Goal: Contribute content: Contribute content

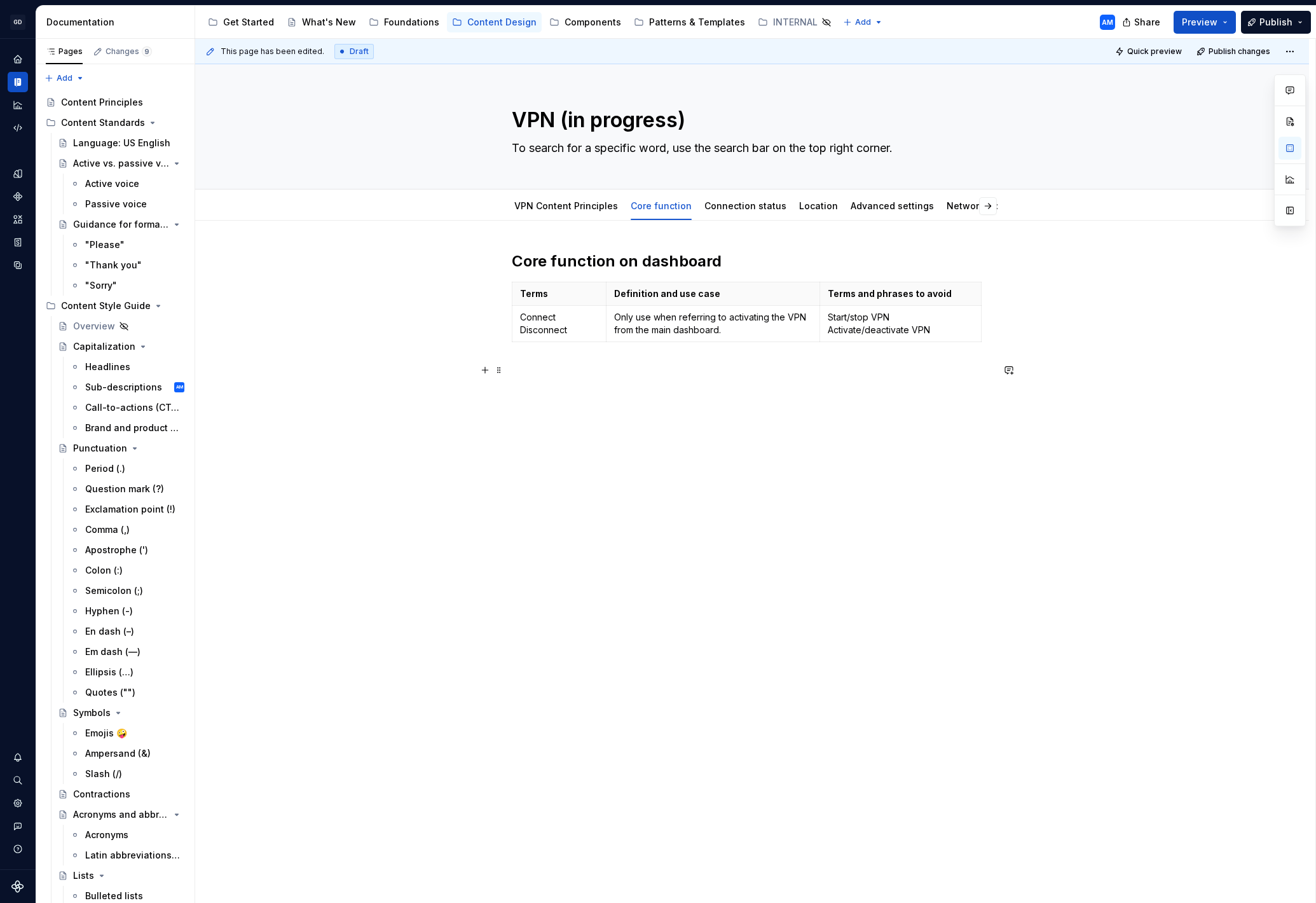
scroll to position [488, 0]
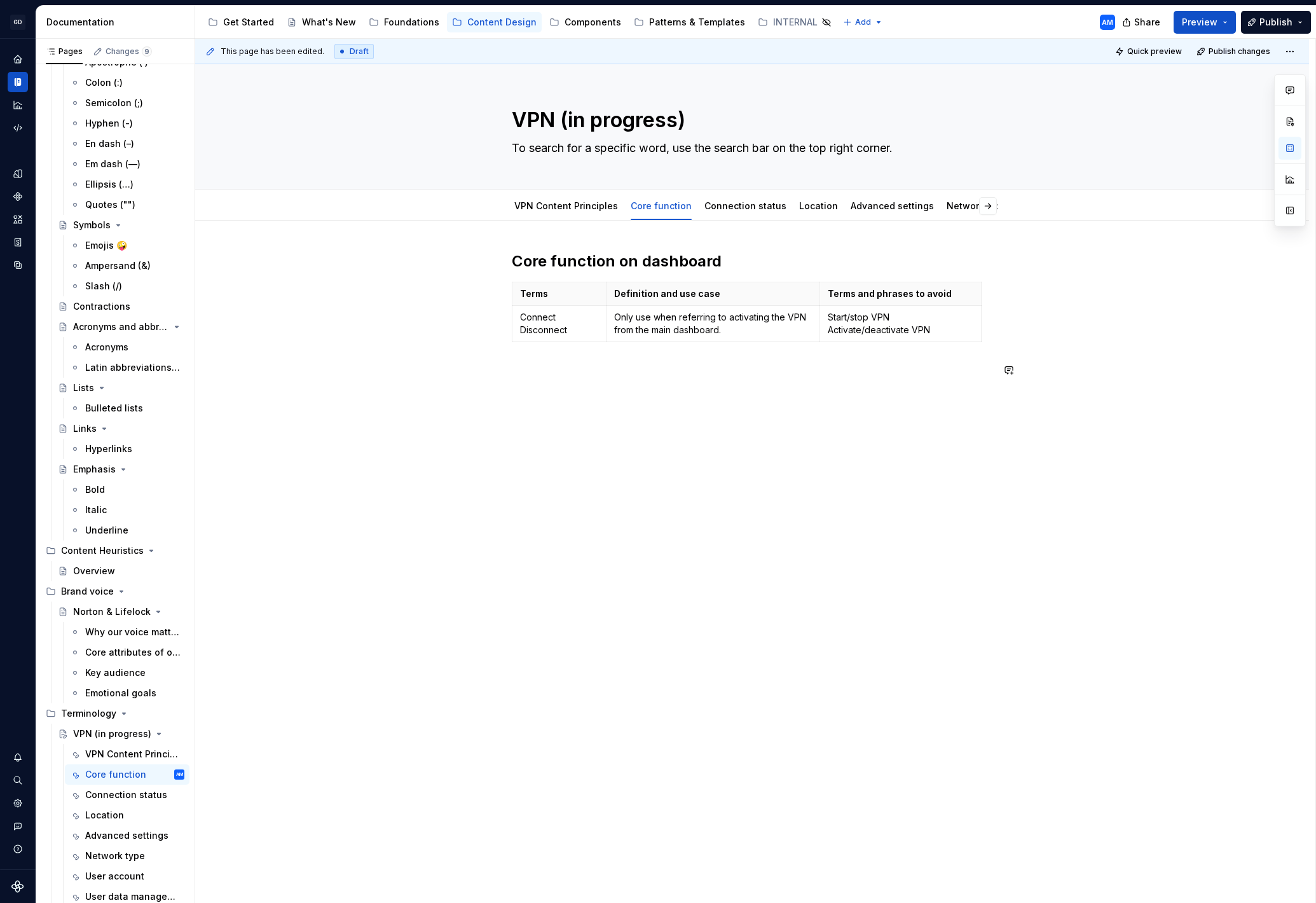
type textarea "*"
click at [568, 376] on p at bounding box center [751, 370] width 481 height 15
drag, startPoint x: 578, startPoint y: 367, endPoint x: 481, endPoint y: 365, distance: 97.0
click at [511, 366] on div "Core function on the dashboard Terms Definition and use case Terms and phrases …" at bounding box center [751, 345] width 481 height 188
click at [616, 347] on button "button" at bounding box center [615, 347] width 18 height 18
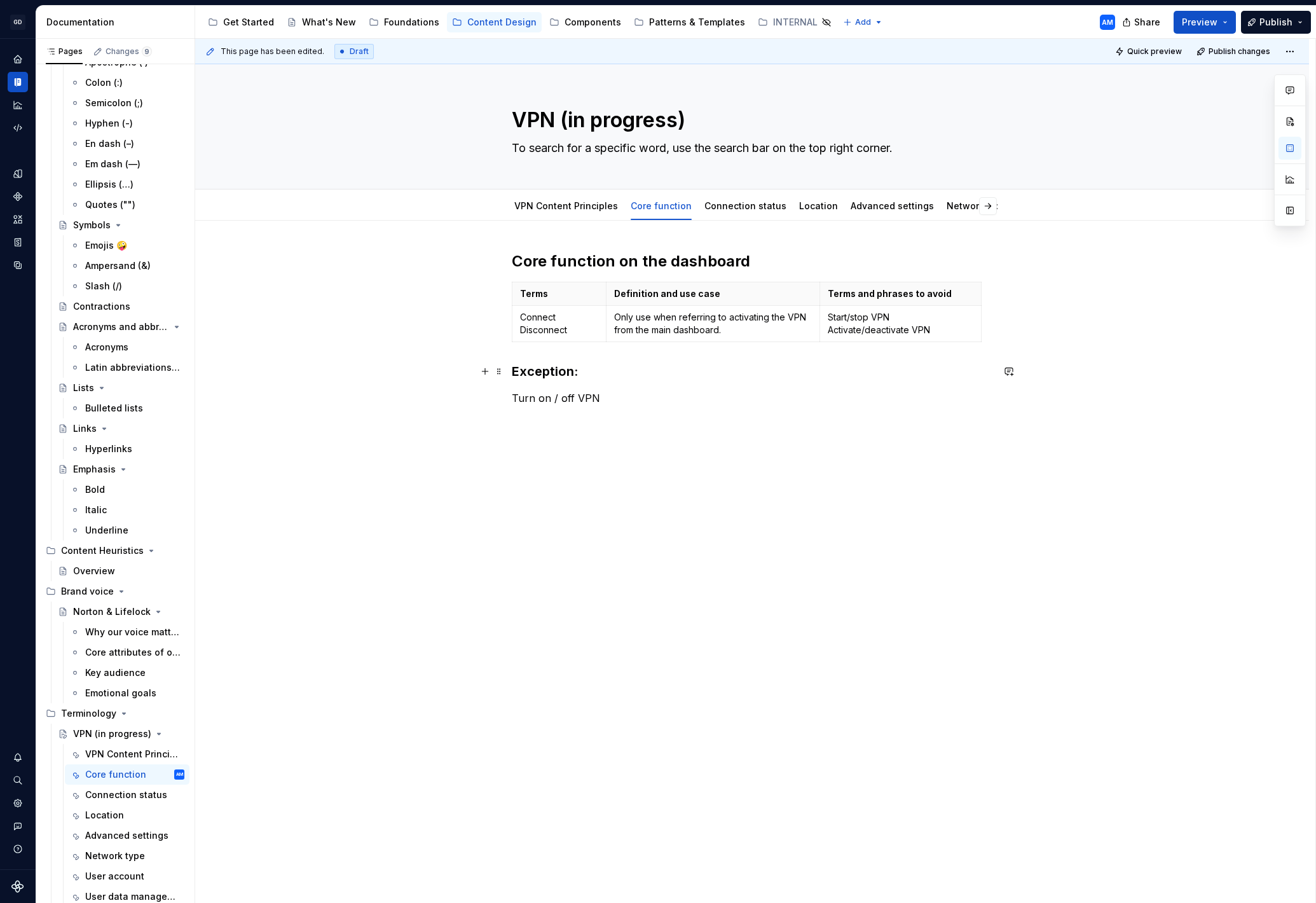
click at [590, 382] on div "Core function on the dashboard Terms Definition and use case Terms and phrases …" at bounding box center [751, 340] width 481 height 177
drag, startPoint x: 612, startPoint y: 398, endPoint x: 511, endPoint y: 398, distance: 101.0
click at [511, 398] on div "Core function on the dashboard Terms Definition and use case Terms and phrases …" at bounding box center [752, 468] width 1114 height 494
click at [640, 371] on button "button" at bounding box center [636, 374] width 18 height 18
click at [606, 398] on h4 "Turn on / off VPN" at bounding box center [751, 397] width 481 height 15
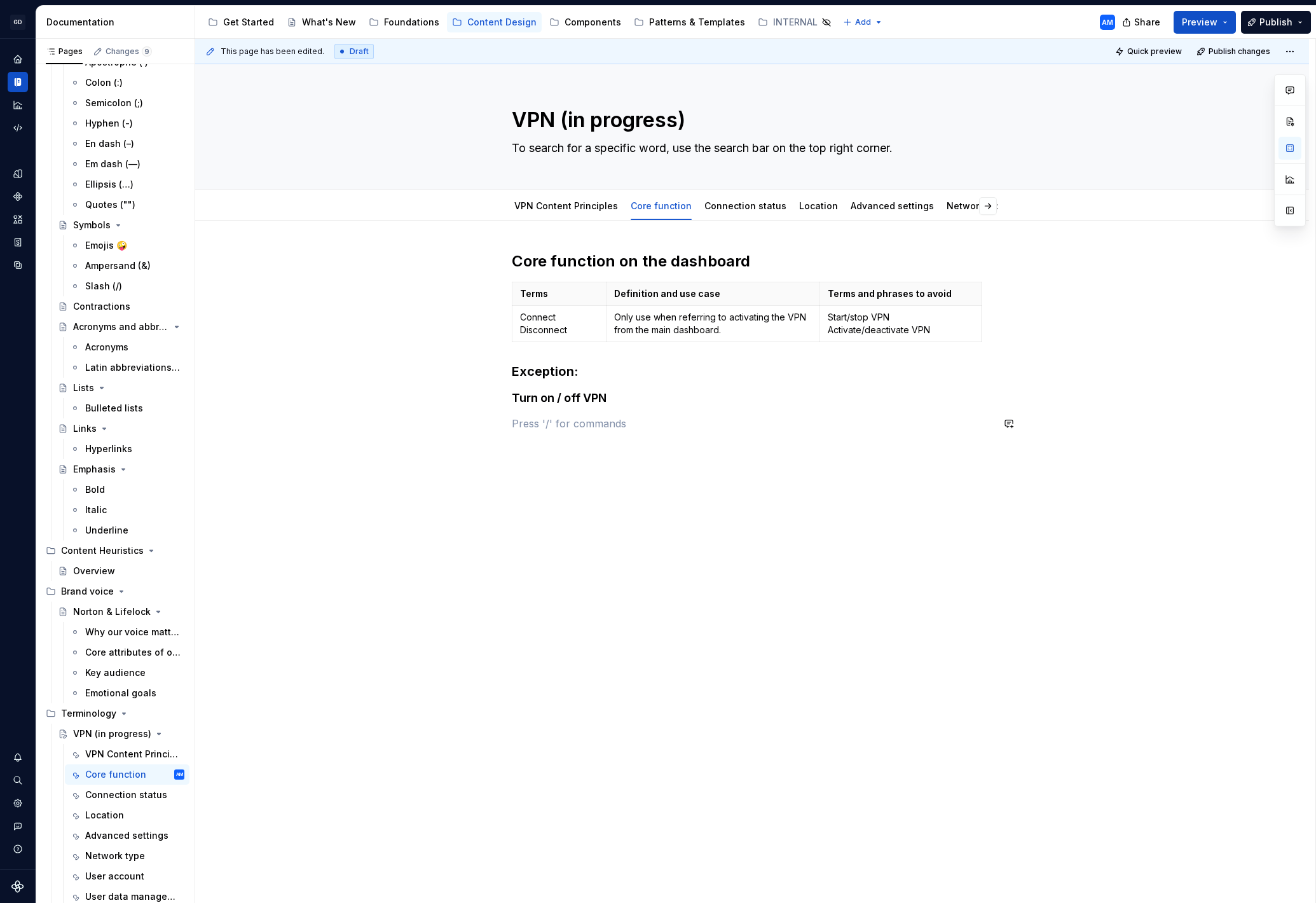
click at [610, 433] on div "Core function on the dashboard Terms Definition and use case Terms and phrases …" at bounding box center [751, 349] width 481 height 195
click at [614, 419] on p at bounding box center [751, 423] width 481 height 15
drag, startPoint x: 593, startPoint y: 400, endPoint x: 498, endPoint y: 398, distance: 95.0
click at [511, 398] on div "Core function on the dashboard Terms Definition and use case Terms and phrases …" at bounding box center [751, 349] width 481 height 195
click at [607, 407] on div "Core function on the dashboard Terms Definition and use case Terms and phrases …" at bounding box center [751, 341] width 481 height 180
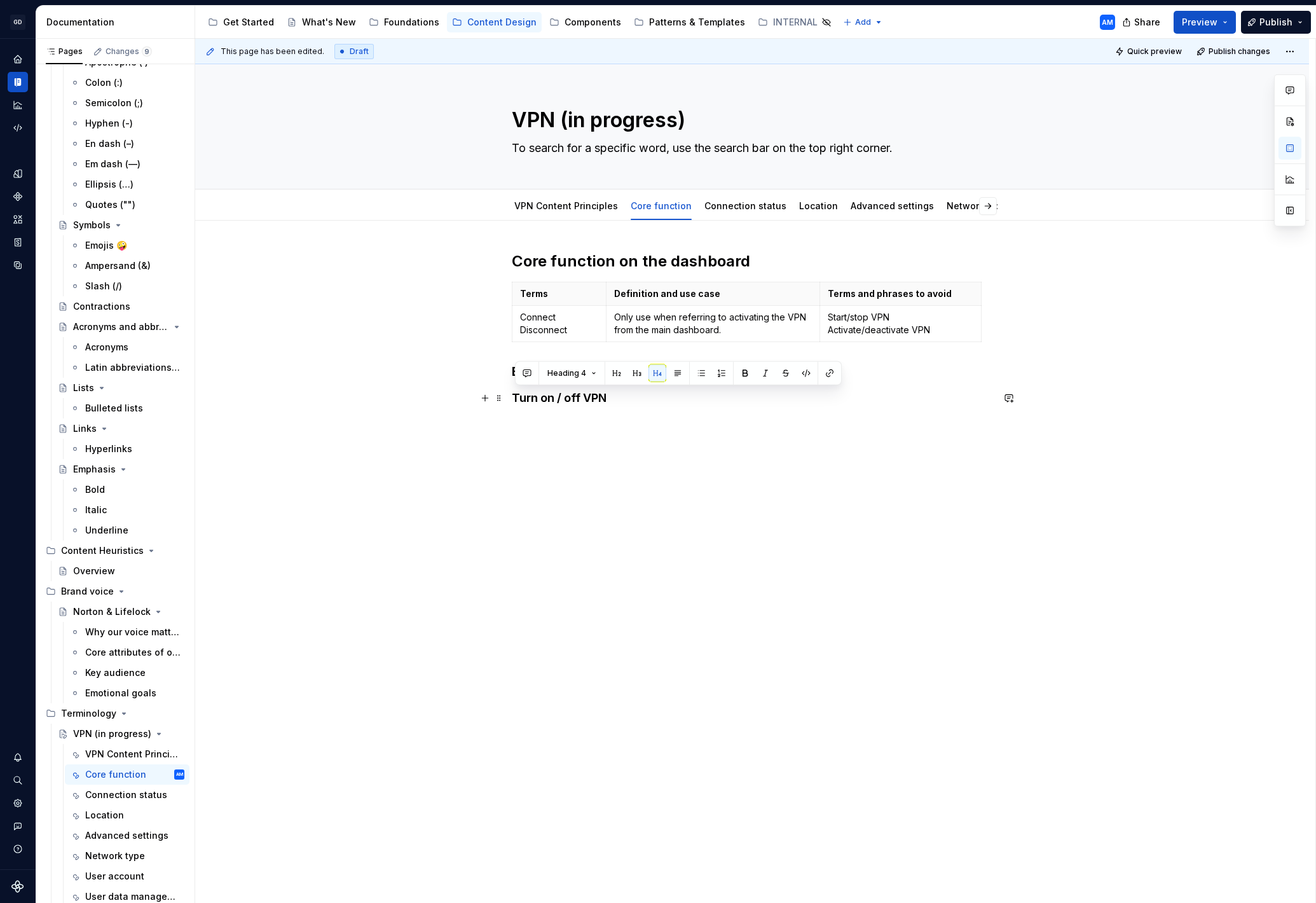
drag, startPoint x: 614, startPoint y: 405, endPoint x: 509, endPoint y: 403, distance: 105.0
click at [509, 403] on div "Core function on the dashboard Terms Definition and use case Terms and phrases …" at bounding box center [752, 469] width 1114 height 496
click at [683, 373] on button "button" at bounding box center [677, 373] width 18 height 18
click at [599, 416] on p at bounding box center [751, 421] width 481 height 15
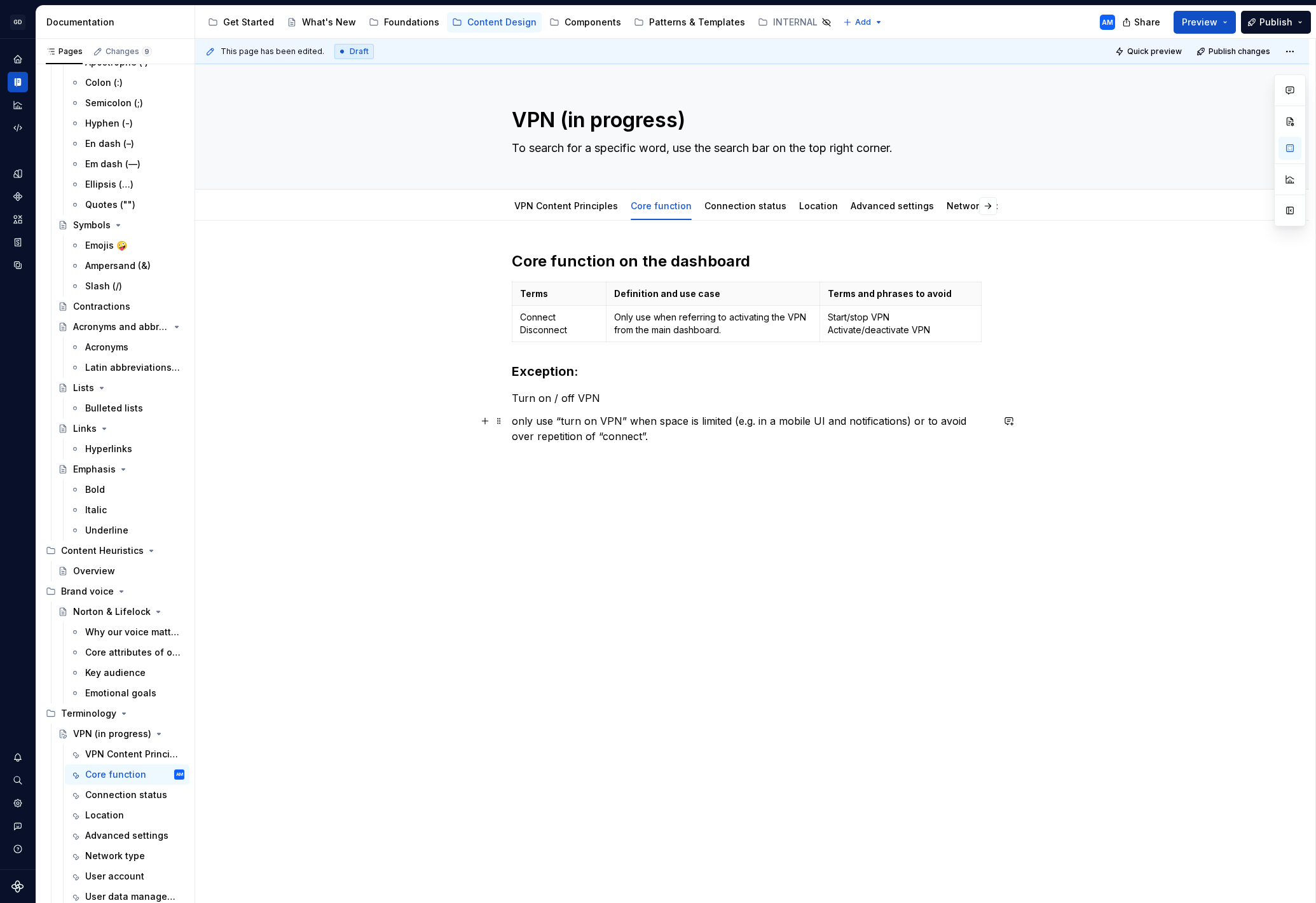
drag, startPoint x: 520, startPoint y: 421, endPoint x: 543, endPoint y: 420, distance: 23.0
click at [522, 421] on p "only use “turn on VPN” when space is limited (e.g. in a mobile UI and notificat…" at bounding box center [751, 429] width 481 height 30
click at [641, 438] on p "Only use “turn on VPN” when space is limited (e.g. in a mobile UI and notificat…" at bounding box center [751, 429] width 481 height 30
click at [624, 433] on p "Only use “turn on VPN” when space is limited (e.g. in a mobile UI and notificat…" at bounding box center [751, 429] width 481 height 30
click at [737, 194] on html "GD Oxygen AM Design system data Documentation Accessibility guide for tree Page…" at bounding box center [658, 452] width 1316 height 903
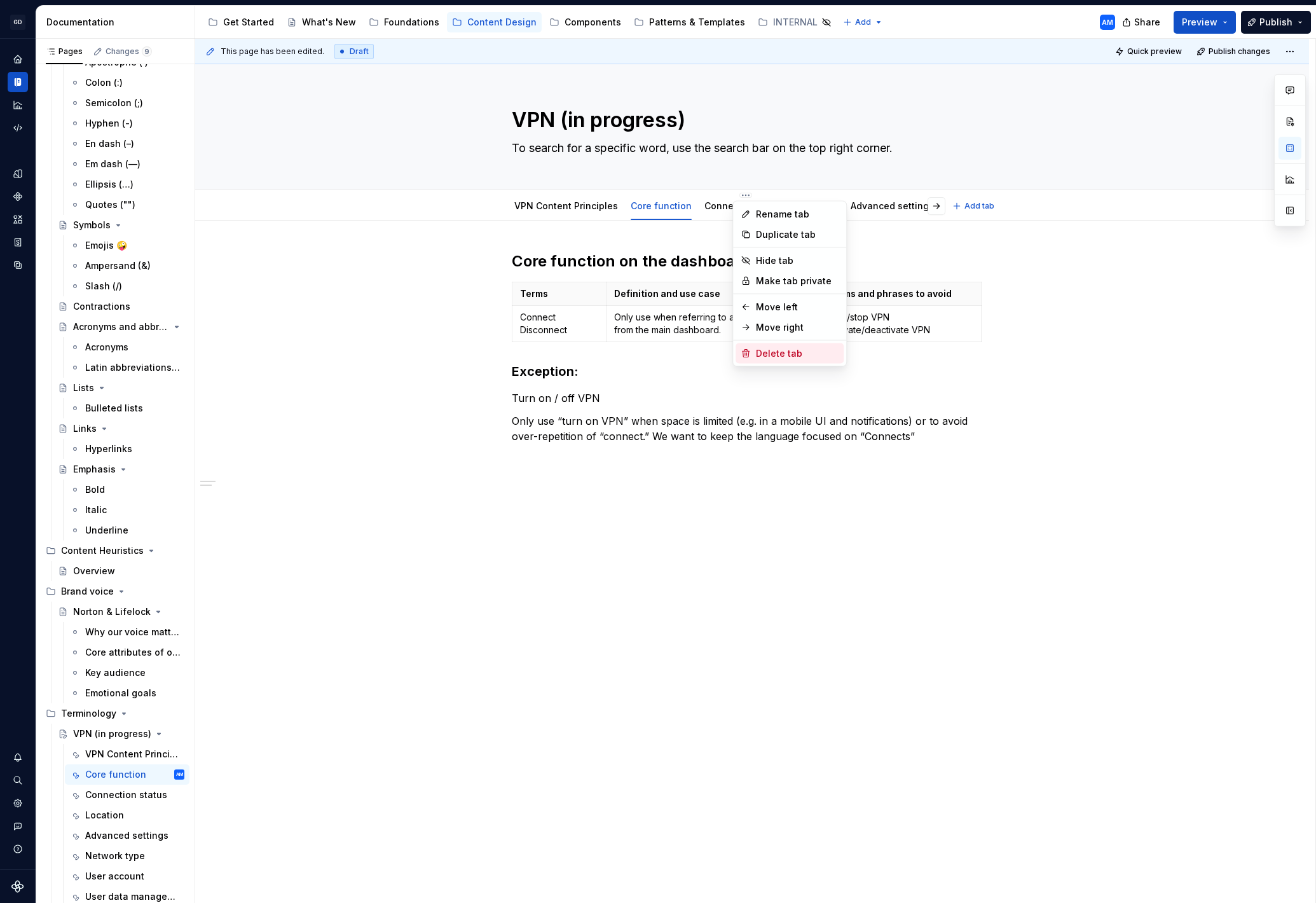
click at [773, 358] on div "Delete tab" at bounding box center [797, 353] width 83 height 12
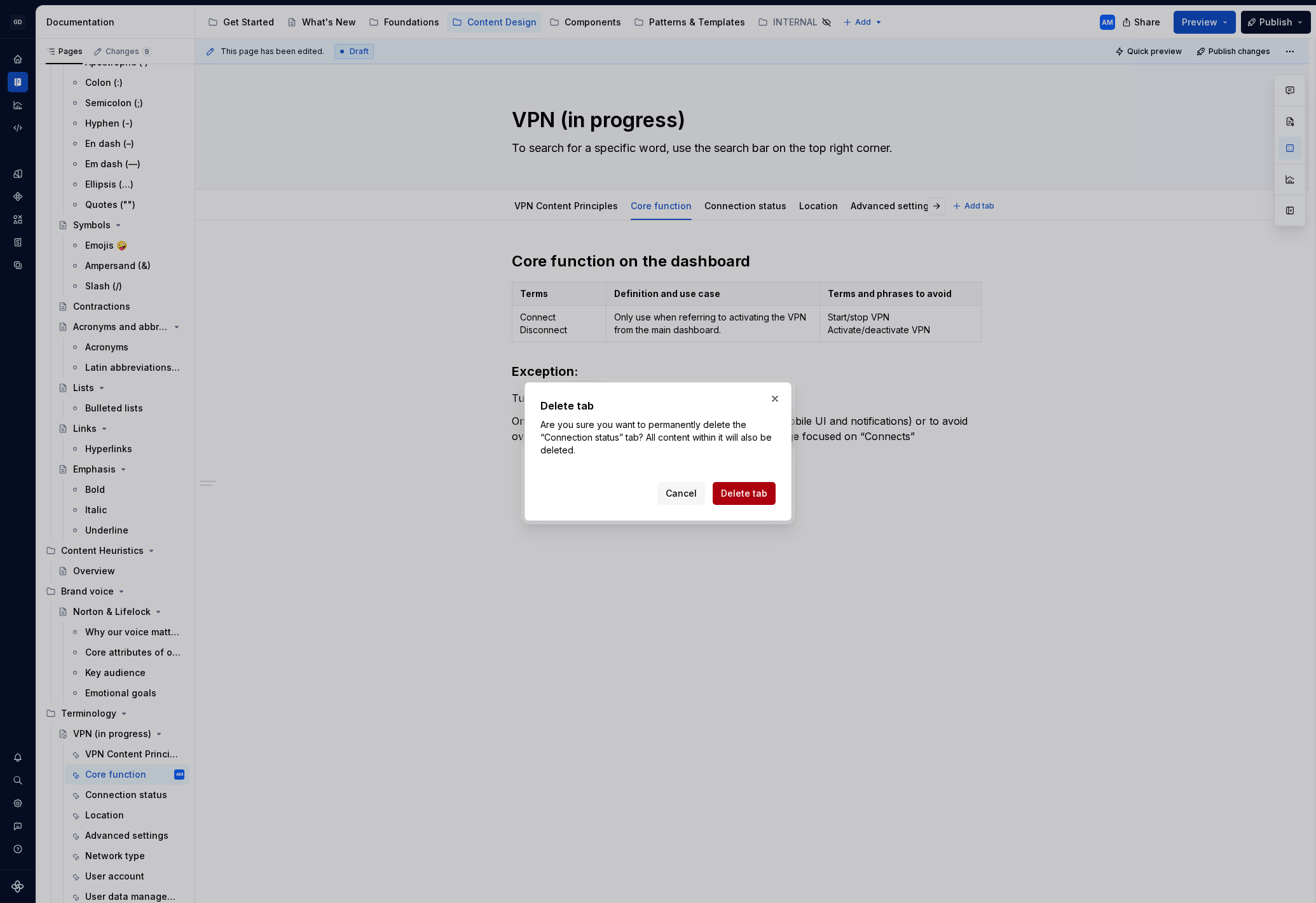
click at [745, 488] on span "Delete tab" at bounding box center [744, 492] width 46 height 12
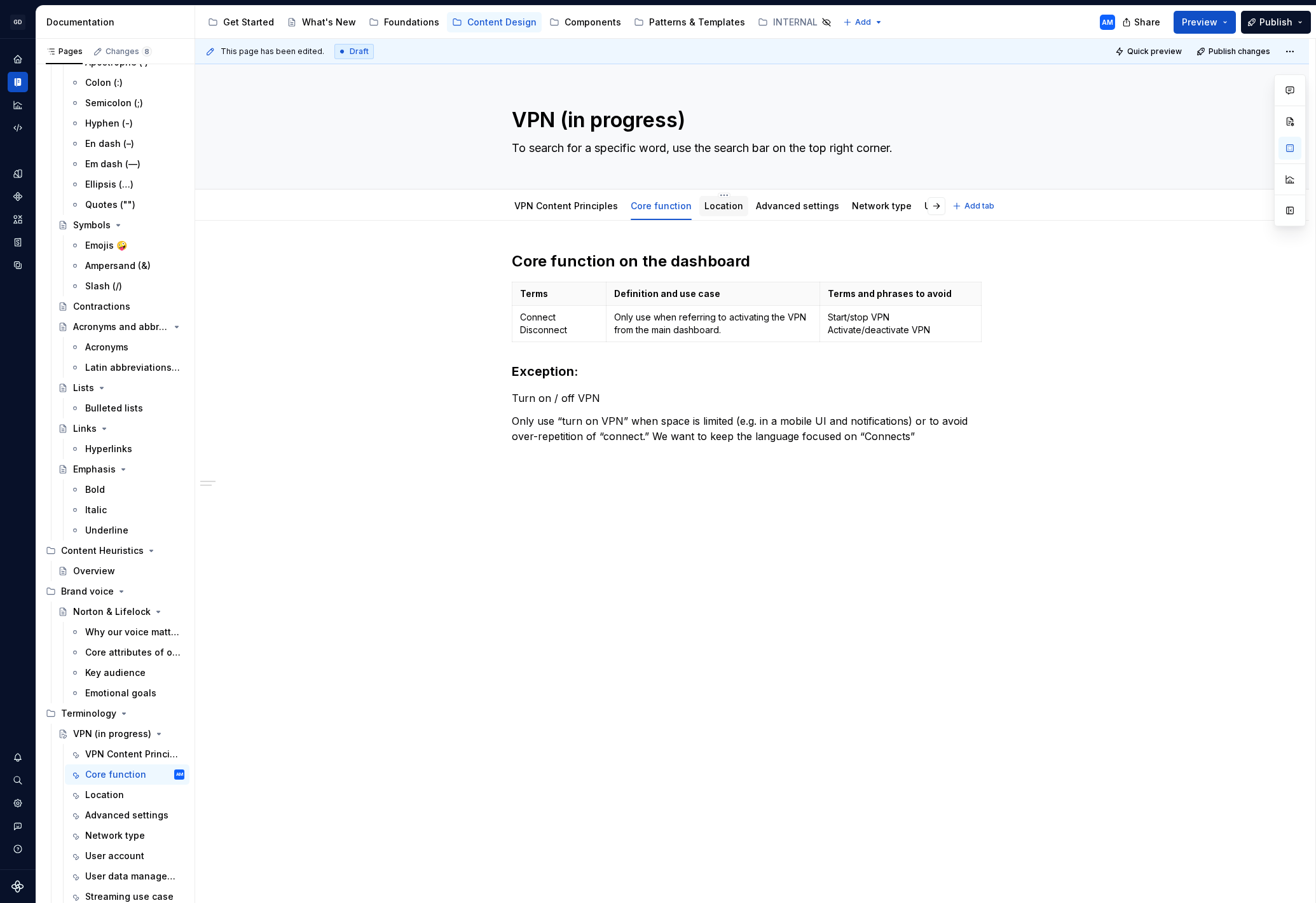
click at [723, 207] on link "Location" at bounding box center [724, 205] width 39 height 10
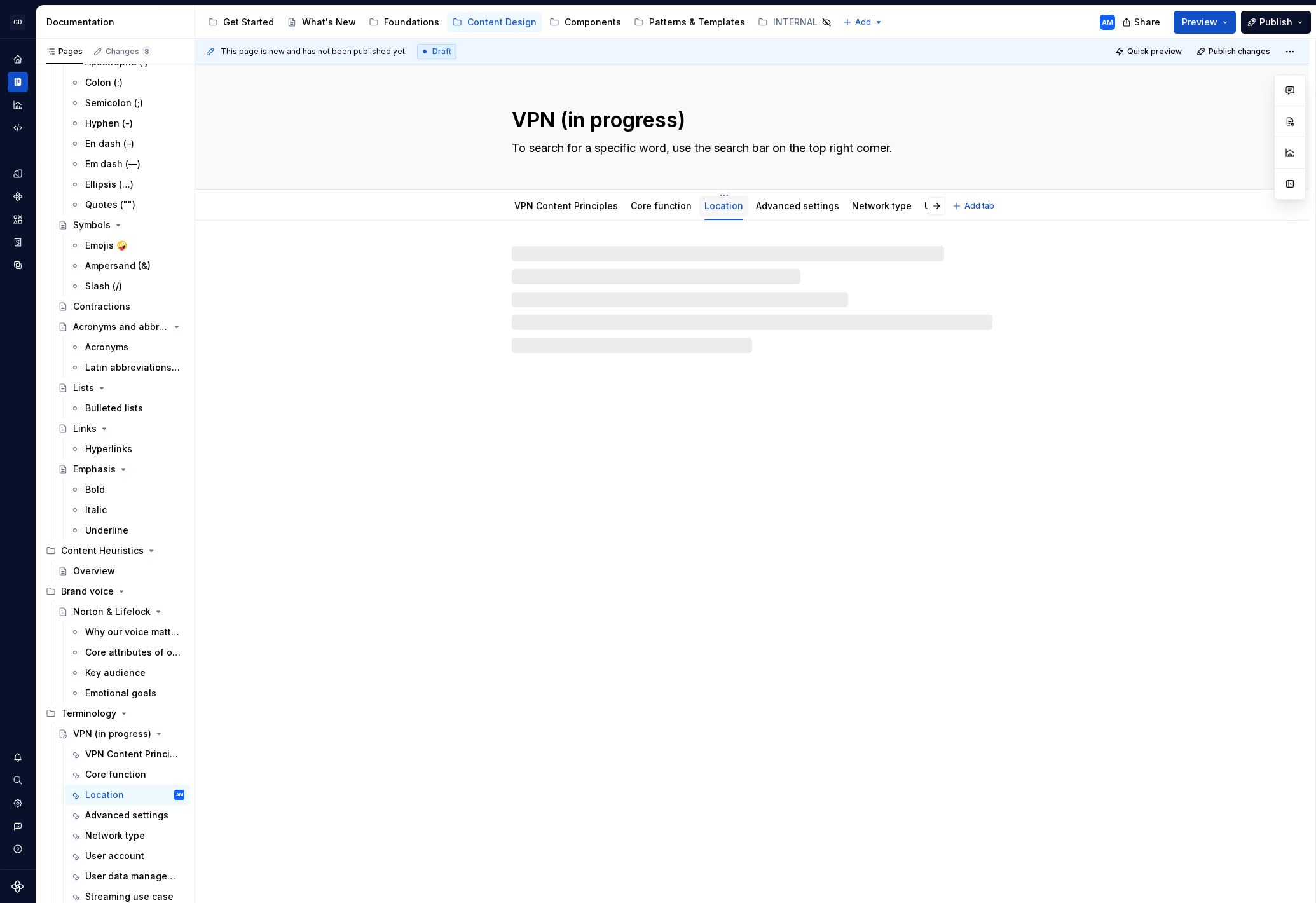
click at [719, 192] on div "Location" at bounding box center [724, 205] width 49 height 27
click at [677, 214] on div "Core function" at bounding box center [660, 205] width 71 height 20
click at [716, 194] on html "GD Oxygen AM Design system data Documentation Accessibility guide for tree Page…" at bounding box center [658, 452] width 1316 height 903
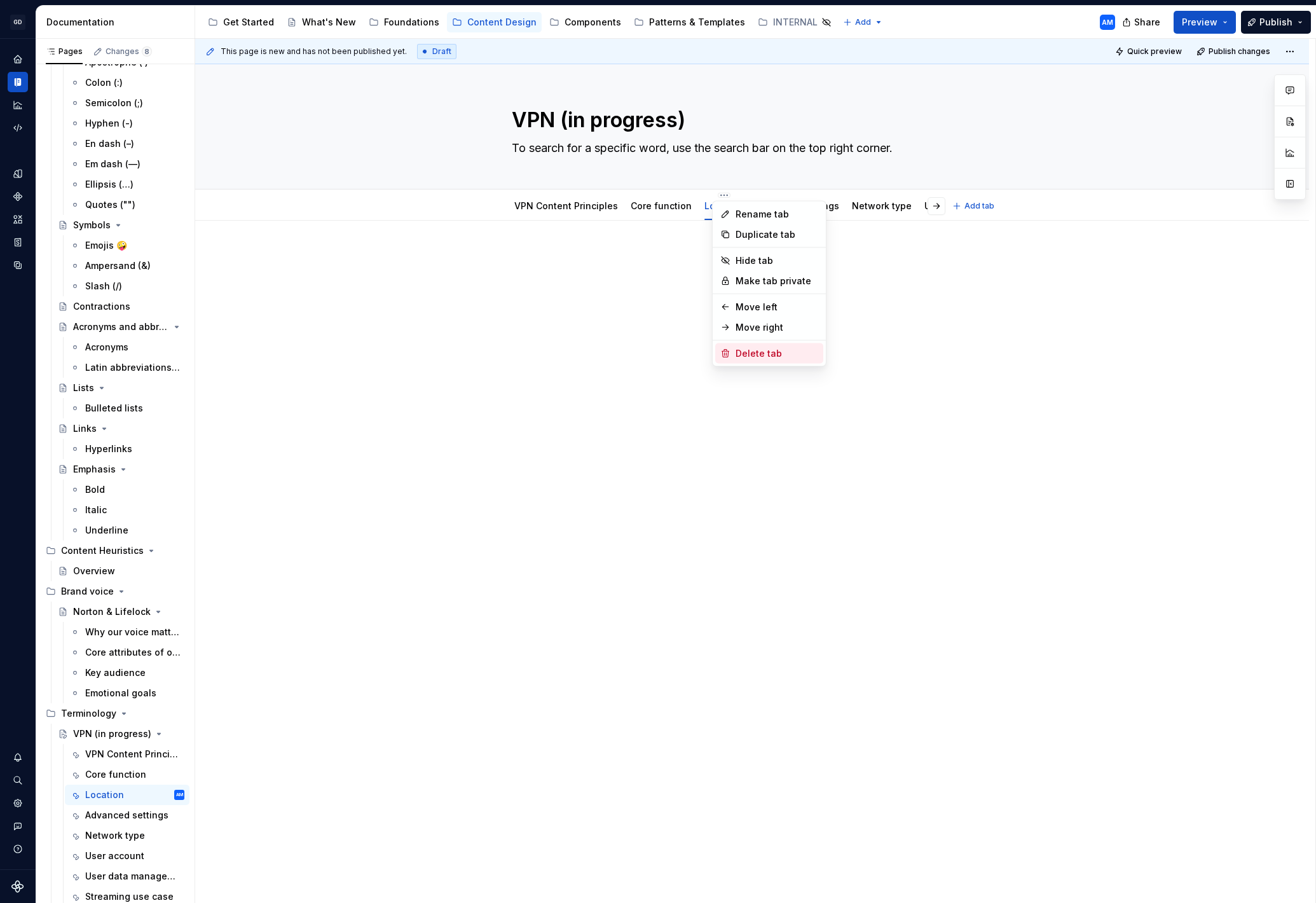
click at [753, 357] on div "Delete tab" at bounding box center [776, 353] width 83 height 12
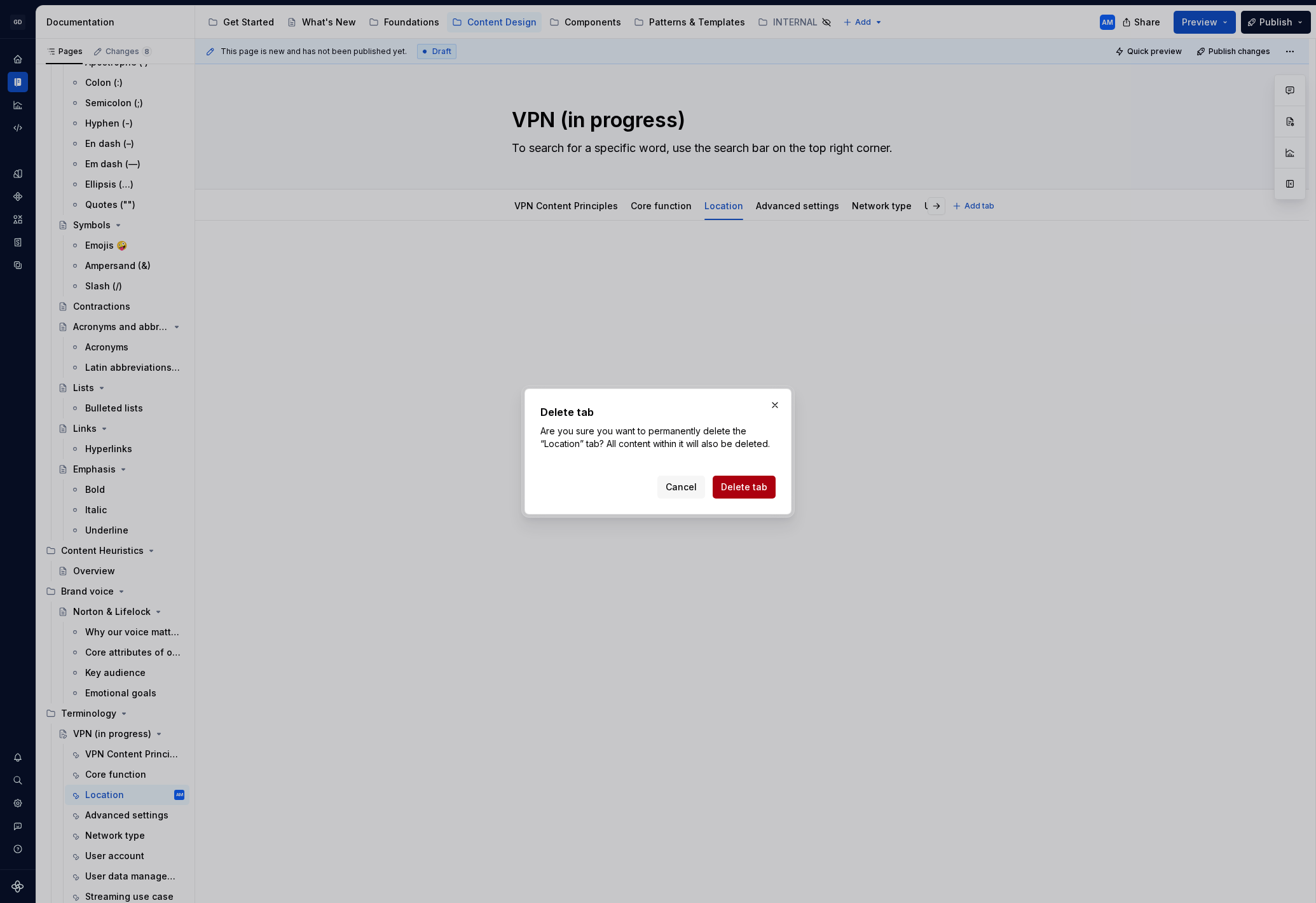
click at [752, 487] on span "Delete tab" at bounding box center [744, 487] width 46 height 12
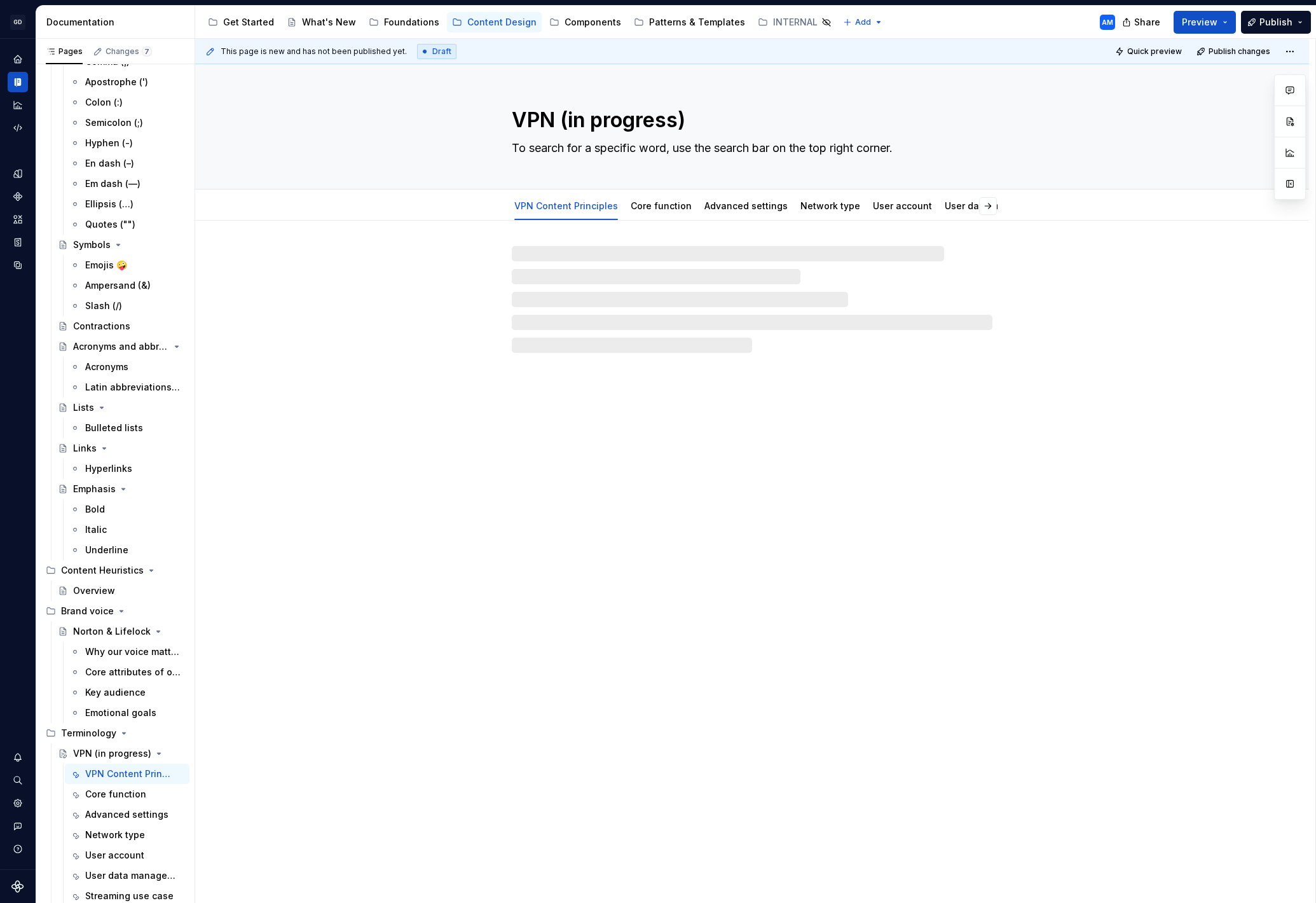
scroll to position [468, 0]
click at [666, 212] on div "Core function" at bounding box center [661, 205] width 61 height 12
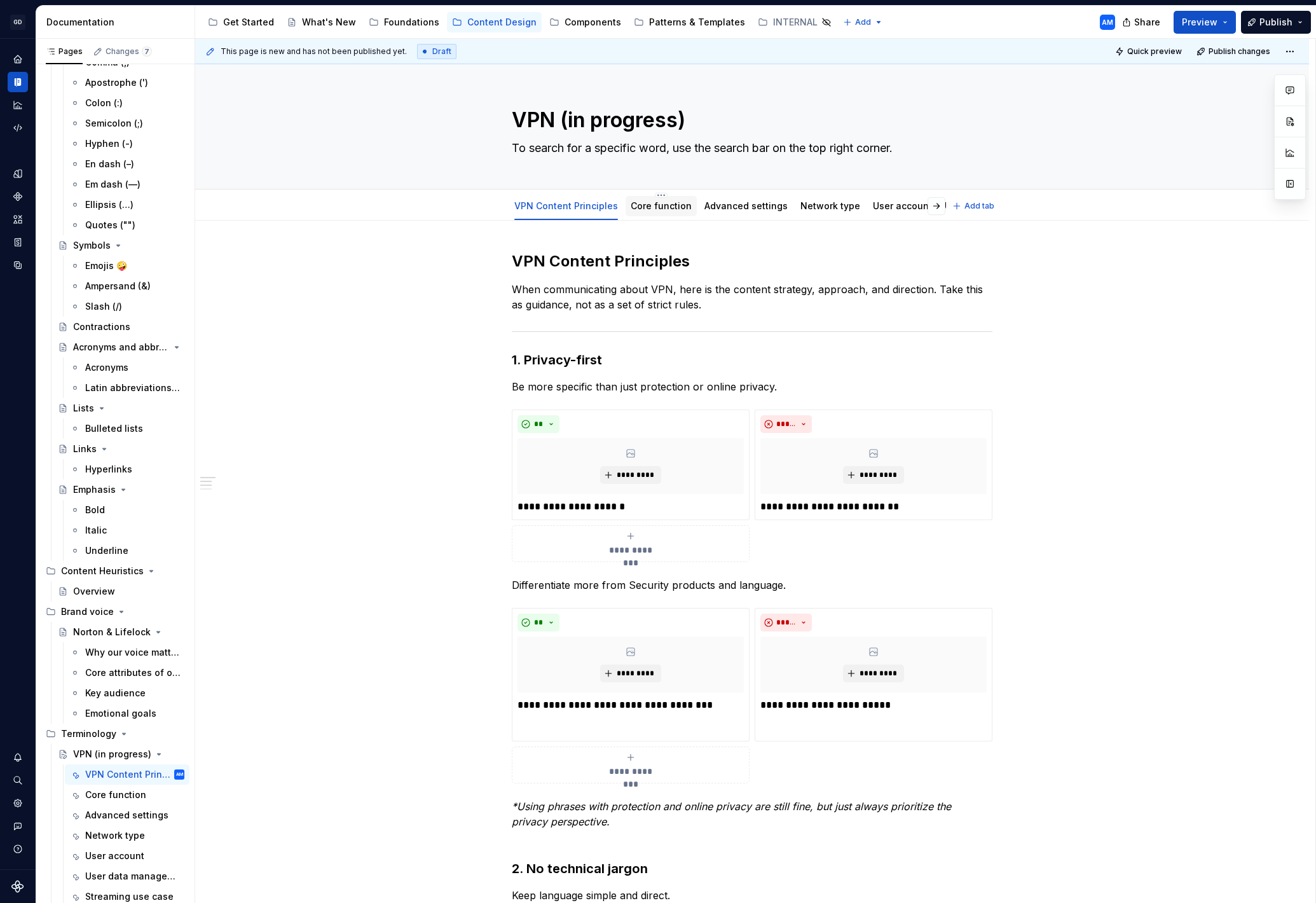
click at [659, 203] on link "Core function" at bounding box center [661, 205] width 61 height 10
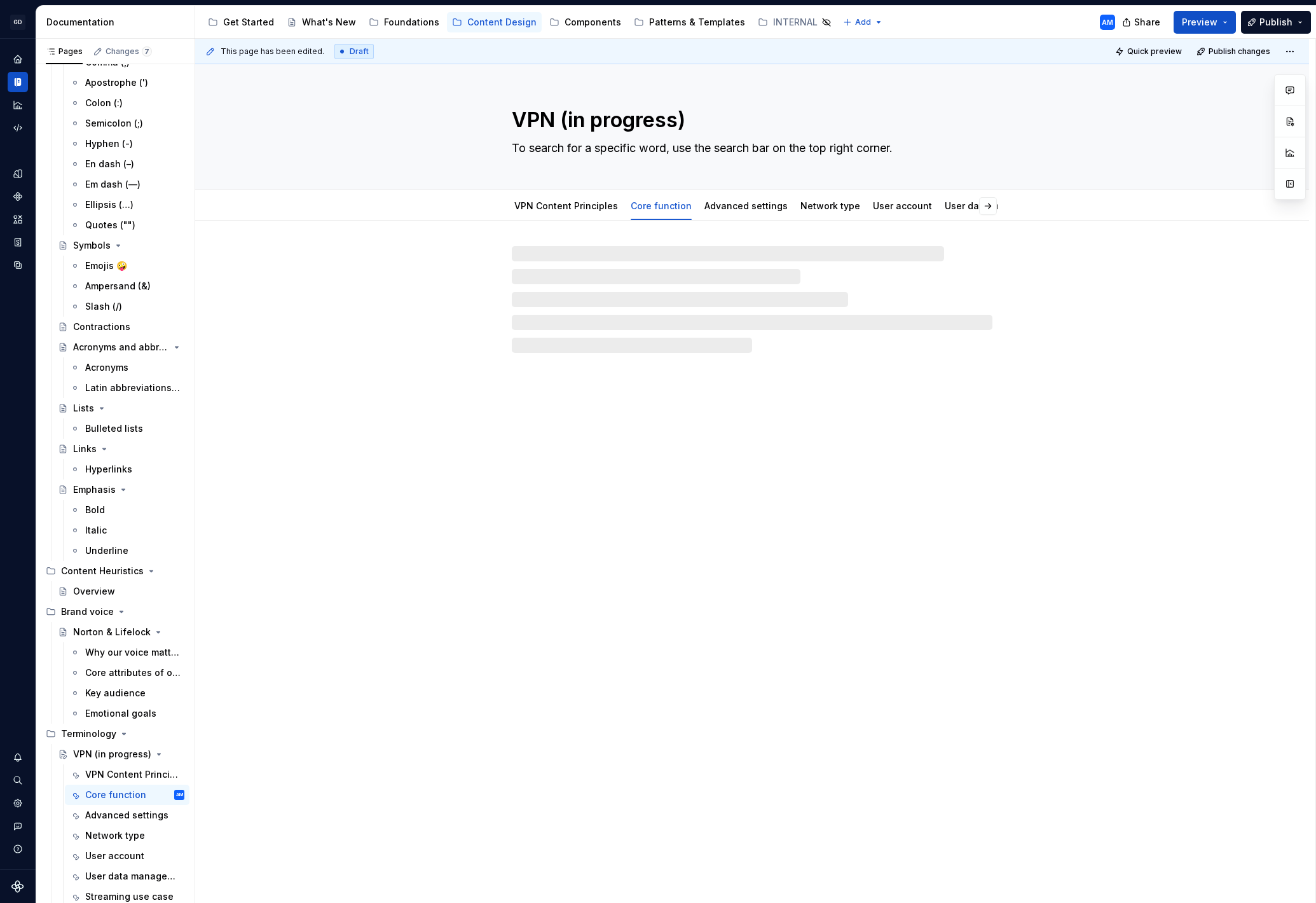
type textarea "*"
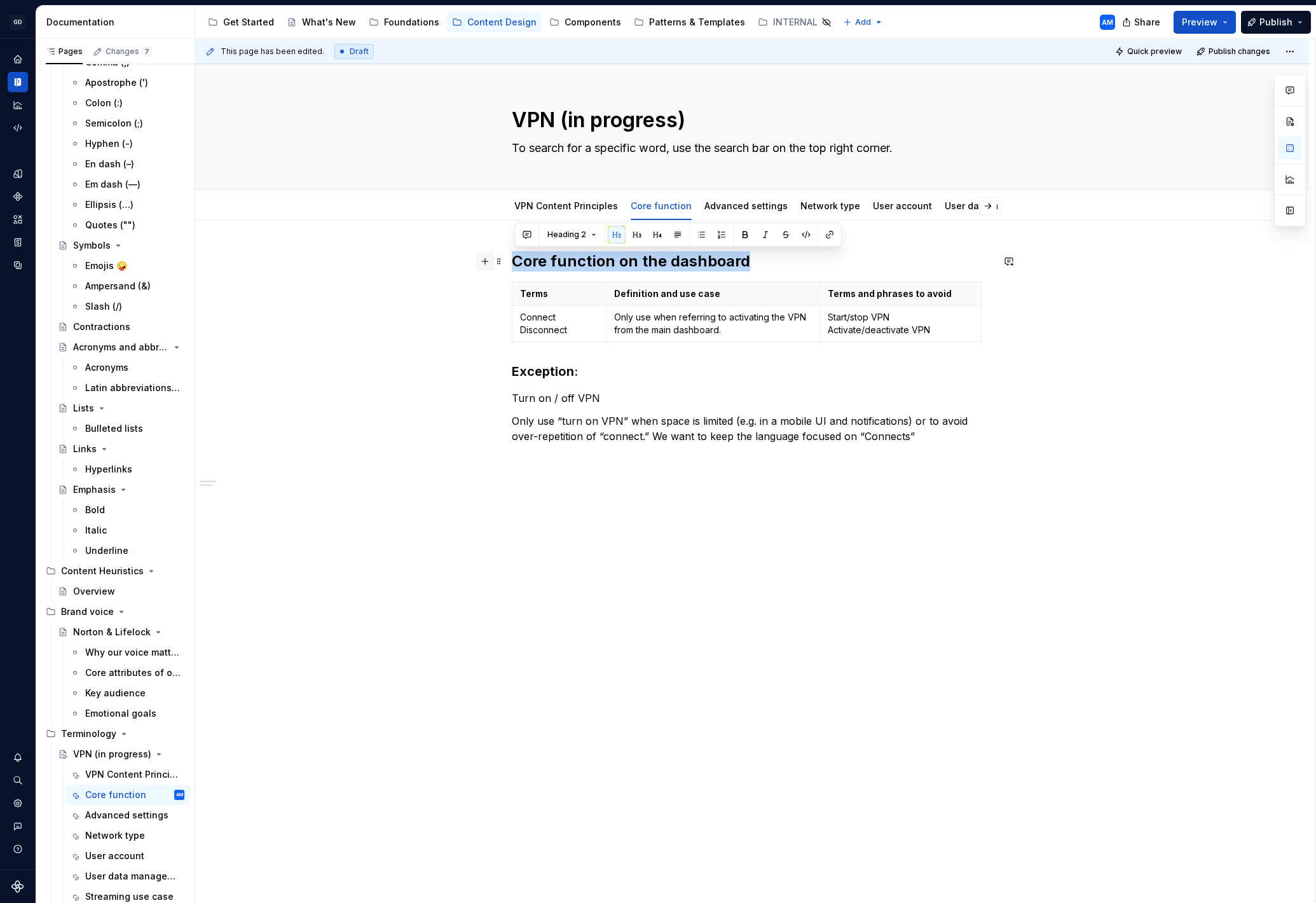
drag, startPoint x: 653, startPoint y: 260, endPoint x: 487, endPoint y: 262, distance: 166.0
click at [511, 253] on div "Core function on the dashboard Terms Definition and use case Terms and phrases …" at bounding box center [751, 355] width 481 height 208
copy h2 "Core function on the dashboard"
click at [601, 467] on div "This page has been edited. Draft Quick preview Publish changes VPN (in progress…" at bounding box center [755, 470] width 1121 height 864
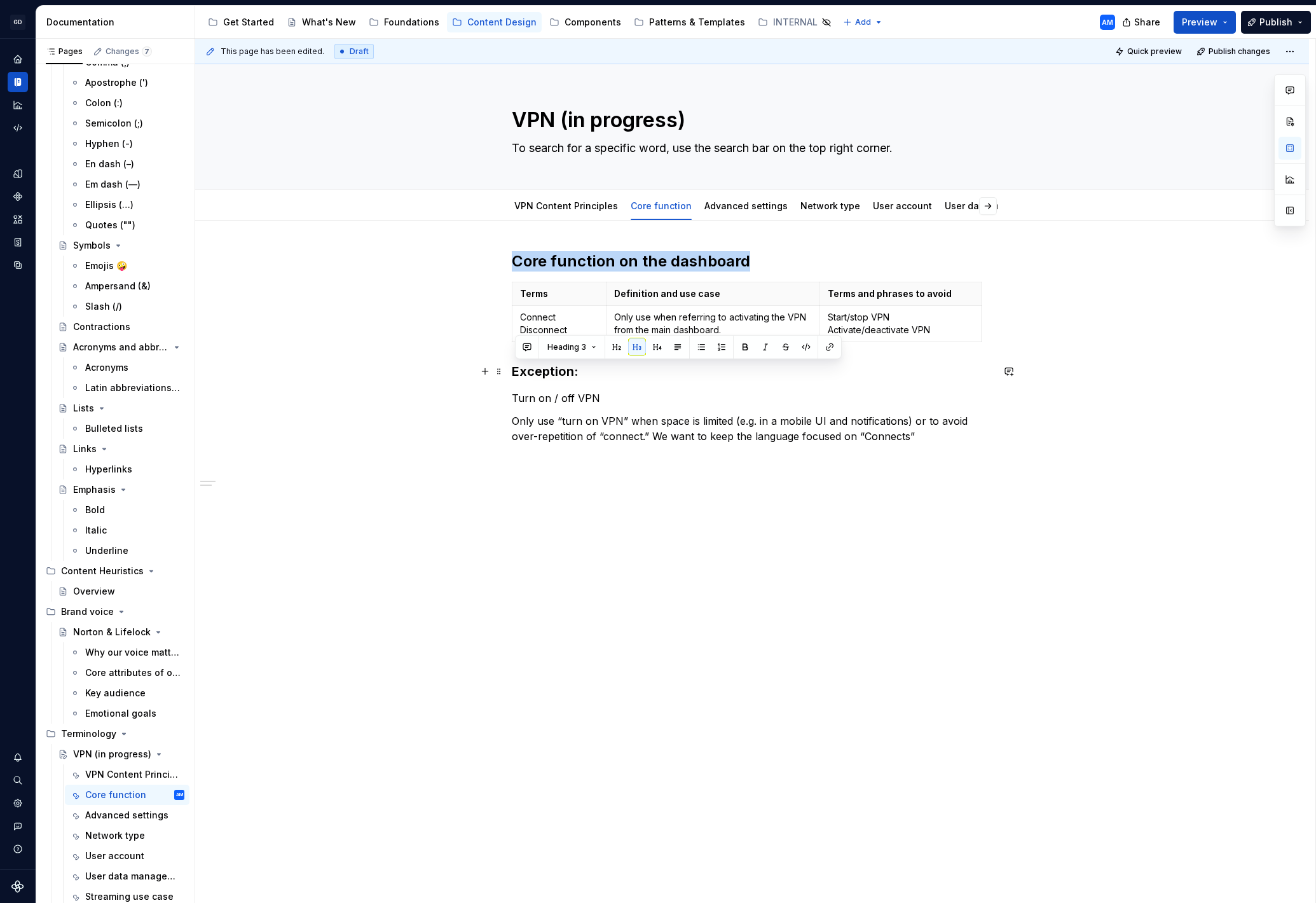
drag, startPoint x: 582, startPoint y: 377, endPoint x: 474, endPoint y: 378, distance: 108.0
click at [511, 377] on div "Core function on the dashboard Terms Definition and use case Terms and phrases …" at bounding box center [751, 355] width 481 height 208
click at [656, 343] on button "button" at bounding box center [658, 347] width 18 height 18
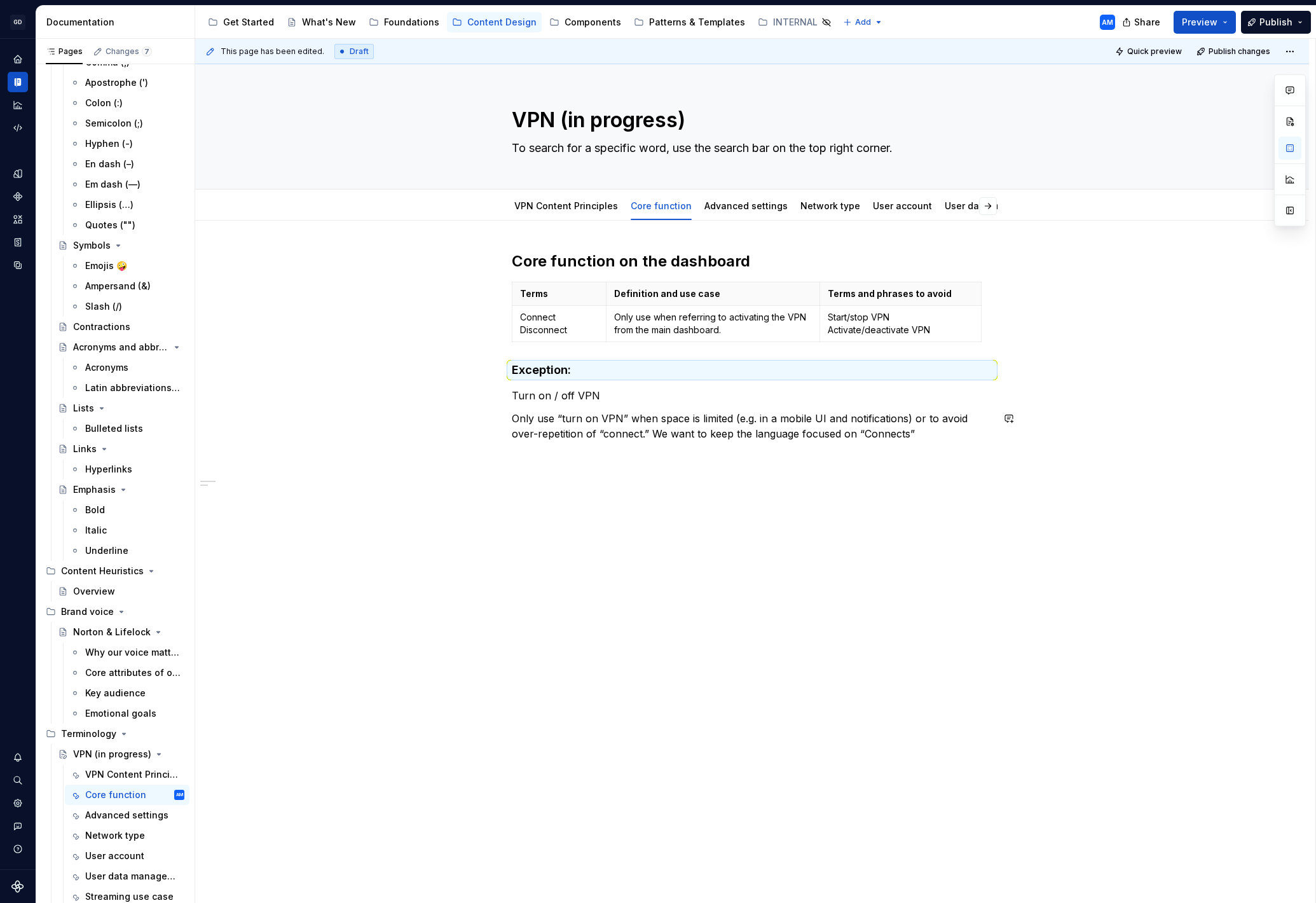
click at [636, 403] on div "Core function on the dashboard Terms Definition and use case Terms and phrases …" at bounding box center [751, 346] width 481 height 190
click at [595, 470] on div "This page has been edited. Draft Quick preview Publish changes VPN (in progress…" at bounding box center [755, 470] width 1121 height 864
click at [663, 261] on h2 "Core function on the dashboard" at bounding box center [751, 261] width 481 height 20
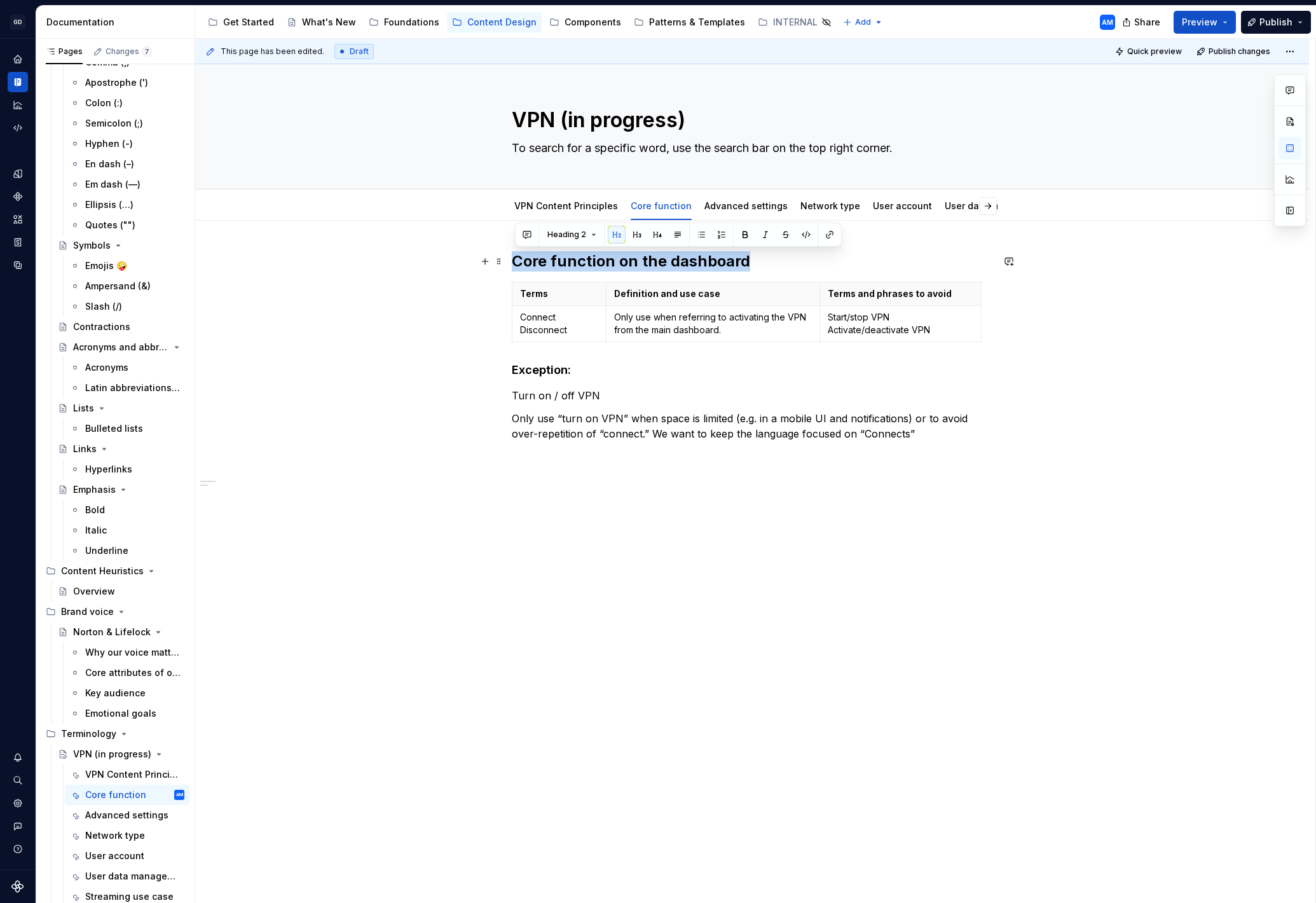
drag, startPoint x: 591, startPoint y: 264, endPoint x: 462, endPoint y: 267, distance: 129.0
click at [463, 267] on div "Core function on the dashboard Terms Definition and use case Terms and phrases …" at bounding box center [752, 474] width 1114 height 507
click at [625, 470] on div "This page has been edited. Draft Quick preview Publish changes VPN (in progress…" at bounding box center [755, 470] width 1121 height 864
click at [905, 470] on div "Core function on the dashboard Terms Definition and use case Terms and phrases …" at bounding box center [752, 474] width 1114 height 507
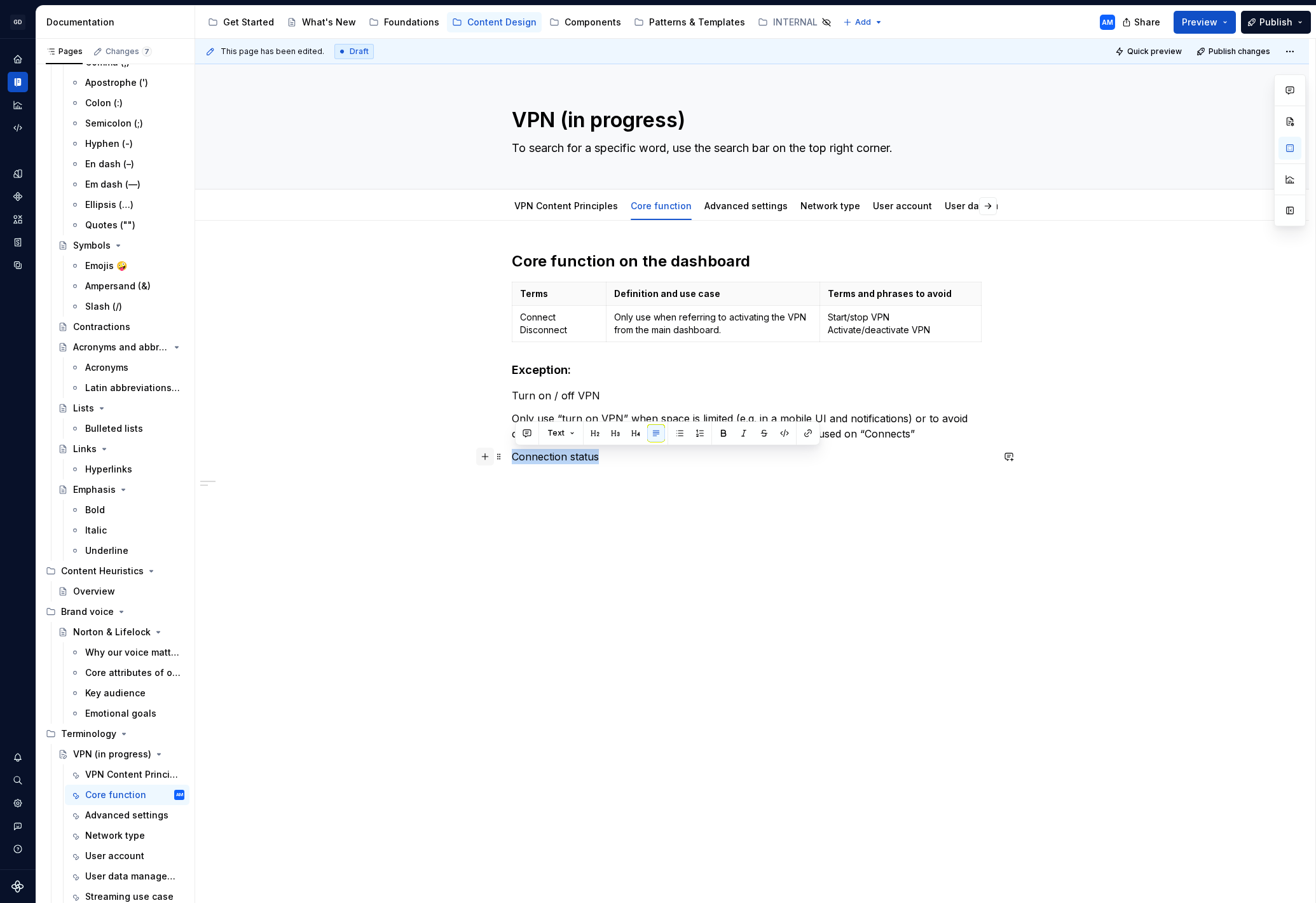
drag, startPoint x: 510, startPoint y: 464, endPoint x: 485, endPoint y: 464, distance: 25.0
click at [511, 464] on div "Core function on the dashboard Terms Definition and use case Terms and phrases …" at bounding box center [751, 365] width 481 height 229
click at [591, 433] on button "button" at bounding box center [595, 433] width 18 height 18
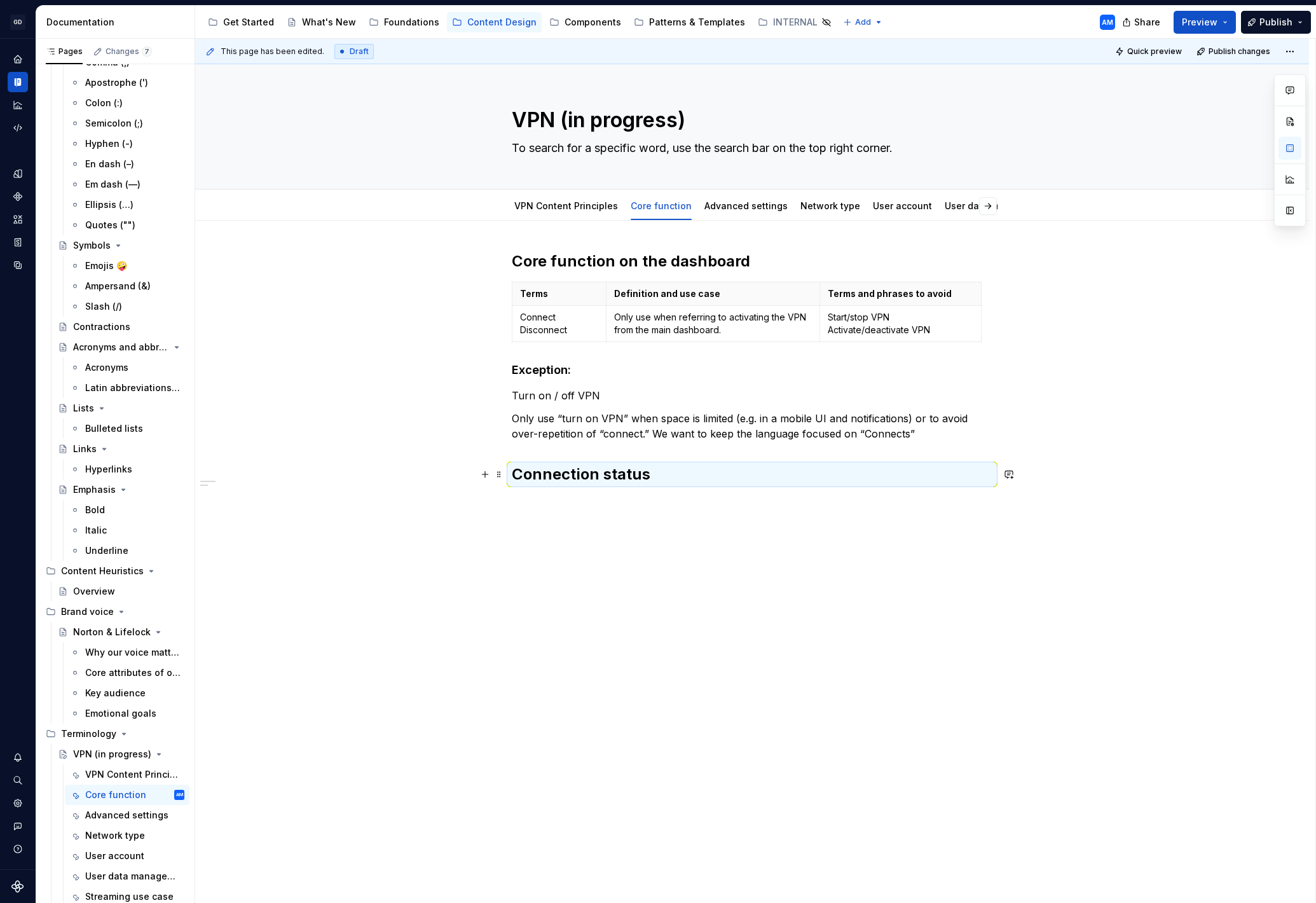
click at [645, 475] on h2 "Connection status" at bounding box center [751, 473] width 481 height 20
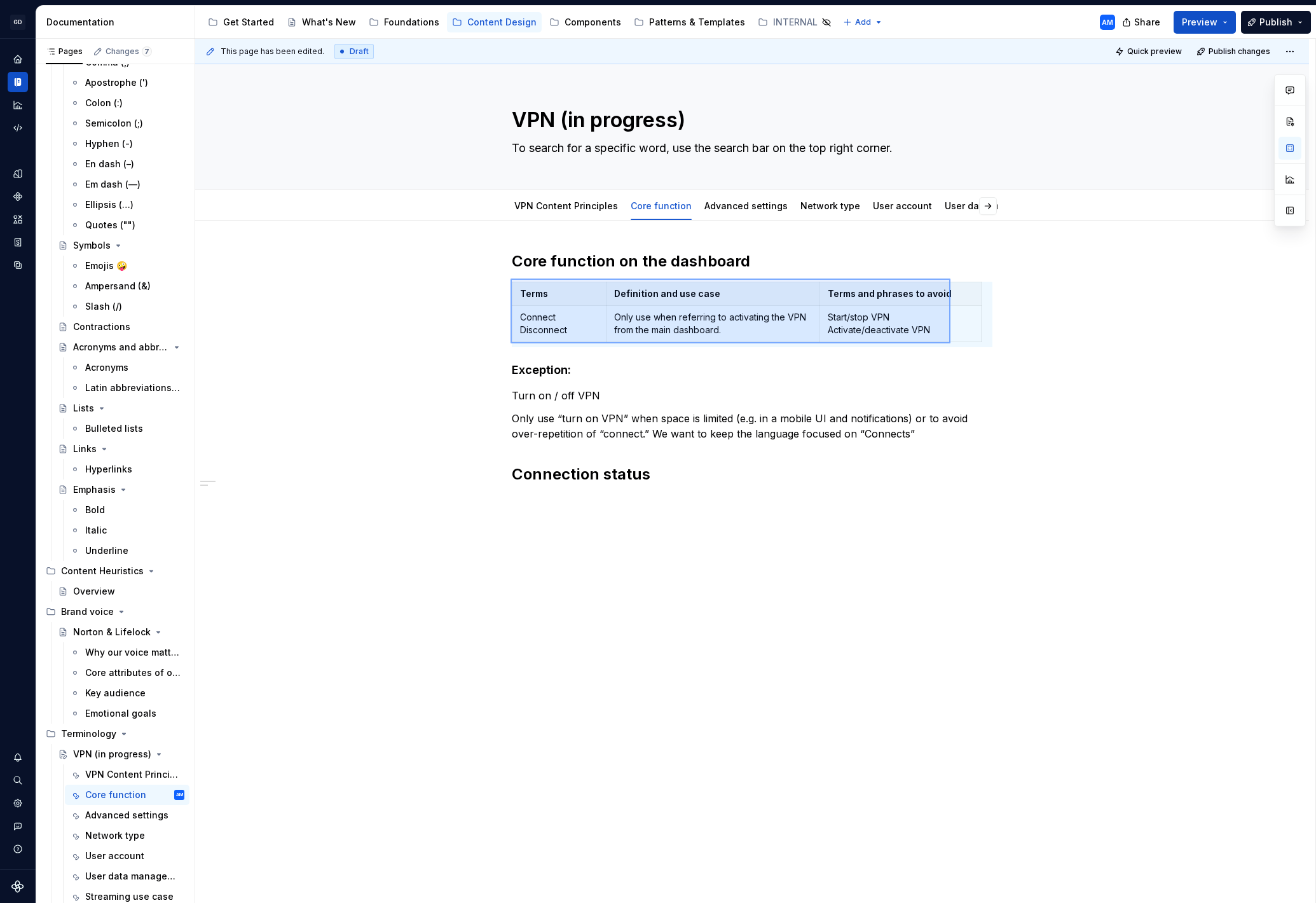
drag, startPoint x: 510, startPoint y: 279, endPoint x: 965, endPoint y: 344, distance: 459.6
click at [966, 344] on div "This page has been edited. Draft Quick preview Publish changes VPN (in progress…" at bounding box center [755, 470] width 1121 height 864
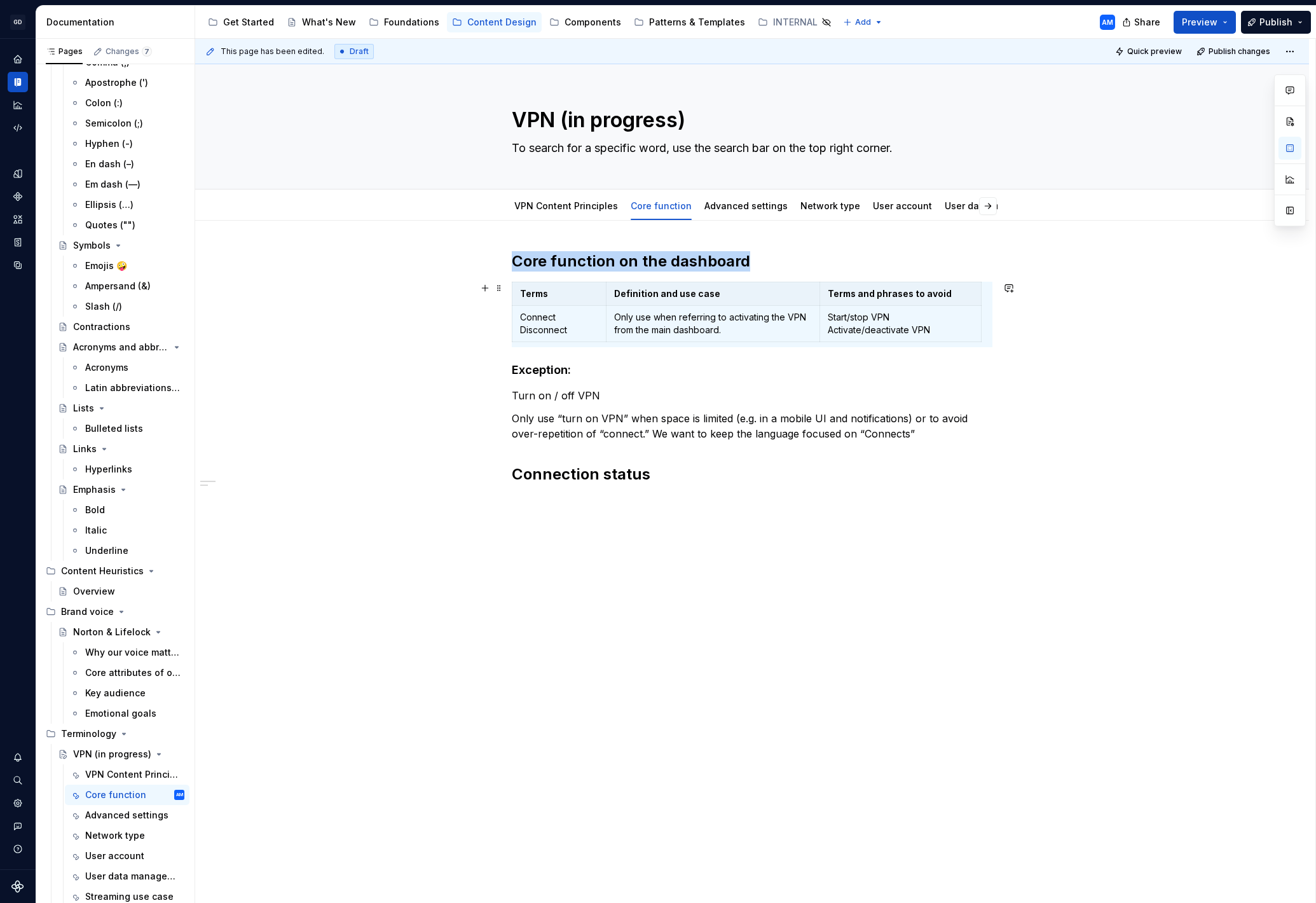
copy h2 "Core function on the dashboard"
click at [616, 517] on div "This page has been edited. Draft Quick preview Publish changes VPN (in progress…" at bounding box center [755, 470] width 1121 height 864
click at [700, 473] on h2 "Connection status" at bounding box center [751, 473] width 481 height 20
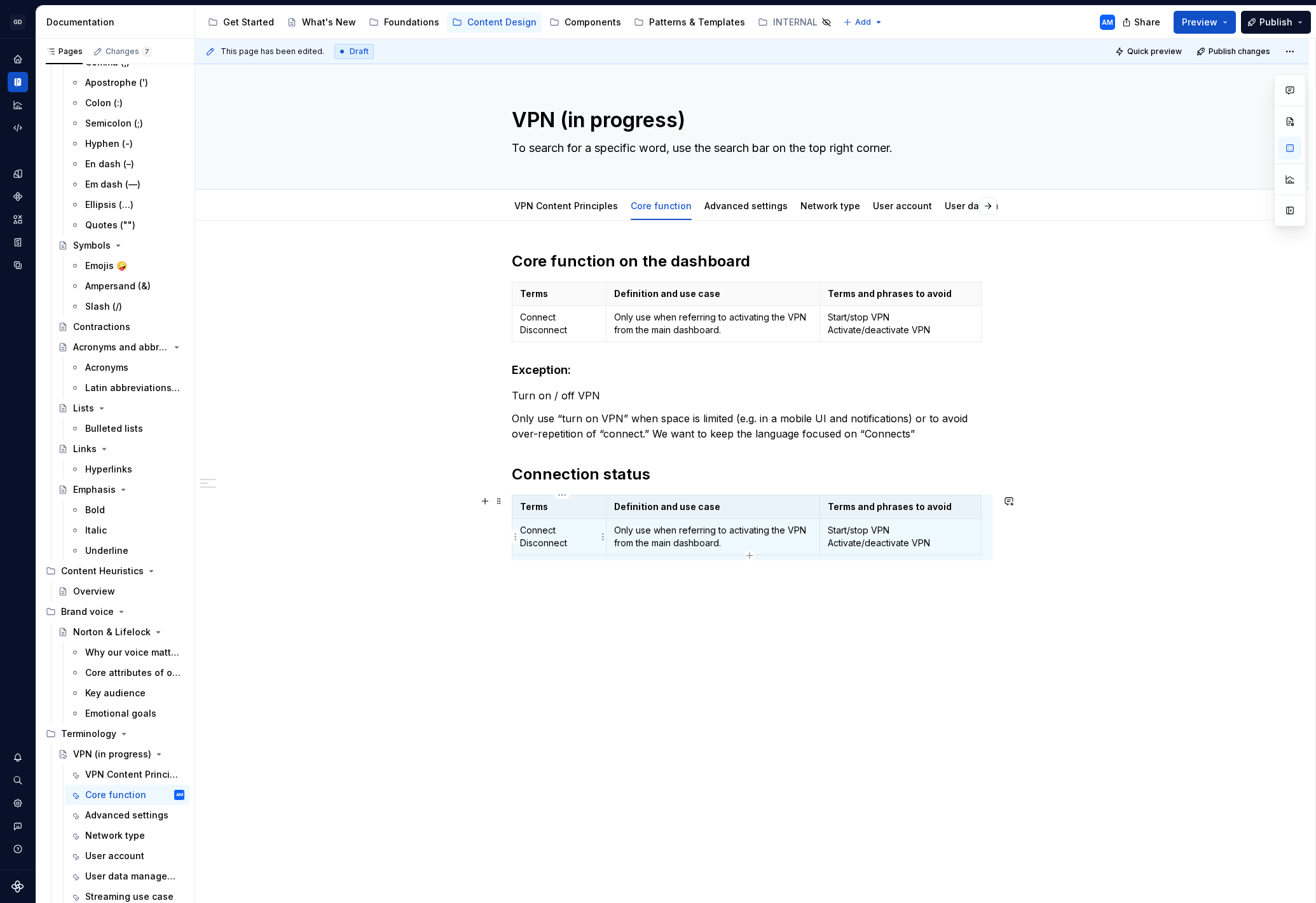
click at [535, 527] on p "Connect Disconnect" at bounding box center [559, 536] width 78 height 26
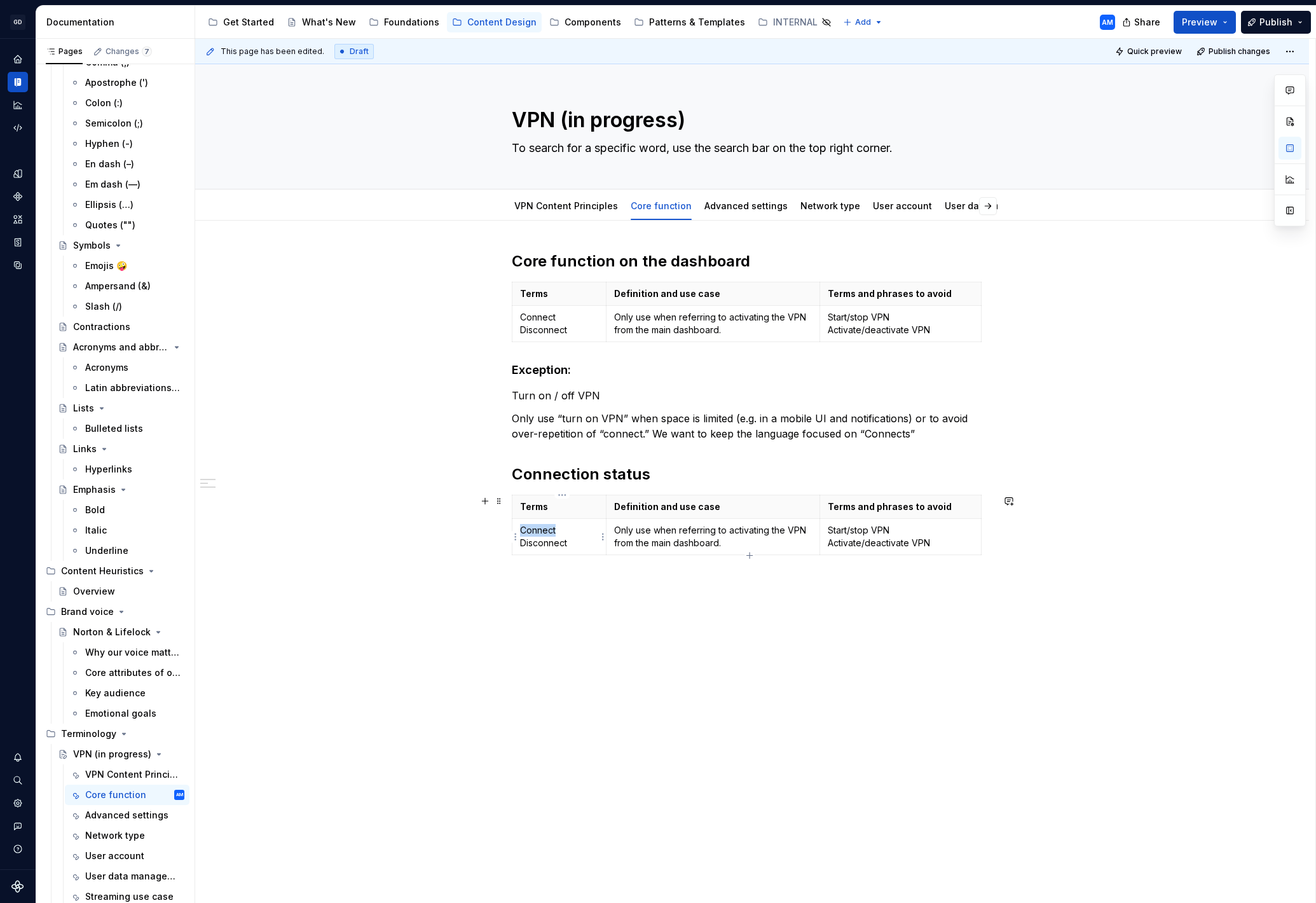
click at [535, 527] on p "Connect Disconnect" at bounding box center [559, 536] width 78 height 26
click at [571, 543] on p "Connect Disconnect" at bounding box center [559, 536] width 78 height 26
drag, startPoint x: 552, startPoint y: 543, endPoint x: 531, endPoint y: 530, distance: 24.7
click at [531, 530] on p "Connect Disconnect" at bounding box center [559, 536] width 78 height 26
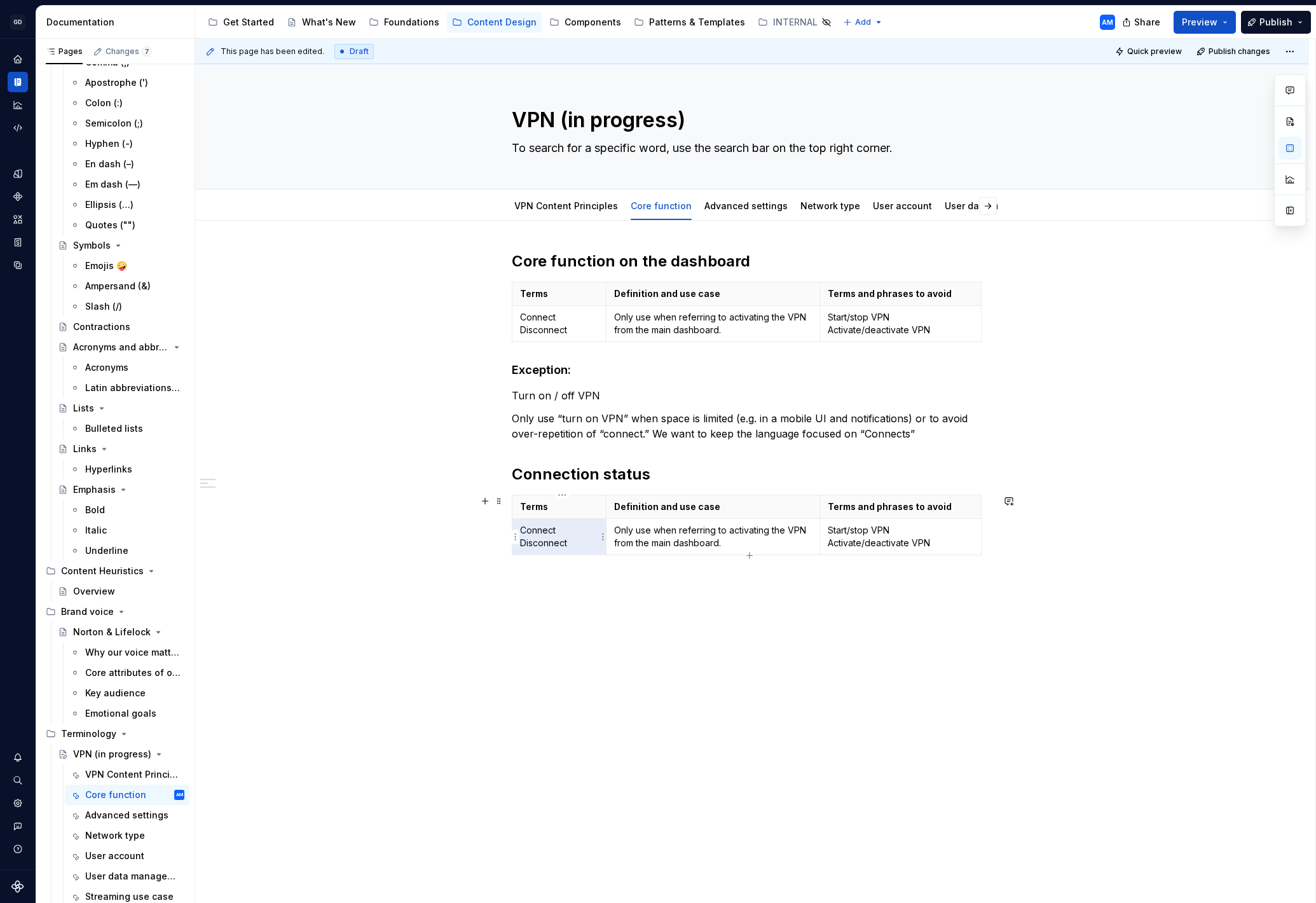
click at [531, 530] on p "Connect Disconnect" at bounding box center [559, 536] width 78 height 26
drag, startPoint x: 572, startPoint y: 541, endPoint x: 524, endPoint y: 535, distance: 48.4
click at [524, 534] on p "Connect Disconnect" at bounding box center [559, 536] width 78 height 26
drag, startPoint x: 570, startPoint y: 531, endPoint x: 603, endPoint y: 529, distance: 33.1
click at [582, 530] on p "Connected Disconnected Connecting" at bounding box center [559, 543] width 78 height 38
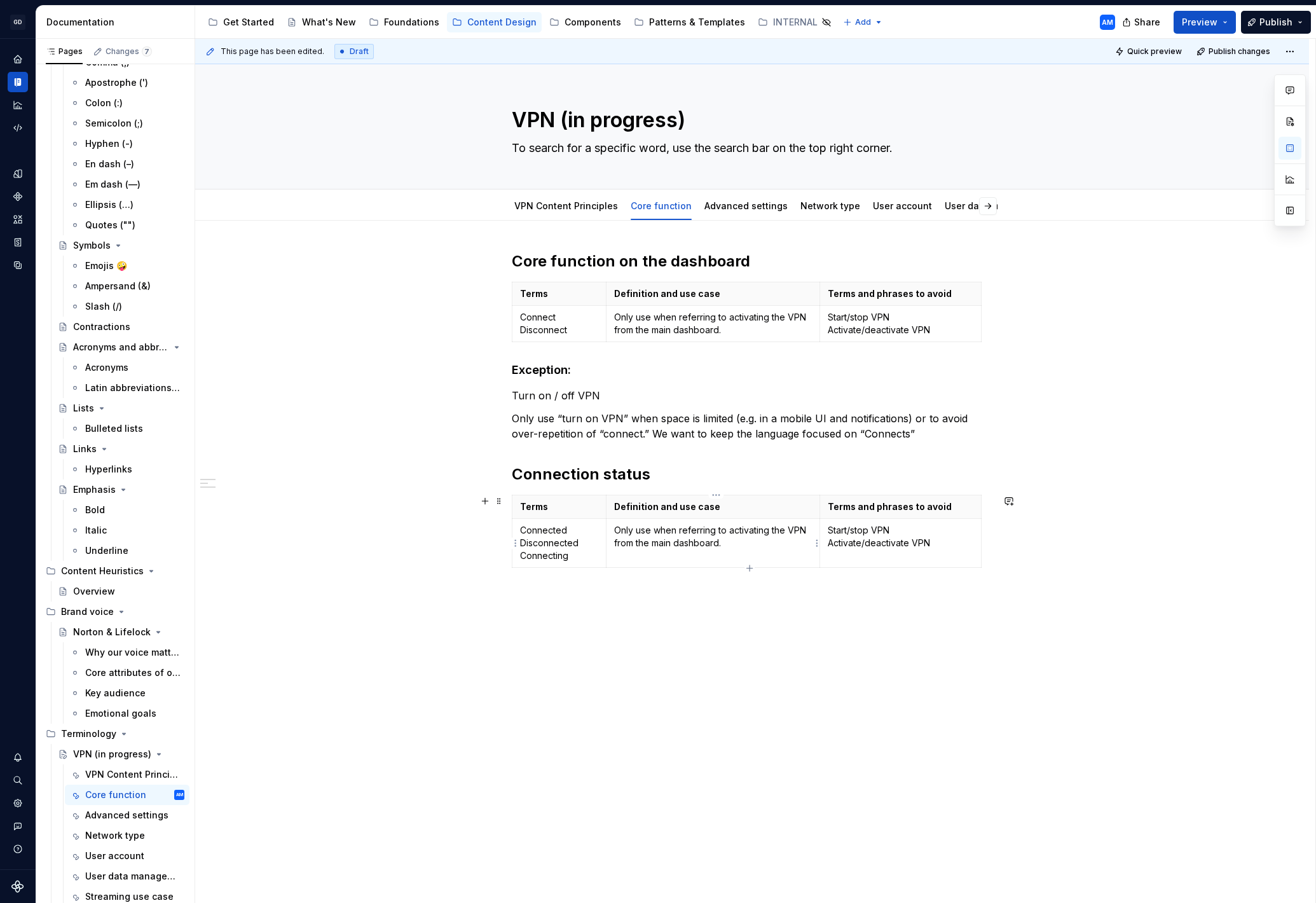
click at [655, 531] on p "Only use when referring to activating the VPN from the main dashboard." at bounding box center [713, 536] width 198 height 26
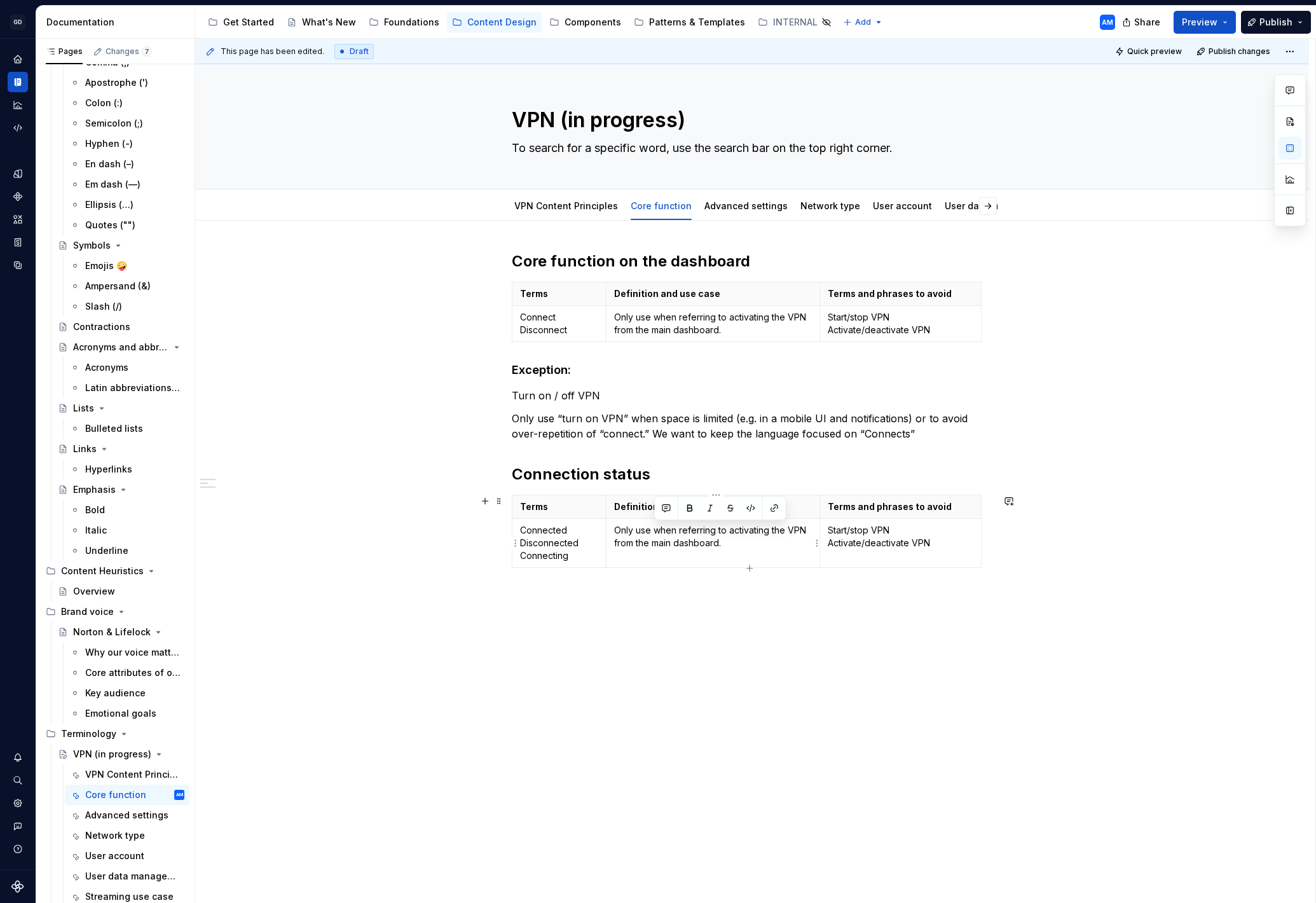
click at [655, 531] on p "Only use when referring to activating the VPN from the main dashboard." at bounding box center [713, 536] width 198 height 26
click at [658, 531] on p "Only use when referring to activating the VPN from the main dashboard." at bounding box center [713, 536] width 198 height 26
drag, startPoint x: 585, startPoint y: 536, endPoint x: 624, endPoint y: 532, distance: 39.2
click at [624, 532] on p "Only use when referring to activating the VPN from the main dashboard." at bounding box center [713, 536] width 198 height 26
drag, startPoint x: 939, startPoint y: 545, endPoint x: 832, endPoint y: 530, distance: 108.0
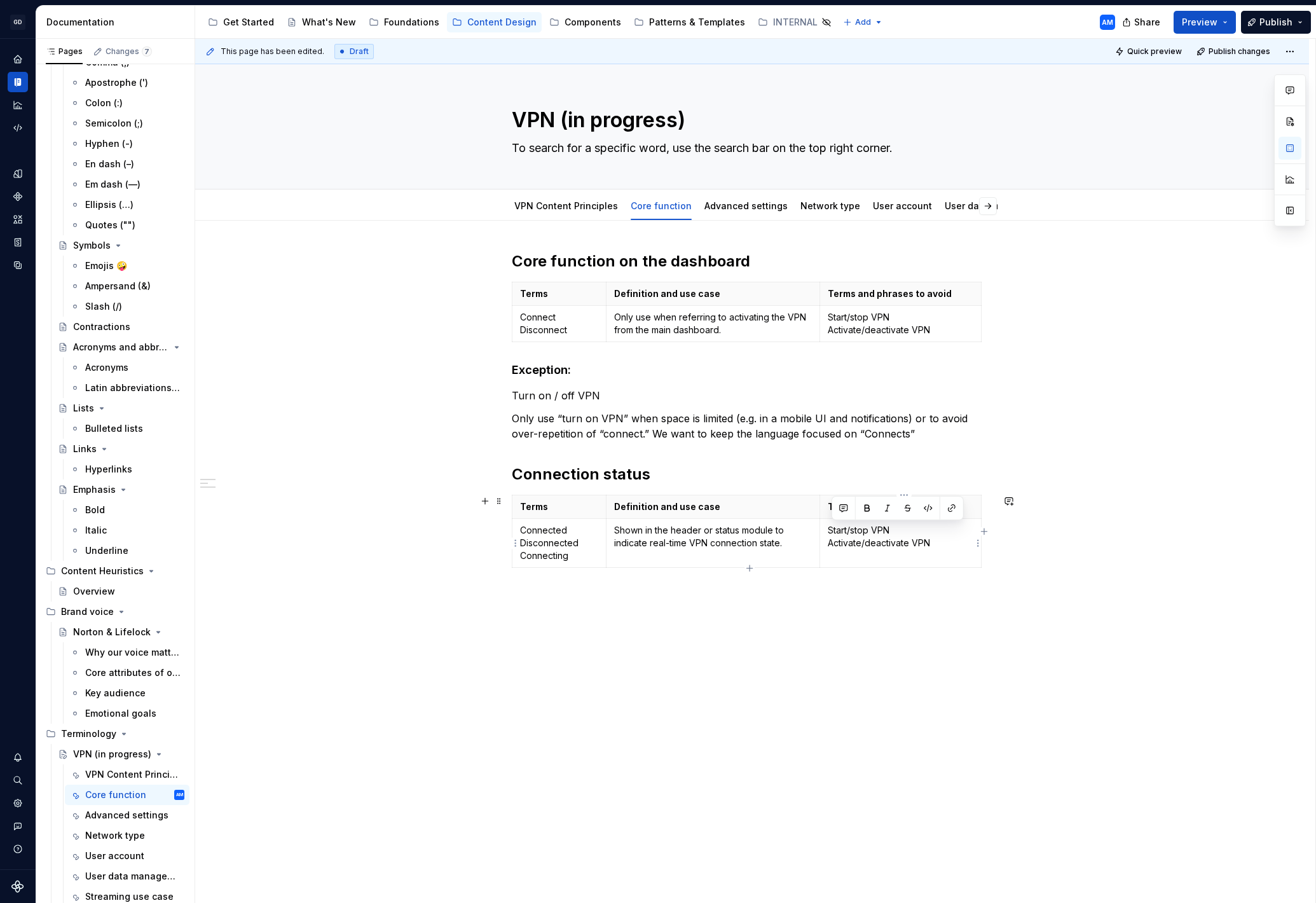
click at [832, 530] on p "Start/stop VPN Activate/deactivate VPN" at bounding box center [900, 536] width 145 height 26
drag, startPoint x: 514, startPoint y: 369, endPoint x: 539, endPoint y: 366, distance: 25.2
click at [519, 369] on div "This page has been edited. Draft Quick preview Publish changes VPN (in progress…" at bounding box center [755, 470] width 1121 height 864
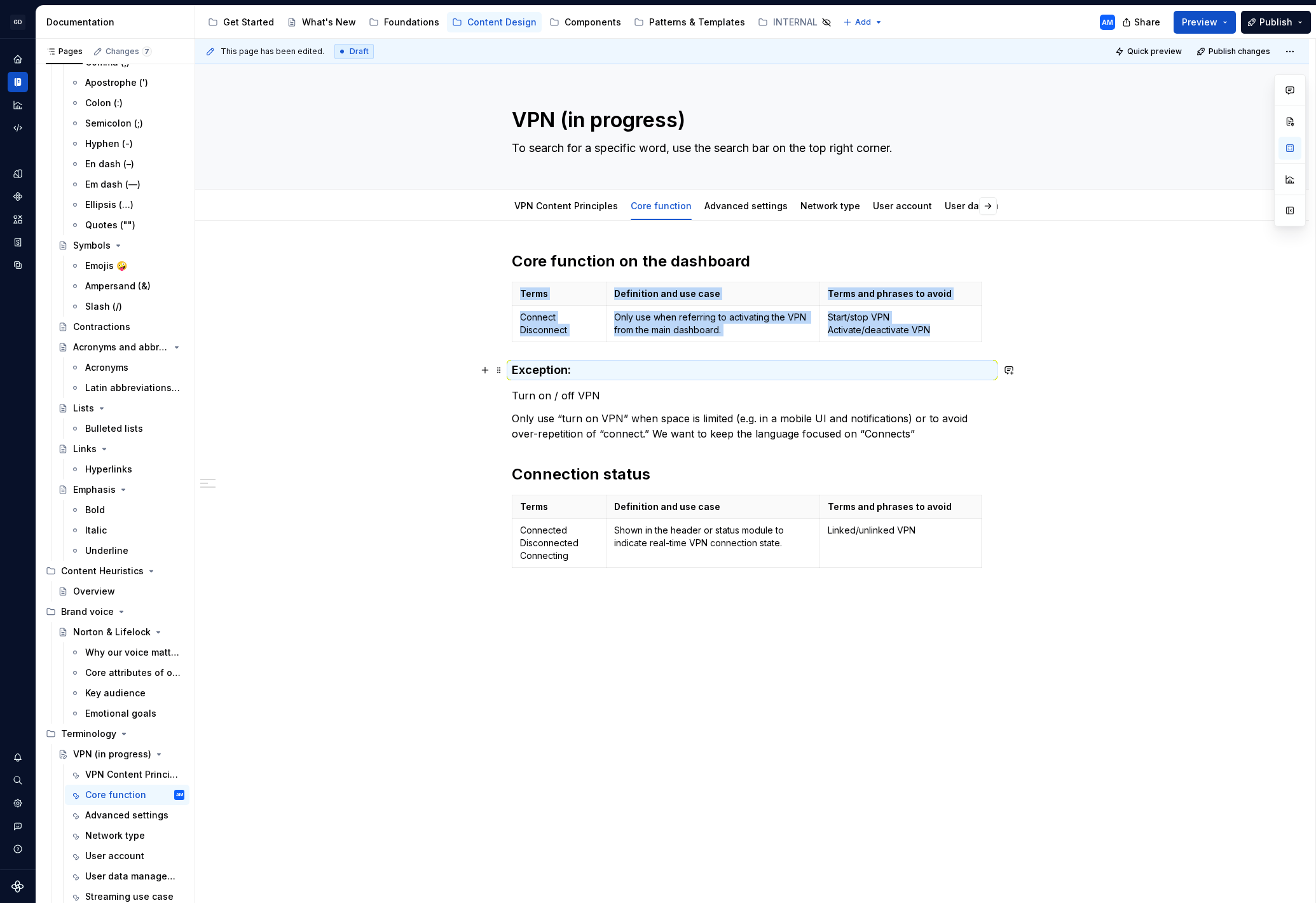
click at [520, 369] on h4 "Exception:" at bounding box center [751, 370] width 481 height 15
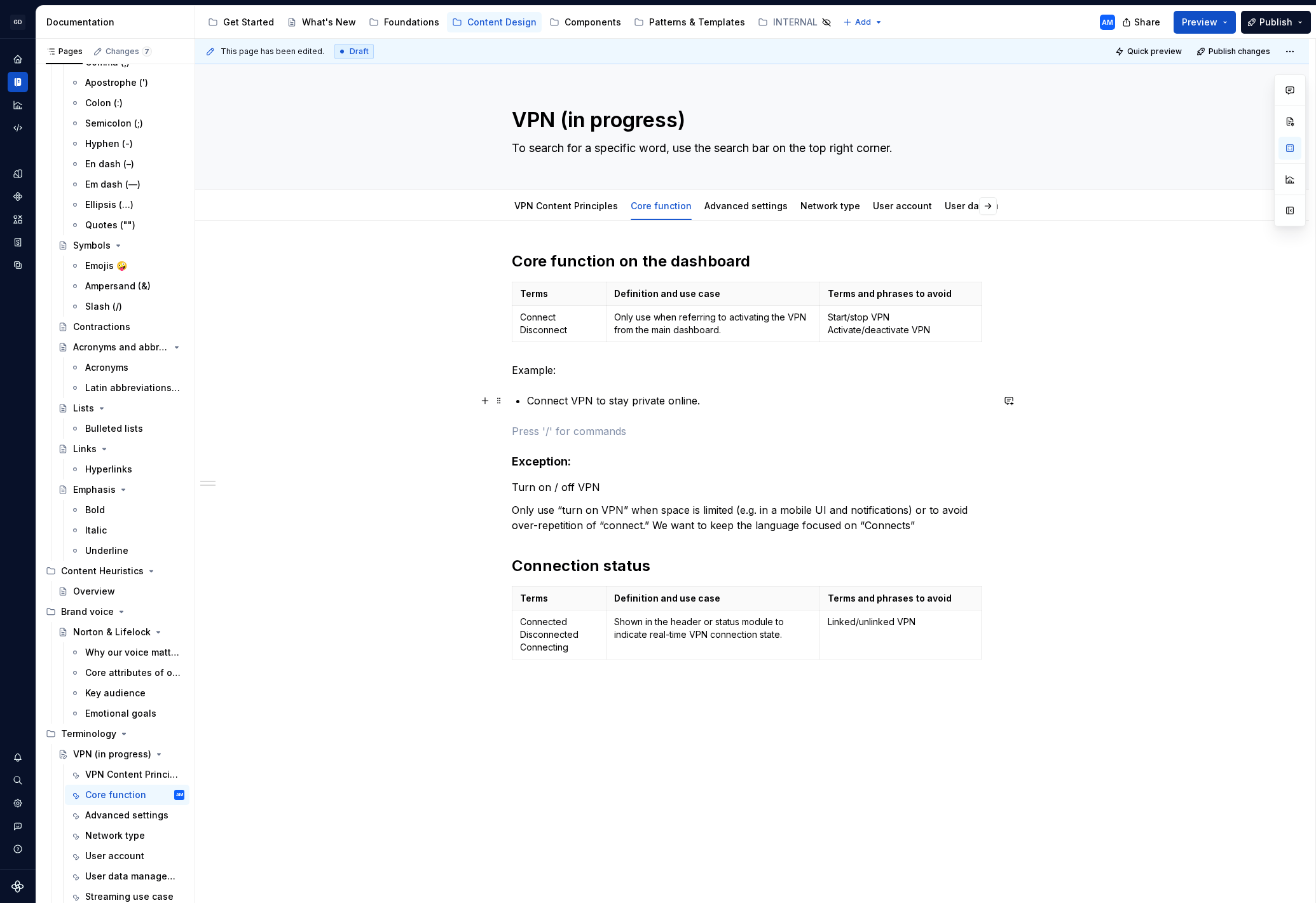
click at [528, 400] on li "Connect VPN to stay private online." at bounding box center [760, 400] width 466 height 15
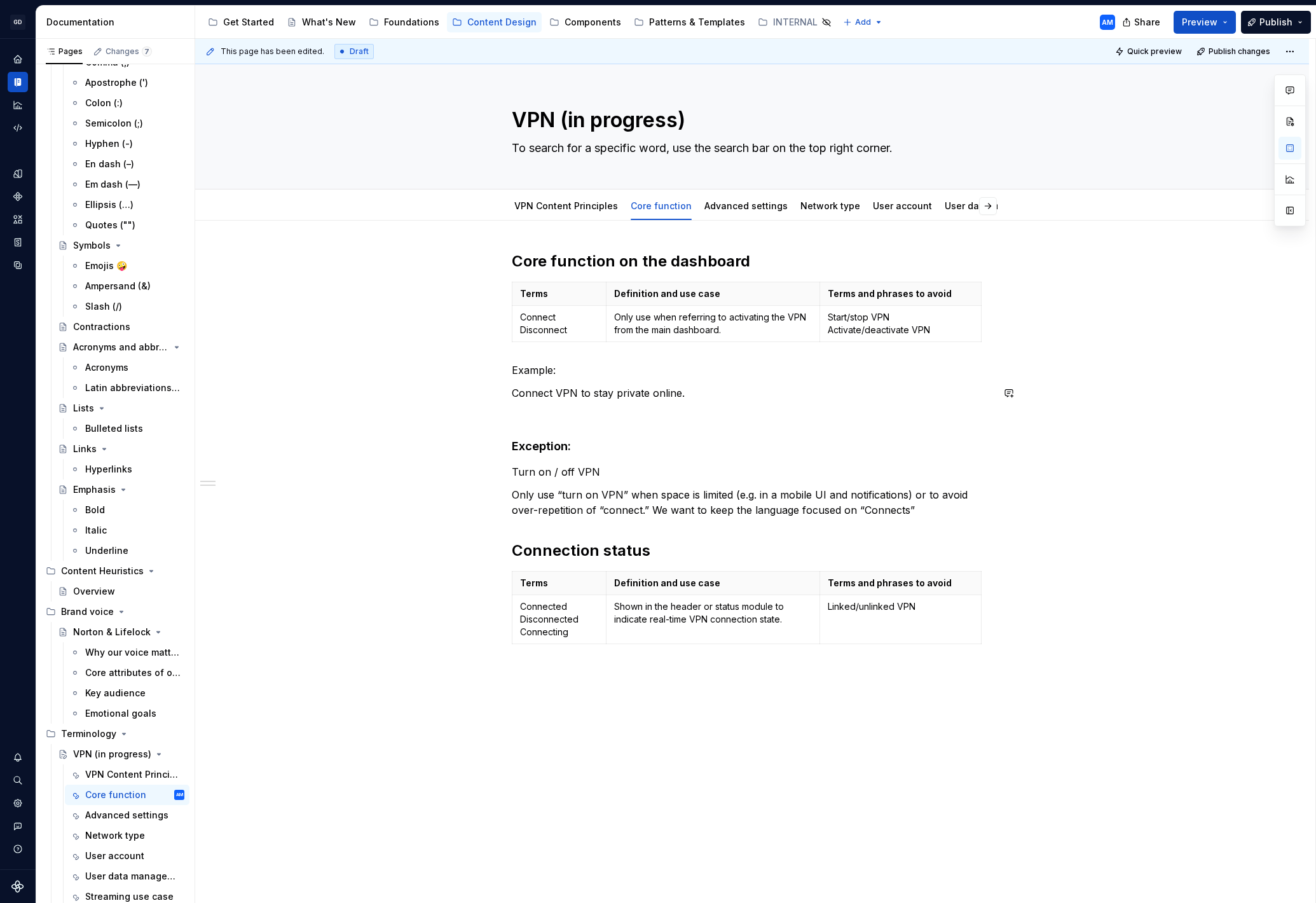
scroll to position [1, 0]
click at [552, 413] on p at bounding box center [751, 415] width 481 height 15
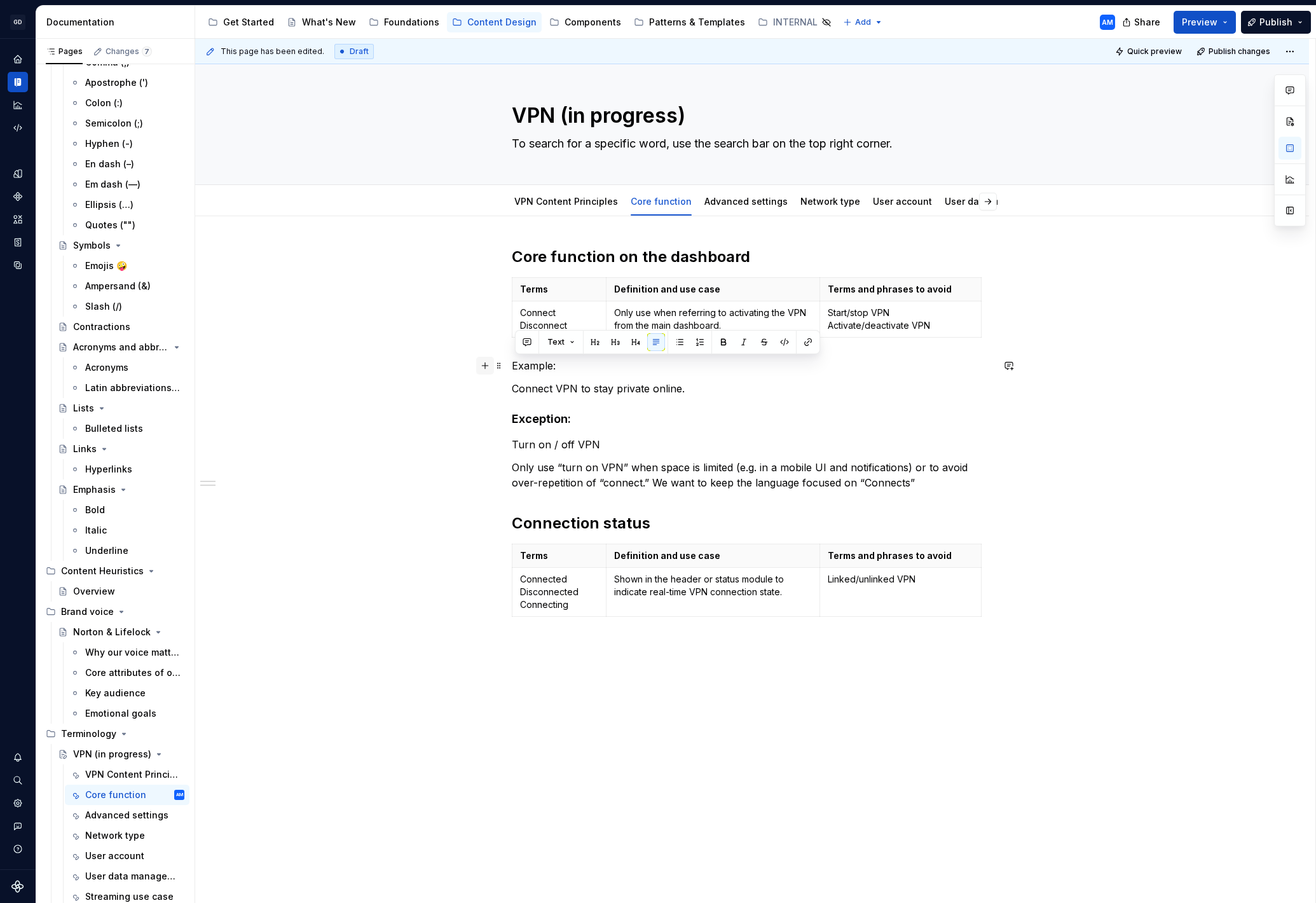
scroll to position [0, 0]
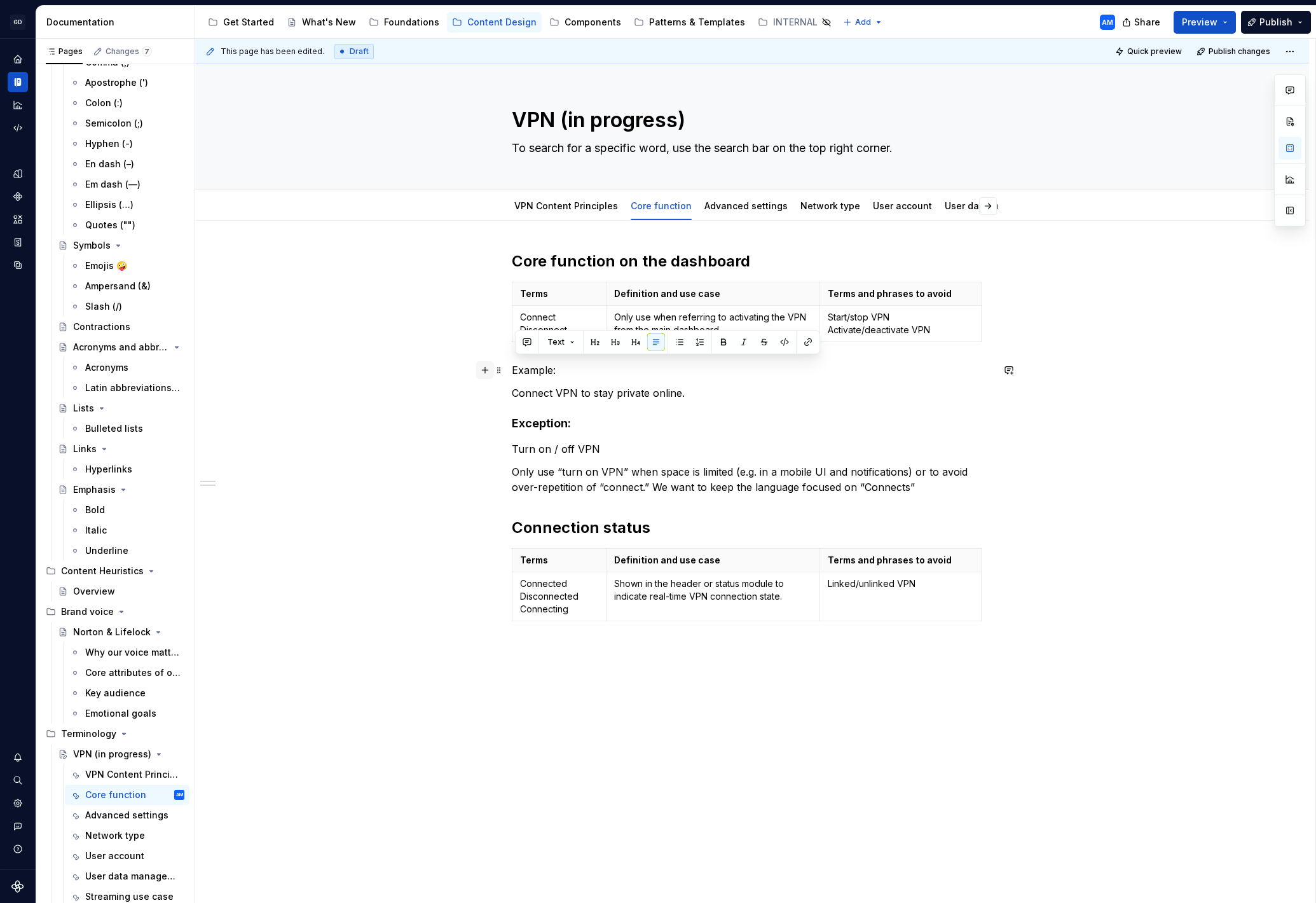
drag, startPoint x: 572, startPoint y: 369, endPoint x: 479, endPoint y: 365, distance: 93.1
click at [477, 364] on div "Core function on the dashboard Terms Definition and use case Terms and phrases …" at bounding box center [752, 566] width 1114 height 691
click at [755, 441] on p "Turn on / off VPN" at bounding box center [751, 449] width 481 height 15
click at [664, 477] on p "Only use “turn on VPN” when space is limited (e.g. in a mobile UI and notificat…" at bounding box center [751, 479] width 481 height 30
drag, startPoint x: 532, startPoint y: 370, endPoint x: 524, endPoint y: 369, distance: 8.1
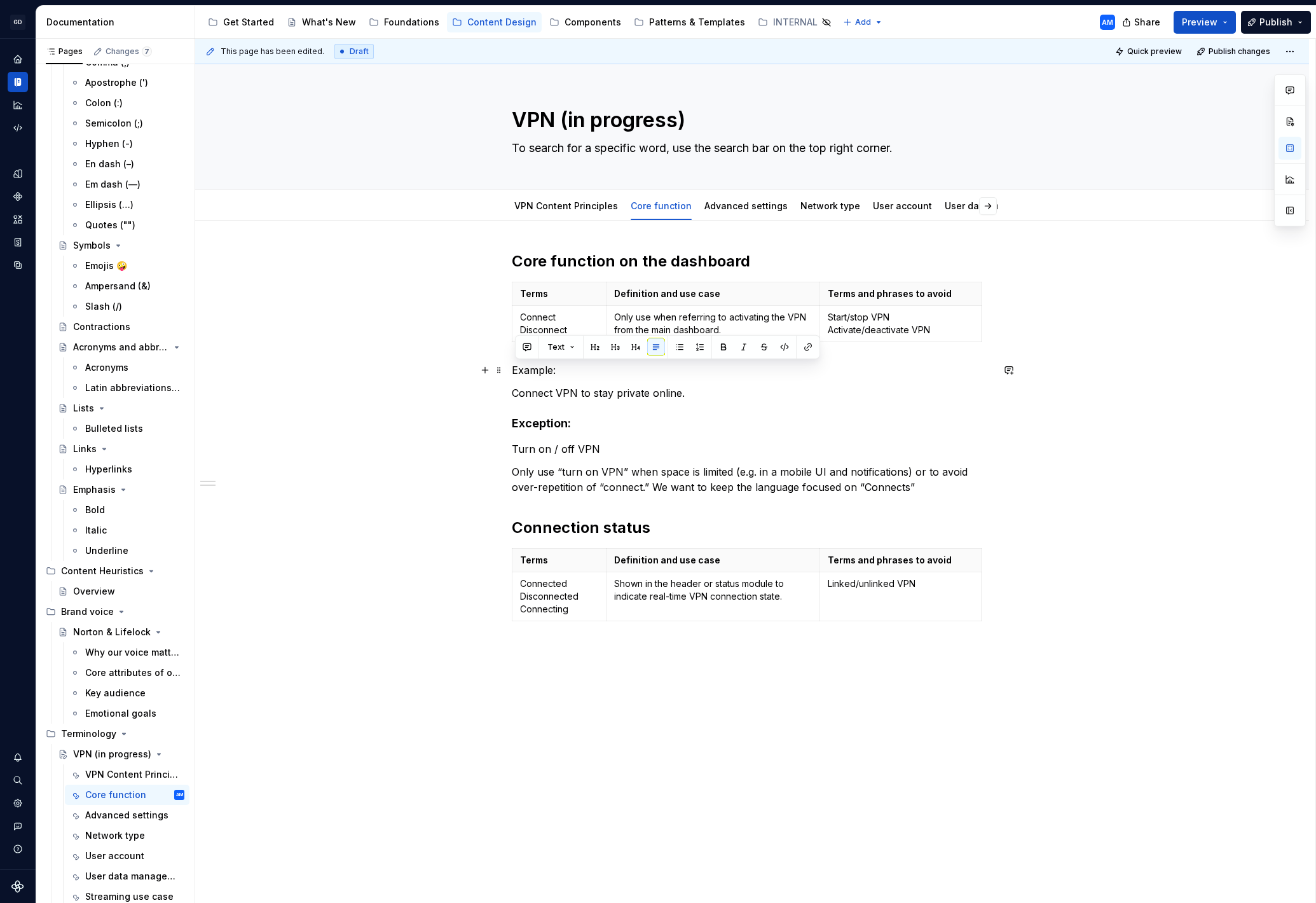
click at [511, 369] on div "Core function on the dashboard Terms Definition and use case Terms and phrases …" at bounding box center [752, 566] width 1114 height 691
click at [629, 344] on button "button" at bounding box center [636, 347] width 18 height 18
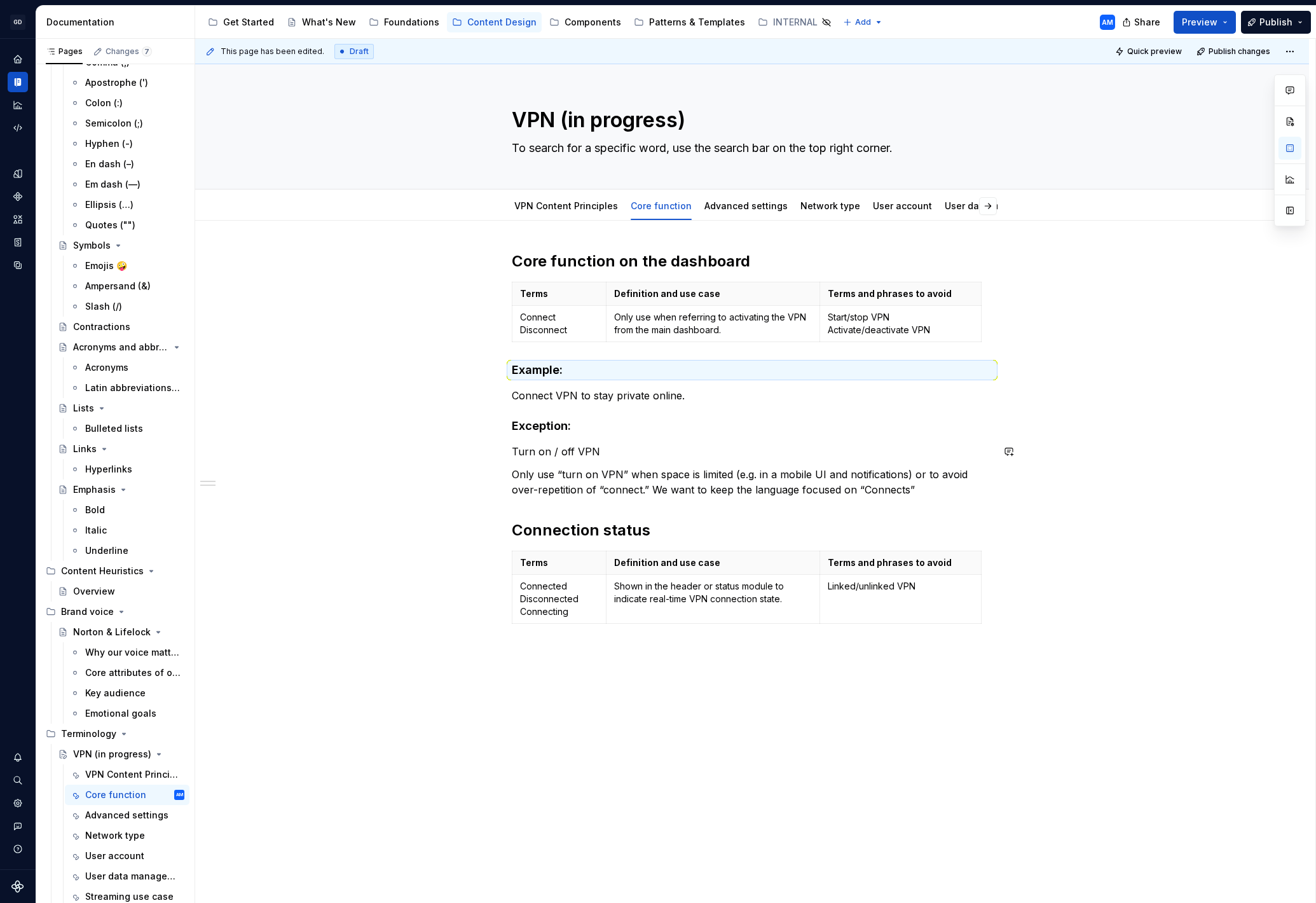
drag, startPoint x: 762, startPoint y: 440, endPoint x: 749, endPoint y: 446, distance: 14.3
click at [761, 440] on div "Core function on the dashboard Terms Definition and use case Terms and phrases …" at bounding box center [751, 440] width 481 height 378
click at [587, 504] on div "Core function on the dashboard Terms Definition and use case Terms and phrases …" at bounding box center [751, 440] width 481 height 378
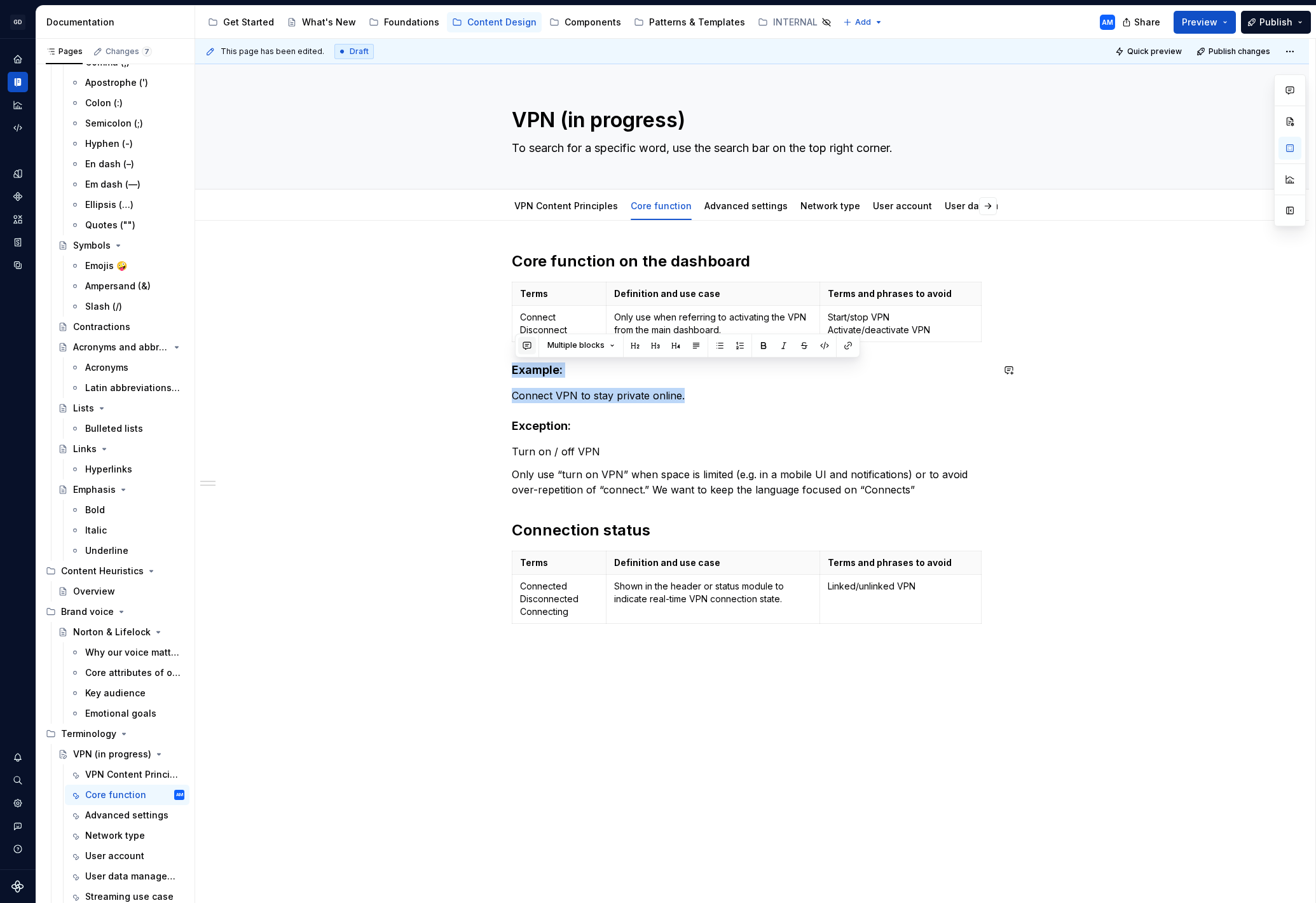
click at [518, 349] on div "Core function on the dashboard Terms Definition and use case Terms and phrases …" at bounding box center [751, 440] width 481 height 378
copy div "Example: Connect VPN to stay private online."
click at [621, 660] on div "This page has been edited. Draft Quick preview Publish changes VPN (in progress…" at bounding box center [755, 470] width 1121 height 864
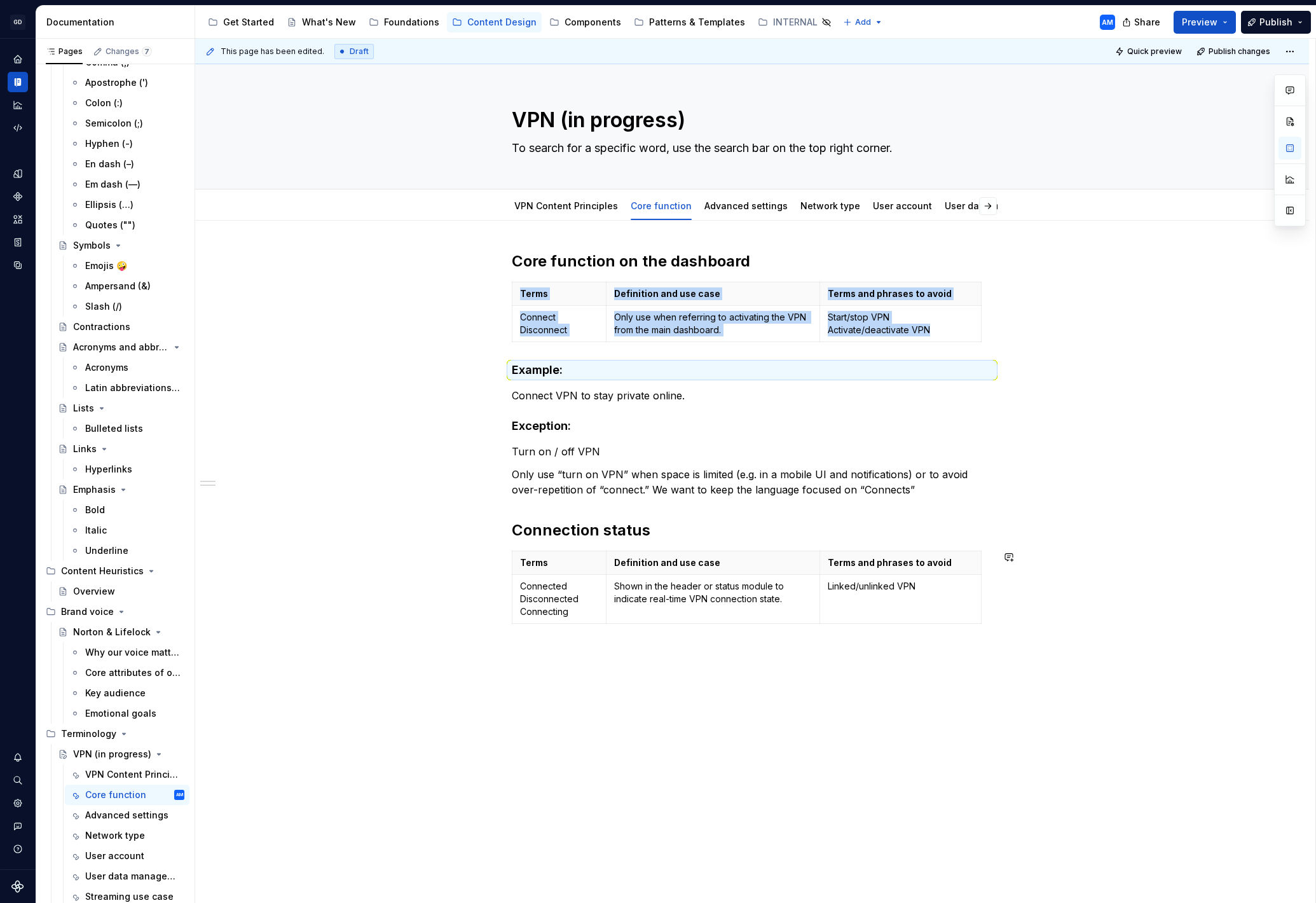
click at [579, 645] on div "Core function on the dashboard Terms Definition and use case Terms and phrases …" at bounding box center [752, 568] width 1114 height 694
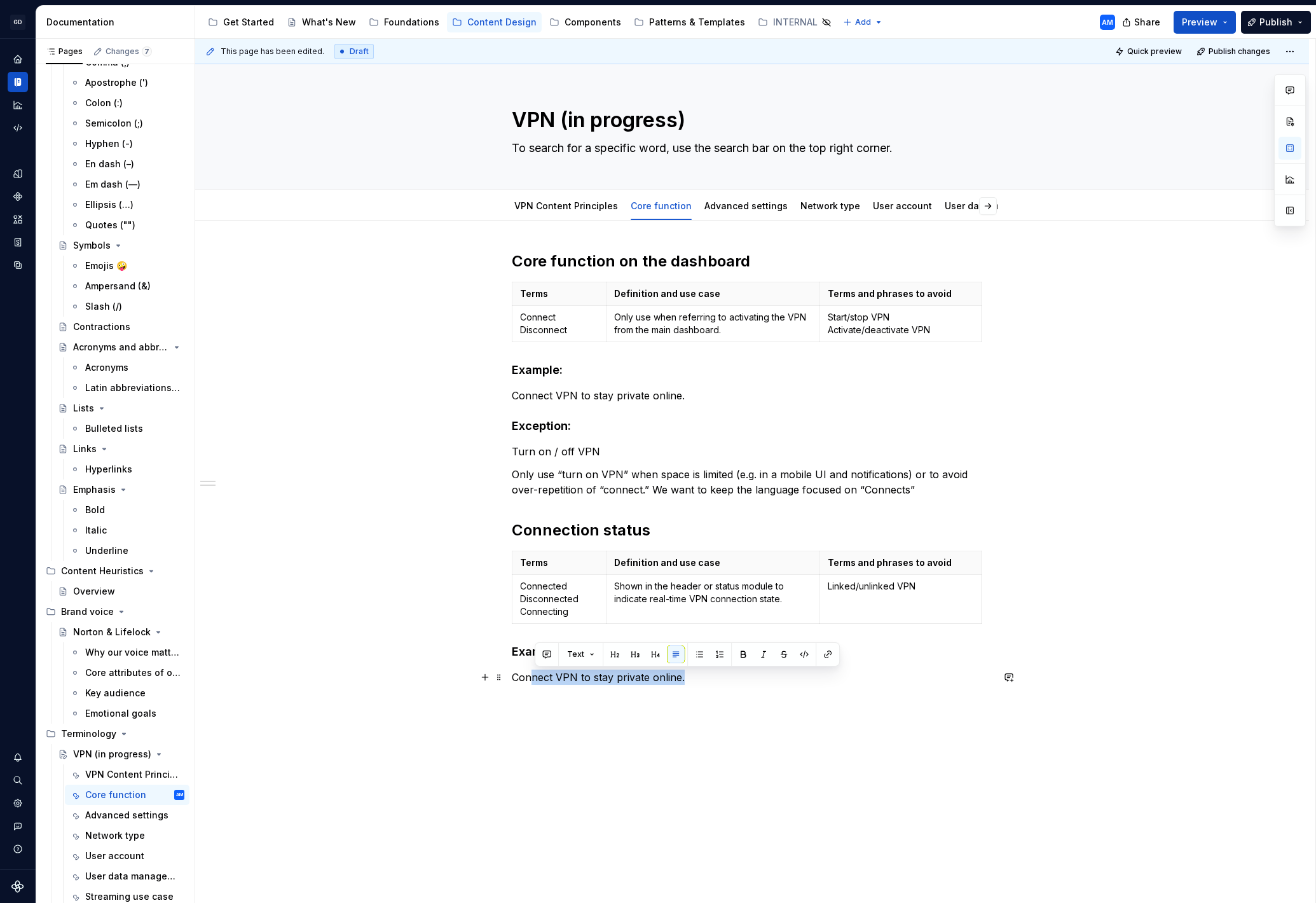
drag, startPoint x: 694, startPoint y: 674, endPoint x: 508, endPoint y: 675, distance: 186.0
click at [508, 675] on div "Core function on the dashboard Terms Definition and use case Terms and phrases …" at bounding box center [752, 596] width 1114 height 750
click at [696, 679] on p "Connect VPN to stay private online." at bounding box center [751, 677] width 481 height 15
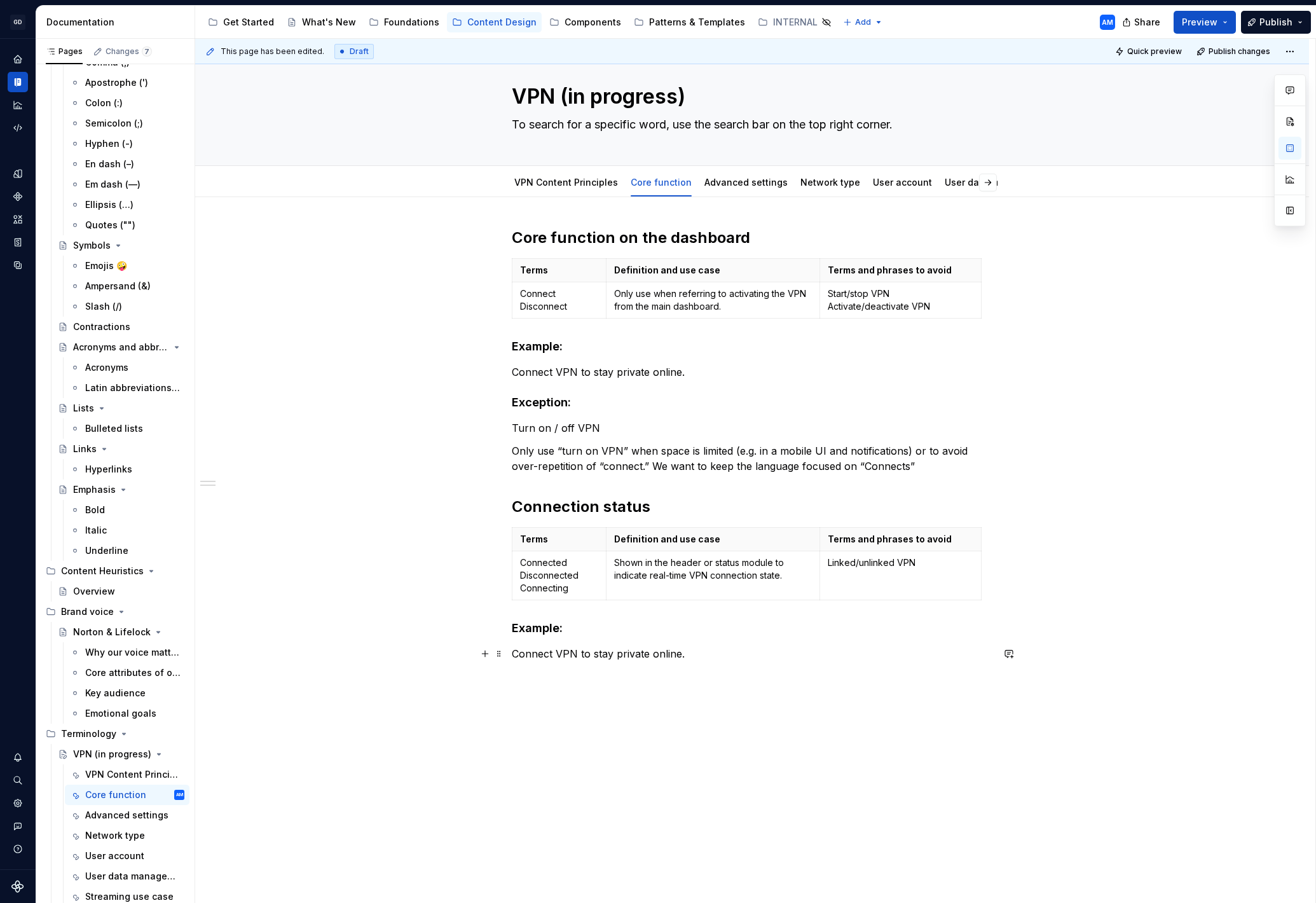
scroll to position [32, 0]
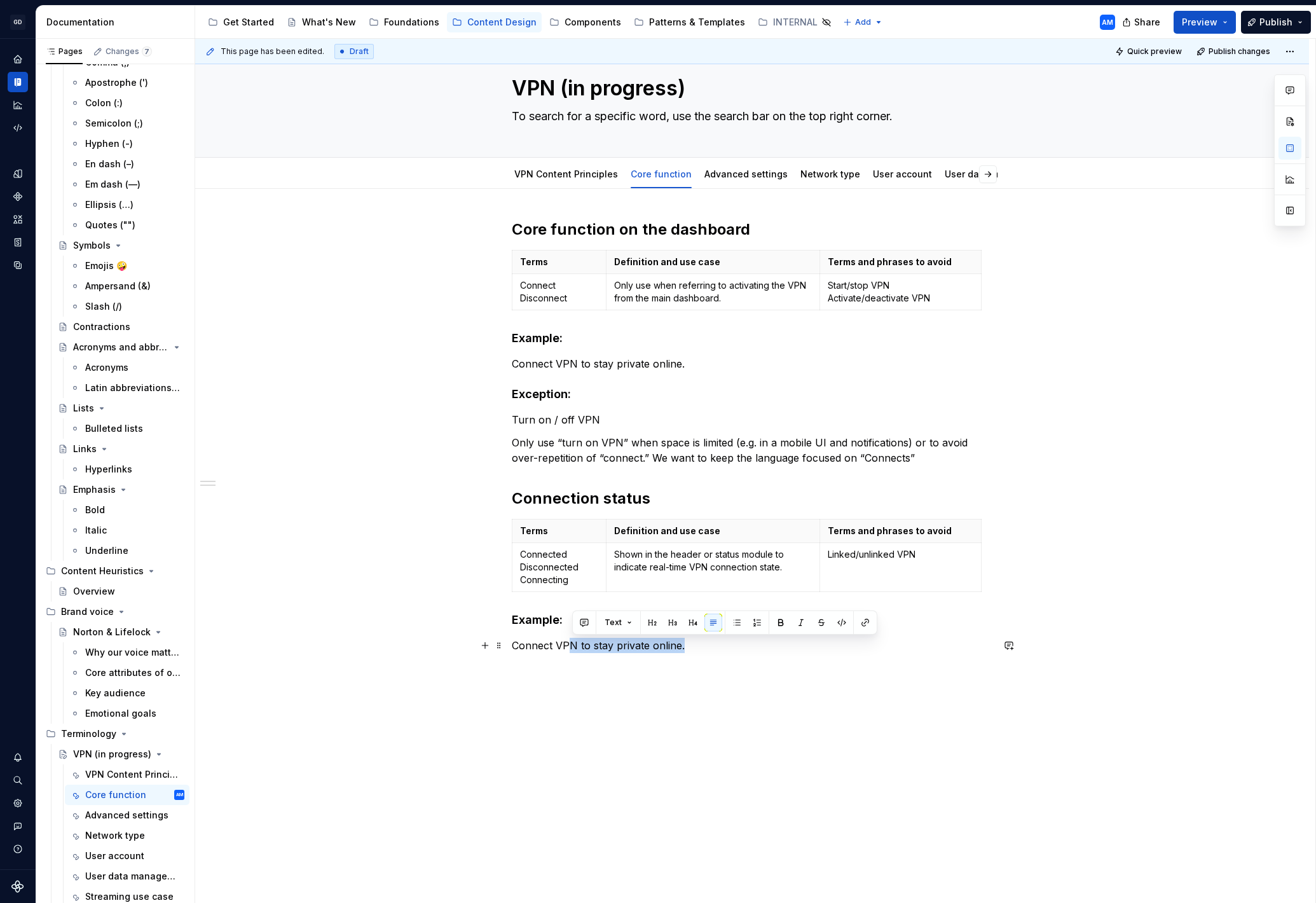
drag, startPoint x: 692, startPoint y: 646, endPoint x: 575, endPoint y: 642, distance: 117.1
click at [569, 643] on p "Connect VPN to stay private online." at bounding box center [751, 645] width 481 height 15
click at [788, 651] on p "Connect VPN to stay private online." at bounding box center [751, 645] width 481 height 15
drag, startPoint x: 559, startPoint y: 621, endPoint x: 621, endPoint y: 637, distance: 64.0
click at [560, 621] on h4 "Example:" at bounding box center [751, 619] width 481 height 15
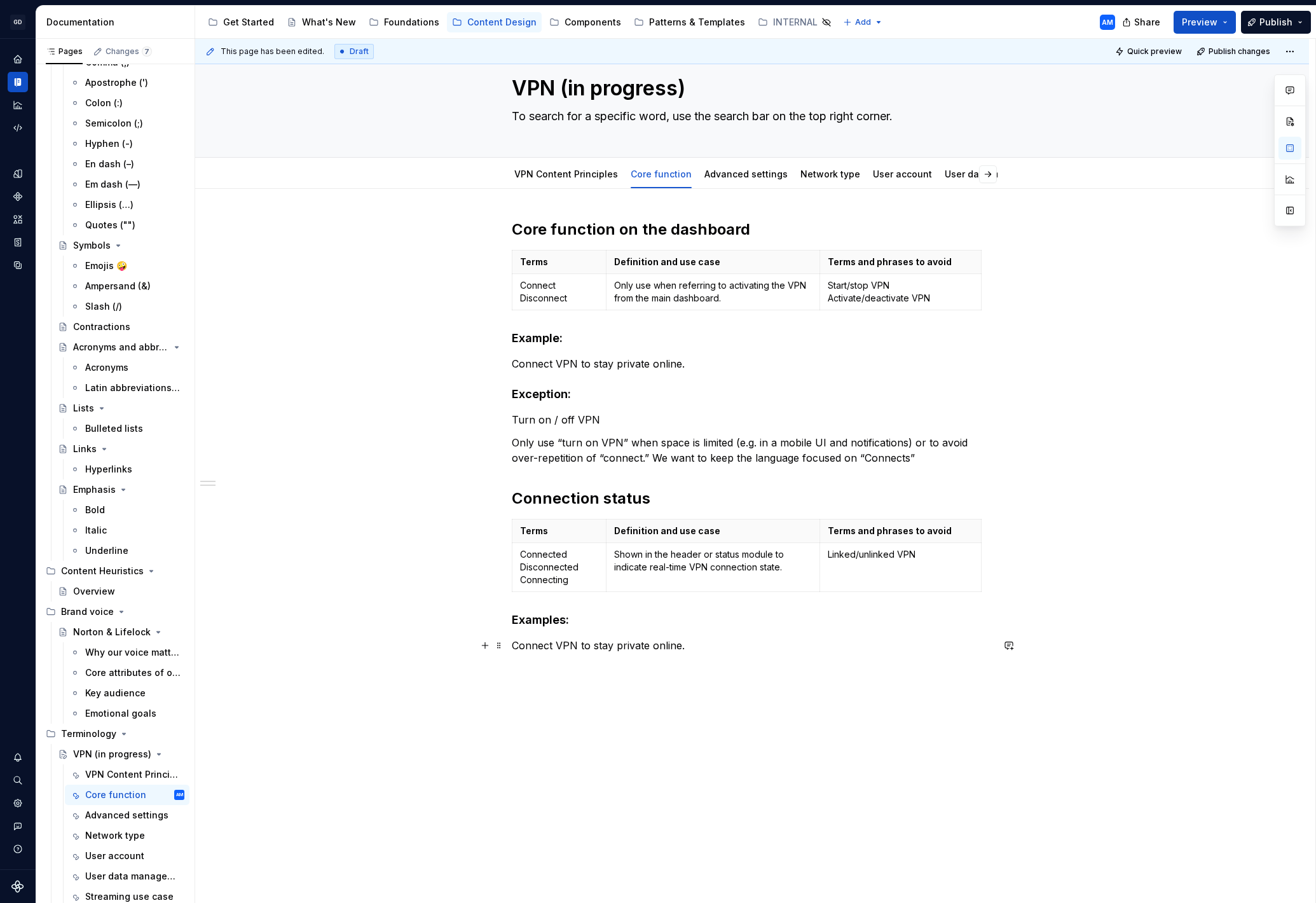
click at [516, 645] on p "Connect VPN to stay private online." at bounding box center [751, 645] width 481 height 15
drag, startPoint x: 546, startPoint y: 645, endPoint x: 515, endPoint y: 647, distance: 31.1
click at [515, 647] on p "-have Connect VPN to stay private online." at bounding box center [751, 645] width 481 height 15
drag, startPoint x: 674, startPoint y: 649, endPoint x: 554, endPoint y: 642, distance: 120.2
click at [511, 650] on div "Core function on the dashboard Terms Definition and use case Terms and phrases …" at bounding box center [751, 443] width 481 height 449
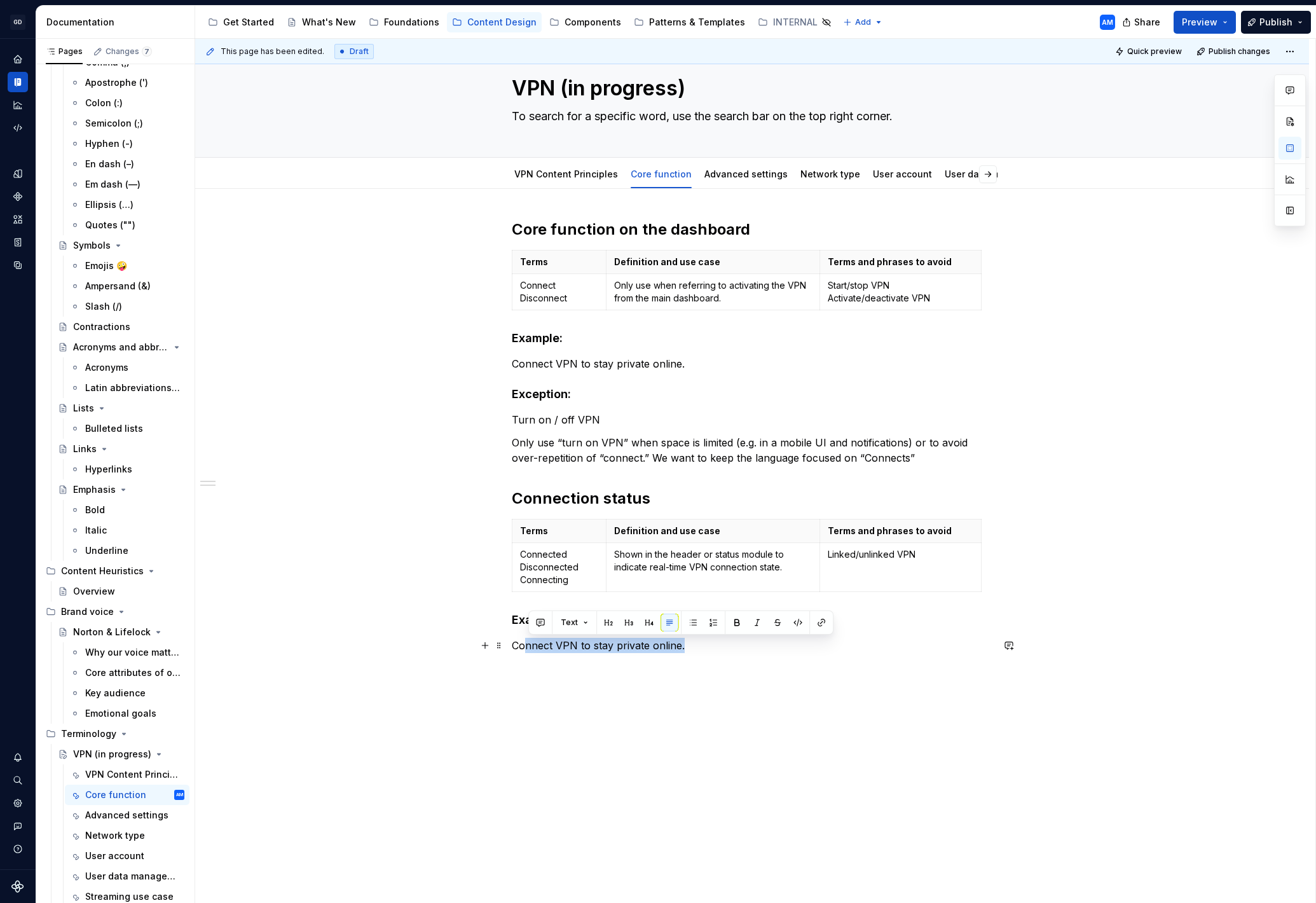
scroll to position [30, 0]
drag, startPoint x: 645, startPoint y: 672, endPoint x: 670, endPoint y: 657, distance: 29.2
click at [645, 670] on div "This page has been edited. Draft Quick preview Publish changes VPN (in progress…" at bounding box center [755, 470] width 1121 height 864
drag, startPoint x: 702, startPoint y: 648, endPoint x: 522, endPoint y: 647, distance: 180.0
click at [511, 647] on div "Core function on the dashboard Terms Definition and use case Terms and phrases …" at bounding box center [751, 445] width 481 height 449
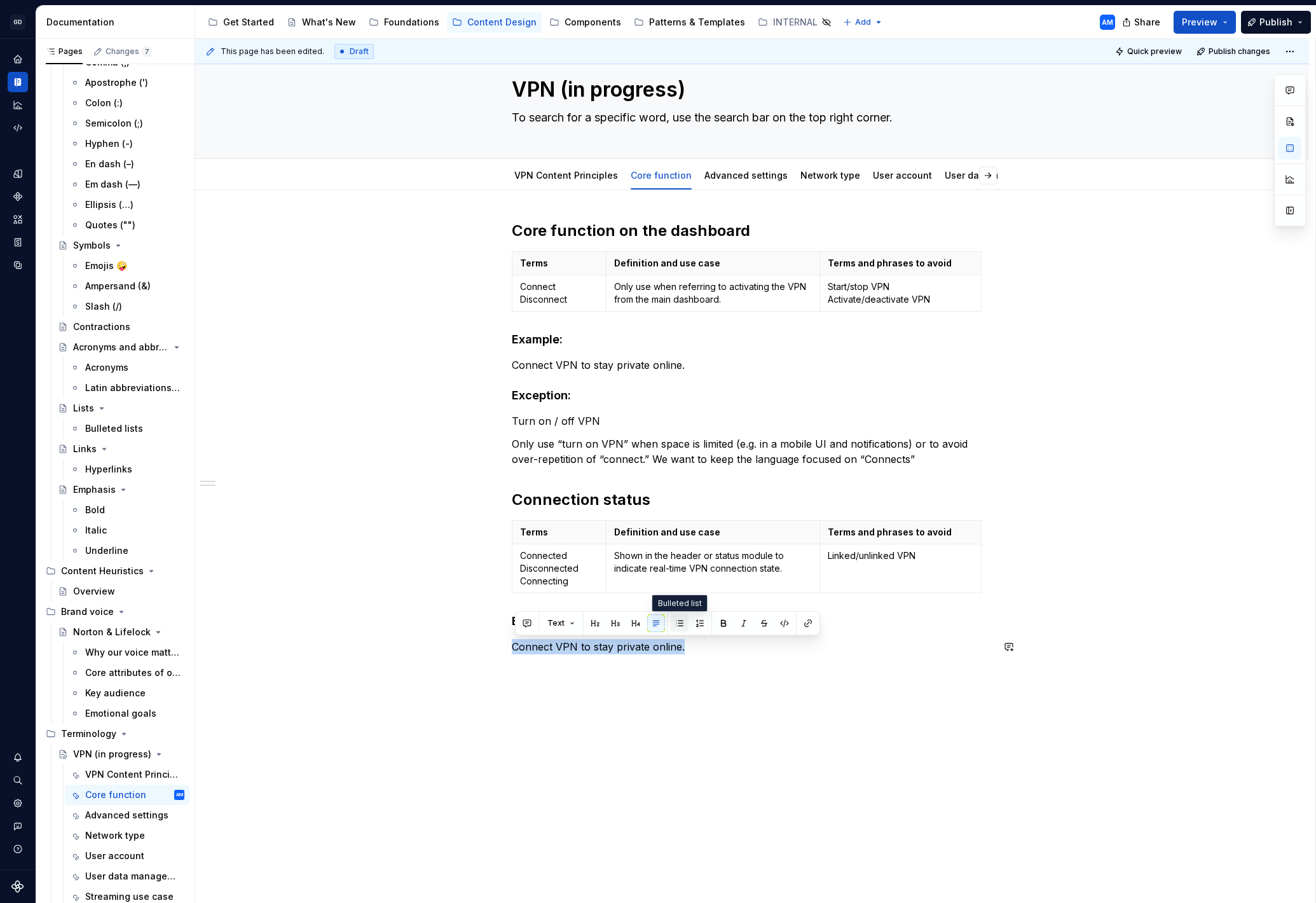
click at [675, 619] on button "button" at bounding box center [679, 622] width 18 height 18
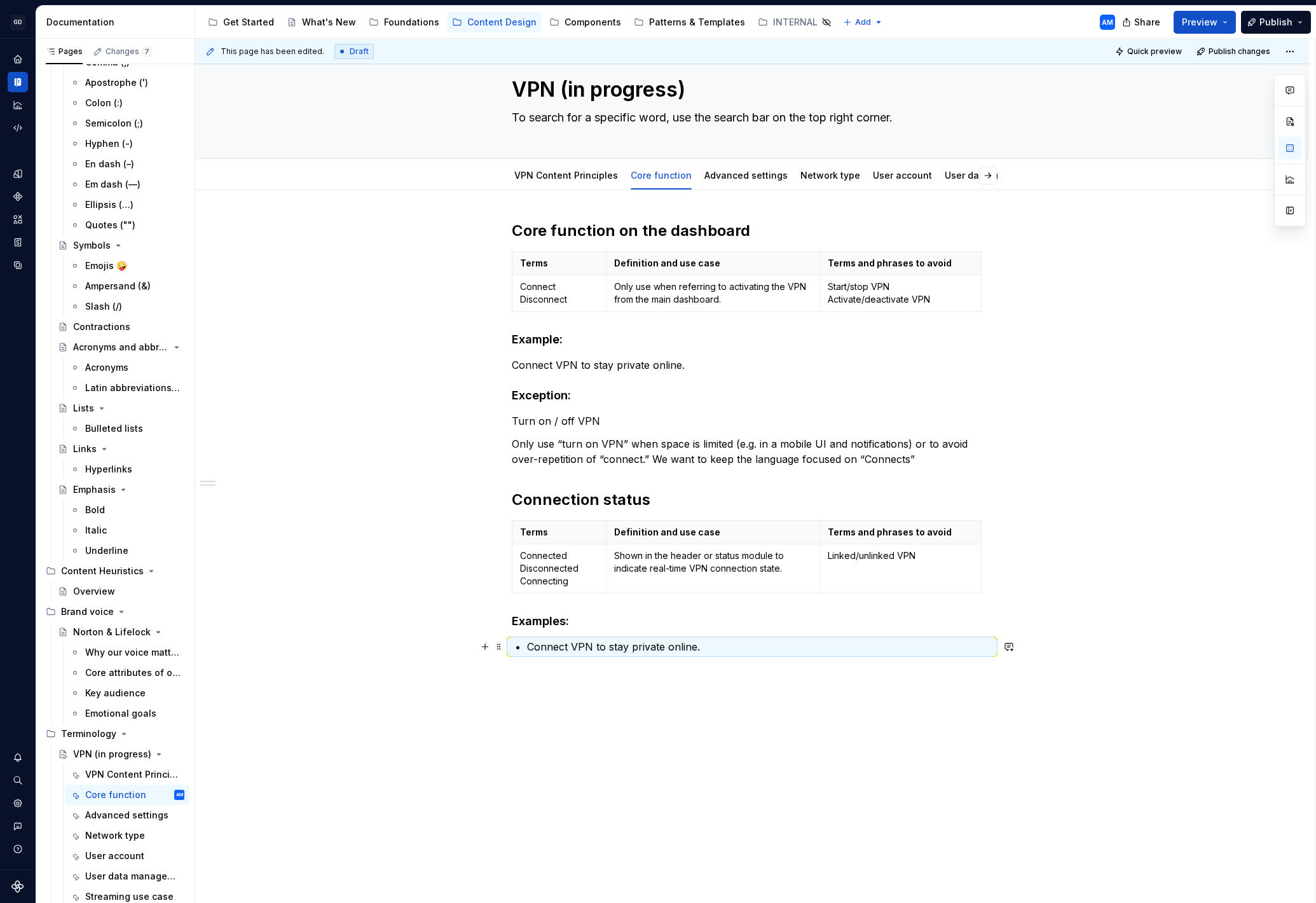
click at [696, 651] on p "Connect VPN to stay private online." at bounding box center [760, 647] width 466 height 15
drag, startPoint x: 715, startPoint y: 651, endPoint x: 575, endPoint y: 652, distance: 140.0
click at [575, 652] on p "Connect VPN to stay private online." at bounding box center [760, 647] width 466 height 15
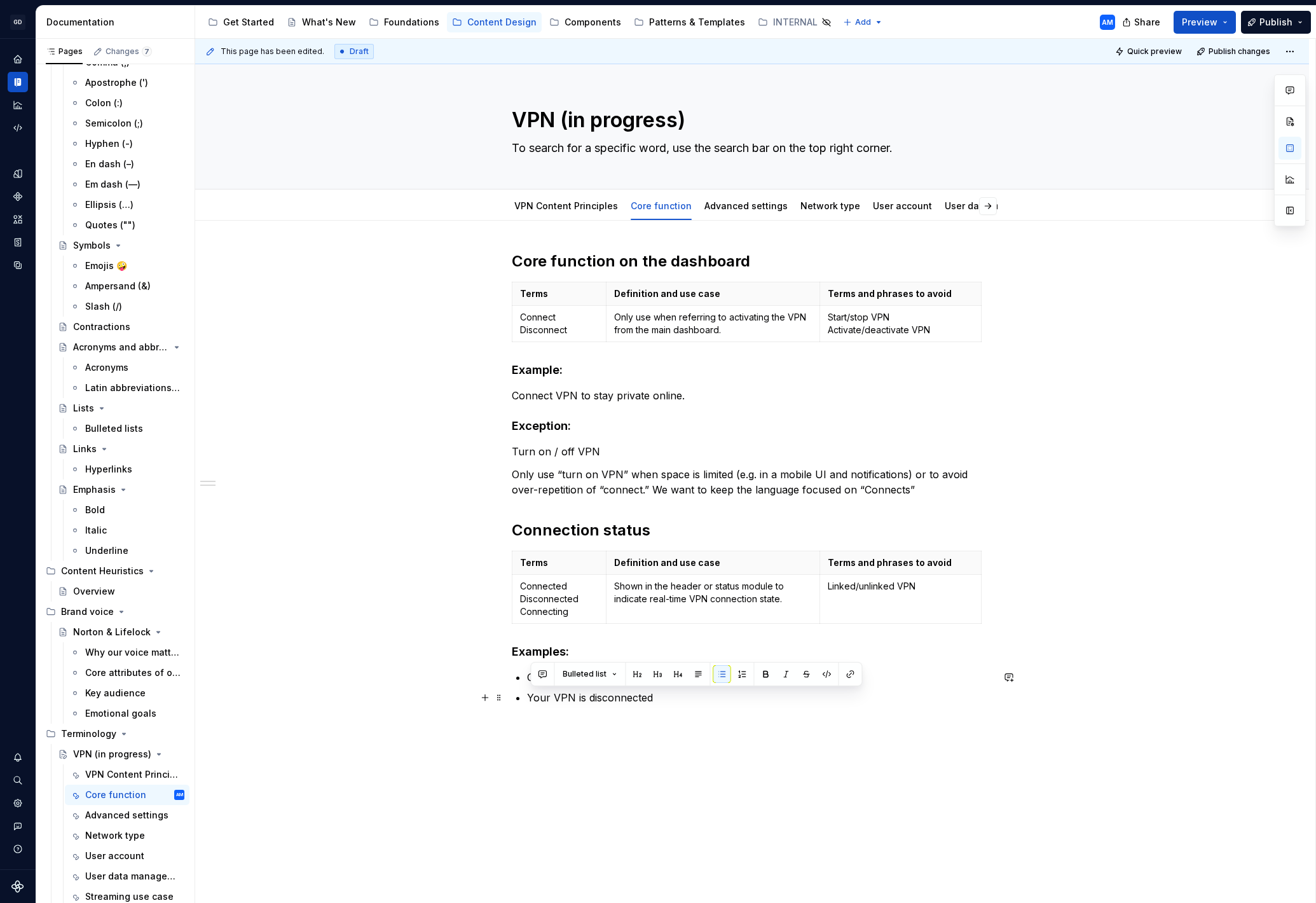
drag, startPoint x: 641, startPoint y: 697, endPoint x: 517, endPoint y: 692, distance: 124.1
click at [517, 692] on div "Core function on the dashboard Terms Definition and use case Terms and phrases …" at bounding box center [751, 478] width 481 height 454
copy p "Your VPN is disconnected"
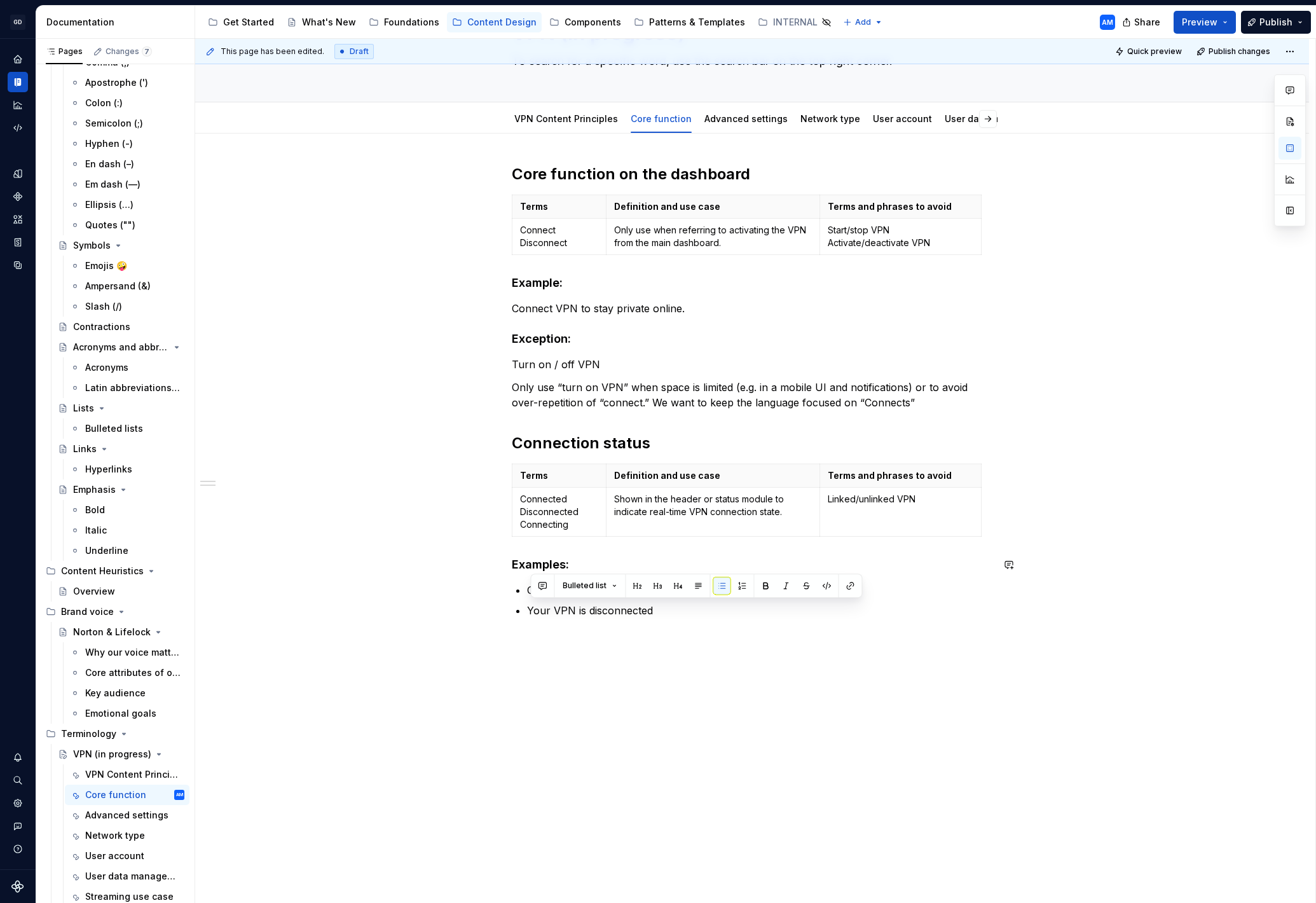
scroll to position [87, 0]
click at [723, 666] on div "This page has been edited. Draft Quick preview Publish changes VPN (in progress…" at bounding box center [755, 470] width 1121 height 864
click at [657, 642] on div "Core function on the dashboard Terms Definition and use case Terms and phrases …" at bounding box center [752, 518] width 1114 height 770
click at [885, 406] on p "Only use “turn on VPN” when space is limited (e.g. in a mobile UI and notificat…" at bounding box center [751, 394] width 481 height 30
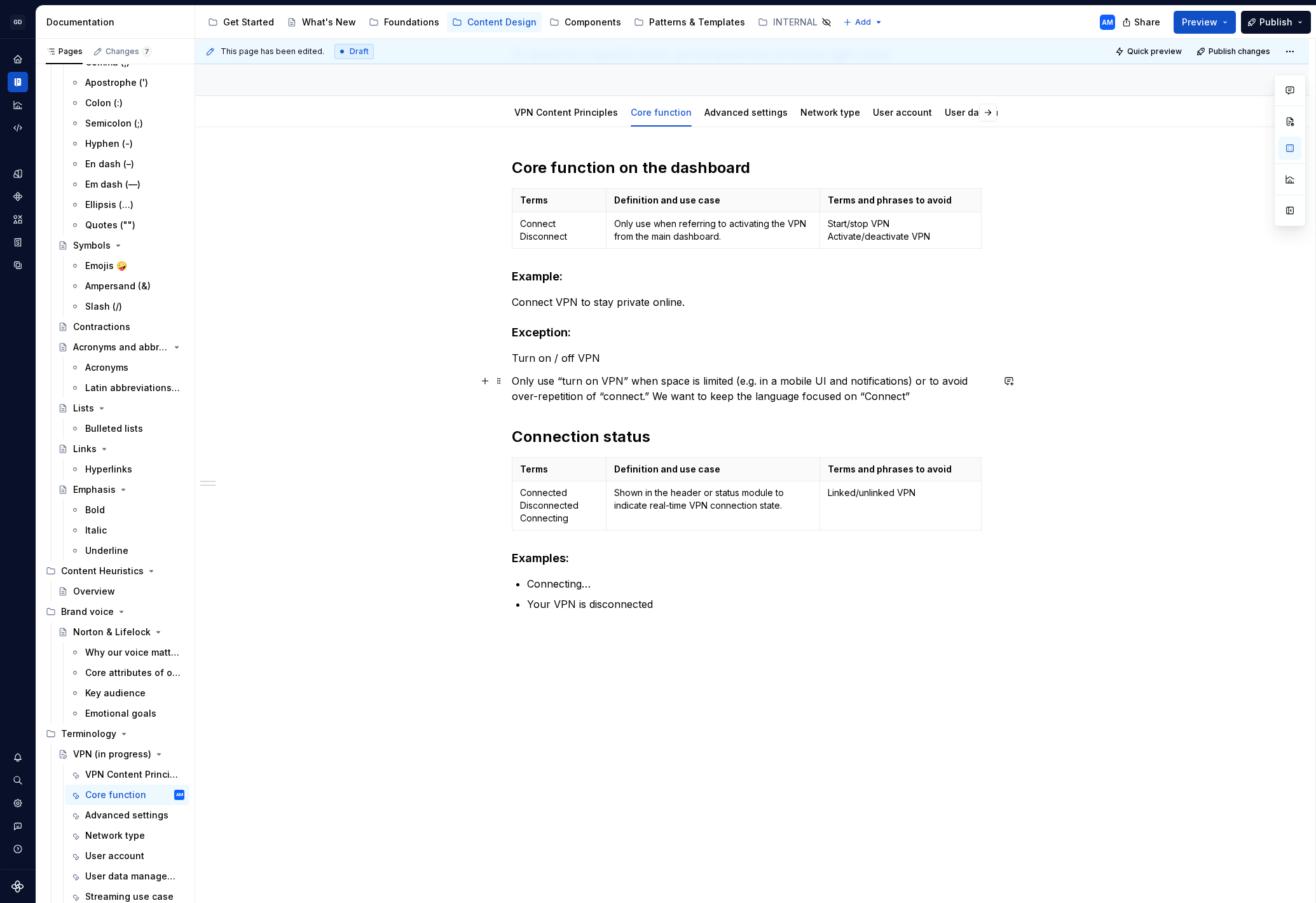
click at [905, 392] on p "Only use “turn on VPN” when space is limited (e.g. in a mobile UI and notificat…" at bounding box center [751, 388] width 481 height 30
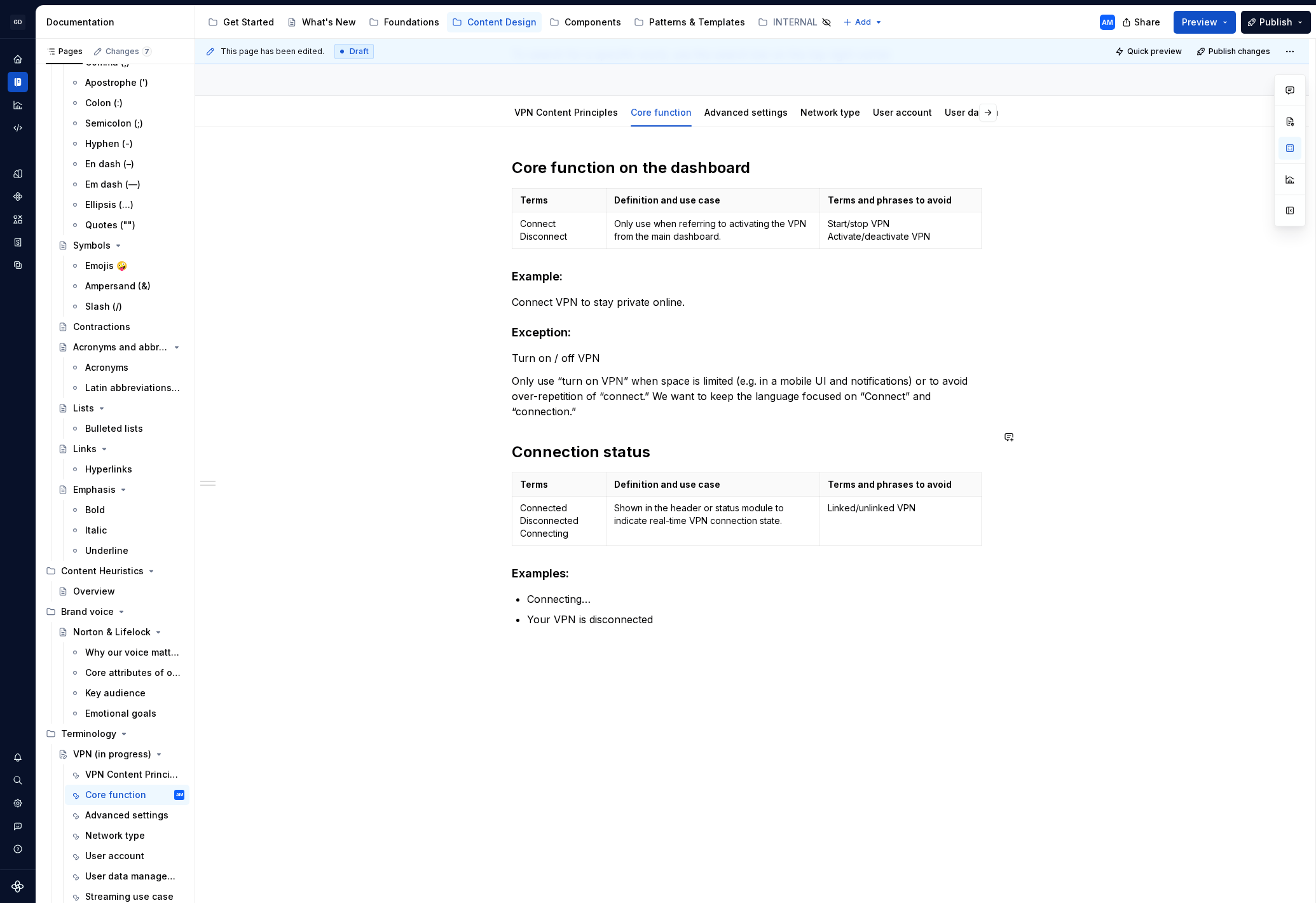
click at [829, 404] on div "Core function on the dashboard Terms Definition and use case Terms and phrases …" at bounding box center [751, 407] width 481 height 500
click at [832, 398] on p "Only use “turn on VPN” when space is limited (e.g. in a mobile UI and notificat…" at bounding box center [751, 396] width 481 height 46
click at [942, 232] on p "Start/stop VPN Activate/deactivate VPN" at bounding box center [900, 230] width 145 height 26
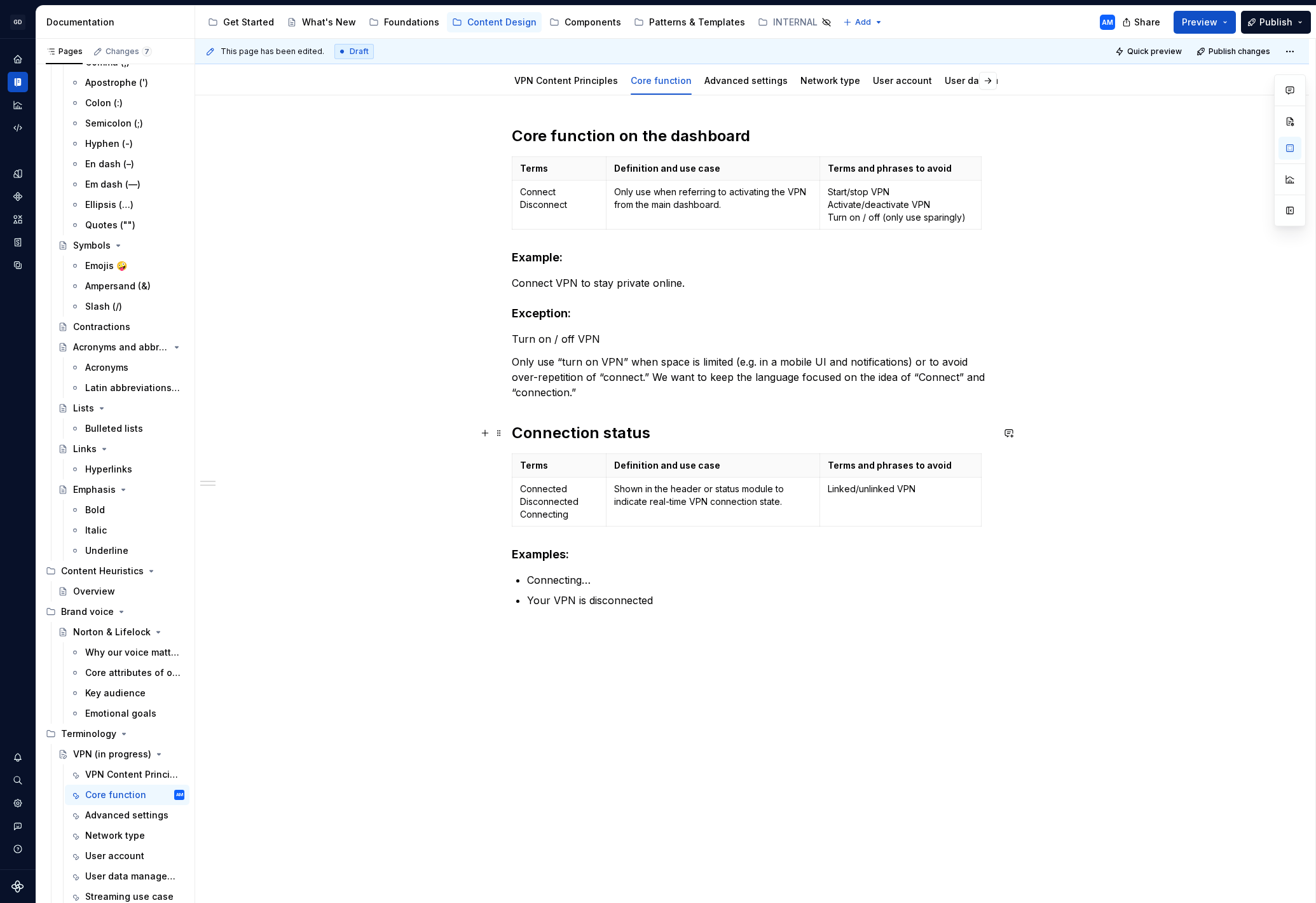
scroll to position [137, 0]
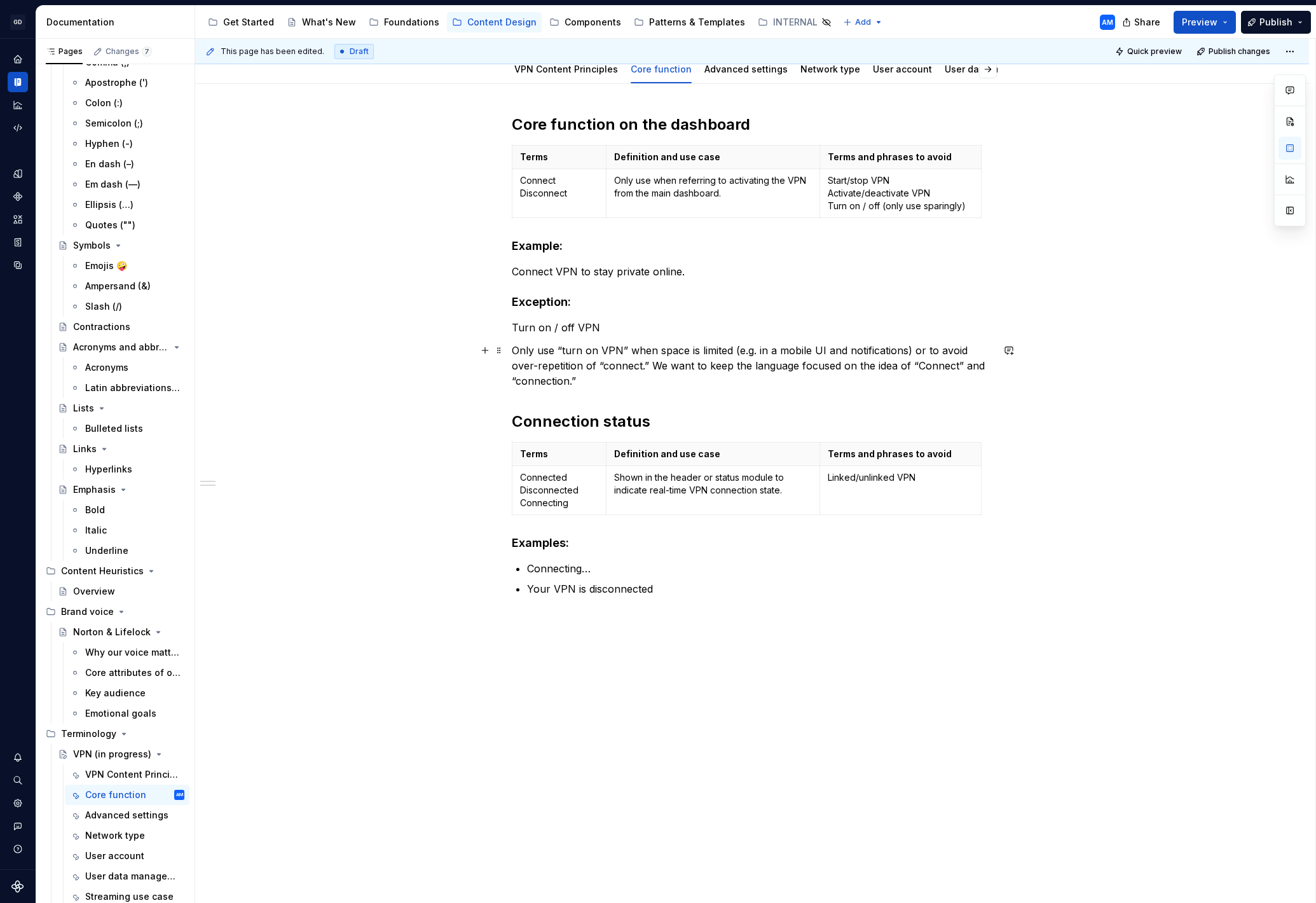
click at [728, 370] on p "Only use “turn on VPN” when space is limited (e.g. in a mobile UI and notificat…" at bounding box center [751, 365] width 481 height 46
click at [724, 391] on div "Core function on the dashboard Terms Definition and use case Terms and phrases …" at bounding box center [751, 370] width 481 height 512
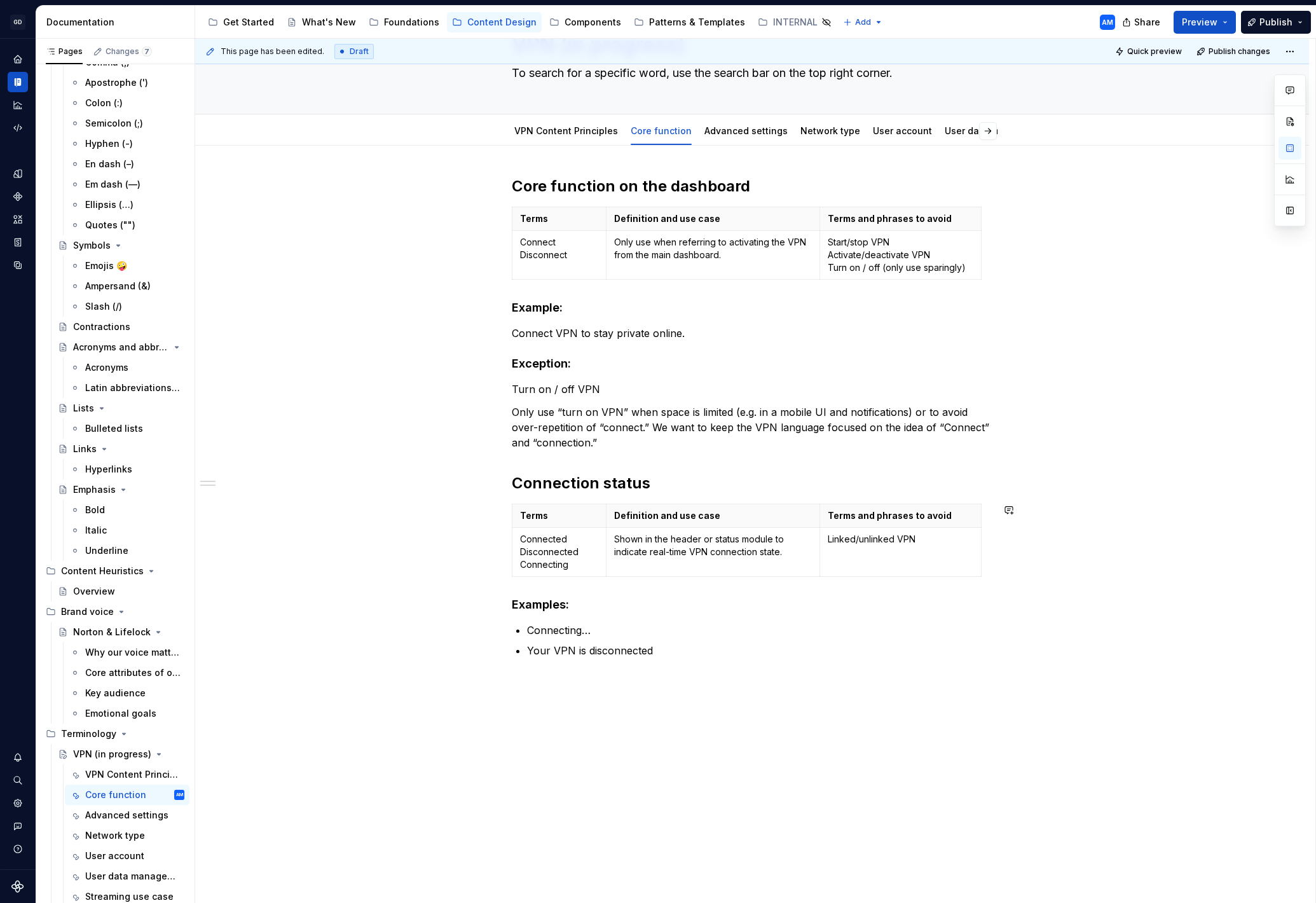
scroll to position [73, 0]
drag, startPoint x: 700, startPoint y: 667, endPoint x: 707, endPoint y: 666, distance: 7.1
click at [703, 667] on div "Core function on the dashboard Terms Definition and use case Terms and phrases …" at bounding box center [751, 434] width 481 height 512
drag, startPoint x: 565, startPoint y: 676, endPoint x: 477, endPoint y: 681, distance: 88.1
click at [474, 680] on div "Core function on the dashboard Terms Definition and use case Terms and phrases …" at bounding box center [752, 573] width 1114 height 852
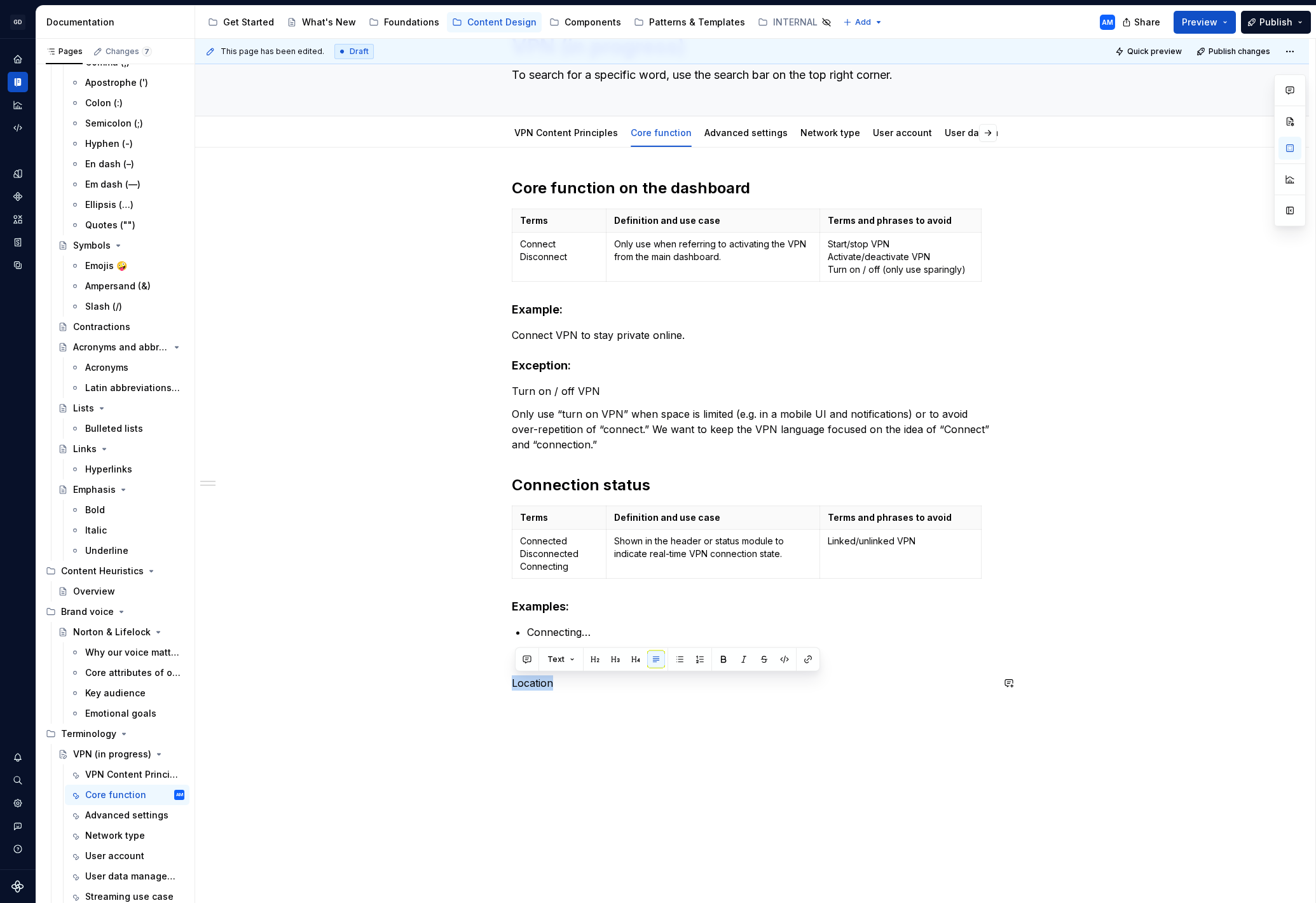
click at [593, 656] on button "button" at bounding box center [595, 659] width 18 height 18
click at [624, 693] on h2 "Location" at bounding box center [751, 692] width 481 height 20
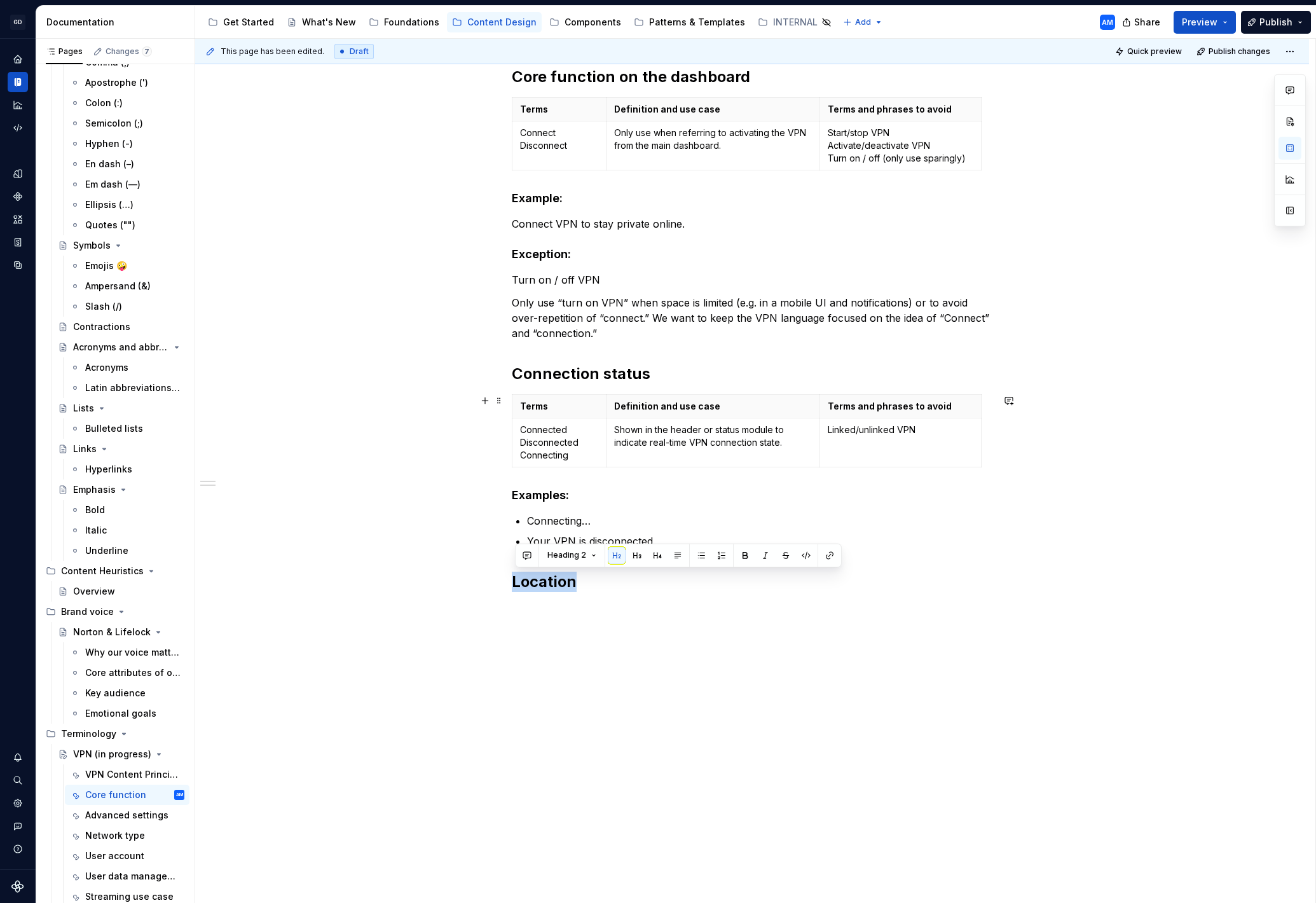
click at [460, 418] on div "Core function on the dashboard Terms Definition and use case Terms and phrases …" at bounding box center [752, 470] width 1114 height 867
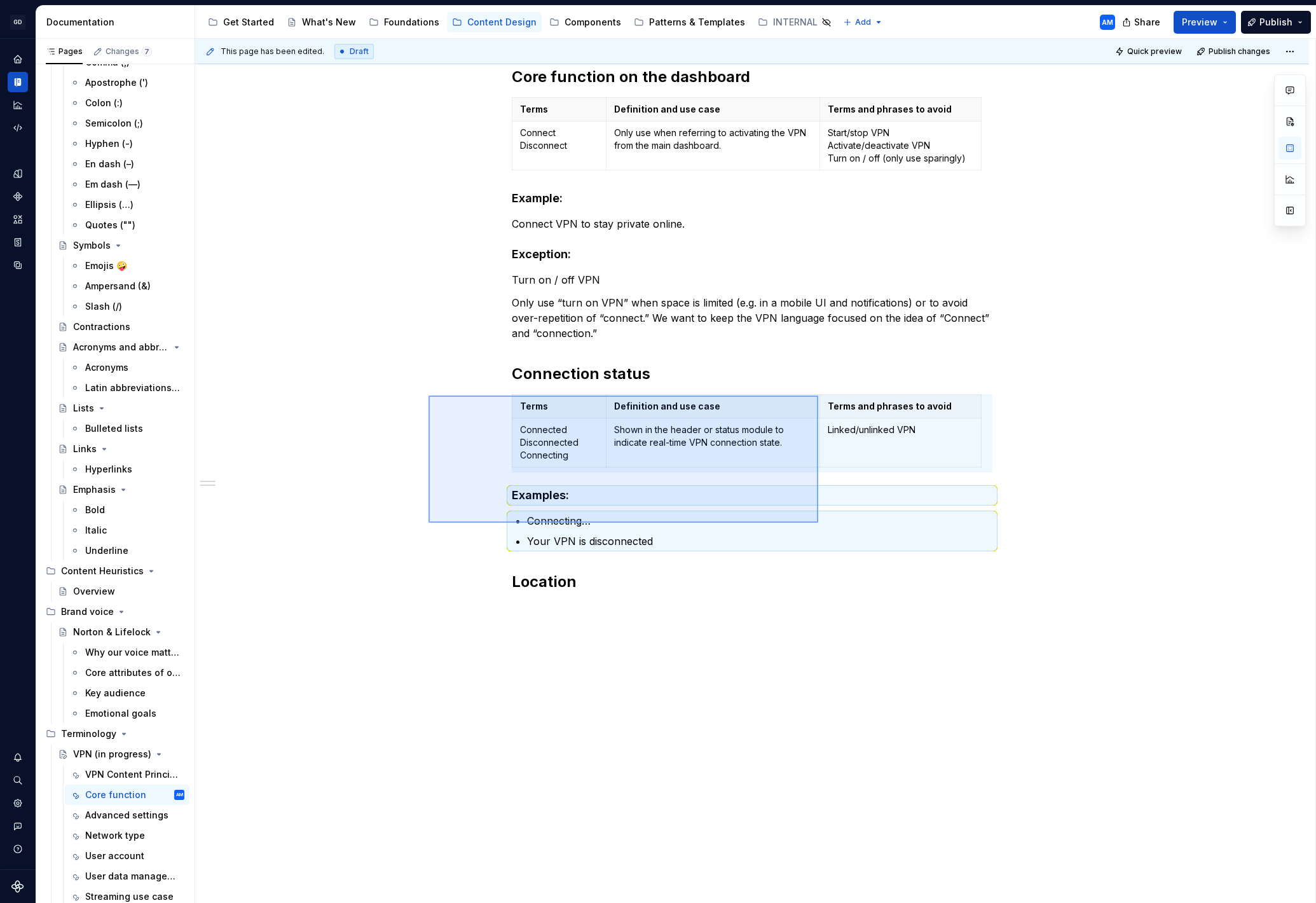
drag, startPoint x: 450, startPoint y: 408, endPoint x: 816, endPoint y: 525, distance: 384.2
click at [817, 525] on div "This page has been edited. Draft Quick preview Publish changes VPN (in progress…" at bounding box center [755, 470] width 1121 height 864
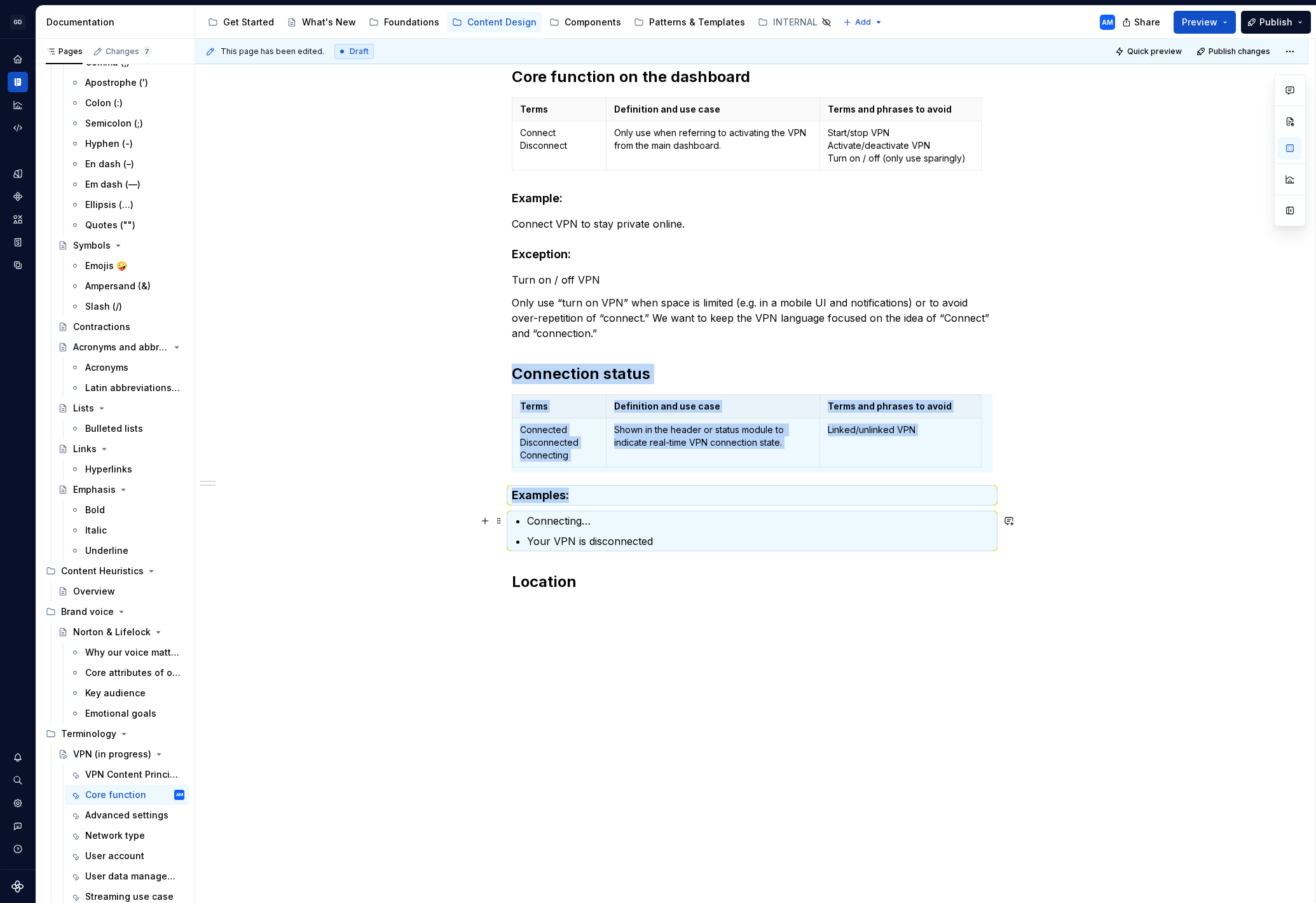
copy div "Connection status Terms Definition and use case Terms and phrases to avoid Conn…"
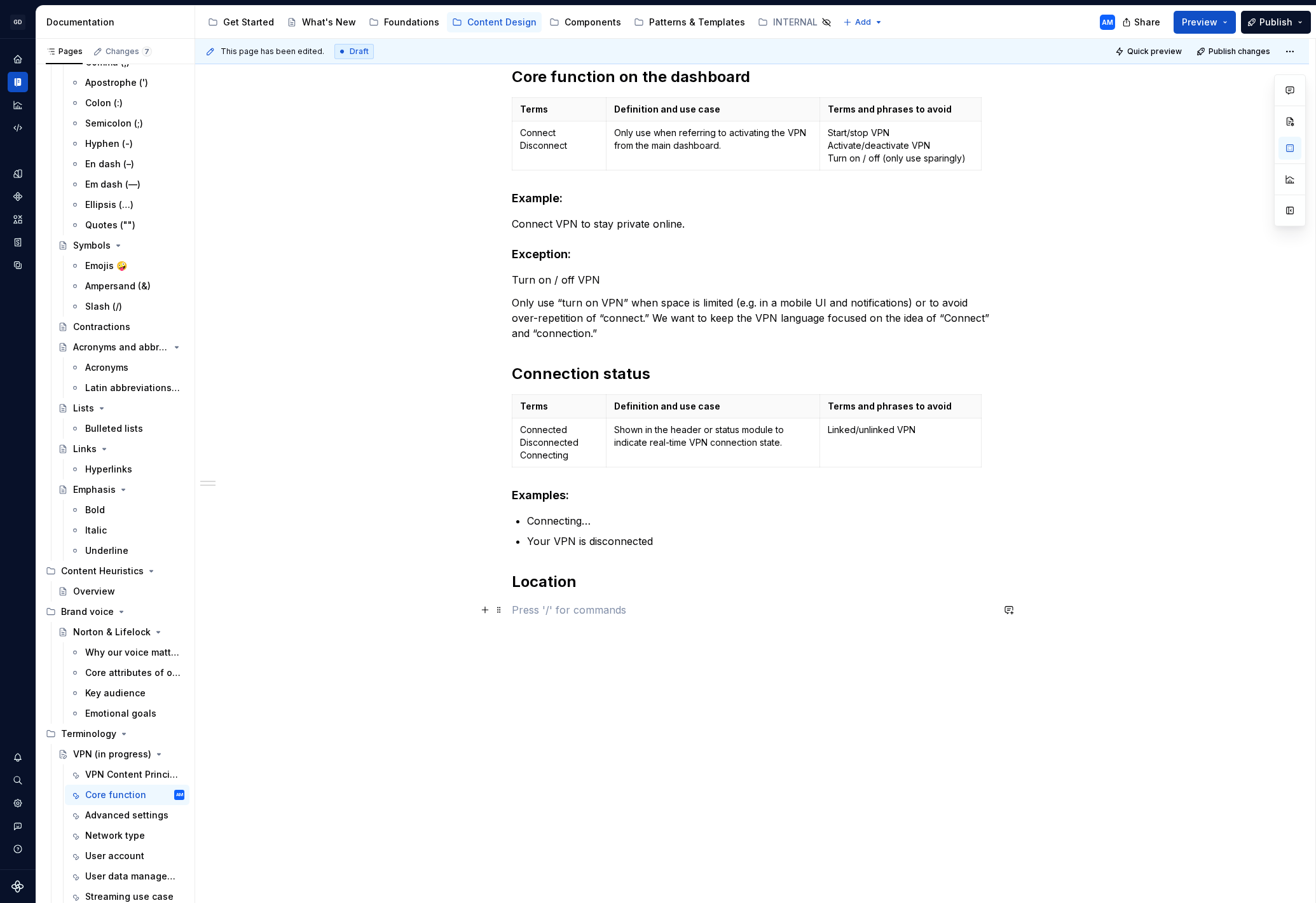
click at [587, 602] on p at bounding box center [751, 610] width 481 height 15
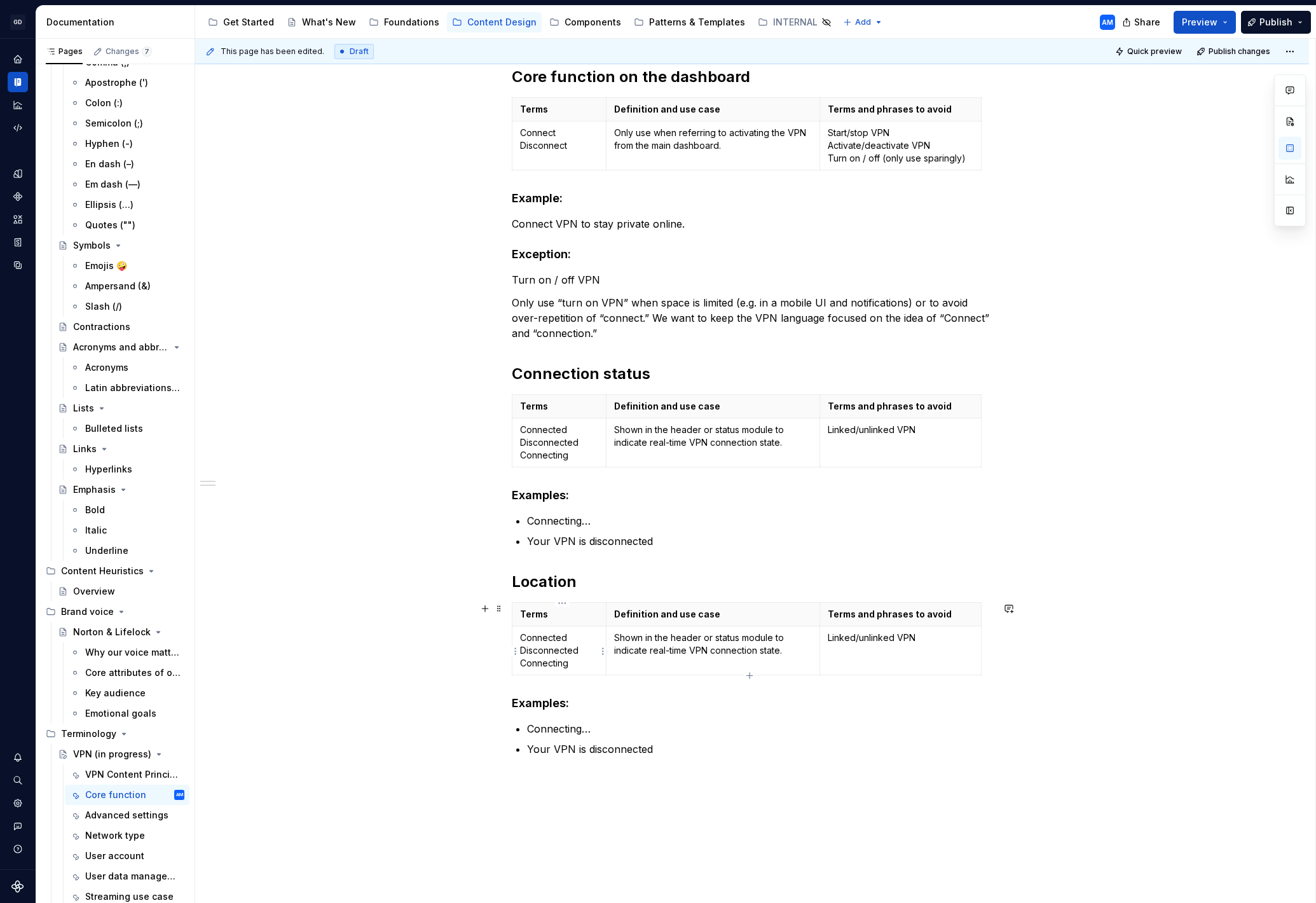
click at [545, 656] on p "Connected Disconnected Connecting" at bounding box center [559, 650] width 78 height 38
click at [655, 634] on p "Shown in the header or status module to indicate real-time VPN connection state." at bounding box center [713, 642] width 198 height 26
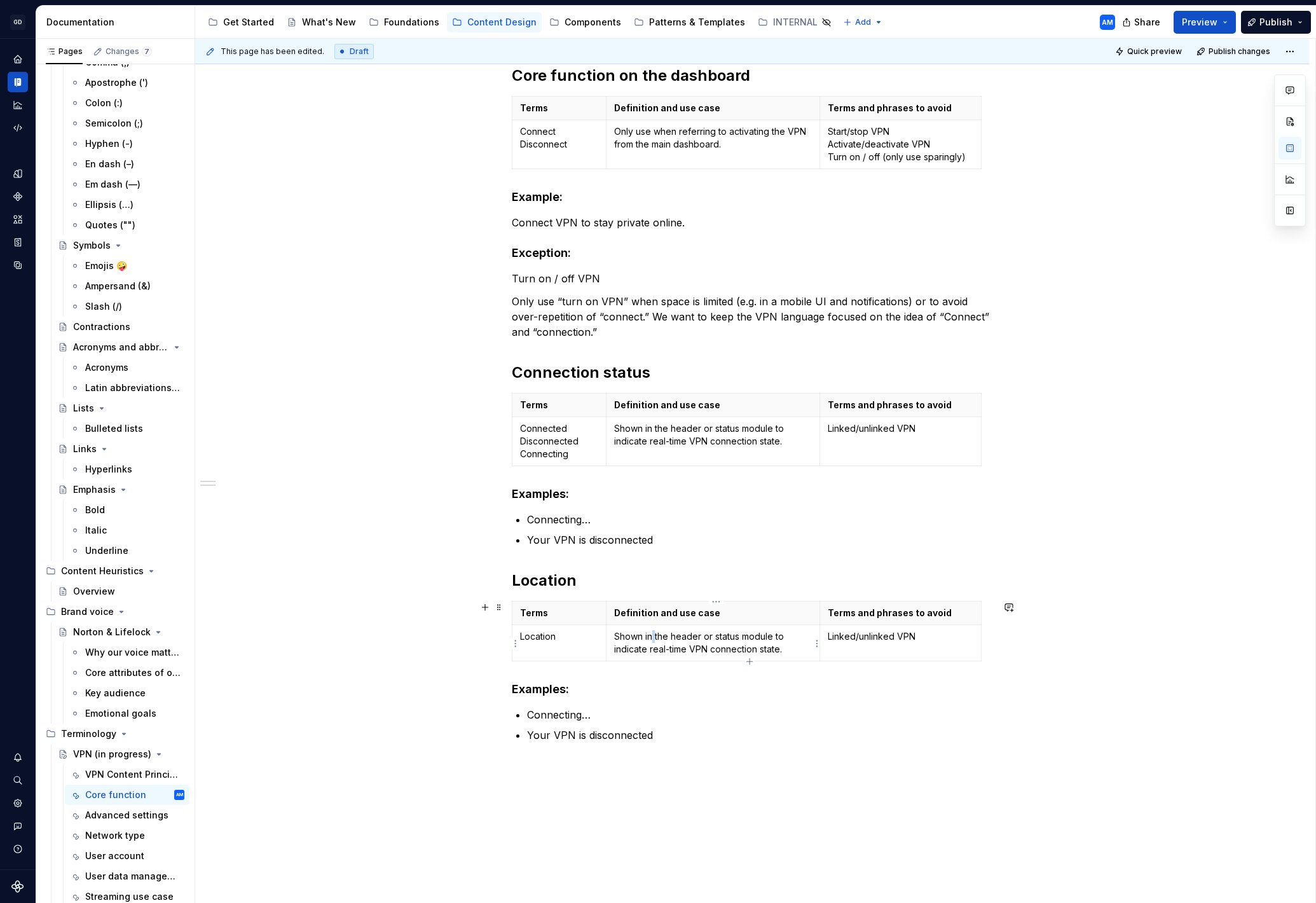
click at [655, 635] on p "Shown in the header or status module to indicate real-time VPN connection state." at bounding box center [713, 642] width 198 height 26
click at [655, 634] on p "Shown in the header or status module to indicate real-time VPN connection state." at bounding box center [713, 642] width 198 height 26
click at [863, 639] on p "Linked/unlinked VPN" at bounding box center [900, 636] width 145 height 12
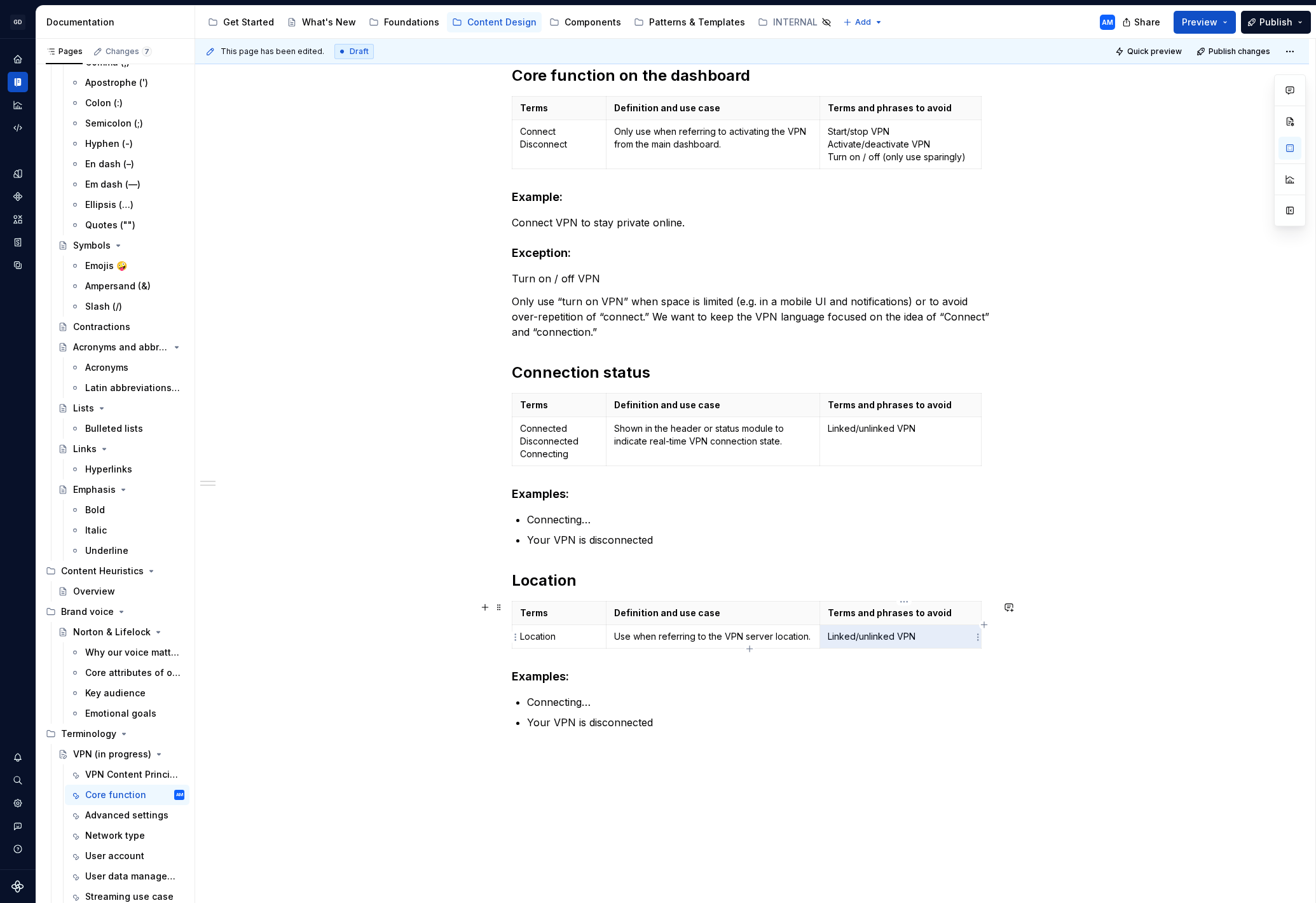
click at [868, 636] on p "Linked/unlinked VPN" at bounding box center [900, 636] width 145 height 12
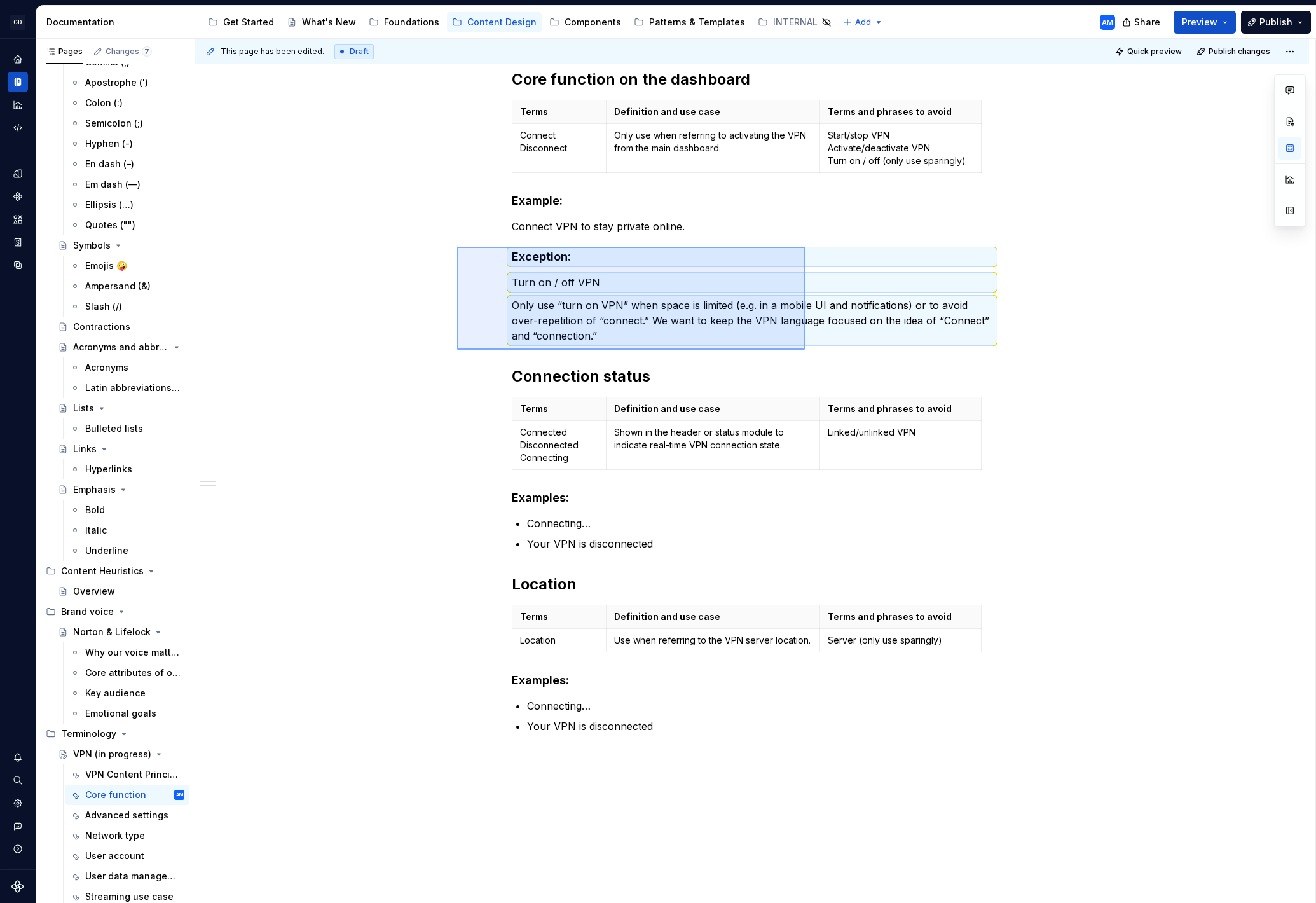
drag, startPoint x: 457, startPoint y: 247, endPoint x: 790, endPoint y: 369, distance: 354.6
click at [805, 349] on div "This page has been edited. Draft Quick preview Publish changes VPN (in progress…" at bounding box center [755, 470] width 1121 height 864
copy div "Connect VPN to stay private online. Exception: Turn on / off VPN"
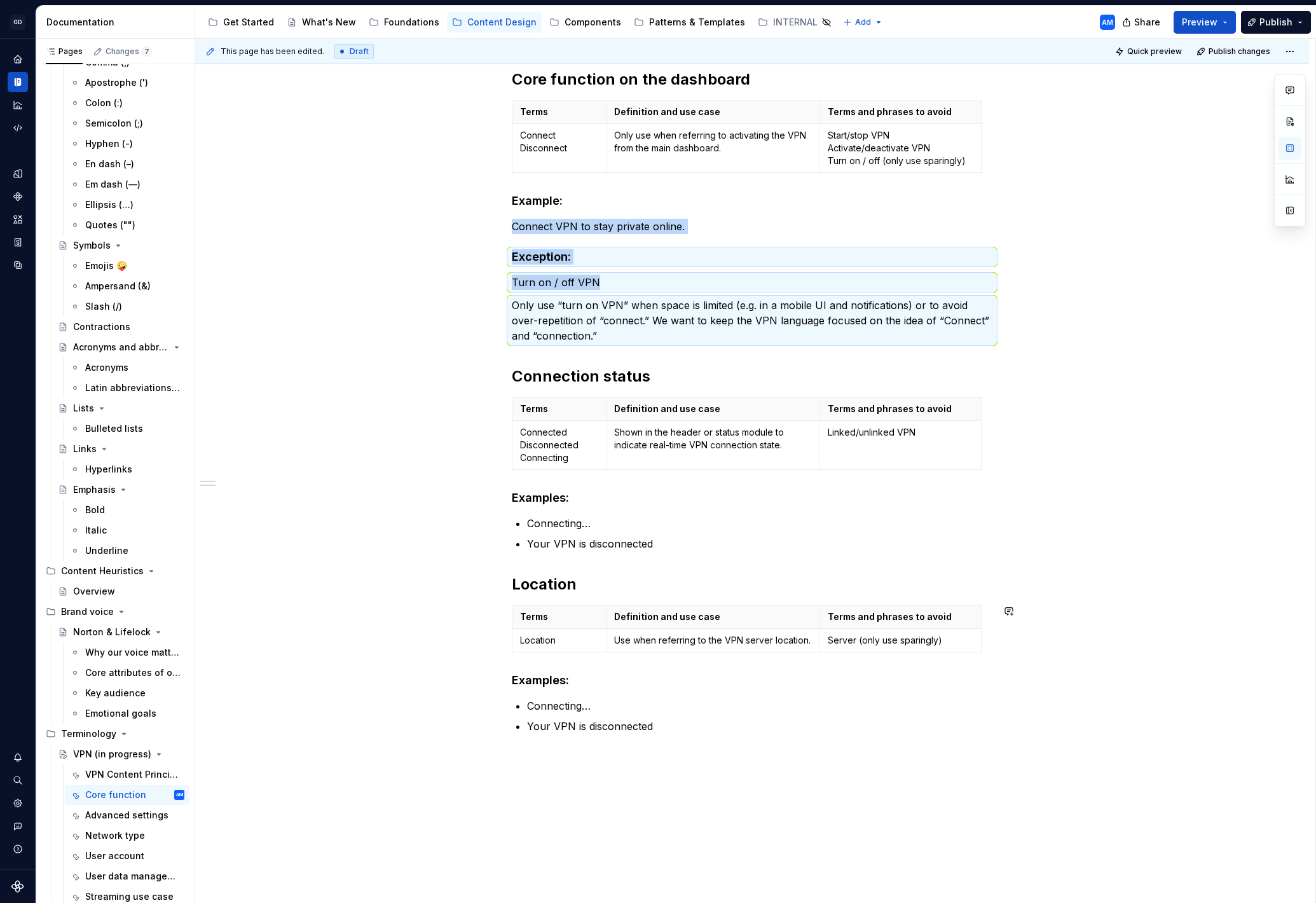
click at [726, 749] on div "Core function on the dashboard Terms Definition and use case Terms and phrases …" at bounding box center [752, 529] width 1114 height 981
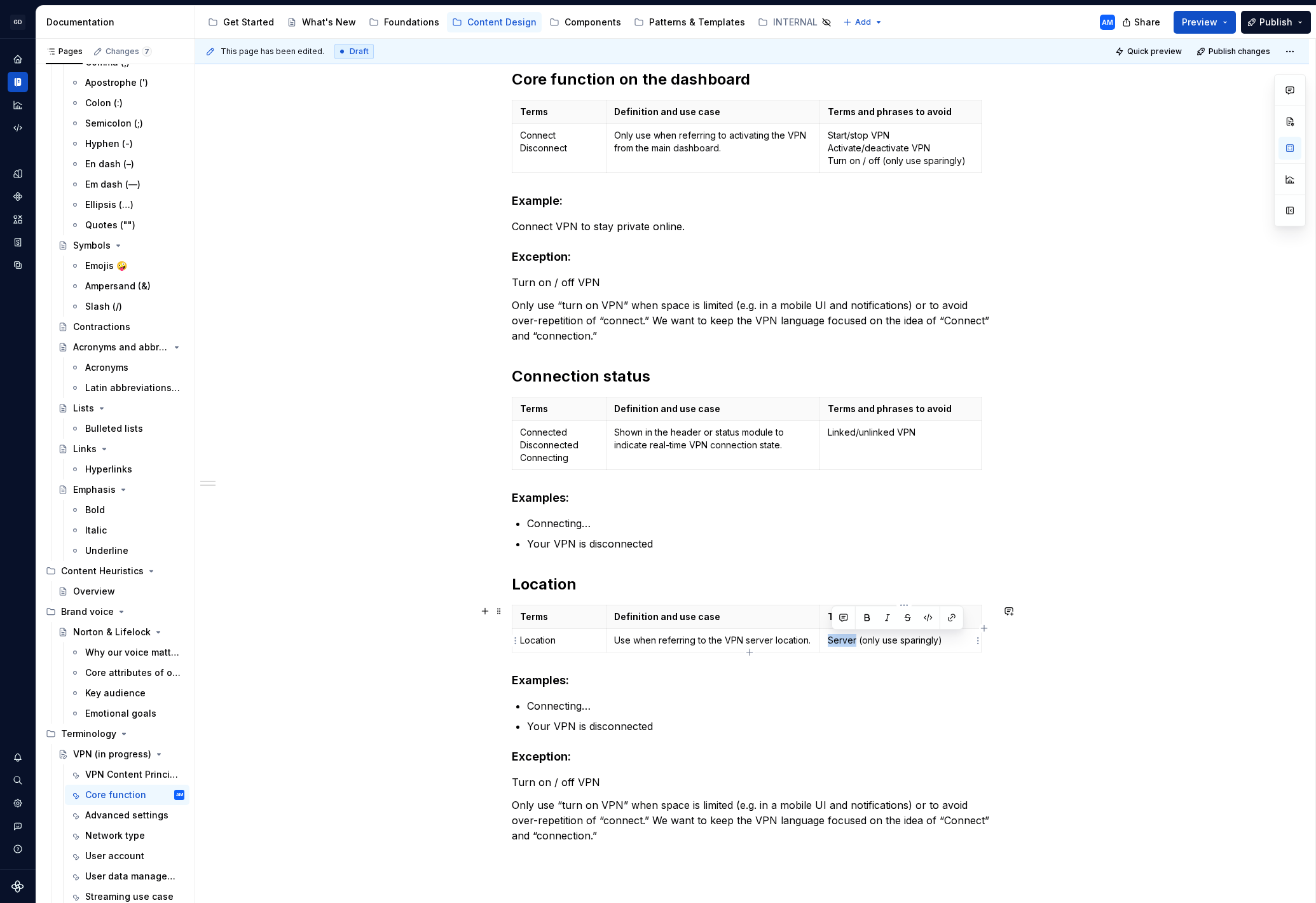
drag, startPoint x: 859, startPoint y: 643, endPoint x: 831, endPoint y: 645, distance: 28.1
click at [832, 643] on p "Server (only use sparingly)" at bounding box center [900, 639] width 145 height 12
copy p "Server"
drag, startPoint x: 625, startPoint y: 783, endPoint x: 483, endPoint y: 768, distance: 142.8
click at [484, 768] on div "Core function on the dashboard Terms Definition and use case Terms and phrases …" at bounding box center [752, 583] width 1114 height 1090
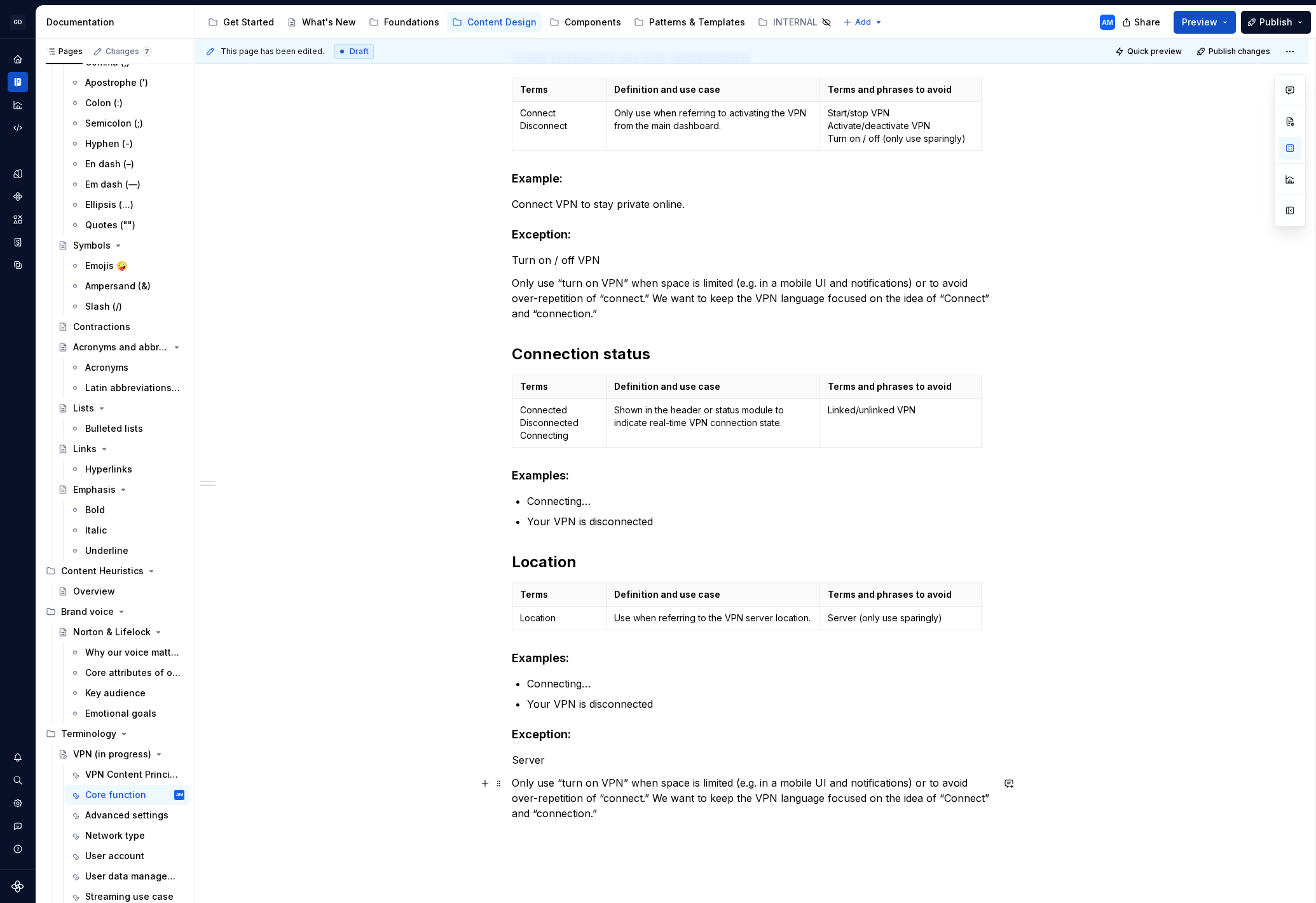
scroll to position [220, 0]
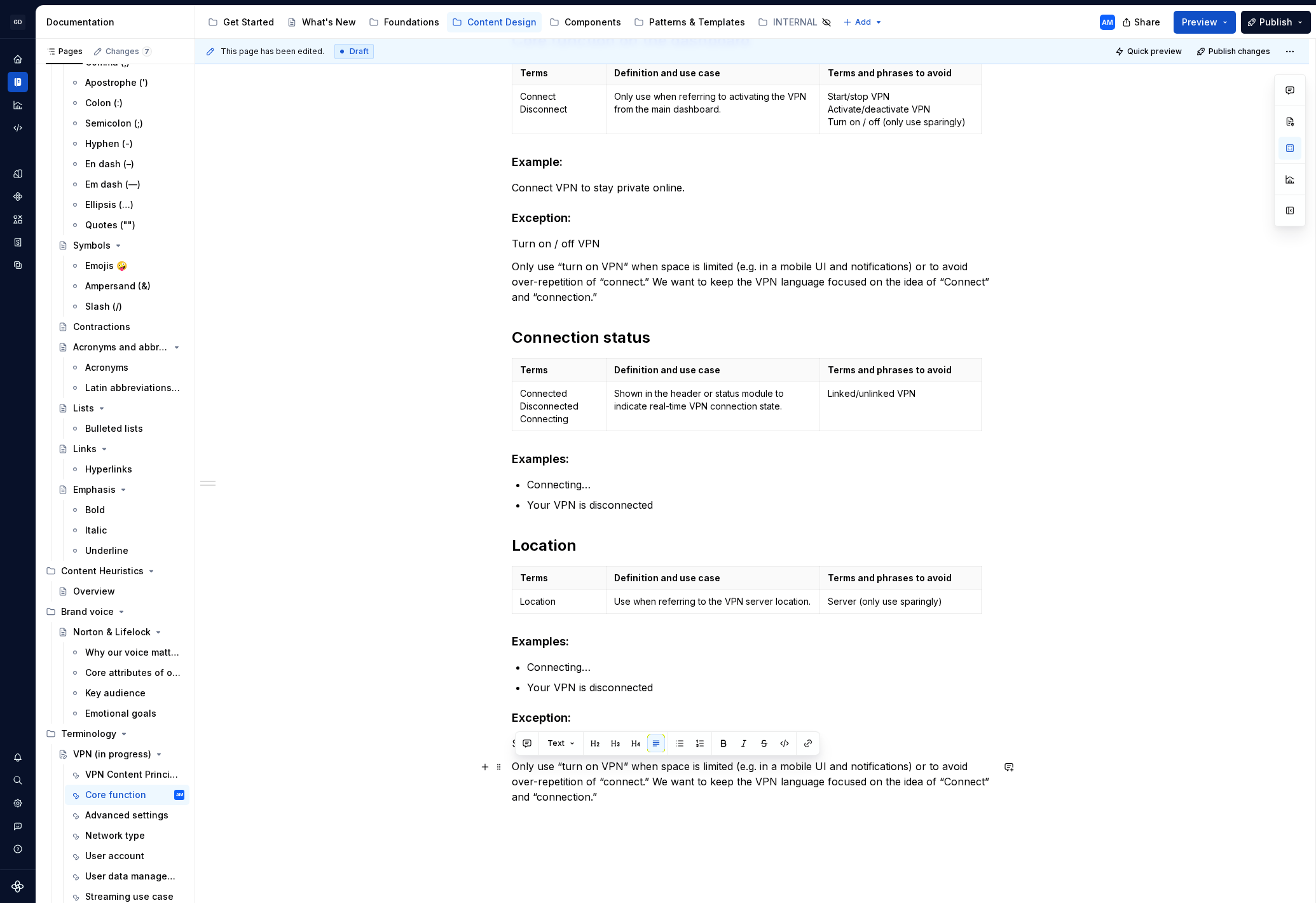
drag, startPoint x: 551, startPoint y: 788, endPoint x: 514, endPoint y: 773, distance: 39.9
click at [514, 774] on div "Core function on the dashboard Terms Definition and use case Terms and phrases …" at bounding box center [752, 544] width 1114 height 1090
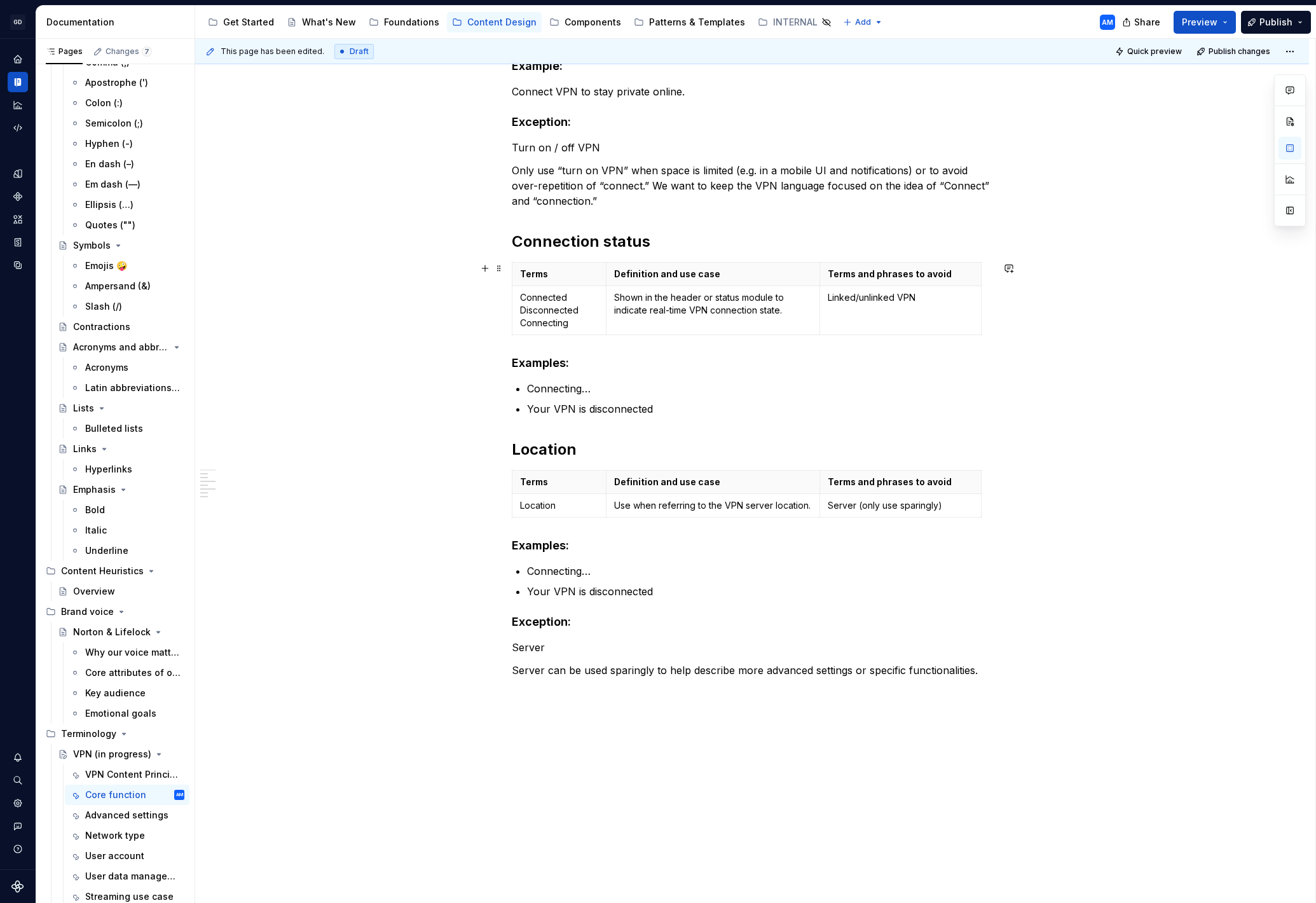
scroll to position [223, 0]
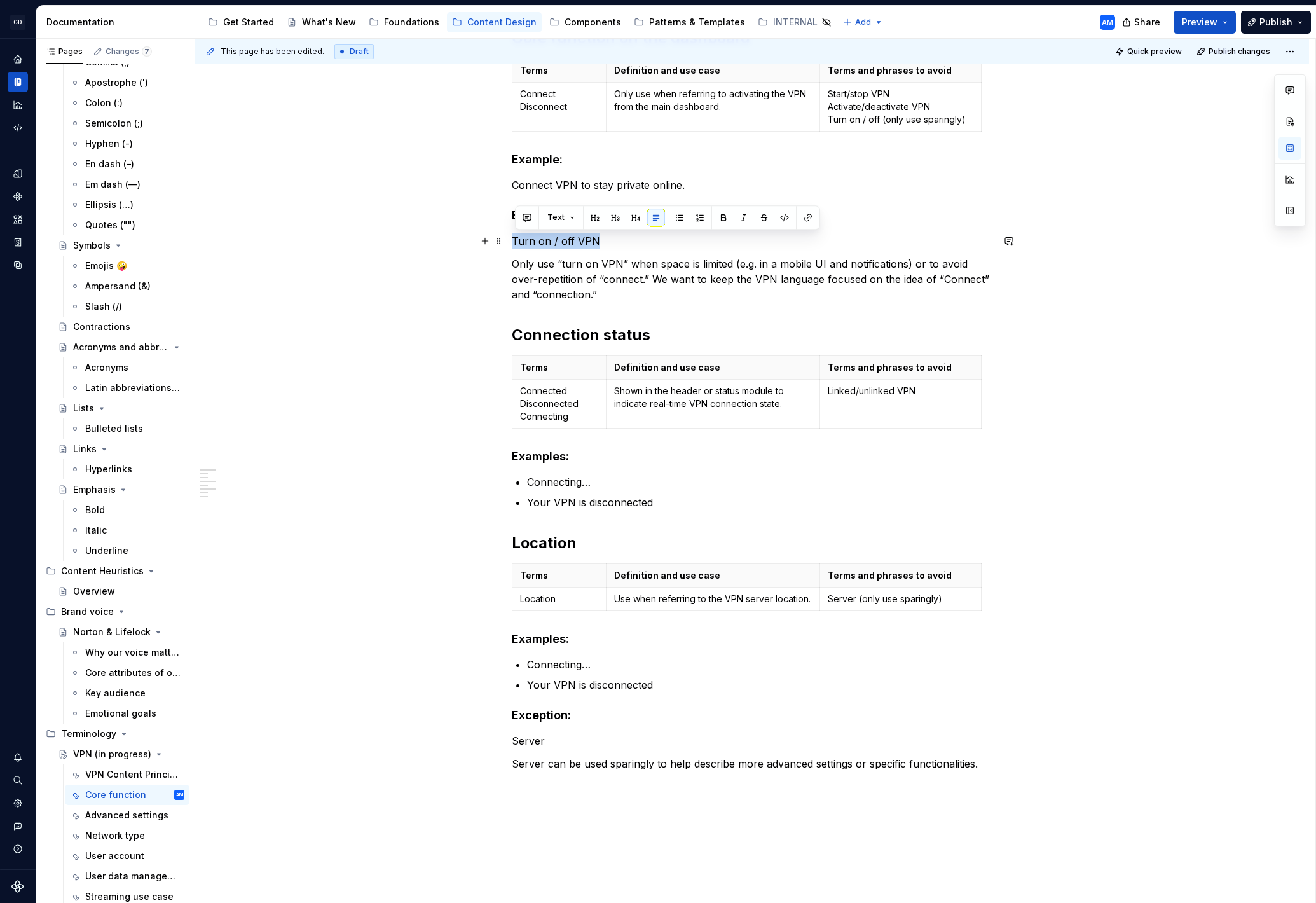
drag, startPoint x: 560, startPoint y: 244, endPoint x: 402, endPoint y: 236, distance: 158.2
click at [402, 237] on div "Core function on the dashboard Terms Definition and use case Terms and phrases …" at bounding box center [752, 526] width 1114 height 1060
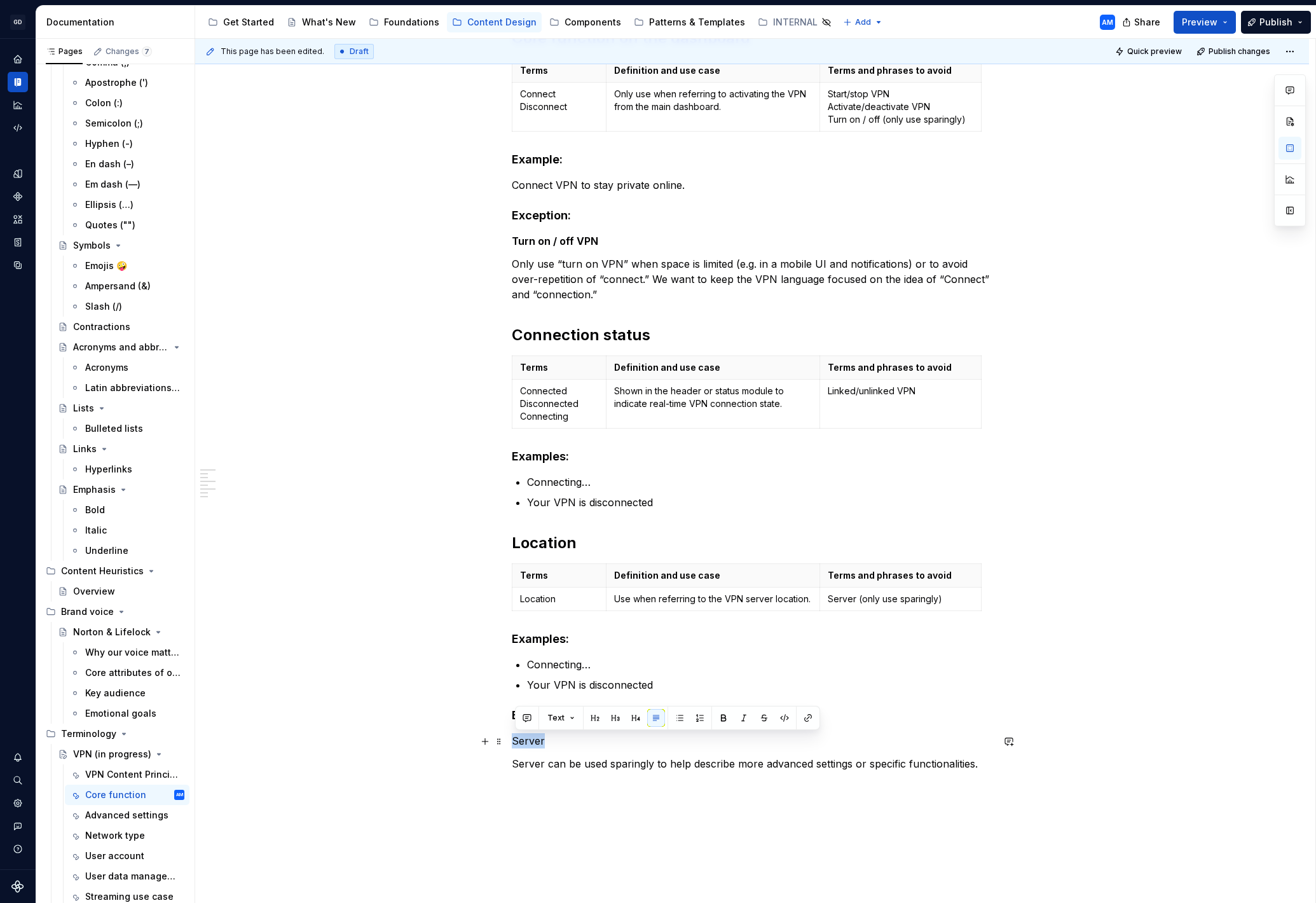
drag, startPoint x: 553, startPoint y: 740, endPoint x: 473, endPoint y: 738, distance: 80.0
click at [473, 738] on div "Core function on the dashboard Terms Definition and use case Terms and phrases …" at bounding box center [752, 526] width 1114 height 1060
drag, startPoint x: 669, startPoint y: 819, endPoint x: 661, endPoint y: 817, distance: 8.2
click at [669, 819] on div "Core function on the dashboard Terms Definition and use case Terms and phrases …" at bounding box center [752, 526] width 1114 height 1060
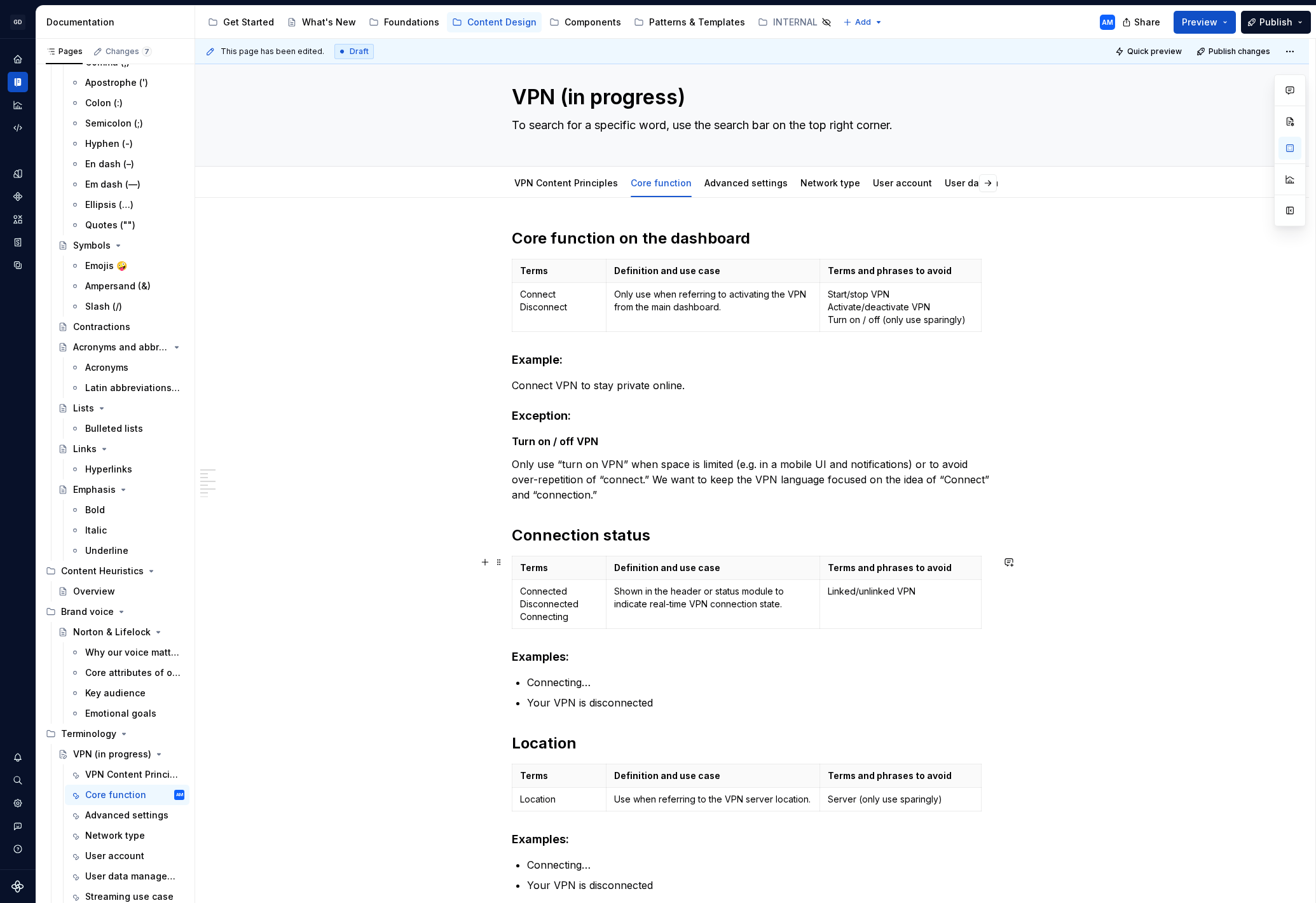
scroll to position [0, 0]
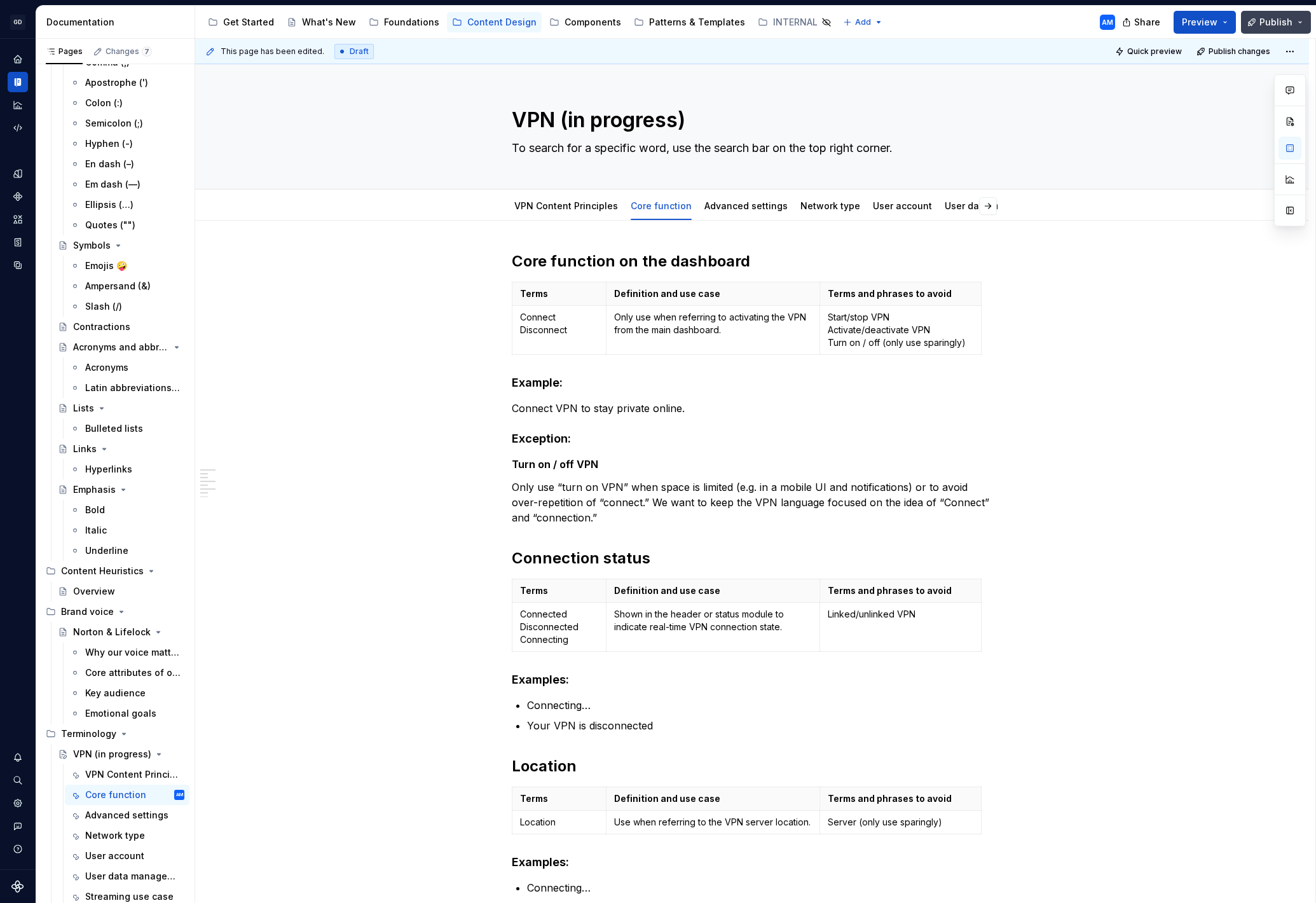
click at [1272, 27] on span "Publish" at bounding box center [1276, 22] width 33 height 12
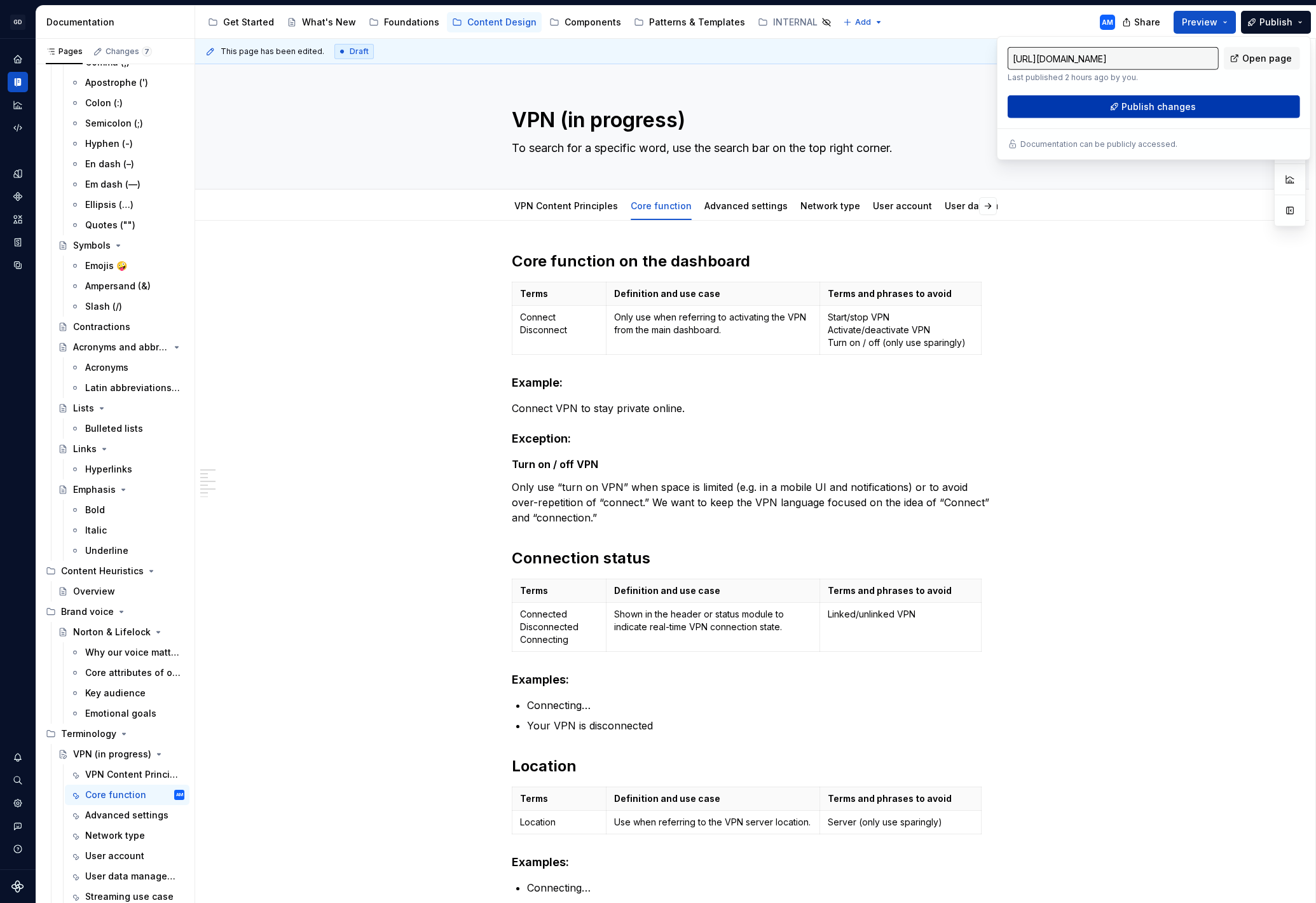
click at [1187, 109] on span "Publish changes" at bounding box center [1158, 106] width 74 height 12
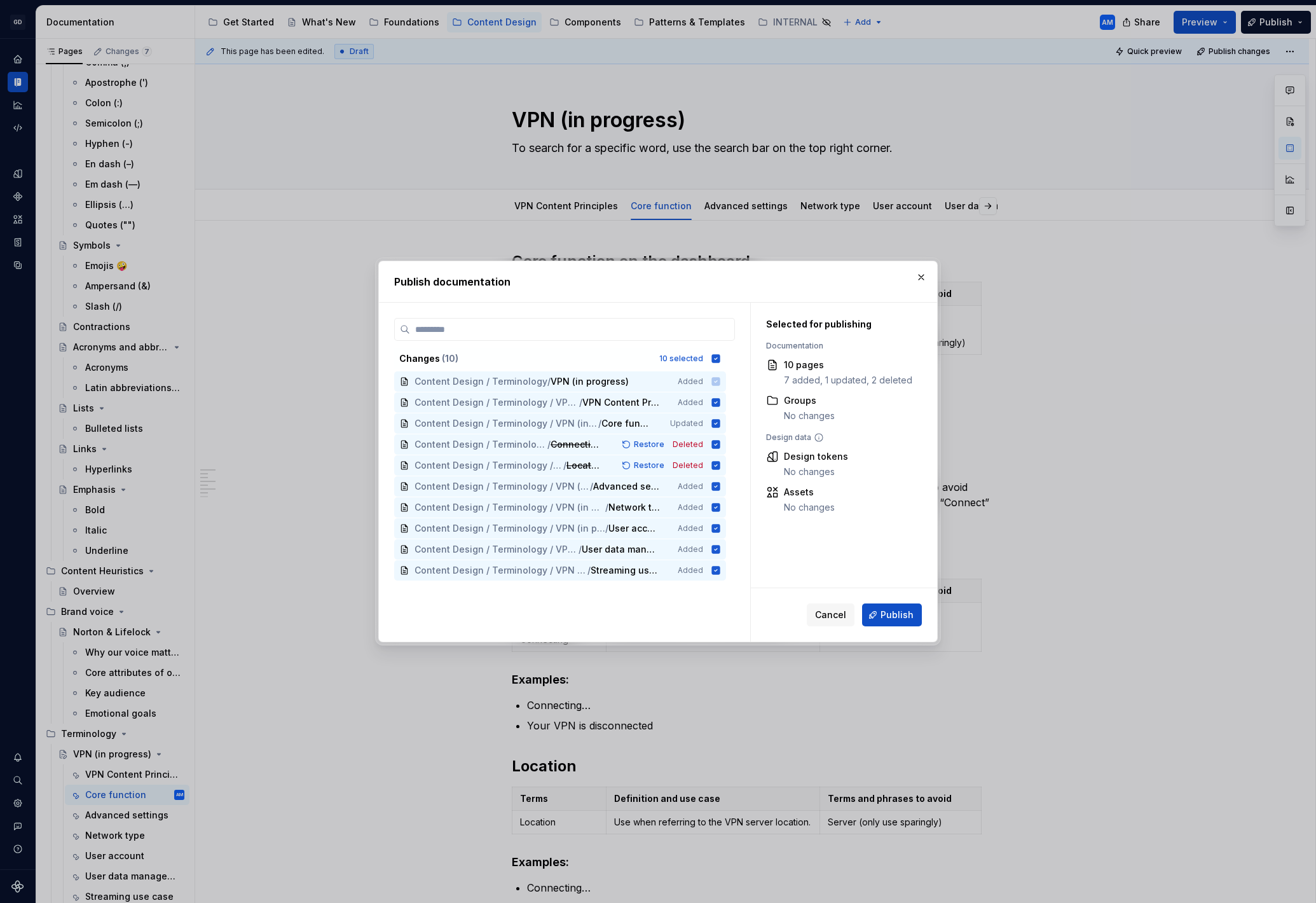
click at [880, 608] on button "Publish" at bounding box center [892, 615] width 60 height 23
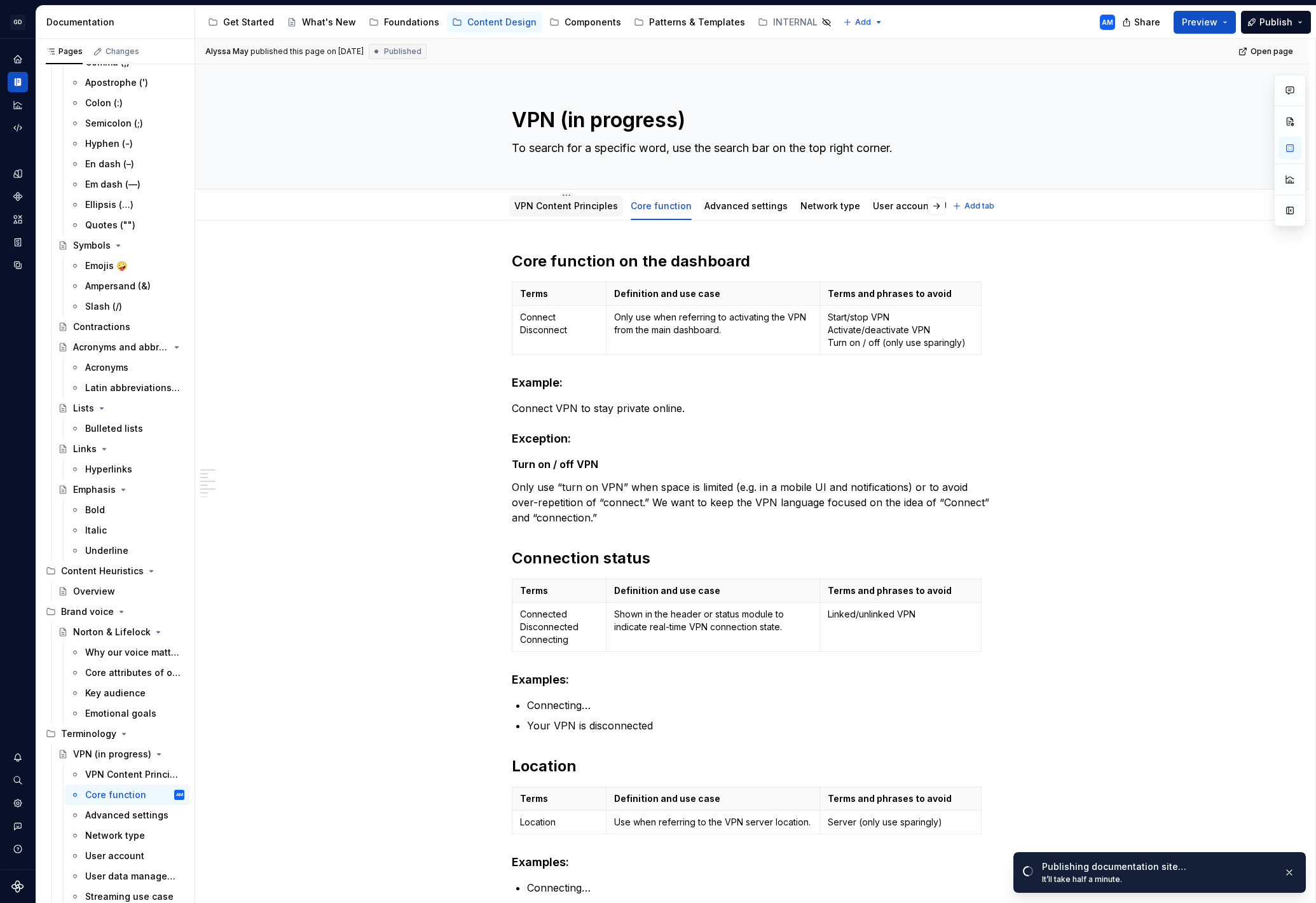
click at [561, 202] on link "VPN Content Principles" at bounding box center [565, 205] width 103 height 10
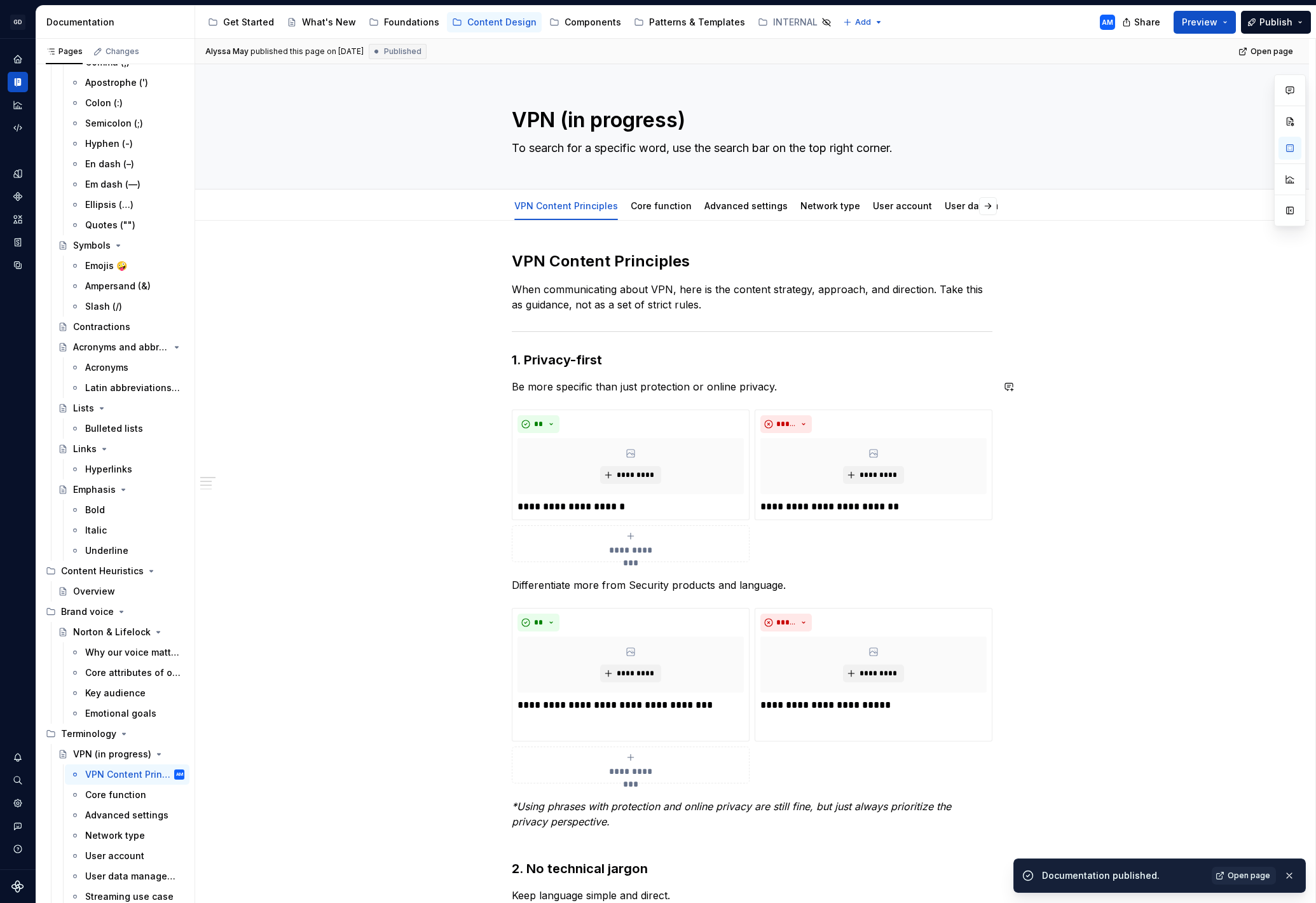
click at [573, 365] on h3 "1. Privacy-first" at bounding box center [751, 359] width 481 height 18
click at [624, 251] on h2 "VPN Content Principles" at bounding box center [751, 261] width 481 height 20
click at [625, 257] on h2 "VPN Content Principles" at bounding box center [751, 261] width 481 height 20
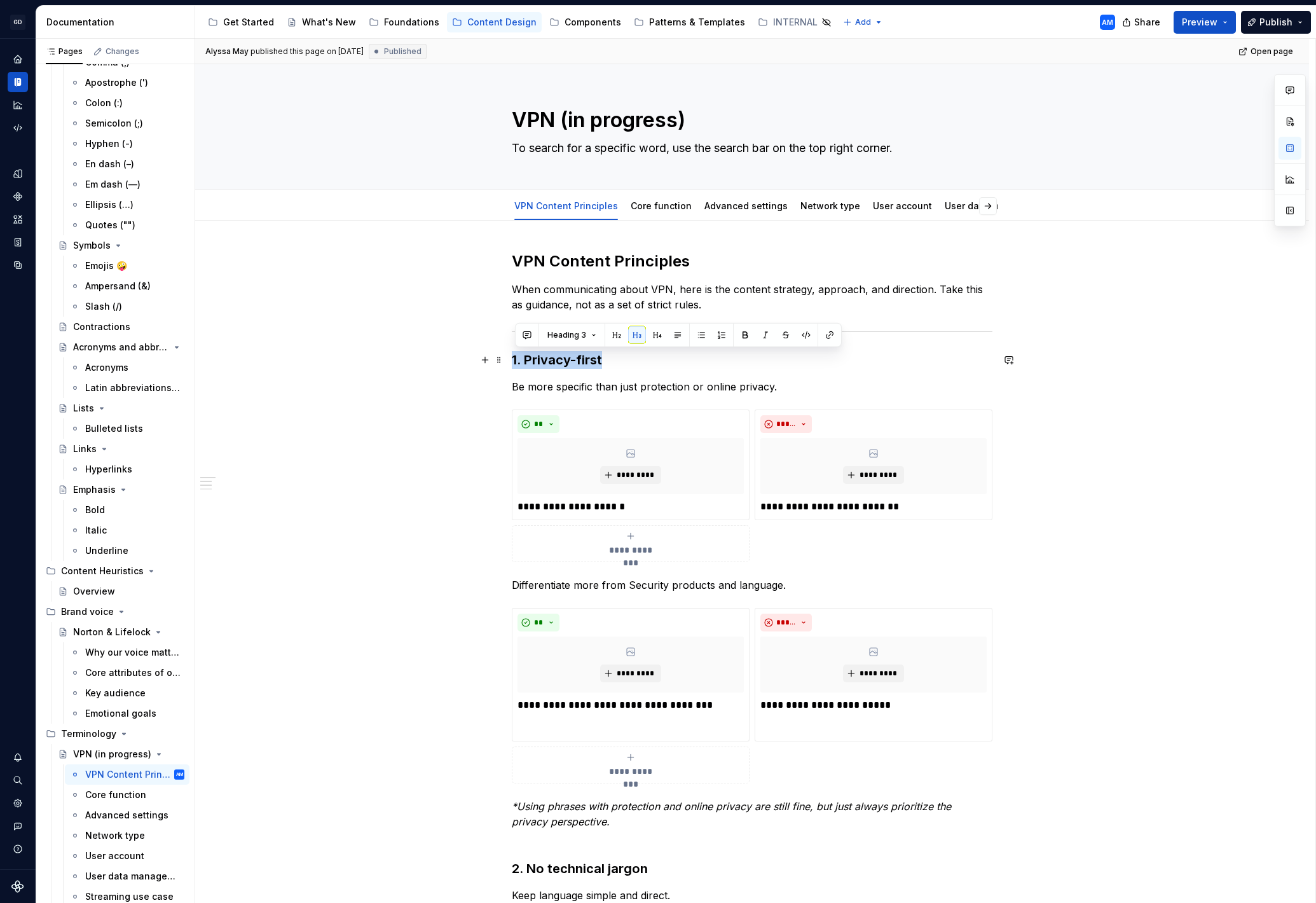
drag, startPoint x: 533, startPoint y: 358, endPoint x: 639, endPoint y: 361, distance: 106.0
click at [615, 339] on button "button" at bounding box center [617, 335] width 18 height 18
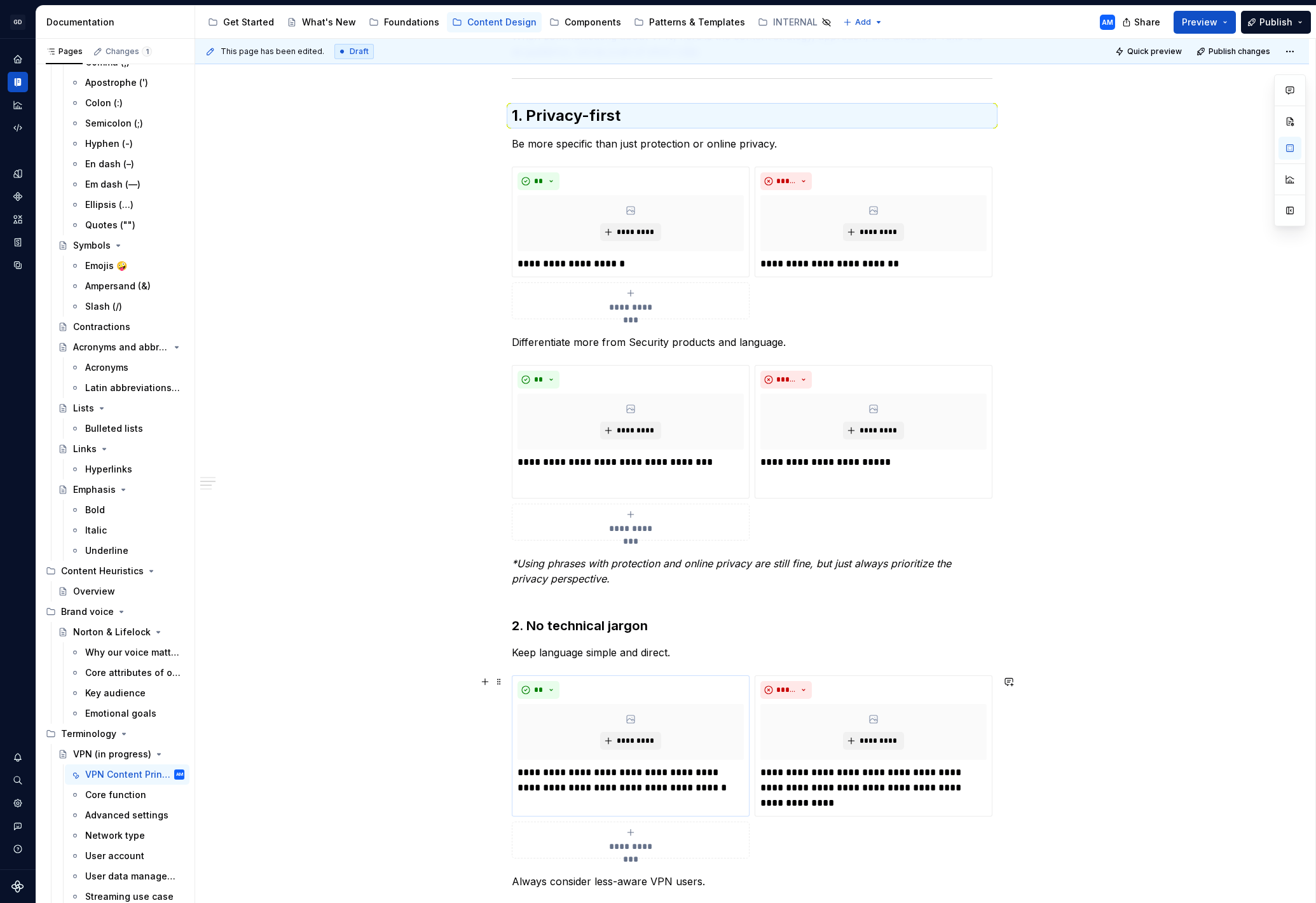
scroll to position [266, 0]
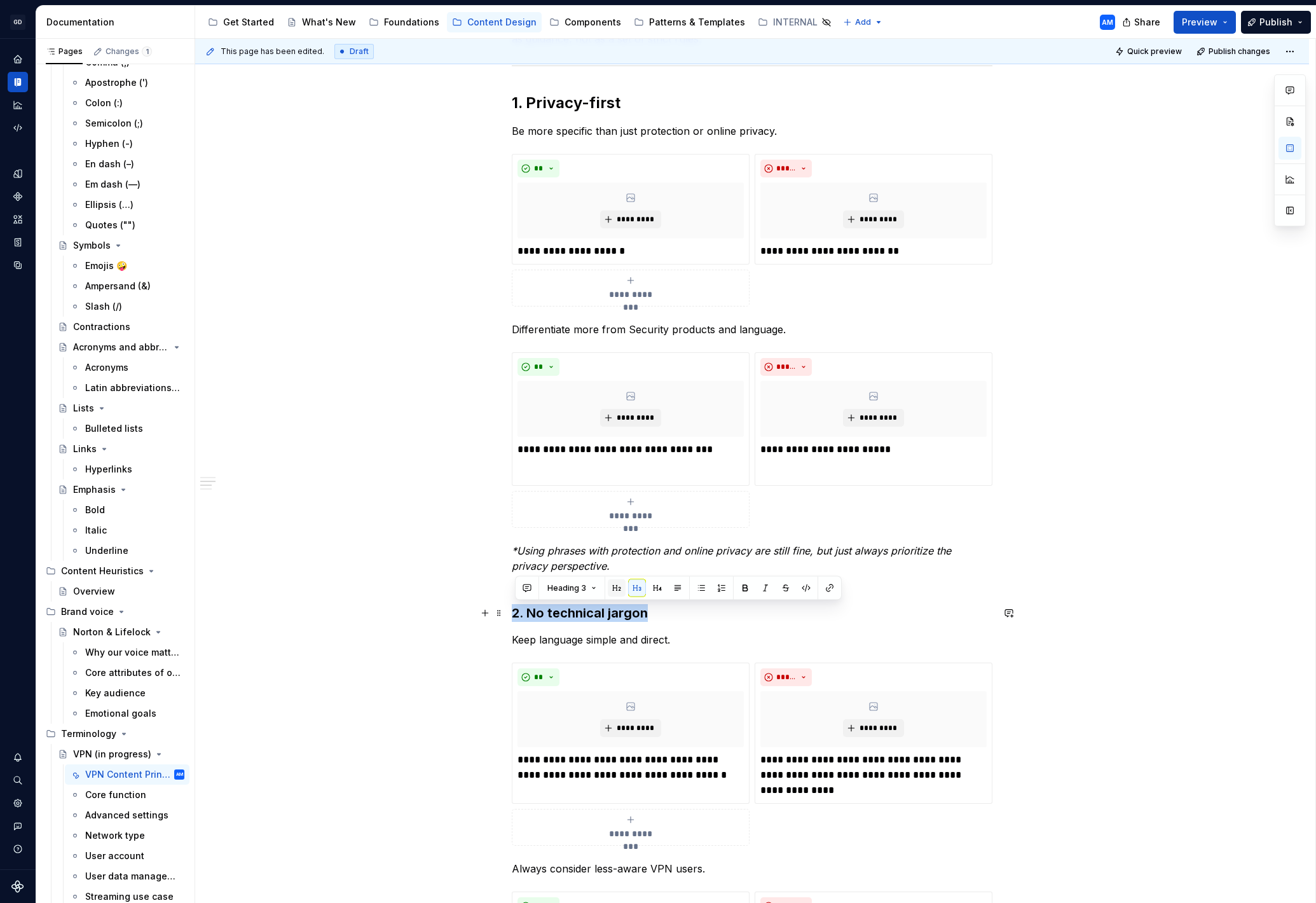
drag, startPoint x: 602, startPoint y: 608, endPoint x: 621, endPoint y: 591, distance: 25.5
click at [511, 603] on div "**********" at bounding box center [751, 670] width 481 height 1368
click at [618, 590] on button "button" at bounding box center [617, 588] width 18 height 18
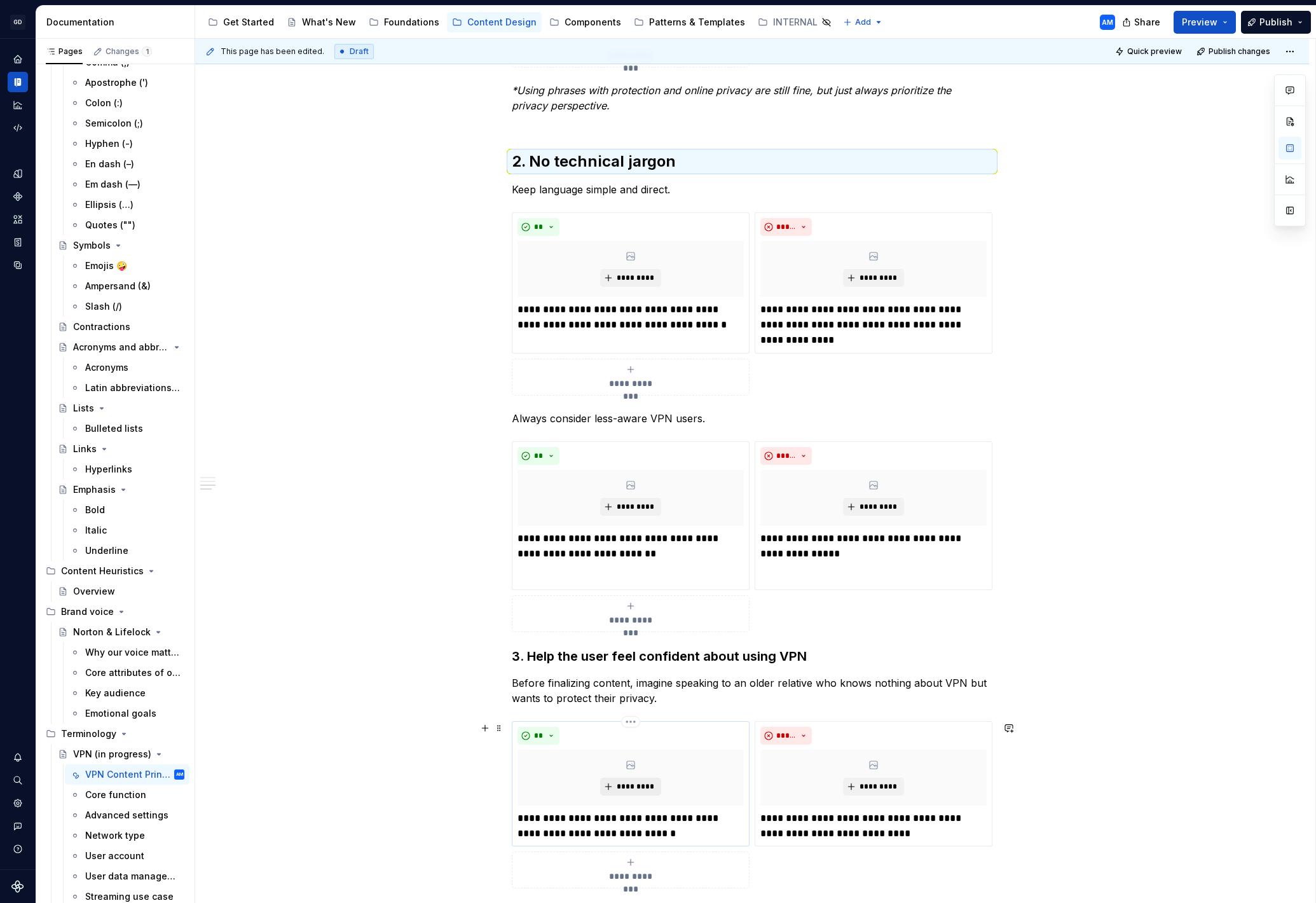
scroll to position [849, 0]
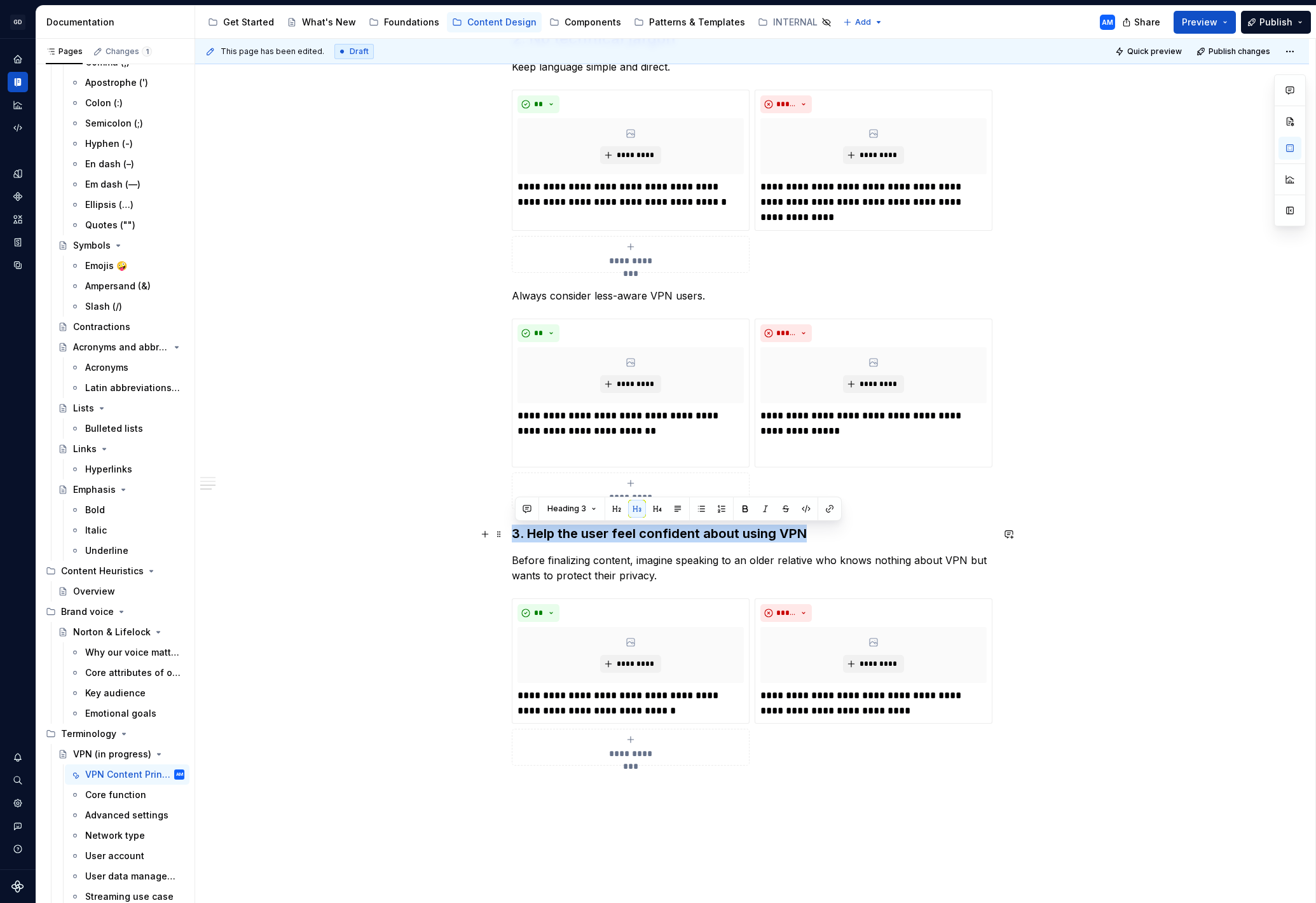
drag, startPoint x: 558, startPoint y: 550, endPoint x: 575, endPoint y: 529, distance: 27.0
click at [511, 535] on div "**********" at bounding box center [752, 212] width 1114 height 1680
click at [613, 509] on button "button" at bounding box center [617, 508] width 18 height 18
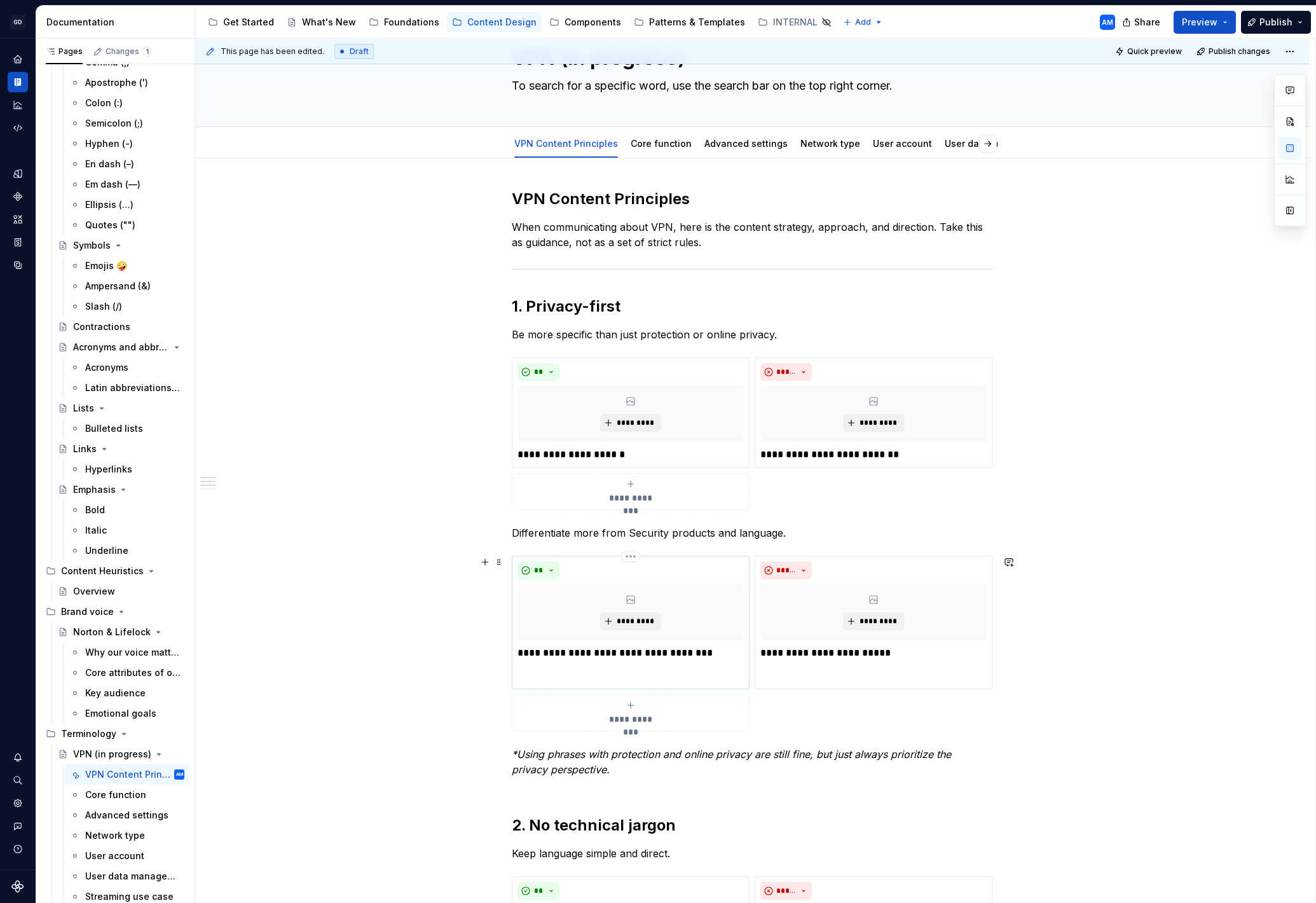
scroll to position [54, 0]
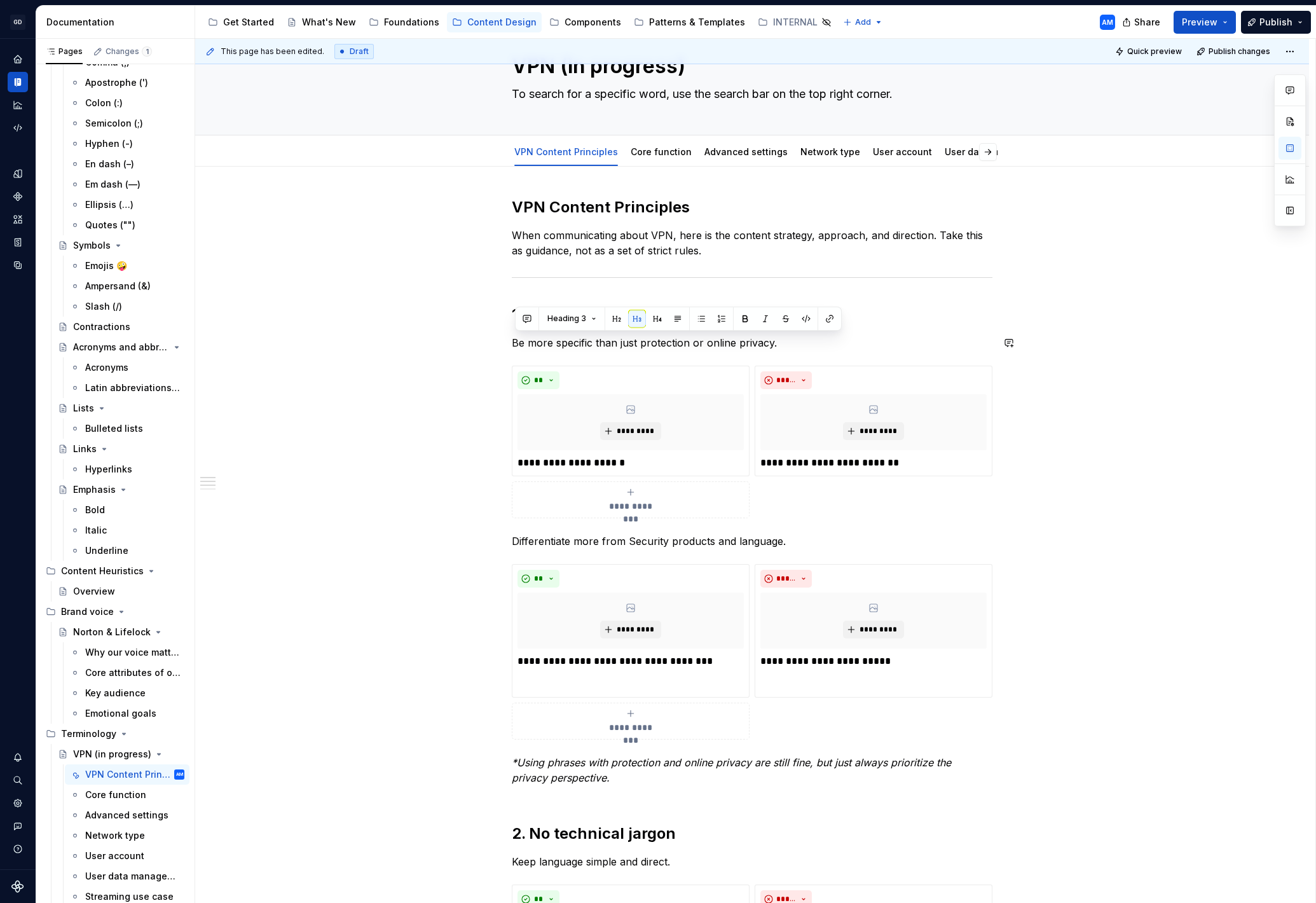
drag, startPoint x: 808, startPoint y: 344, endPoint x: 503, endPoint y: 337, distance: 305.1
click at [638, 320] on button "button" at bounding box center [637, 320] width 18 height 18
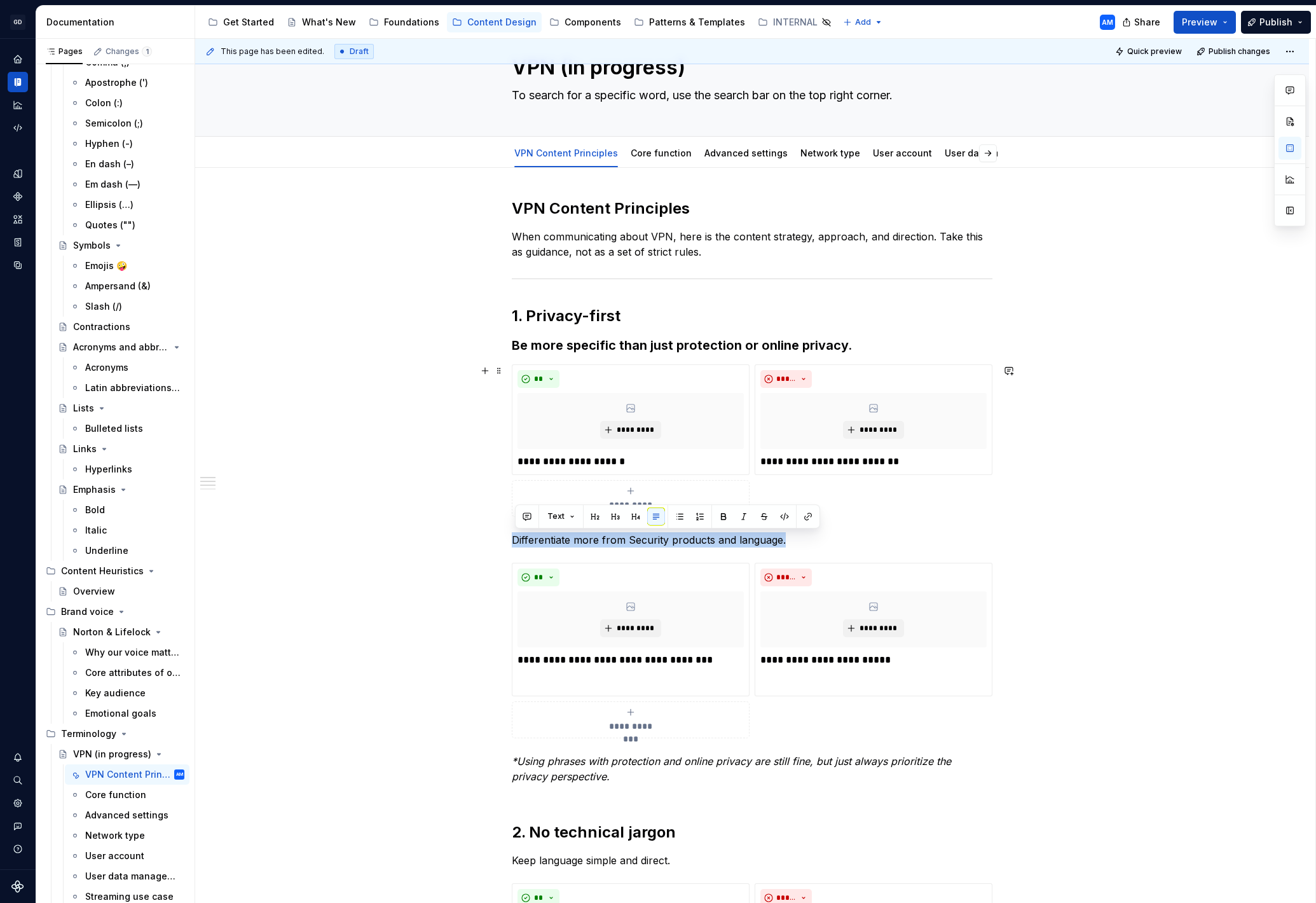
drag, startPoint x: 765, startPoint y: 539, endPoint x: 471, endPoint y: 520, distance: 294.6
click at [618, 514] on button "button" at bounding box center [615, 516] width 18 height 18
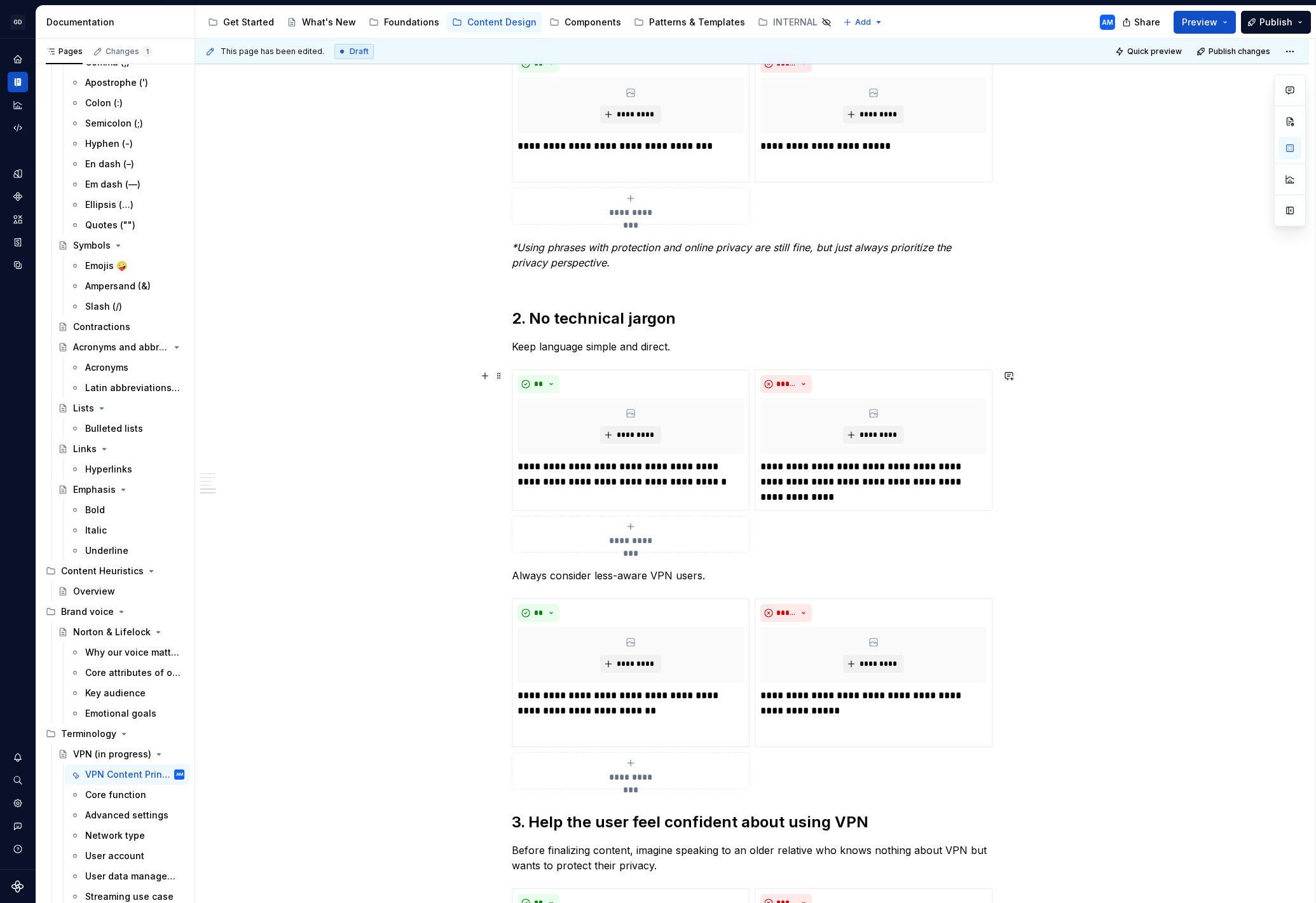
scroll to position [566, 0]
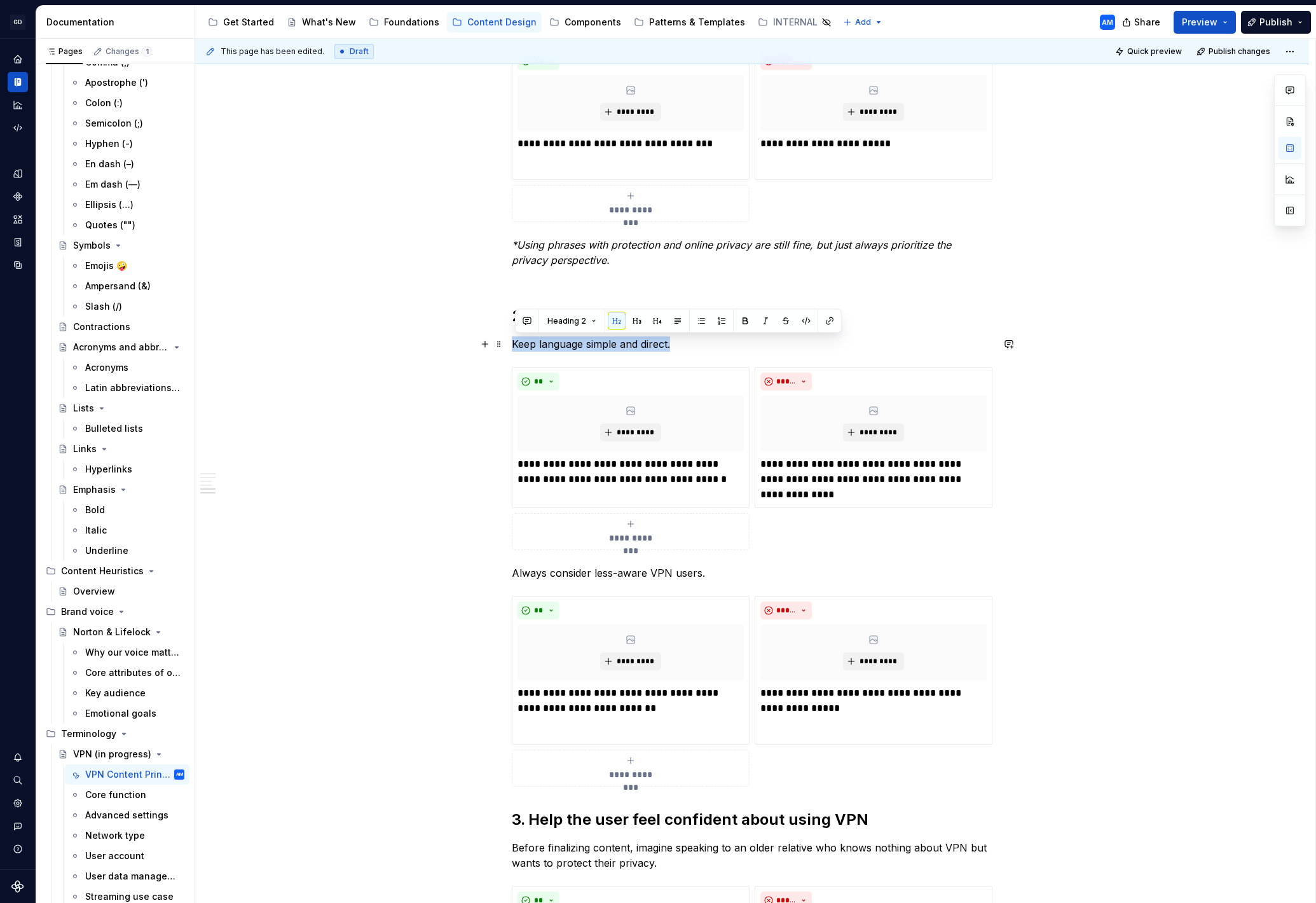
drag, startPoint x: 677, startPoint y: 351, endPoint x: 545, endPoint y: 331, distance: 133.5
click at [511, 342] on div "**********" at bounding box center [751, 377] width 481 height 1383
click at [639, 326] on button "button" at bounding box center [637, 321] width 18 height 18
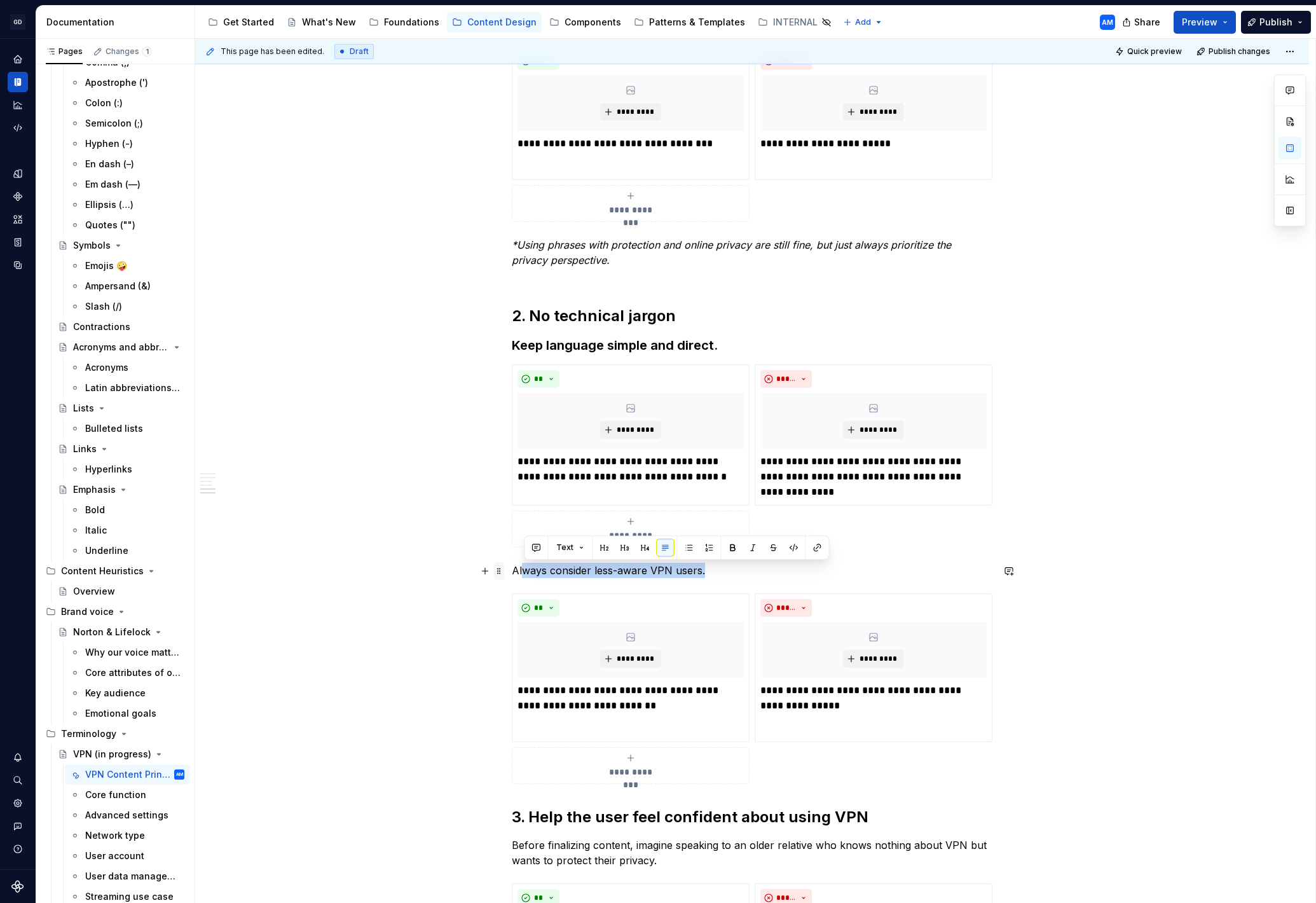
drag, startPoint x: 720, startPoint y: 567, endPoint x: 498, endPoint y: 565, distance: 222.0
click at [511, 565] on div "**********" at bounding box center [751, 376] width 481 height 1381
click at [647, 583] on div "**********" at bounding box center [751, 368] width 481 height 1366
drag, startPoint x: 693, startPoint y: 570, endPoint x: 528, endPoint y: 573, distance: 165.0
click at [518, 572] on p "Always consider less-aware VPN users." at bounding box center [751, 570] width 481 height 15
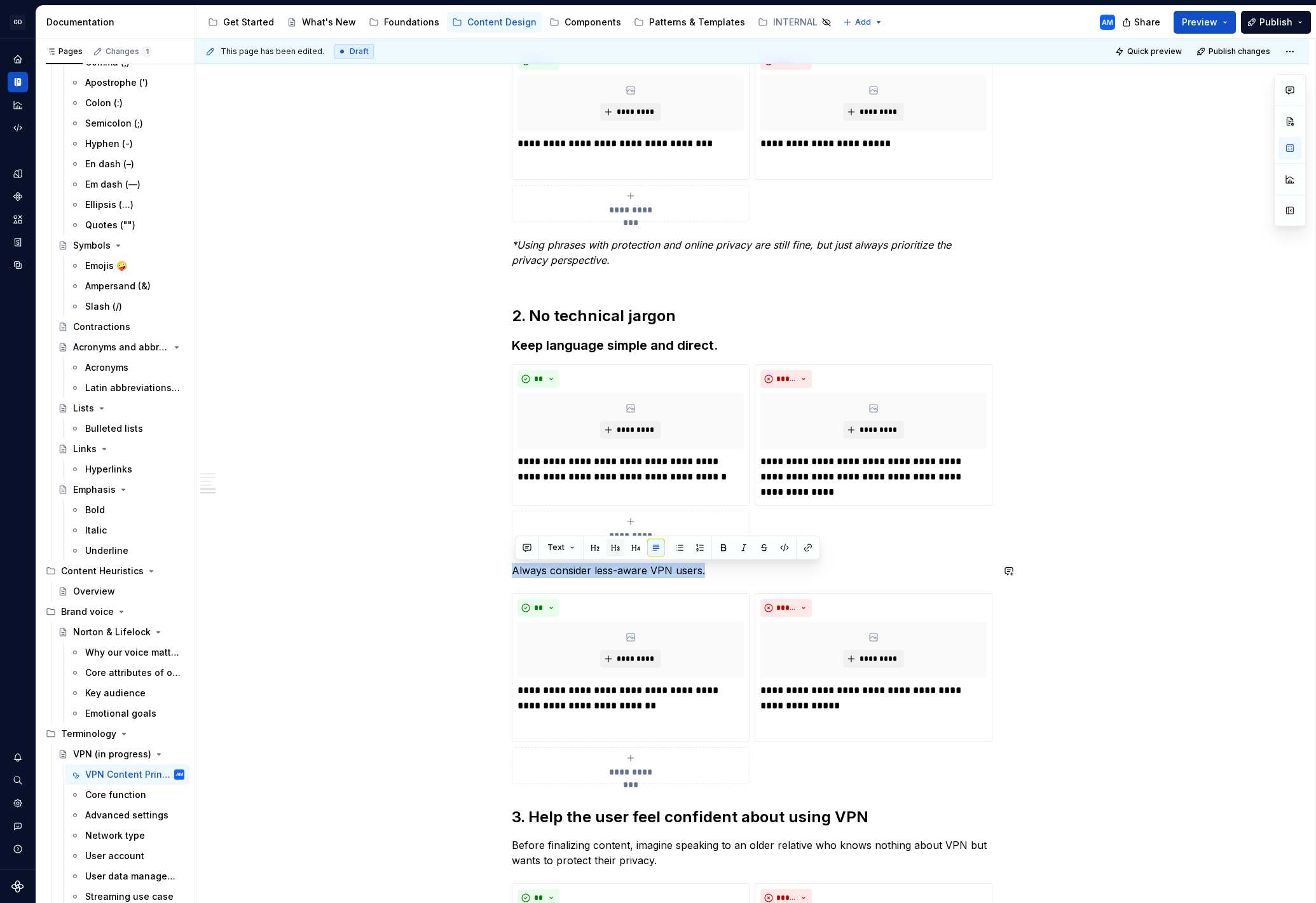
click at [616, 554] on button "button" at bounding box center [615, 547] width 18 height 18
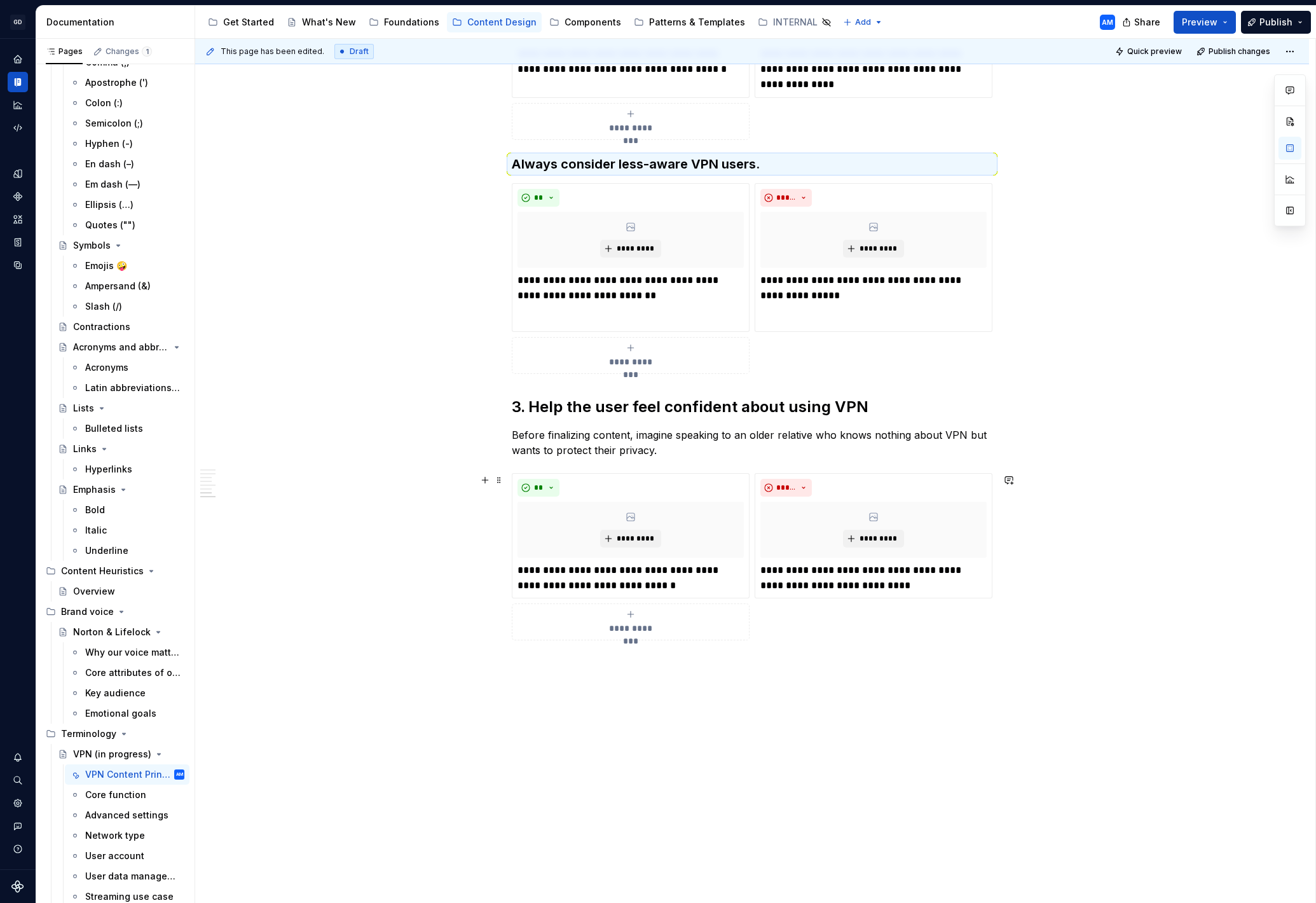
scroll to position [998, 0]
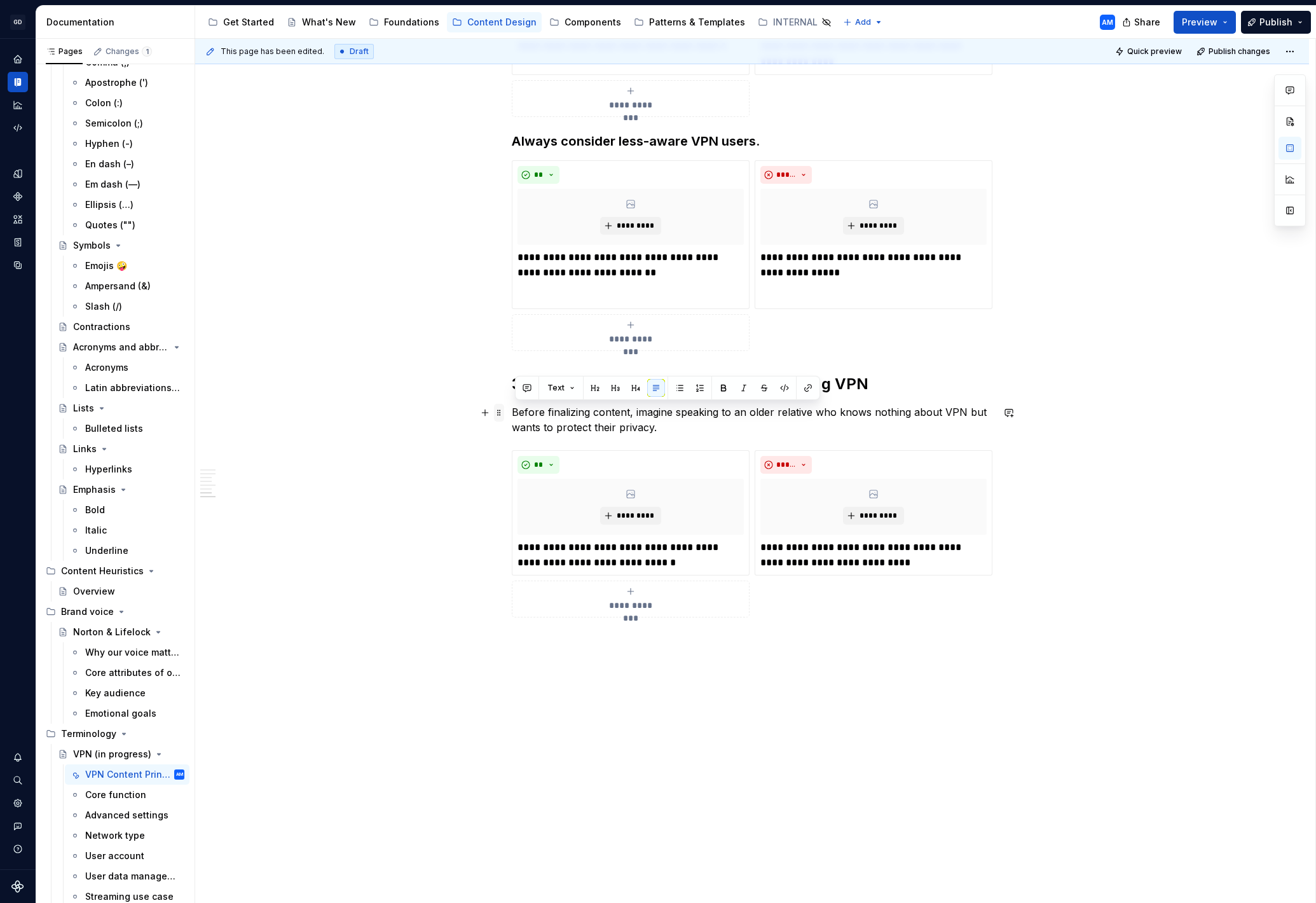
drag, startPoint x: 670, startPoint y: 427, endPoint x: 496, endPoint y: 408, distance: 175.0
click at [620, 386] on button "button" at bounding box center [615, 387] width 18 height 18
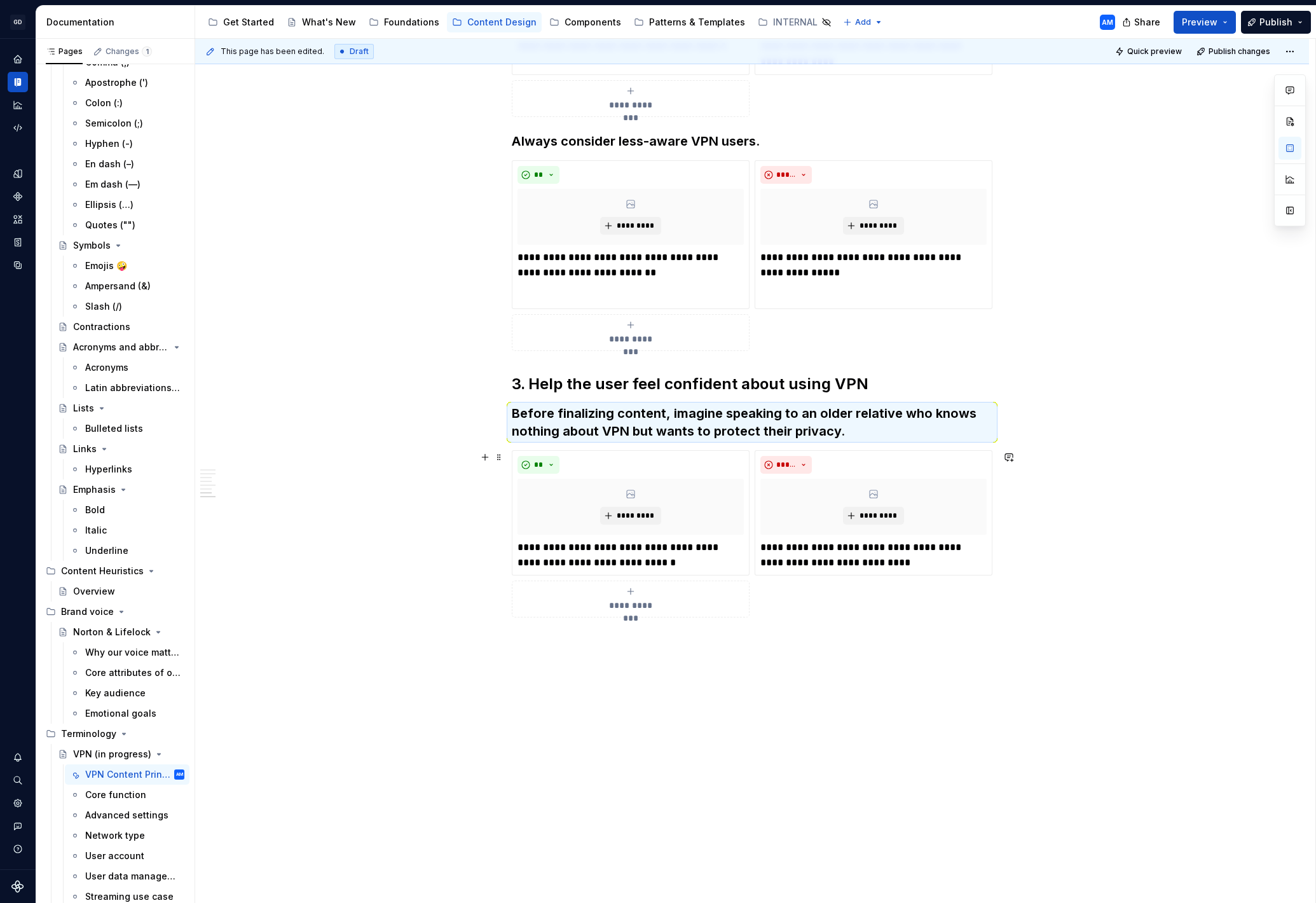
click at [838, 617] on div "**********" at bounding box center [751, 533] width 481 height 168
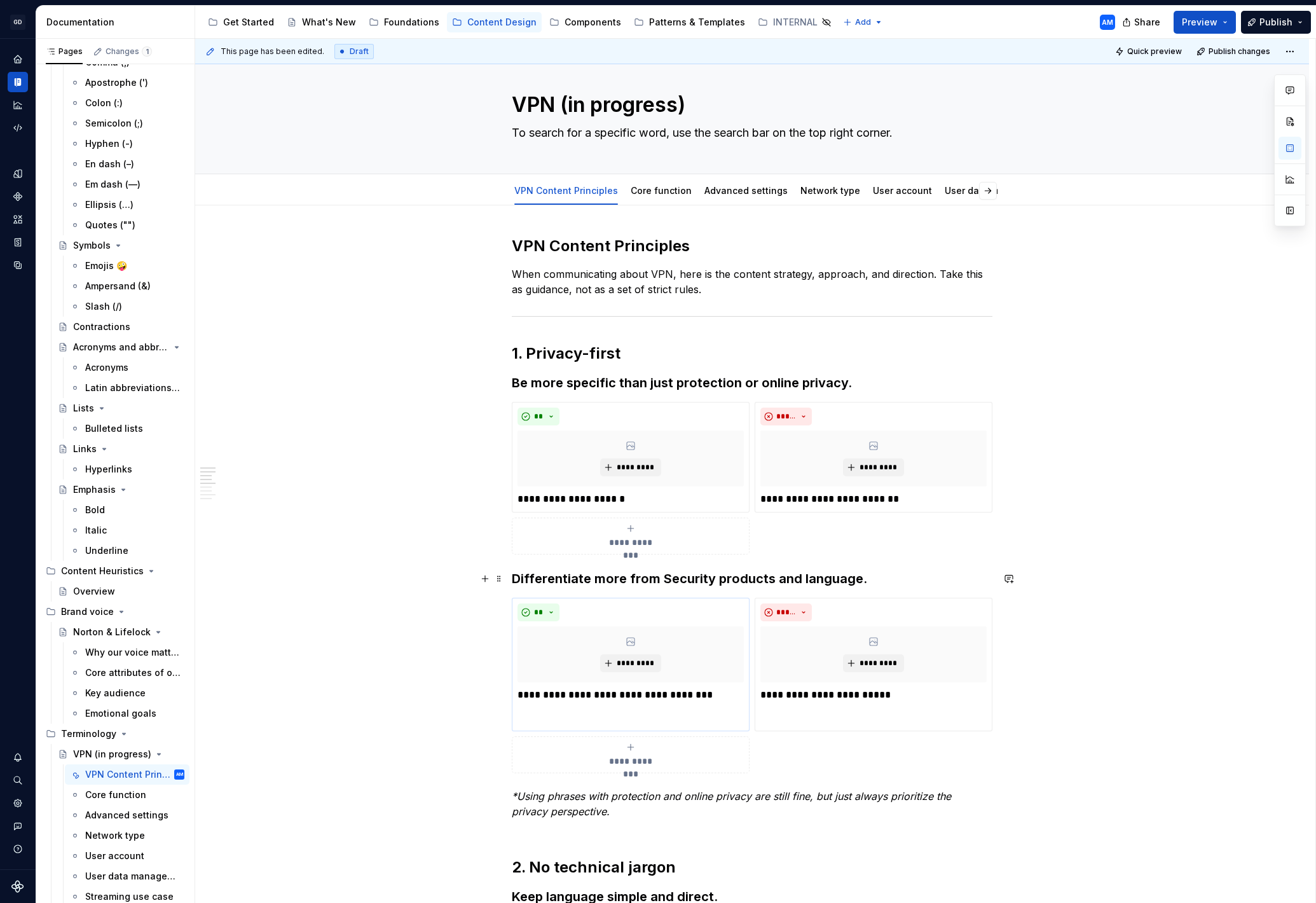
scroll to position [0, 0]
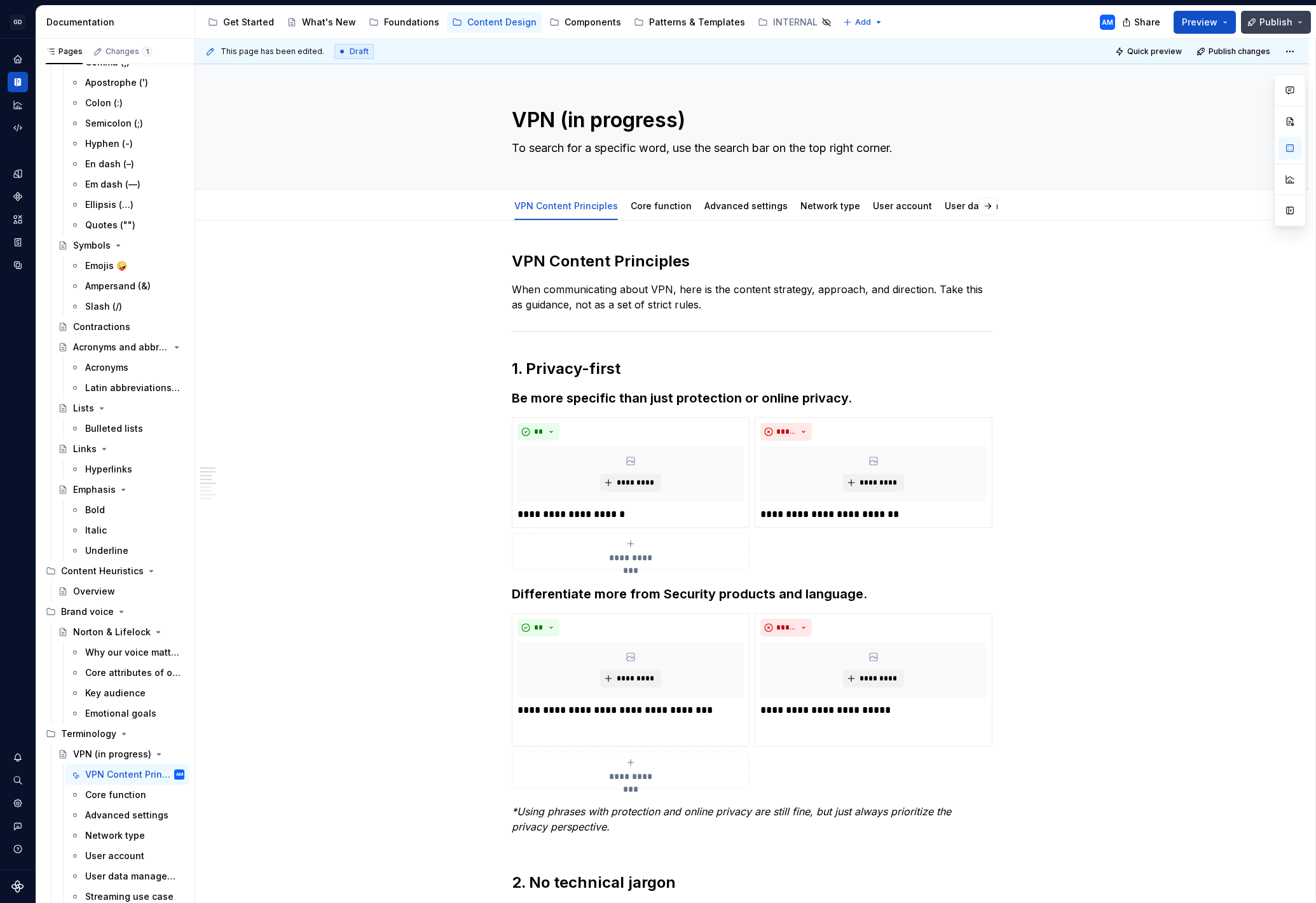
click at [1273, 14] on button "Publish" at bounding box center [1276, 22] width 70 height 23
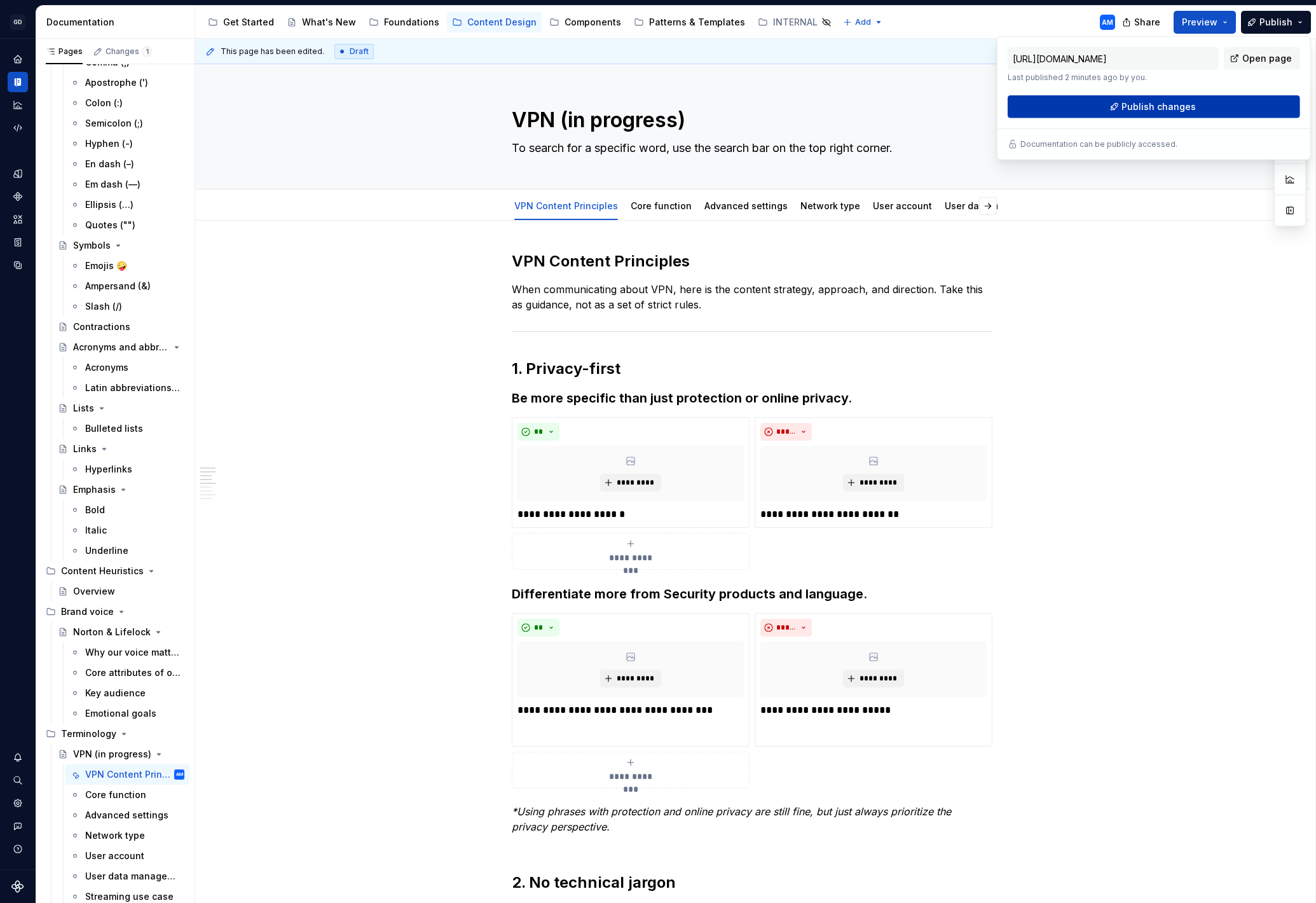
click at [1190, 110] on span "Publish changes" at bounding box center [1158, 106] width 74 height 12
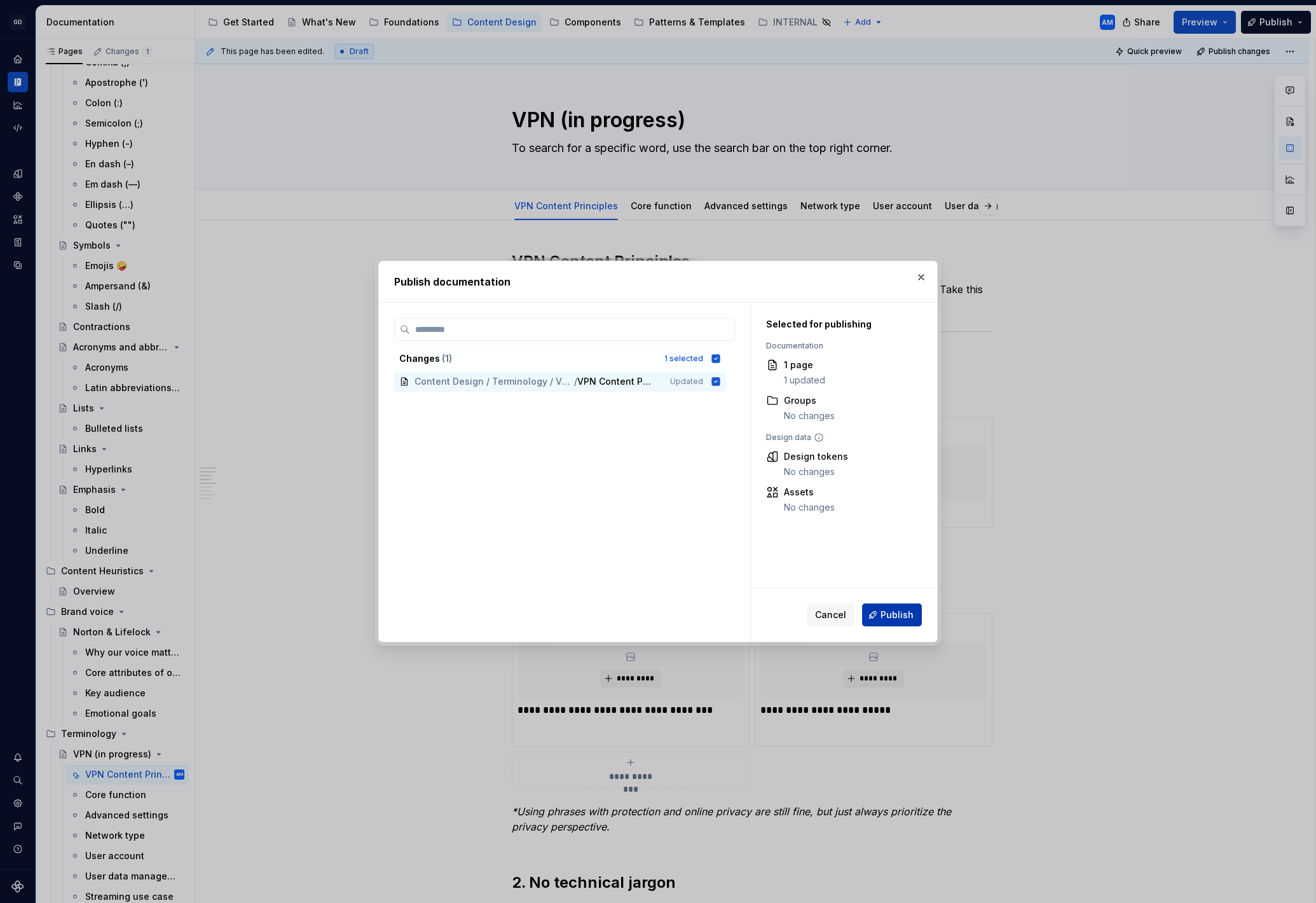
click at [884, 606] on button "Publish" at bounding box center [892, 615] width 60 height 23
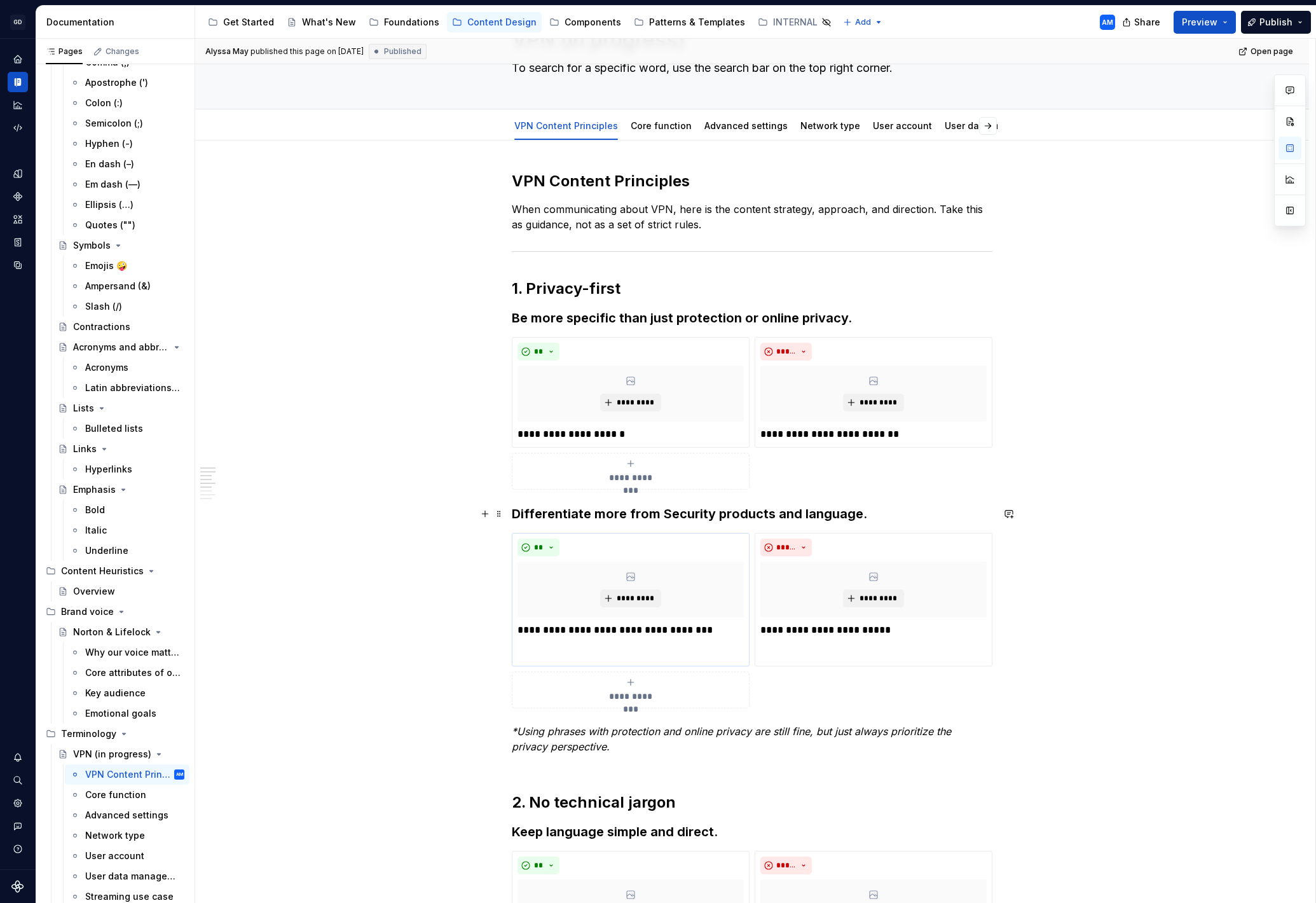
scroll to position [79, 0]
click at [514, 737] on em "*Using phrases with protection and online privacy are still fine, but just alwa…" at bounding box center [732, 739] width 442 height 28
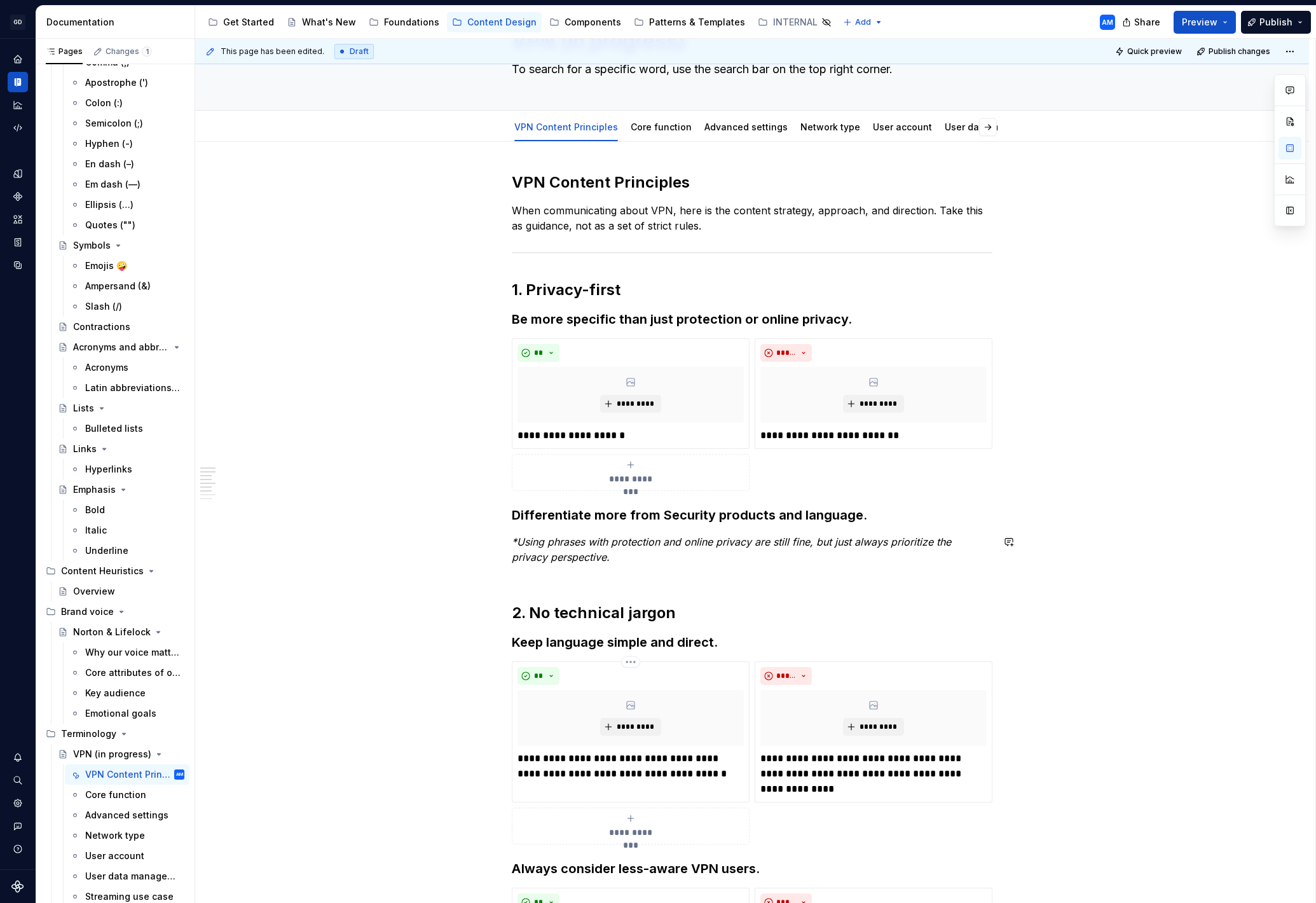
type textarea "*"
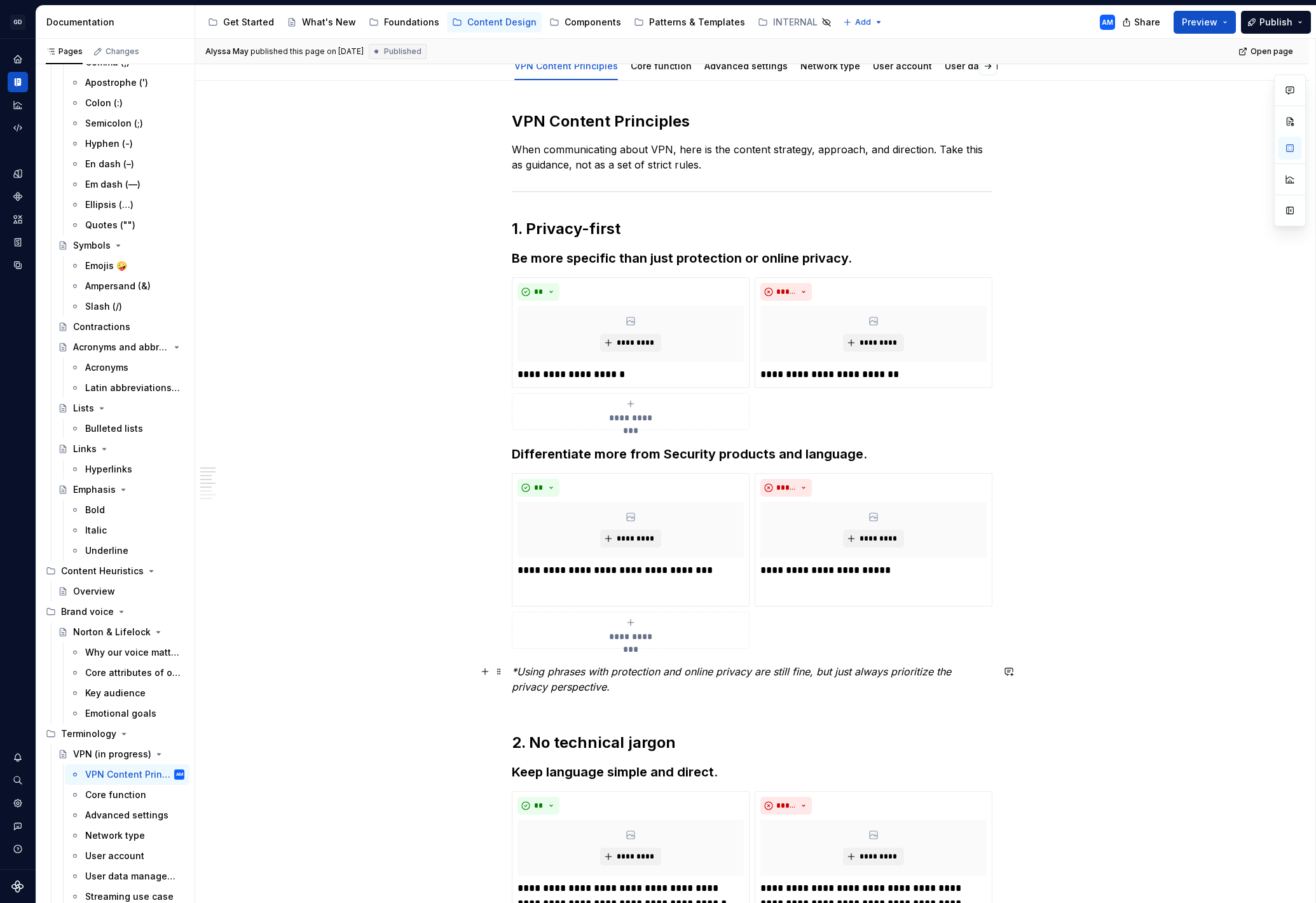
scroll to position [161, 0]
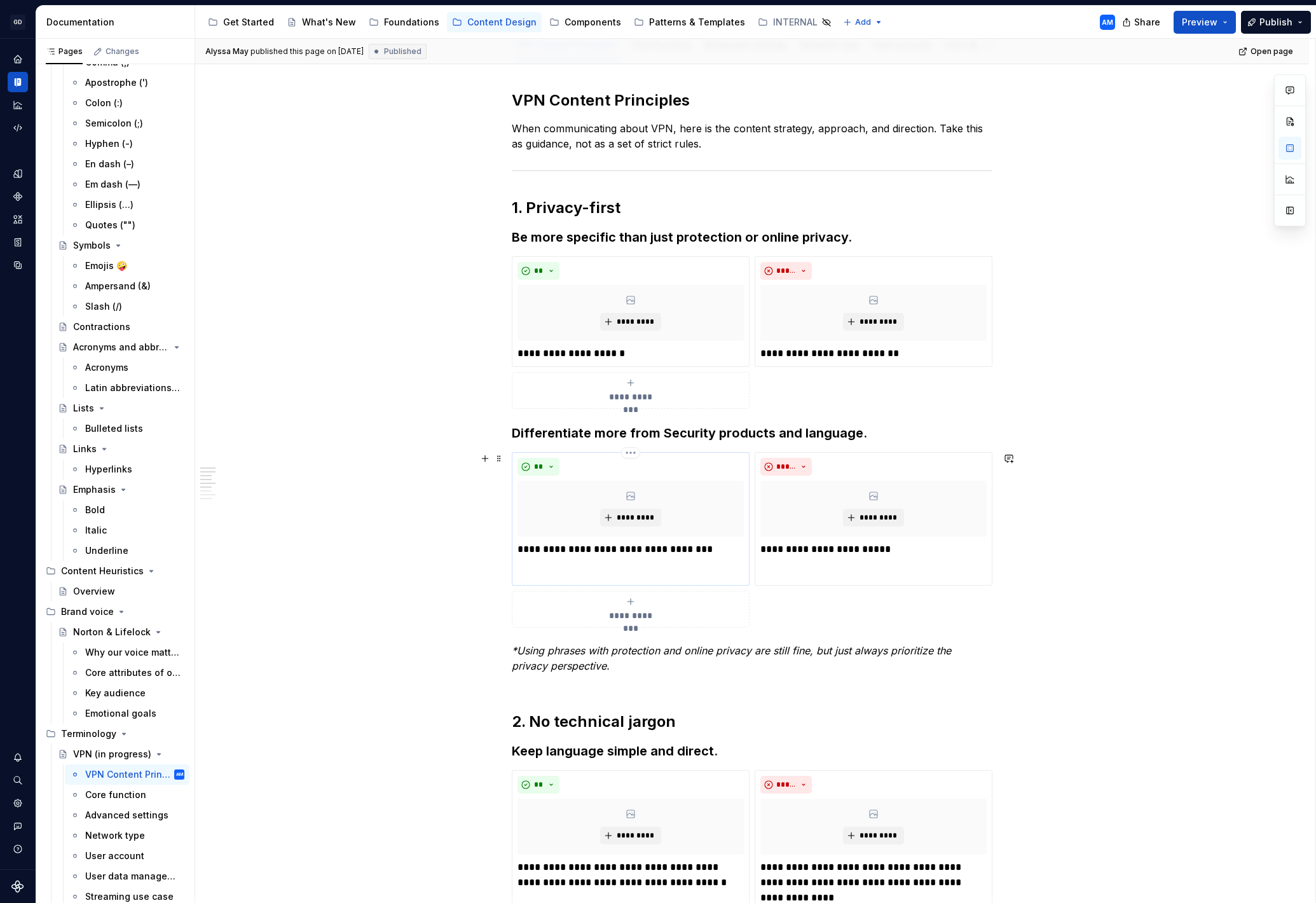
click at [558, 552] on p "**********" at bounding box center [631, 549] width 227 height 15
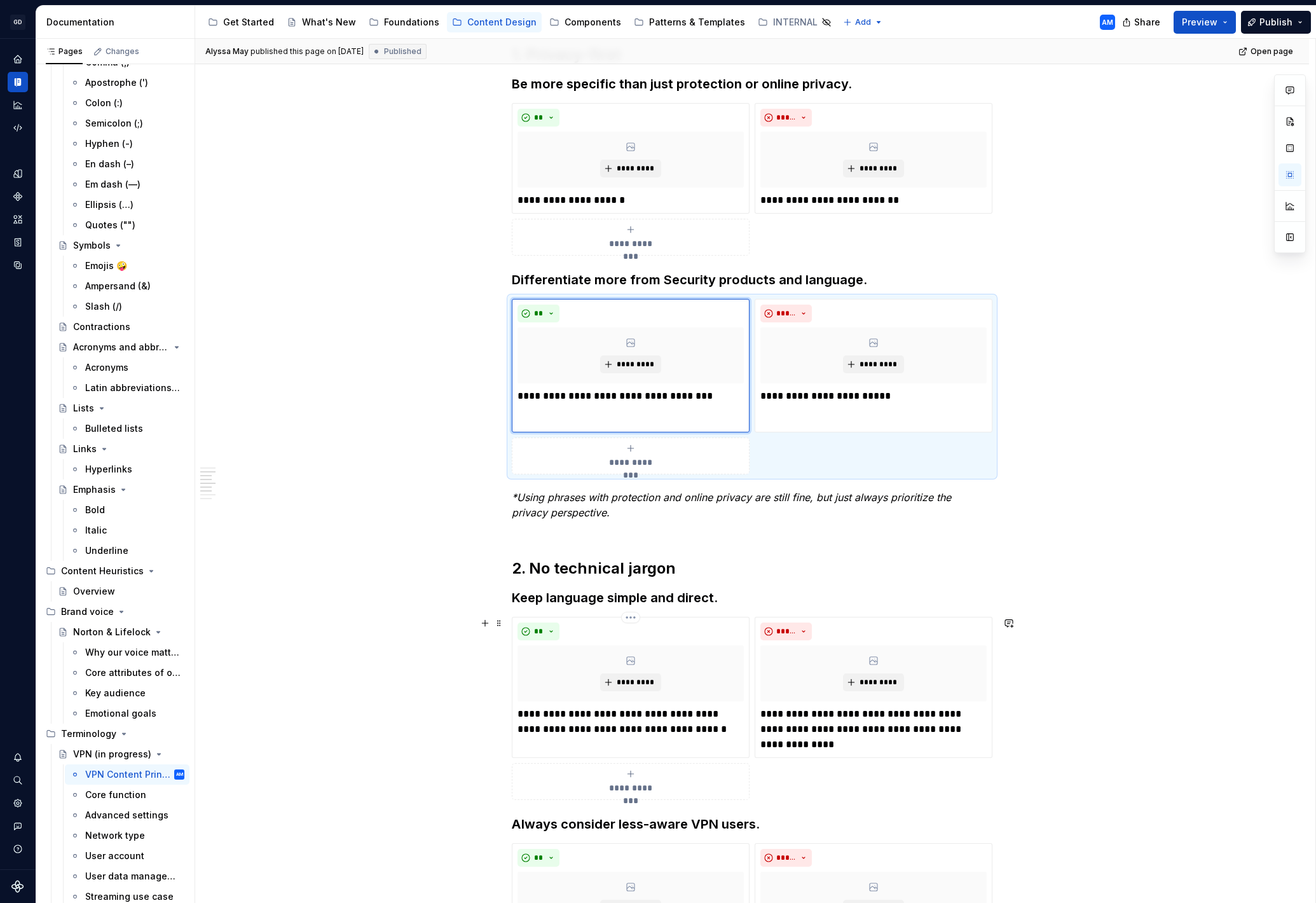
scroll to position [315, 0]
click at [630, 444] on icon "submit" at bounding box center [630, 447] width 10 height 10
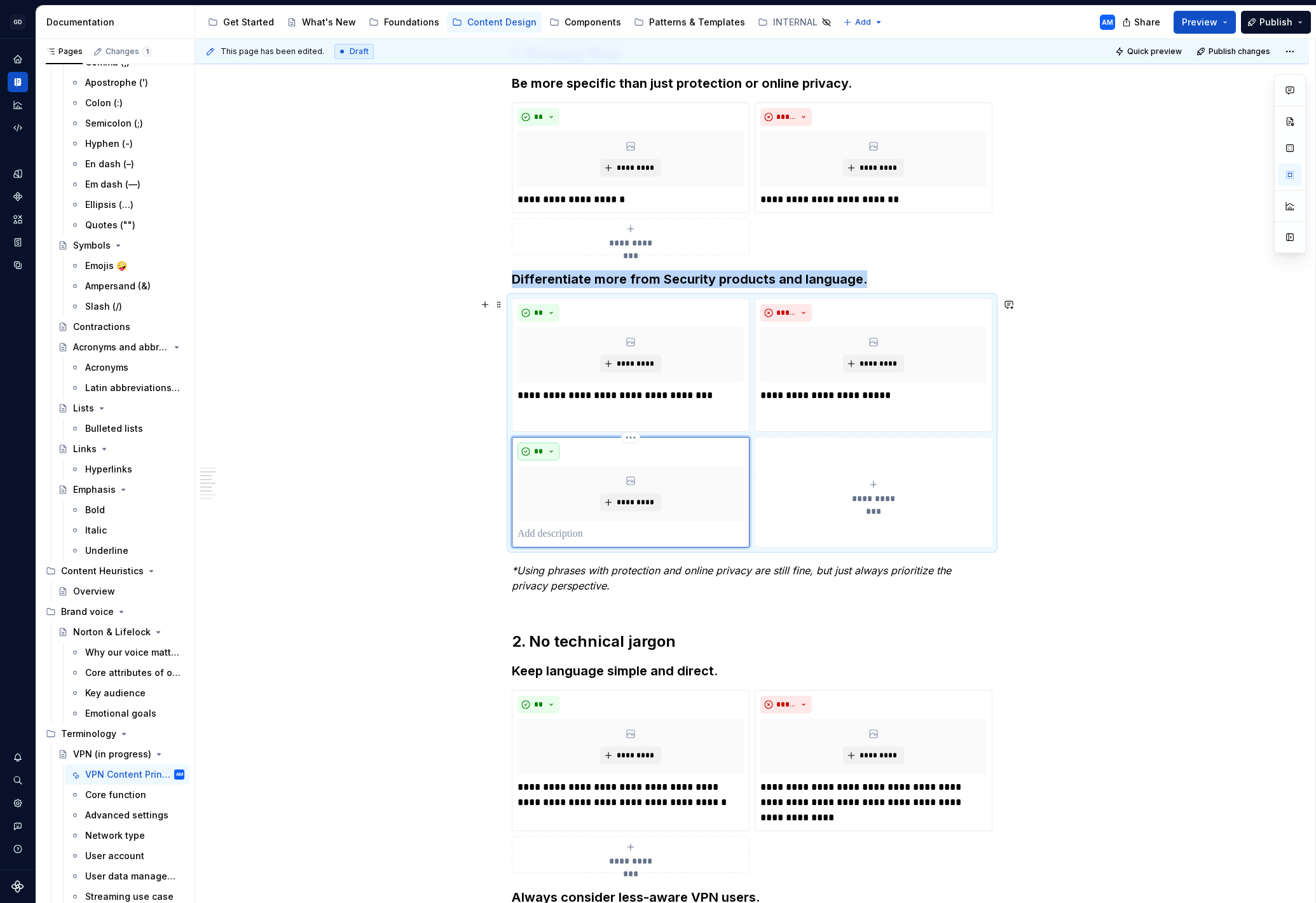
click at [547, 450] on button "**" at bounding box center [539, 451] width 42 height 18
click at [582, 501] on div "Don't" at bounding box center [571, 496] width 24 height 12
click at [558, 453] on button "*****" at bounding box center [544, 451] width 51 height 18
click at [585, 522] on div "Caution" at bounding box center [577, 516] width 35 height 12
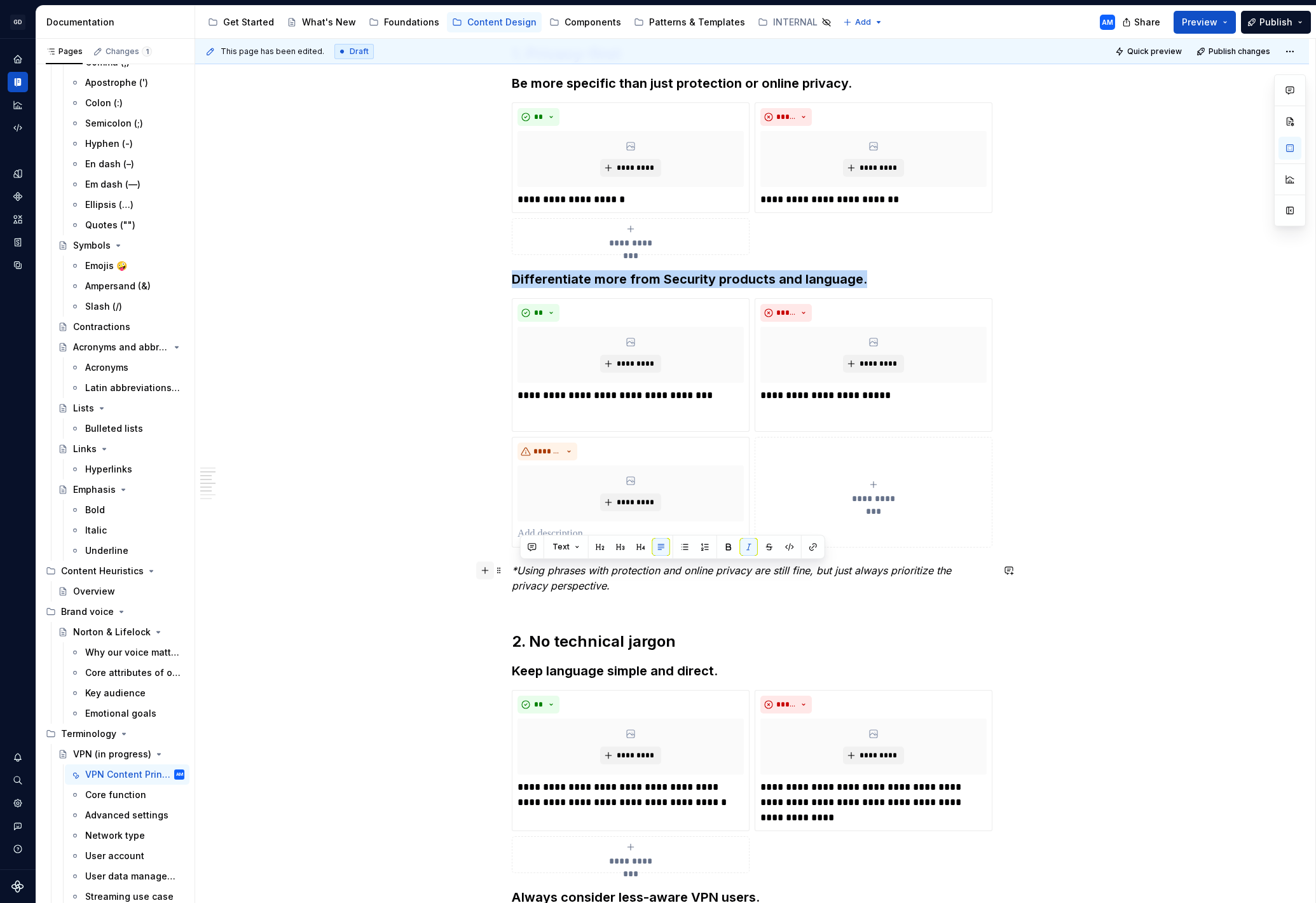
drag, startPoint x: 585, startPoint y: 586, endPoint x: 494, endPoint y: 563, distance: 93.9
click at [511, 563] on div "**********" at bounding box center [751, 662] width 481 height 1452
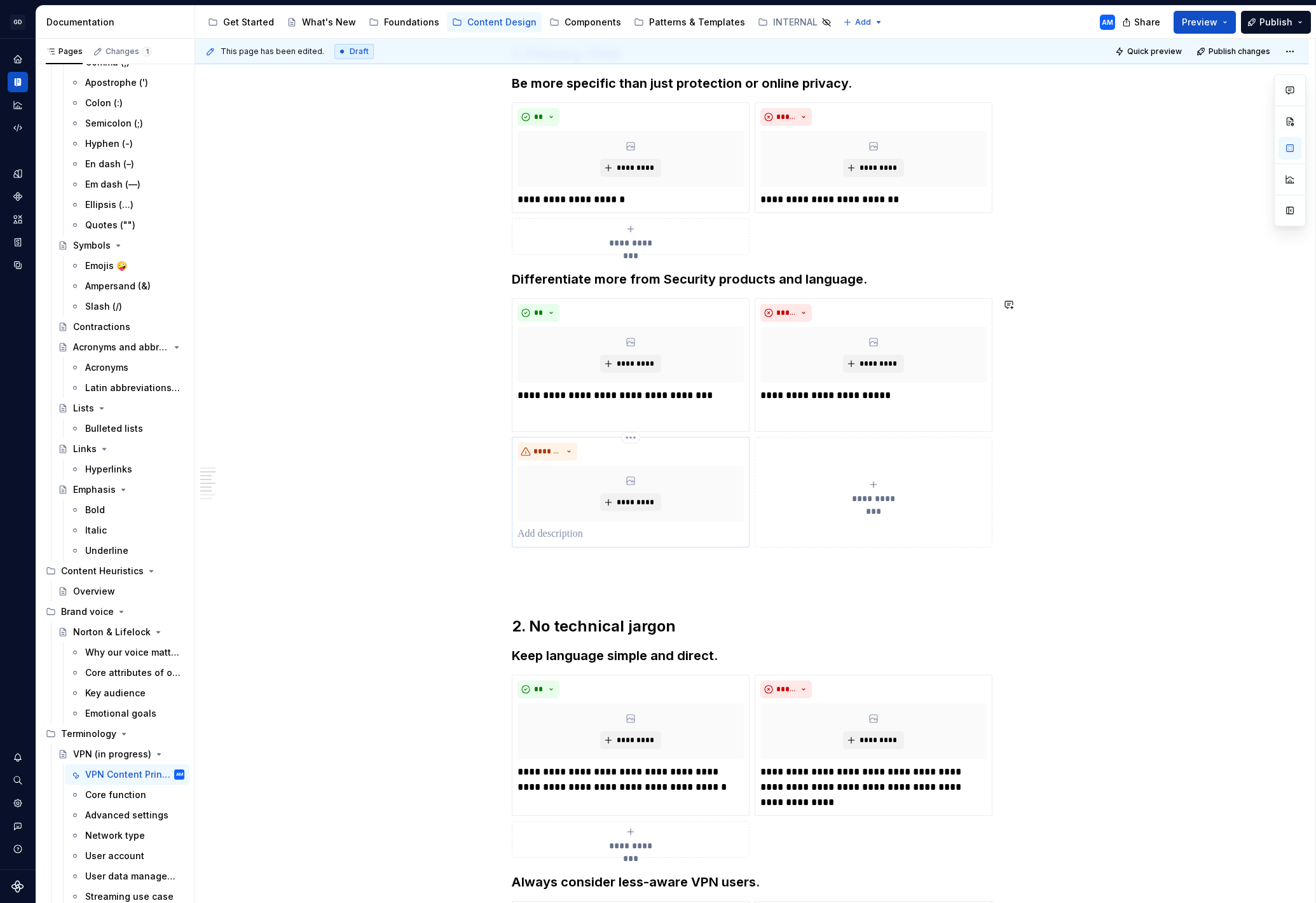
scroll to position [300, 0]
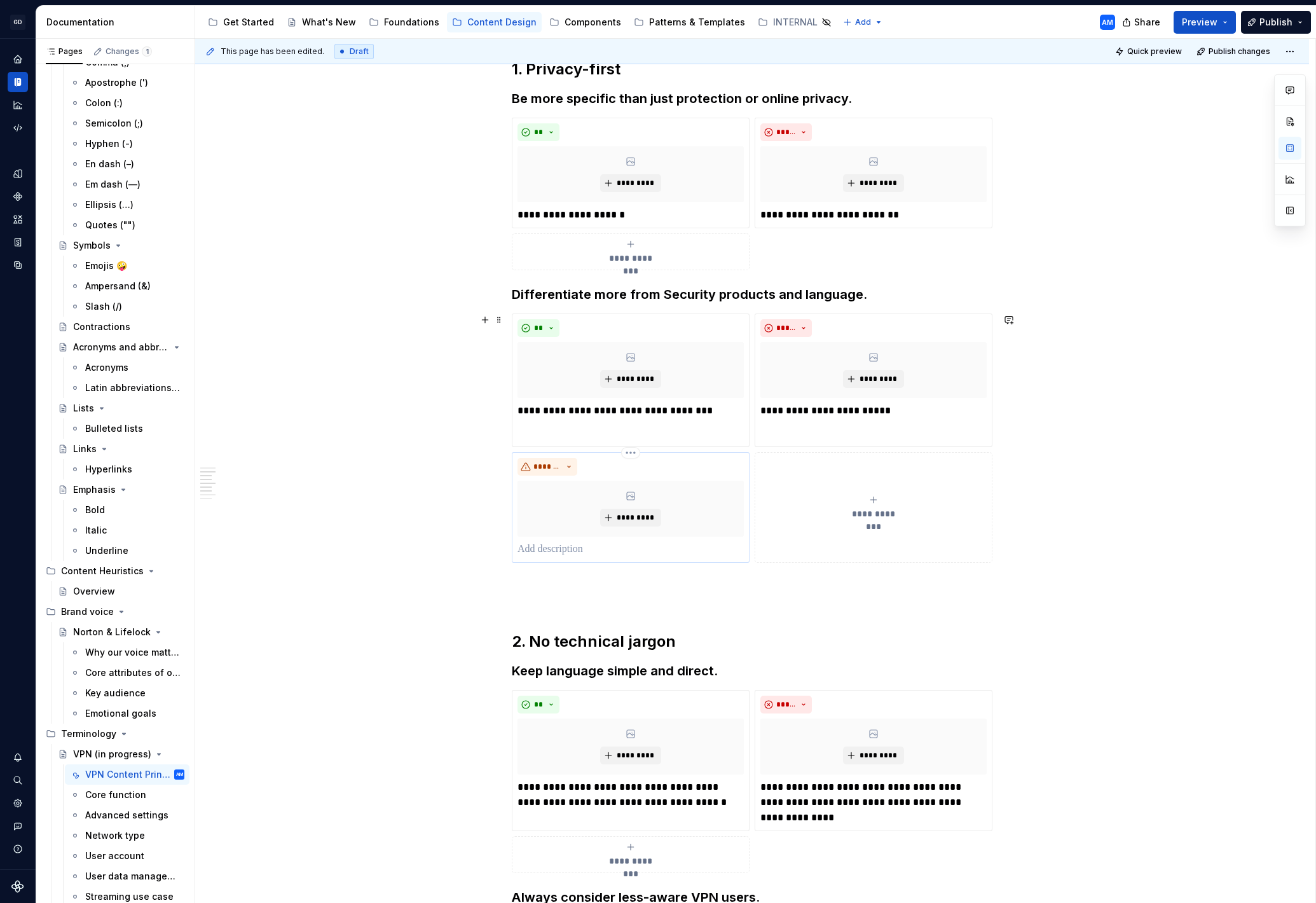
click at [555, 556] on p at bounding box center [631, 549] width 227 height 15
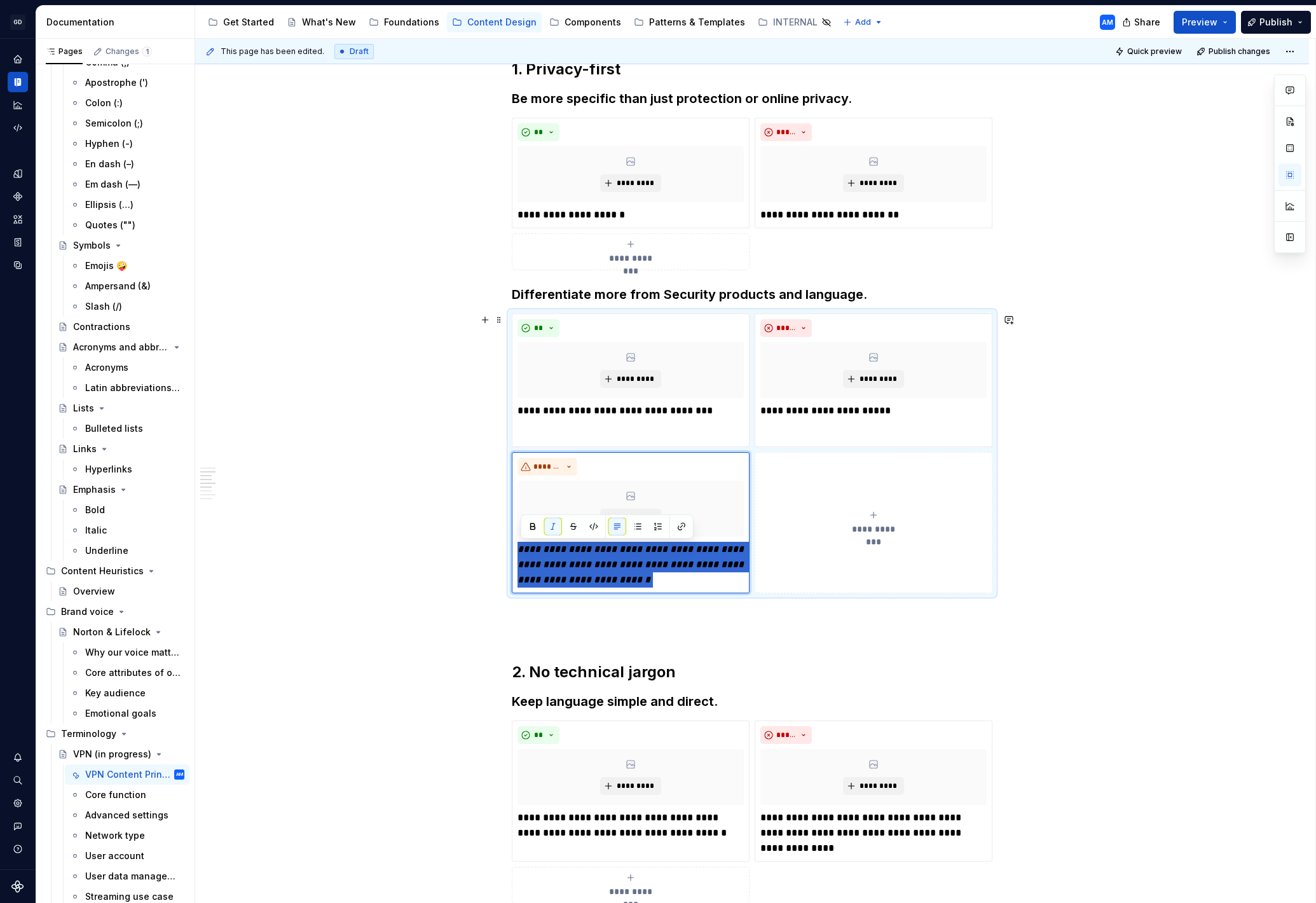
drag, startPoint x: 531, startPoint y: 569, endPoint x: 494, endPoint y: 550, distance: 41.6
click at [494, 550] on div "**********" at bounding box center [752, 805] width 1114 height 1768
click at [613, 570] on p "**********" at bounding box center [631, 564] width 227 height 46
drag, startPoint x: 631, startPoint y: 565, endPoint x: 651, endPoint y: 561, distance: 20.4
click at [631, 565] on p "**********" at bounding box center [631, 564] width 227 height 46
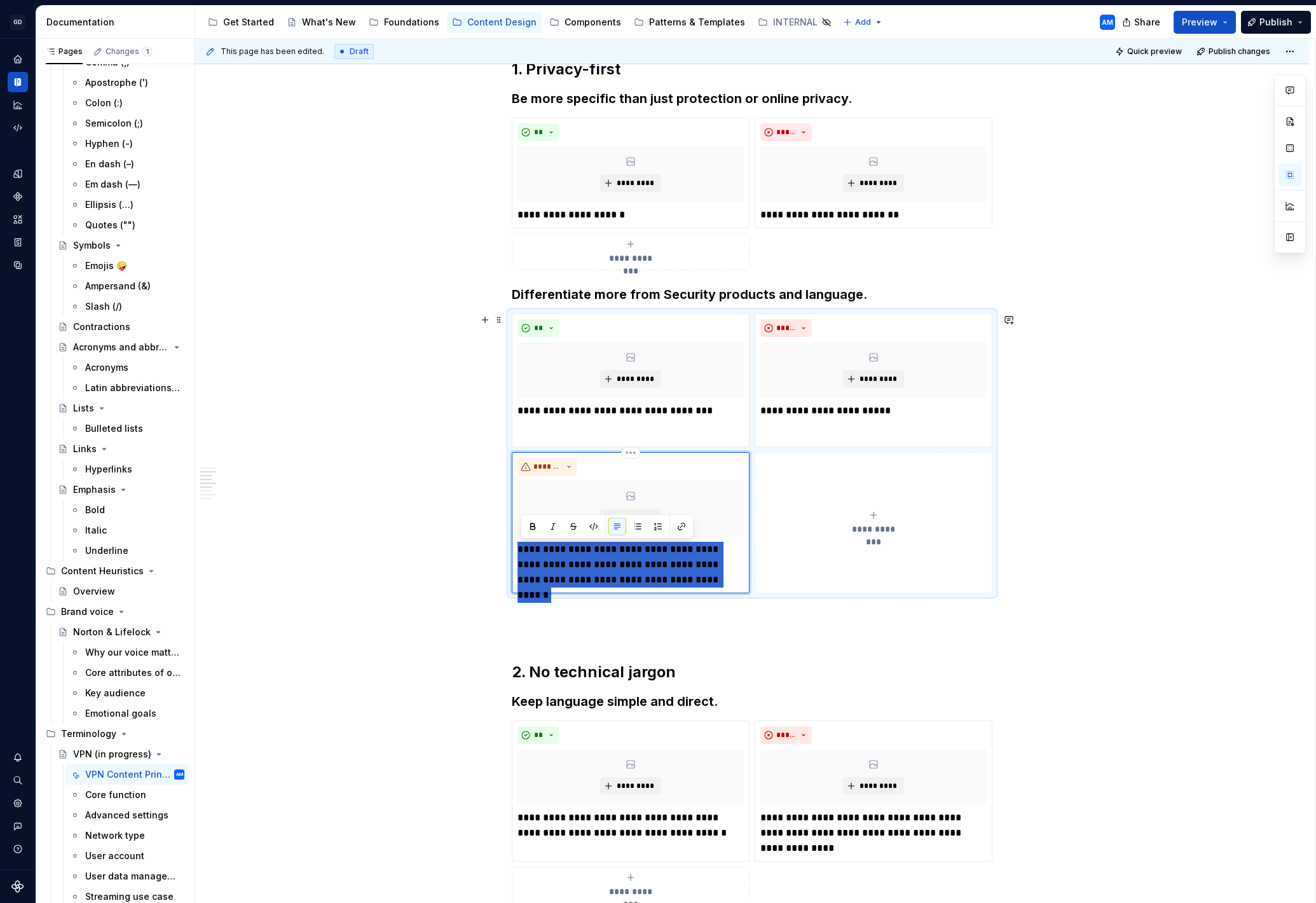
drag, startPoint x: 691, startPoint y: 580, endPoint x: 517, endPoint y: 551, distance: 176.4
click at [516, 551] on div "**********" at bounding box center [630, 523] width 238 height 141
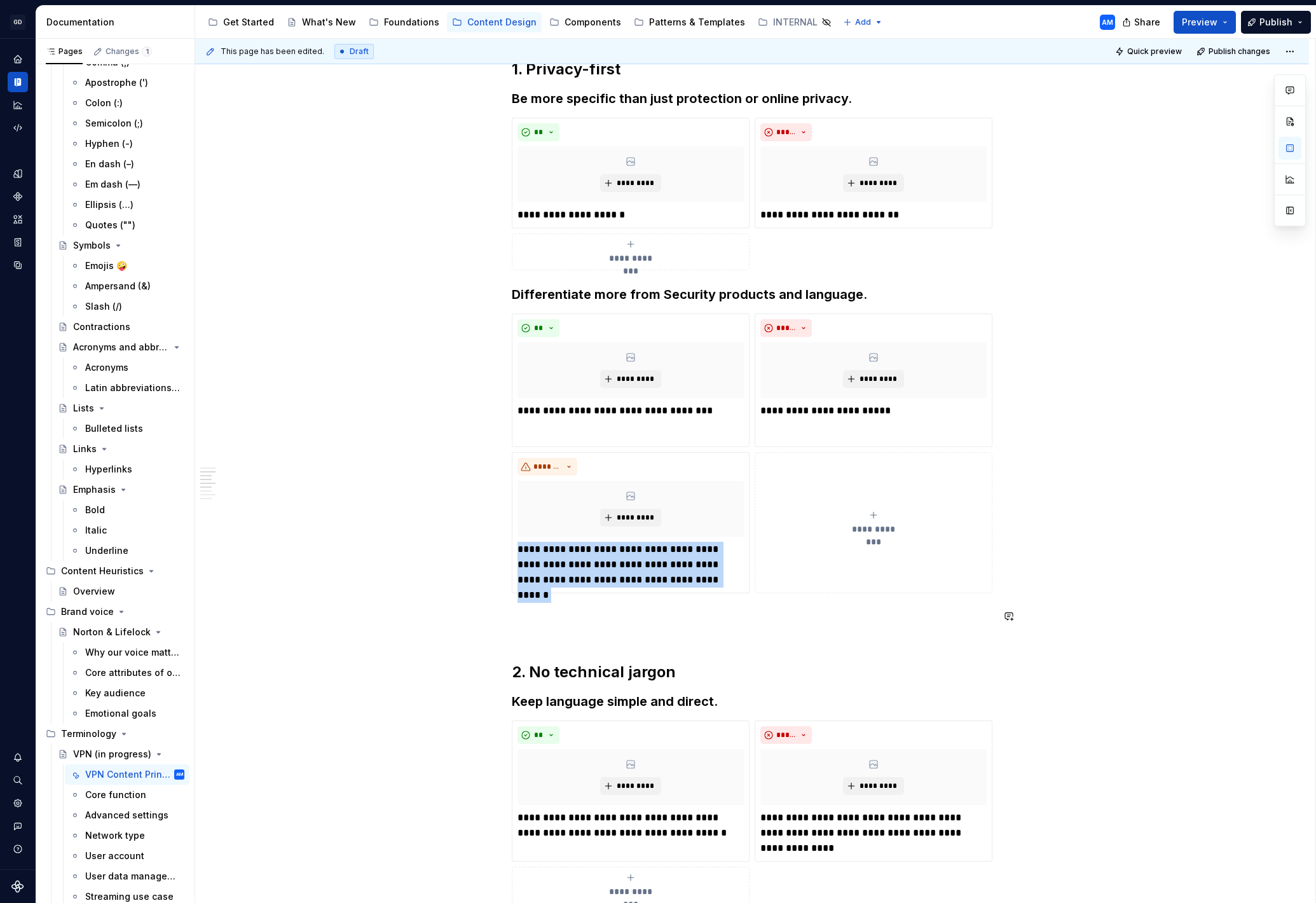
click at [936, 644] on div "**********" at bounding box center [751, 677] width 481 height 1452
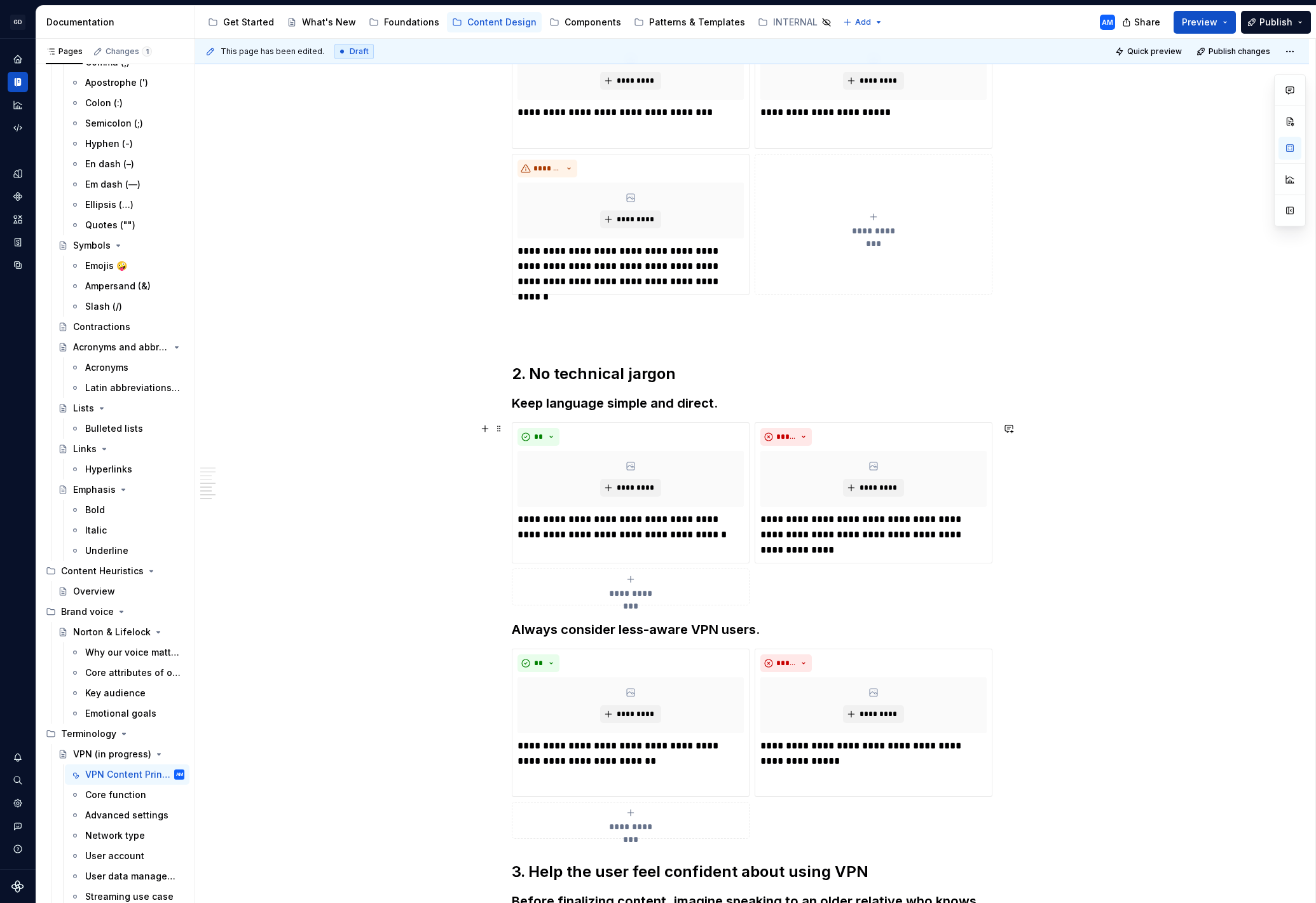
scroll to position [599, 0]
click at [558, 323] on p at bounding box center [751, 324] width 481 height 30
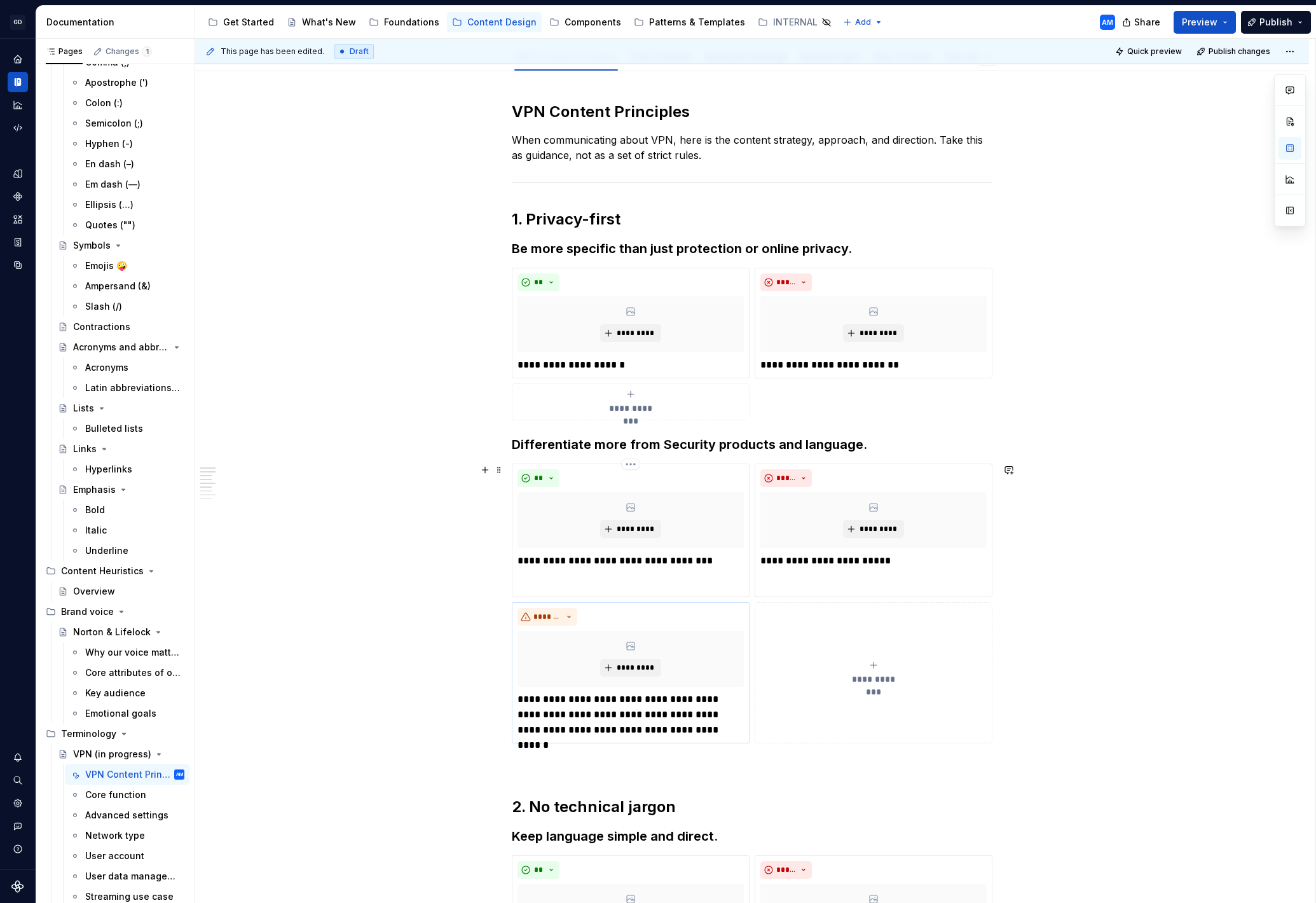
scroll to position [93, 0]
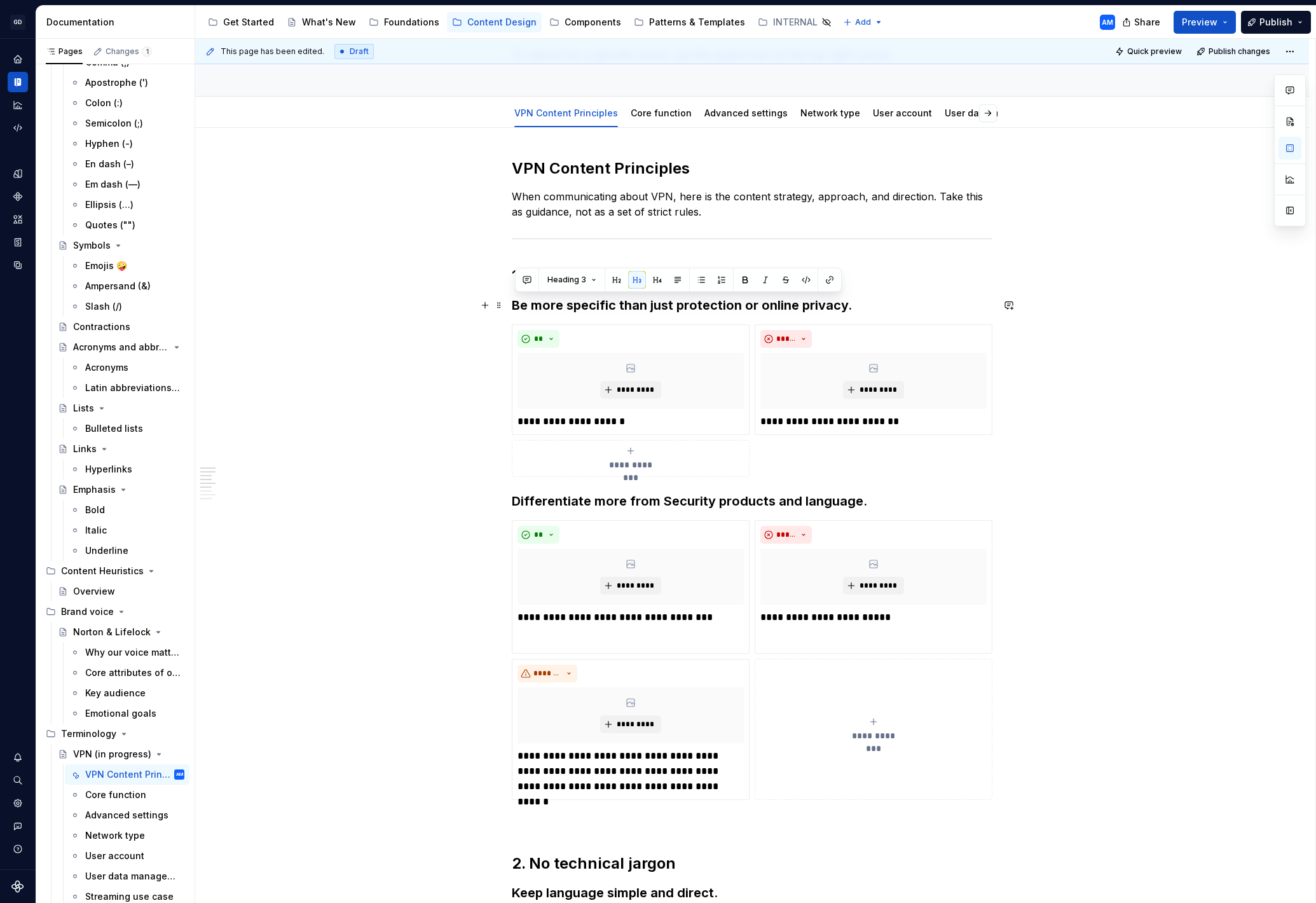
drag, startPoint x: 890, startPoint y: 298, endPoint x: 722, endPoint y: 290, distance: 168.2
drag, startPoint x: 681, startPoint y: 280, endPoint x: 728, endPoint y: 328, distance: 67.2
click at [681, 280] on button "button" at bounding box center [677, 279] width 18 height 18
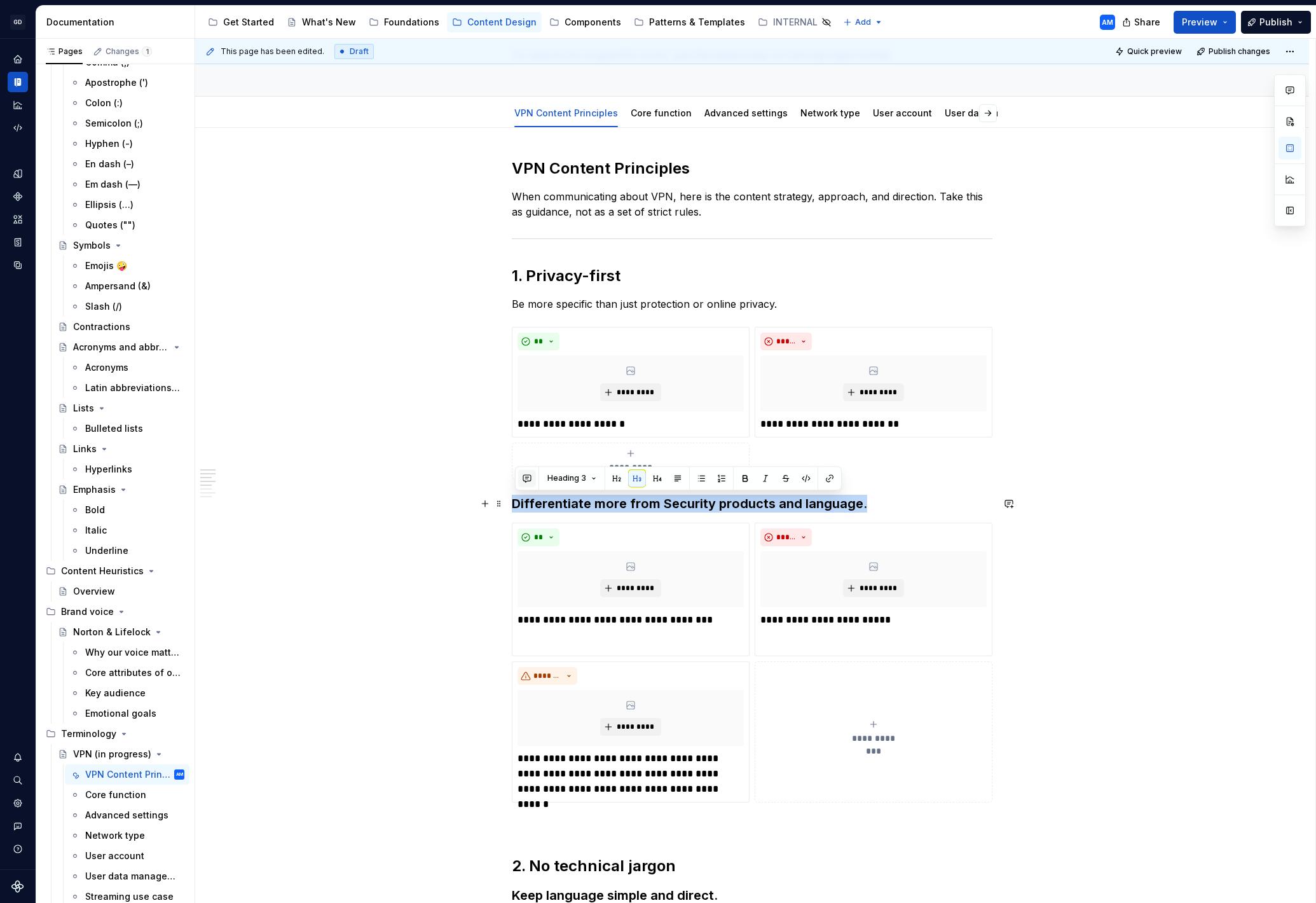
drag, startPoint x: 716, startPoint y: 471, endPoint x: 530, endPoint y: 479, distance: 186.2
click at [511, 499] on div "**********" at bounding box center [751, 885] width 481 height 1454
click at [674, 482] on button "button" at bounding box center [677, 478] width 18 height 18
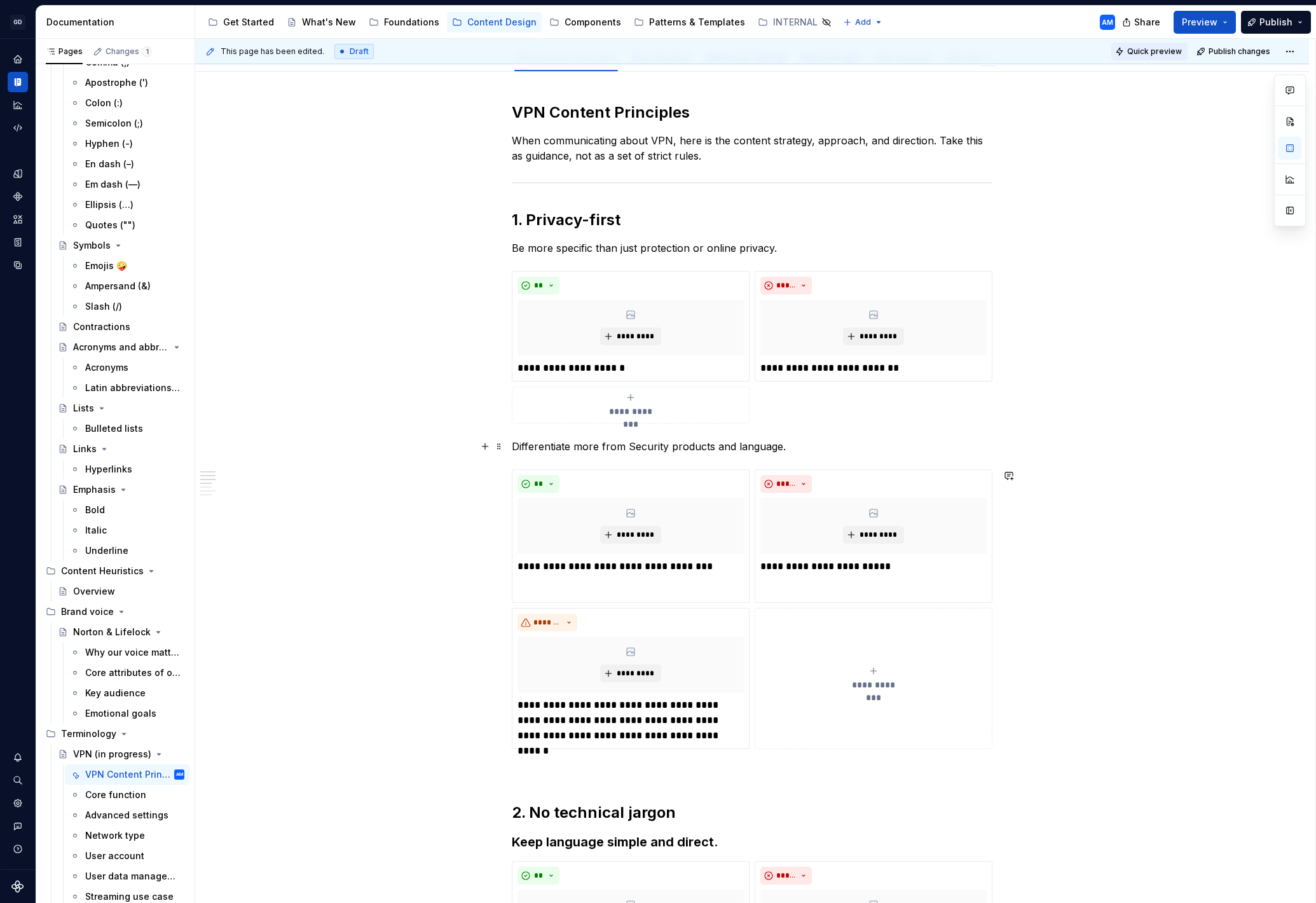
scroll to position [168, 0]
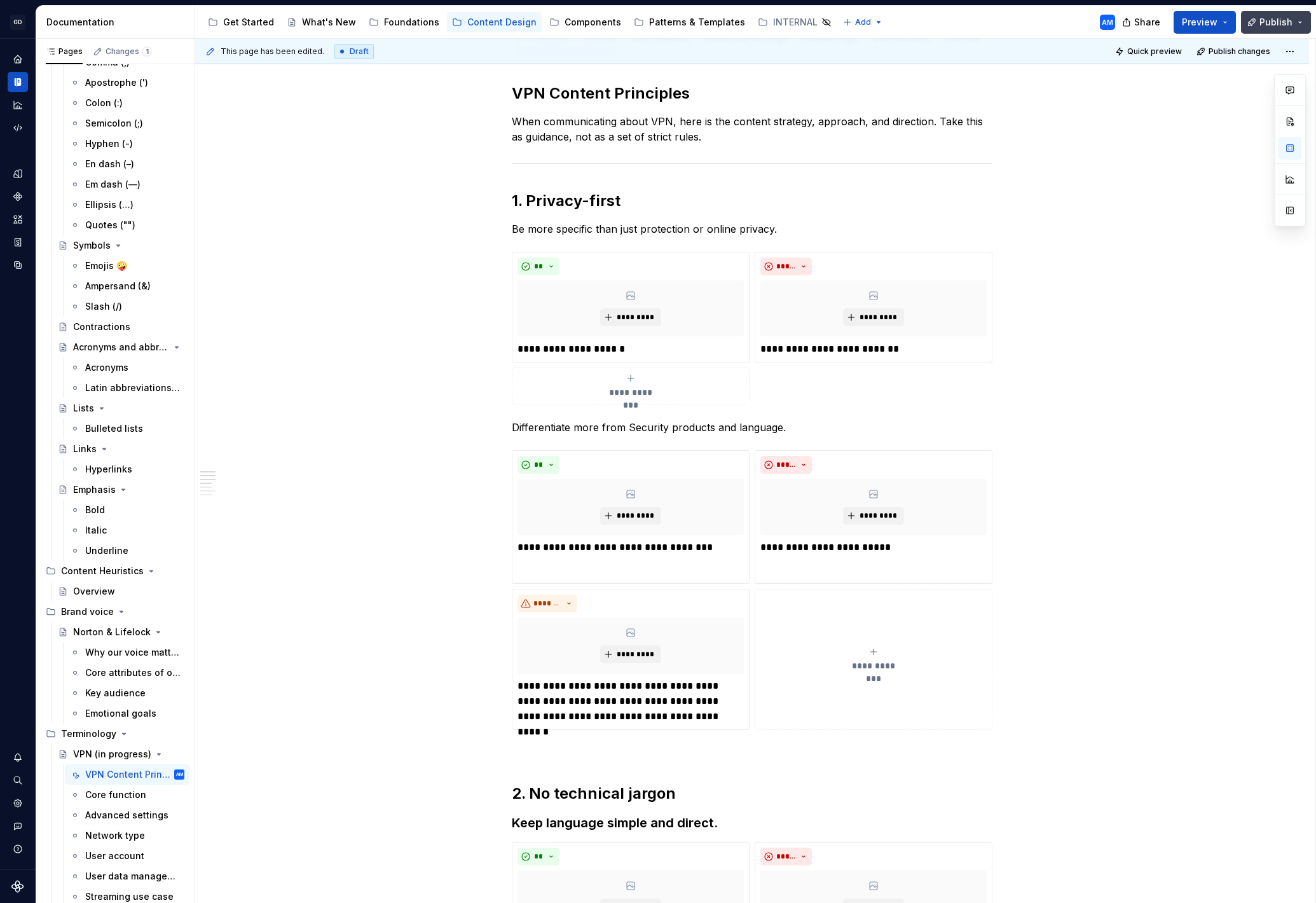
click at [1270, 25] on span "Publish" at bounding box center [1276, 22] width 33 height 12
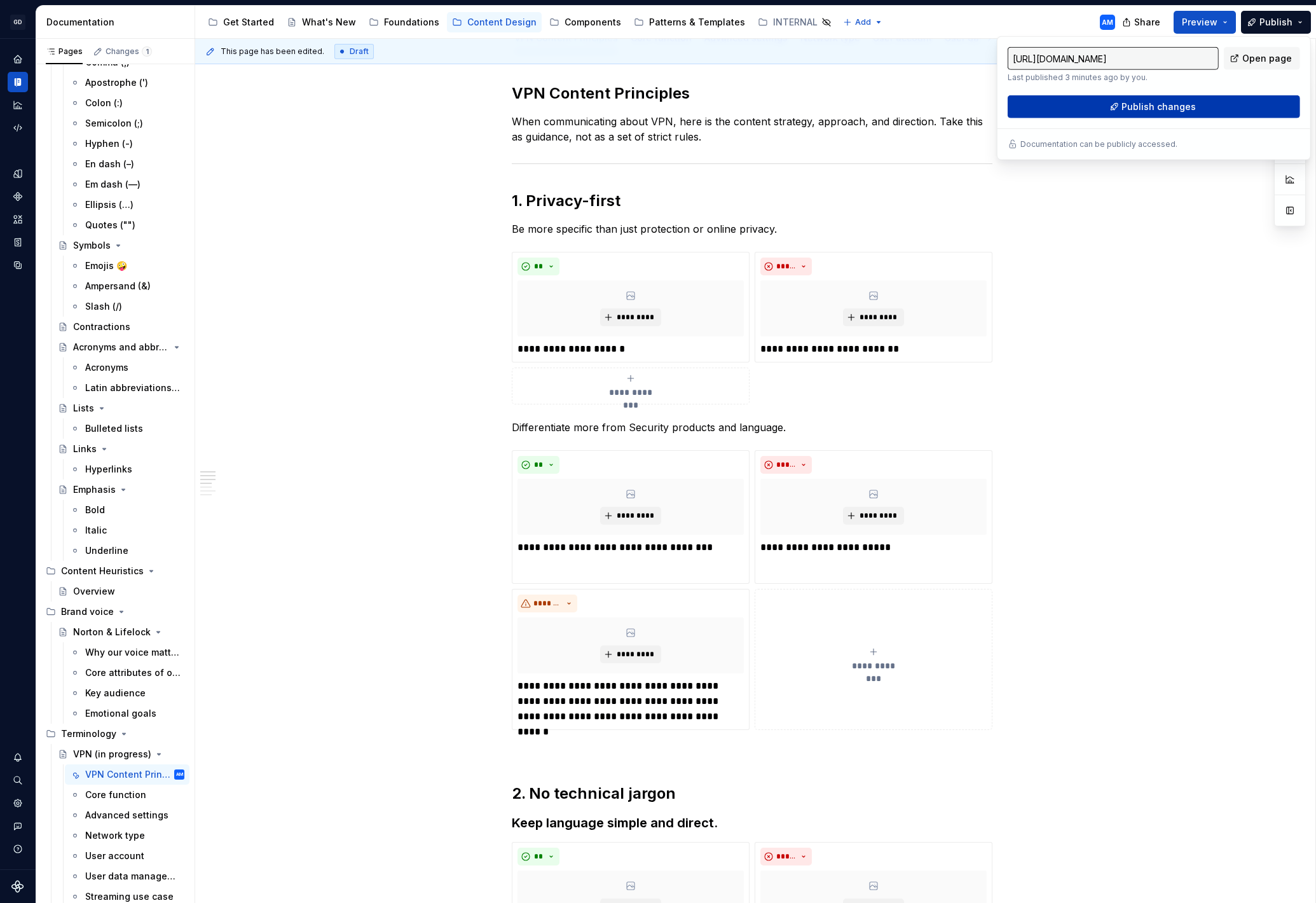
click at [1118, 107] on button "Publish changes" at bounding box center [1154, 107] width 292 height 23
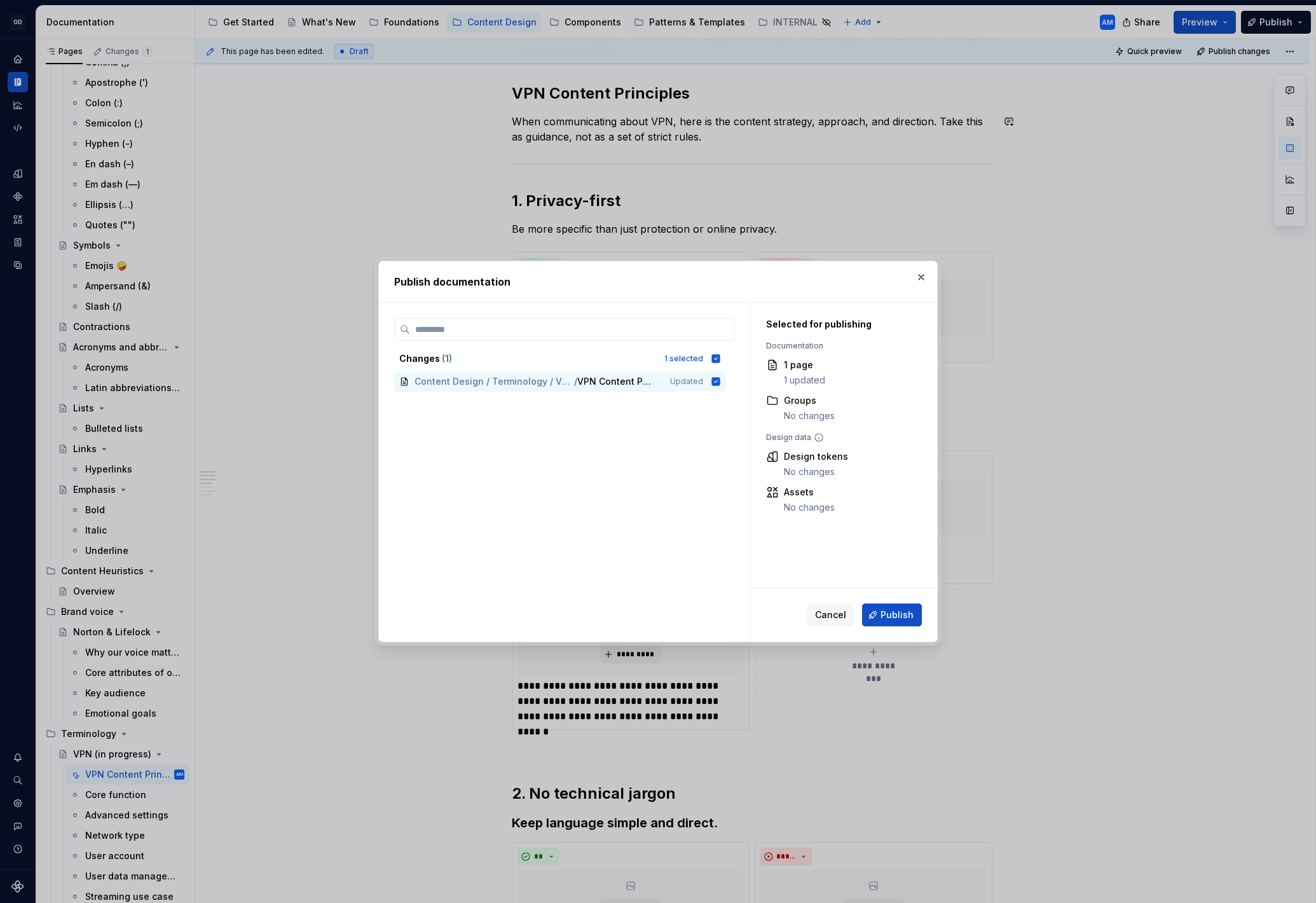
click at [908, 618] on span "Publish" at bounding box center [897, 614] width 33 height 12
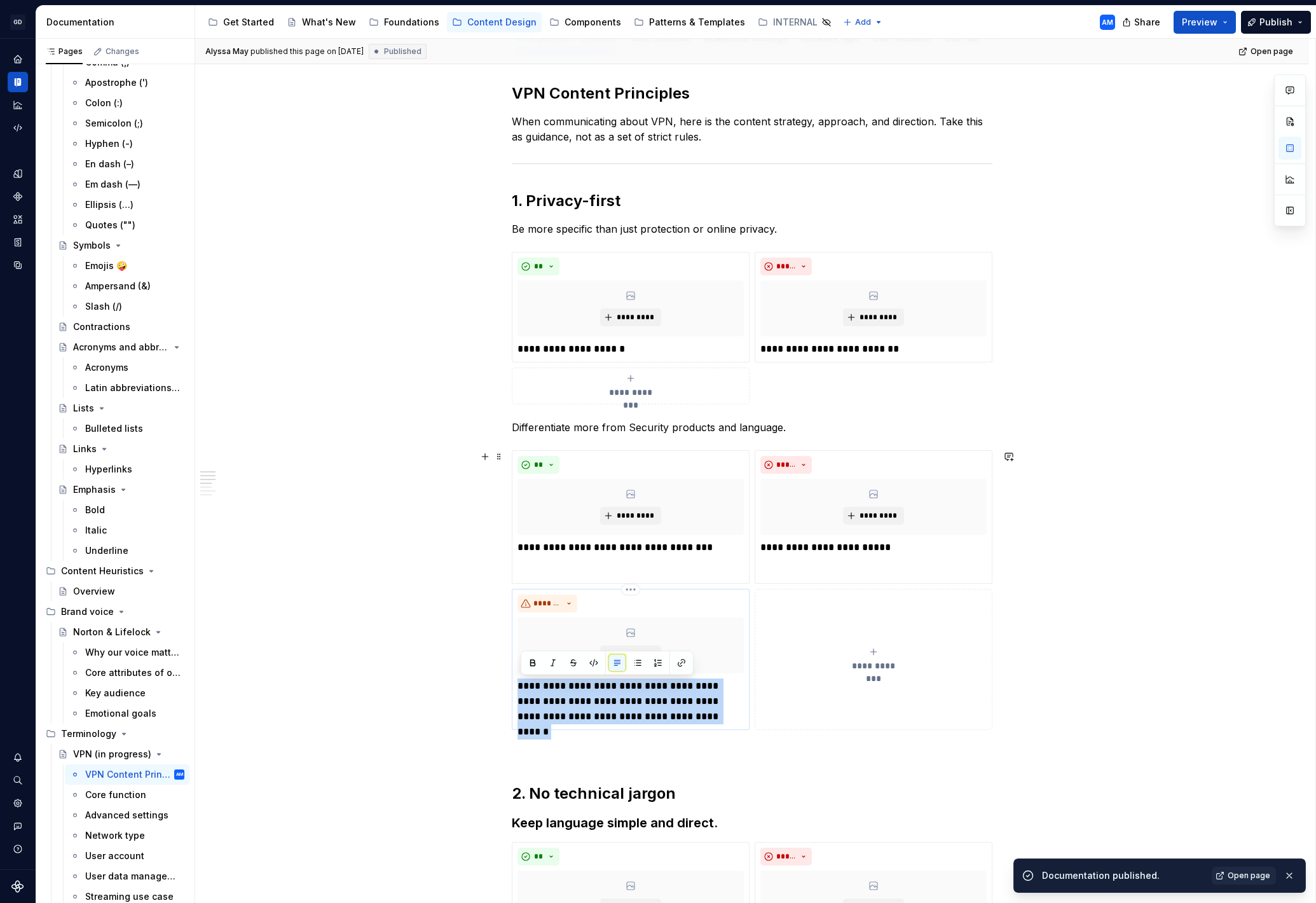
drag, startPoint x: 687, startPoint y: 715, endPoint x: 519, endPoint y: 688, distance: 170.2
click at [518, 688] on div "**********" at bounding box center [630, 659] width 238 height 141
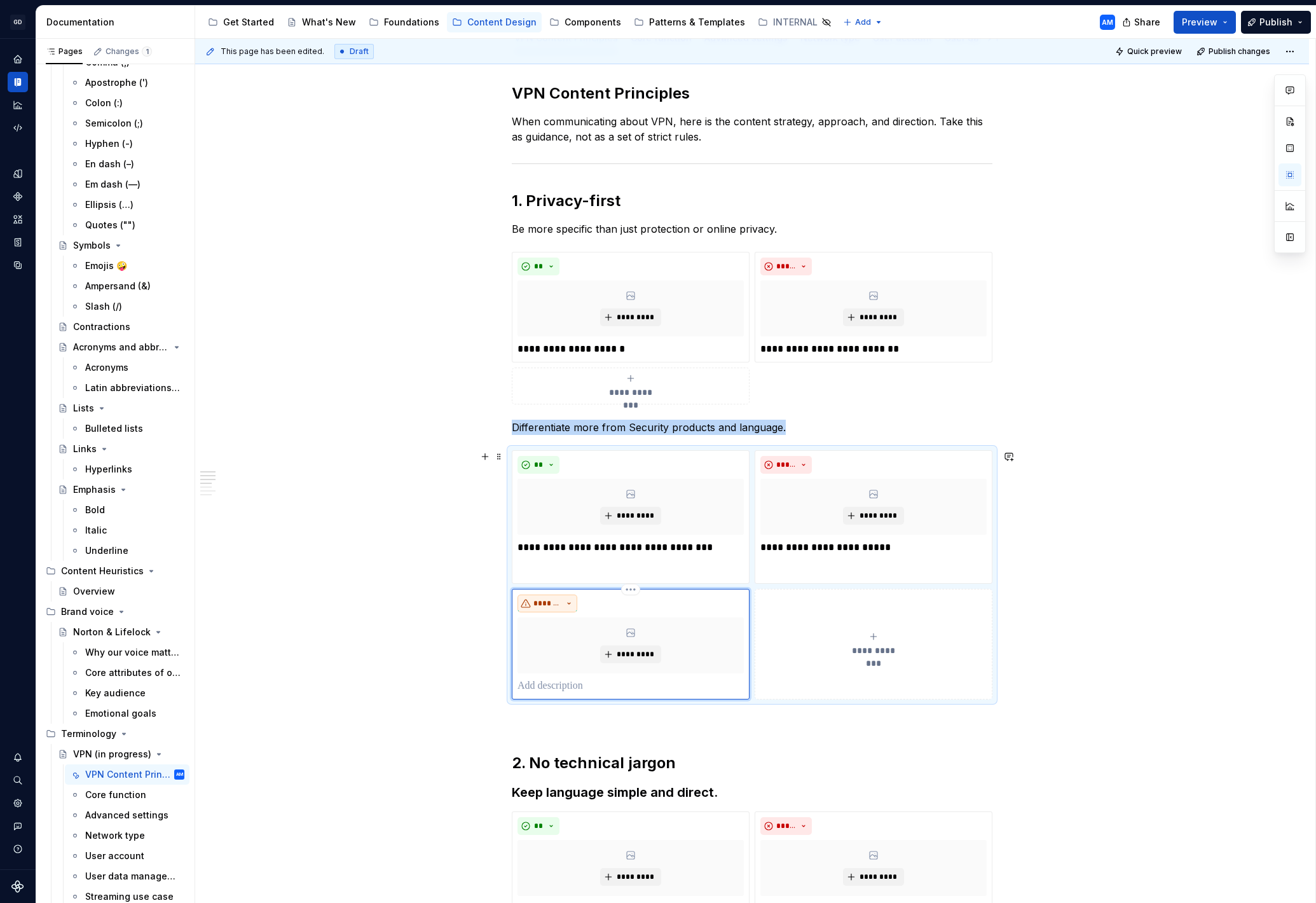
click at [567, 596] on button "*******" at bounding box center [547, 603] width 60 height 18
click at [714, 605] on div "*******" at bounding box center [631, 603] width 227 height 18
click at [642, 587] on div "**********" at bounding box center [751, 574] width 481 height 249
click at [639, 591] on html "GD Oxygen AM Design system data Documentation Accessibility guide for tree Page…" at bounding box center [658, 452] width 1316 height 903
click at [651, 611] on div "Delete item" at bounding box center [689, 610] width 83 height 12
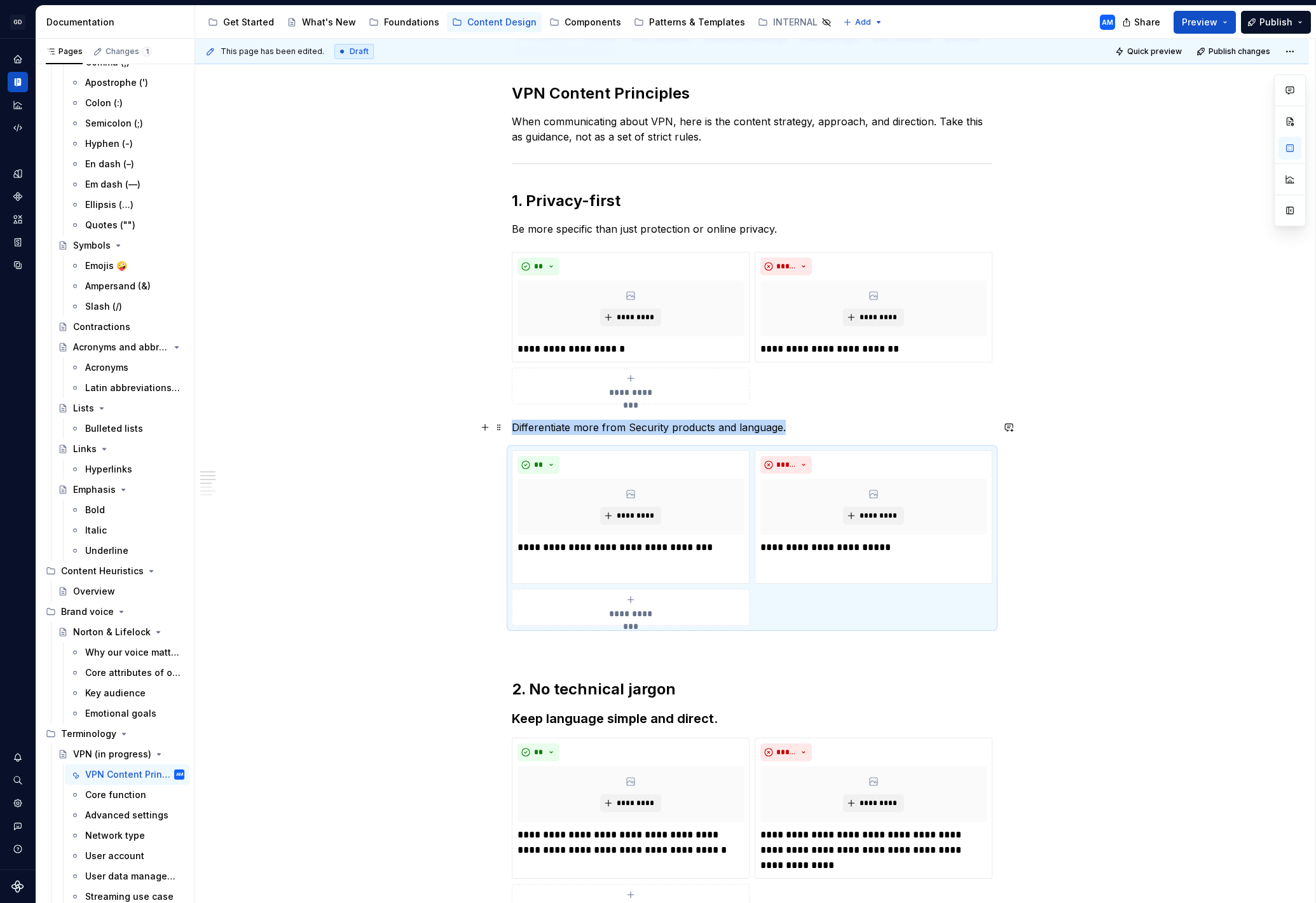
click at [834, 424] on p "Differentiate more from Security products and language." at bounding box center [751, 427] width 481 height 15
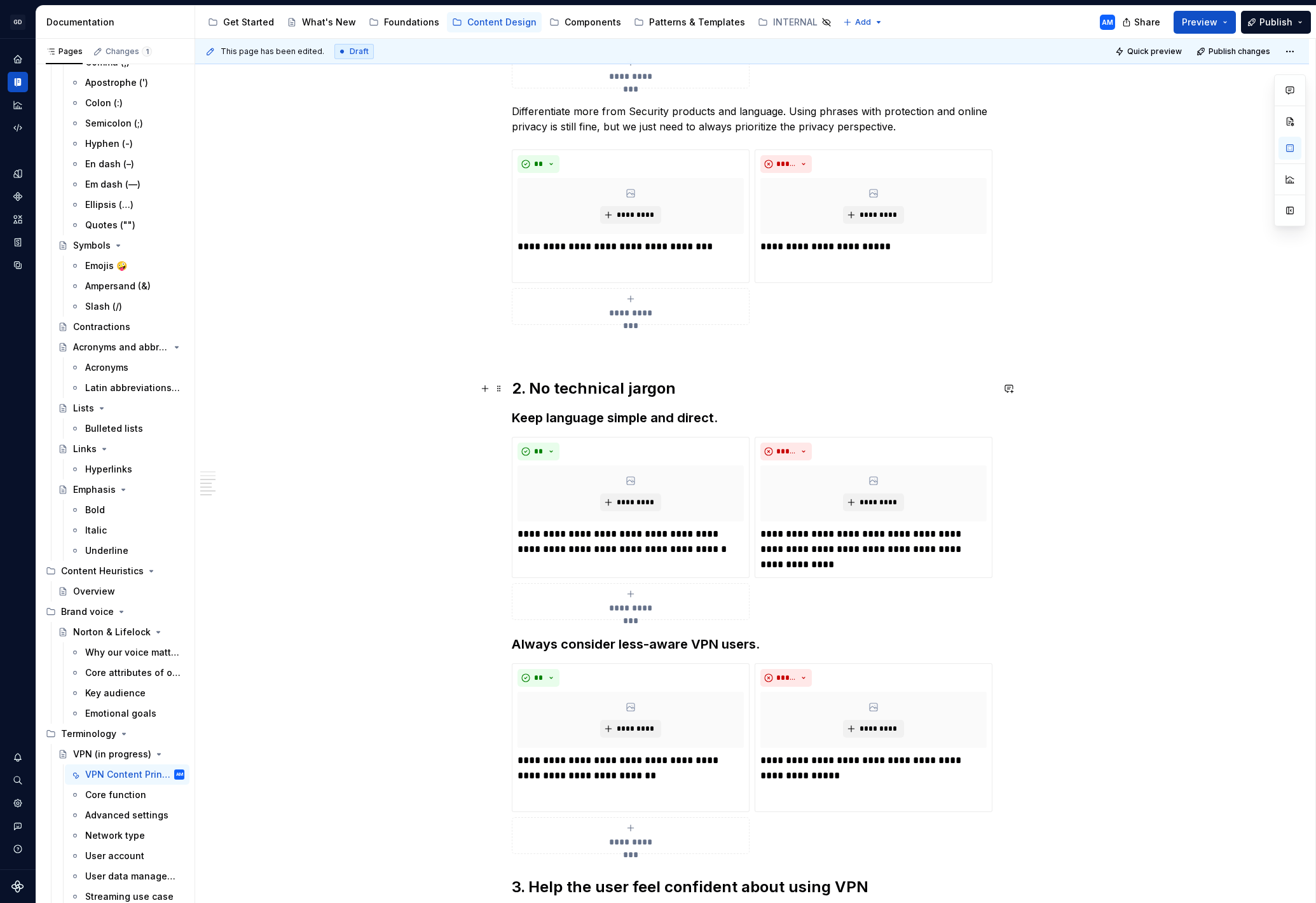
scroll to position [508, 0]
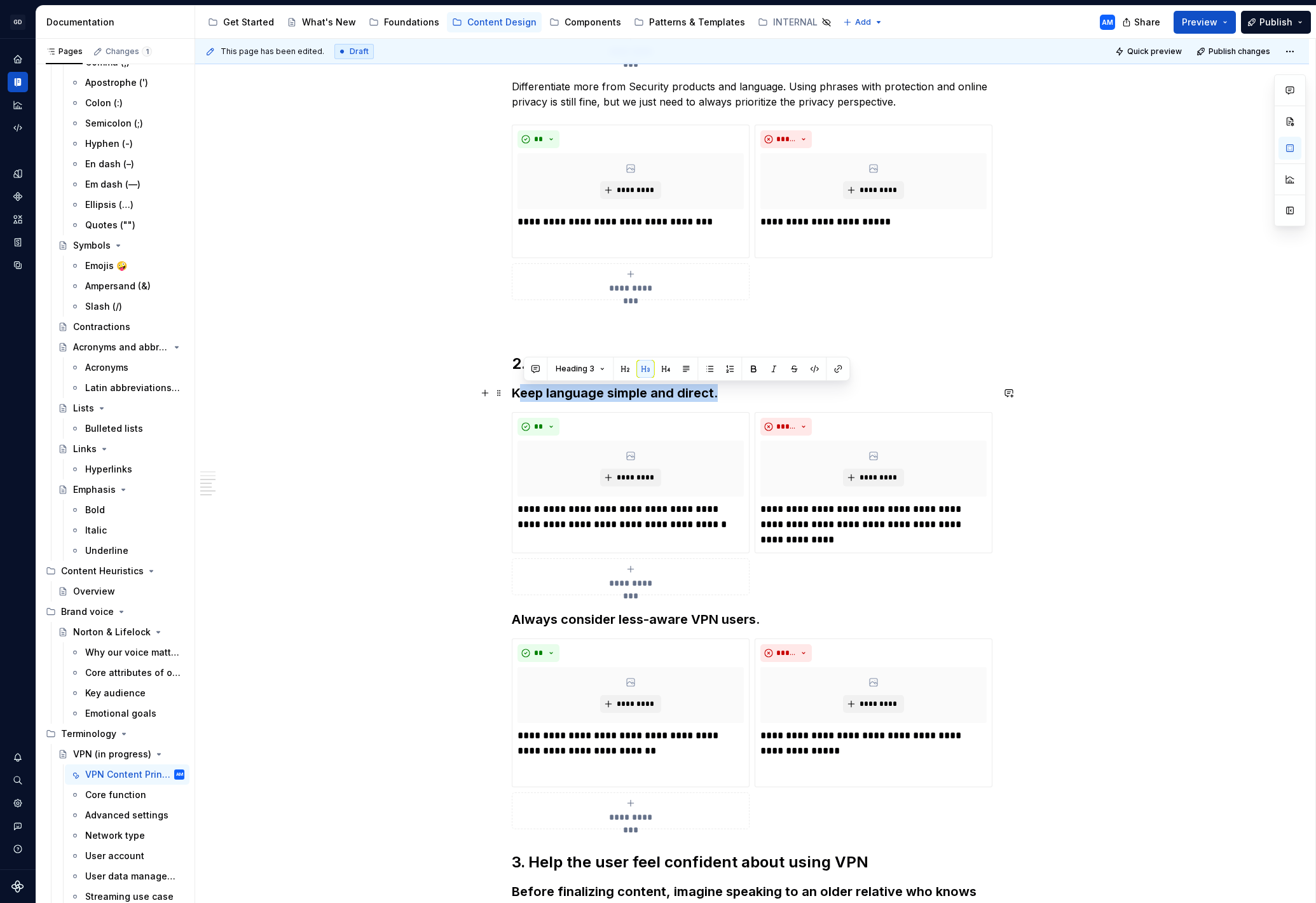
drag, startPoint x: 721, startPoint y: 395, endPoint x: 599, endPoint y: 406, distance: 122.5
click at [511, 398] on div "**********" at bounding box center [751, 427] width 481 height 1368
drag, startPoint x: 705, startPoint y: 392, endPoint x: 717, endPoint y: 393, distance: 12.0
click at [705, 392] on h3 "Keep language simple and direct." at bounding box center [751, 393] width 481 height 18
drag, startPoint x: 735, startPoint y: 393, endPoint x: 514, endPoint y: 383, distance: 221.2
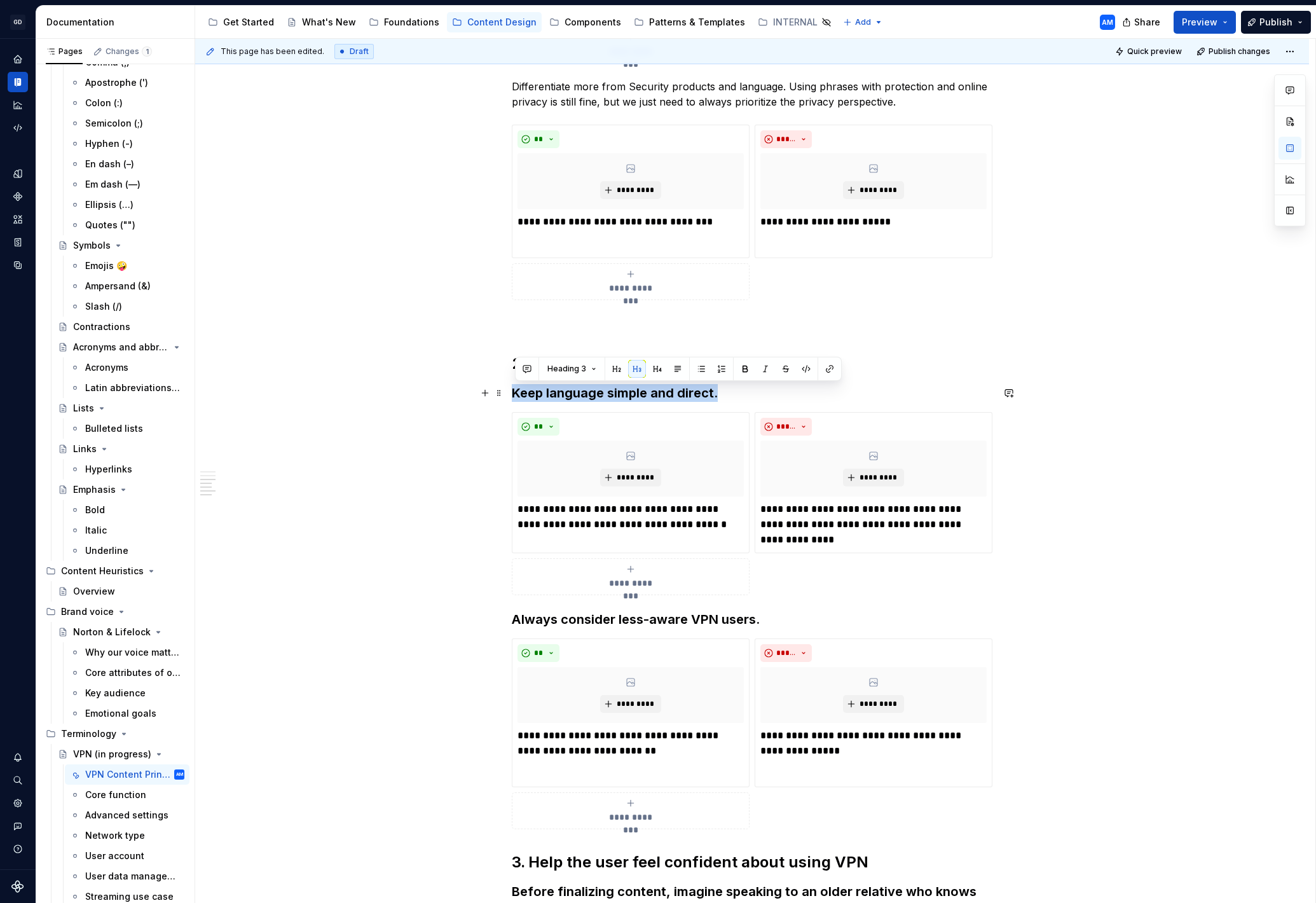
click at [511, 384] on div "**********" at bounding box center [751, 427] width 481 height 1368
click at [677, 373] on button "button" at bounding box center [677, 368] width 18 height 18
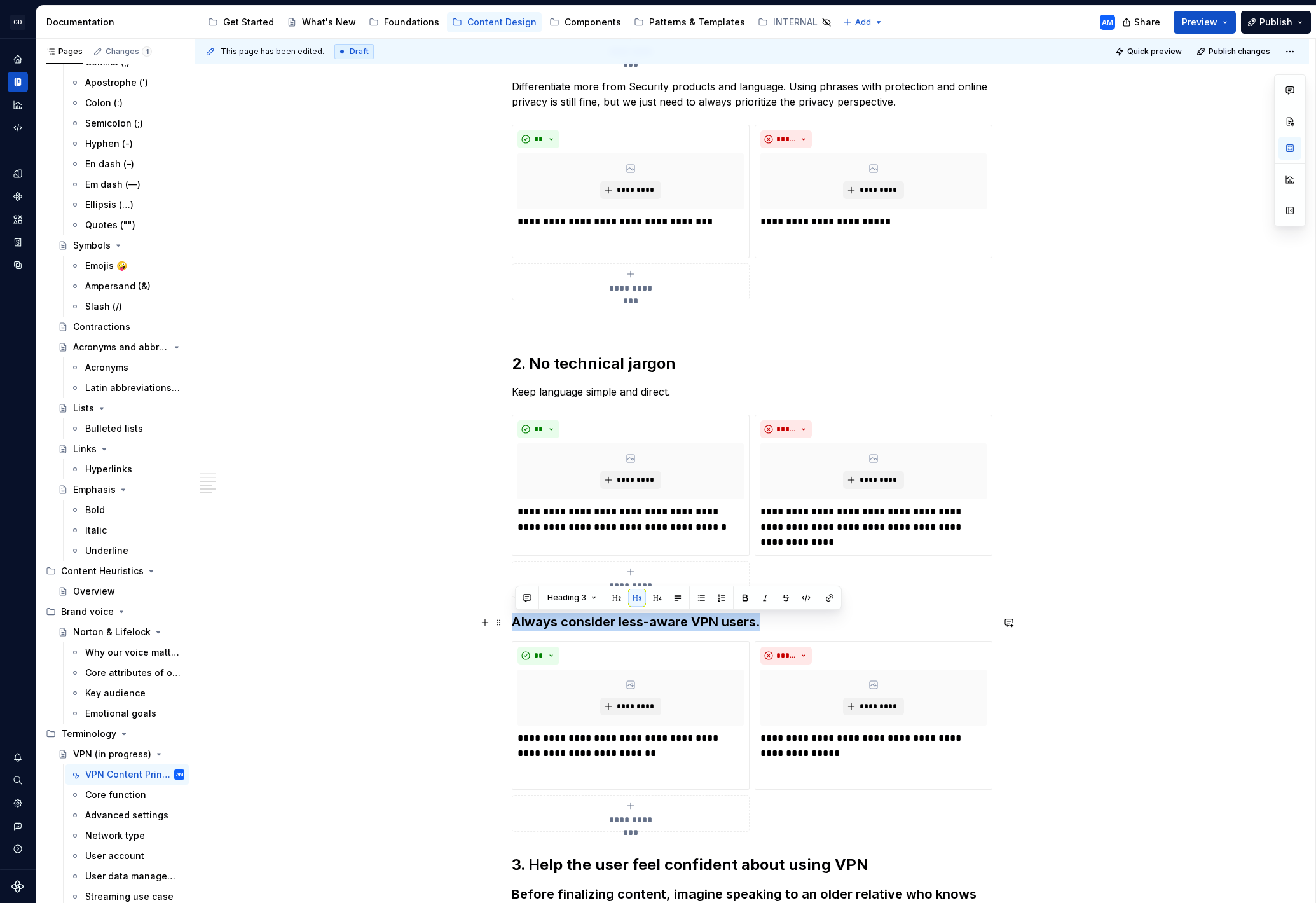
drag, startPoint x: 754, startPoint y: 626, endPoint x: 550, endPoint y: 615, distance: 204.3
click at [510, 616] on div "**********" at bounding box center [752, 547] width 1114 height 1672
click at [676, 602] on button "button" at bounding box center [677, 598] width 18 height 18
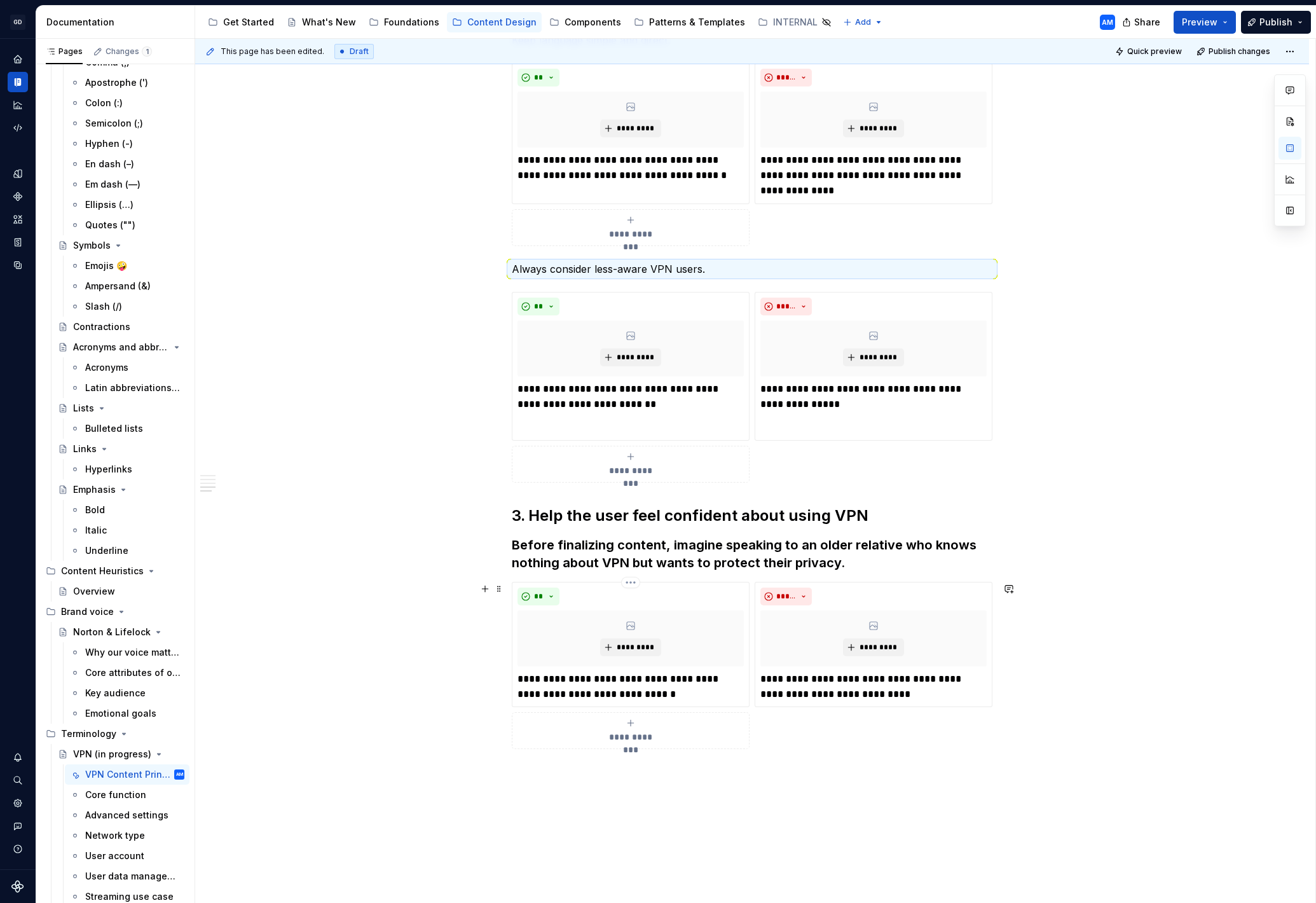
scroll to position [875, 0]
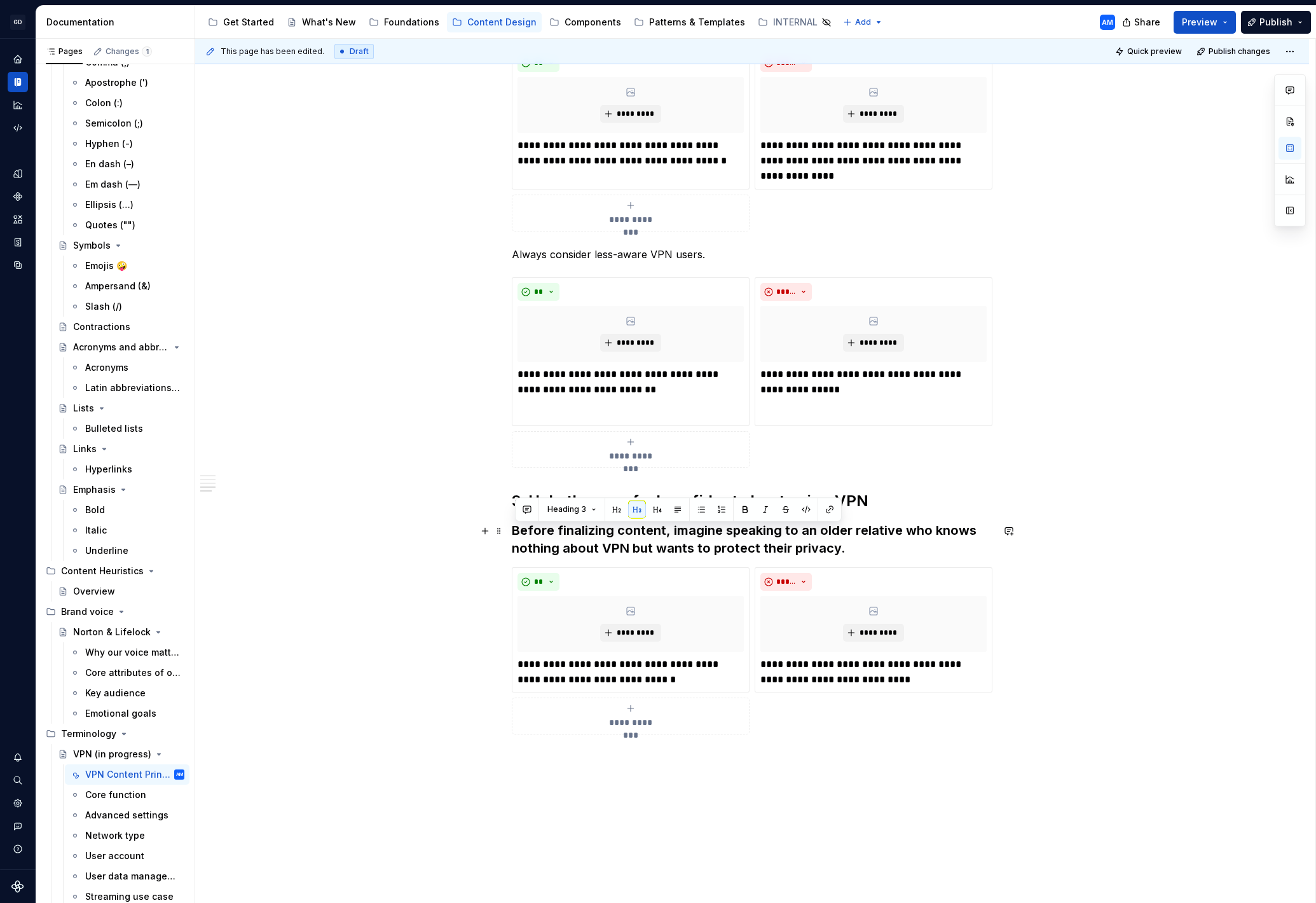
drag, startPoint x: 585, startPoint y: 506, endPoint x: 555, endPoint y: 534, distance: 41.0
click at [511, 527] on div "**********" at bounding box center [751, 64] width 481 height 1373
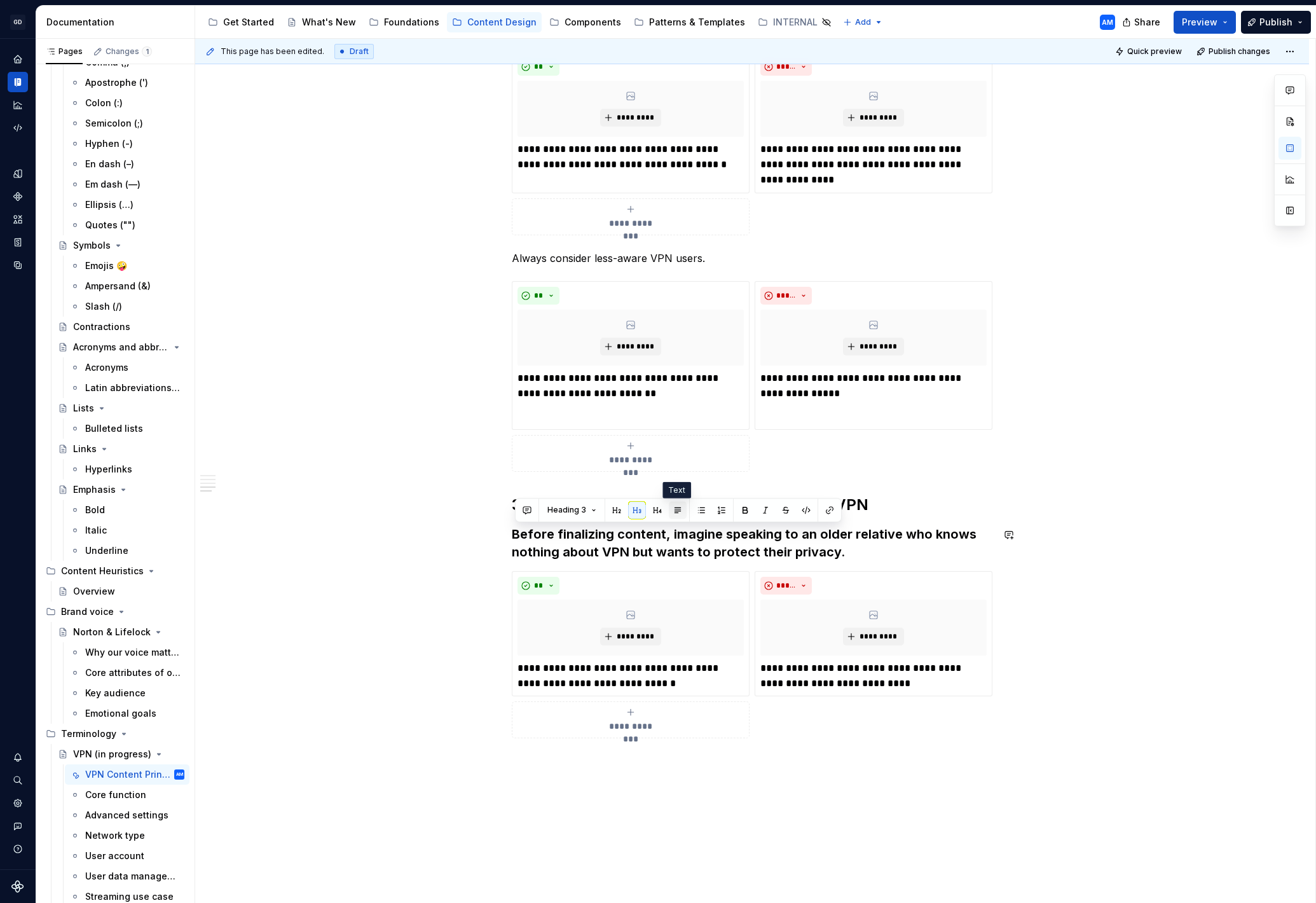
click at [676, 509] on button "button" at bounding box center [677, 509] width 18 height 18
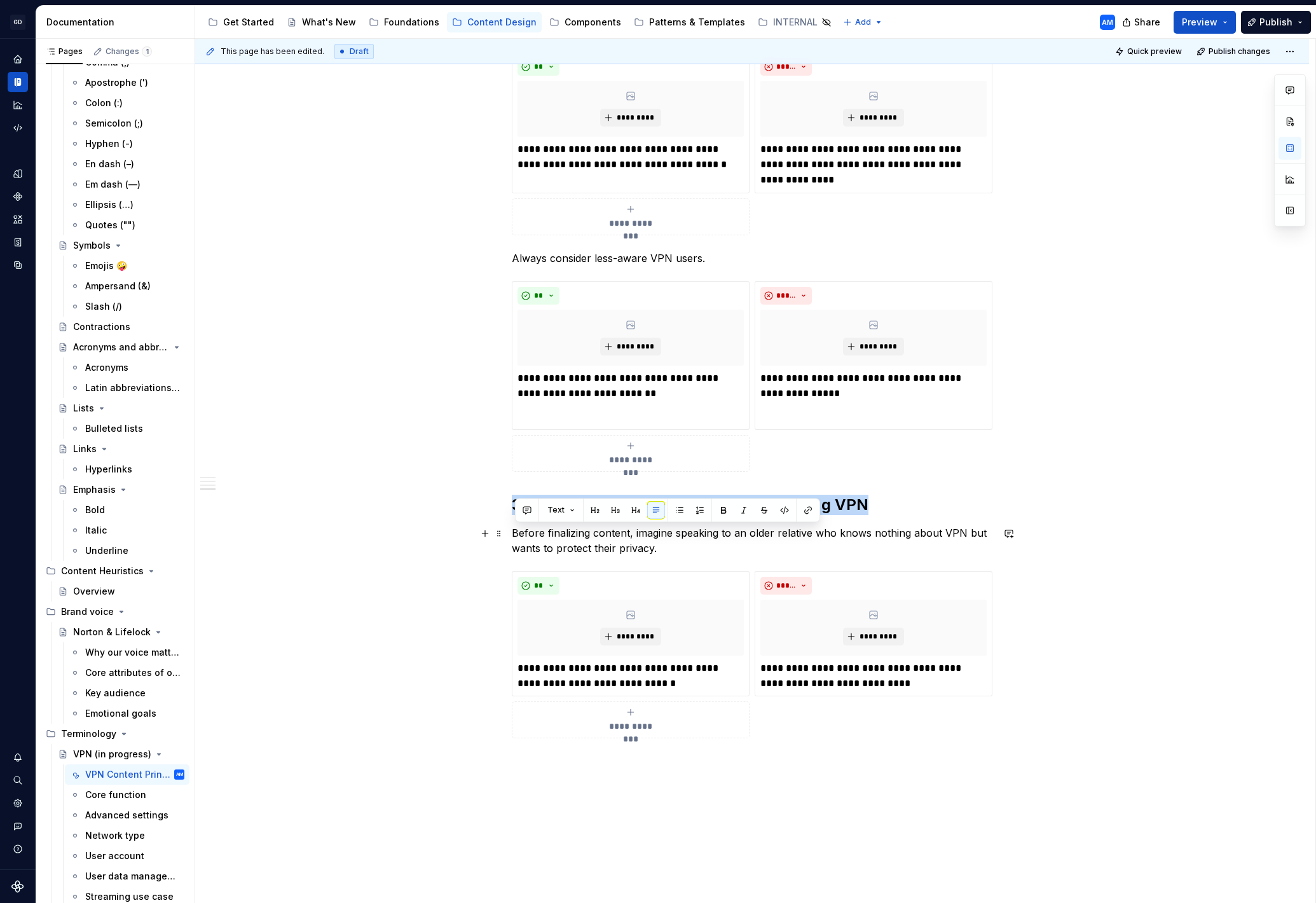
click at [805, 554] on p "Before finalizing content, imagine speaking to an older relative who knows noth…" at bounding box center [751, 541] width 481 height 30
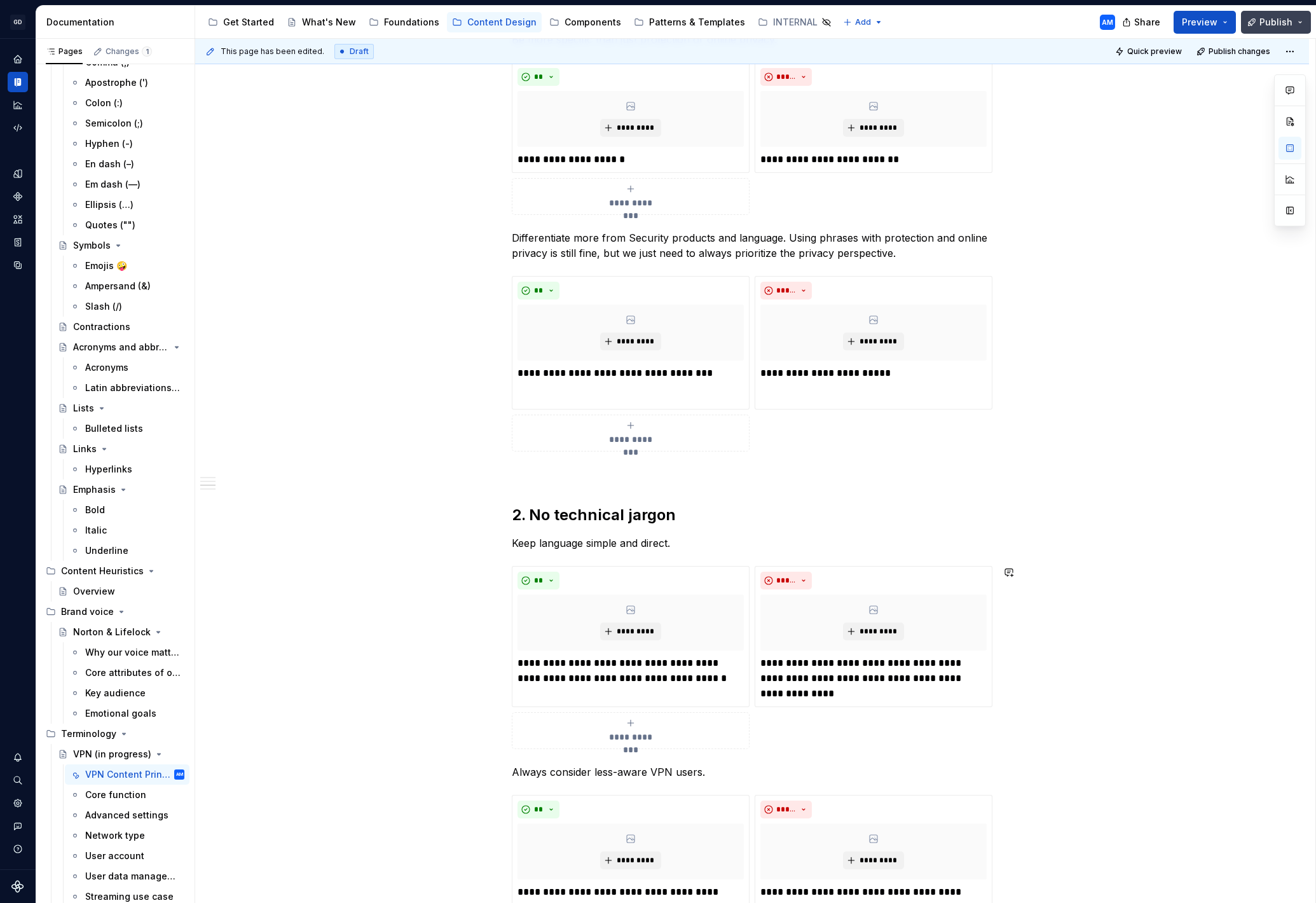
scroll to position [355, 0]
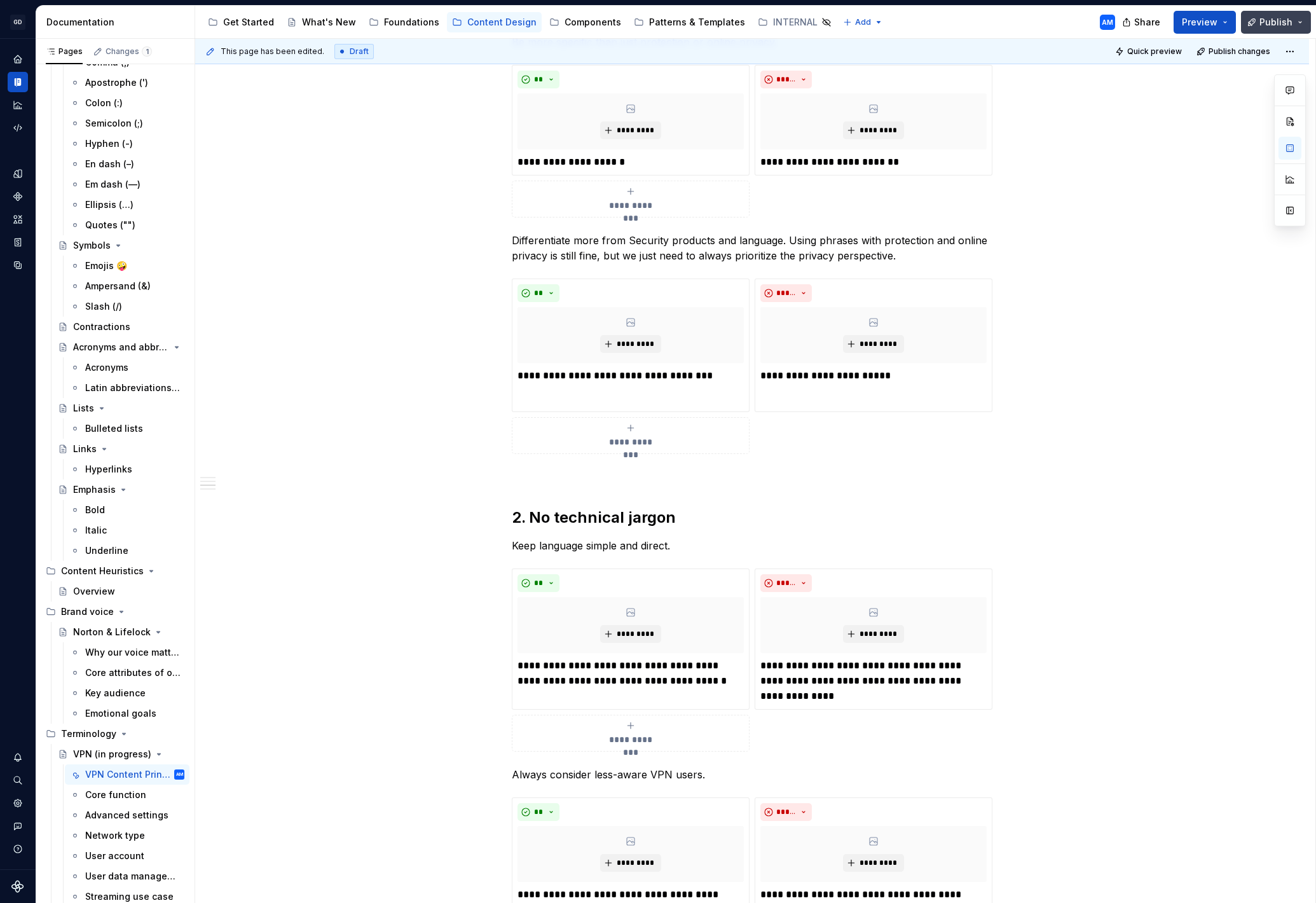
click at [1288, 18] on span "Publish" at bounding box center [1276, 22] width 33 height 12
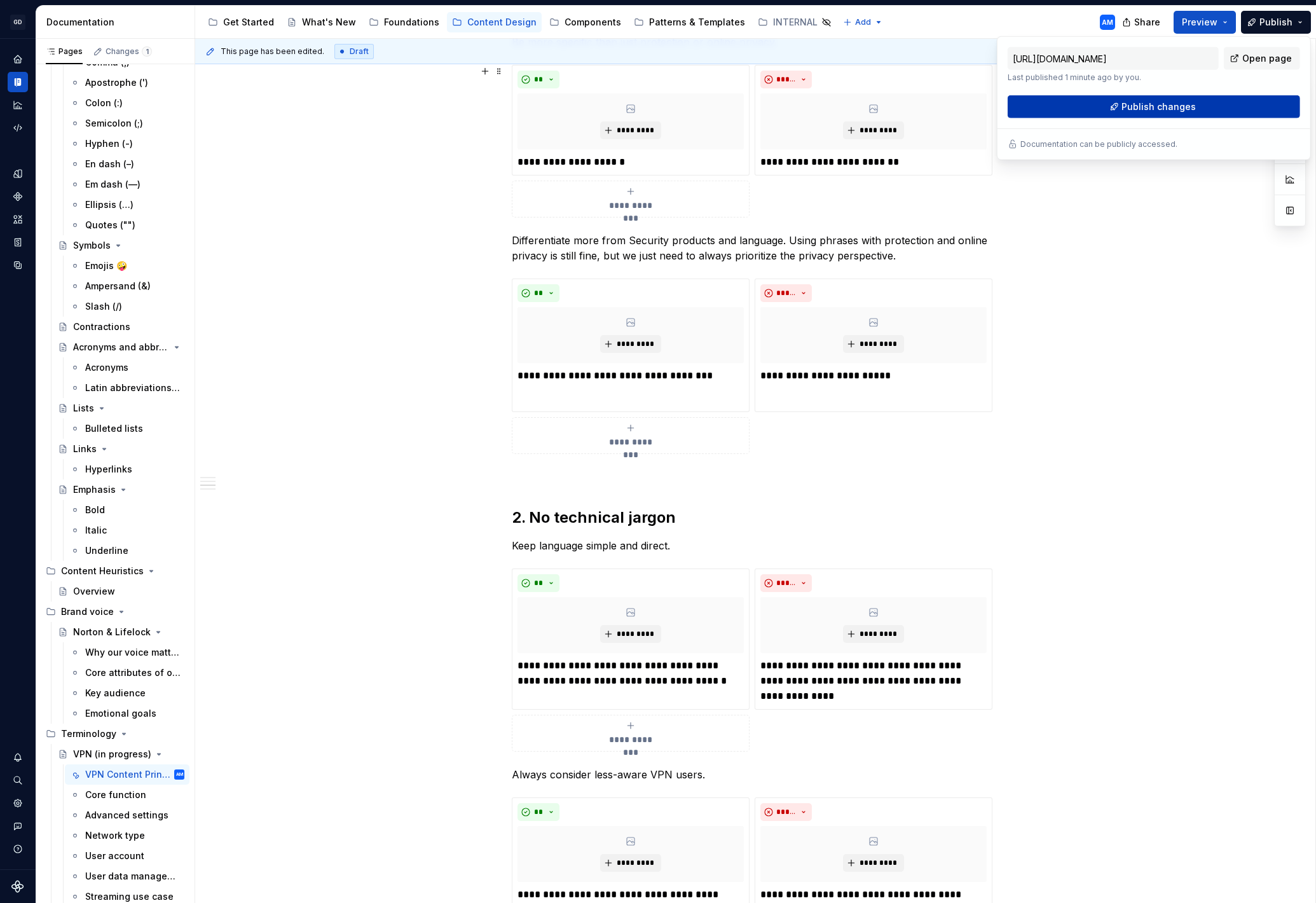
click at [1135, 110] on span "Publish changes" at bounding box center [1158, 106] width 74 height 12
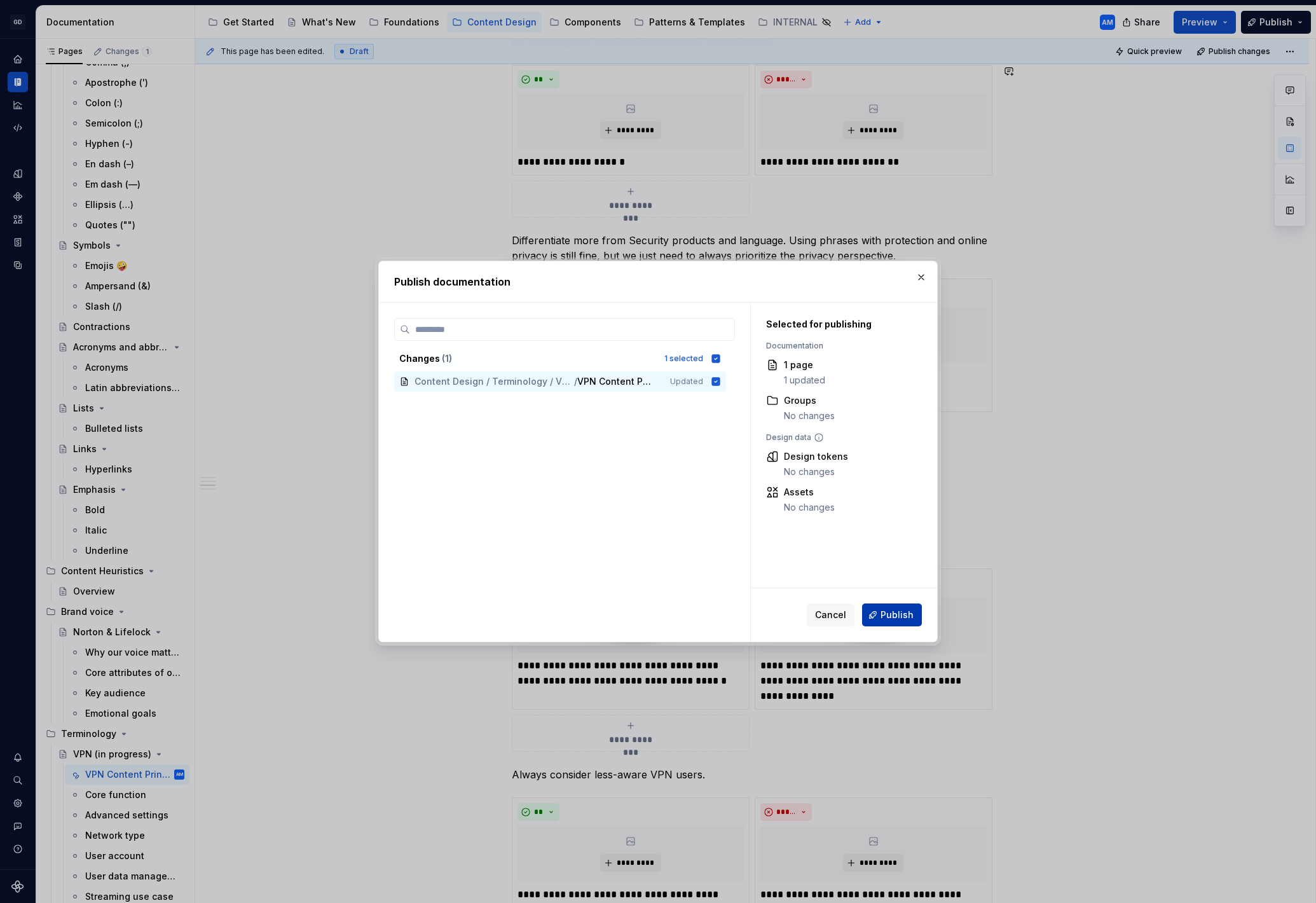
click at [896, 612] on span "Publish" at bounding box center [897, 614] width 33 height 12
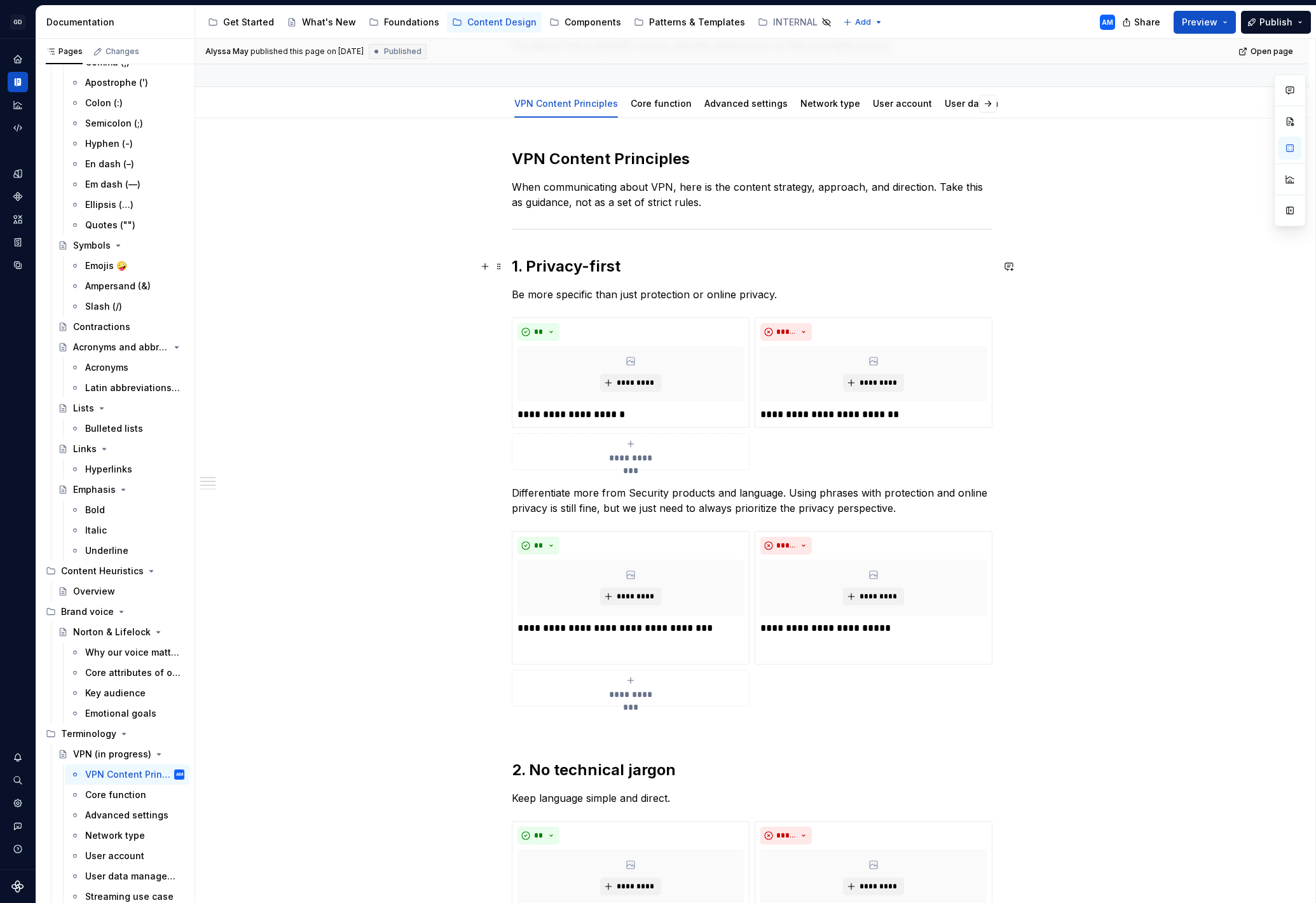
scroll to position [16, 0]
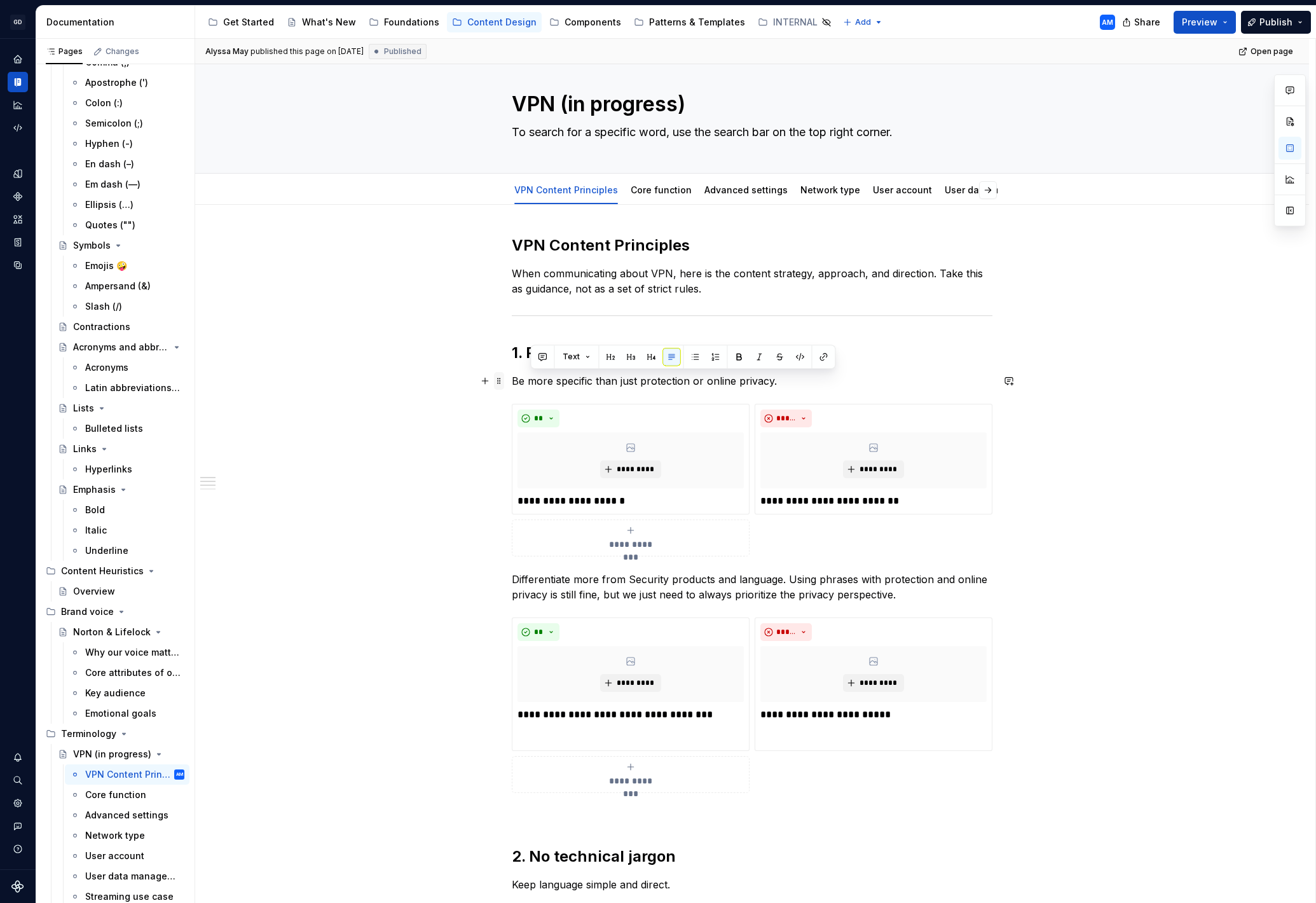
drag, startPoint x: 788, startPoint y: 380, endPoint x: 504, endPoint y: 383, distance: 284.0
click at [703, 385] on p "Be more specific than just protection or online privacy." at bounding box center [751, 380] width 481 height 15
drag, startPoint x: 785, startPoint y: 383, endPoint x: 508, endPoint y: 379, distance: 277.0
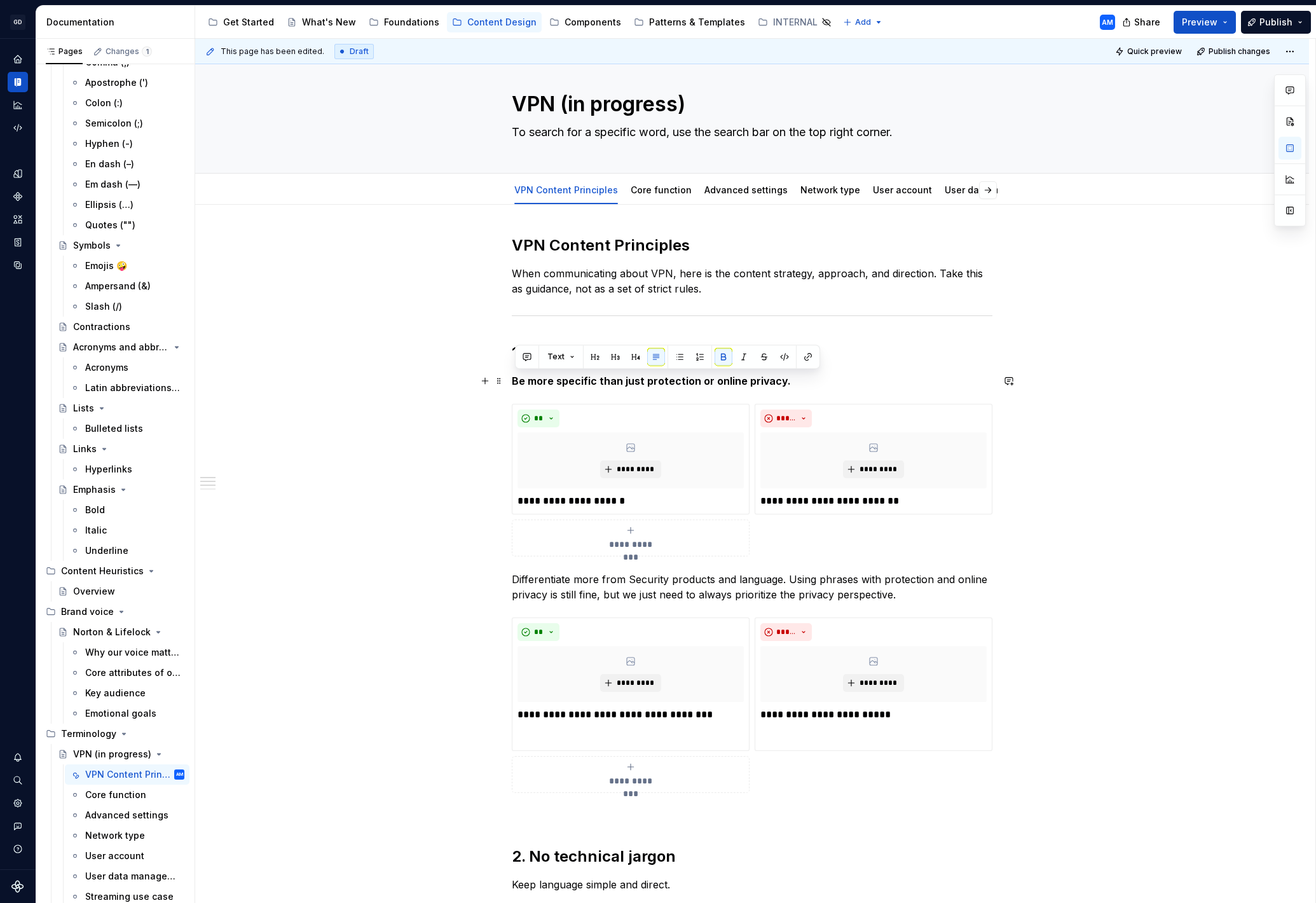
scroll to position [5, 0]
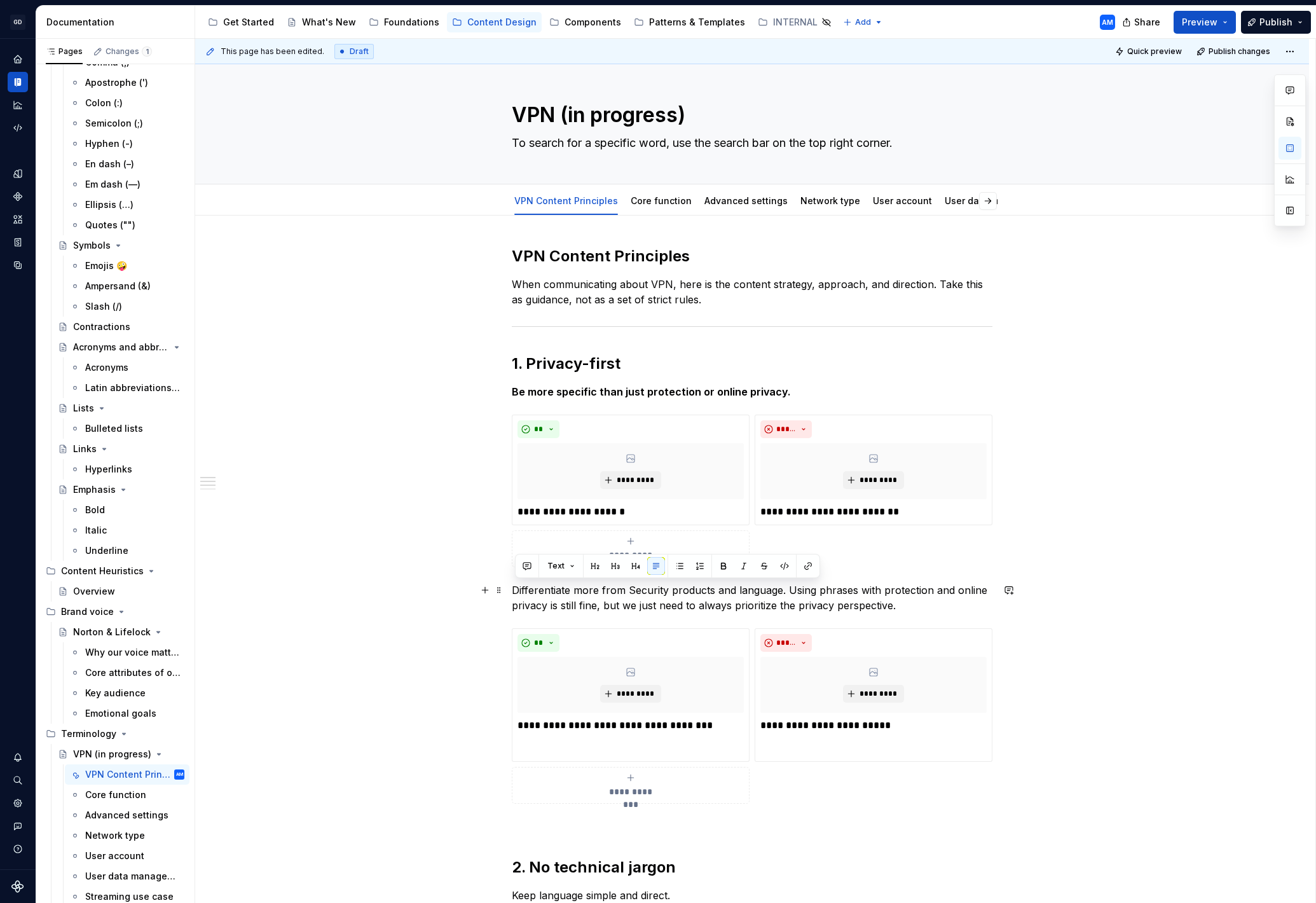
drag, startPoint x: 915, startPoint y: 608, endPoint x: 510, endPoint y: 592, distance: 405.3
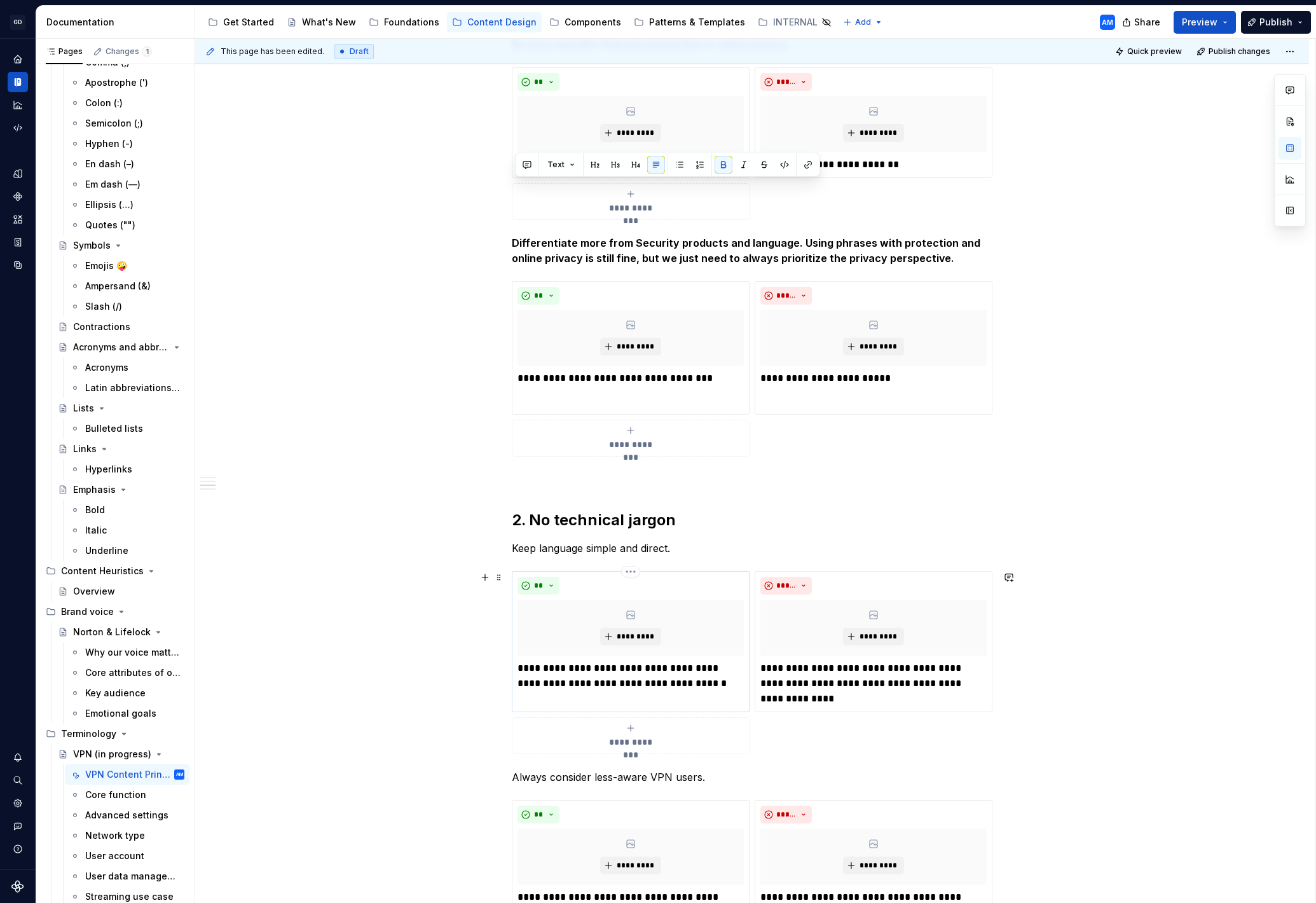
scroll to position [414, 0]
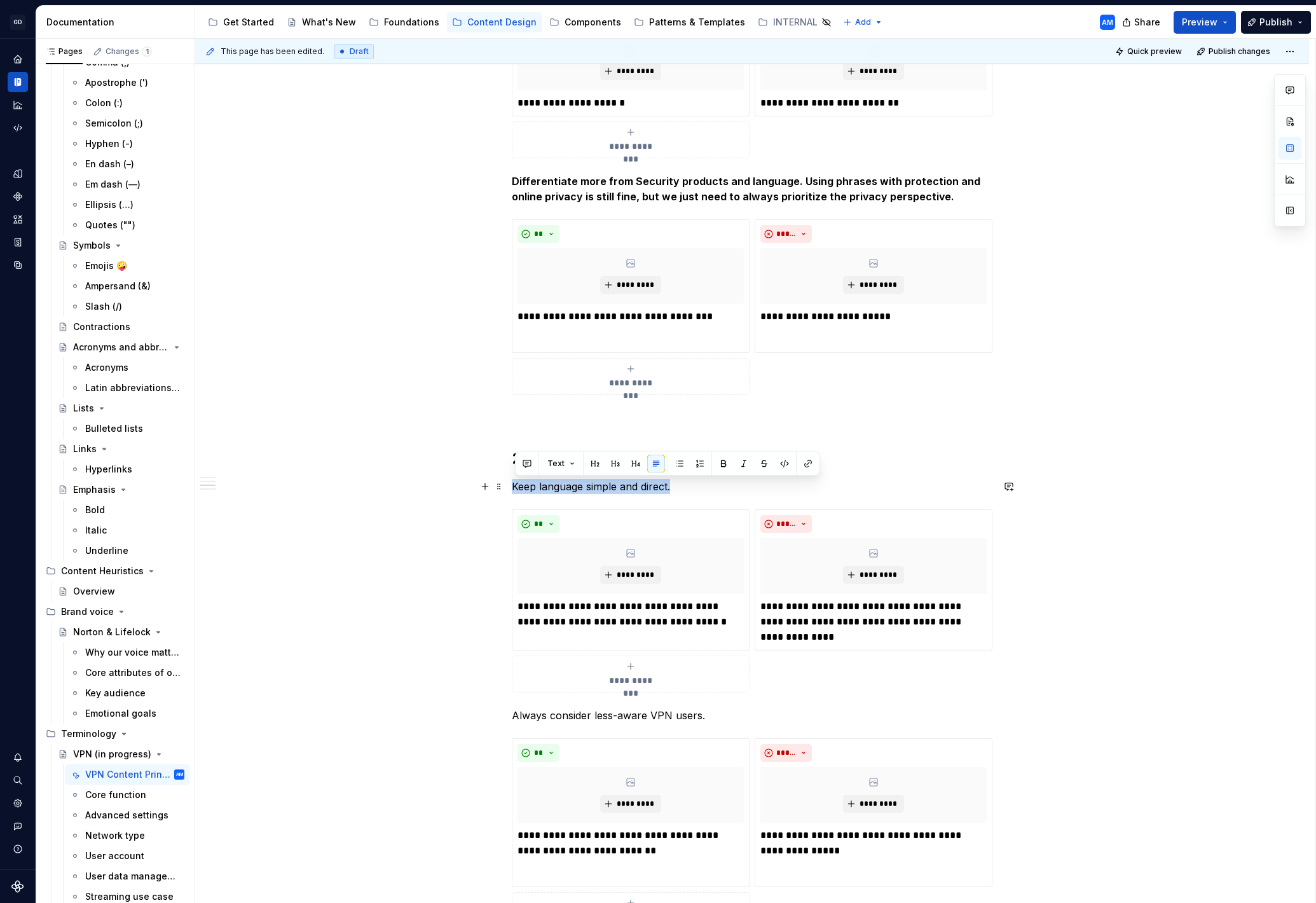
drag, startPoint x: 680, startPoint y: 488, endPoint x: 510, endPoint y: 487, distance: 170.0
click at [510, 487] on div "**********" at bounding box center [752, 643] width 1114 height 1674
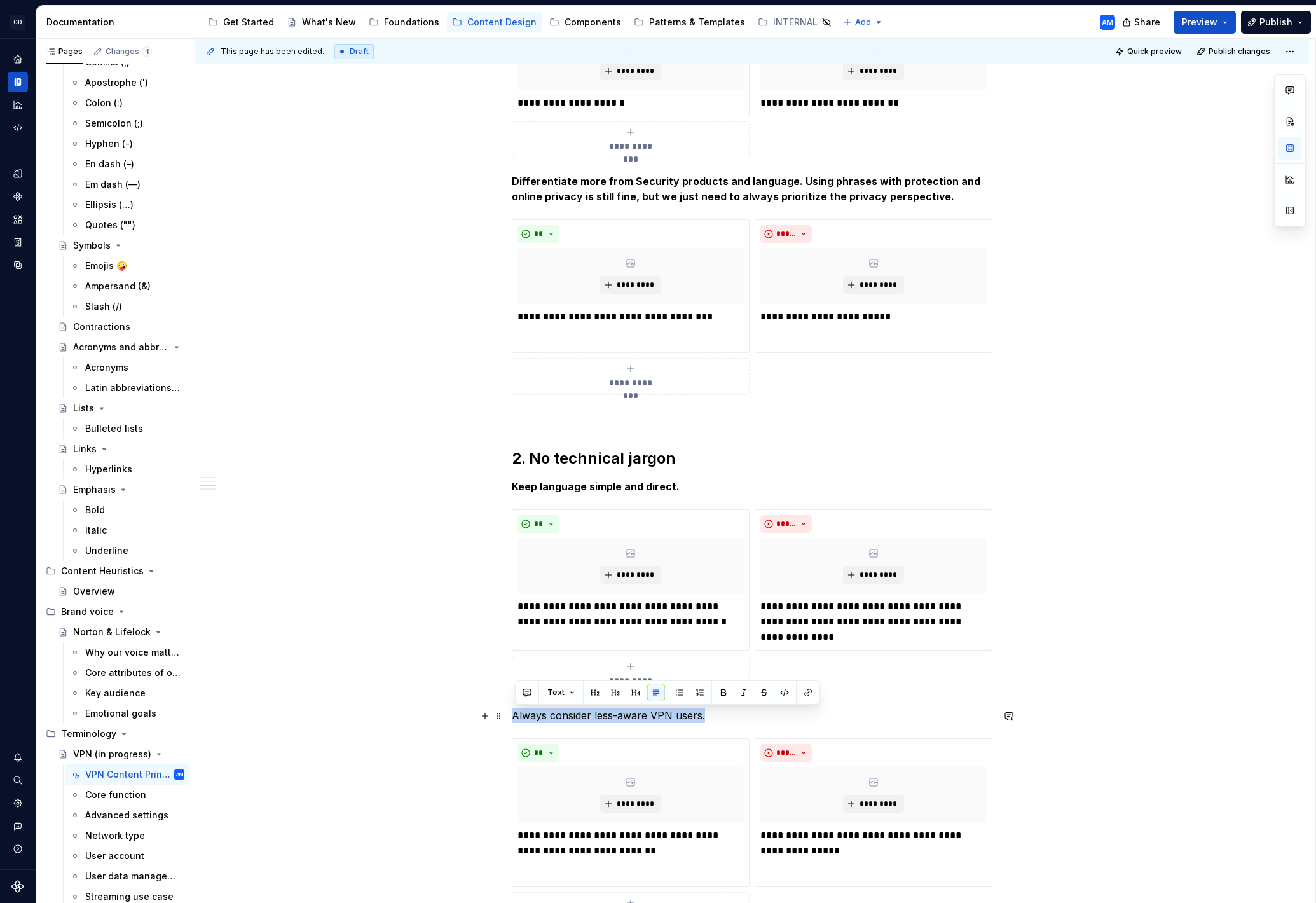
drag, startPoint x: 677, startPoint y: 723, endPoint x: 514, endPoint y: 718, distance: 163.1
click at [514, 719] on p "Always consider less-aware VPN users." at bounding box center [751, 715] width 481 height 15
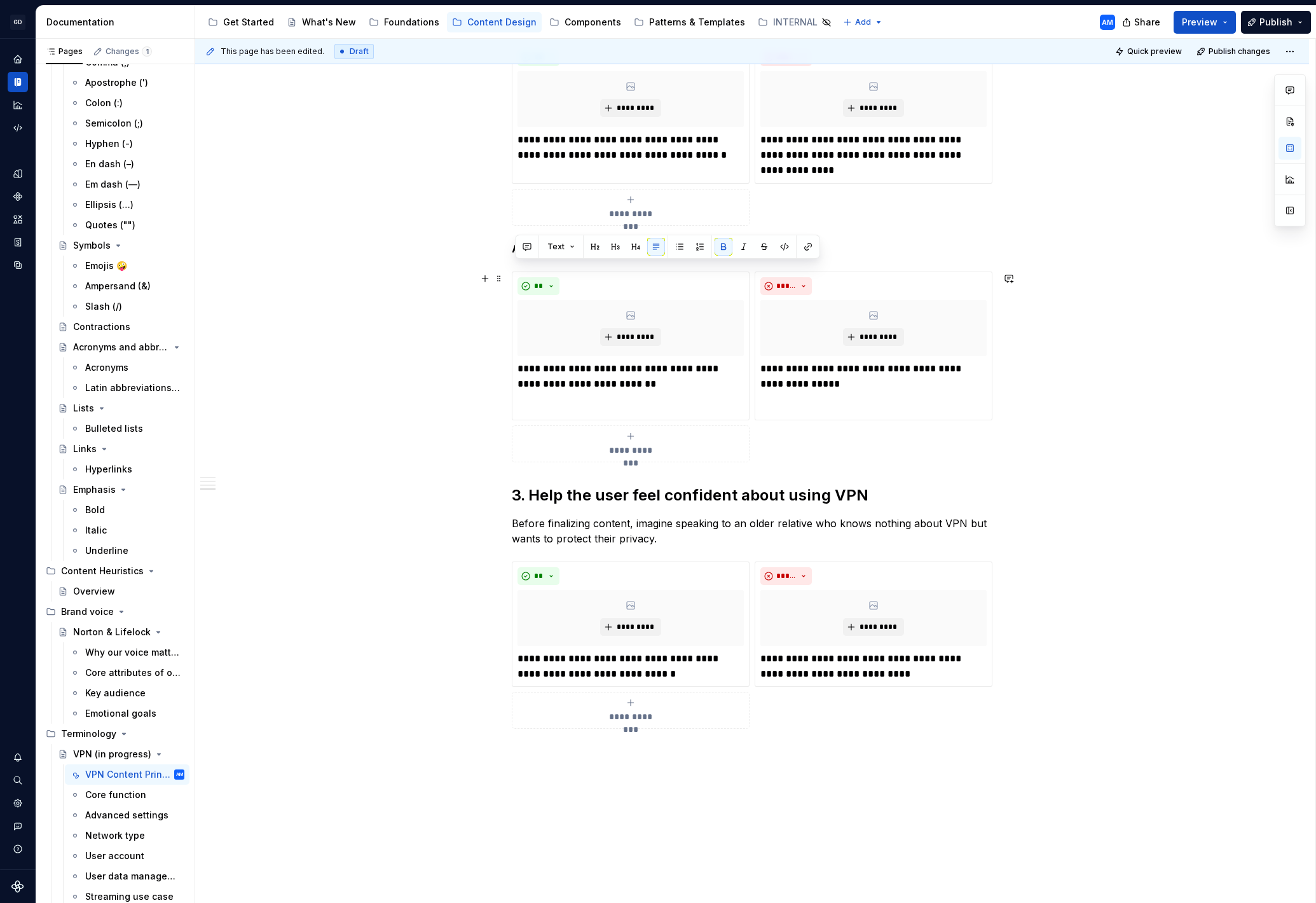
scroll to position [859, 0]
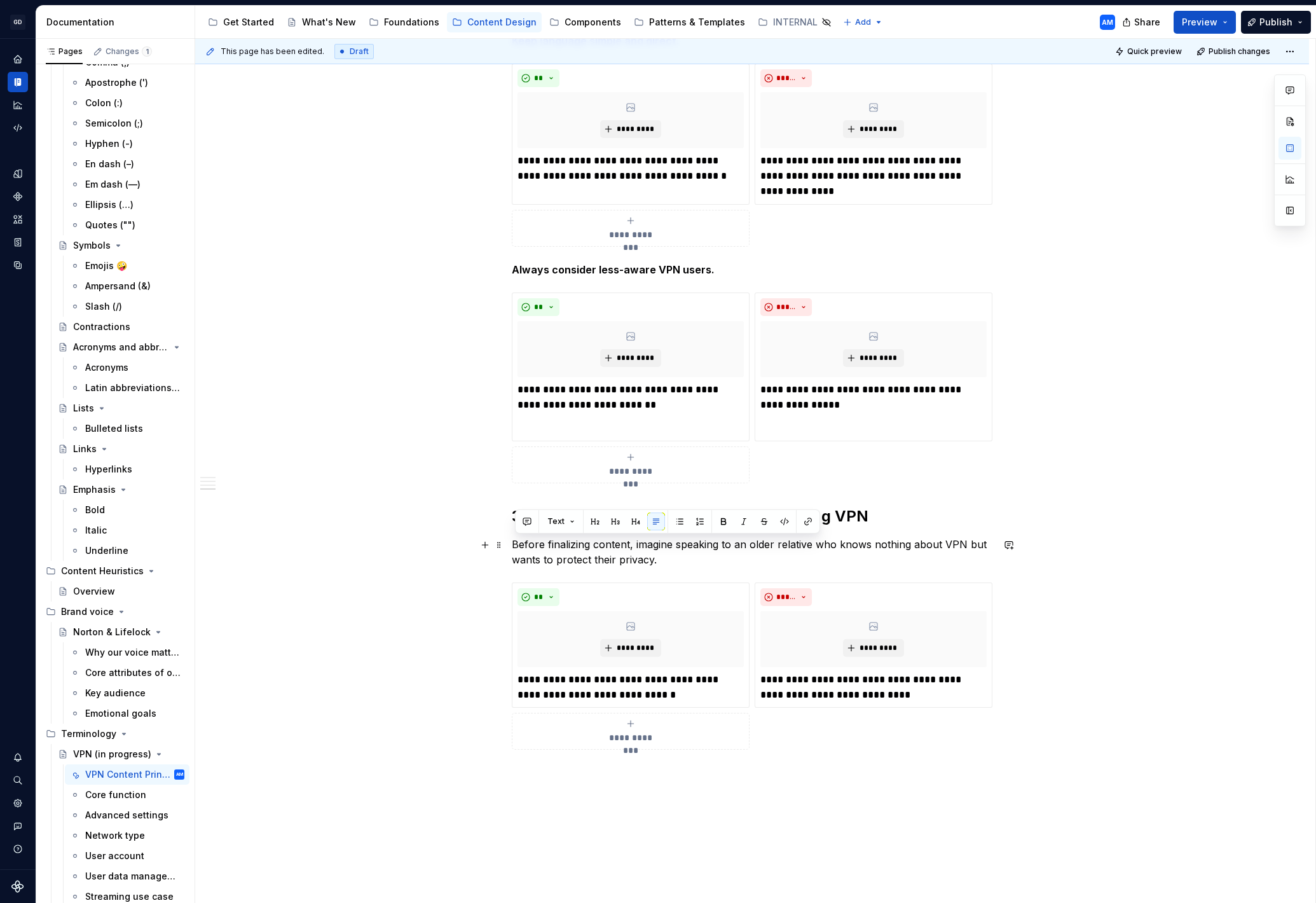
drag, startPoint x: 659, startPoint y: 560, endPoint x: 514, endPoint y: 541, distance: 146.2
click at [514, 541] on p "Before finalizing content, imagine speaking to an older relative who knows noth…" at bounding box center [751, 552] width 481 height 30
click at [699, 563] on p "Before finalizing content, imagine speaking to an older relative who knows noth…" at bounding box center [751, 552] width 481 height 30
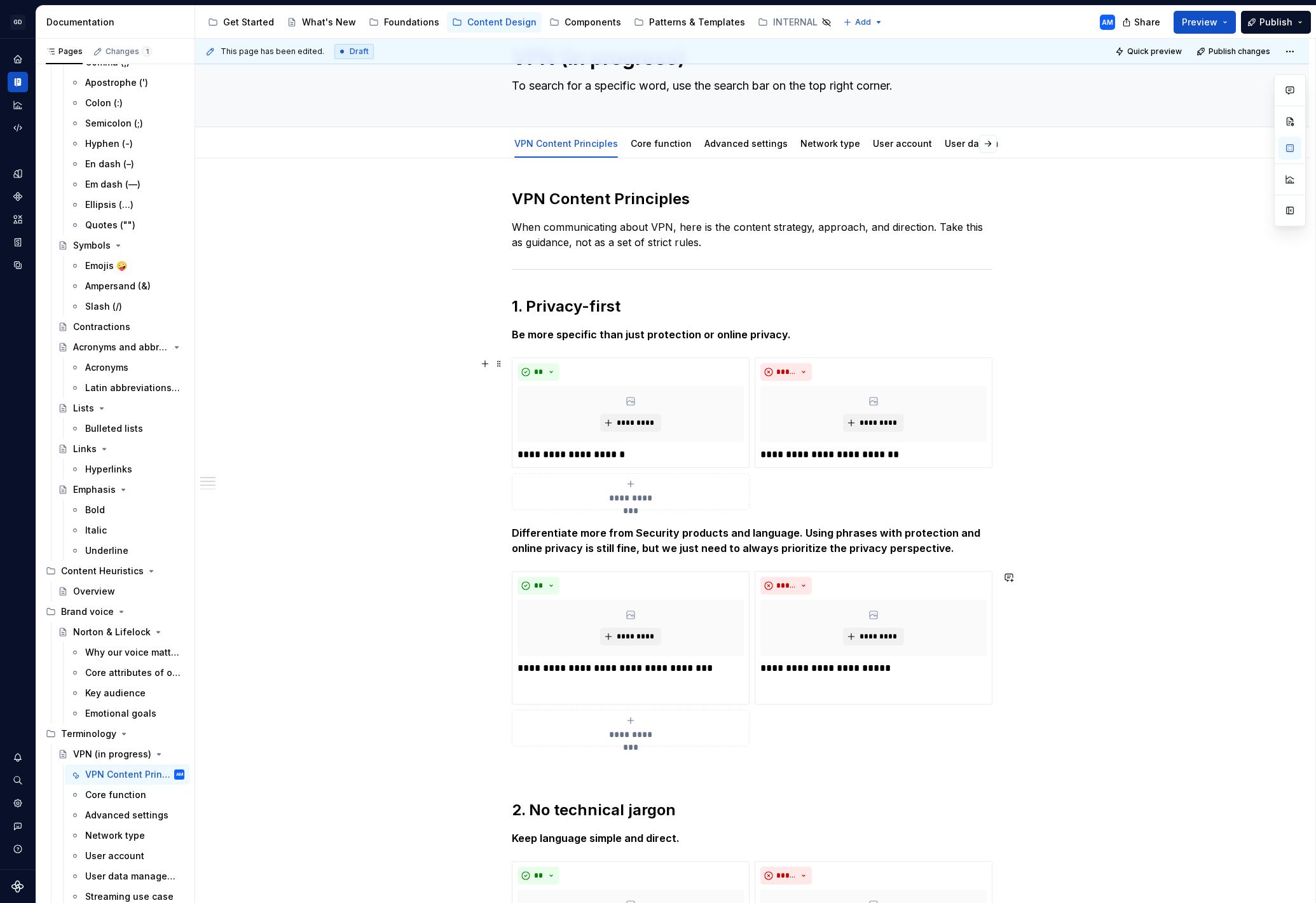
scroll to position [0, 0]
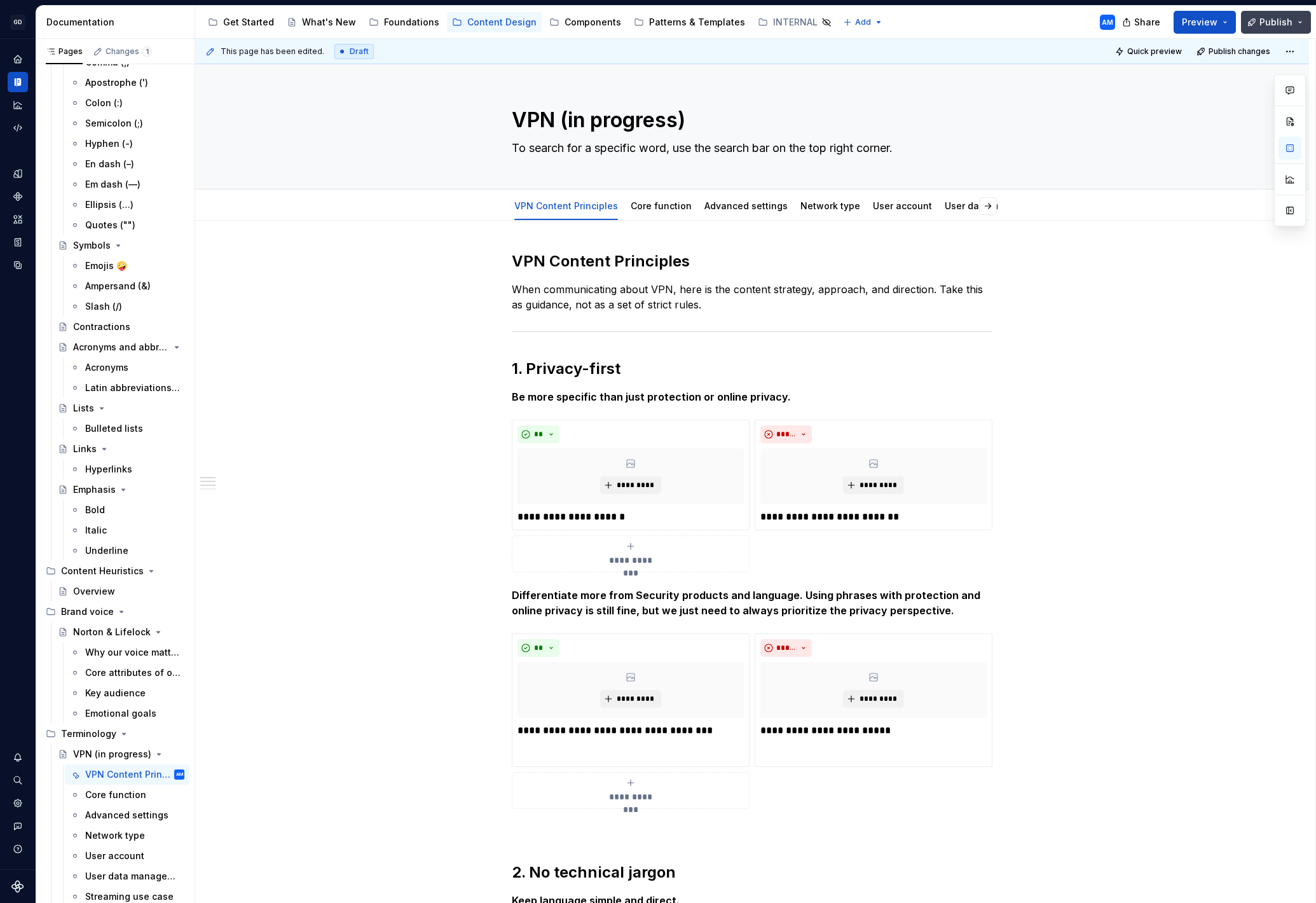
click at [1284, 22] on span "Publish" at bounding box center [1276, 22] width 33 height 12
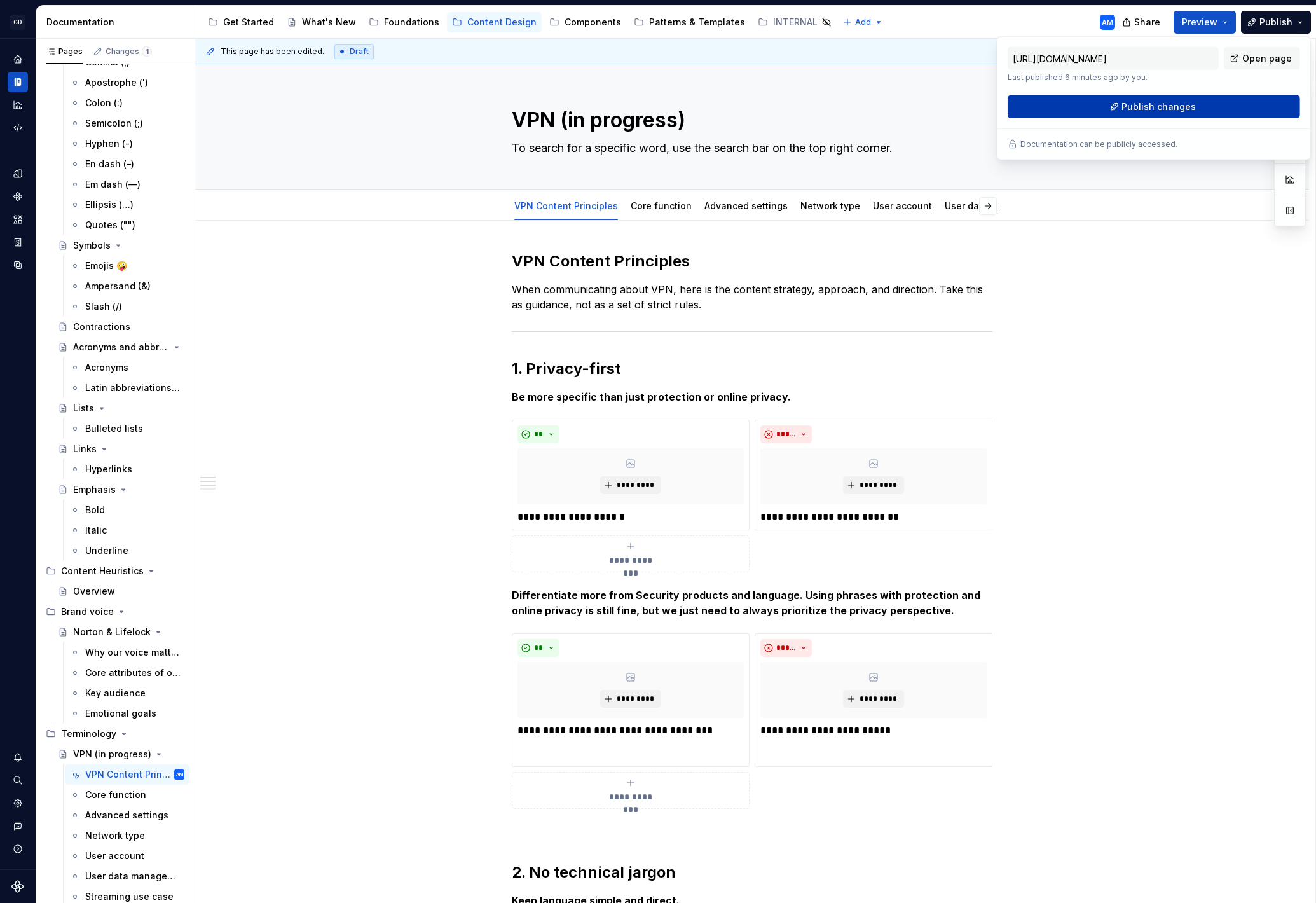
click at [1142, 111] on span "Publish changes" at bounding box center [1158, 106] width 74 height 12
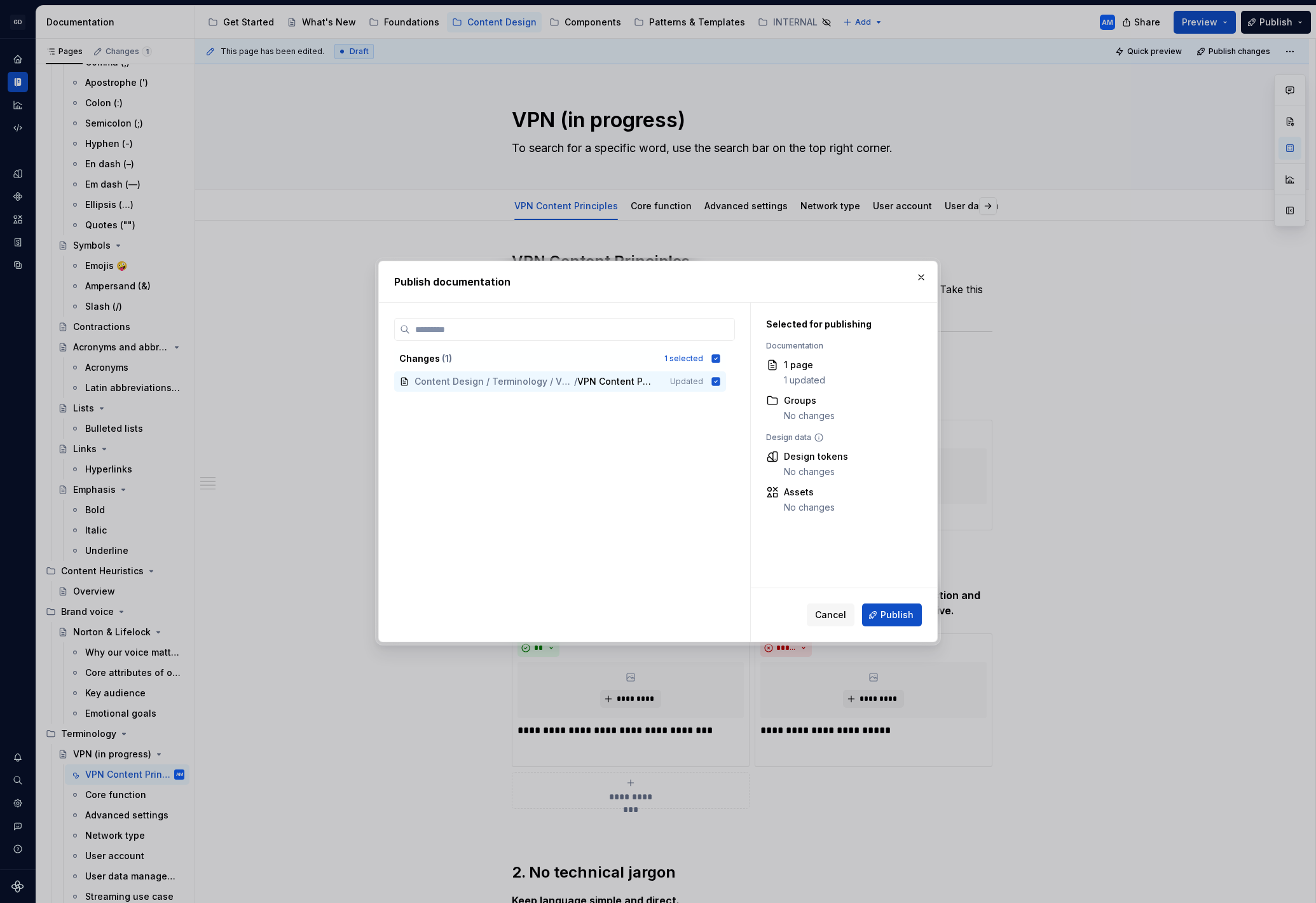
click at [901, 617] on span "Publish" at bounding box center [897, 614] width 33 height 12
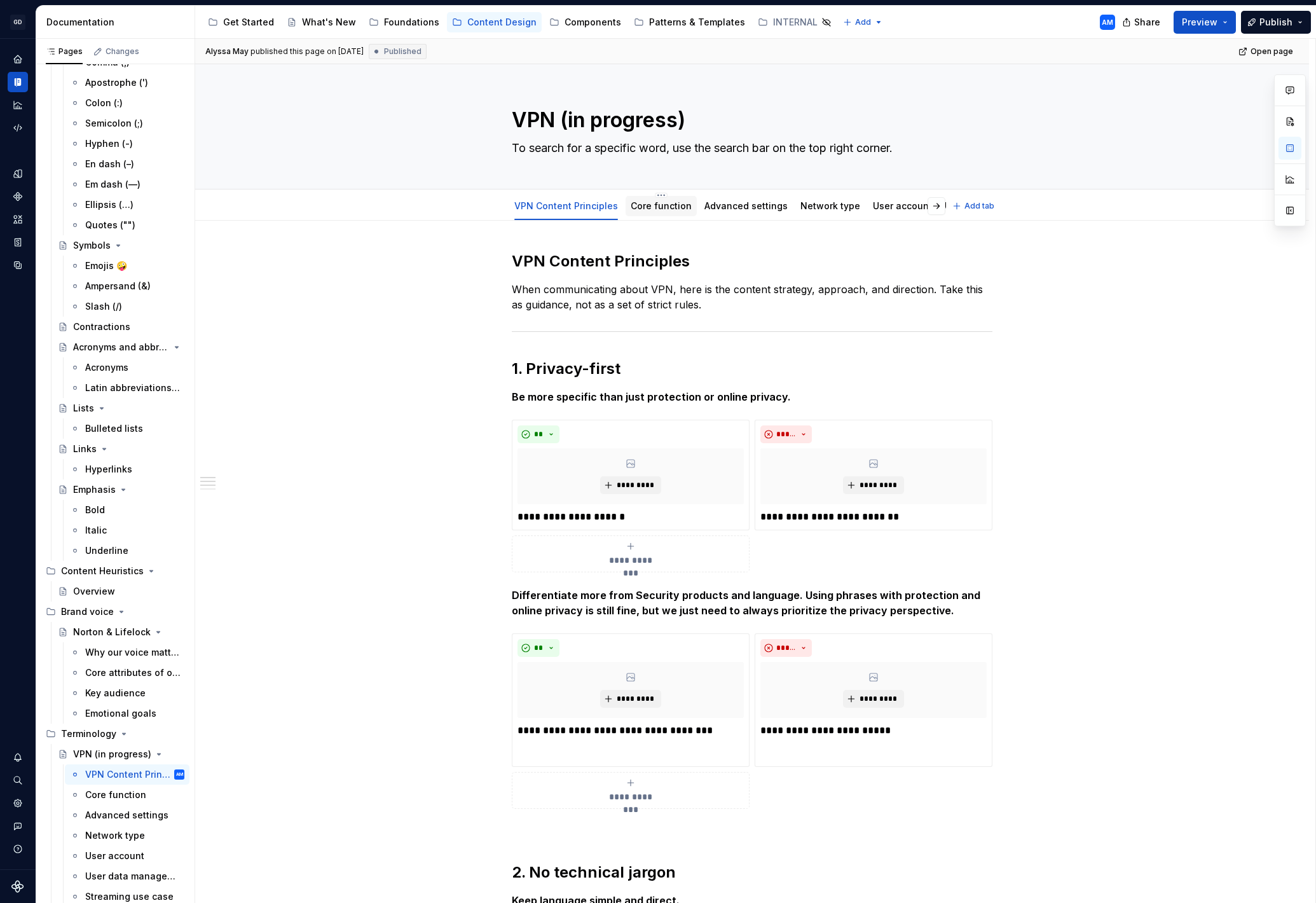
click at [664, 201] on link "Core function" at bounding box center [661, 205] width 61 height 10
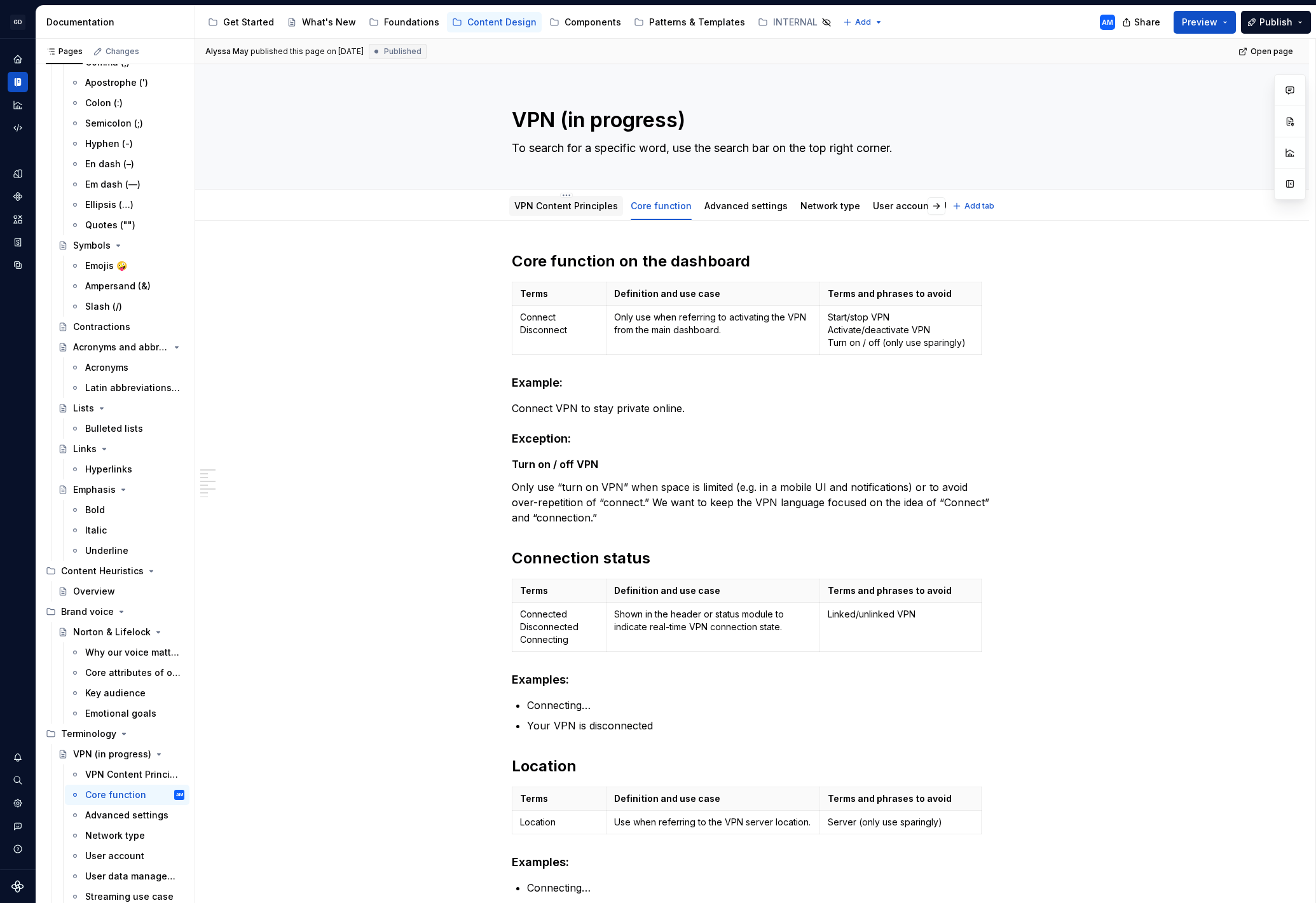
click at [580, 205] on link "VPN Content Principles" at bounding box center [565, 205] width 103 height 10
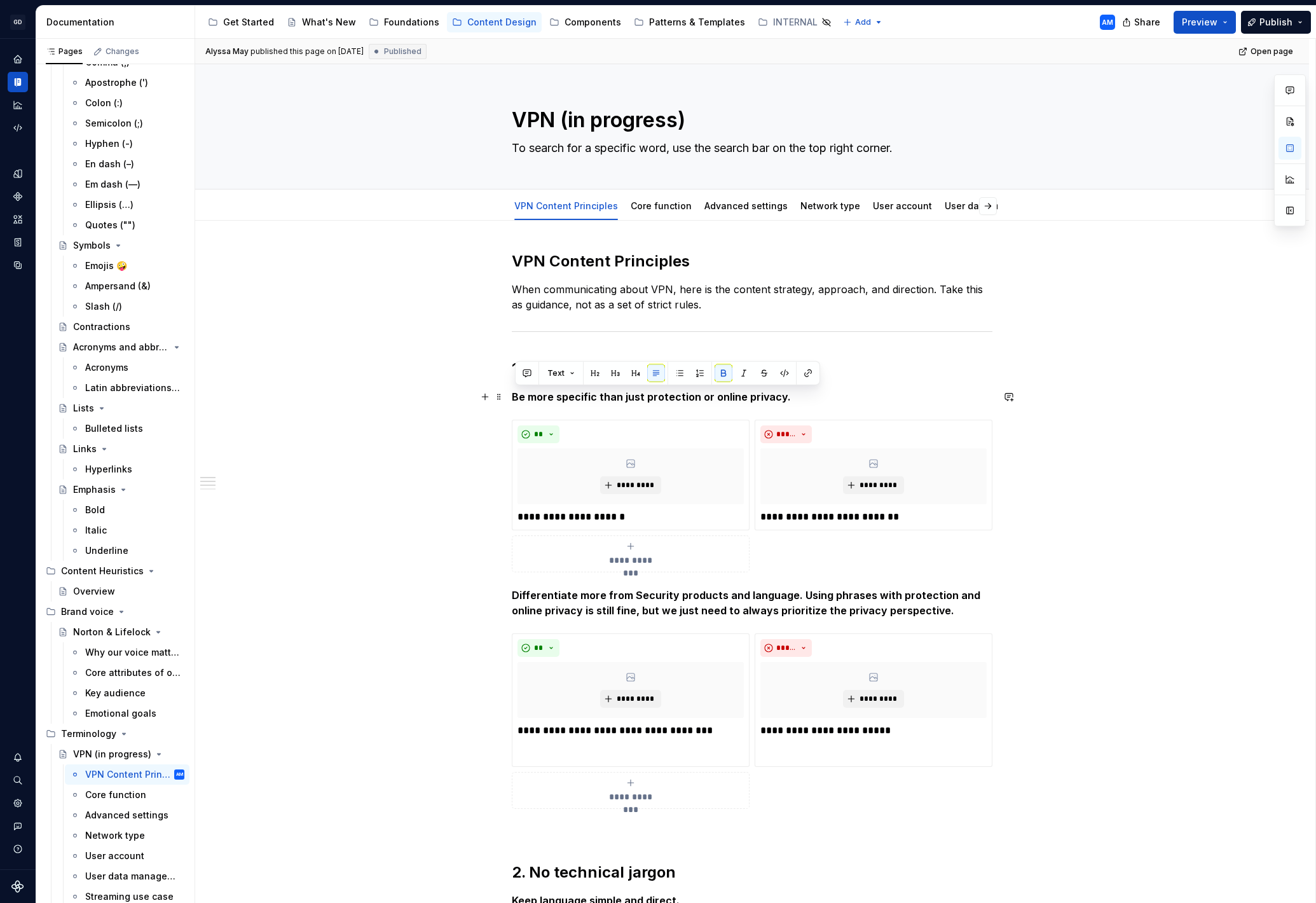
drag, startPoint x: 612, startPoint y: 398, endPoint x: 469, endPoint y: 395, distance: 143.0
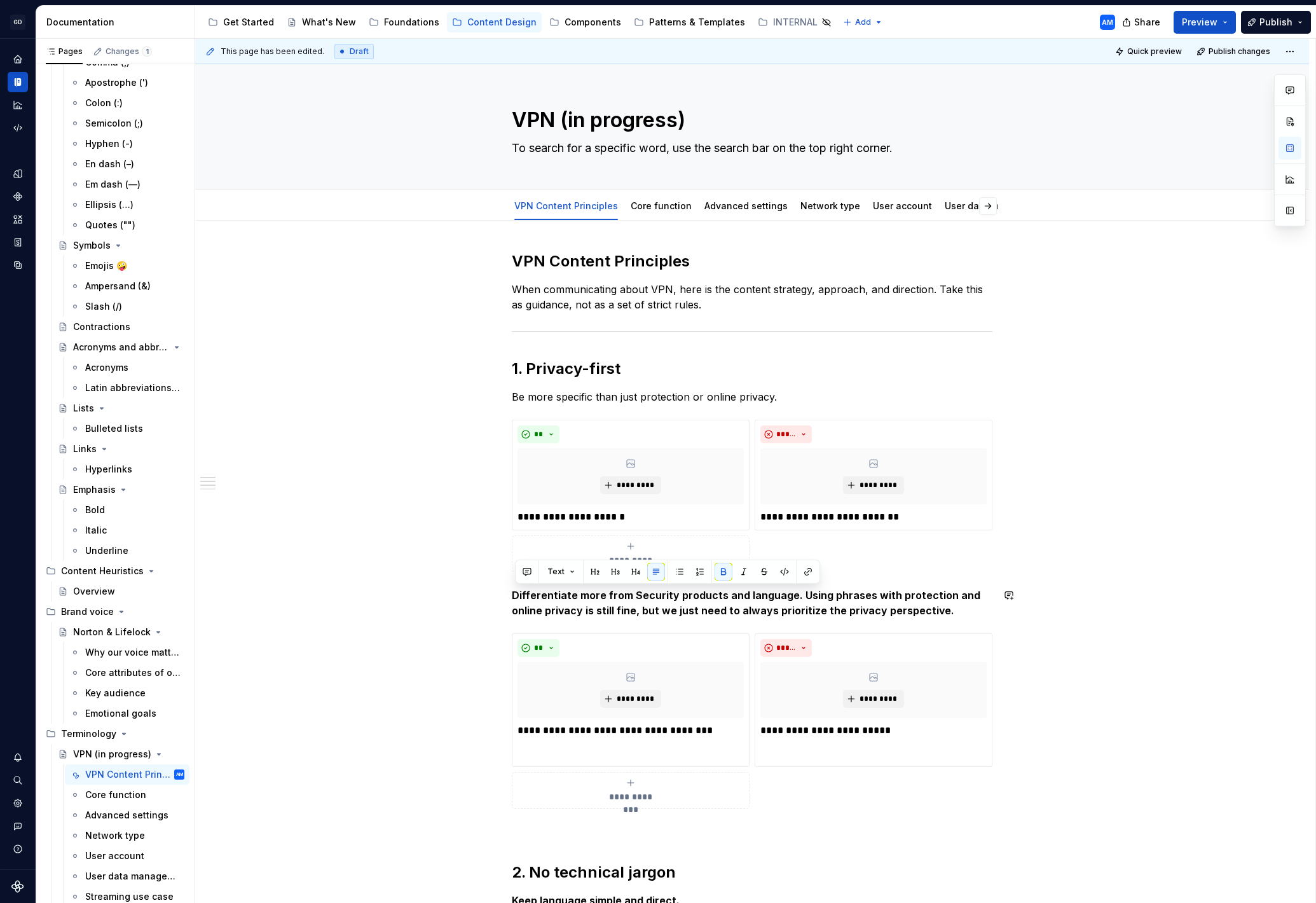
drag, startPoint x: 890, startPoint y: 611, endPoint x: 450, endPoint y: 581, distance: 441.0
click at [658, 200] on link "Core function" at bounding box center [661, 205] width 61 height 10
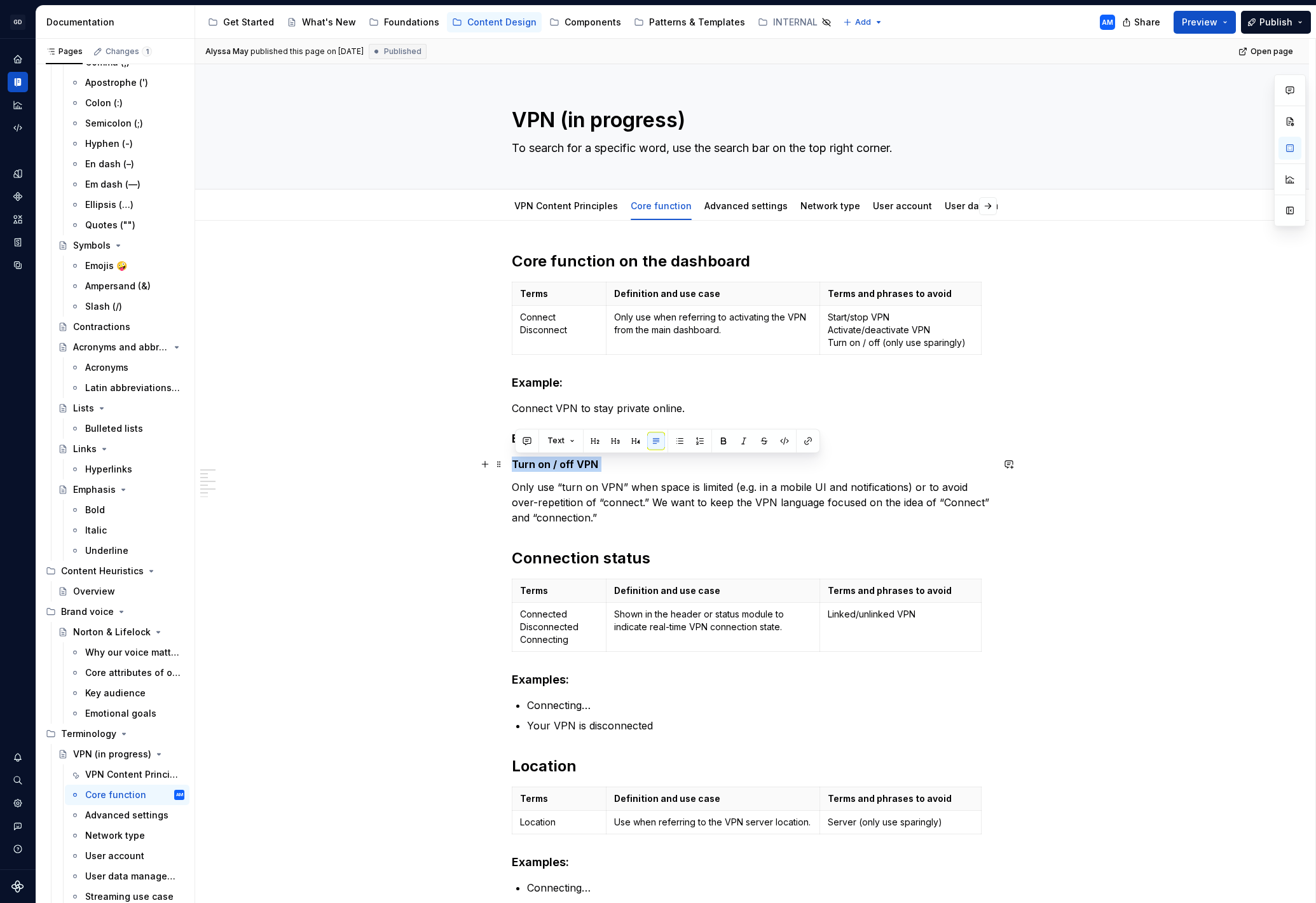
drag, startPoint x: 558, startPoint y: 461, endPoint x: 491, endPoint y: 456, distance: 67.2
click at [511, 456] on div "Core function on the dashboard Terms Definition and use case Terms and phrases …" at bounding box center [751, 642] width 481 height 782
click at [623, 488] on p "Only use “turn on VPN” when space is limited (e.g. in a mobile UI and notificat…" at bounding box center [751, 502] width 481 height 46
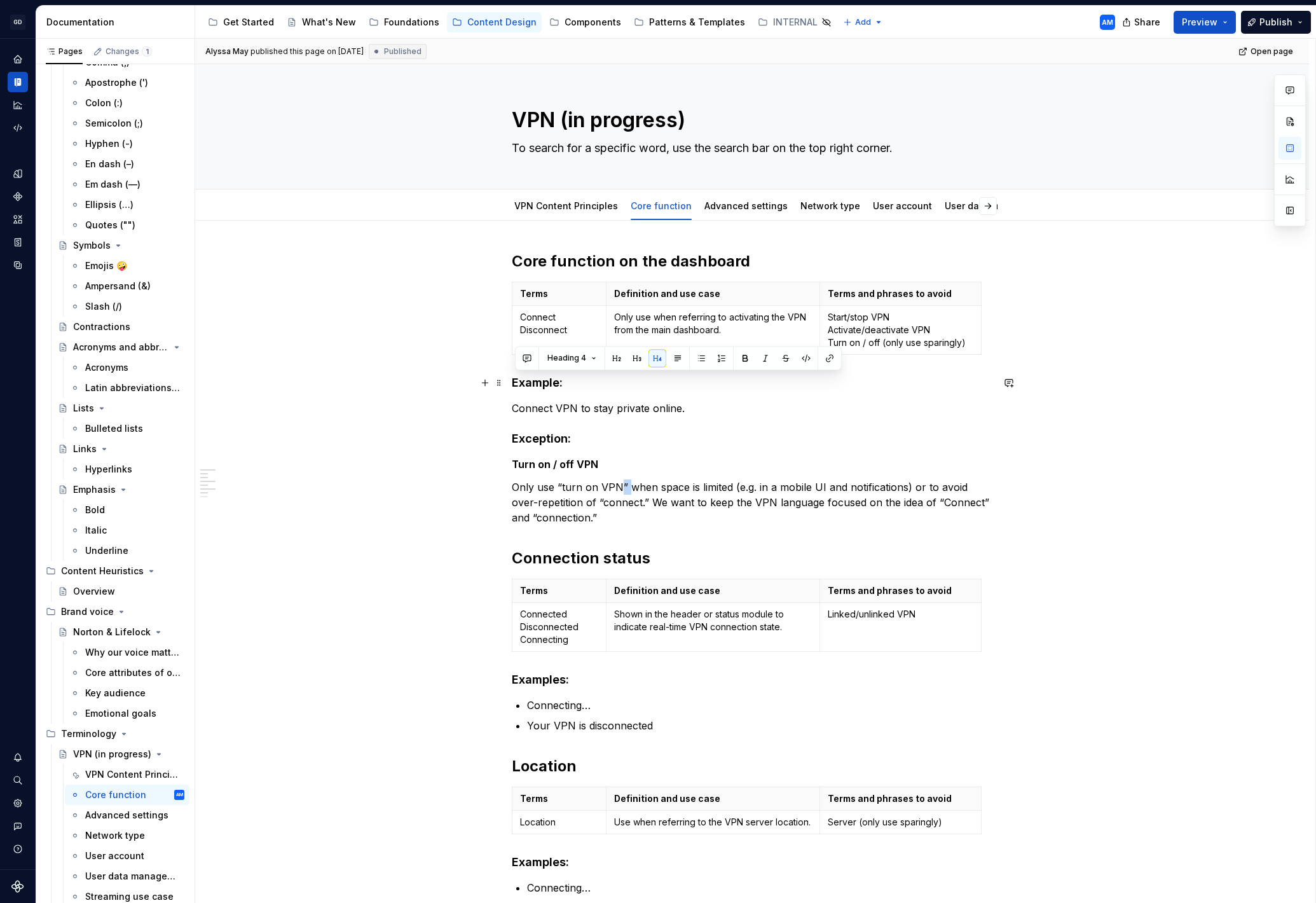
drag, startPoint x: 565, startPoint y: 380, endPoint x: 459, endPoint y: 379, distance: 106.0
click at [452, 376] on div "Core function on the dashboard Terms Definition and use case Terms and phrases …" at bounding box center [752, 762] width 1114 height 1082
click at [657, 497] on p "Only use “turn on VPN” when space is limited (e.g. in a mobile UI and notificat…" at bounding box center [751, 502] width 481 height 46
drag, startPoint x: 584, startPoint y: 329, endPoint x: 527, endPoint y: 321, distance: 57.6
click at [527, 321] on p "Connect Disconnect" at bounding box center [559, 323] width 78 height 26
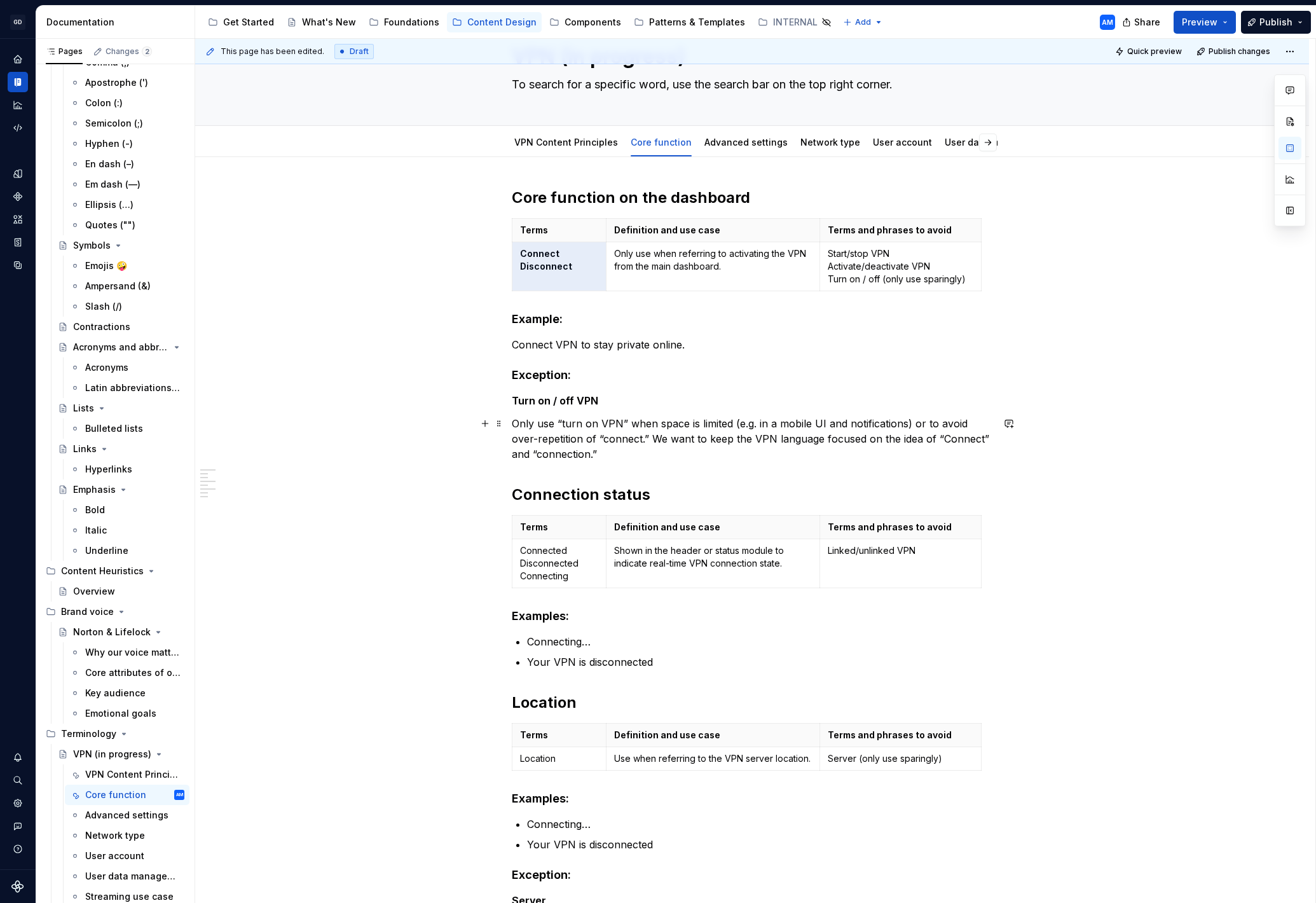
scroll to position [147, 0]
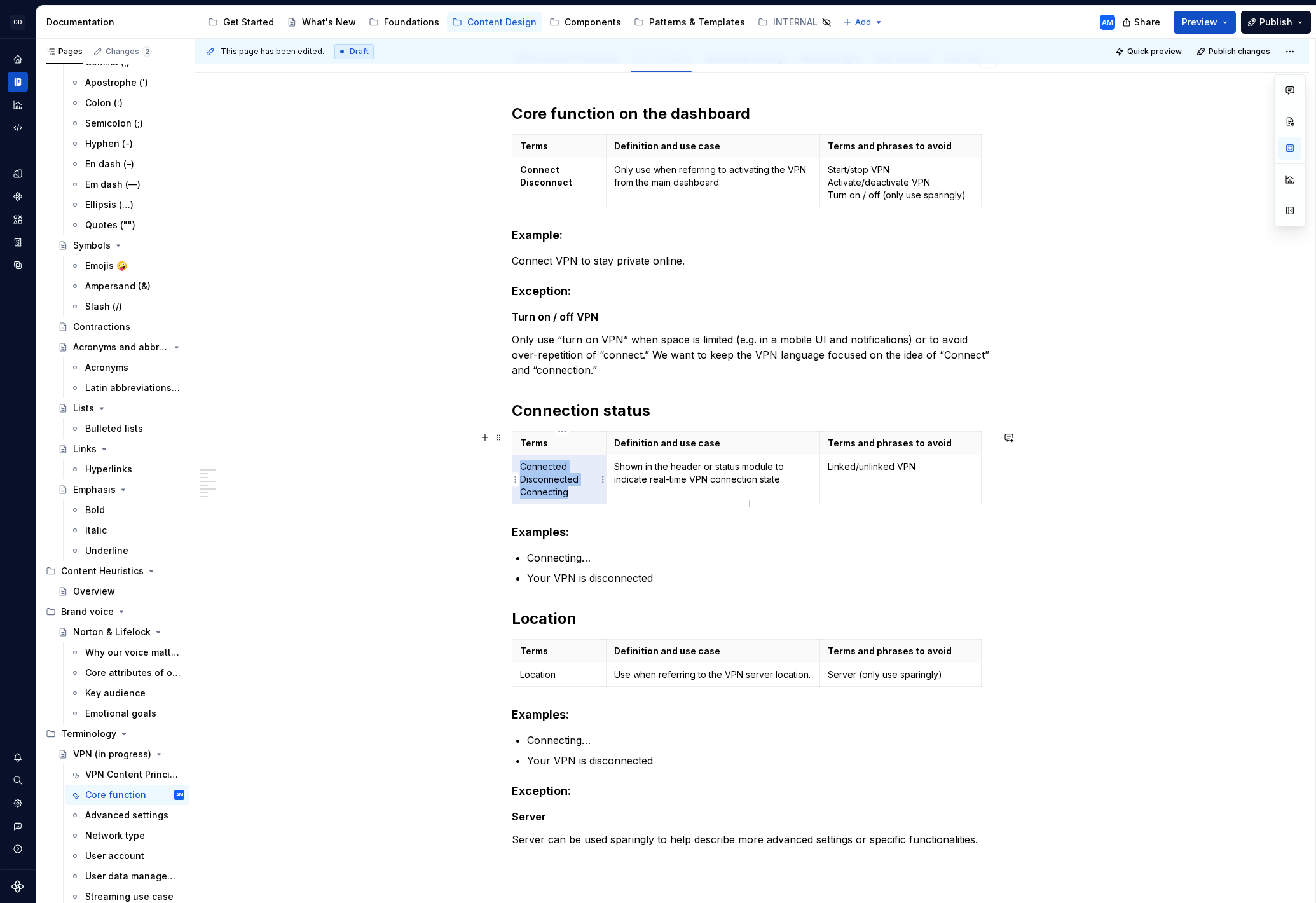
drag, startPoint x: 578, startPoint y: 492, endPoint x: 525, endPoint y: 467, distance: 58.6
click at [525, 467] on p "Connected Disconnected Connecting" at bounding box center [559, 479] width 78 height 38
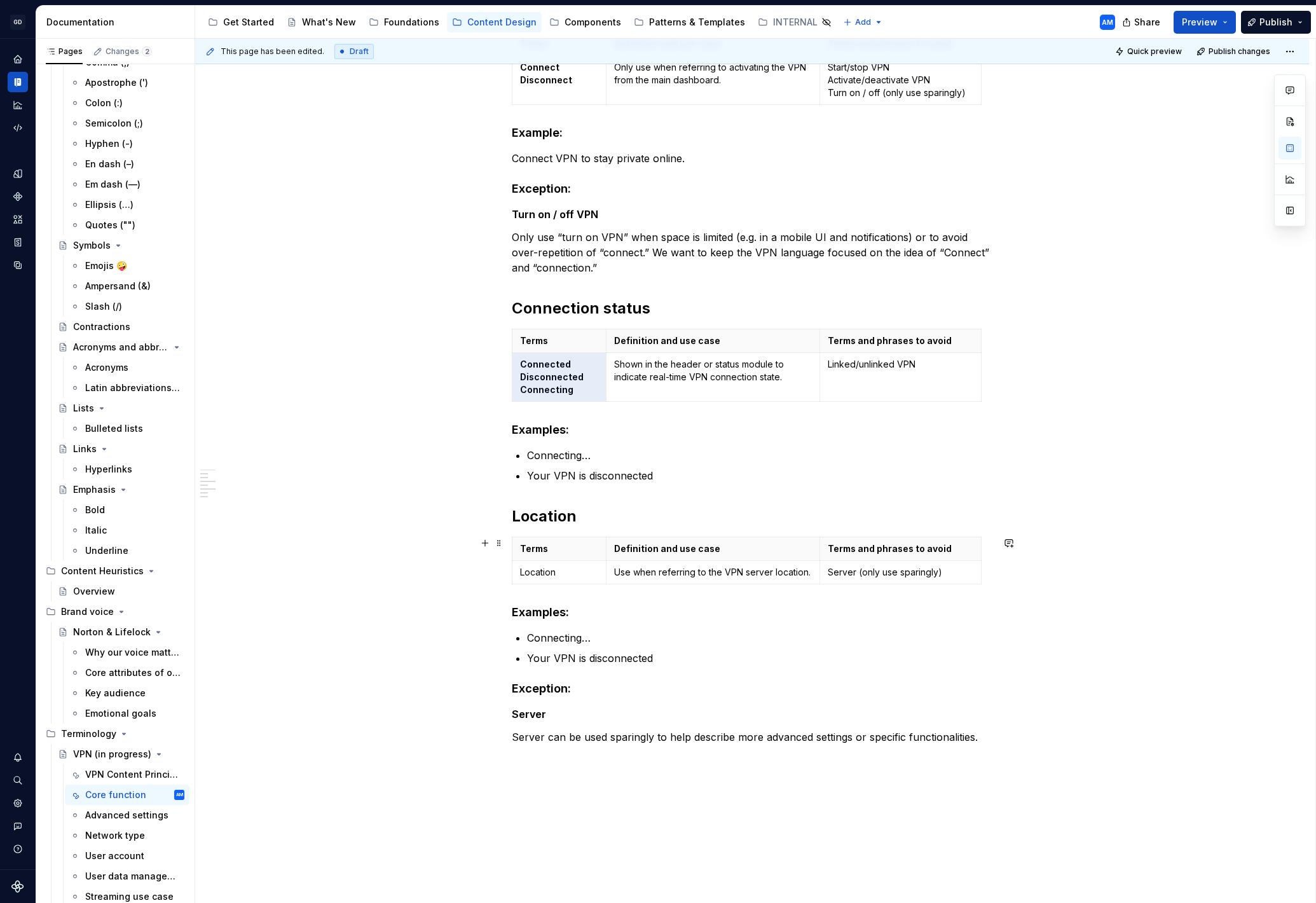
scroll to position [322, 0]
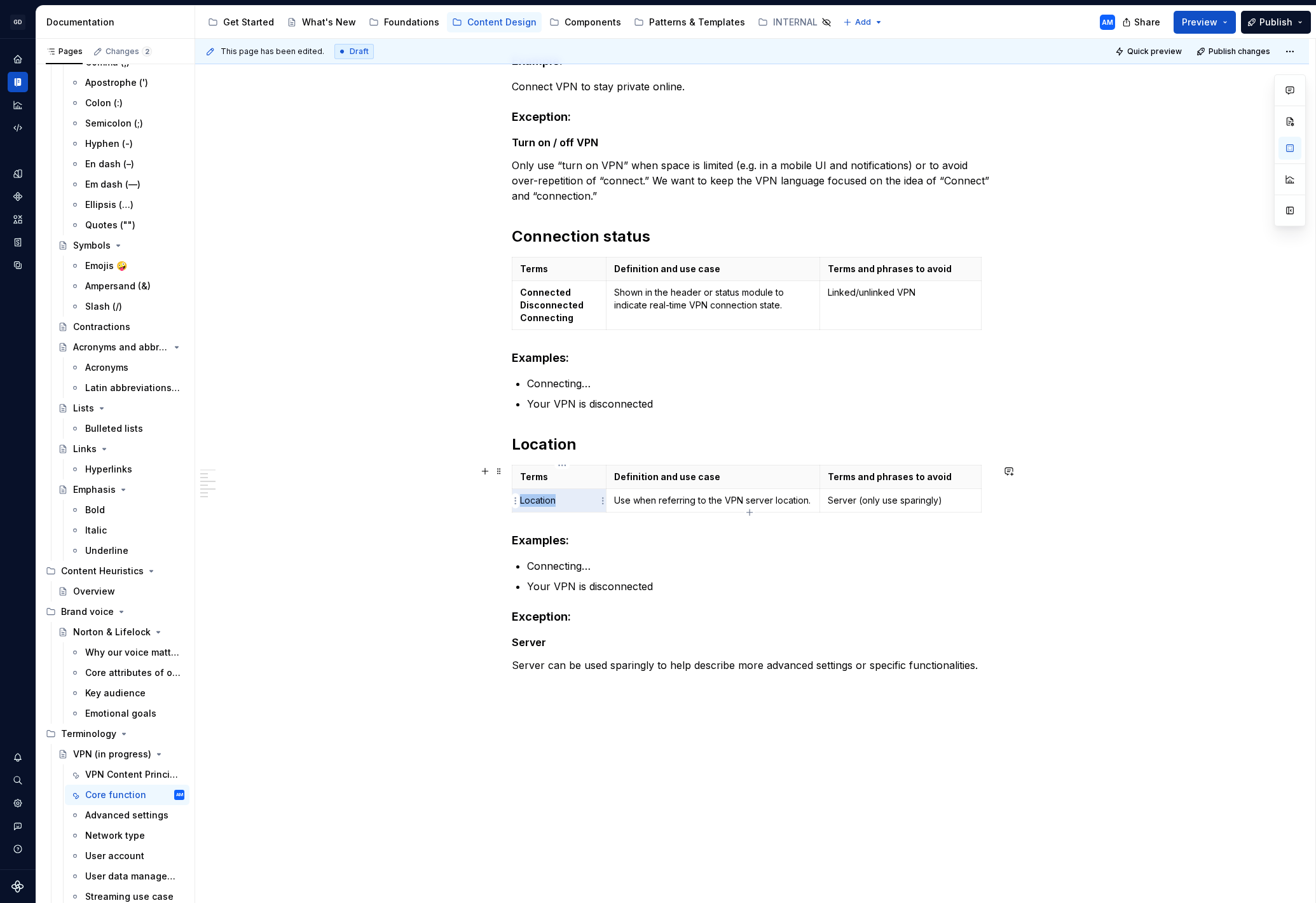
drag, startPoint x: 564, startPoint y: 503, endPoint x: 523, endPoint y: 495, distance: 41.8
click at [522, 495] on td "Location" at bounding box center [559, 500] width 94 height 24
click at [570, 506] on td "Location" at bounding box center [559, 500] width 94 height 24
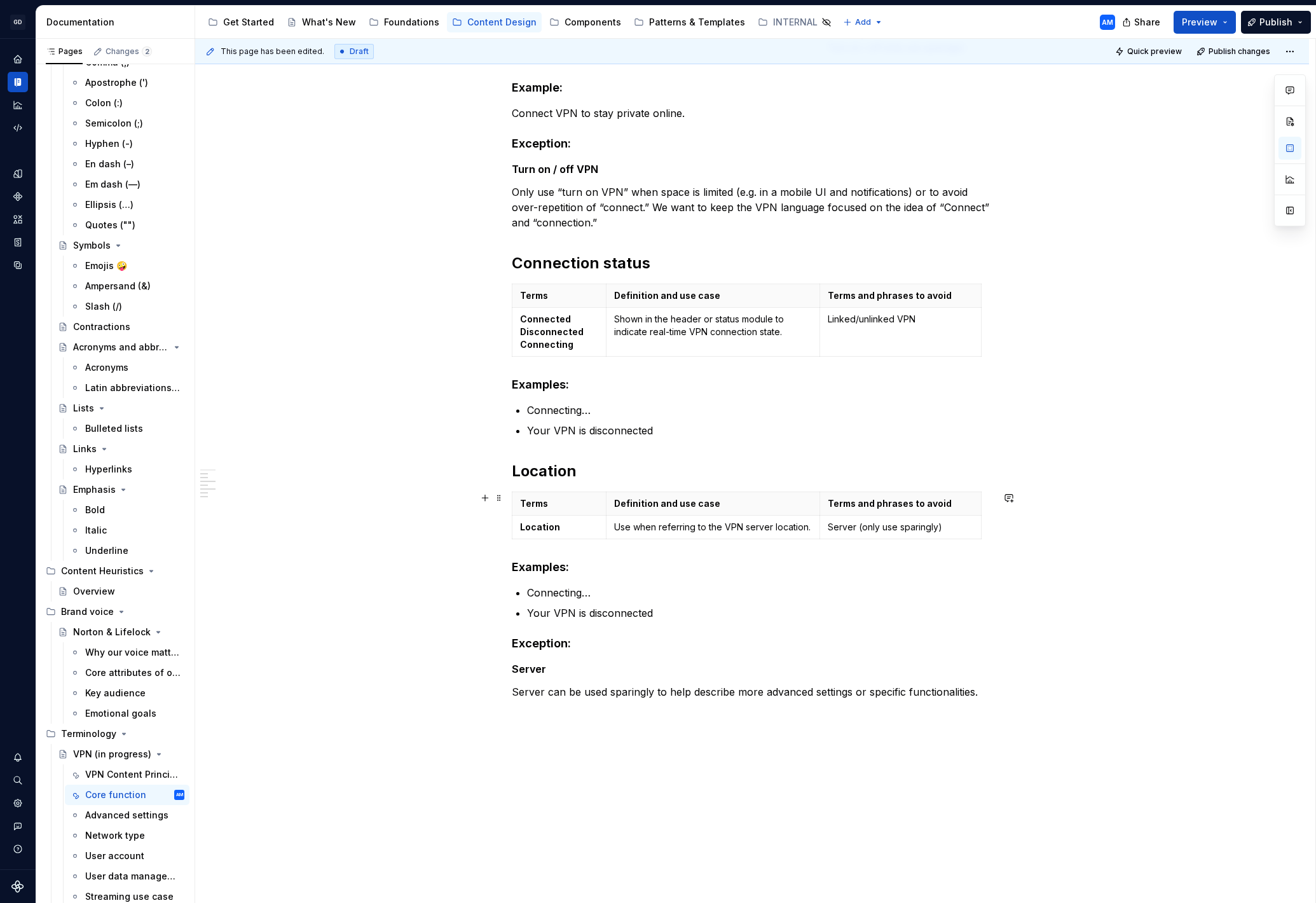
click at [751, 539] on div "Terms Definition and use case Terms and phrases to avoid Location Use when refe…" at bounding box center [751, 518] width 481 height 53
click at [749, 540] on icon "button" at bounding box center [750, 539] width 6 height 6
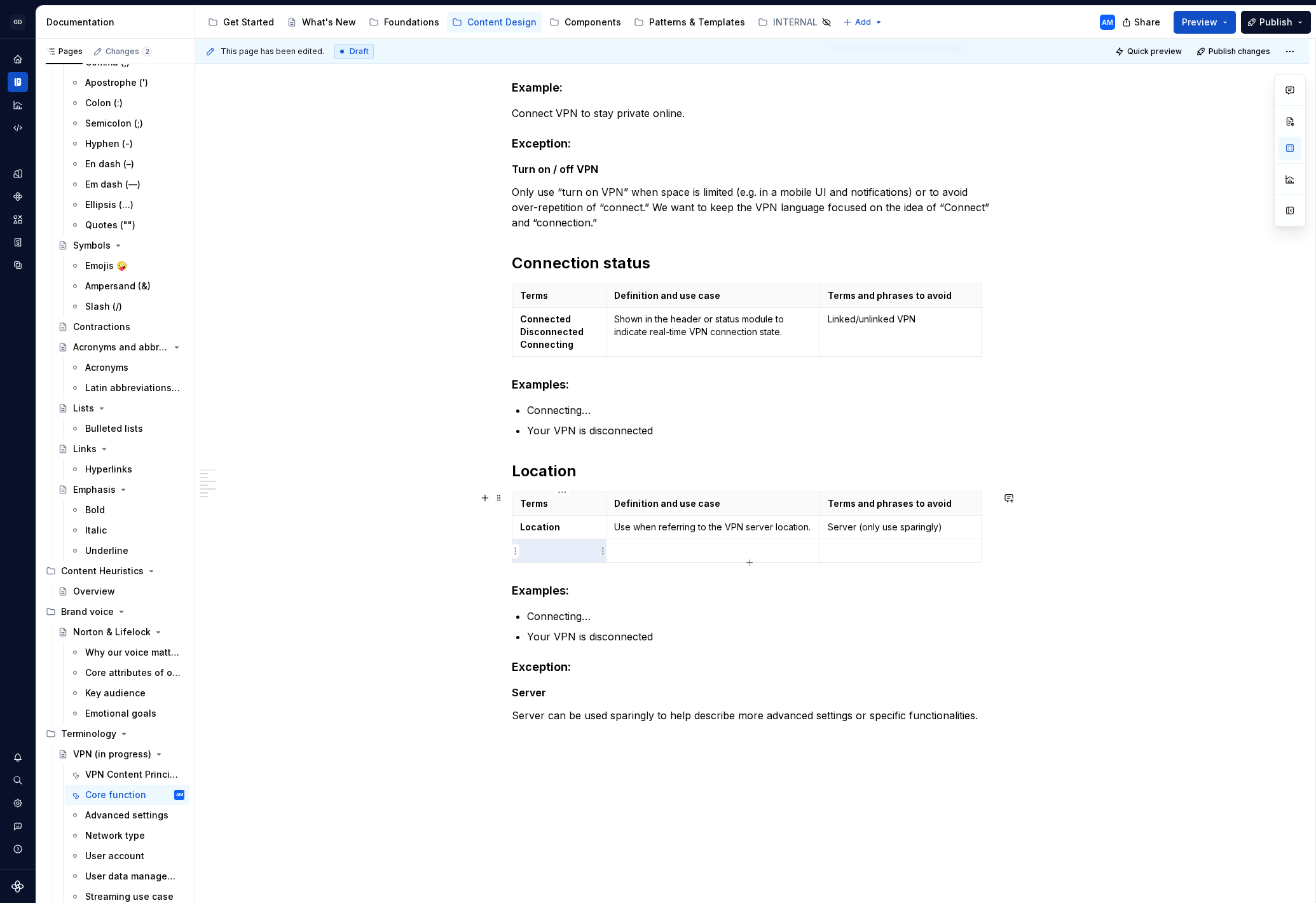
click at [564, 556] on p at bounding box center [559, 550] width 78 height 12
click at [535, 550] on p "Fastest location" at bounding box center [559, 550] width 78 height 12
click at [698, 548] on p at bounding box center [713, 550] width 198 height 12
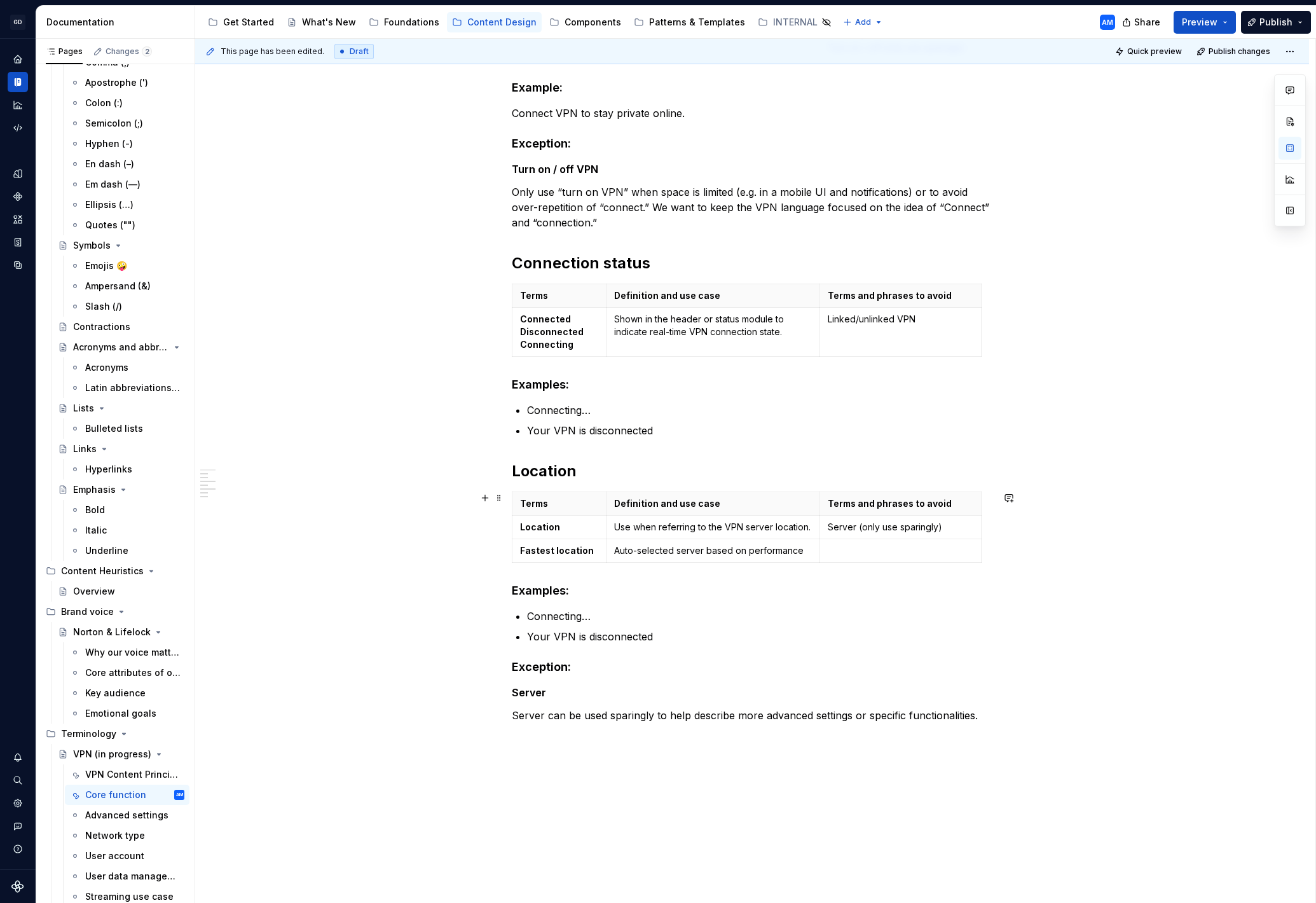
type textarea "*"
click at [750, 546] on p "Auto-selected server based on performance" at bounding box center [713, 550] width 198 height 12
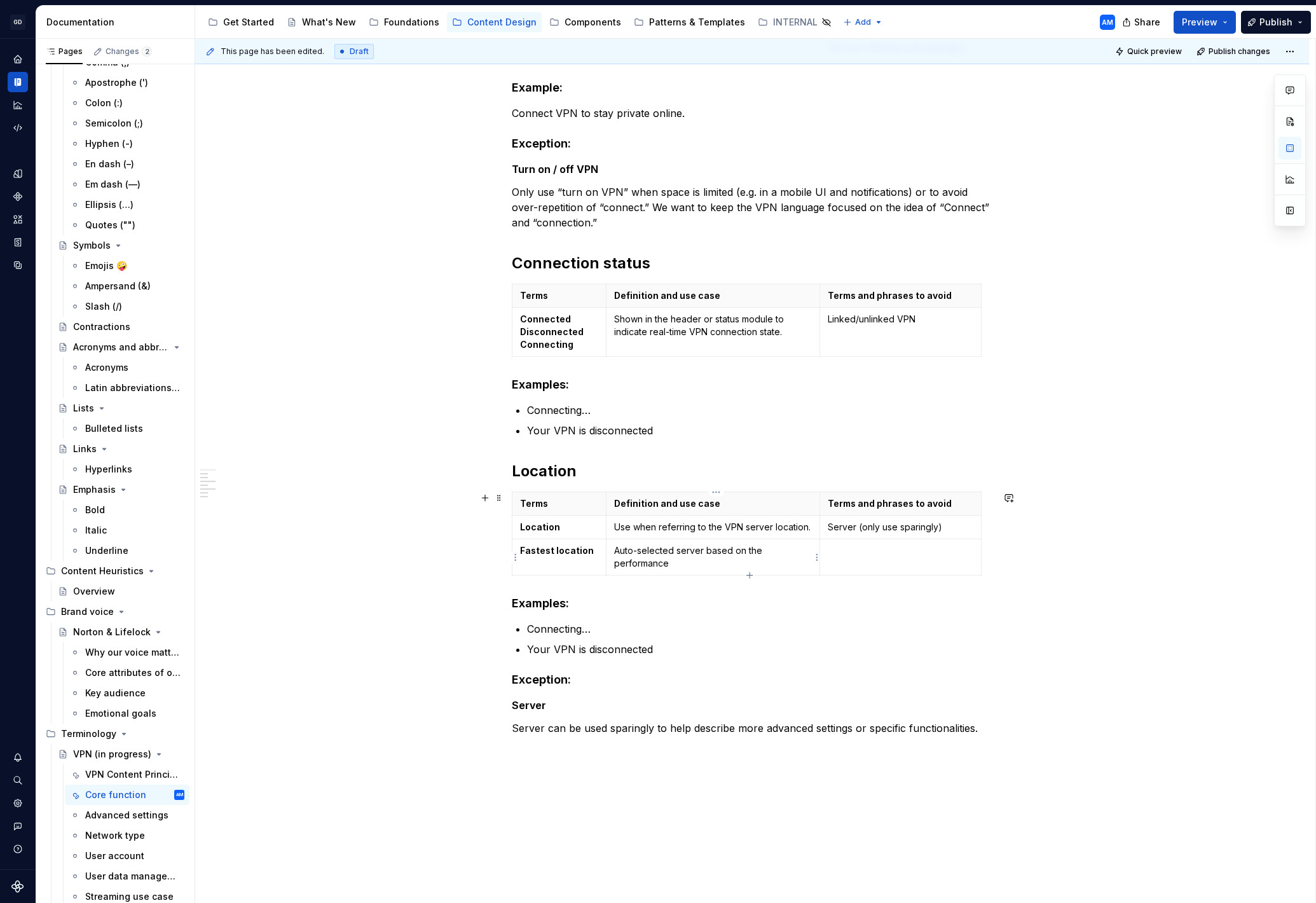
click at [726, 562] on p "Auto-selected server based on the performance" at bounding box center [713, 557] width 198 height 26
click at [695, 554] on p "Auto-selected server based on the performance of the connection." at bounding box center [713, 557] width 198 height 26
click at [718, 562] on p "Auto-selected server based on the performance of the connection." at bounding box center [713, 557] width 198 height 26
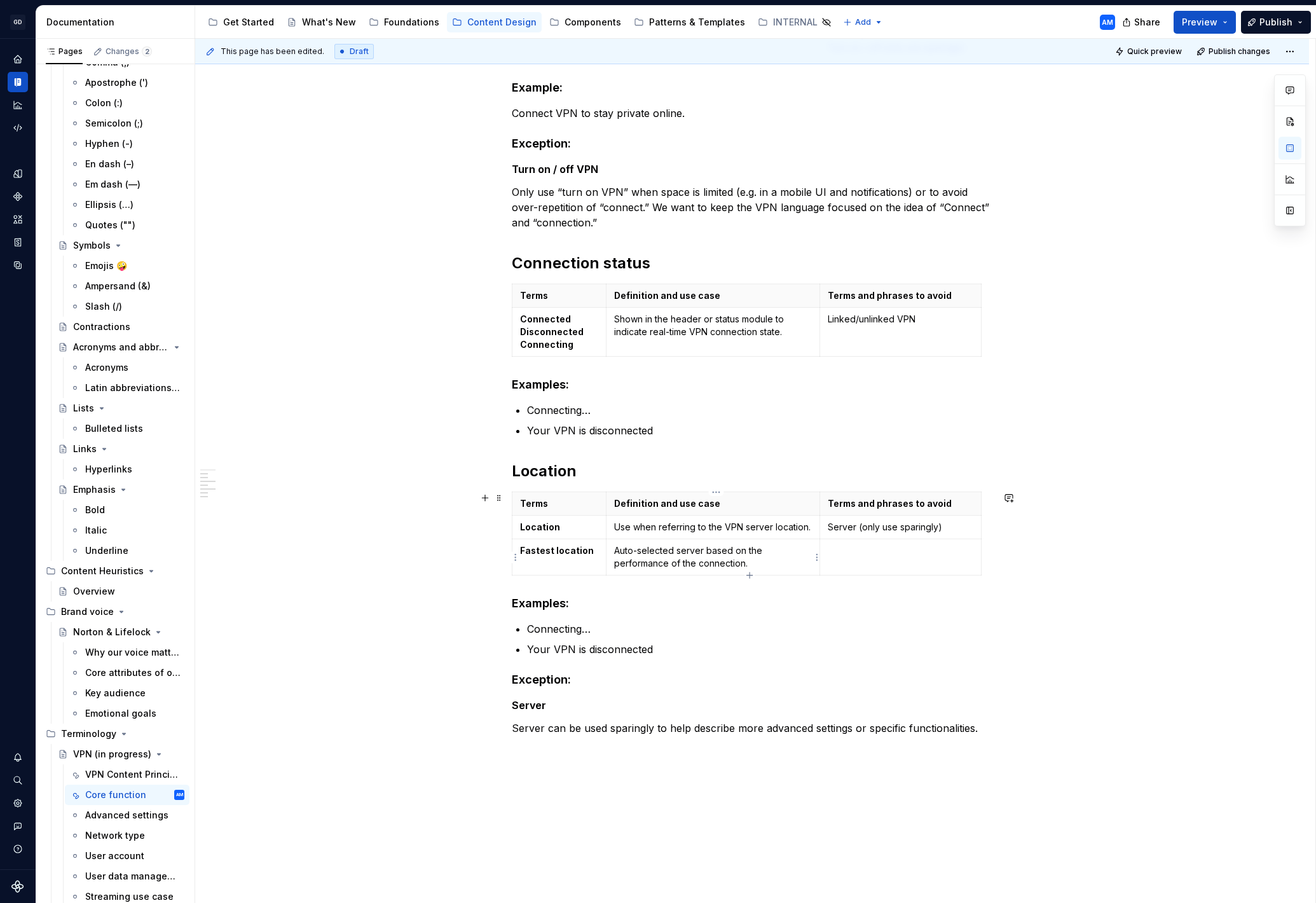
click at [762, 558] on p "Auto-selected server based on the performance of the connection." at bounding box center [713, 557] width 198 height 26
drag, startPoint x: 761, startPoint y: 562, endPoint x: 748, endPoint y: 549, distance: 18.4
click at [749, 549] on p "Auto-selected server based on the performance of the connection." at bounding box center [713, 557] width 198 height 26
click at [691, 553] on p "Auto-selected server based on connection performance and speed." at bounding box center [713, 557] width 198 height 26
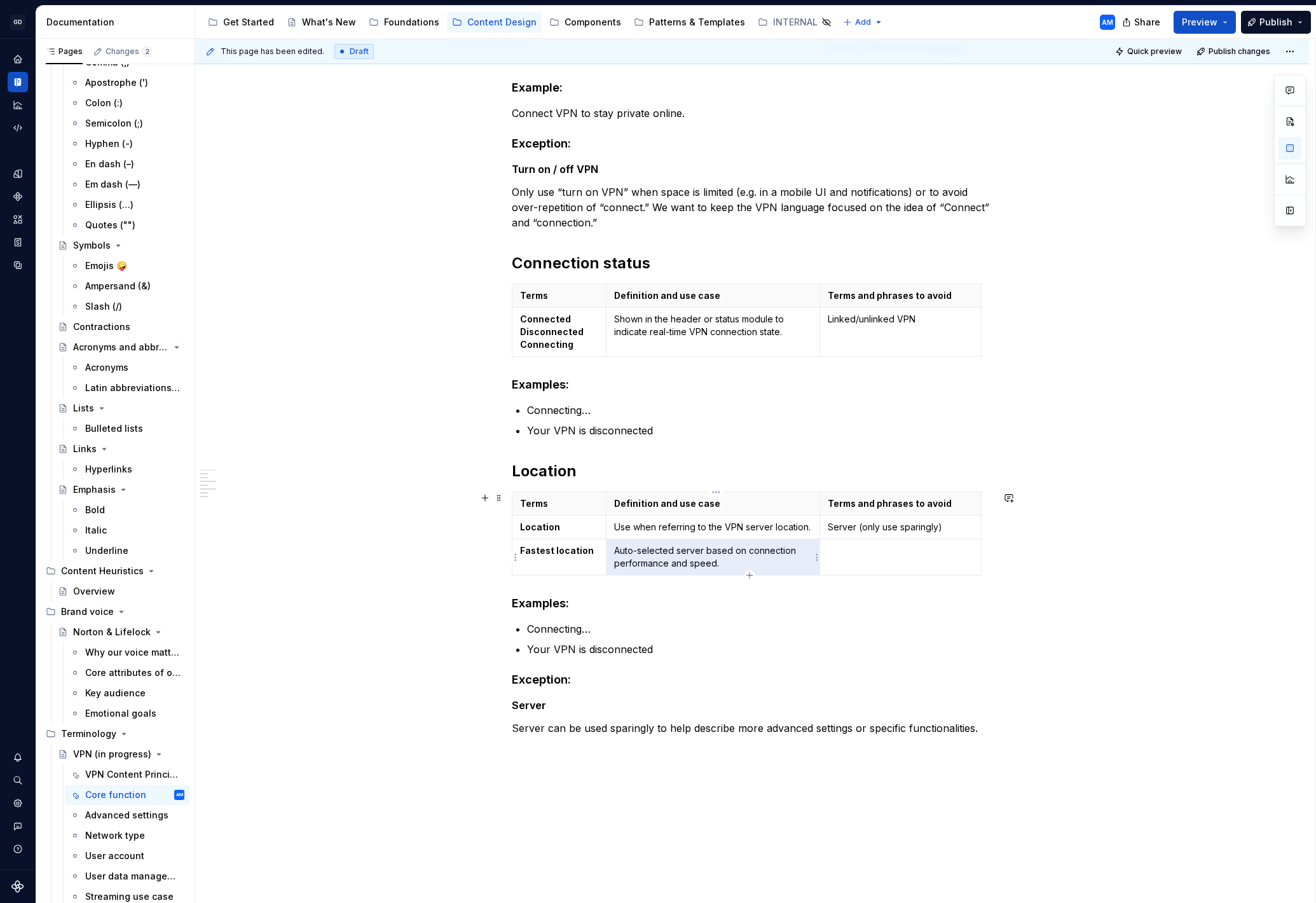
click at [691, 553] on p "Auto-selected server based on connection performance and speed." at bounding box center [713, 557] width 198 height 26
click at [695, 554] on p "Auto-selected server based on connection performance and speed." at bounding box center [713, 557] width 198 height 26
drag, startPoint x: 724, startPoint y: 563, endPoint x: 621, endPoint y: 557, distance: 103.2
click at [621, 556] on p "Auto-selected server based on connection performance and speed." at bounding box center [713, 557] width 198 height 26
click at [680, 554] on p "Auto-selected server based on connection performance and speed." at bounding box center [713, 557] width 198 height 26
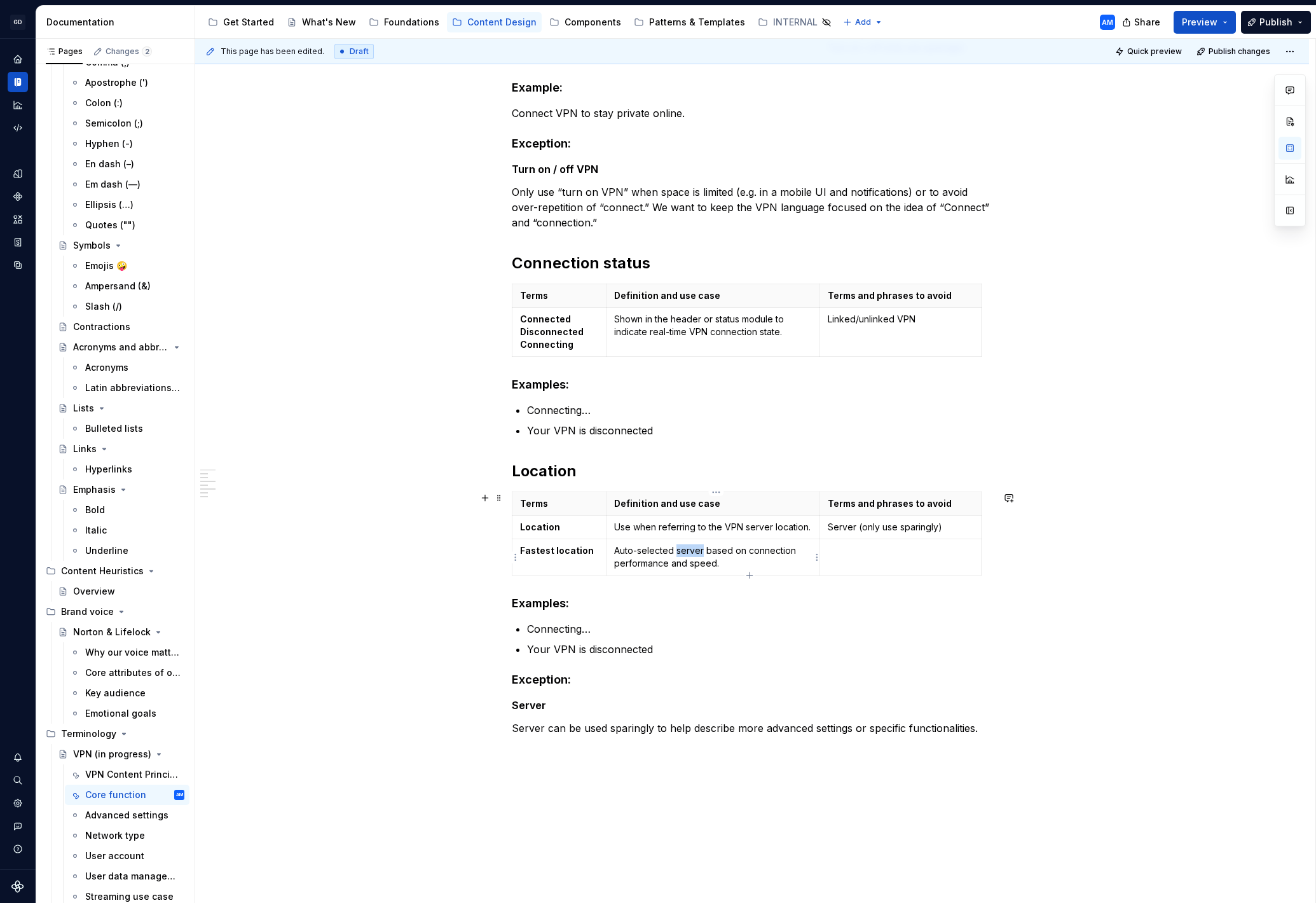
click at [680, 554] on p "Auto-selected server based on connection performance and speed." at bounding box center [713, 557] width 198 height 26
click at [681, 554] on p "Auto-selected server based on connection performance and speed." at bounding box center [713, 557] width 198 height 26
drag, startPoint x: 681, startPoint y: 556, endPoint x: 707, endPoint y: 567, distance: 28.2
click at [682, 556] on p "Auto-selected server based on connection performance and speed." at bounding box center [713, 557] width 198 height 26
drag, startPoint x: 722, startPoint y: 565, endPoint x: 618, endPoint y: 552, distance: 104.8
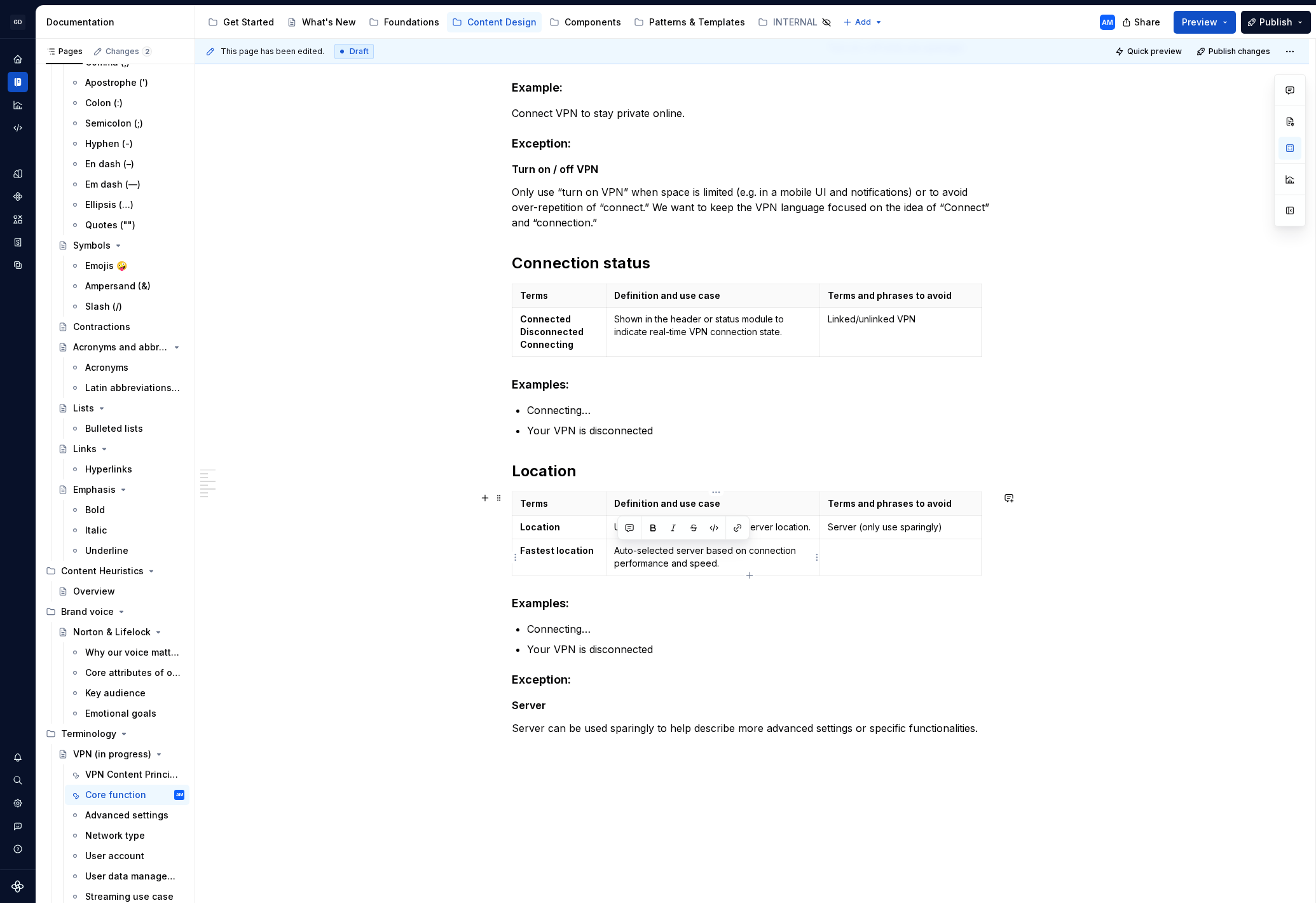
click at [619, 552] on p "Auto-selected server based on connection performance and speed." at bounding box center [713, 557] width 198 height 26
copy p "Auto-selected server based on connection performance and speed."
click at [902, 555] on p at bounding box center [900, 550] width 145 height 12
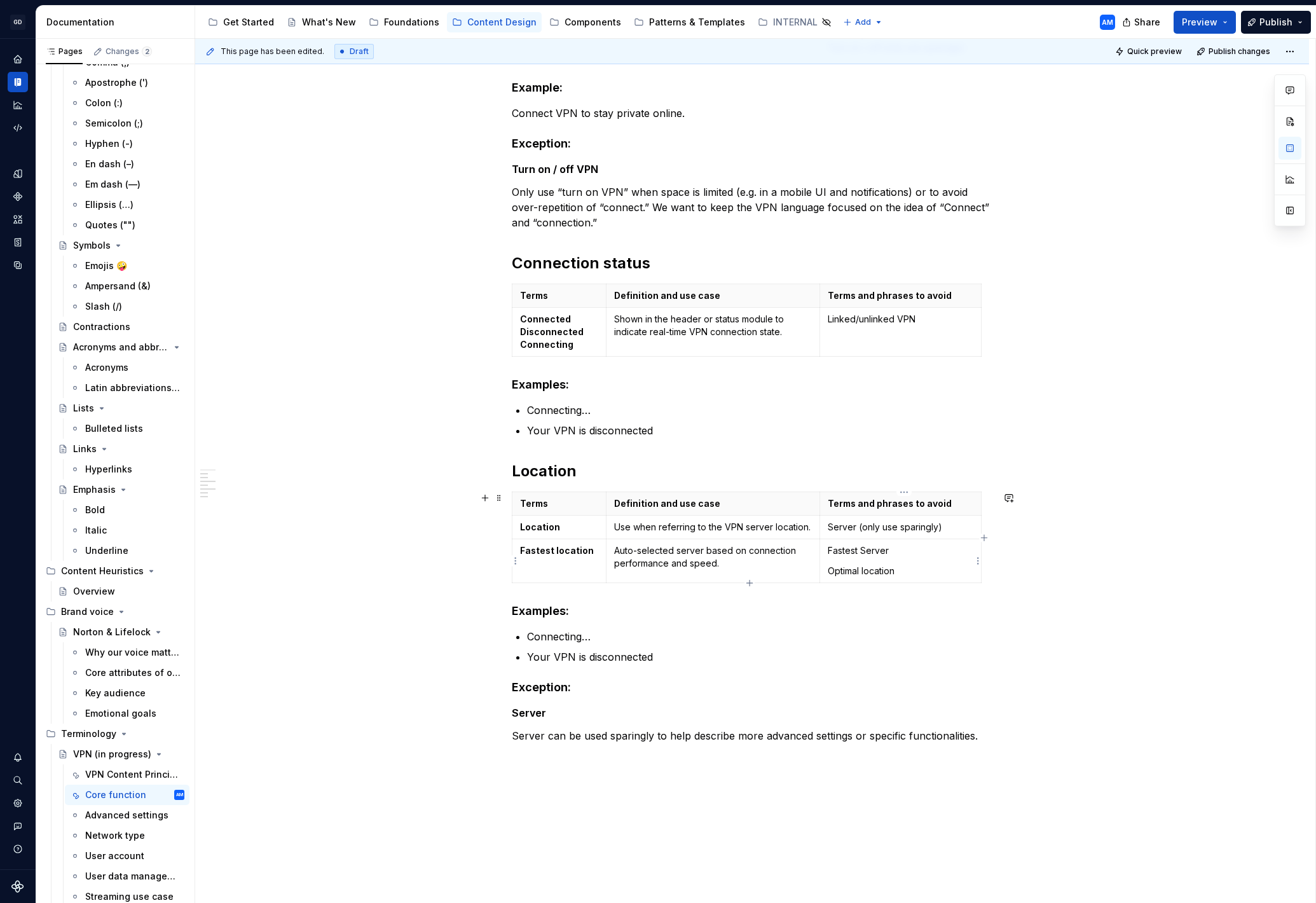
click at [832, 569] on p "Optimal location" at bounding box center [900, 570] width 145 height 12
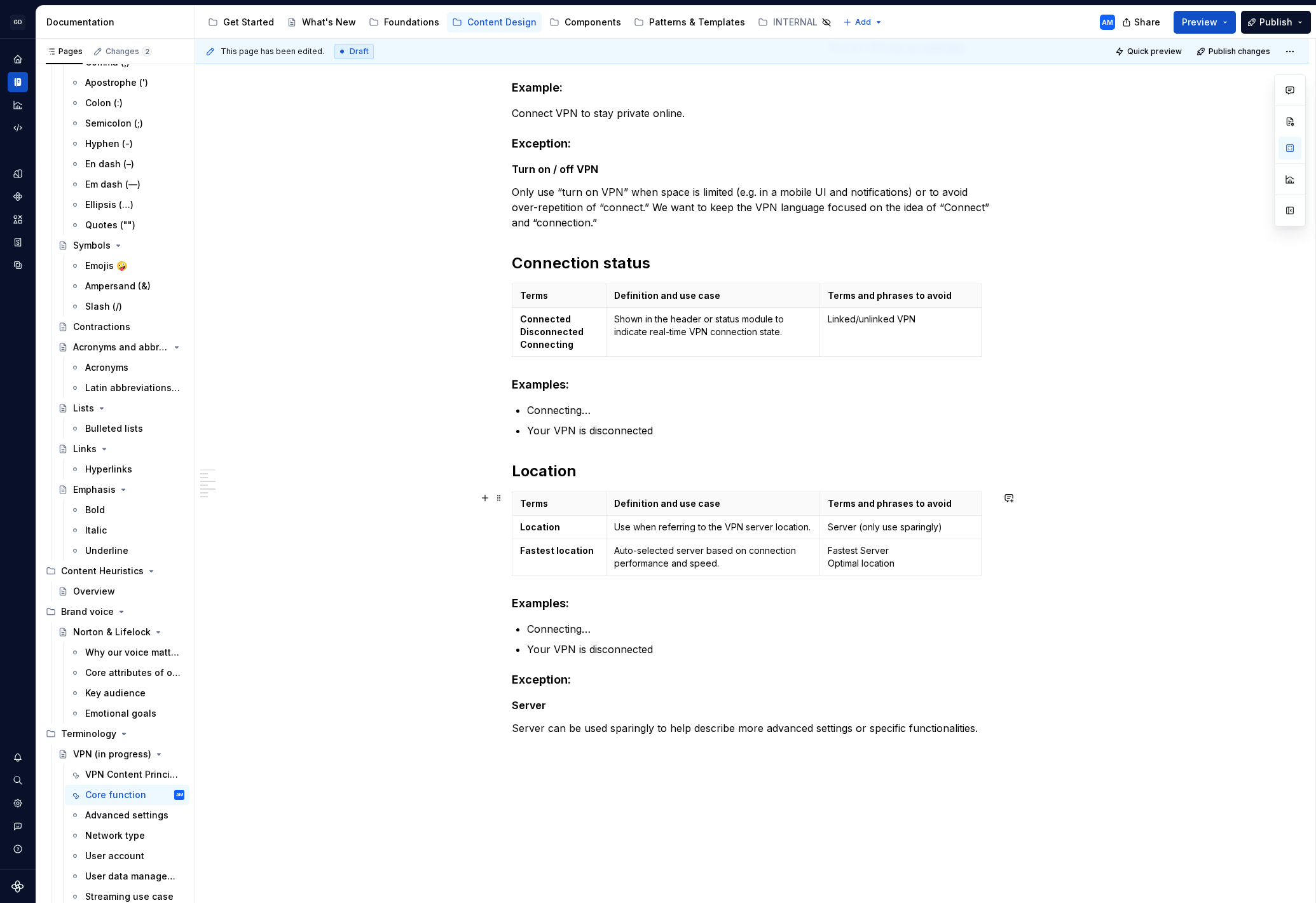
scroll to position [309, 0]
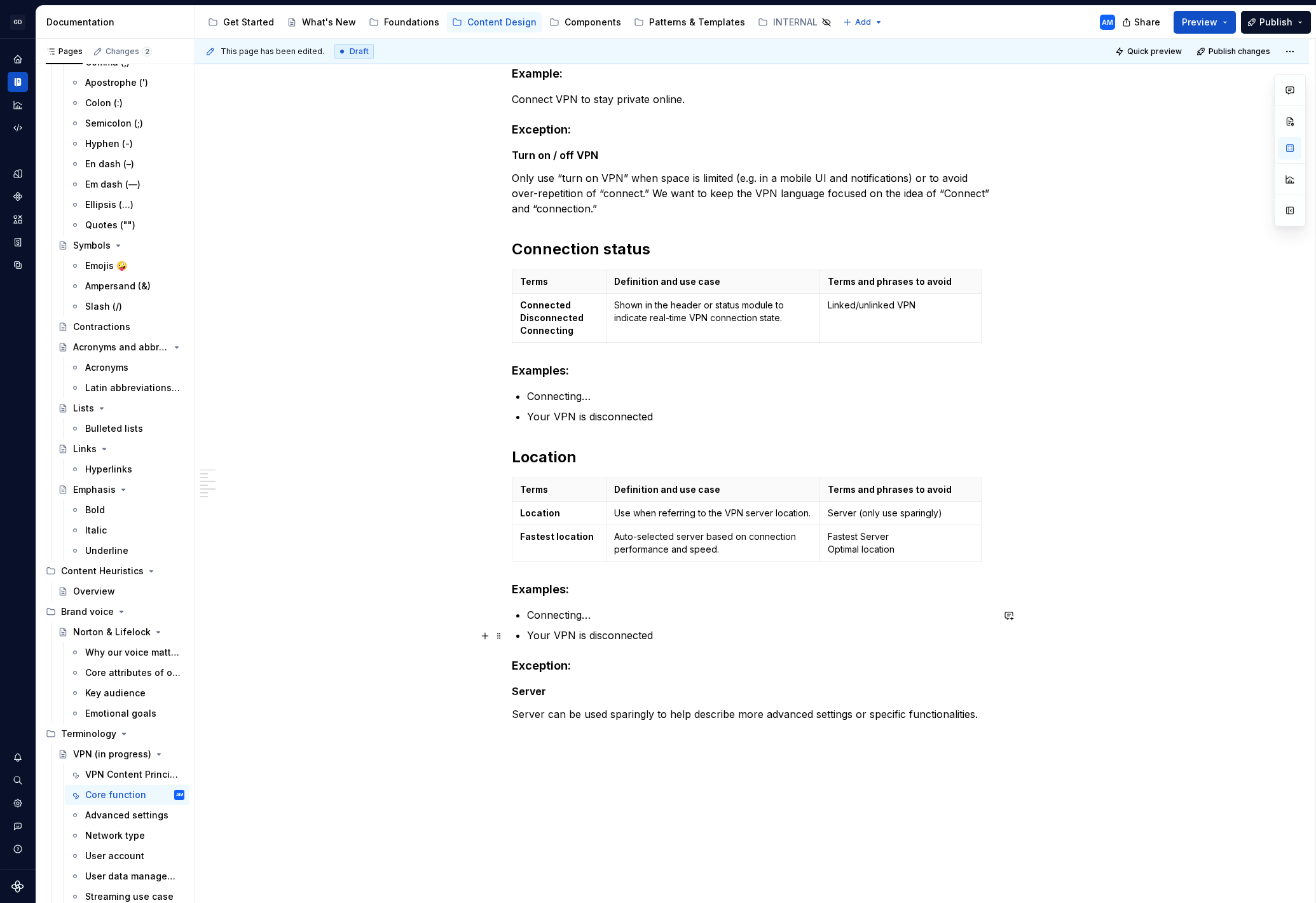
click at [672, 624] on ul "Connecting… Your VPN is disconnected" at bounding box center [760, 625] width 466 height 36
click at [668, 632] on p "Your VPN is disconnected" at bounding box center [760, 635] width 466 height 15
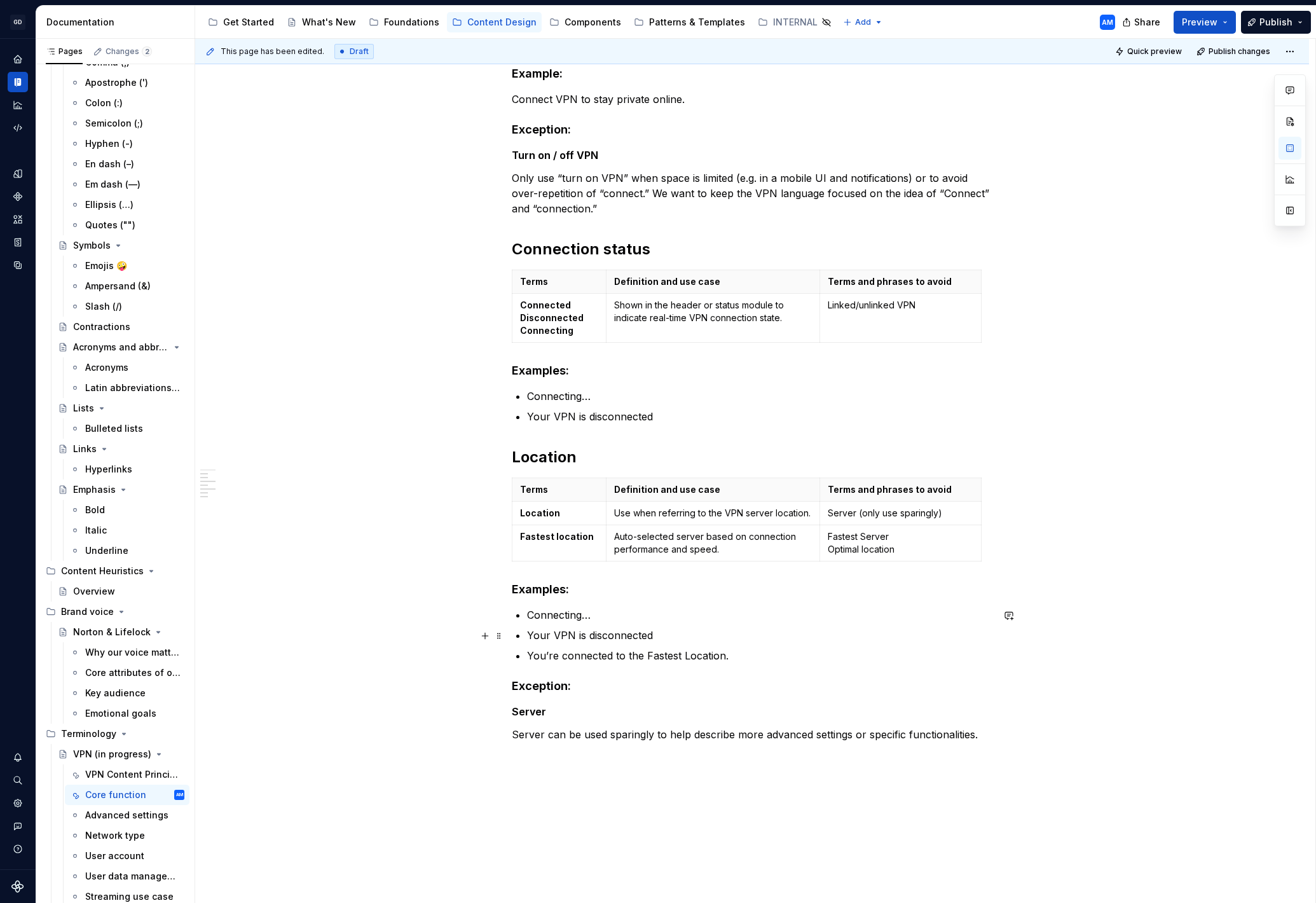
scroll to position [321, 0]
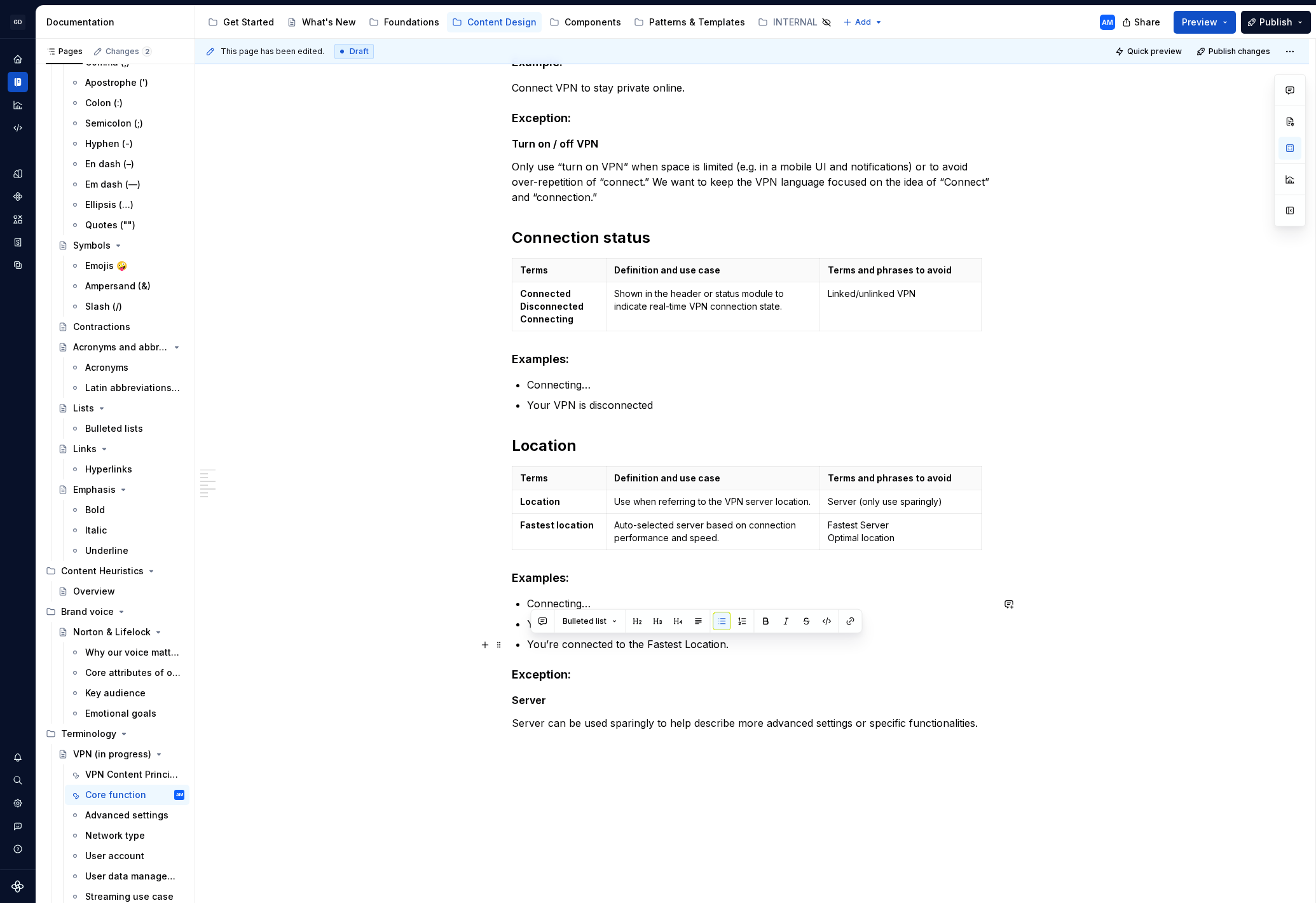
drag, startPoint x: 708, startPoint y: 643, endPoint x: 526, endPoint y: 649, distance: 182.1
click at [525, 649] on div "Core function on the dashboard Terms Definition and use case Terms and phrases …" at bounding box center [751, 341] width 481 height 822
copy p "You’re connected to the Fastest Location."
drag, startPoint x: 652, startPoint y: 640, endPoint x: 699, endPoint y: 627, distance: 48.8
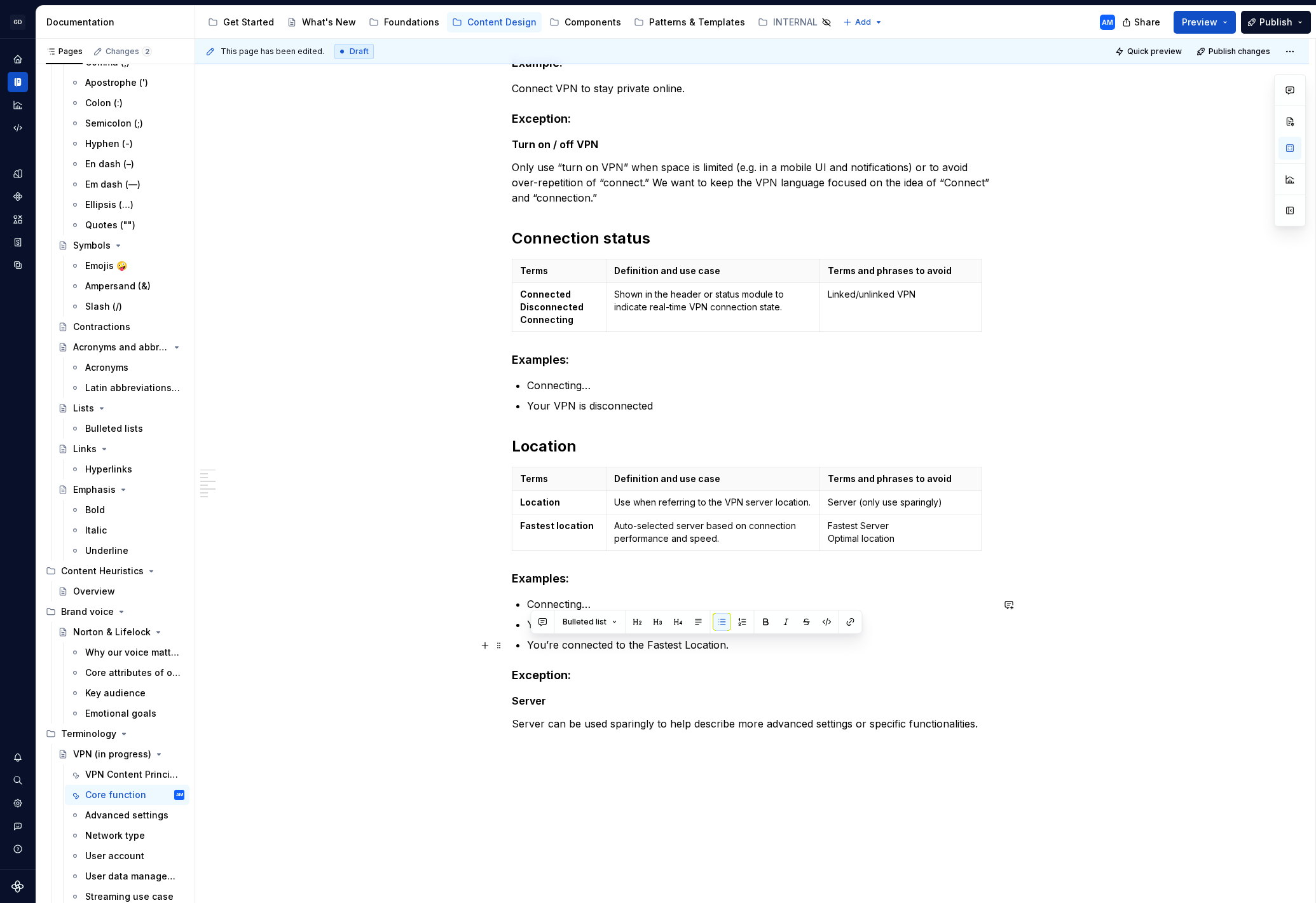
click at [655, 638] on p "You’re connected to the Fastest Location." at bounding box center [760, 645] width 466 height 15
click at [688, 646] on p "You’re connected to the fastest Location." at bounding box center [760, 645] width 466 height 15
click at [738, 651] on p "You’re connected to the fastest location." at bounding box center [760, 645] width 466 height 15
drag, startPoint x: 872, startPoint y: 645, endPoint x: 725, endPoint y: 649, distance: 147.1
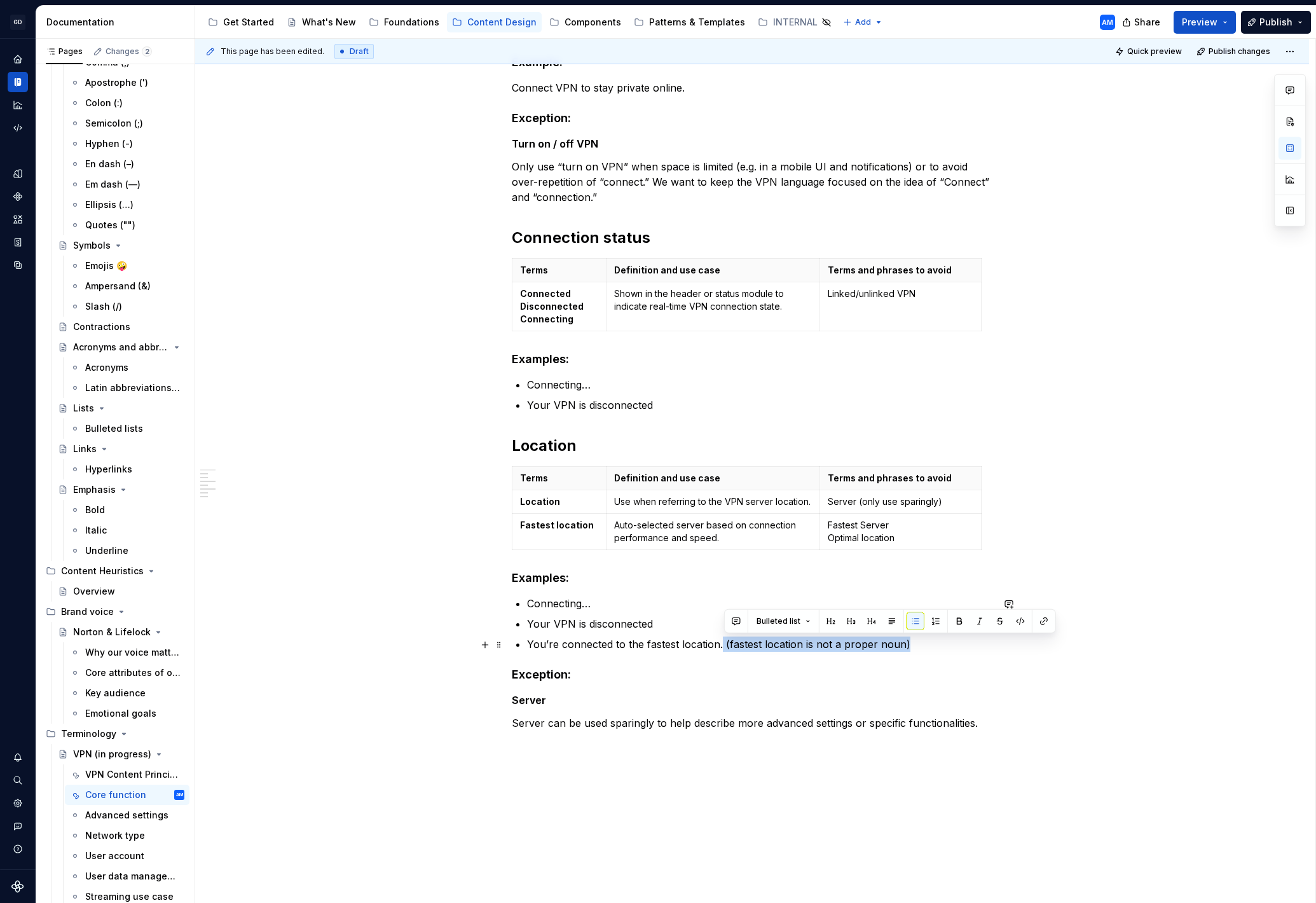
click at [725, 648] on p "You’re connected to the fastest location. (fastest location is not a proper nou…" at bounding box center [760, 644] width 466 height 15
copy p "(fastest location is not a proper noun)"
click at [627, 680] on h4 "Exception:" at bounding box center [751, 674] width 481 height 15
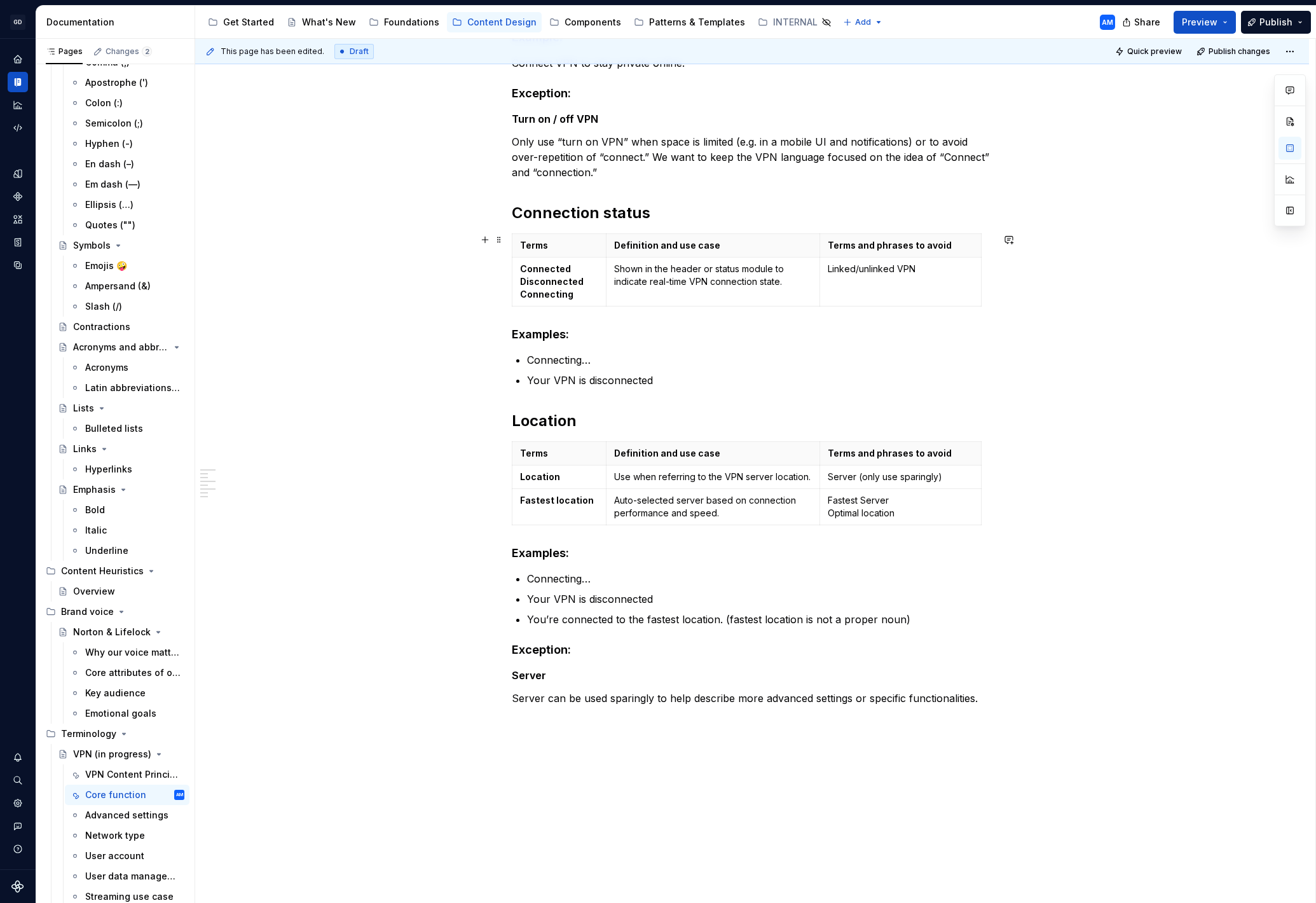
scroll to position [0, 0]
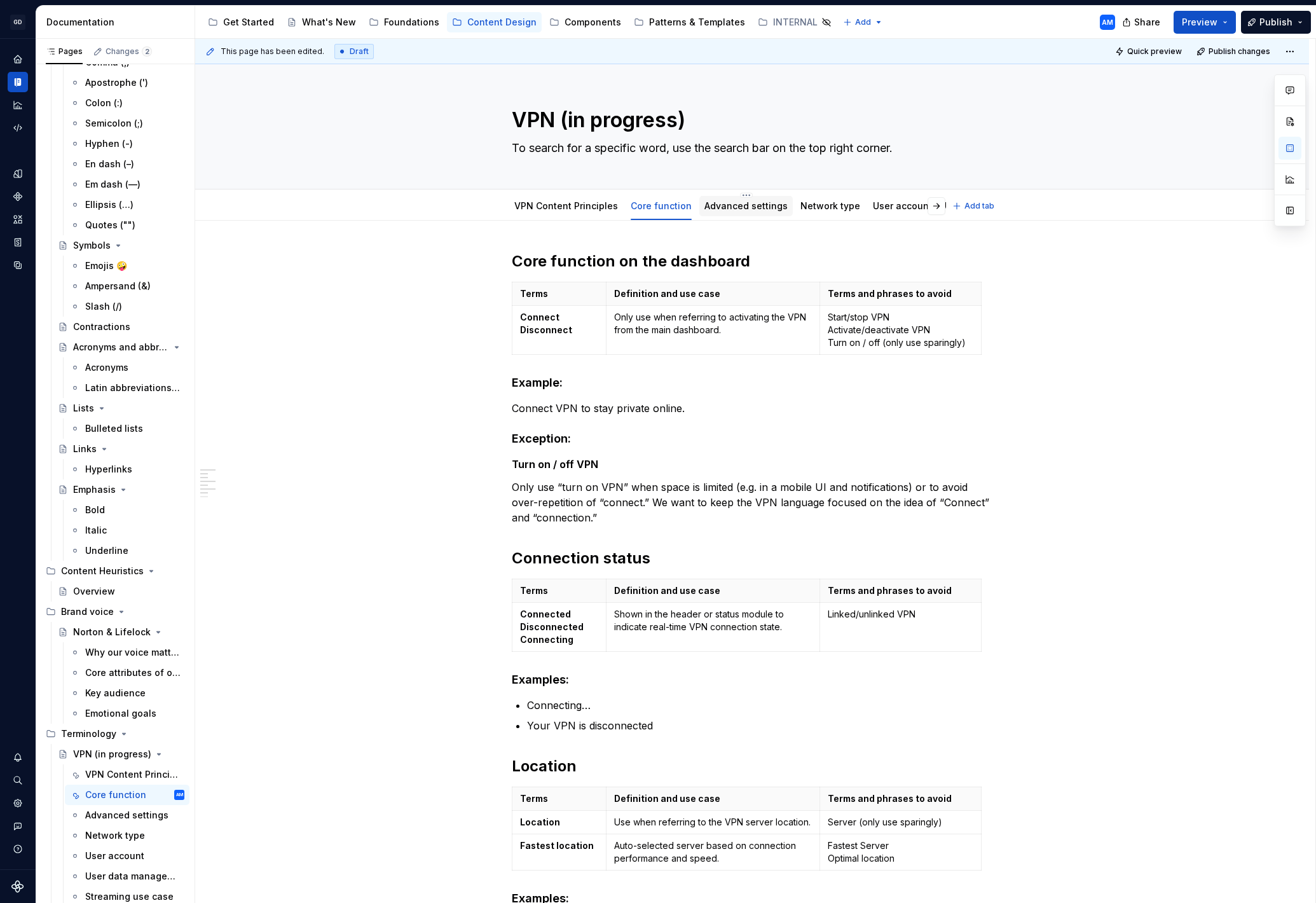
click at [752, 209] on link "Advanced settings" at bounding box center [747, 205] width 83 height 10
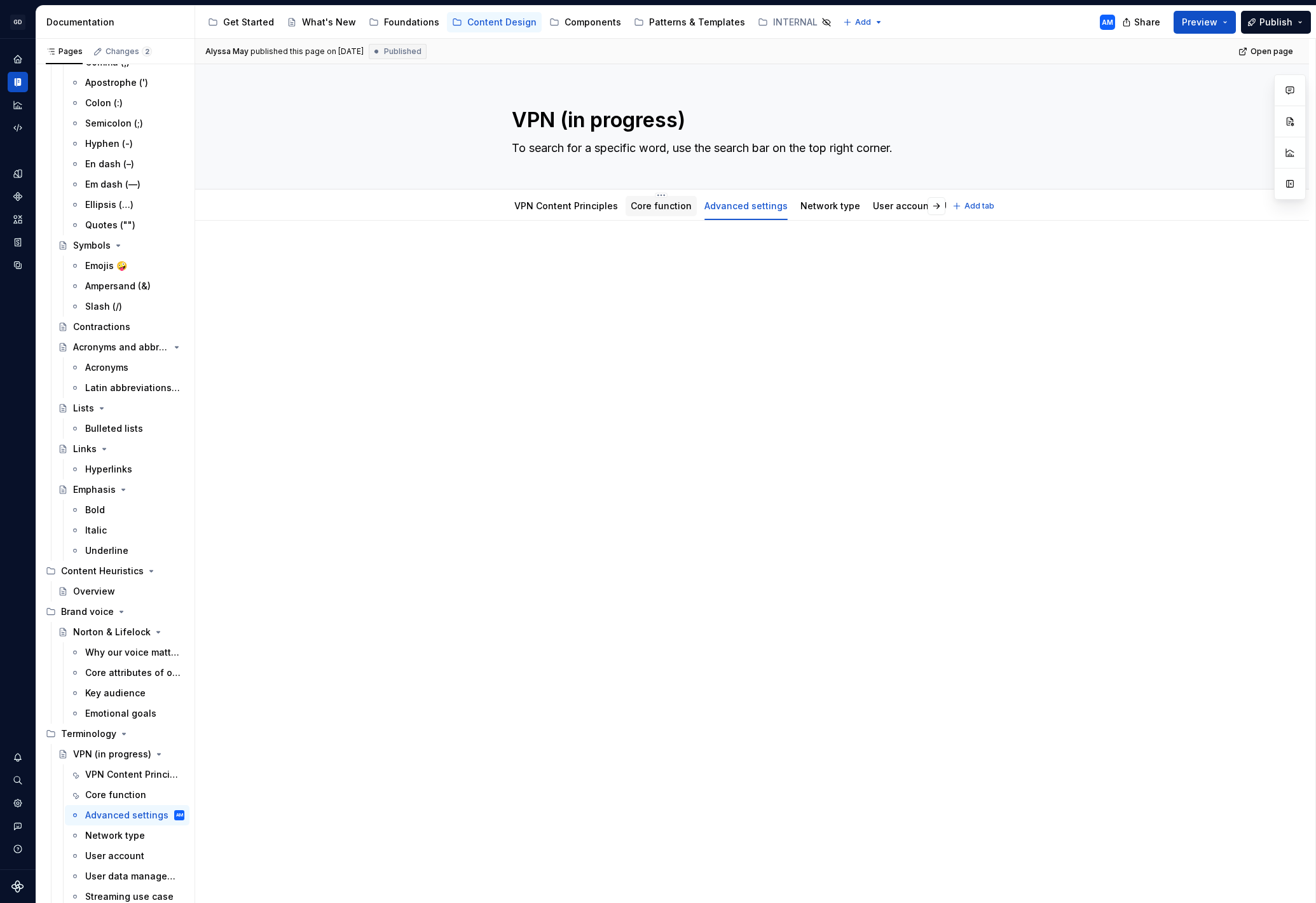
click at [665, 208] on link "Core function" at bounding box center [661, 205] width 61 height 10
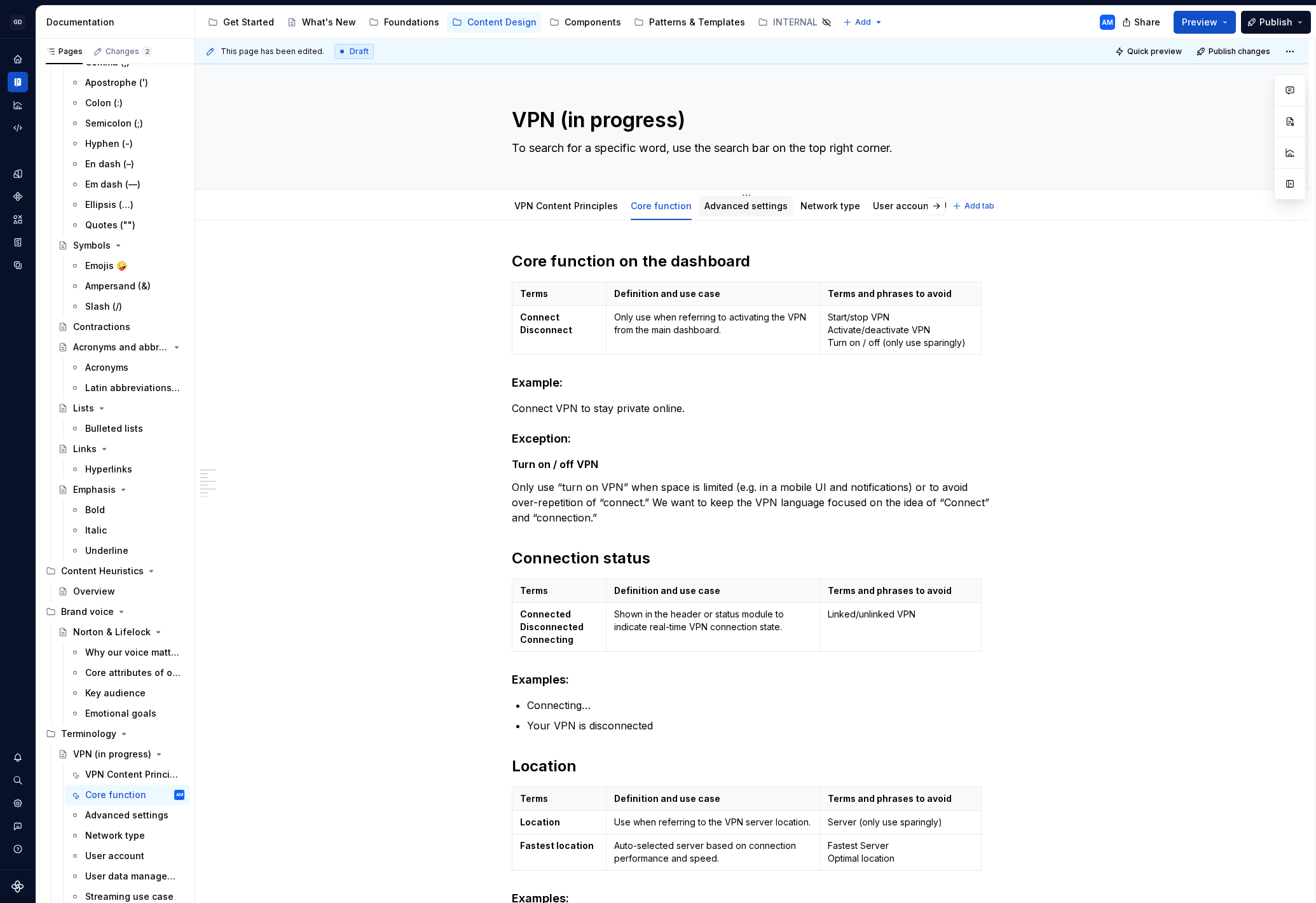
click at [745, 205] on link "Advanced settings" at bounding box center [747, 205] width 83 height 10
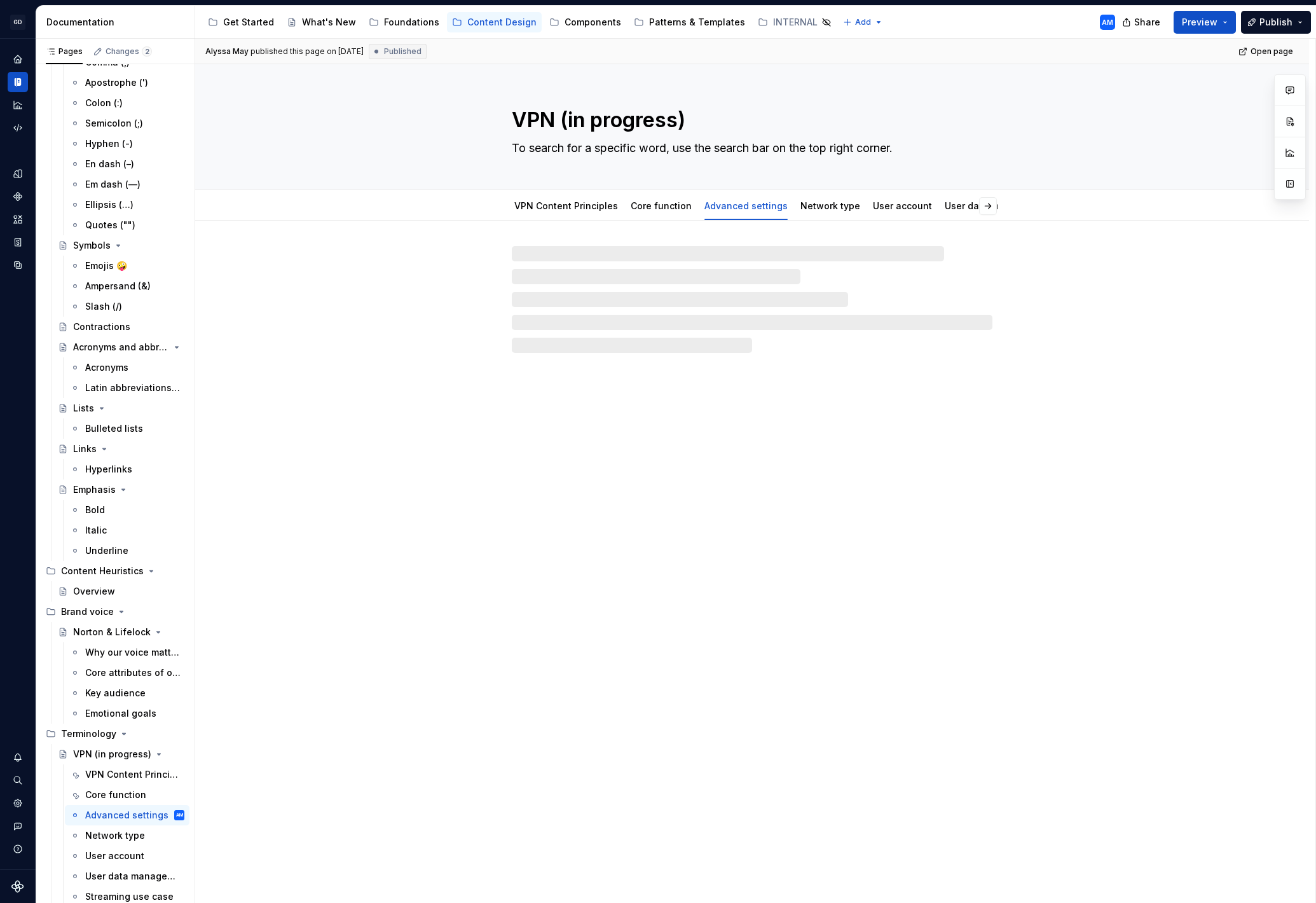
type textarea "*"
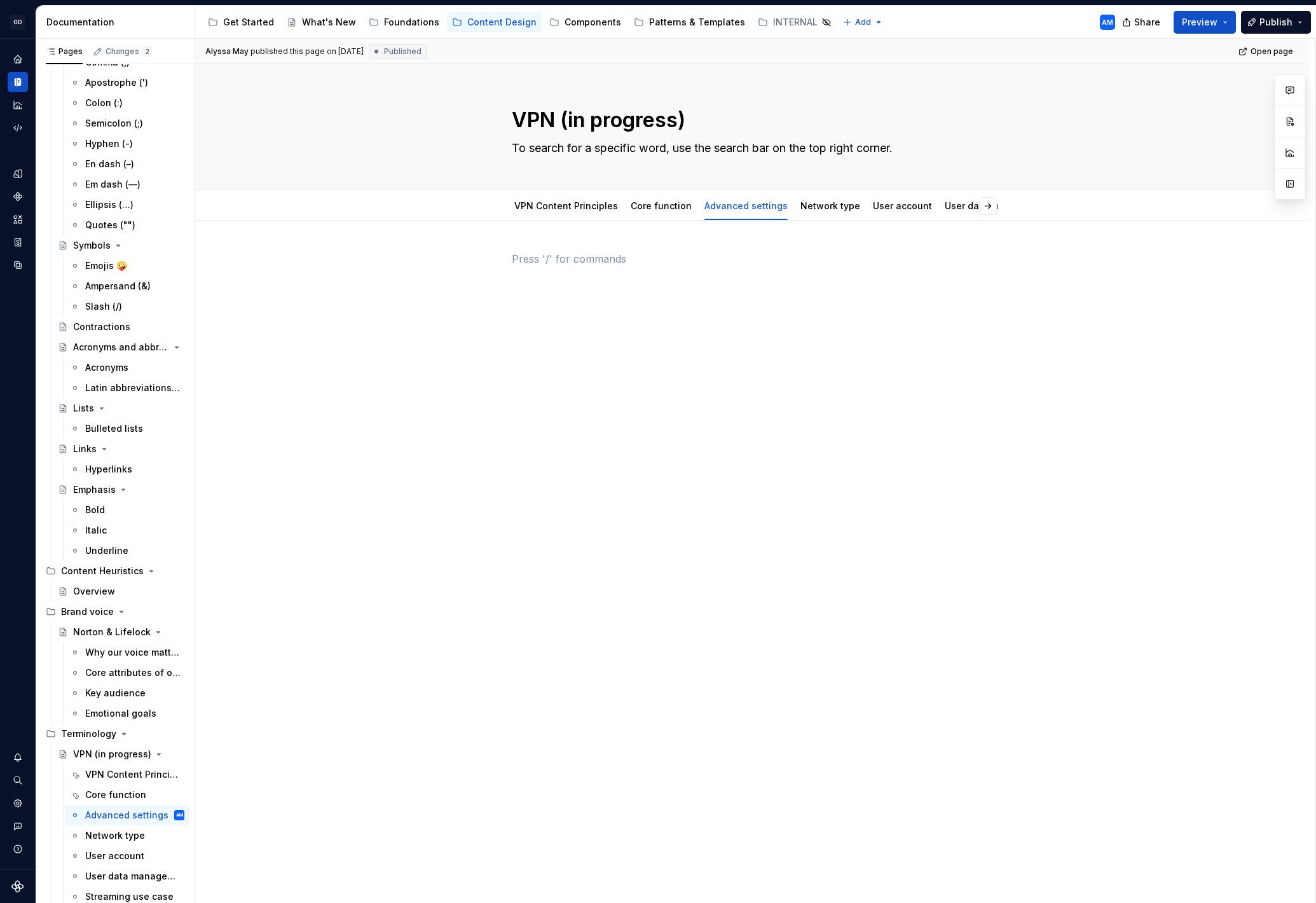
click at [599, 262] on p at bounding box center [751, 259] width 481 height 15
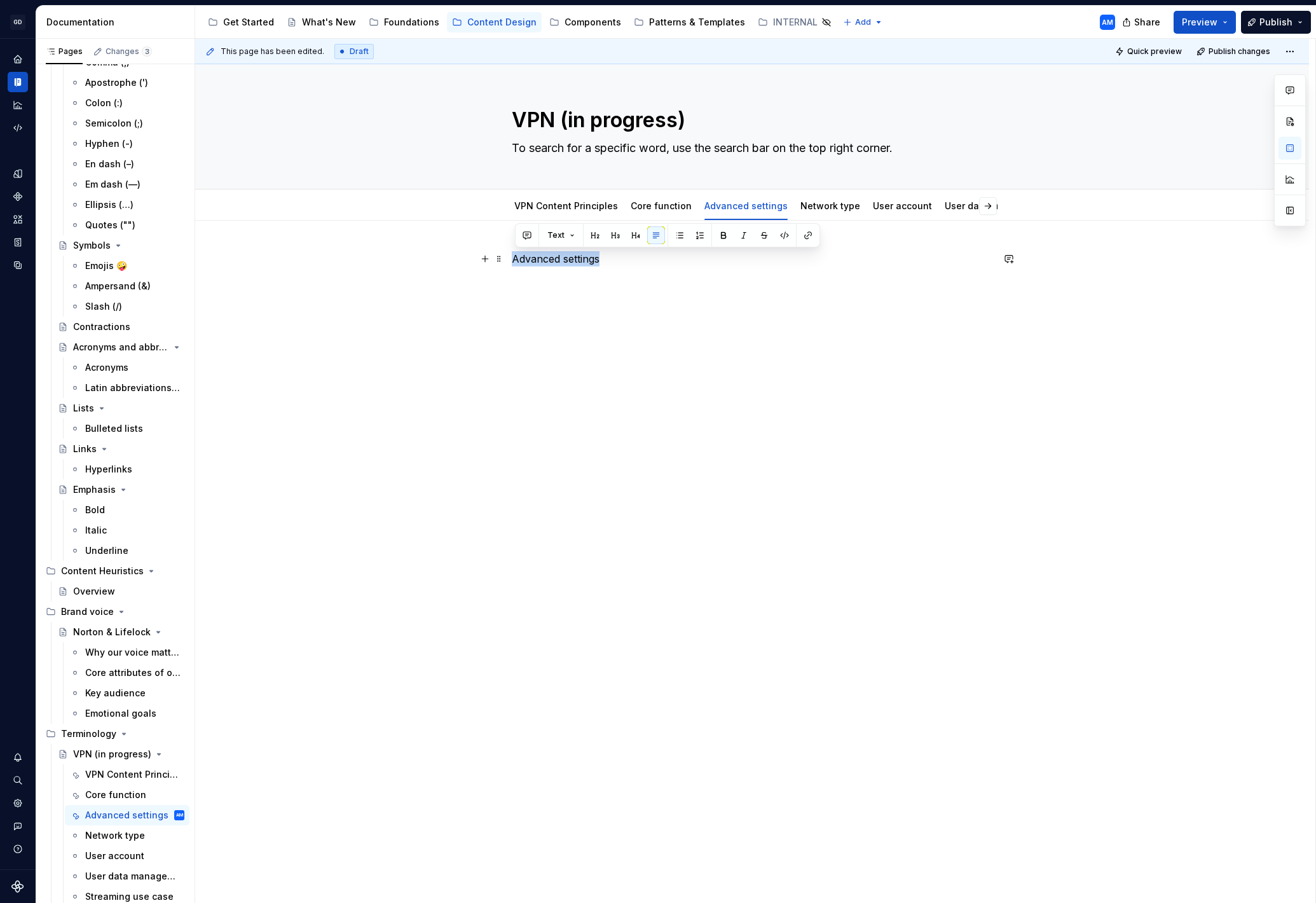
drag, startPoint x: 621, startPoint y: 255, endPoint x: 462, endPoint y: 267, distance: 159.5
click at [462, 266] on div "Advanced settings" at bounding box center [752, 403] width 1114 height 365
click at [592, 240] on button "button" at bounding box center [595, 235] width 18 height 18
drag, startPoint x: 616, startPoint y: 289, endPoint x: 623, endPoint y: 284, distance: 8.6
click at [616, 288] on div "Advanced settings" at bounding box center [751, 275] width 481 height 48
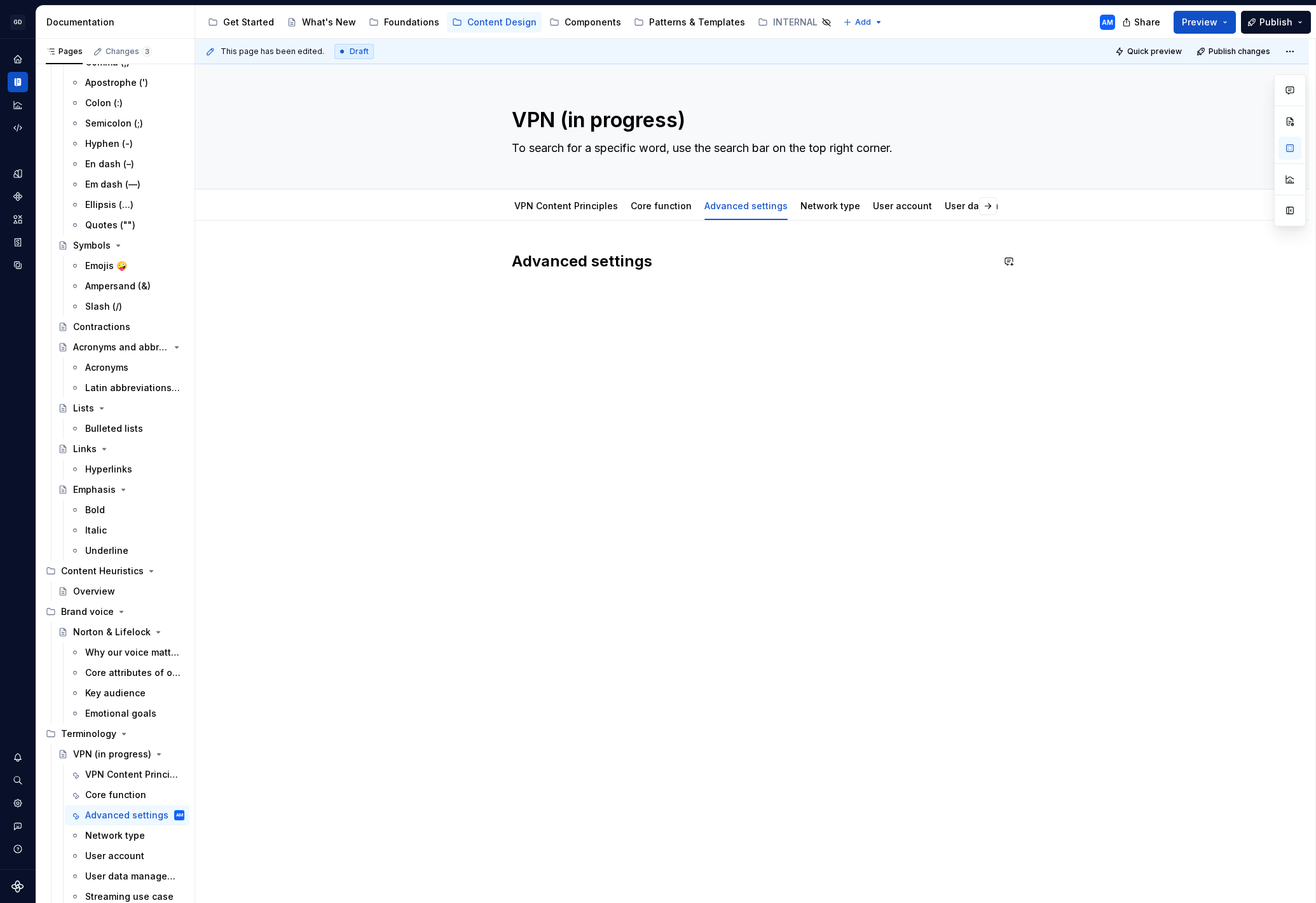
click at [591, 304] on div "Advanced settings" at bounding box center [751, 283] width 481 height 64
click at [504, 294] on div "This page has been edited. Draft Quick preview Publish changes VPN (in progress…" at bounding box center [755, 470] width 1121 height 864
click at [532, 294] on div "Advanced settings" at bounding box center [751, 275] width 481 height 48
click at [531, 294] on div "Advanced settings" at bounding box center [751, 275] width 481 height 48
click at [678, 262] on h2 "Advanced settings" at bounding box center [751, 261] width 481 height 20
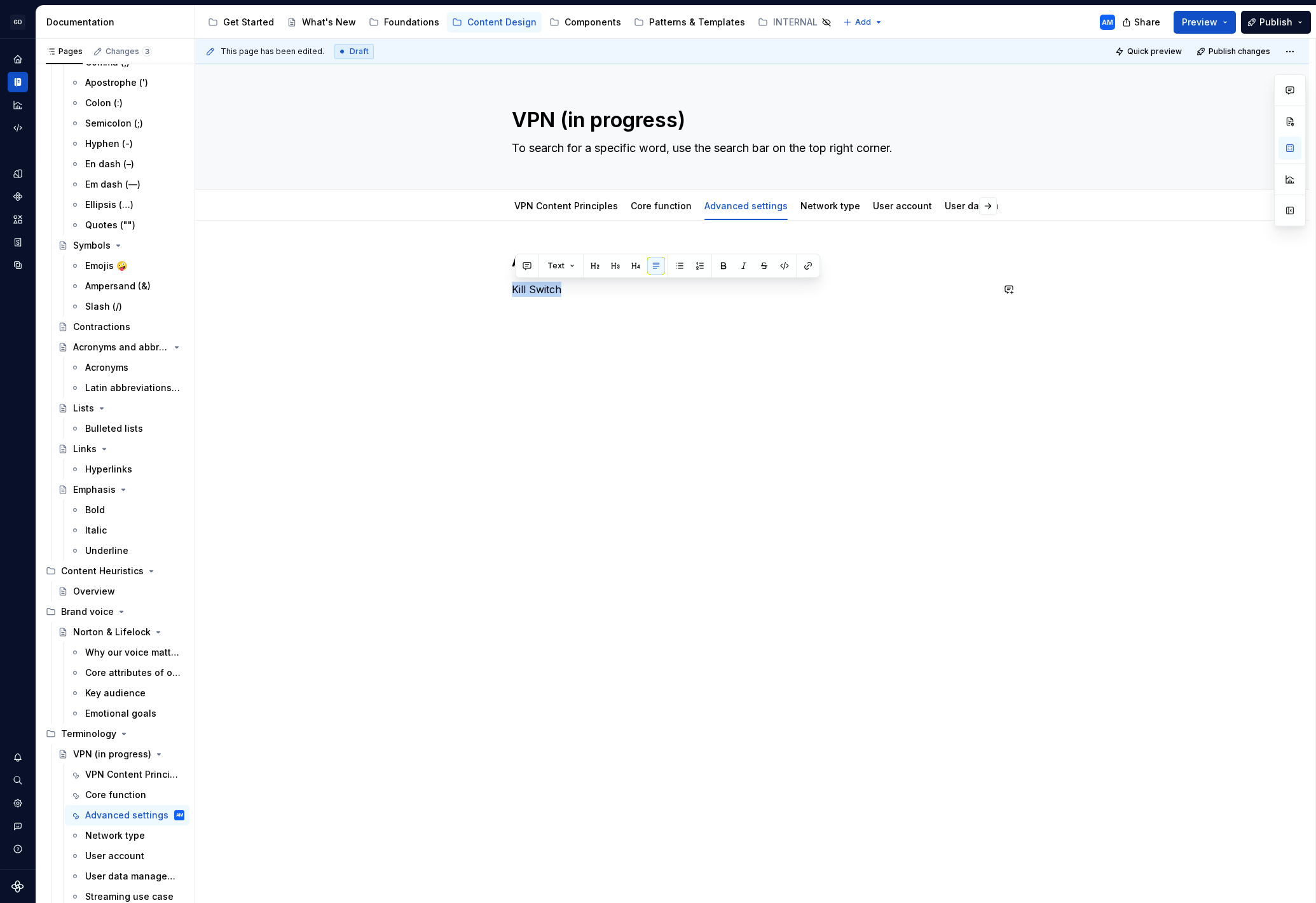
drag, startPoint x: 505, startPoint y: 281, endPoint x: 454, endPoint y: 273, distance: 51.6
click at [451, 272] on div "Advanced settings Kill Switch" at bounding box center [752, 403] width 1114 height 365
click at [621, 268] on button "button" at bounding box center [615, 266] width 18 height 18
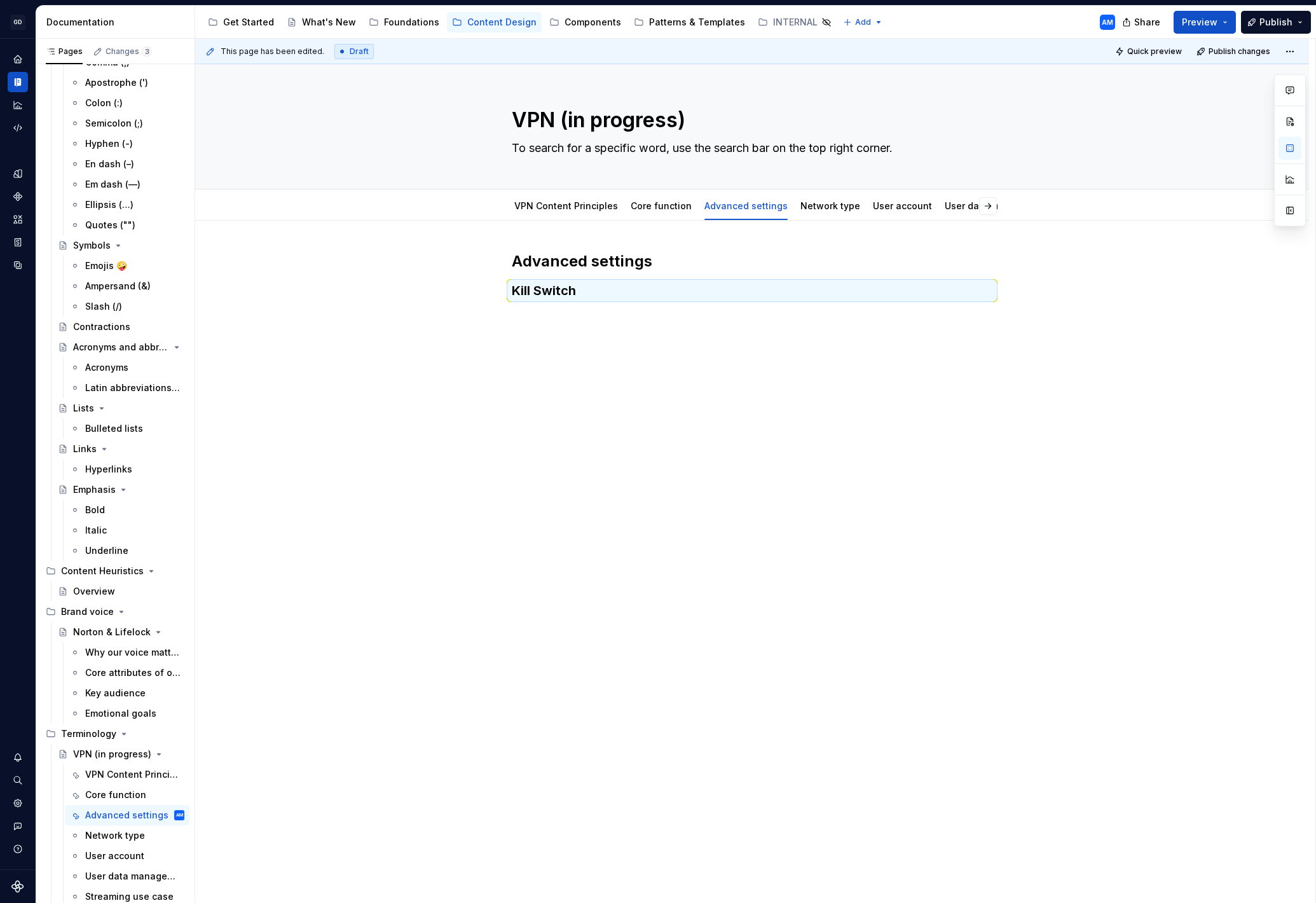
click at [658, 322] on div "This page has been edited. Draft Quick preview Publish changes VPN (in progress…" at bounding box center [755, 470] width 1121 height 864
click at [625, 304] on div "Advanced settings Kill Switch" at bounding box center [751, 283] width 481 height 64
click at [618, 296] on h3 "Kill Switch" at bounding box center [751, 290] width 481 height 18
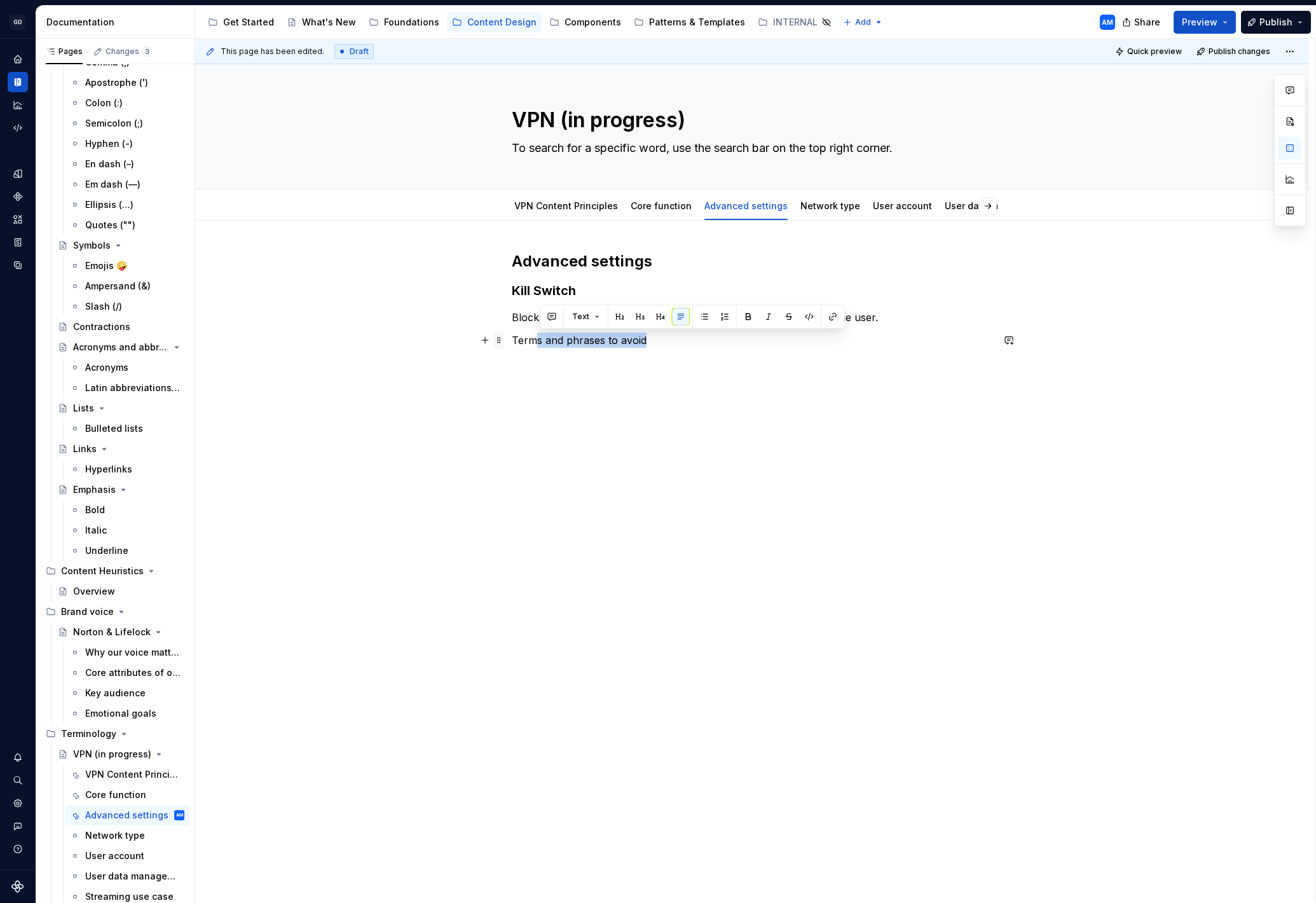
drag, startPoint x: 658, startPoint y: 341, endPoint x: 507, endPoint y: 339, distance: 151.0
click at [511, 339] on div "Advanced settings Kill Switch Blocks internet traffic if VPN disconnects unexpe…" at bounding box center [751, 307] width 481 height 112
drag, startPoint x: 672, startPoint y: 346, endPoint x: 662, endPoint y: 346, distance: 10.0
click at [672, 346] on p "Terms and phrases to avoid" at bounding box center [751, 341] width 481 height 15
drag, startPoint x: 587, startPoint y: 337, endPoint x: 487, endPoint y: 329, distance: 100.3
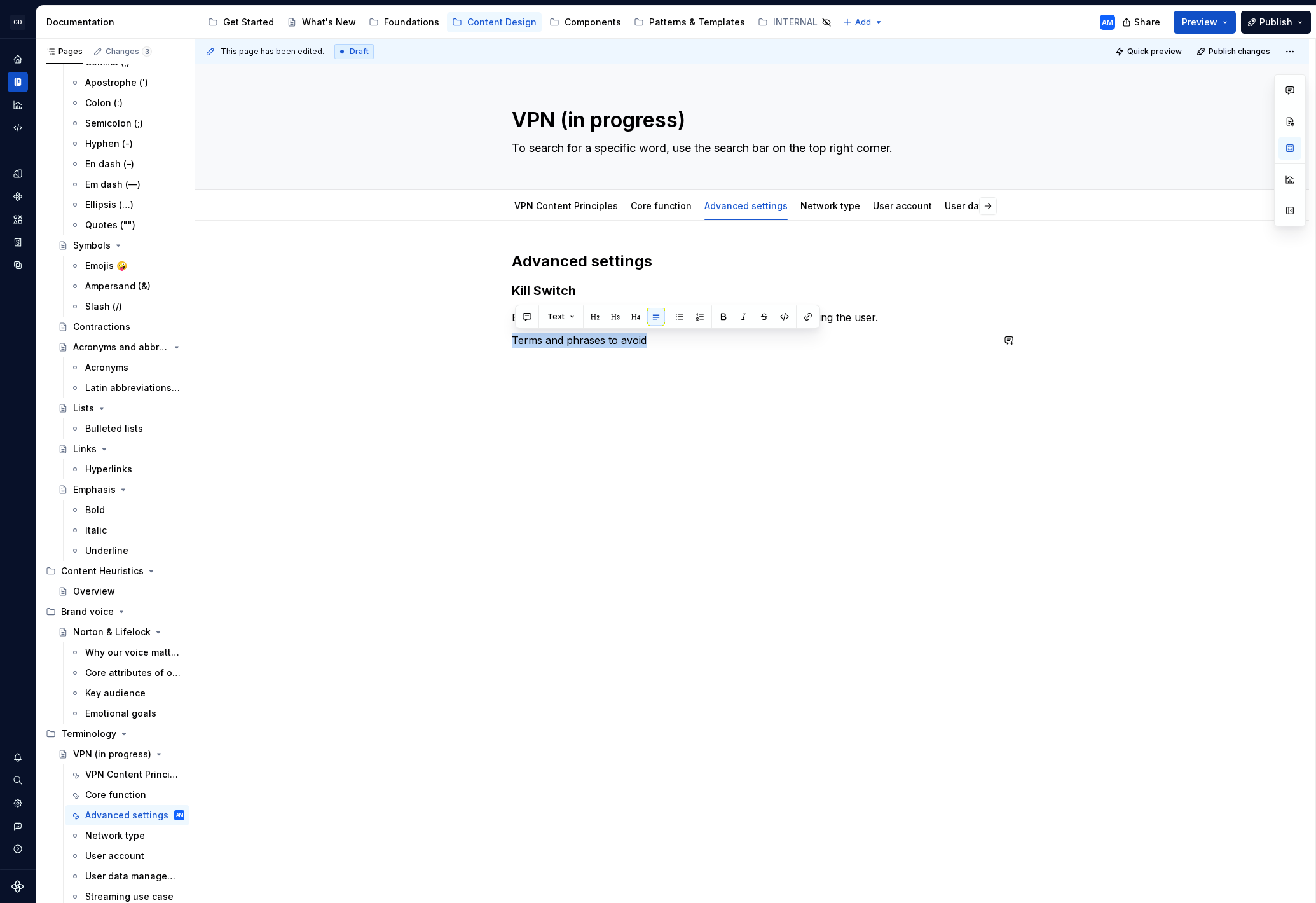
click at [464, 329] on div "Advanced settings Kill Switch Blocks internet traffic if VPN disconnects unexpe…" at bounding box center [752, 428] width 1114 height 414
click at [620, 315] on button "button" at bounding box center [615, 316] width 18 height 18
click at [721, 356] on h3 "Terms and phrases to avoid" at bounding box center [751, 349] width 481 height 18
drag, startPoint x: 710, startPoint y: 348, endPoint x: 511, endPoint y: 353, distance: 199.1
click at [511, 353] on div "Advanced settings Kill Switch Blocks internet traffic if VPN disconnects unexpe…" at bounding box center [752, 433] width 1114 height 423
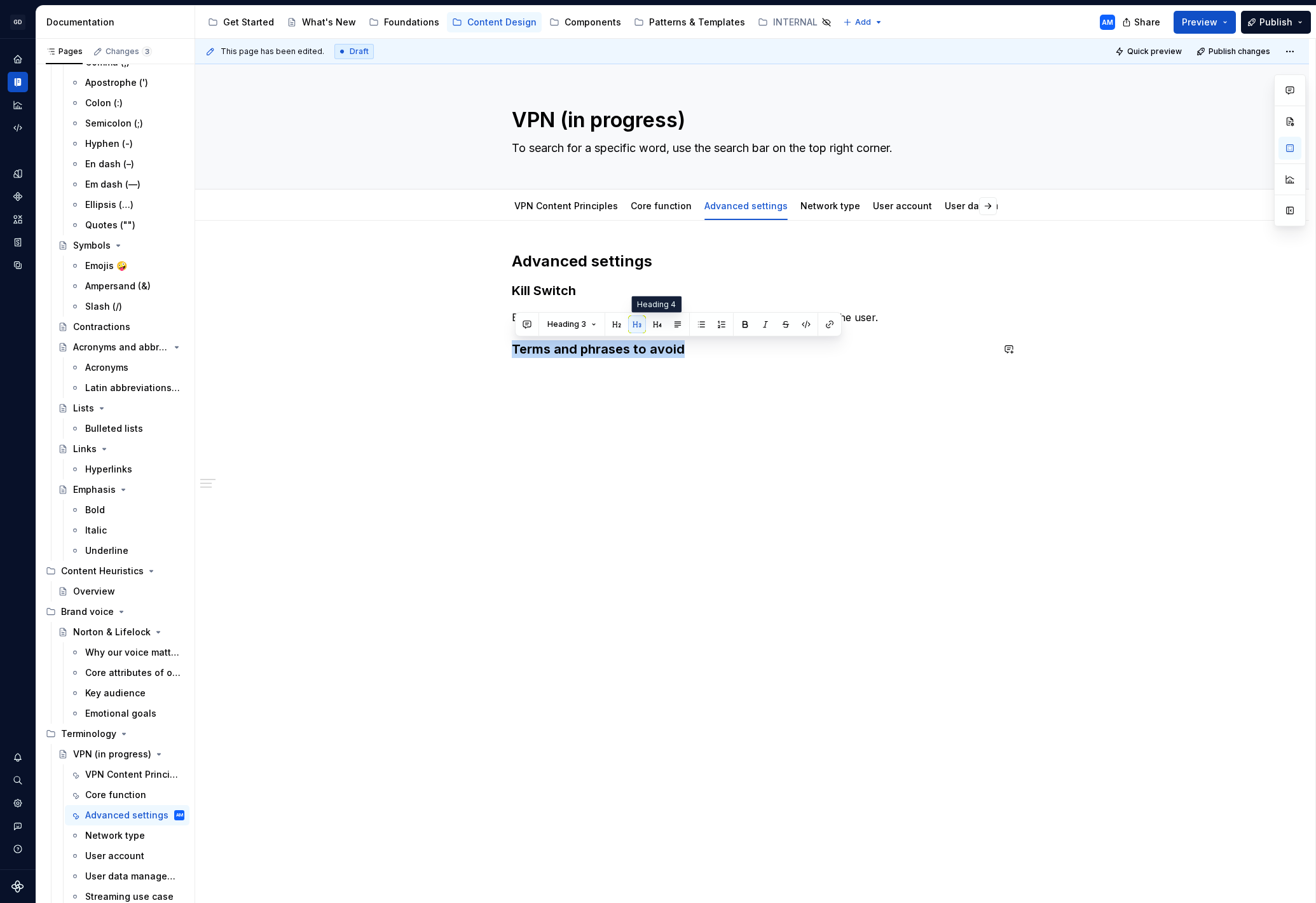
click at [653, 325] on button "button" at bounding box center [658, 323] width 18 height 18
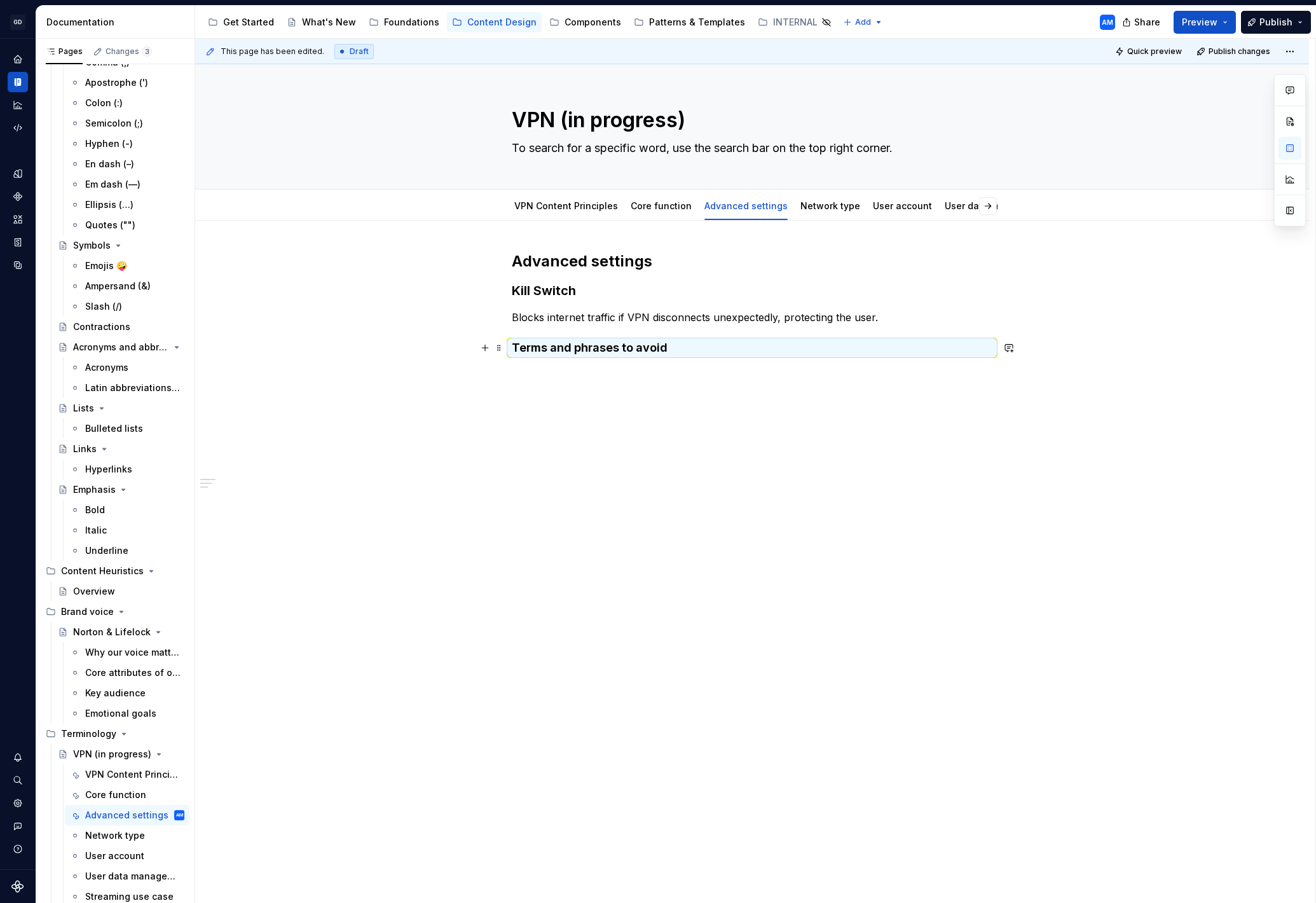
click at [691, 358] on div "Advanced settings Kill Switch Blocks internet traffic if VPN disconnects unexpe…" at bounding box center [751, 311] width 481 height 120
click at [681, 349] on h4 "Terms and phrases to avoid" at bounding box center [751, 348] width 481 height 15
drag, startPoint x: 681, startPoint y: 349, endPoint x: 552, endPoint y: 342, distance: 129.2
click at [510, 342] on div "Advanced settings Kill Switch Blocks internet traffic if VPN disconnects unexpe…" at bounding box center [752, 432] width 1114 height 421
click at [676, 317] on button "button" at bounding box center [677, 322] width 18 height 18
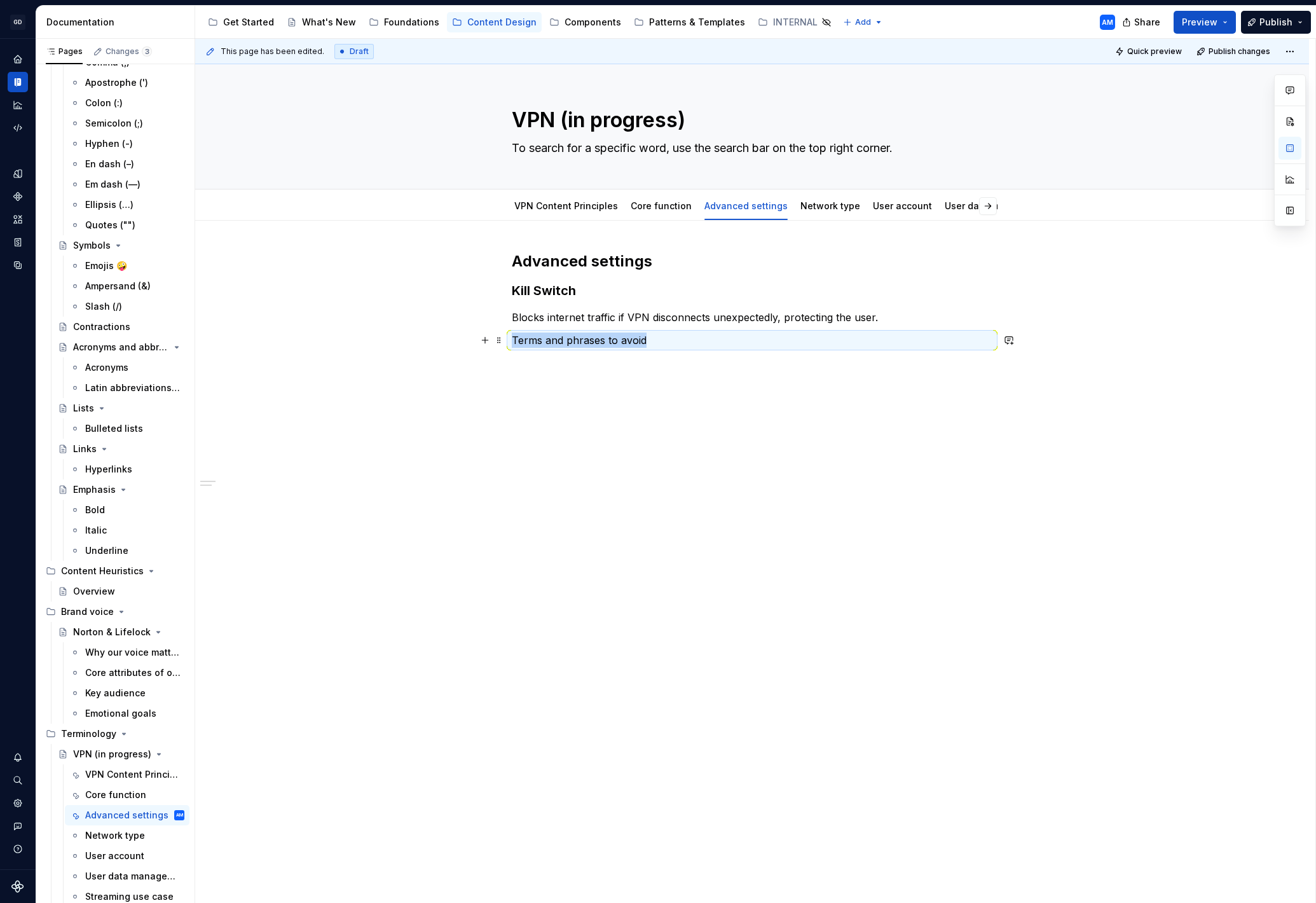
click at [658, 339] on p "Terms and phrases to avoid" at bounding box center [751, 341] width 481 height 15
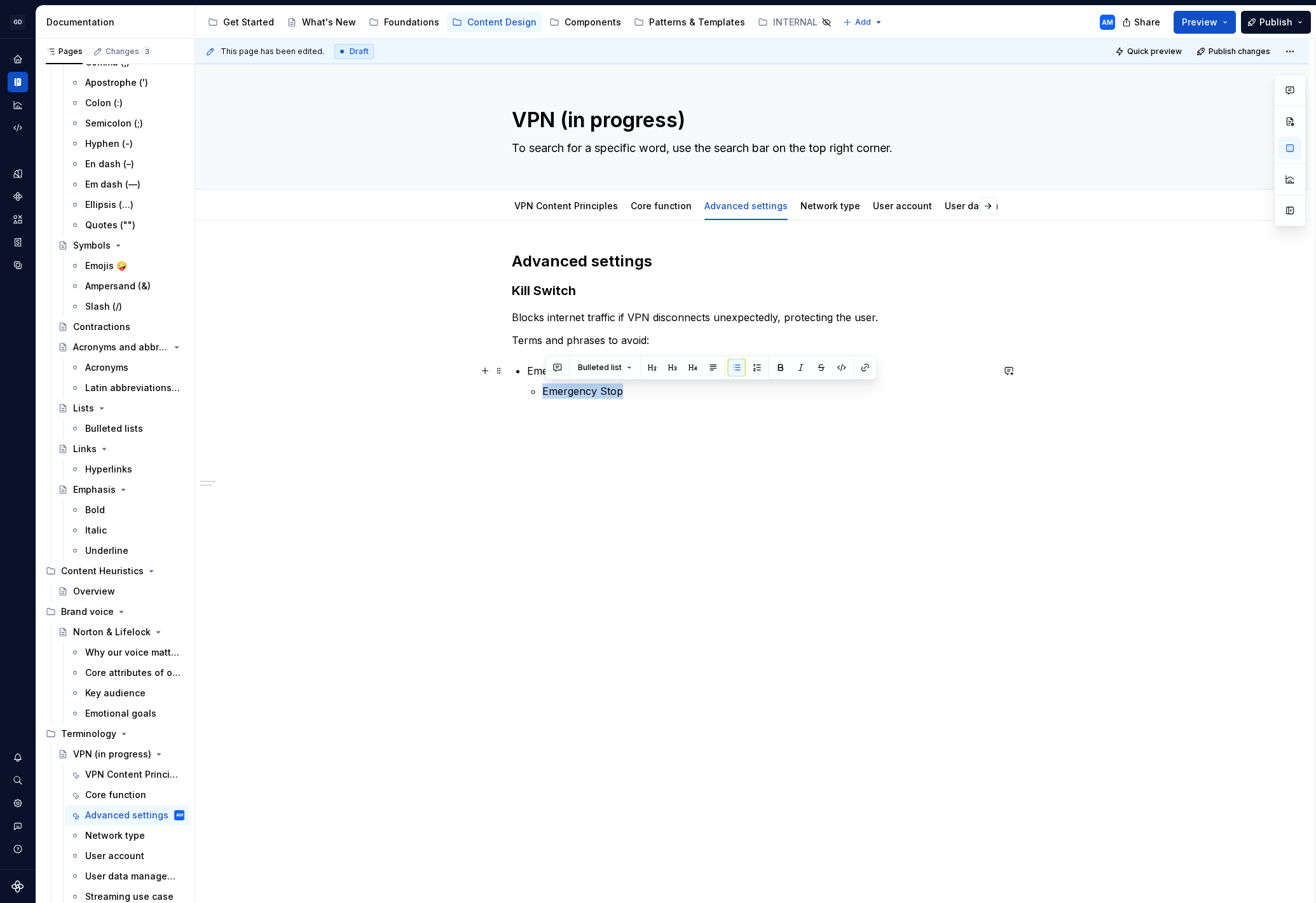
drag, startPoint x: 639, startPoint y: 385, endPoint x: 512, endPoint y: 380, distance: 127.1
click at [512, 380] on div "Advanced settings Kill Switch Blocks internet traffic if VPN disconnects unexpe…" at bounding box center [752, 452] width 1114 height 464
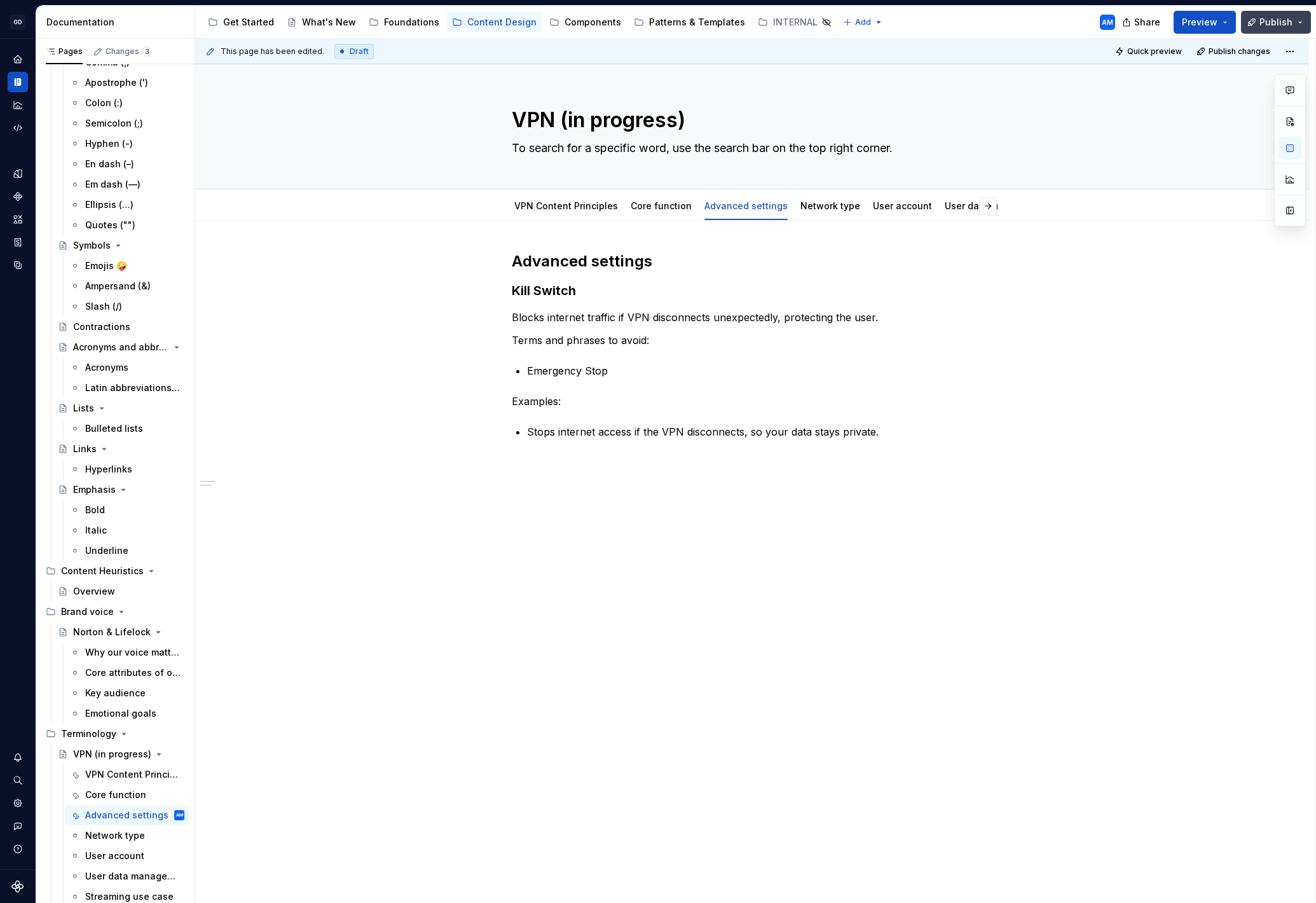
click at [1273, 20] on span "Publish" at bounding box center [1276, 22] width 33 height 12
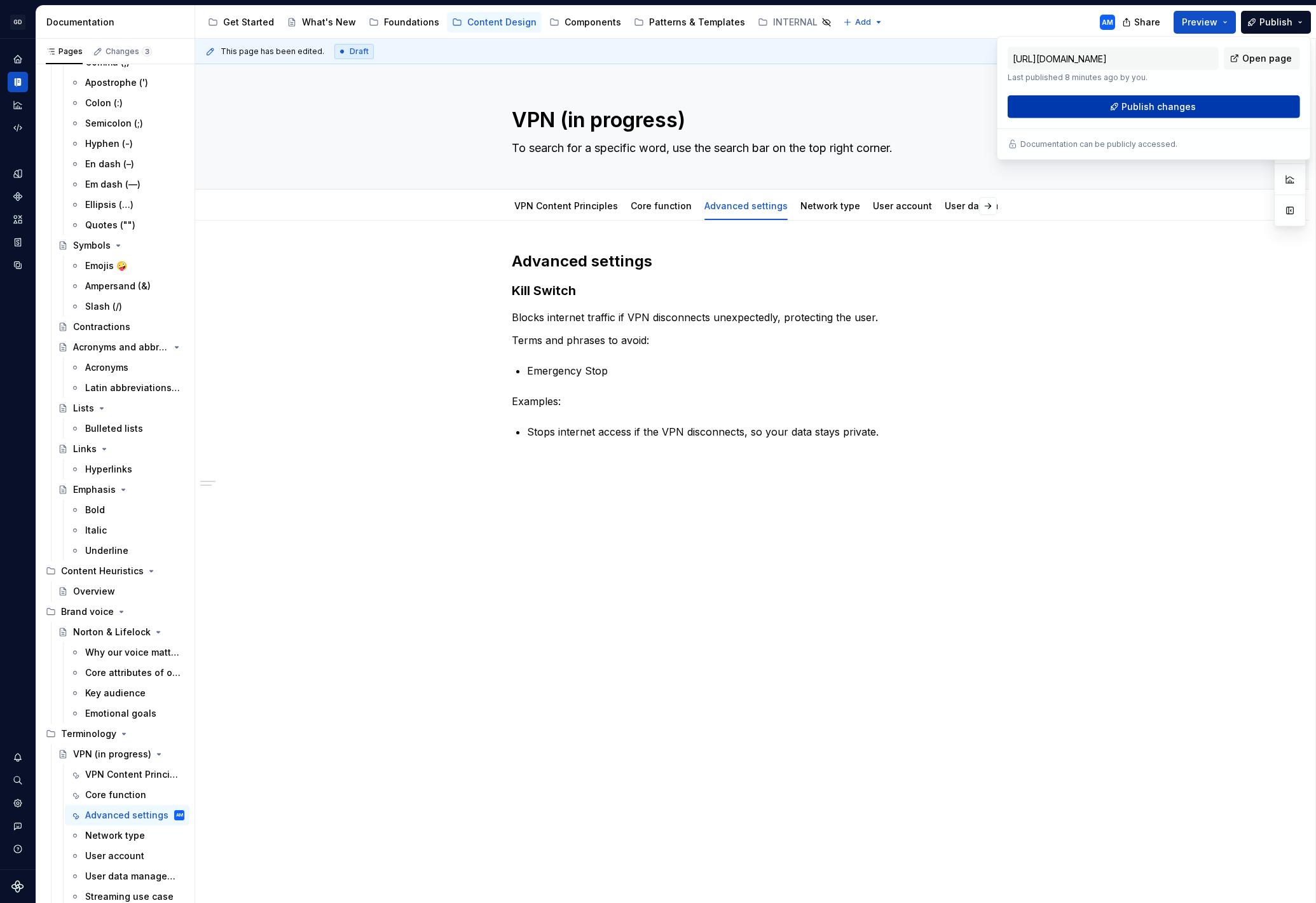
click at [1159, 114] on button "Publish changes" at bounding box center [1154, 107] width 292 height 23
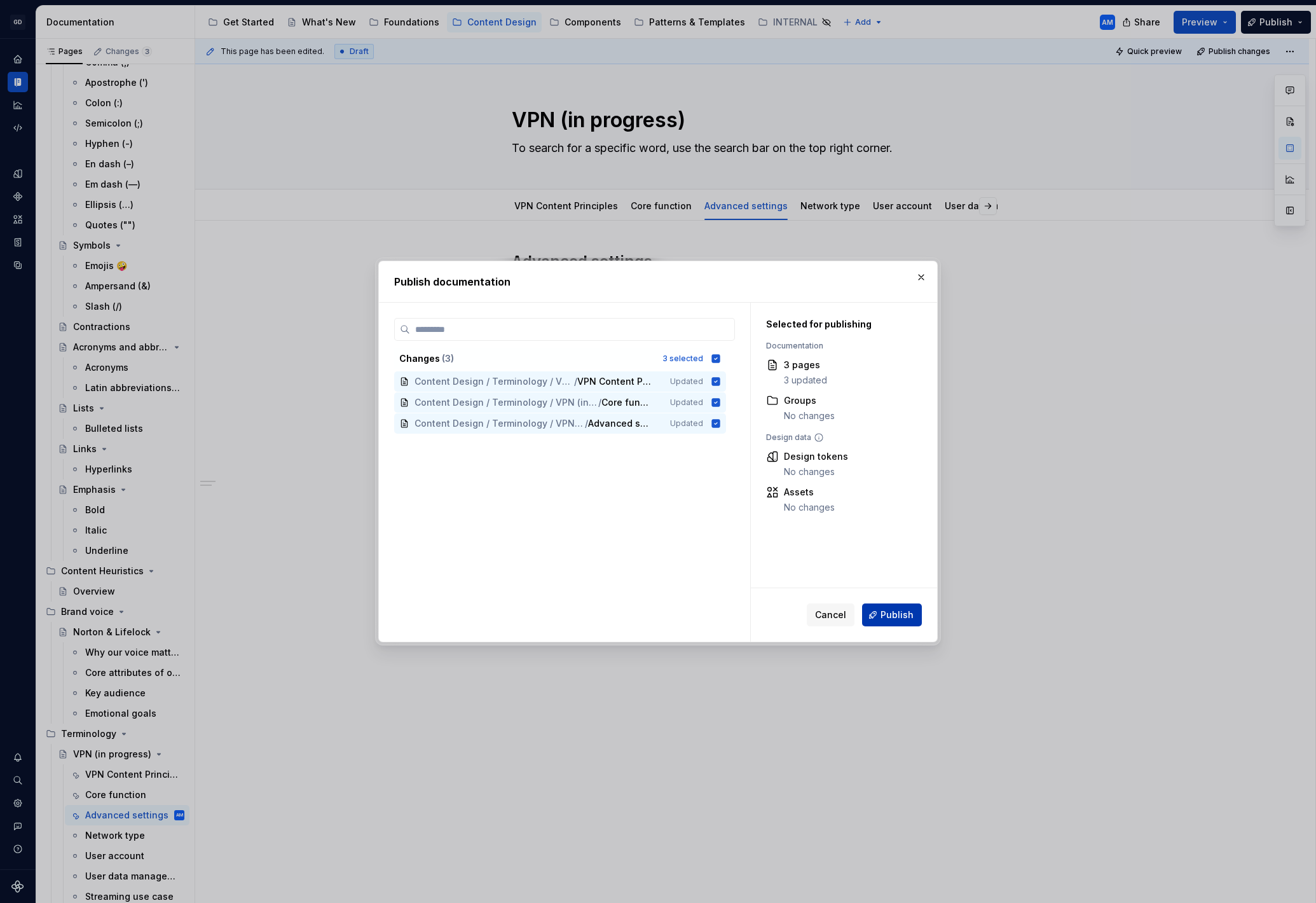
click at [884, 617] on span "Publish" at bounding box center [897, 614] width 33 height 12
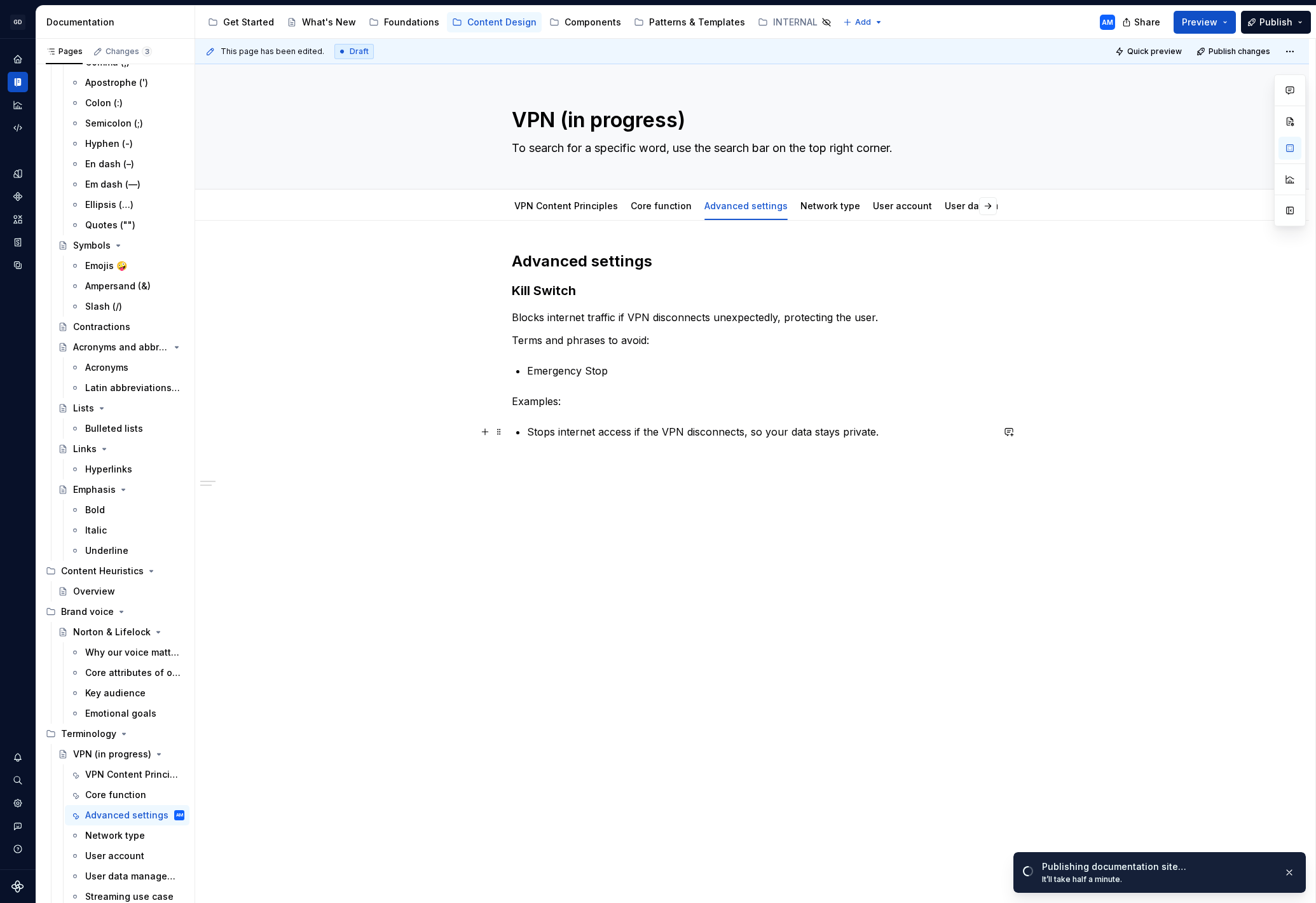
click at [889, 427] on p "Stops internet access if the VPN disconnects, so your data stays private." at bounding box center [760, 432] width 466 height 15
drag, startPoint x: 585, startPoint y: 466, endPoint x: 615, endPoint y: 440, distance: 39.7
click at [511, 458] on div "Advanced settings Kill Switch Blocks internet traffic if VPN disconnects unexpe…" at bounding box center [751, 368] width 481 height 234
click at [612, 438] on button "button" at bounding box center [615, 438] width 18 height 18
drag, startPoint x: 529, startPoint y: 519, endPoint x: 558, endPoint y: 509, distance: 30.7
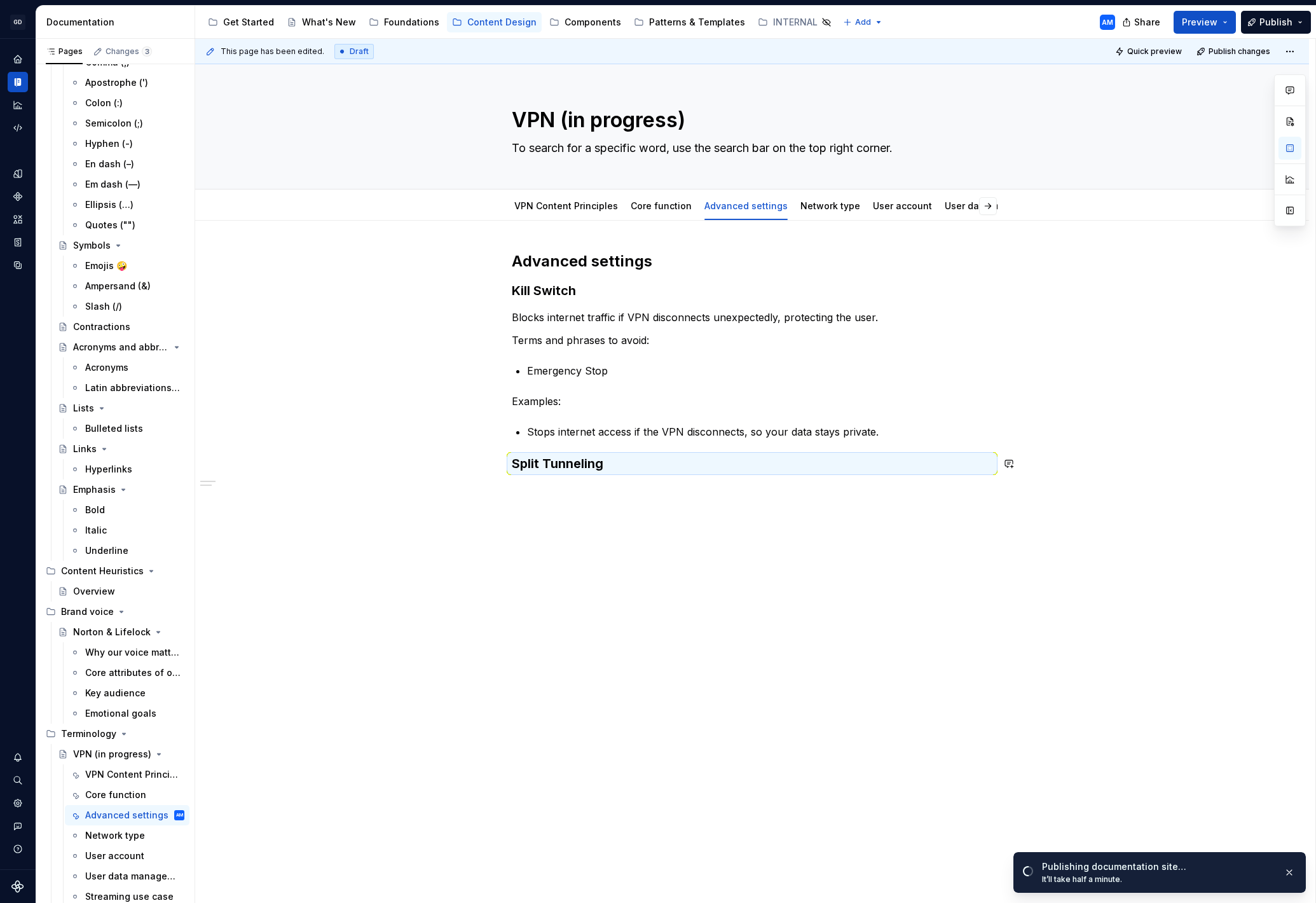
click at [529, 518] on div "Advanced settings Kill Switch Blocks internet traffic if VPN disconnects unexpe…" at bounding box center [752, 489] width 1114 height 538
click at [618, 474] on div "Advanced settings Kill Switch Blocks internet traffic if VPN disconnects unexpe…" at bounding box center [751, 375] width 481 height 247
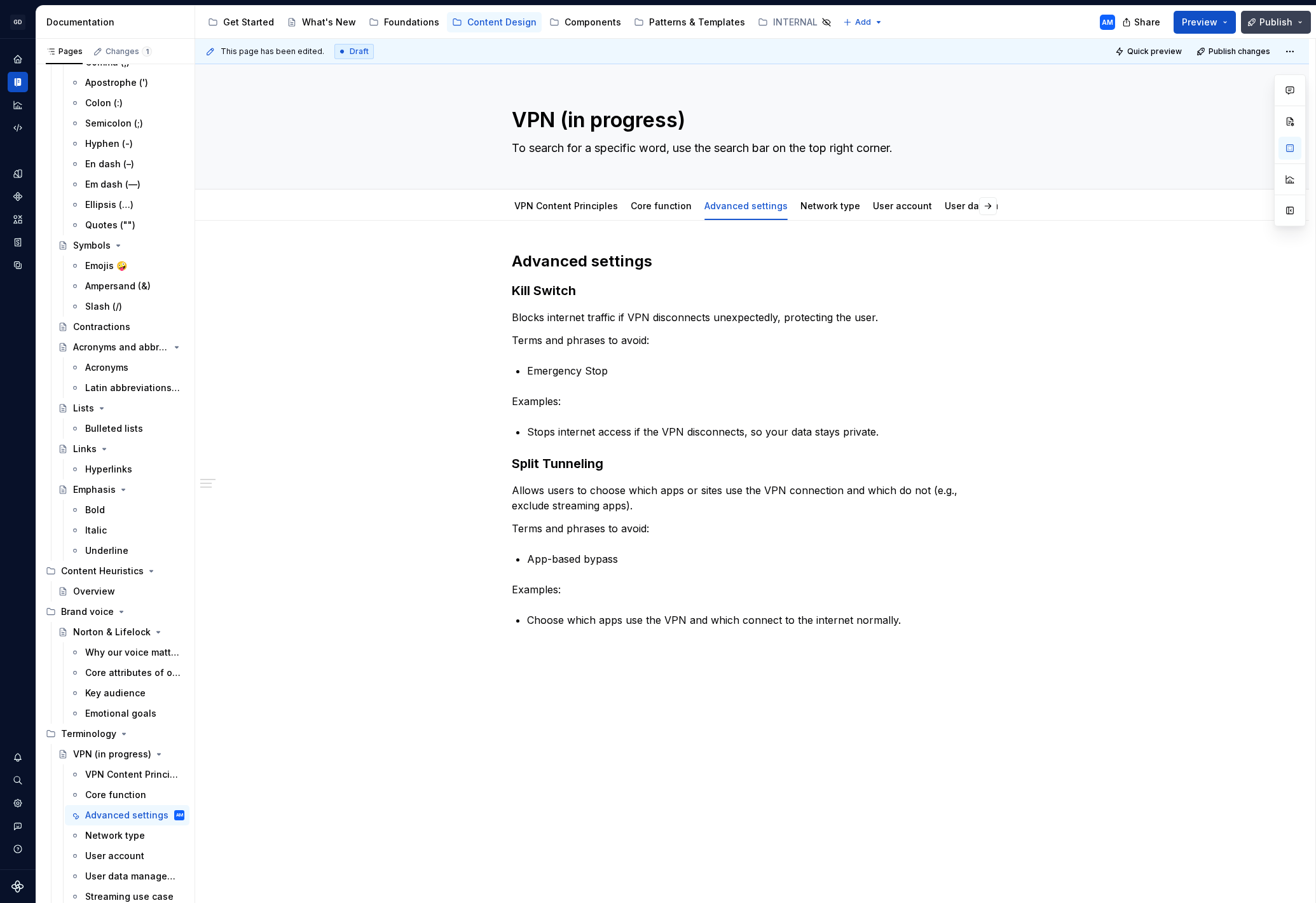
click at [1277, 31] on button "Publish" at bounding box center [1276, 22] width 70 height 23
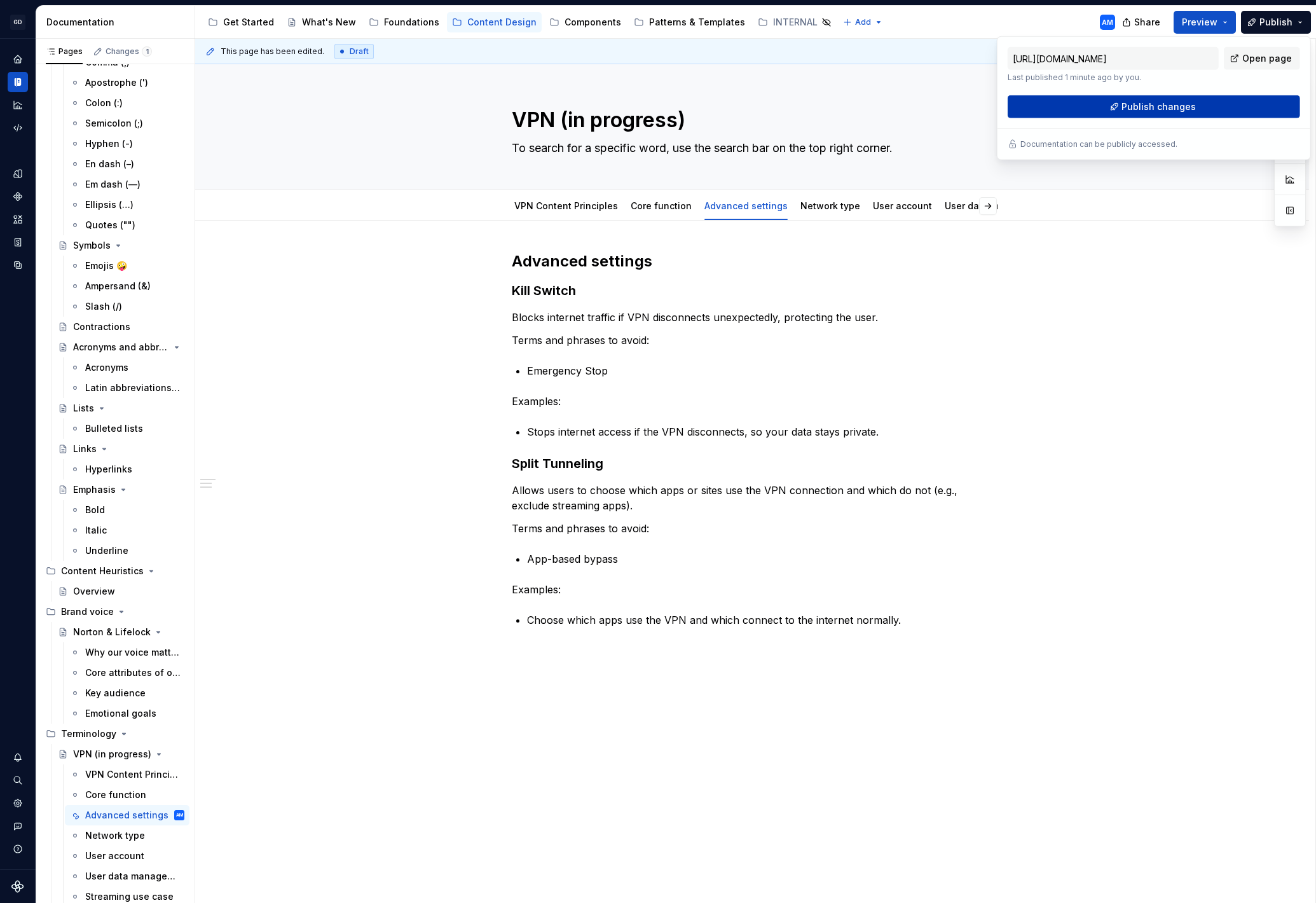
click at [1177, 106] on span "Publish changes" at bounding box center [1158, 106] width 74 height 12
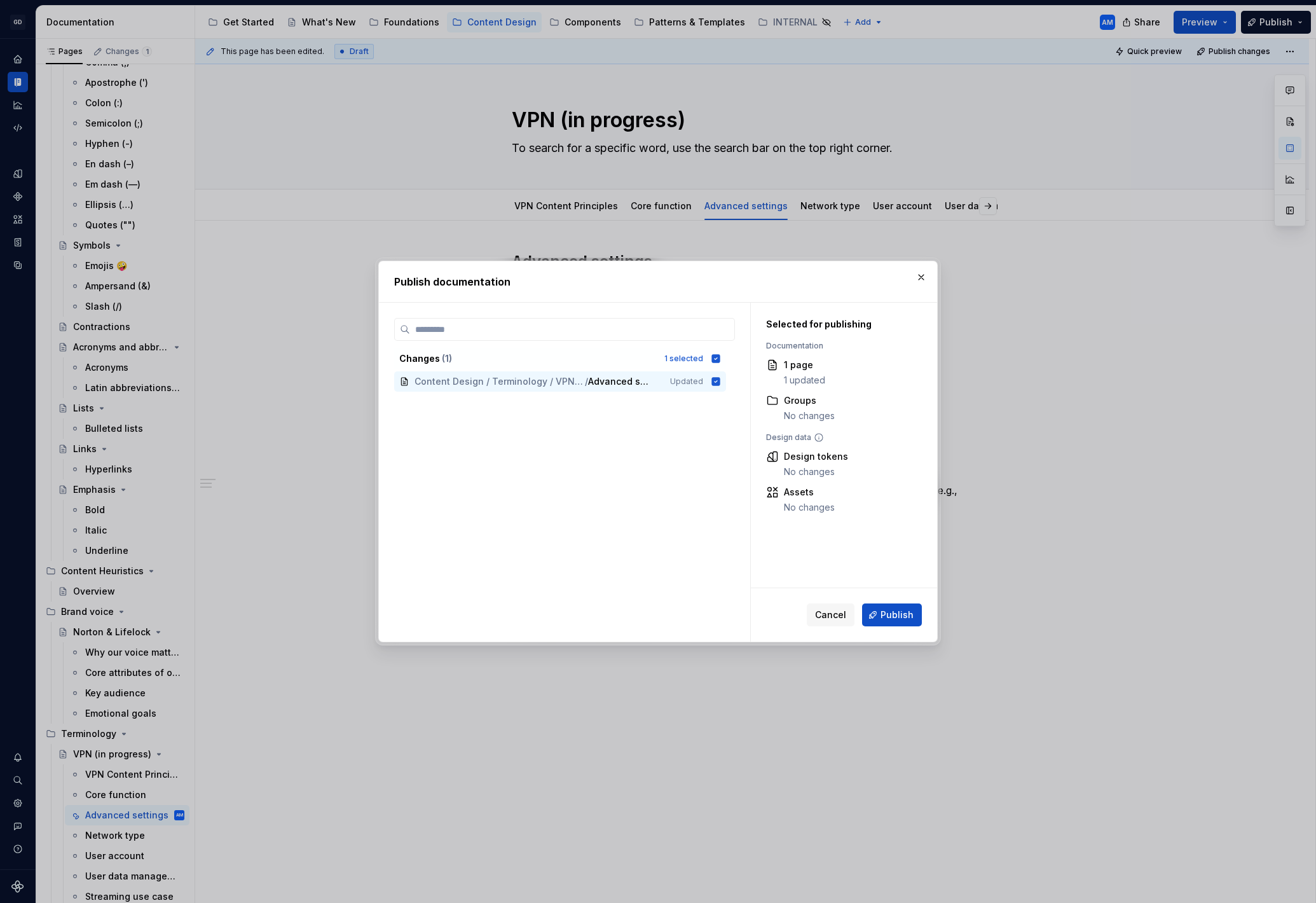
click at [907, 610] on span "Publish" at bounding box center [897, 614] width 33 height 12
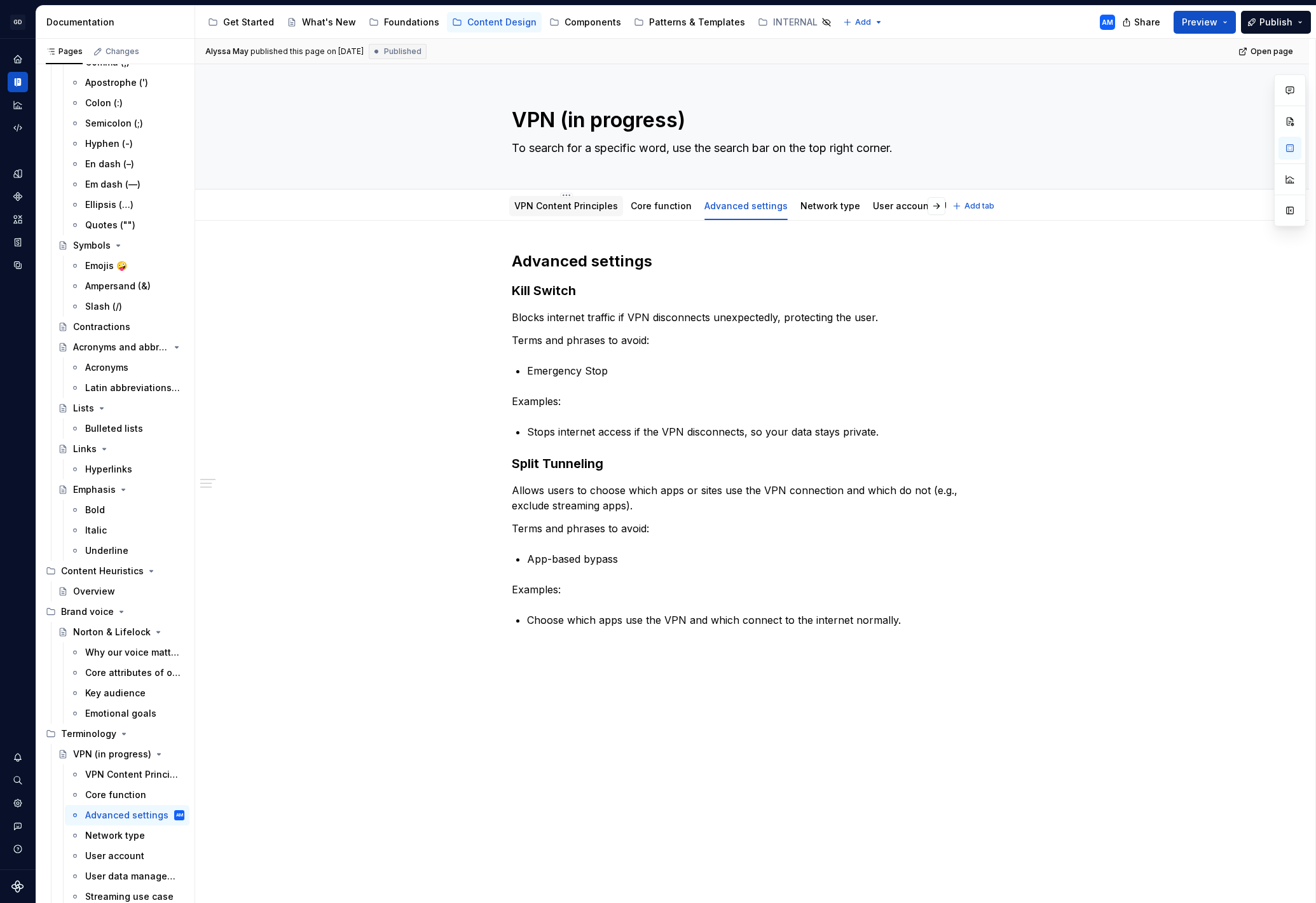
click at [550, 208] on link "VPN Content Principles" at bounding box center [565, 205] width 103 height 10
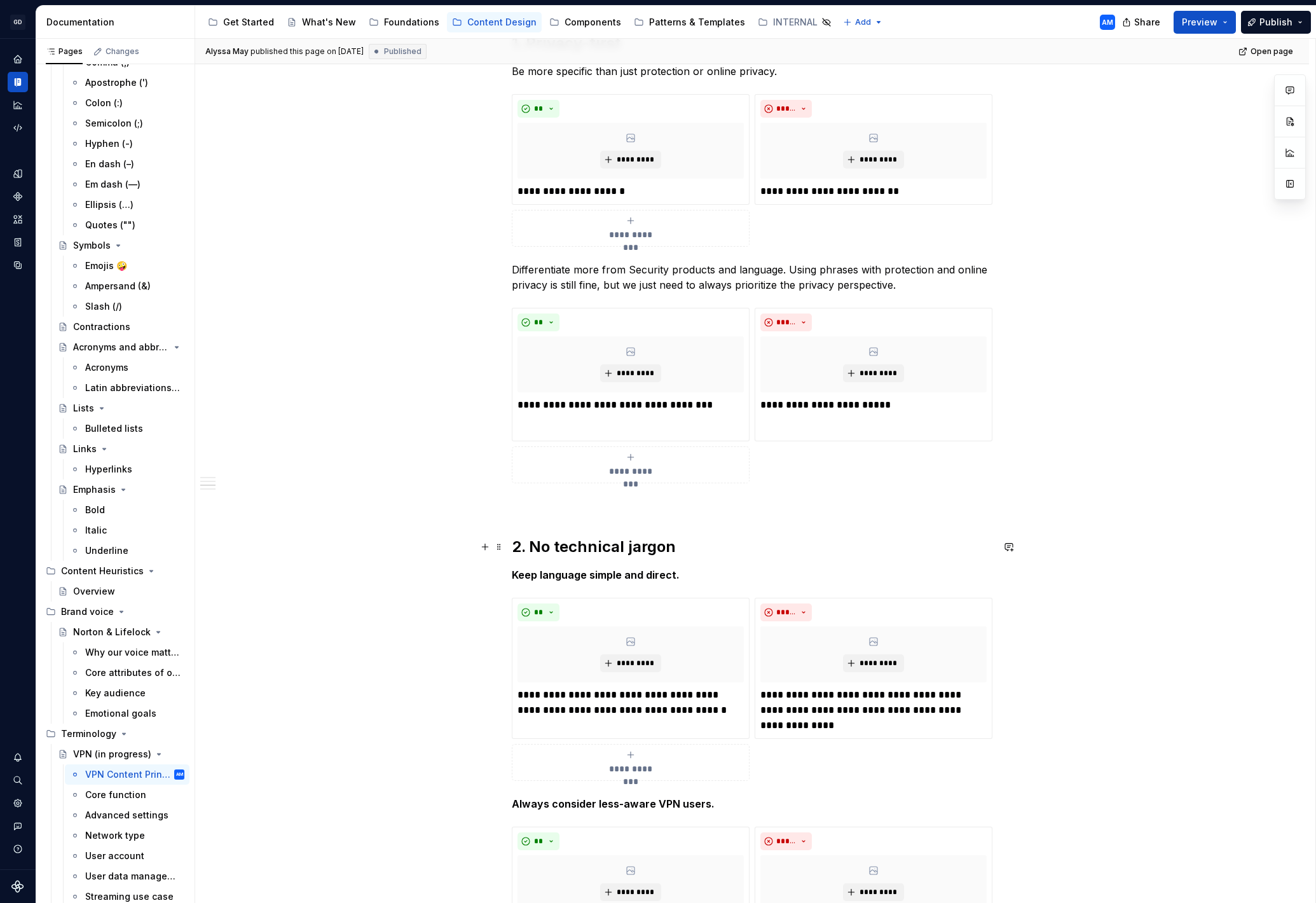
scroll to position [377, 0]
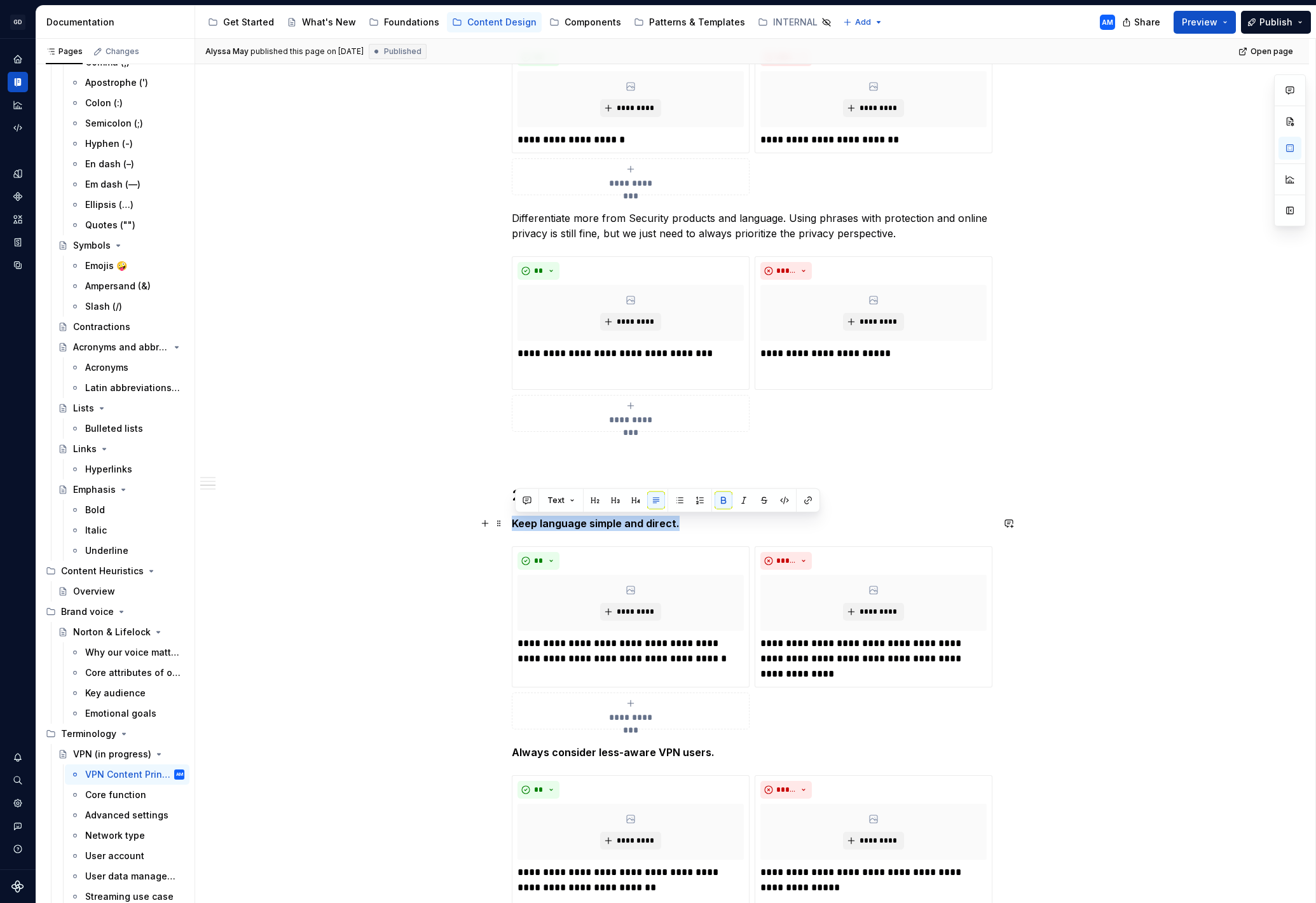
drag, startPoint x: 695, startPoint y: 524, endPoint x: 465, endPoint y: 523, distance: 230.0
click at [456, 521] on div "**********" at bounding box center [752, 680] width 1114 height 1674
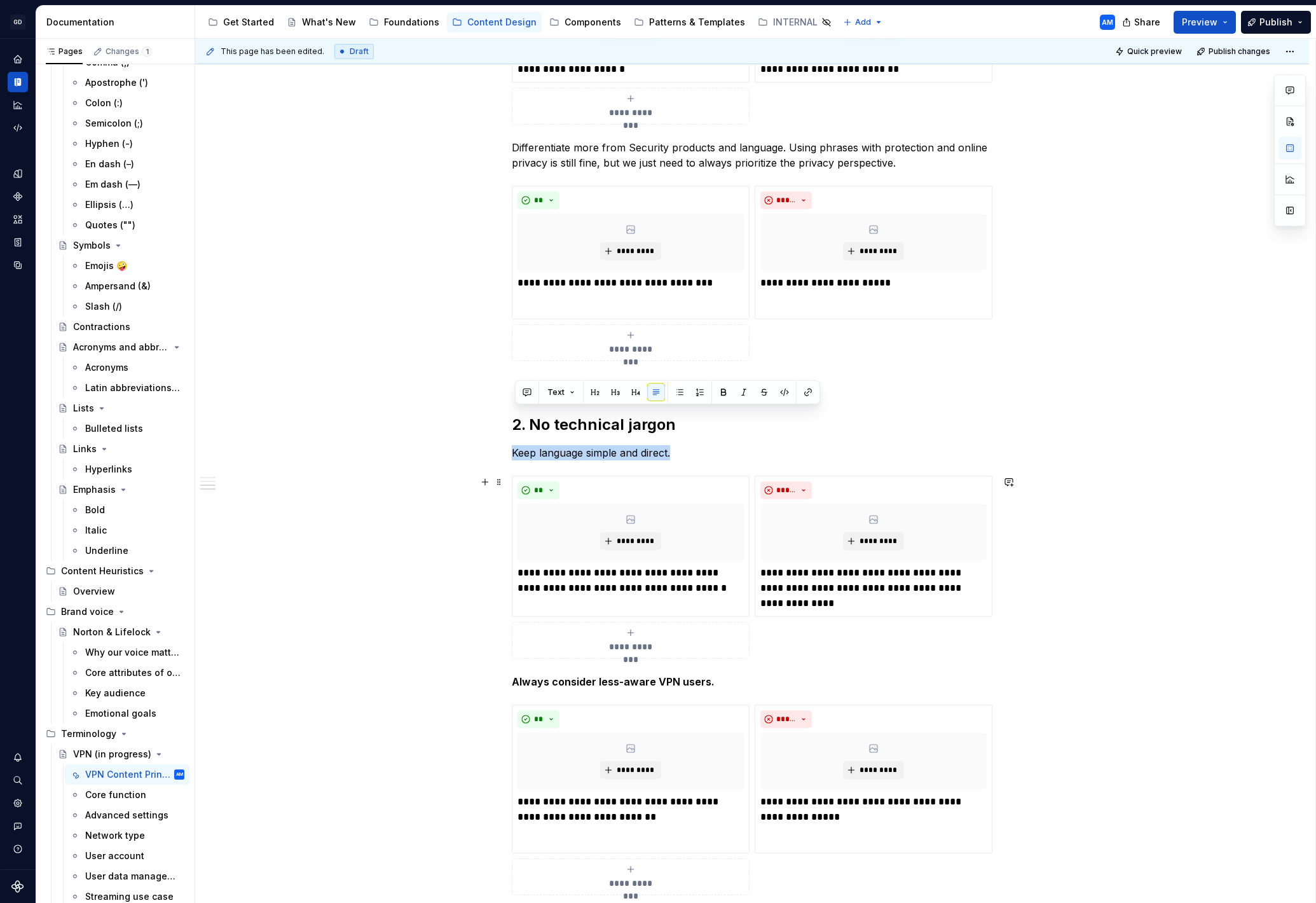
scroll to position [565, 0]
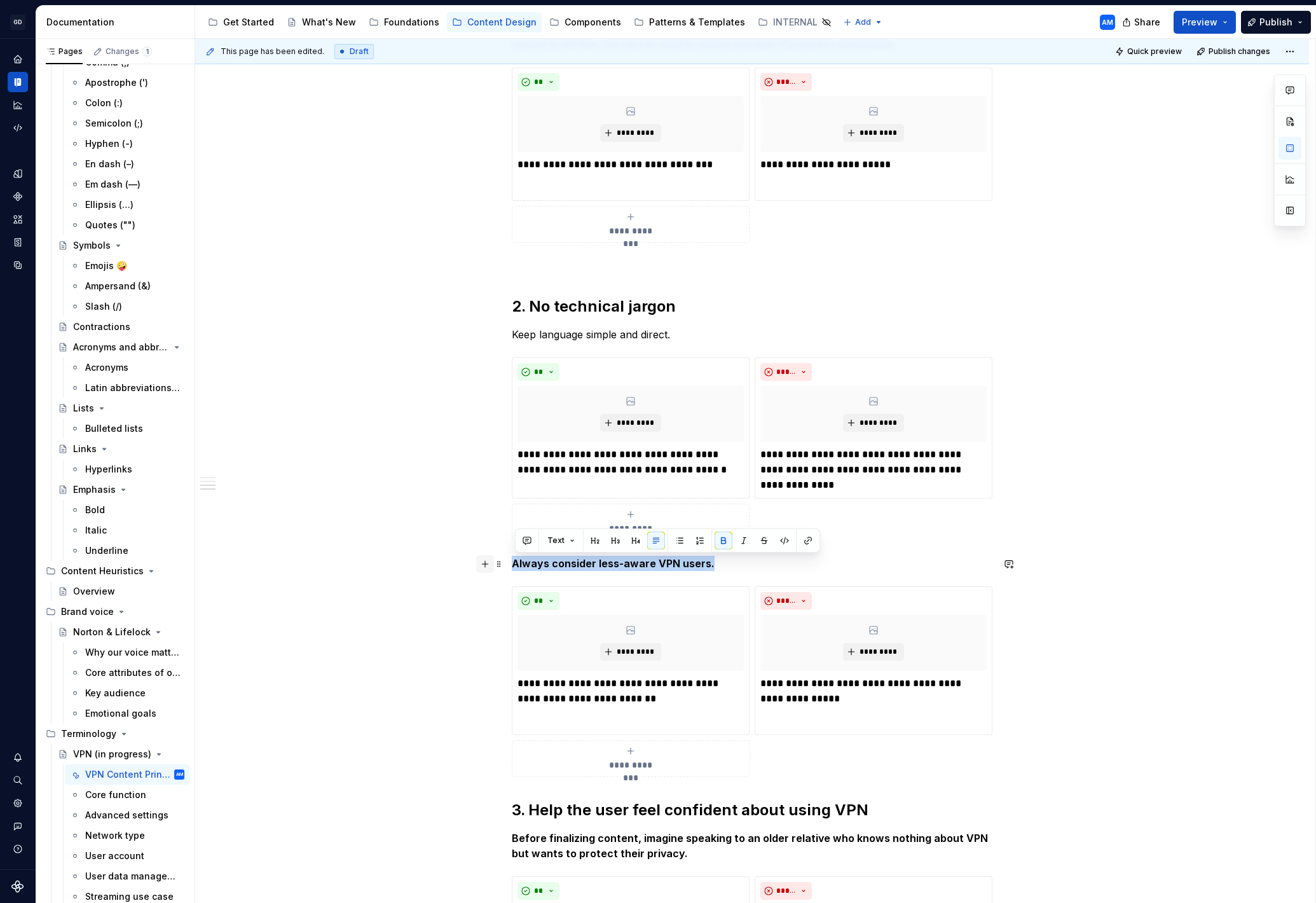
drag, startPoint x: 733, startPoint y: 563, endPoint x: 487, endPoint y: 564, distance: 246.0
click at [511, 563] on div "**********" at bounding box center [751, 372] width 481 height 1373
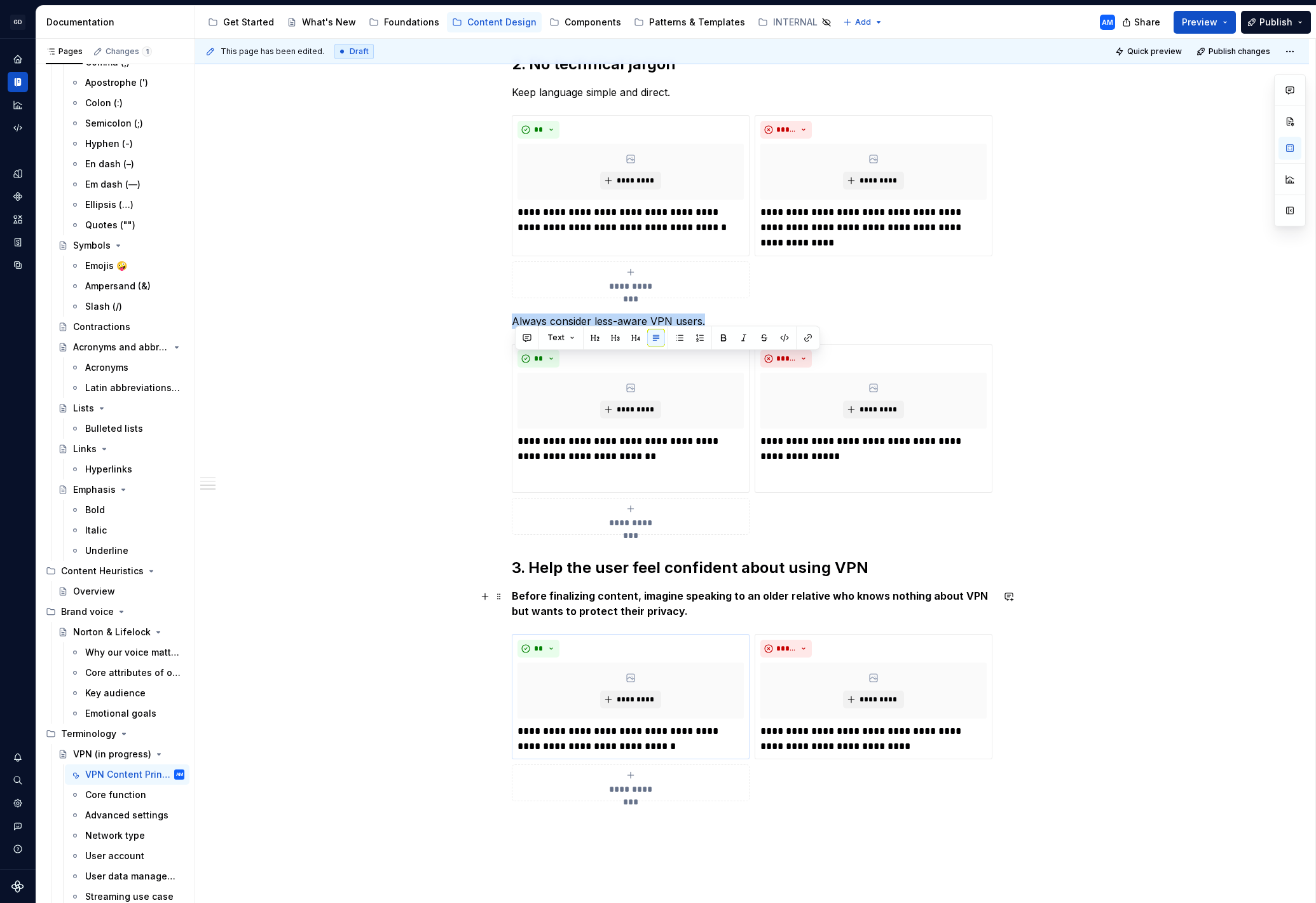
scroll to position [881, 0]
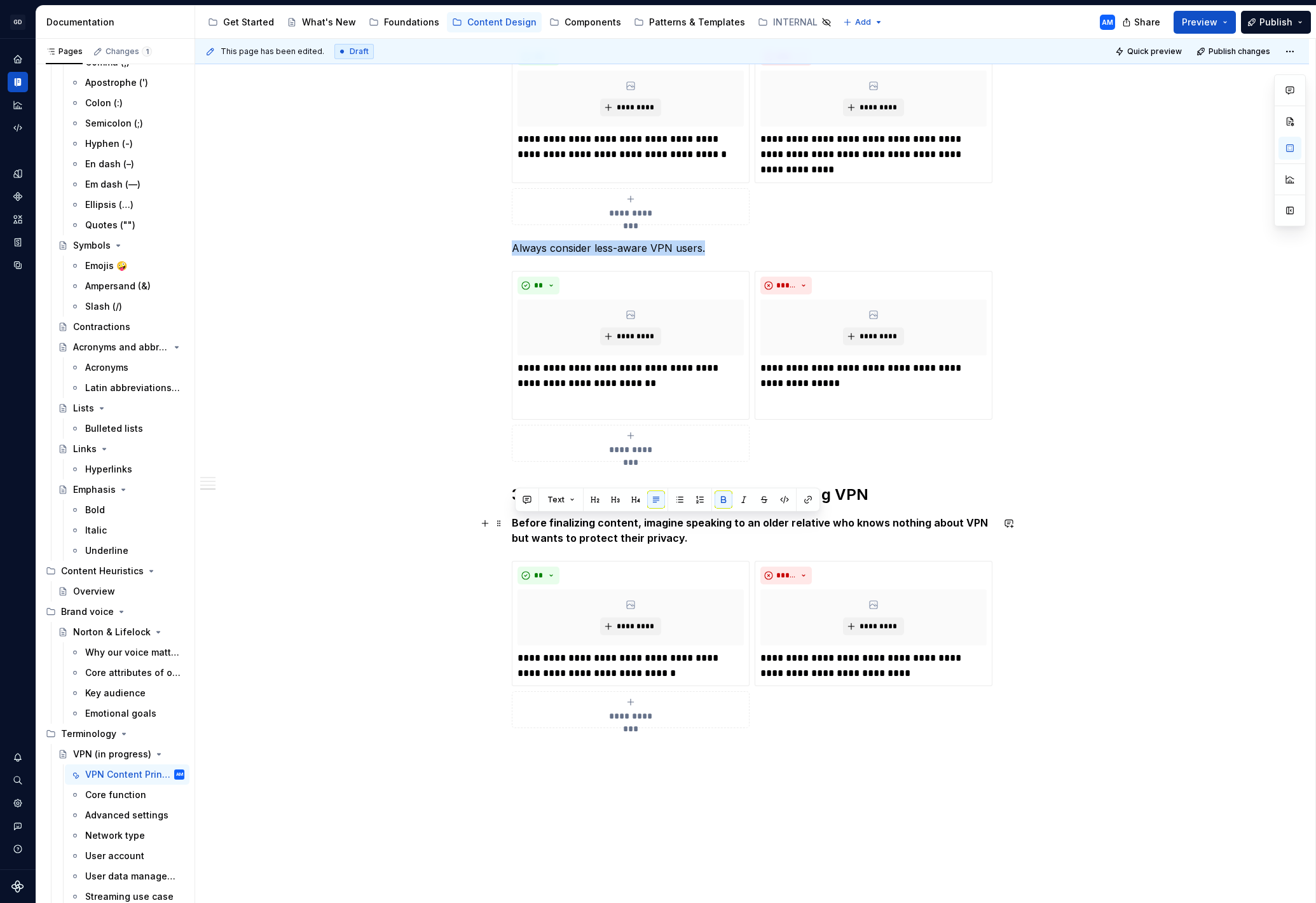
click at [511, 526] on div "**********" at bounding box center [751, 57] width 481 height 1373
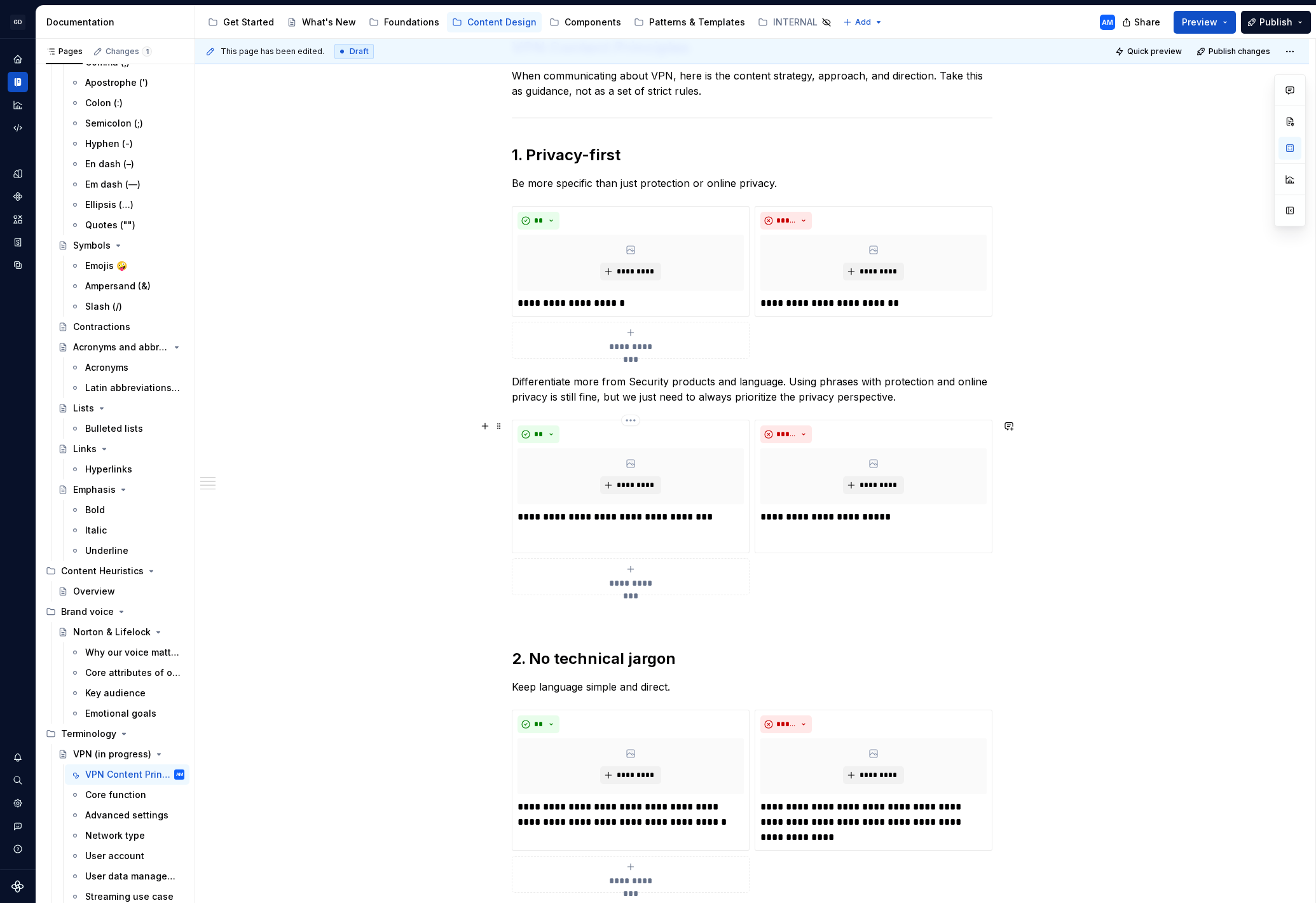
scroll to position [205, 0]
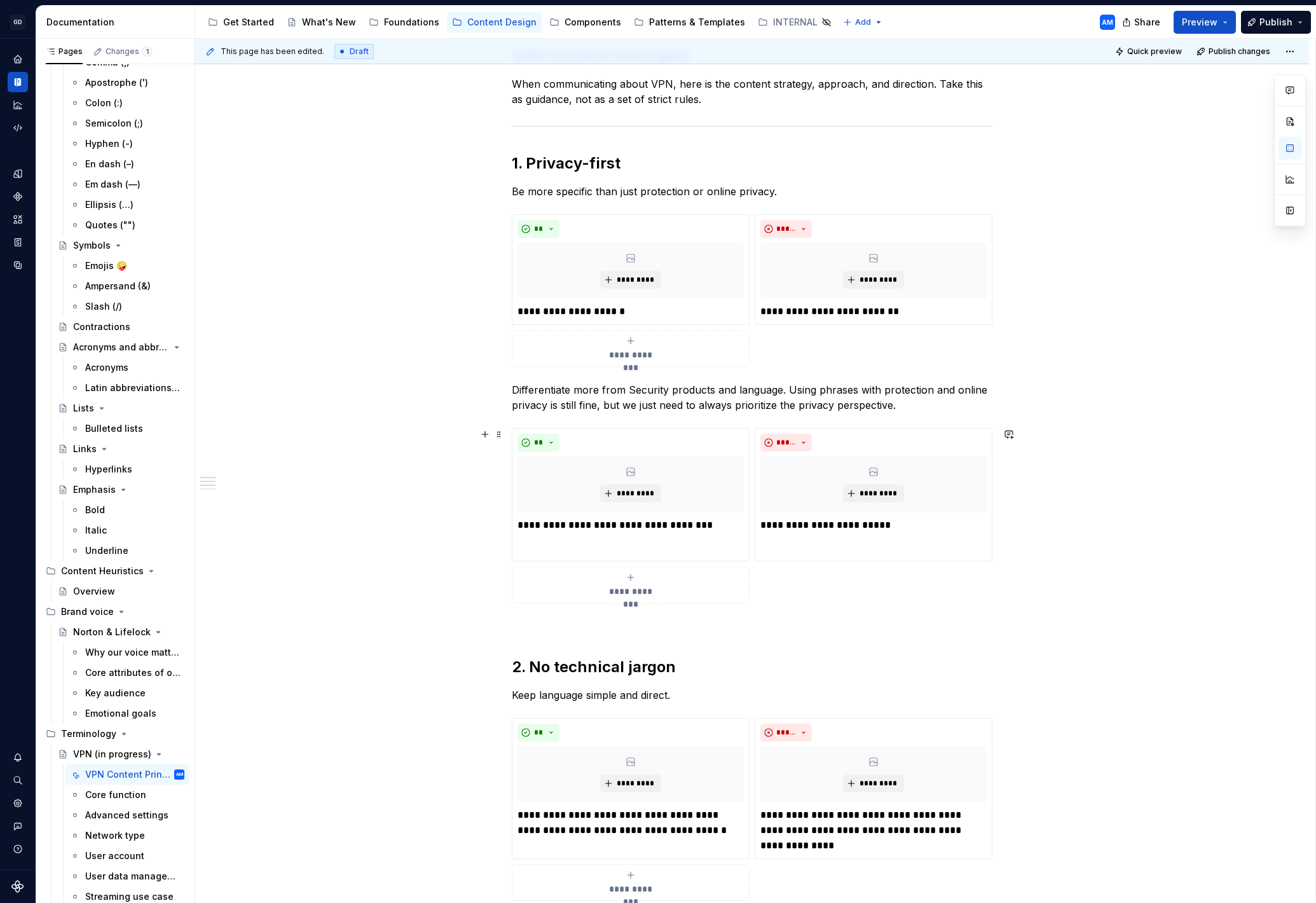
click at [641, 588] on span "**********" at bounding box center [631, 591] width 59 height 12
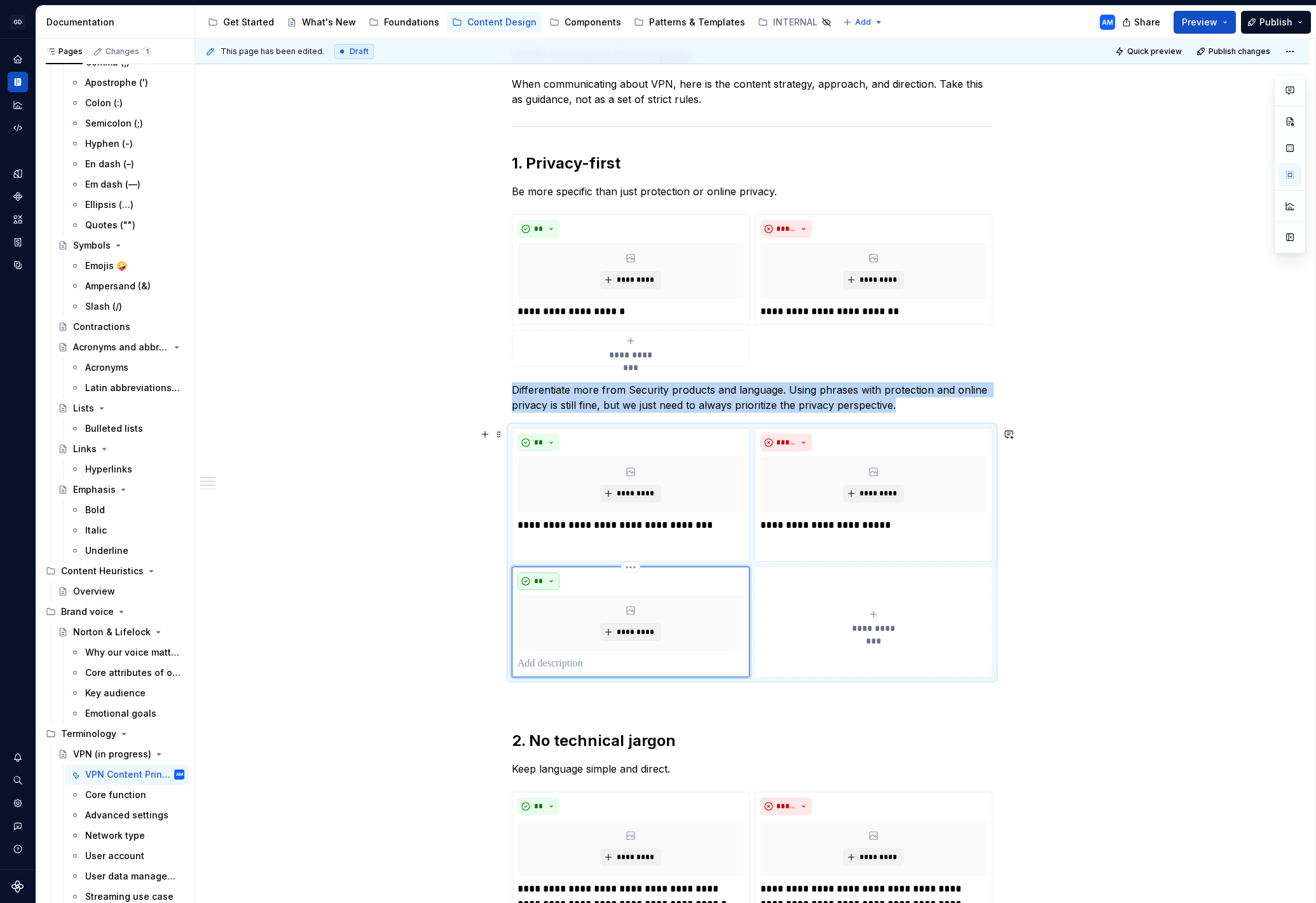
click at [554, 581] on button "**" at bounding box center [539, 580] width 42 height 18
click at [583, 617] on span "Don't" at bounding box center [578, 625] width 108 height 20
click at [857, 525] on p "**********" at bounding box center [874, 525] width 227 height 15
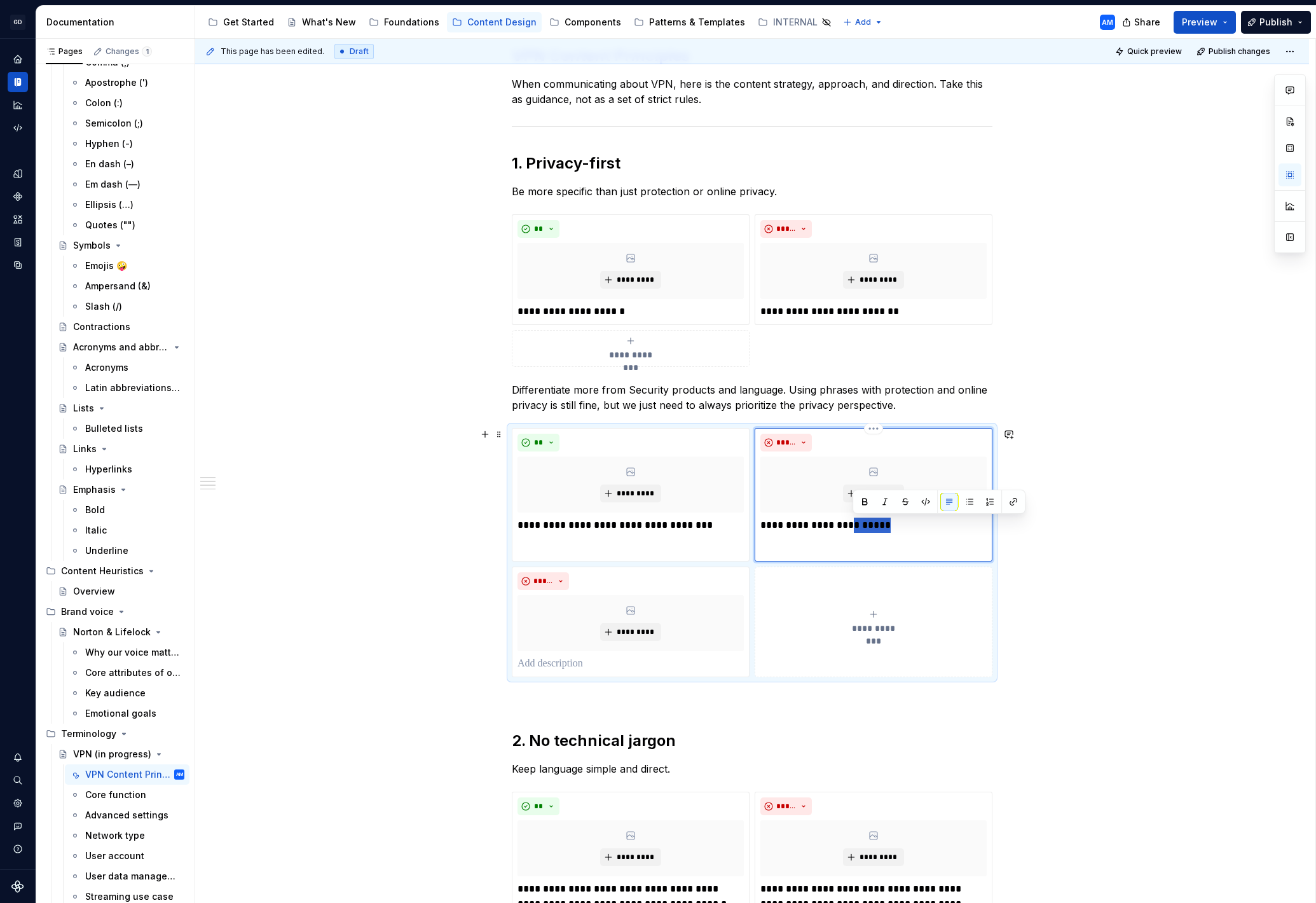
click at [857, 525] on p "**********" at bounding box center [874, 525] width 227 height 15
drag, startPoint x: 857, startPoint y: 525, endPoint x: 762, endPoint y: 573, distance: 106.4
click at [857, 525] on p "**********" at bounding box center [874, 525] width 227 height 15
click at [545, 669] on p at bounding box center [631, 664] width 227 height 15
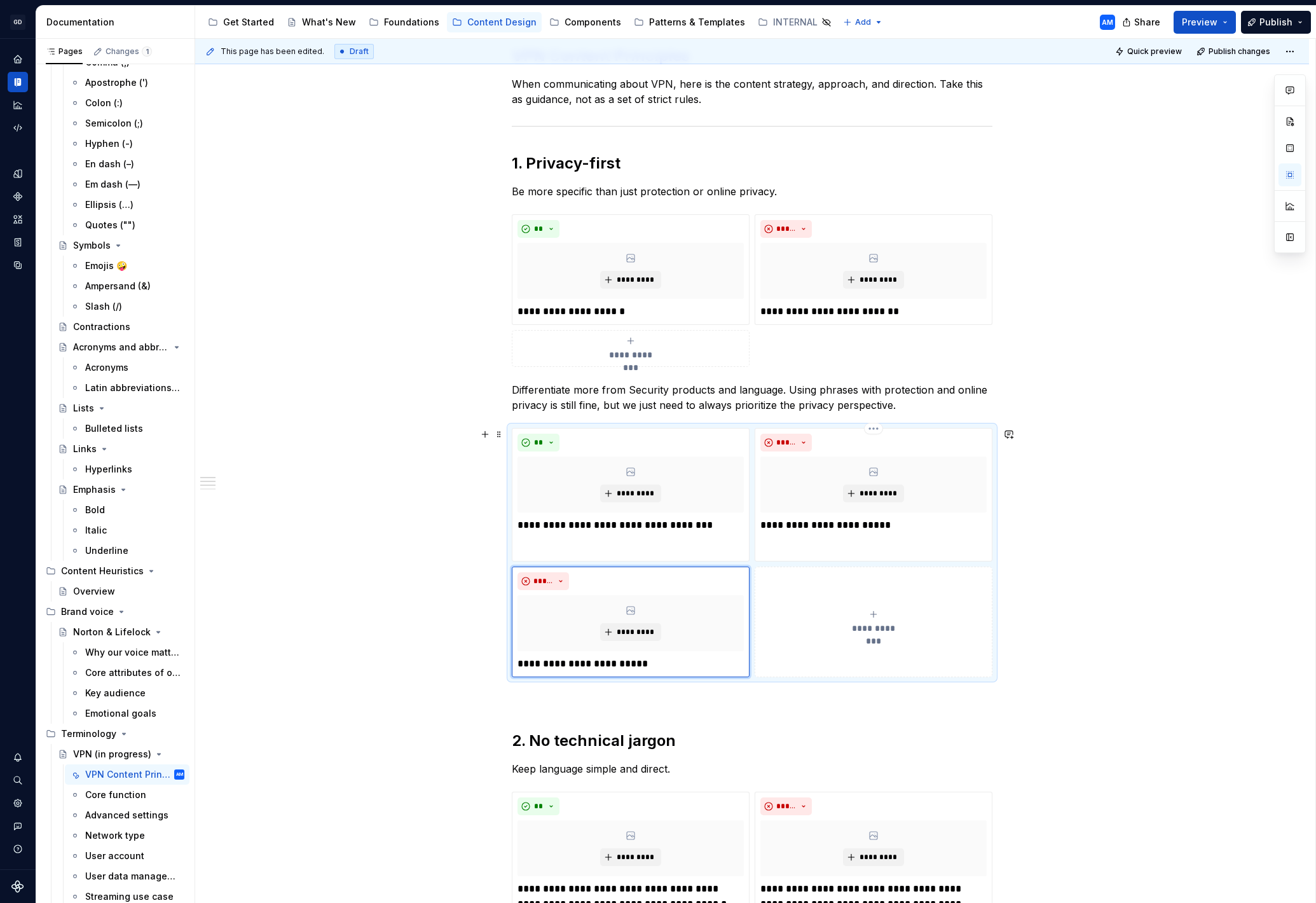
click at [876, 428] on html "GD Oxygen AM Design system data Documentation Accessibility guide for tree Page…" at bounding box center [658, 452] width 1316 height 903
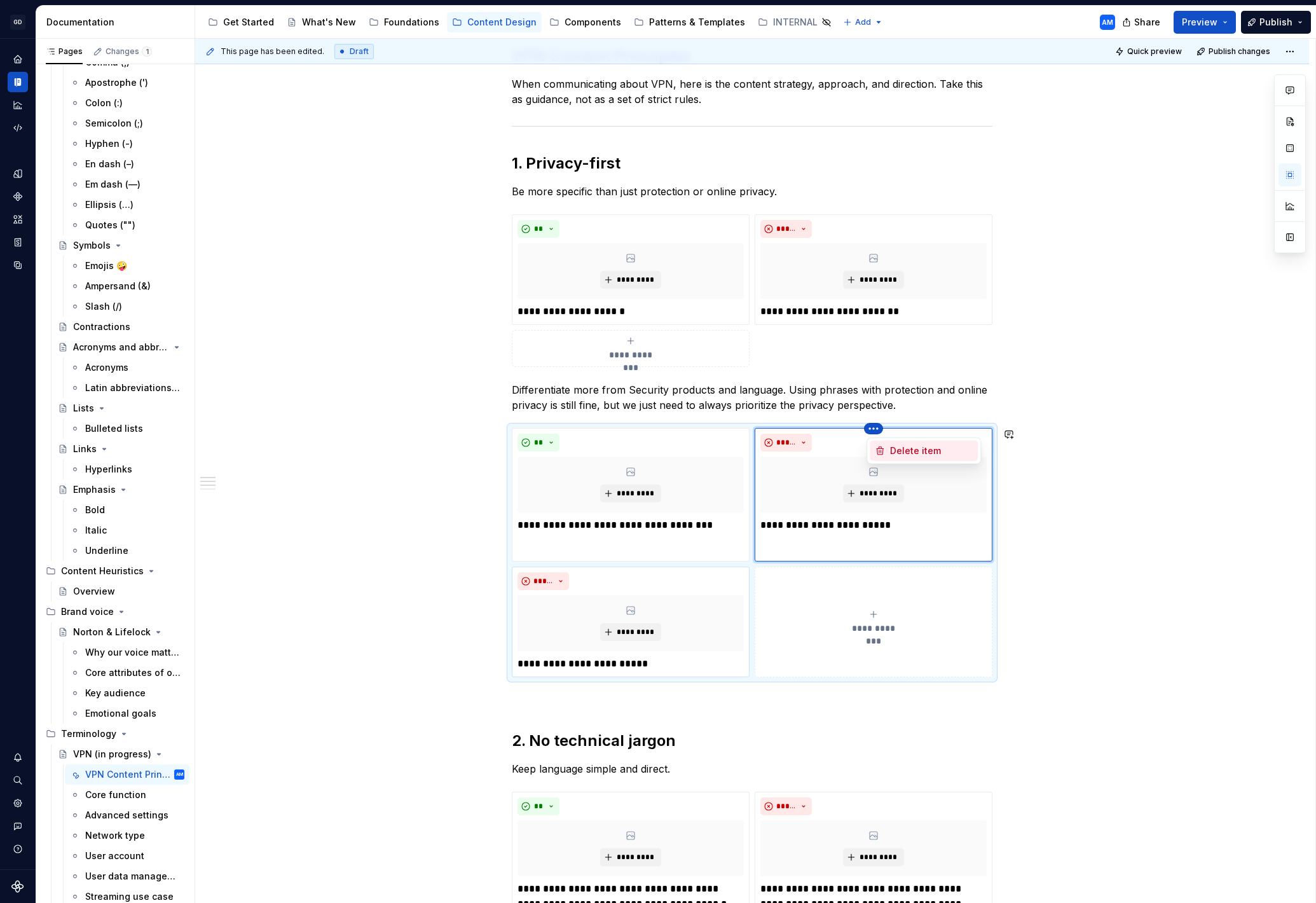
click at [892, 448] on div "Delete item" at bounding box center [931, 450] width 83 height 12
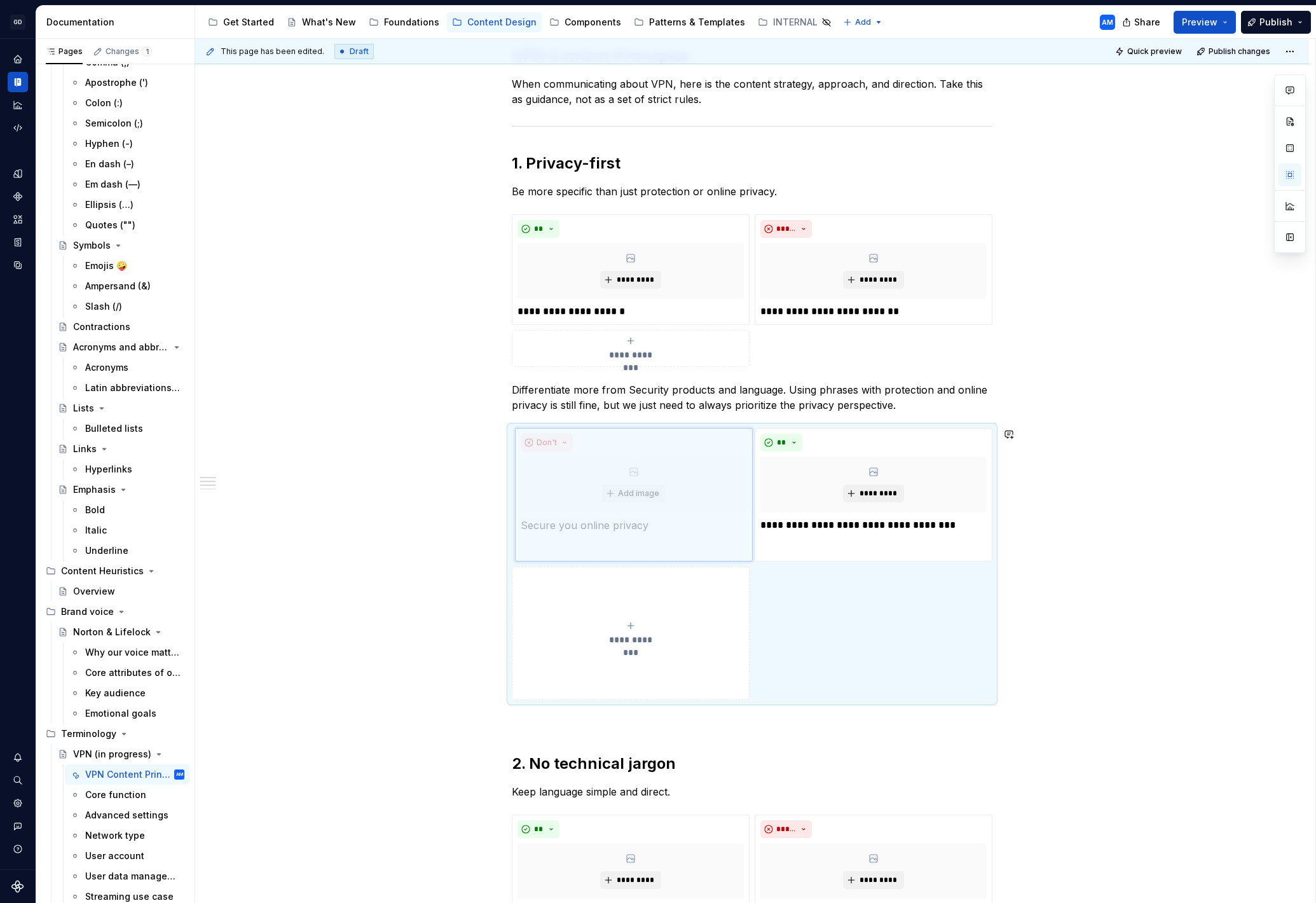
drag, startPoint x: 868, startPoint y: 438, endPoint x: 630, endPoint y: 588, distance: 281.3
click at [629, 588] on body "GD Oxygen AM Design system data Documentation Accessibility guide for tree Page…" at bounding box center [658, 452] width 1316 height 903
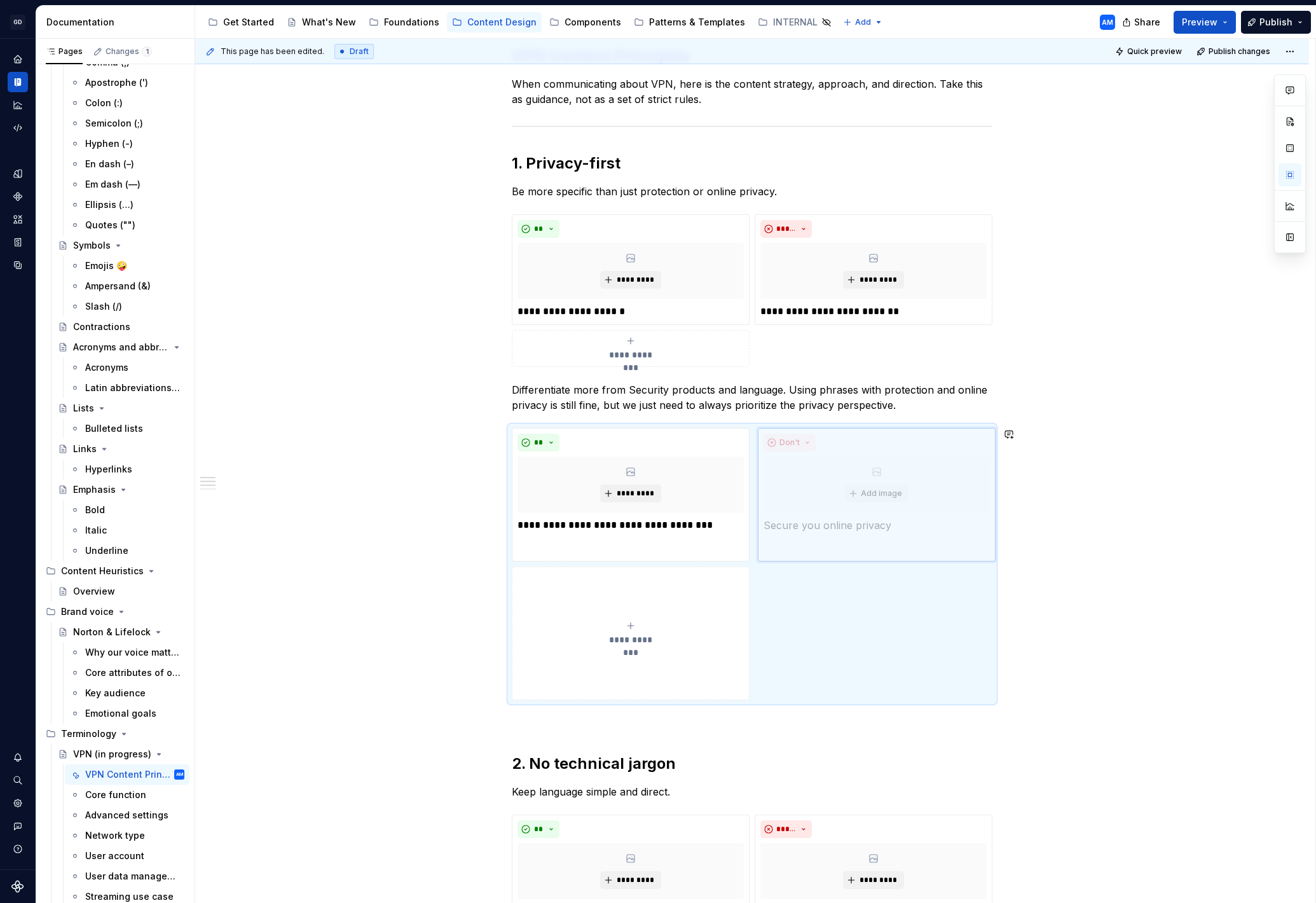
drag, startPoint x: 638, startPoint y: 436, endPoint x: 864, endPoint y: 441, distance: 226.1
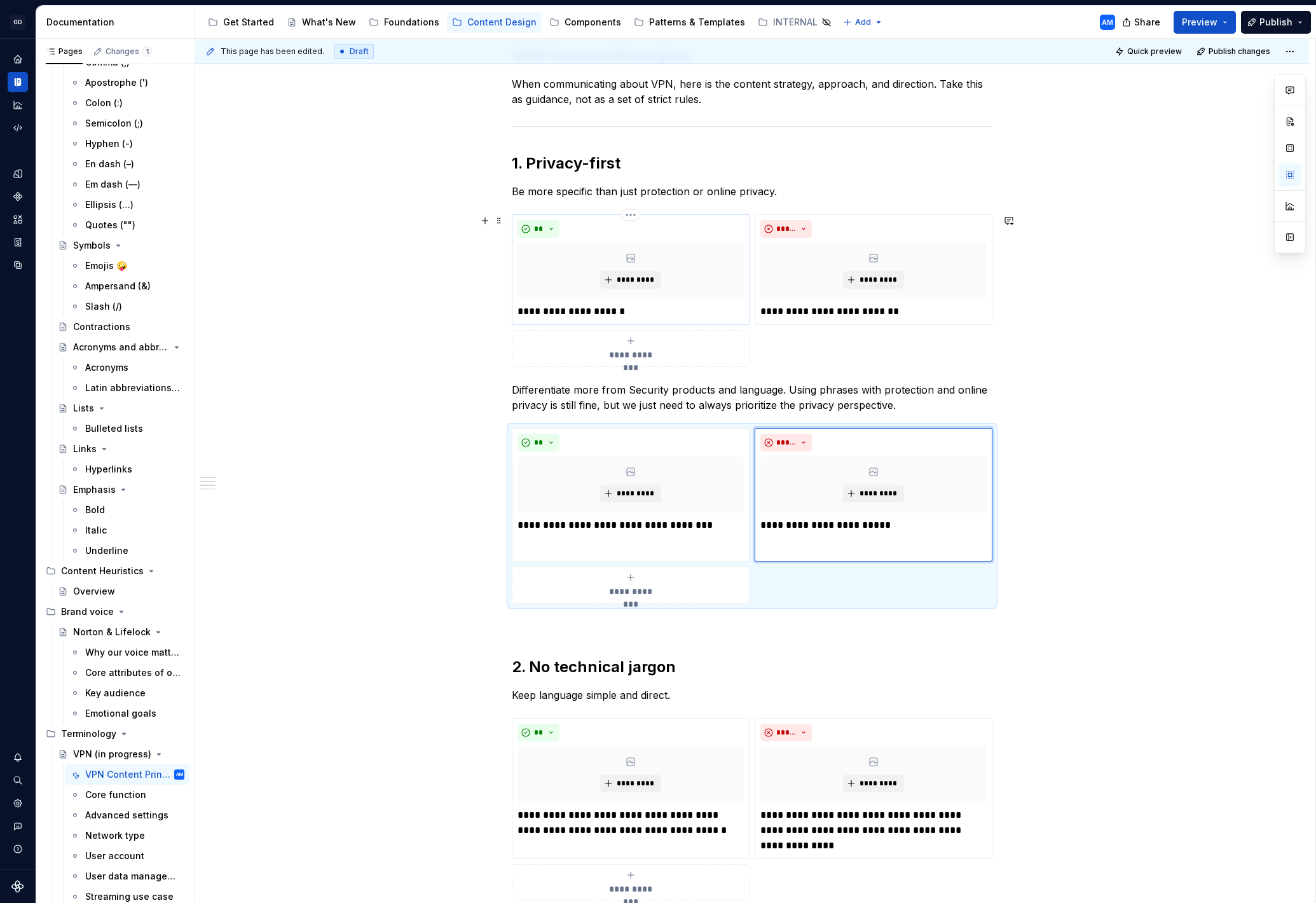
scroll to position [0, 0]
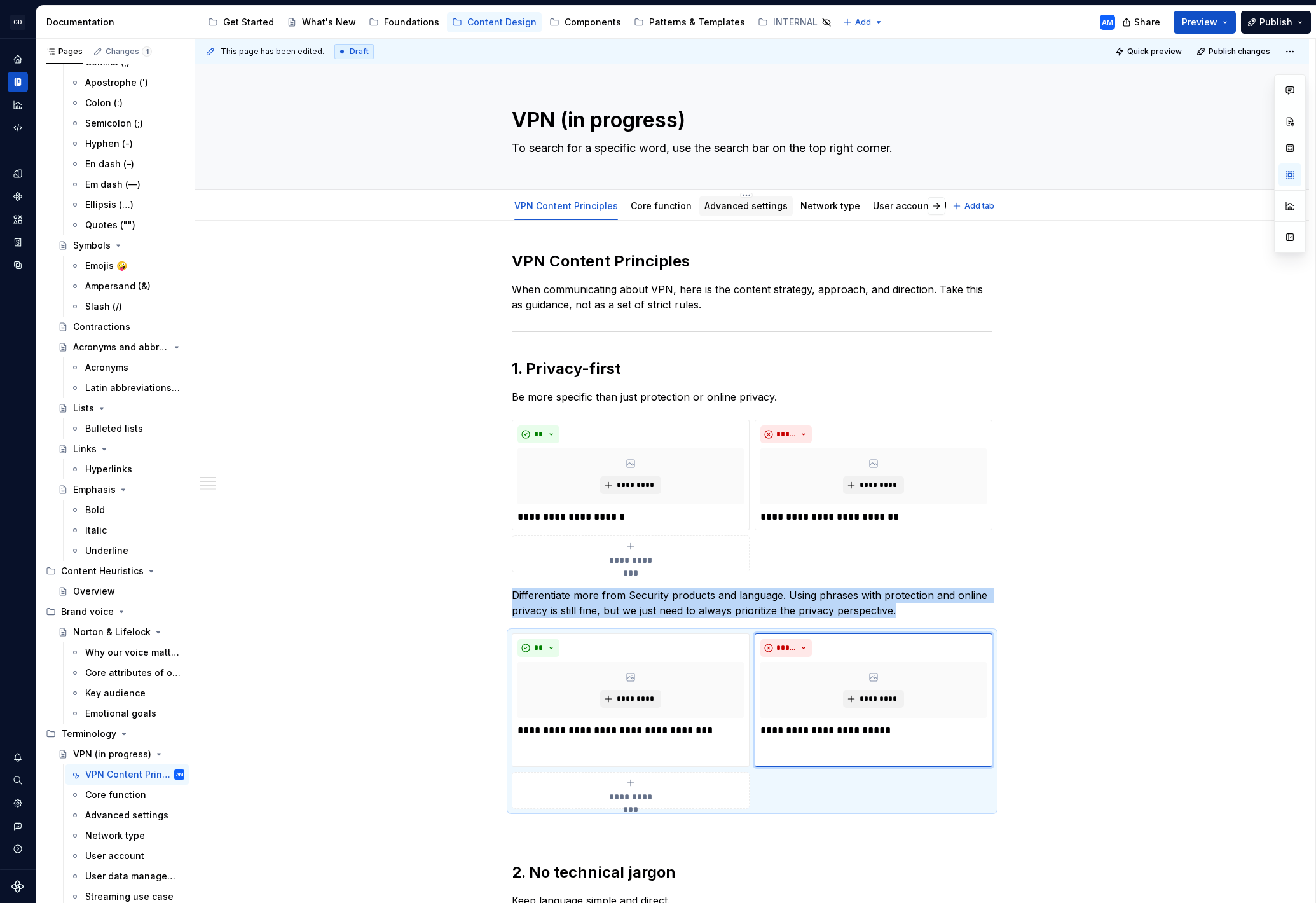
click at [713, 202] on link "Advanced settings" at bounding box center [747, 205] width 83 height 10
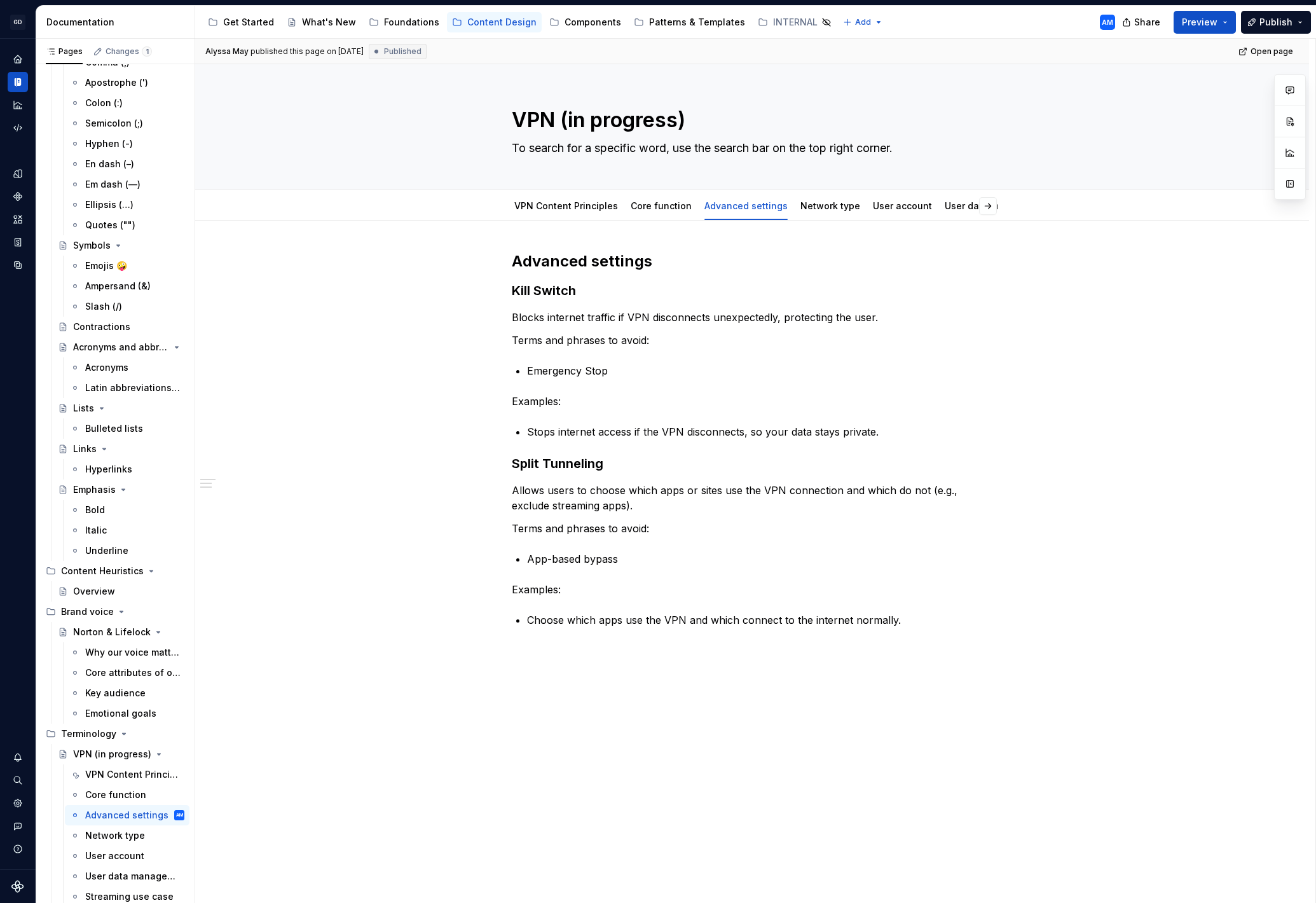
type textarea "*"
drag, startPoint x: 536, startPoint y: 431, endPoint x: 606, endPoint y: 429, distance: 70.0
click at [536, 431] on p "Stops internet access if the VPN disconnects, so your data stays private." at bounding box center [760, 432] width 466 height 15
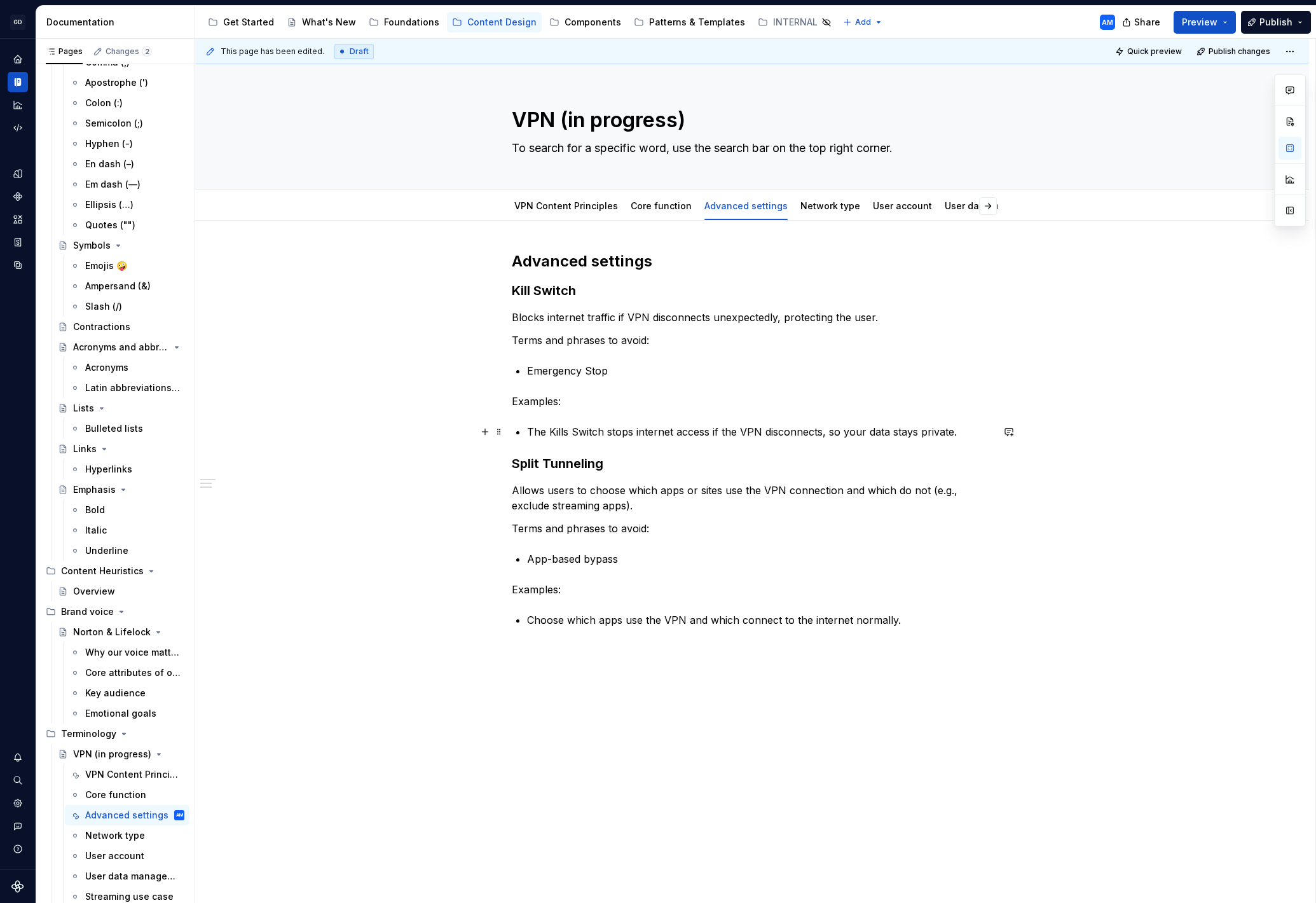
scroll to position [1, 0]
drag, startPoint x: 660, startPoint y: 340, endPoint x: 512, endPoint y: 337, distance: 148.0
click at [512, 338] on div "Advanced settings Kill Switch Blocks internet traffic if VPN disconnects unexpe…" at bounding box center [752, 566] width 1114 height 692
drag, startPoint x: 608, startPoint y: 396, endPoint x: 511, endPoint y: 396, distance: 97.0
click at [511, 396] on div "Advanced settings Kill Switch Blocks internet traffic if VPN disconnects unexpe…" at bounding box center [752, 566] width 1114 height 692
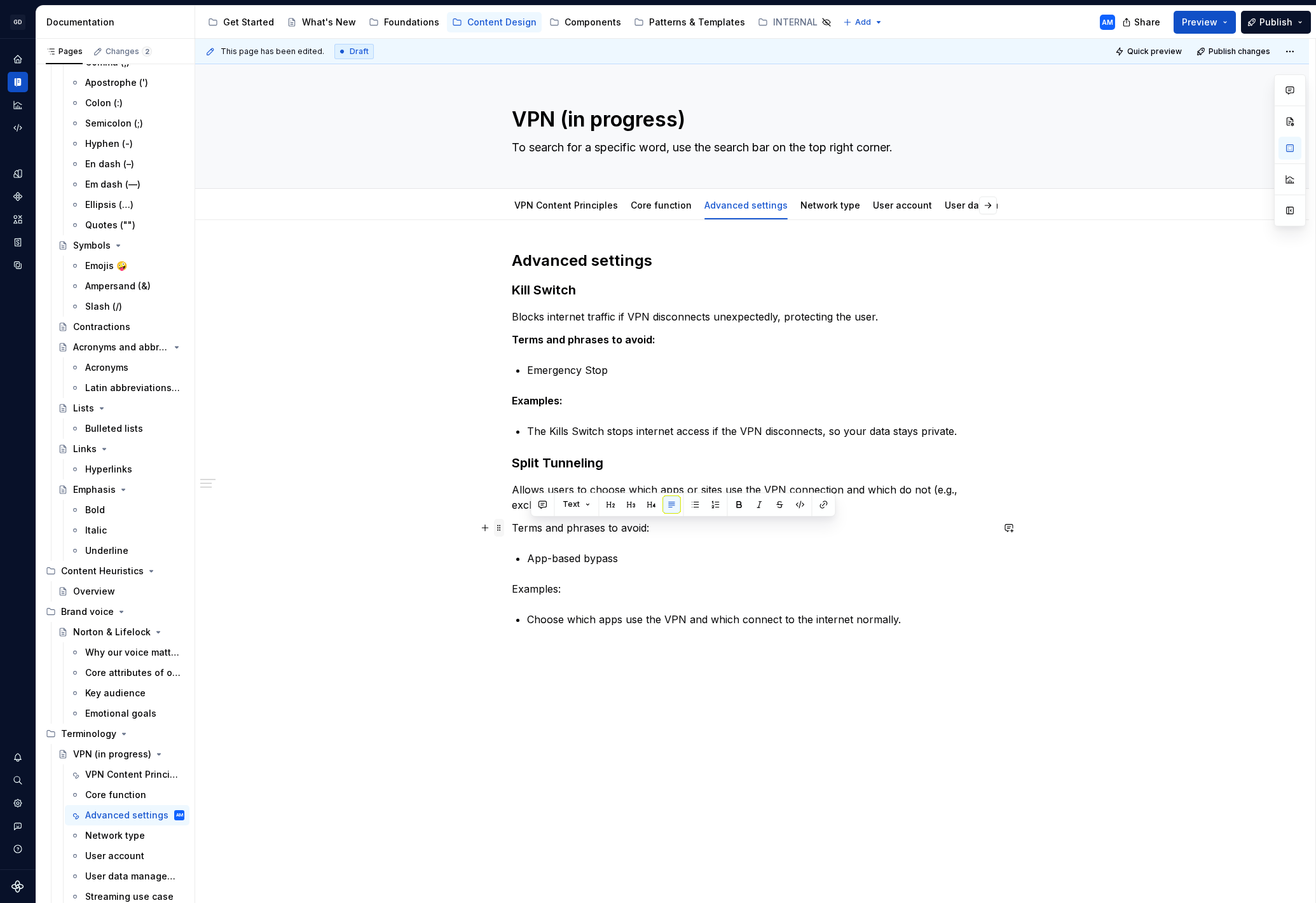
drag, startPoint x: 666, startPoint y: 525, endPoint x: 505, endPoint y: 529, distance: 161.0
click at [511, 529] on div "Advanced settings Kill Switch Blocks internet traffic if VPN disconnects unexpe…" at bounding box center [751, 446] width 481 height 392
click at [651, 550] on p "App-based bypass" at bounding box center [760, 558] width 466 height 15
drag, startPoint x: 665, startPoint y: 519, endPoint x: 502, endPoint y: 525, distance: 163.1
click at [511, 525] on div "Advanced settings Kill Switch Blocks internet traffic if VPN disconnects unexpe…" at bounding box center [751, 446] width 481 height 392
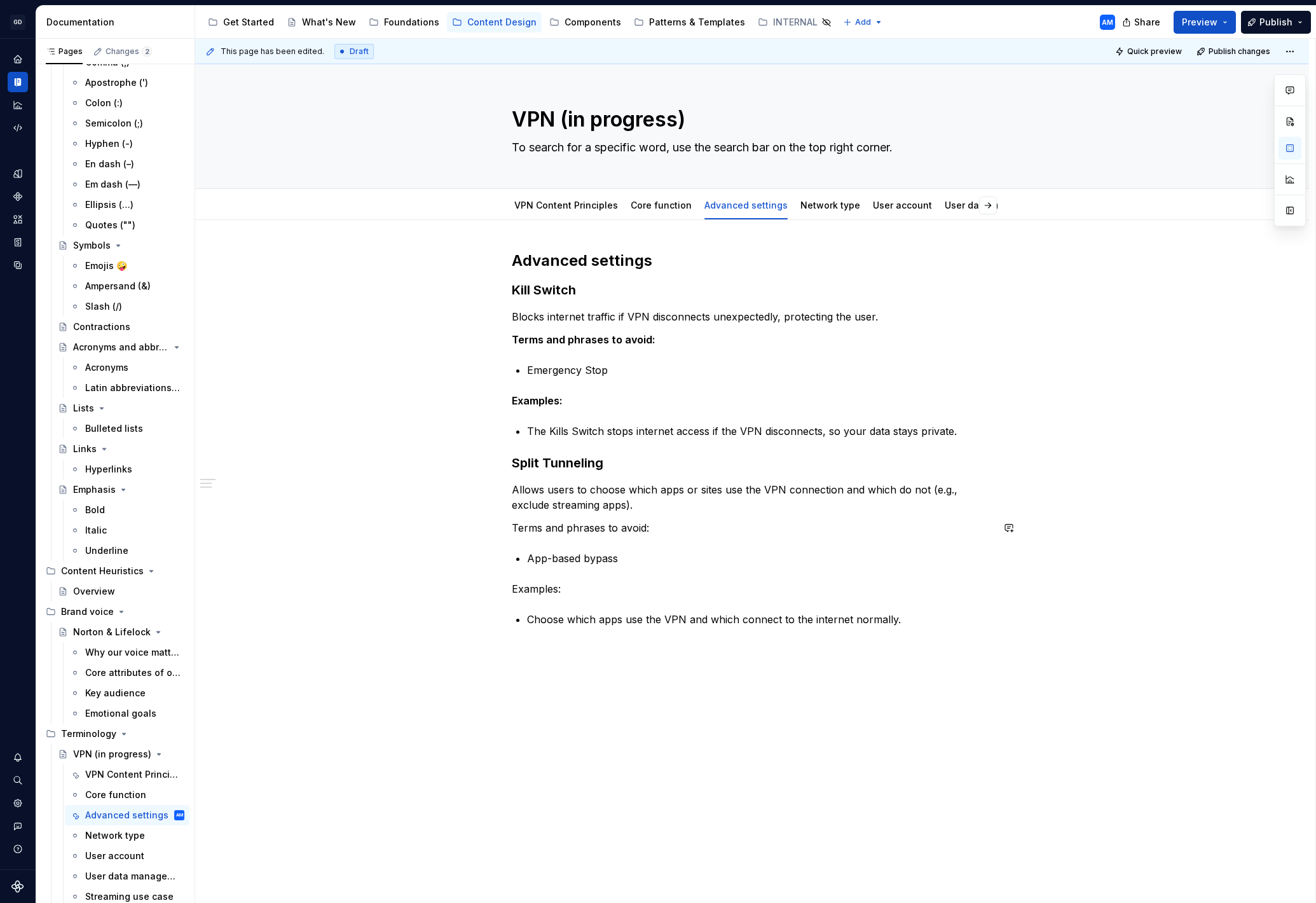
click at [623, 542] on div "Advanced settings Kill Switch Blocks internet traffic if VPN disconnects unexpe…" at bounding box center [751, 438] width 481 height 377
drag, startPoint x: 658, startPoint y: 530, endPoint x: 487, endPoint y: 528, distance: 171.0
click at [511, 527] on div "Advanced settings Kill Switch Blocks internet traffic if VPN disconnects unexpe…" at bounding box center [751, 446] width 481 height 392
drag, startPoint x: 579, startPoint y: 593, endPoint x: 487, endPoint y: 591, distance: 92.0
click at [511, 591] on div "Advanced settings Kill Switch Blocks internet traffic if VPN disconnects unexpe…" at bounding box center [751, 446] width 481 height 392
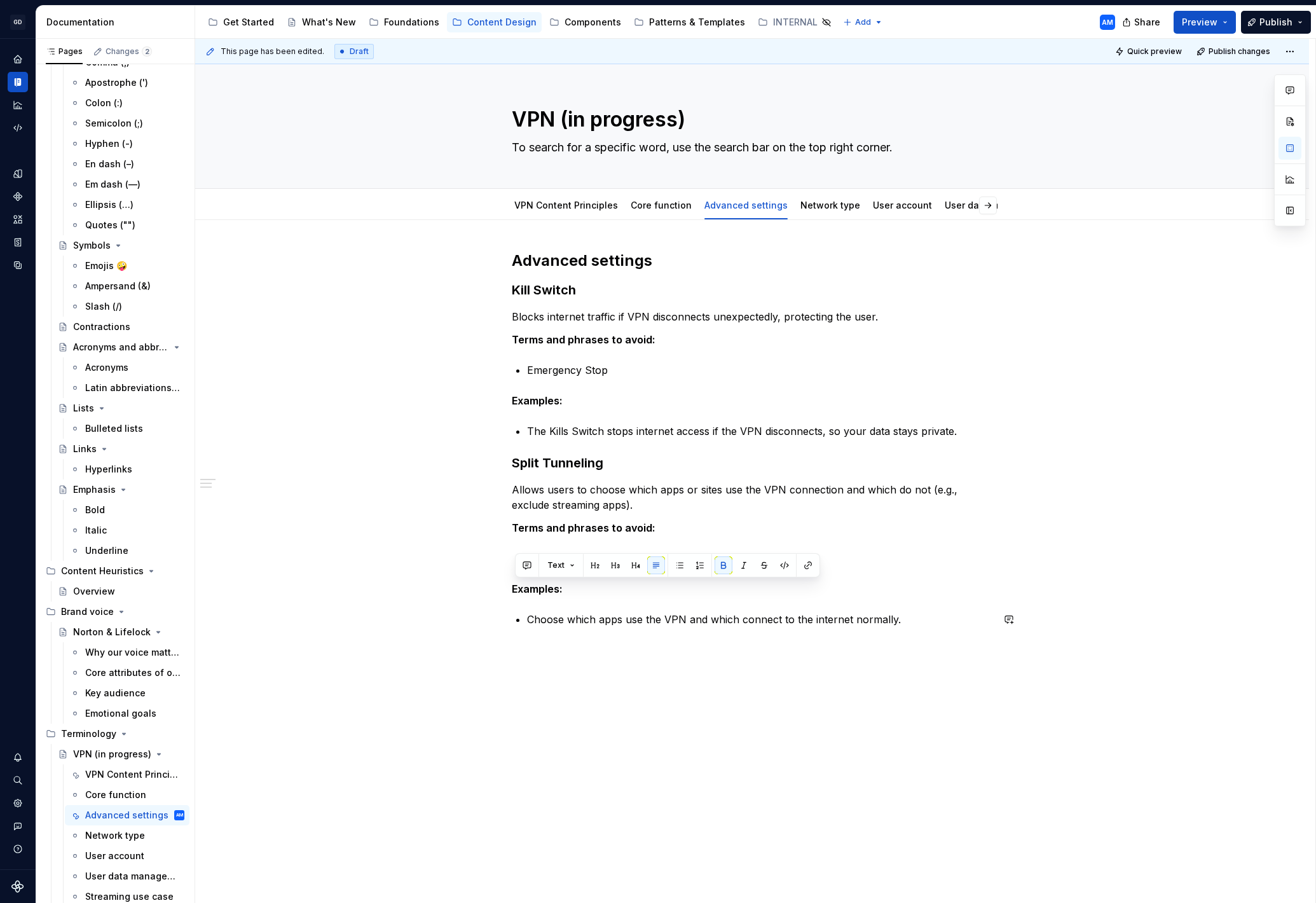
click at [606, 643] on div "Advanced settings Kill Switch Blocks internet traffic if VPN disconnects unexpe…" at bounding box center [752, 566] width 1114 height 692
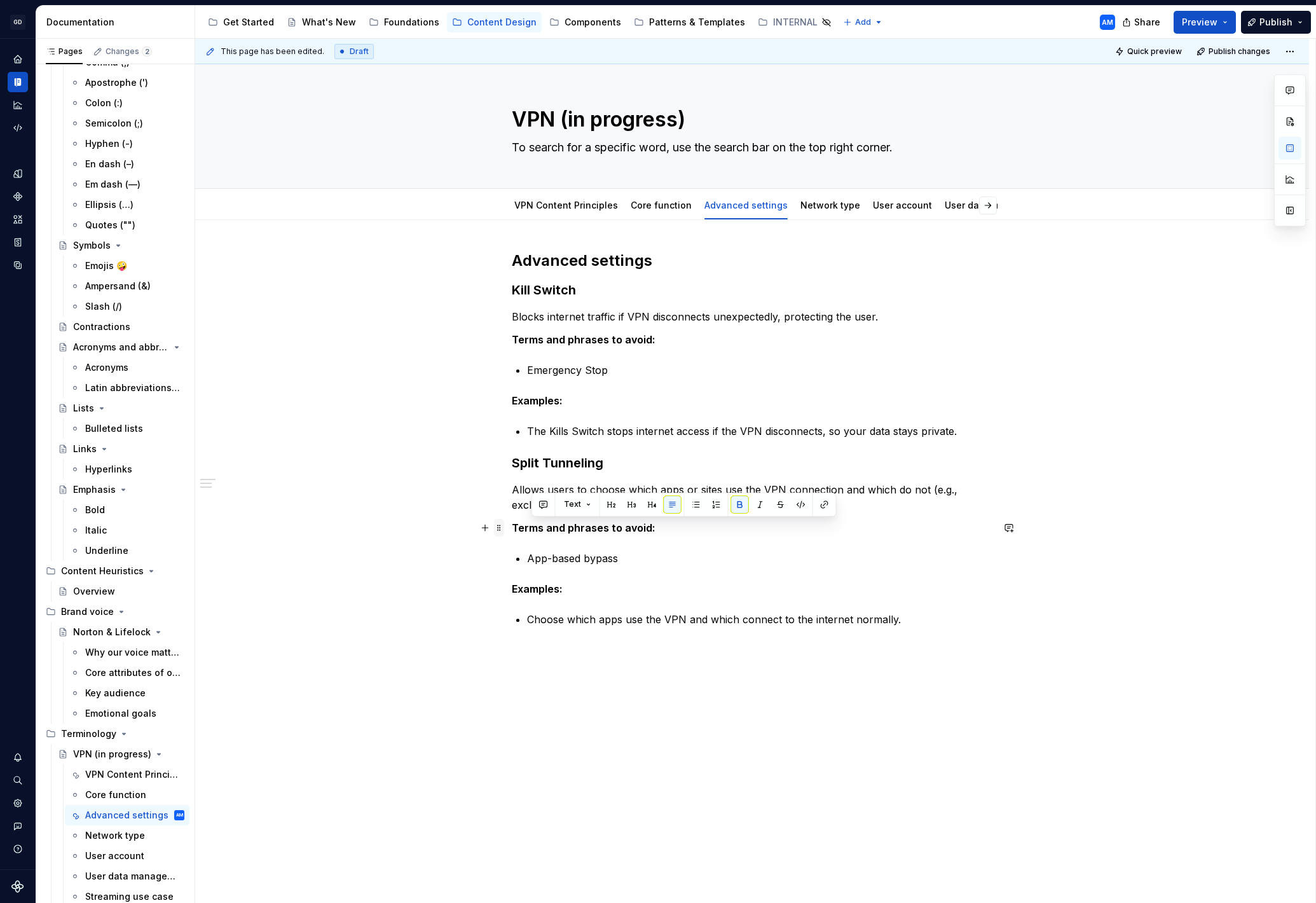
drag, startPoint x: 670, startPoint y: 523, endPoint x: 499, endPoint y: 523, distance: 171.0
click at [511, 523] on div "Advanced settings Kill Switch Blocks internet traffic if VPN disconnects unexpe…" at bounding box center [751, 461] width 481 height 422
click at [620, 540] on div "Advanced settings Kill Switch Blocks internet traffic if VPN disconnects unexpe…" at bounding box center [751, 453] width 481 height 407
drag, startPoint x: 674, startPoint y: 528, endPoint x: 511, endPoint y: 525, distance: 163.0
click at [511, 525] on div "Advanced settings Kill Switch Blocks internet traffic if VPN disconnects unexpe…" at bounding box center [752, 581] width 1114 height 724
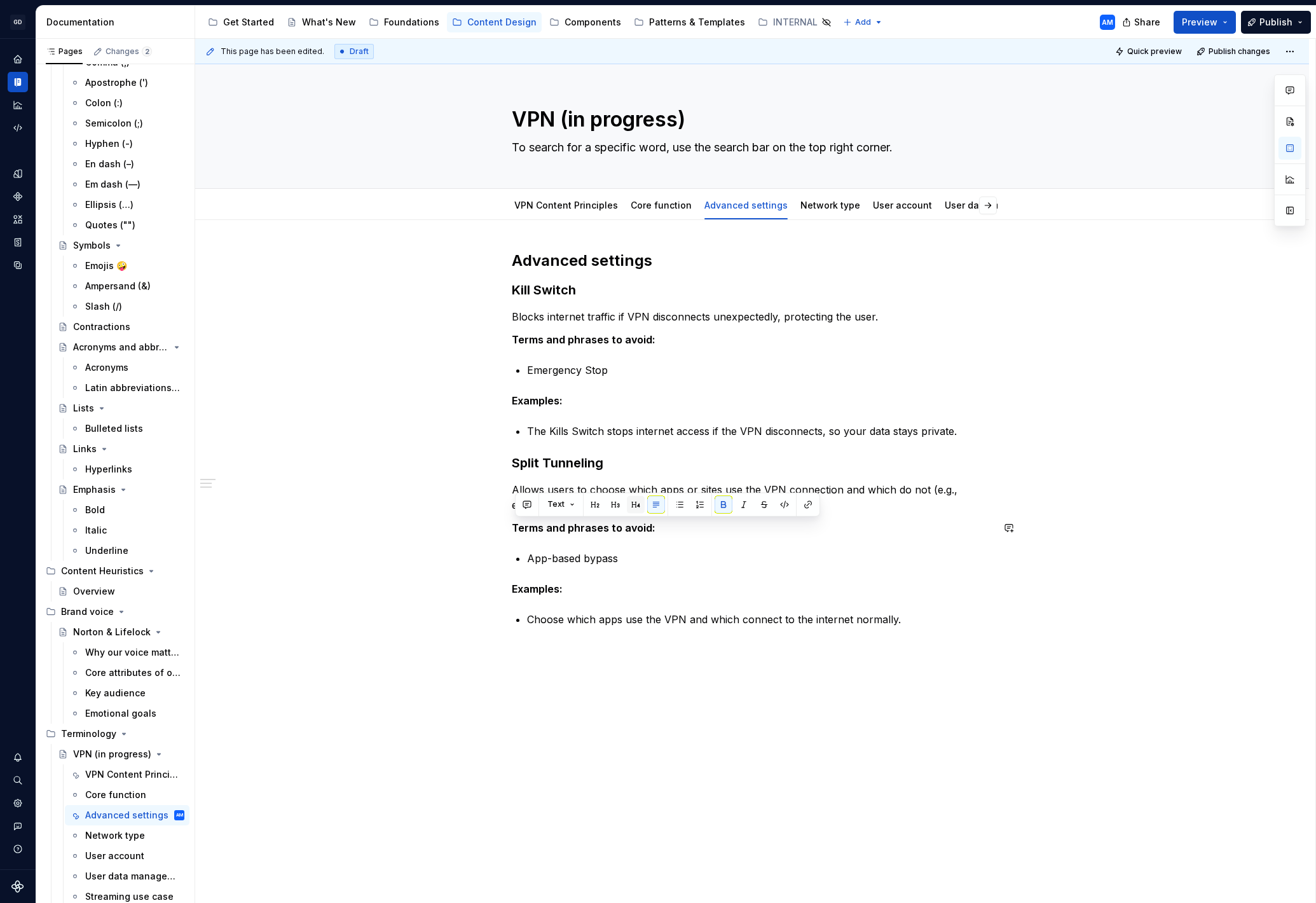
click at [635, 504] on button "button" at bounding box center [636, 504] width 18 height 18
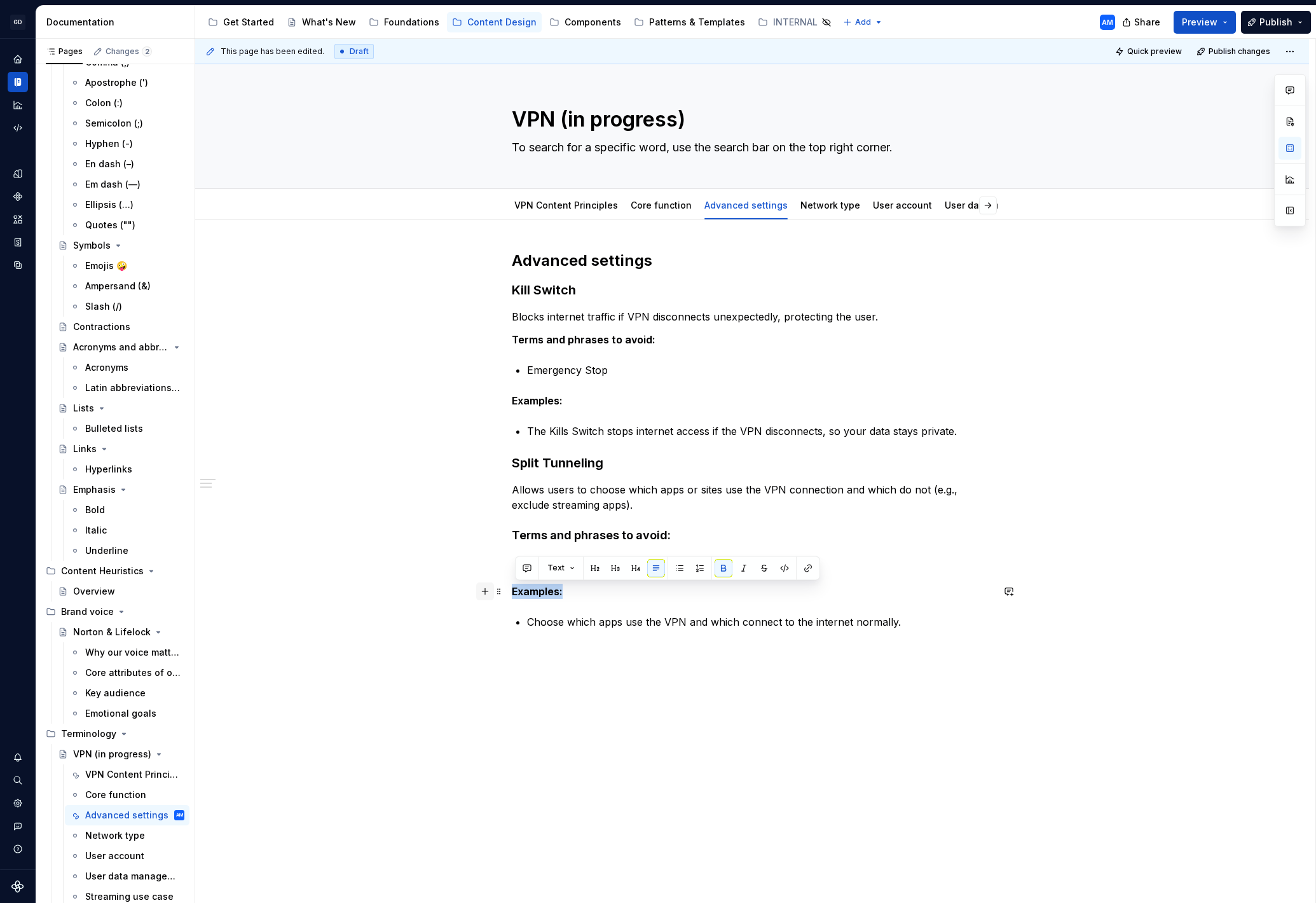
drag, startPoint x: 606, startPoint y: 589, endPoint x: 486, endPoint y: 589, distance: 120.0
click at [511, 589] on div "Advanced settings Kill Switch Blocks internet traffic if VPN disconnects unexpe…" at bounding box center [751, 463] width 481 height 425
click at [634, 573] on button "button" at bounding box center [636, 567] width 18 height 18
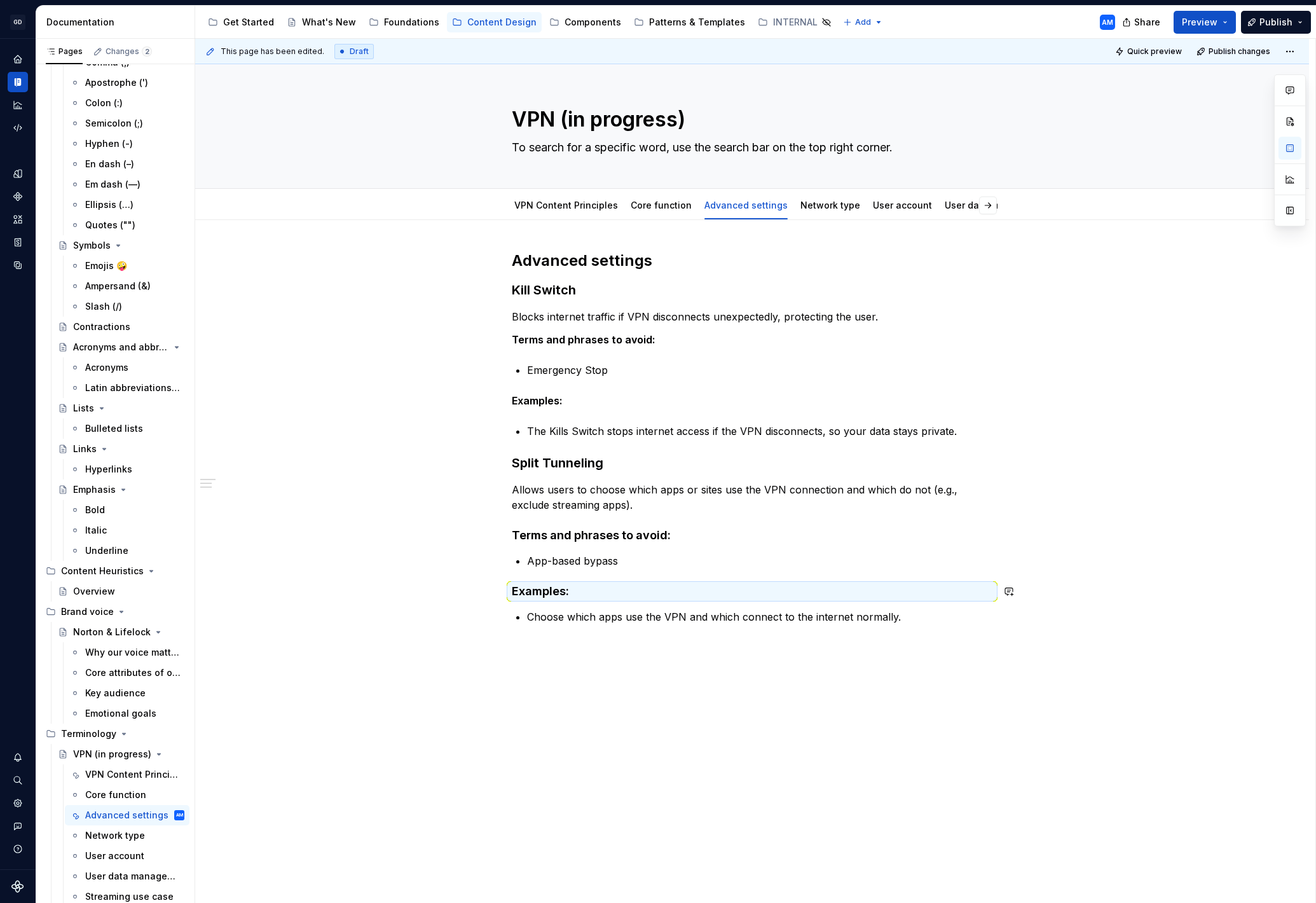
click at [625, 718] on div "Advanced settings Kill Switch Blocks internet traffic if VPN disconnects unexpe…" at bounding box center [752, 580] width 1114 height 721
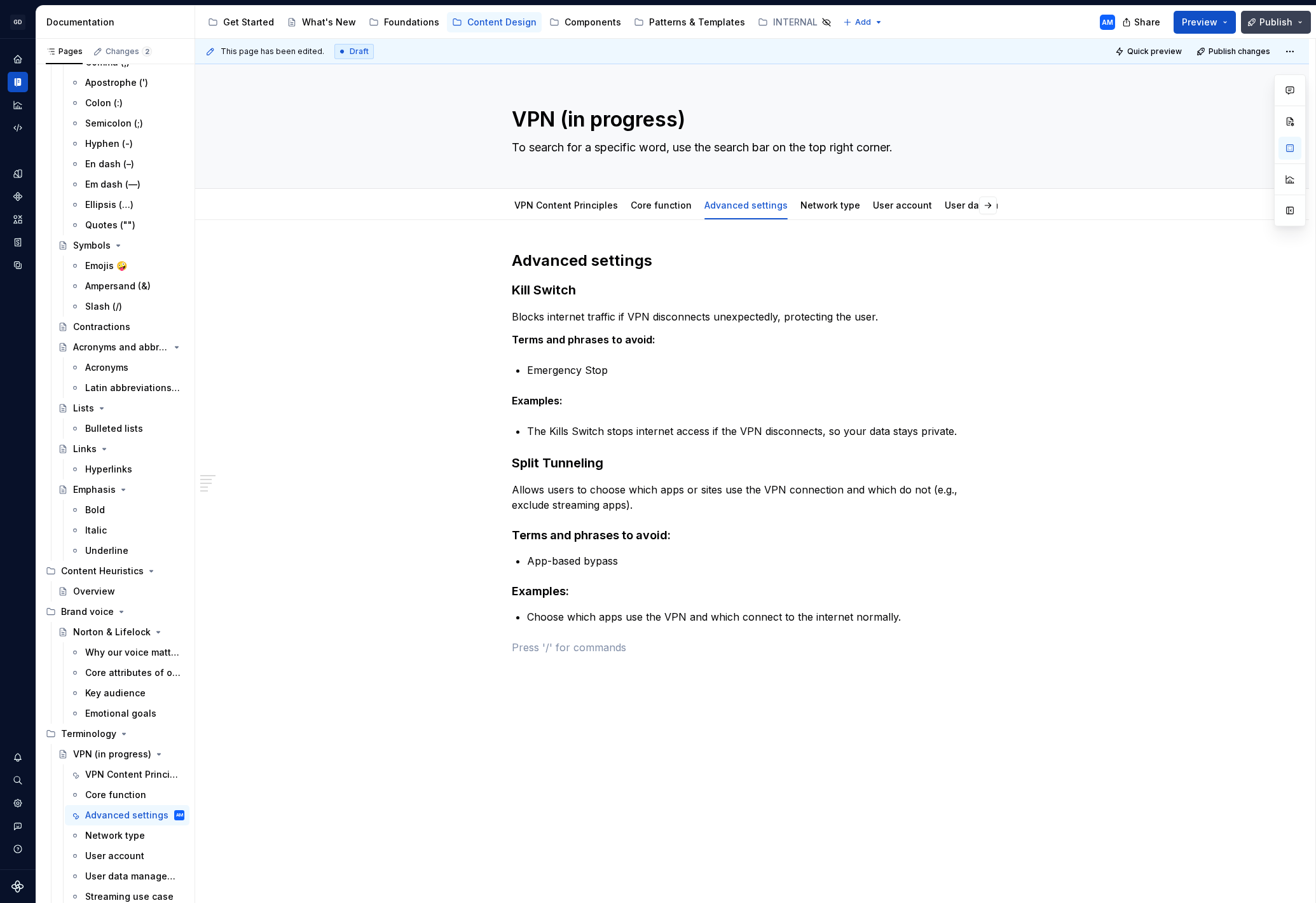
click at [1273, 19] on span "Publish" at bounding box center [1276, 22] width 33 height 12
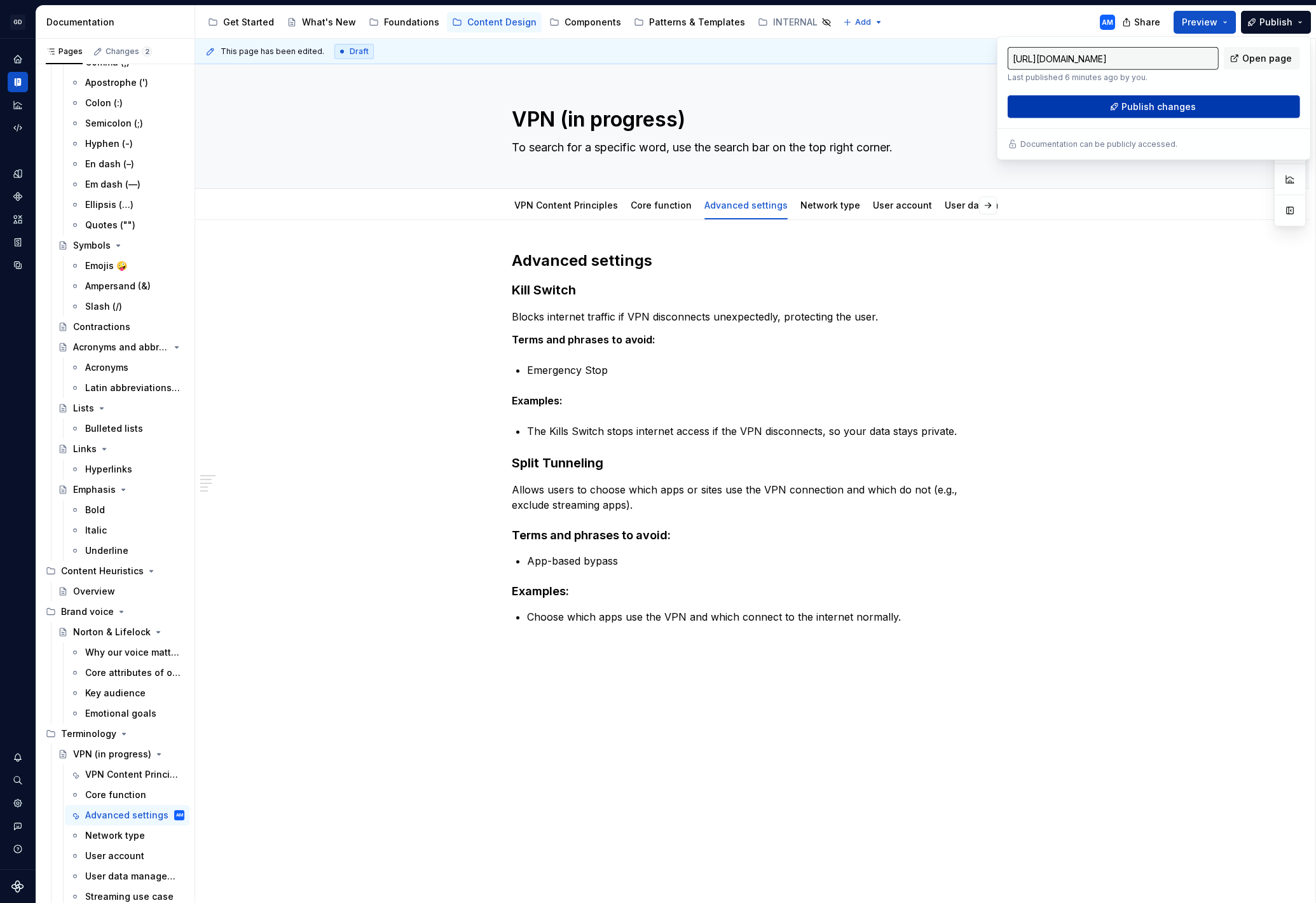
click at [1172, 105] on span "Publish changes" at bounding box center [1158, 106] width 74 height 12
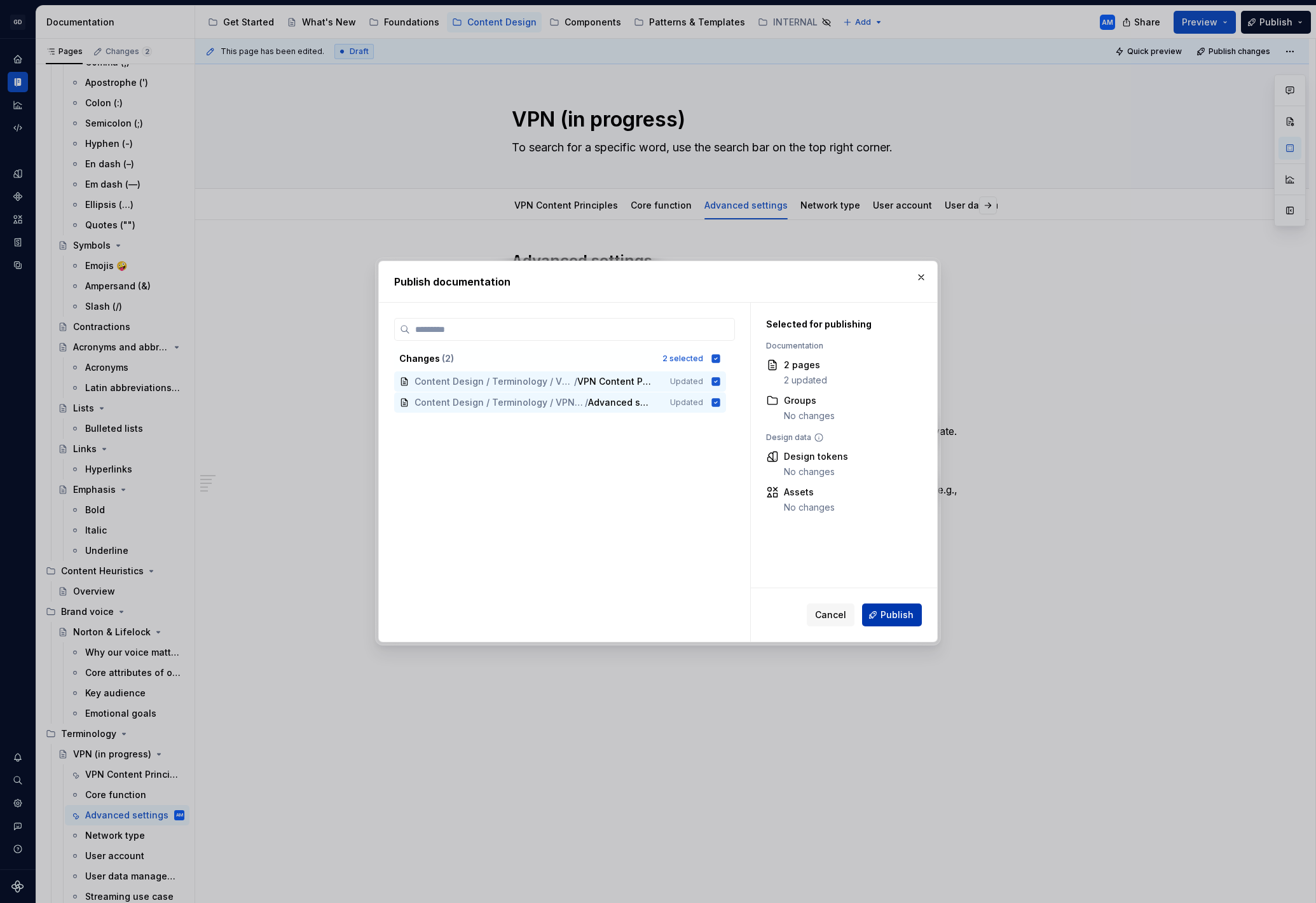
click at [892, 616] on span "Publish" at bounding box center [897, 614] width 33 height 12
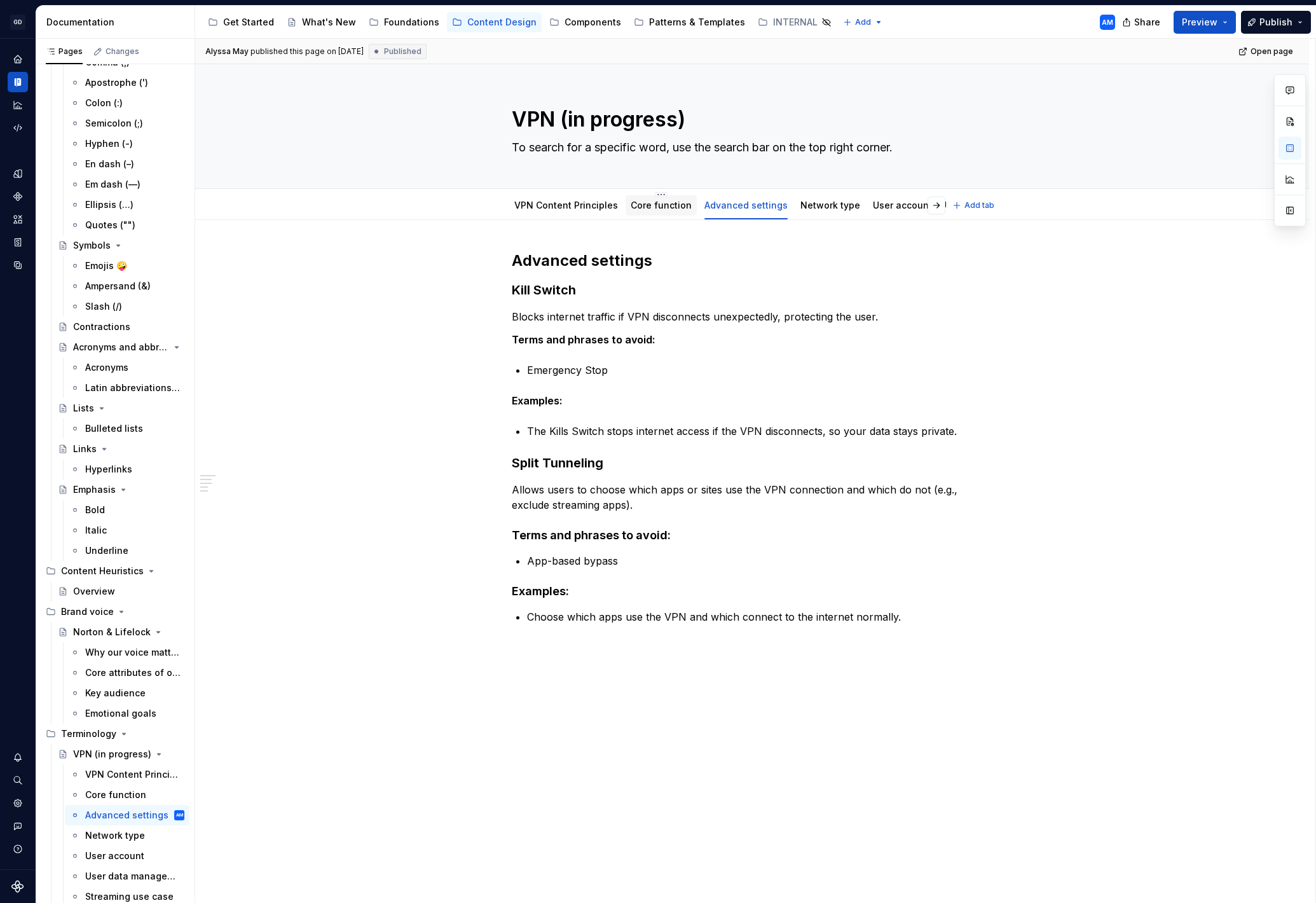
click at [651, 207] on link "Core function" at bounding box center [661, 204] width 61 height 10
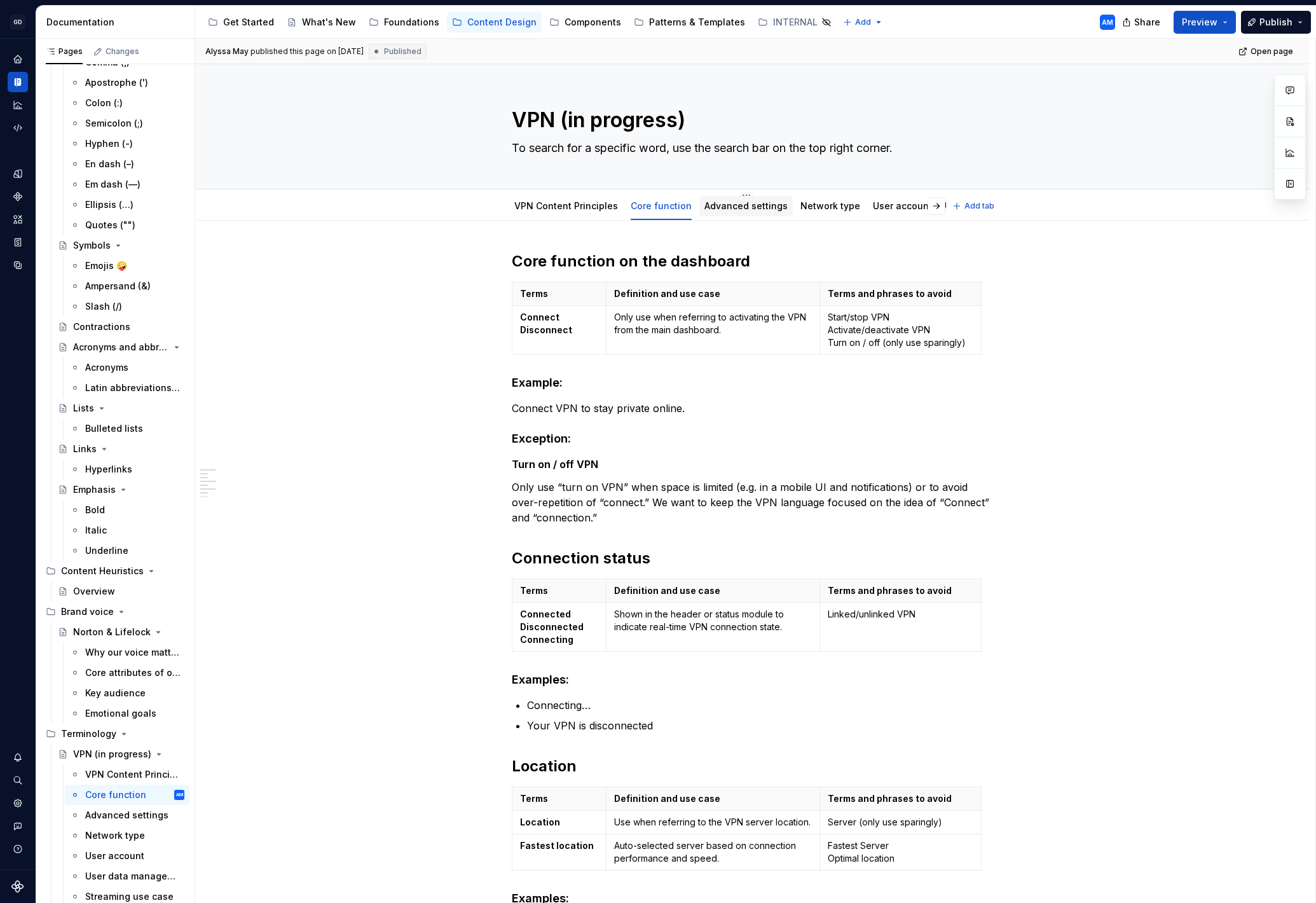
click at [737, 205] on link "Advanced settings" at bounding box center [747, 205] width 83 height 10
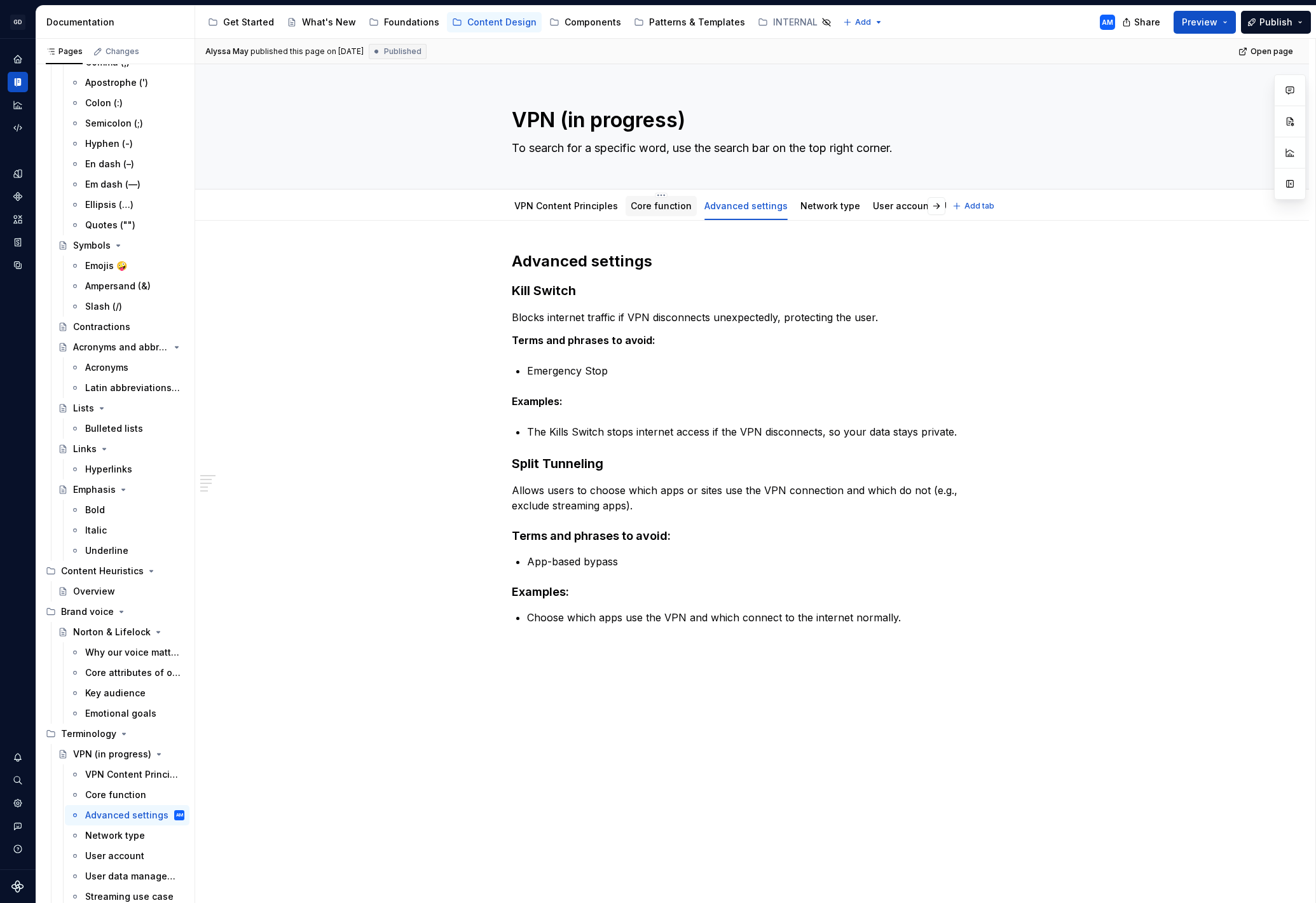
click at [674, 205] on link "Core function" at bounding box center [661, 205] width 61 height 10
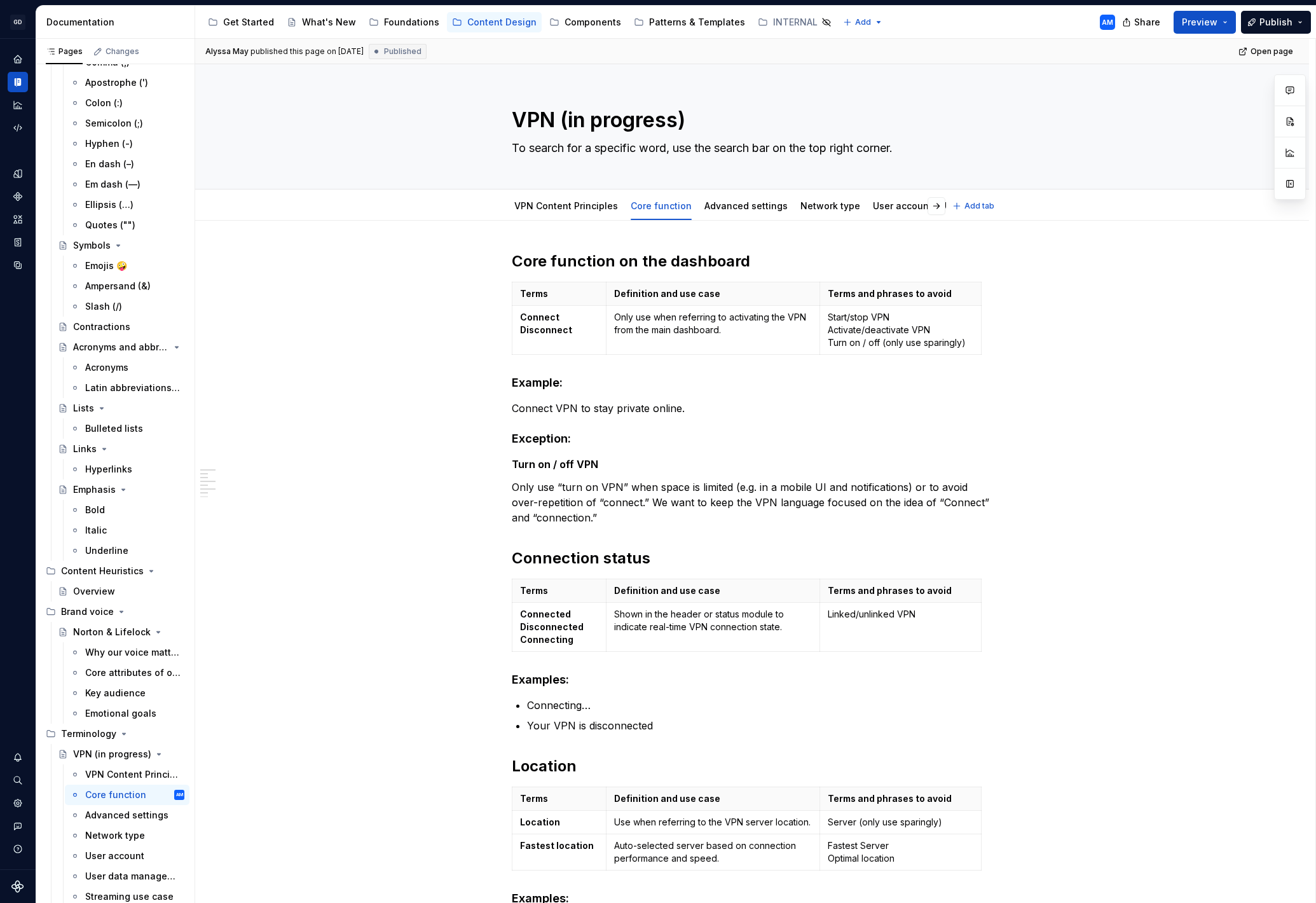
type textarea "*"
drag, startPoint x: 728, startPoint y: 294, endPoint x: 679, endPoint y: 294, distance: 49.0
click at [679, 294] on p "Definition and use case" at bounding box center [713, 293] width 198 height 12
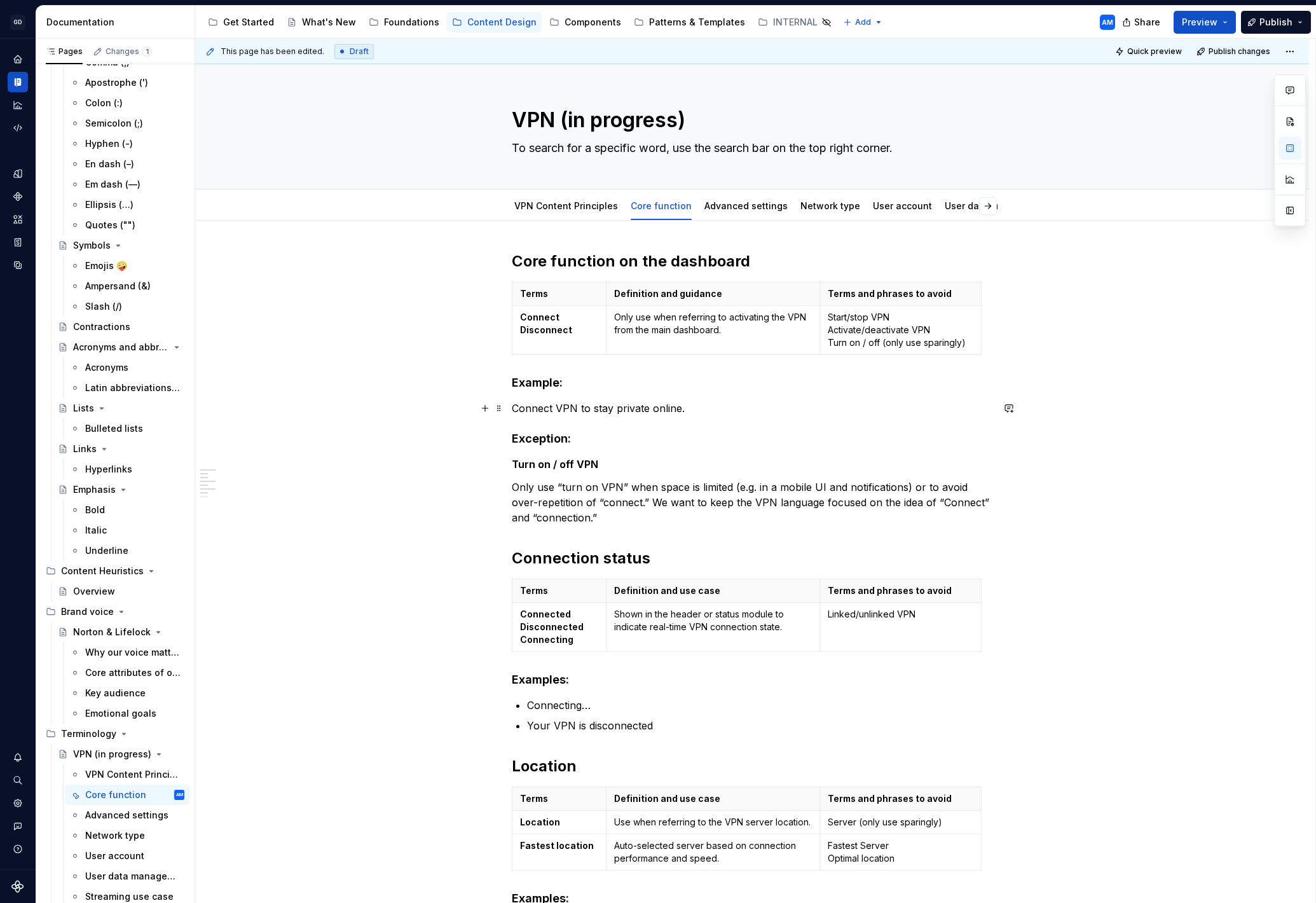
click at [772, 408] on p "Connect VPN to stay private online." at bounding box center [751, 408] width 481 height 15
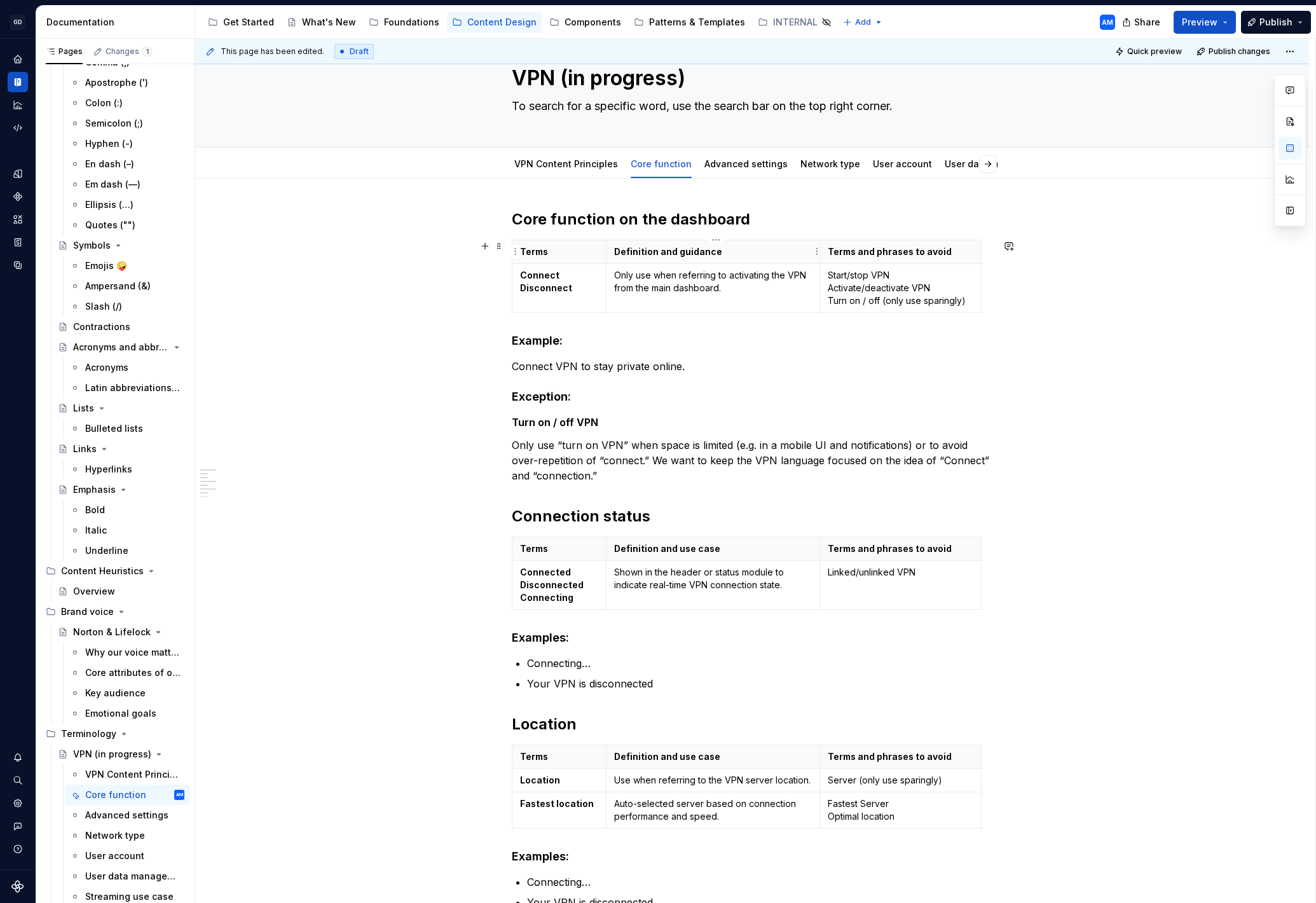
click at [703, 253] on p "Definition and guidance" at bounding box center [713, 251] width 198 height 12
click at [687, 546] on p "Definition and use case" at bounding box center [713, 548] width 198 height 12
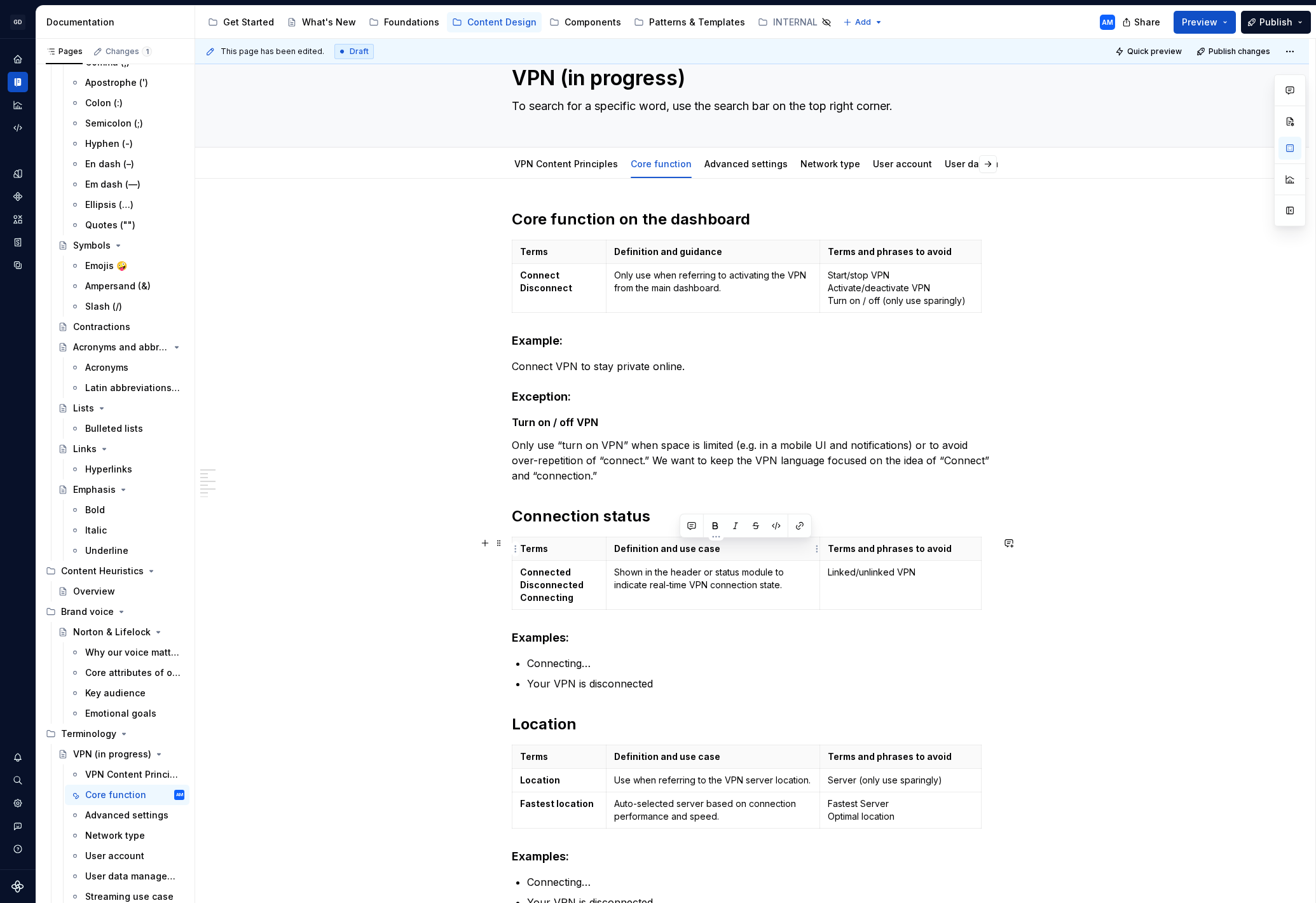
click at [687, 546] on p "Definition and use case" at bounding box center [713, 548] width 198 height 12
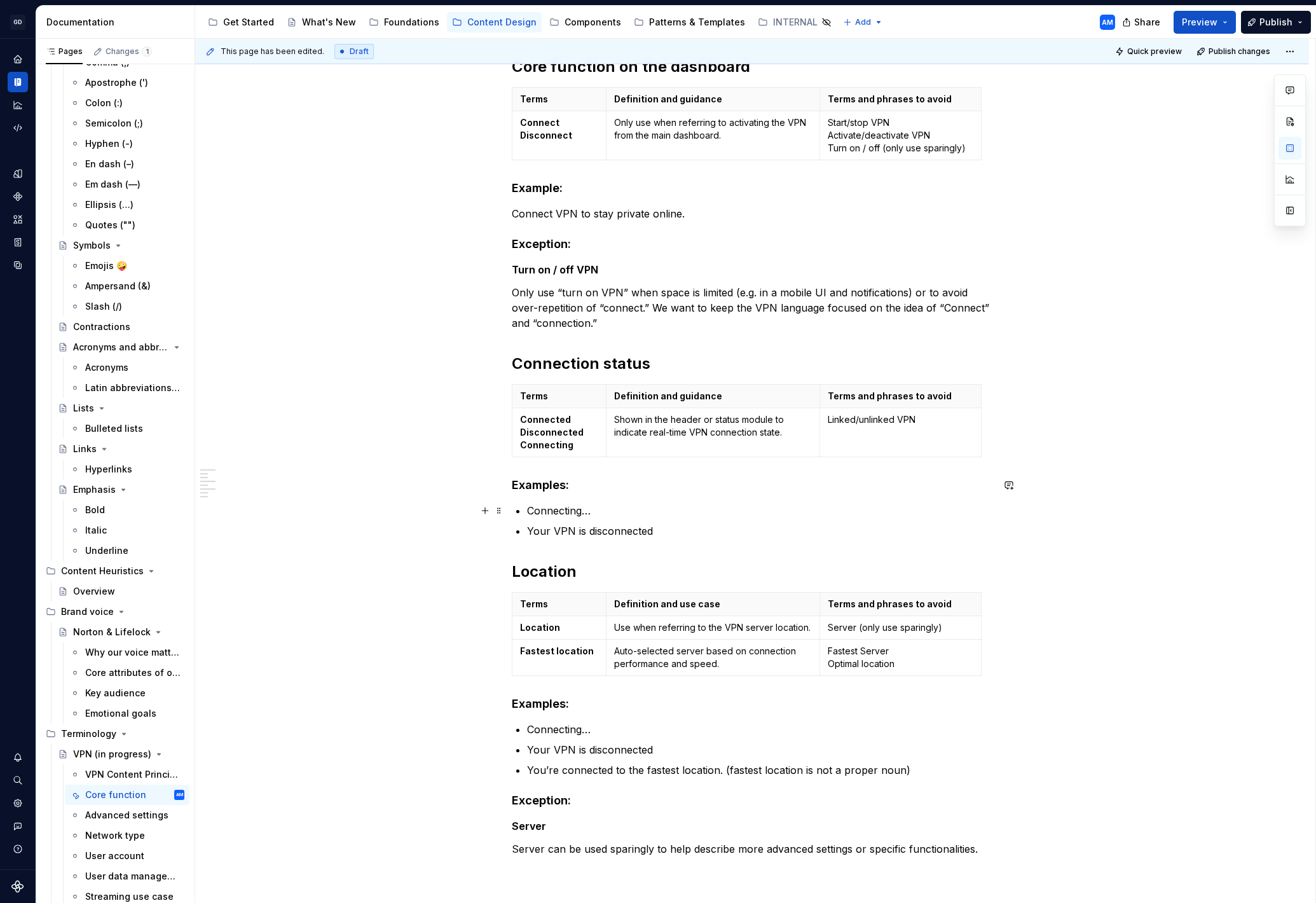
scroll to position [221, 0]
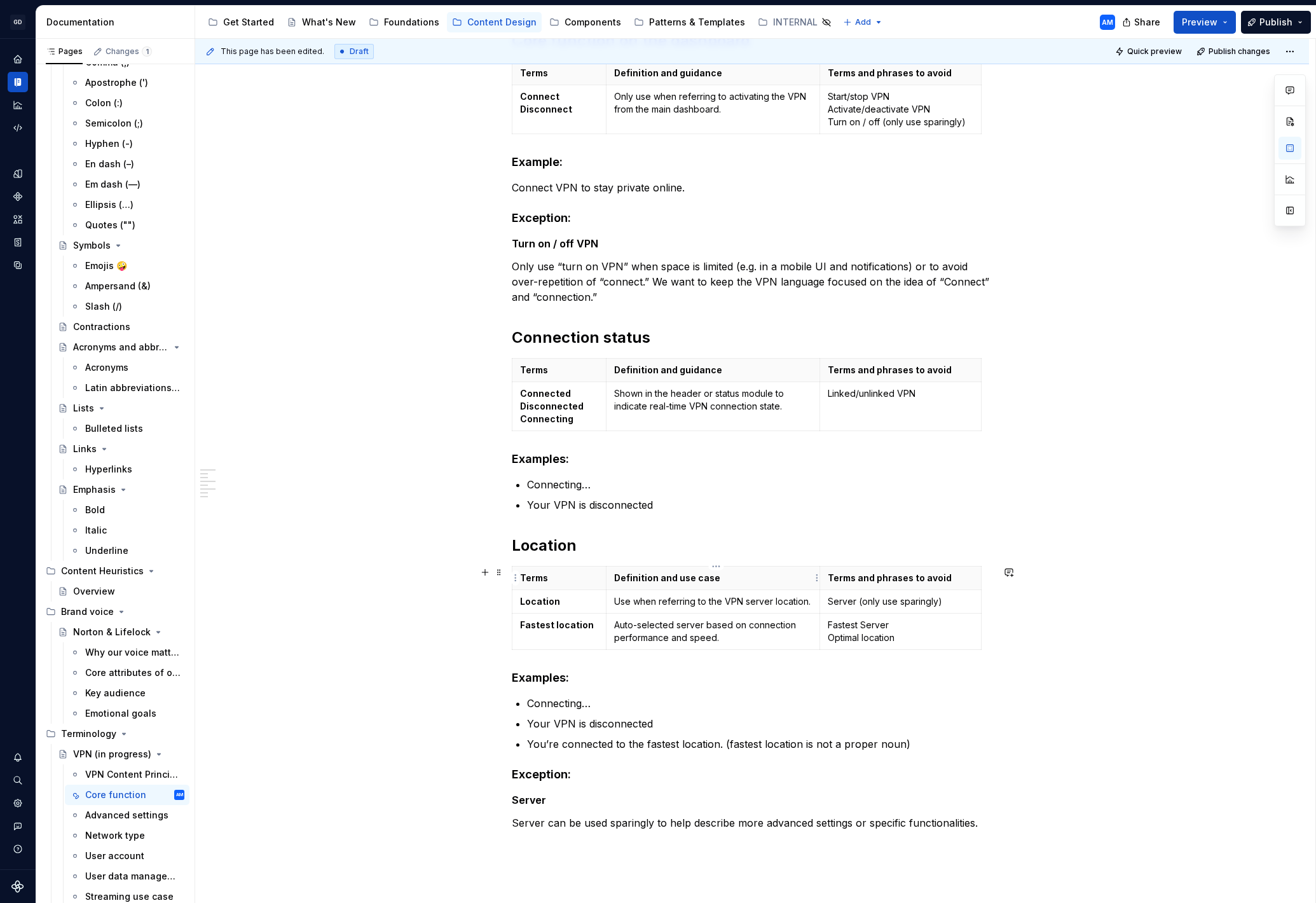
click at [677, 580] on p "Definition and use case" at bounding box center [713, 577] width 198 height 12
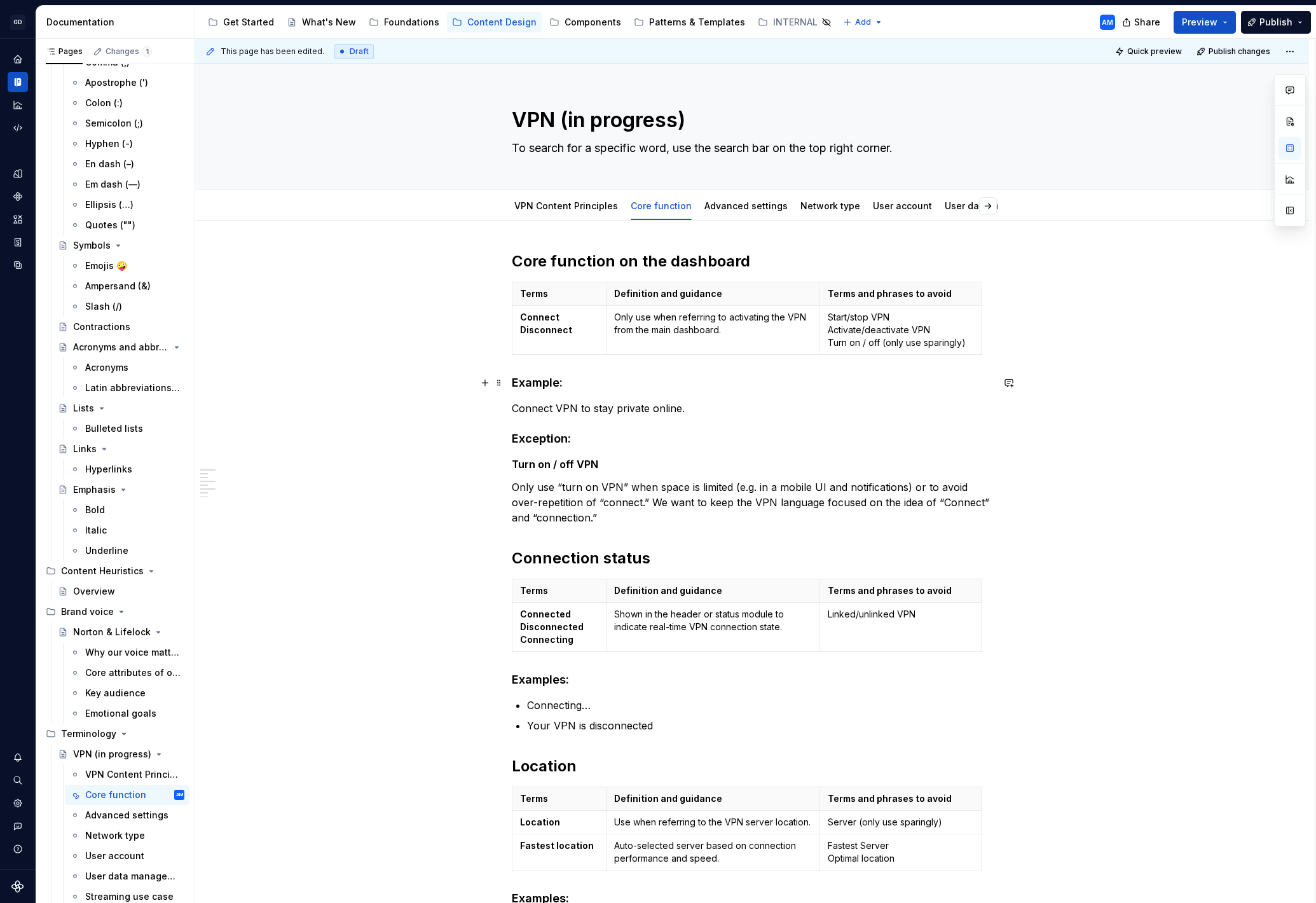
click at [544, 380] on h4 "Example:" at bounding box center [751, 382] width 481 height 15
drag, startPoint x: 695, startPoint y: 377, endPoint x: 677, endPoint y: 378, distance: 18.0
click at [694, 377] on h4 "Example:" at bounding box center [751, 382] width 481 height 15
click at [539, 376] on h4 "Example:" at bounding box center [751, 382] width 481 height 15
click at [559, 382] on h4 "Example:" at bounding box center [751, 382] width 481 height 15
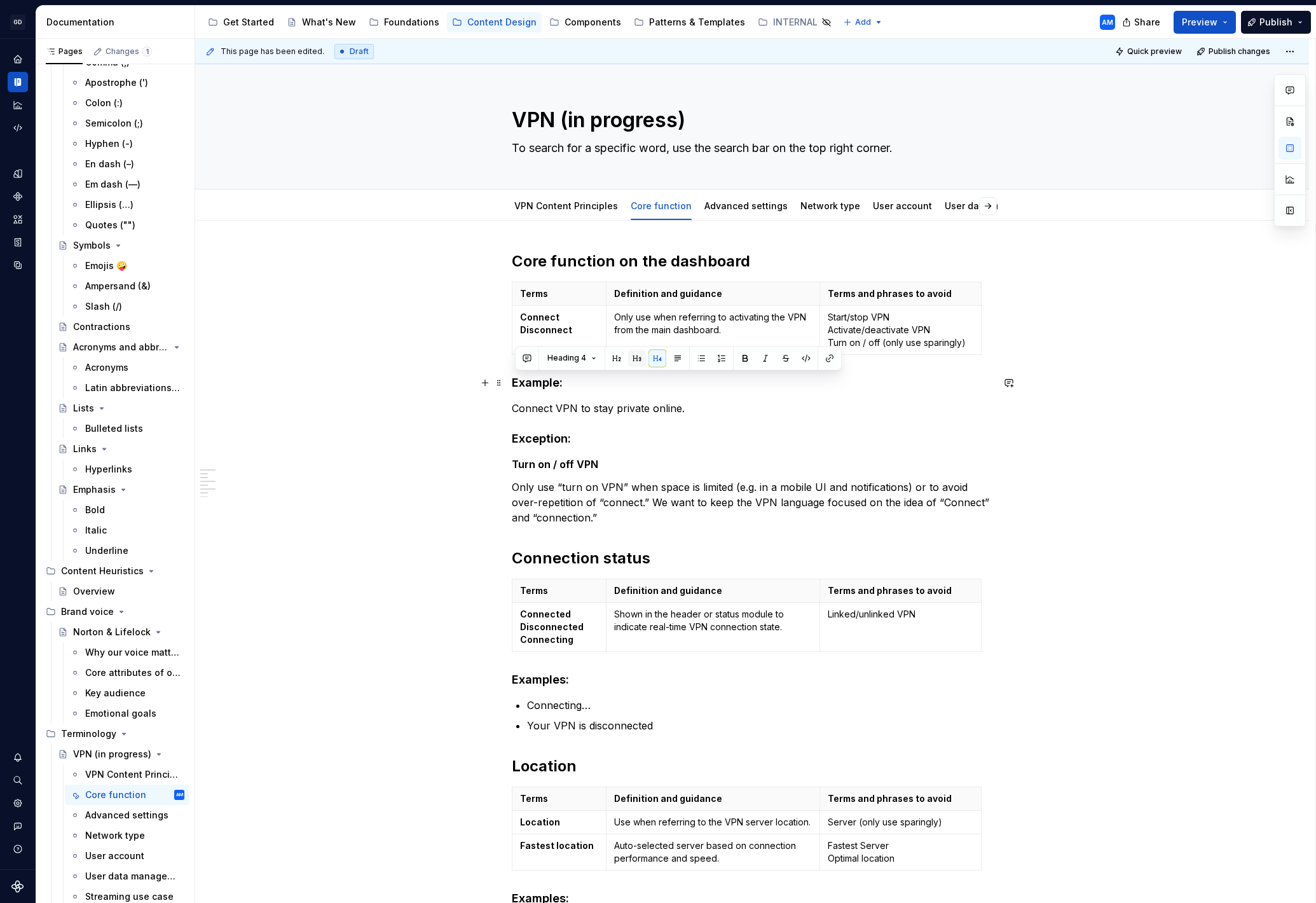
drag, startPoint x: 576, startPoint y: 384, endPoint x: 636, endPoint y: 355, distance: 66.6
click at [511, 381] on div "Core function on the dashboard Terms Definition and guidance Terms and phrases …" at bounding box center [751, 670] width 481 height 838
click at [674, 358] on button "button" at bounding box center [677, 358] width 18 height 18
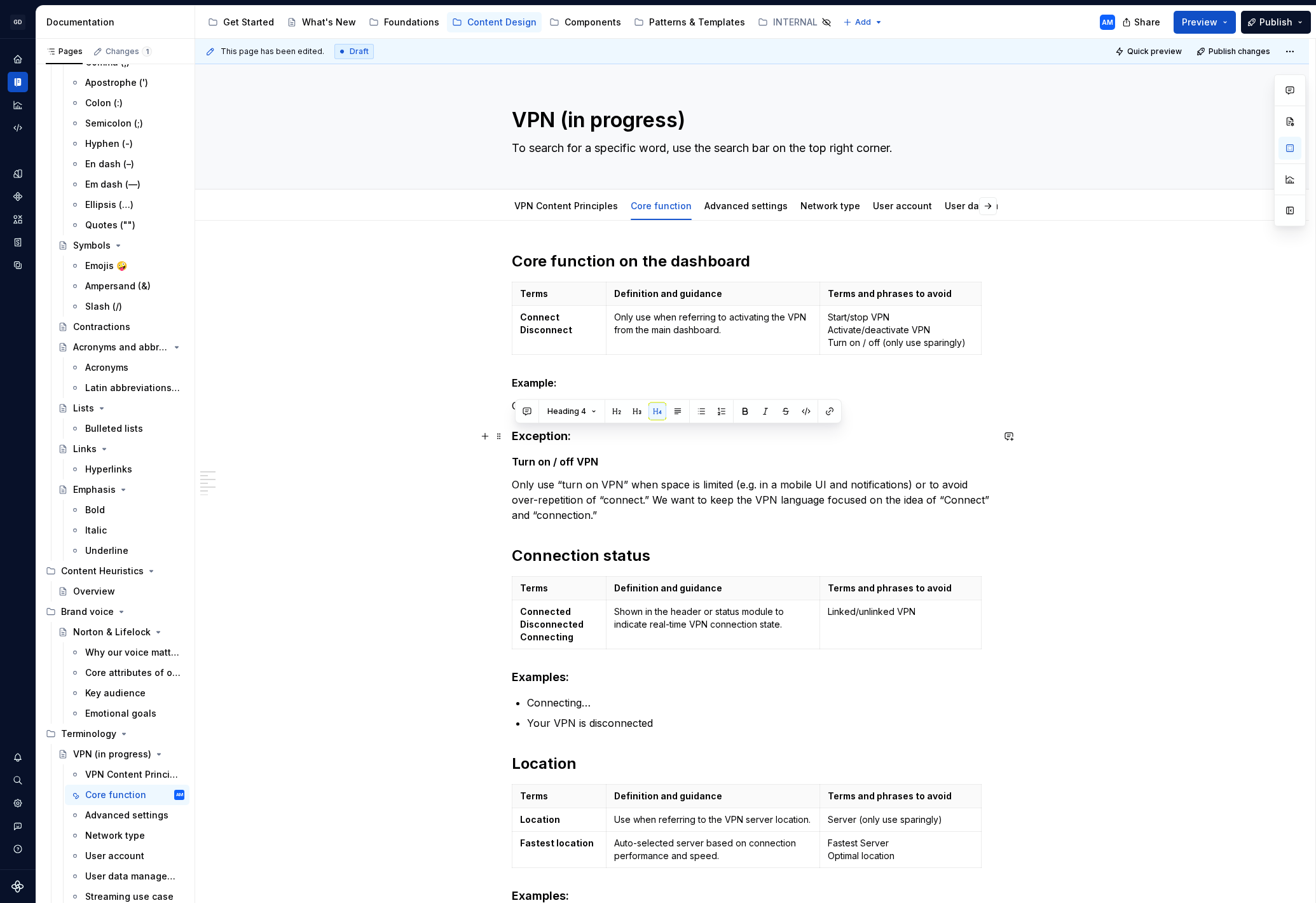
drag, startPoint x: 500, startPoint y: 434, endPoint x: 656, endPoint y: 431, distance: 156.0
click at [511, 433] on div "Core function on the dashboard Terms Definition and guidance Terms and phrases …" at bounding box center [751, 669] width 481 height 836
click at [672, 411] on button "button" at bounding box center [677, 411] width 18 height 18
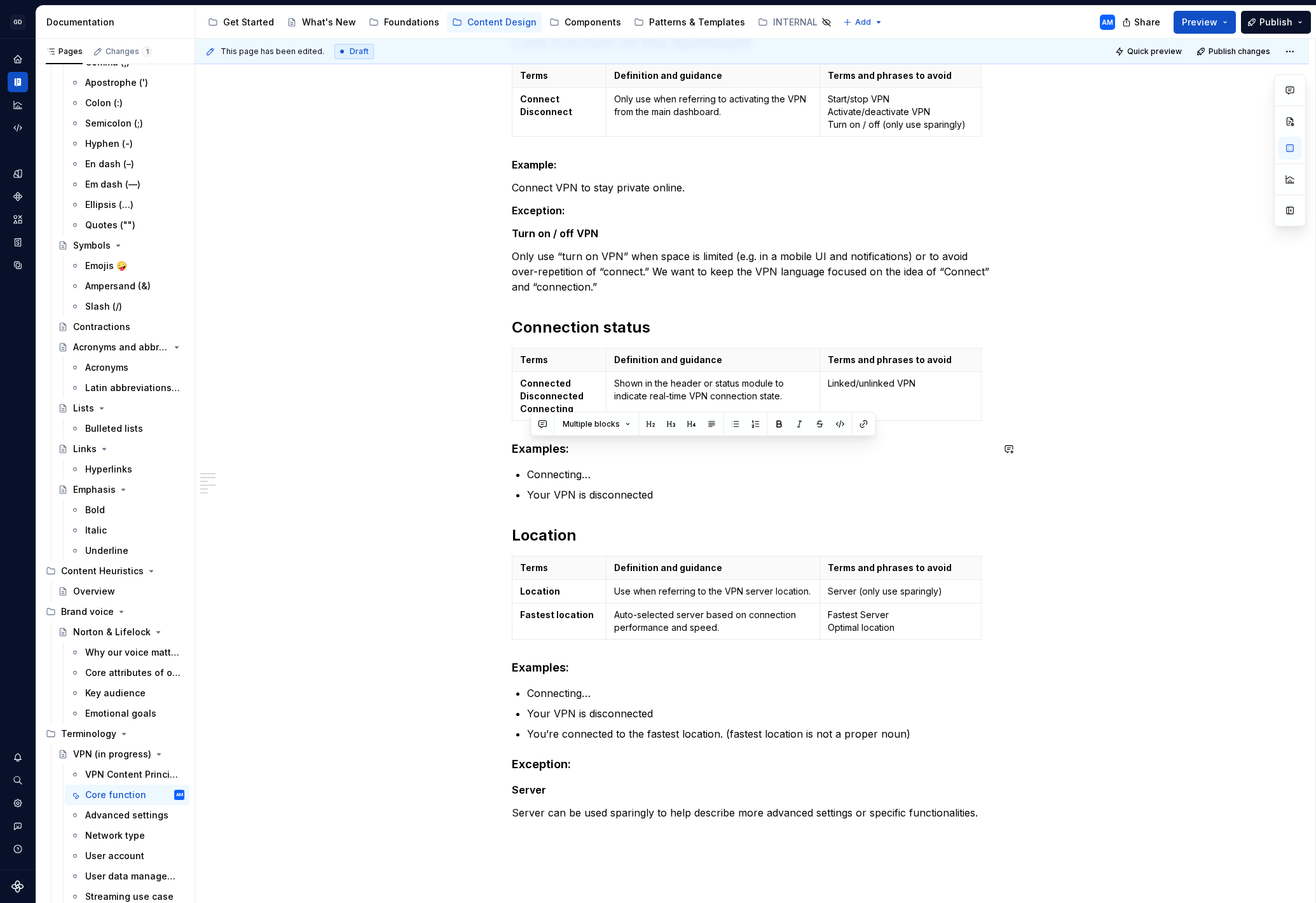
drag, startPoint x: 567, startPoint y: 453, endPoint x: 469, endPoint y: 458, distance: 98.1
click at [468, 458] on div "Core function on the dashboard Terms Definition and guidance Terms and phrases …" at bounding box center [752, 566] width 1114 height 1127
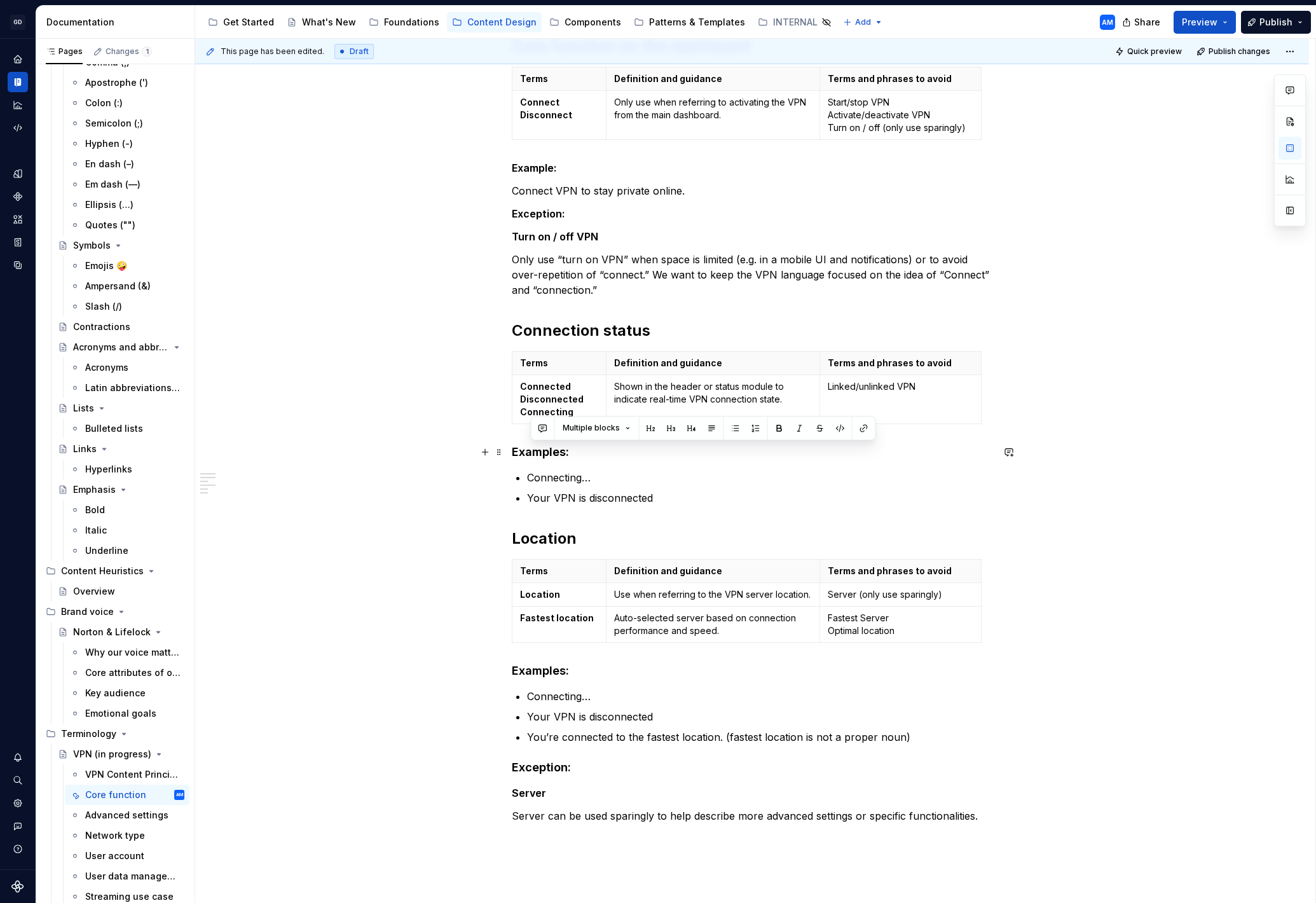
scroll to position [213, 0]
drag, startPoint x: 583, startPoint y: 459, endPoint x: 554, endPoint y: 442, distance: 33.6
click at [511, 456] on div "Core function on the dashboard Terms Definition and guidance Terms and phrases …" at bounding box center [751, 451] width 481 height 825
click at [686, 427] on button "button" at bounding box center [684, 428] width 18 height 18
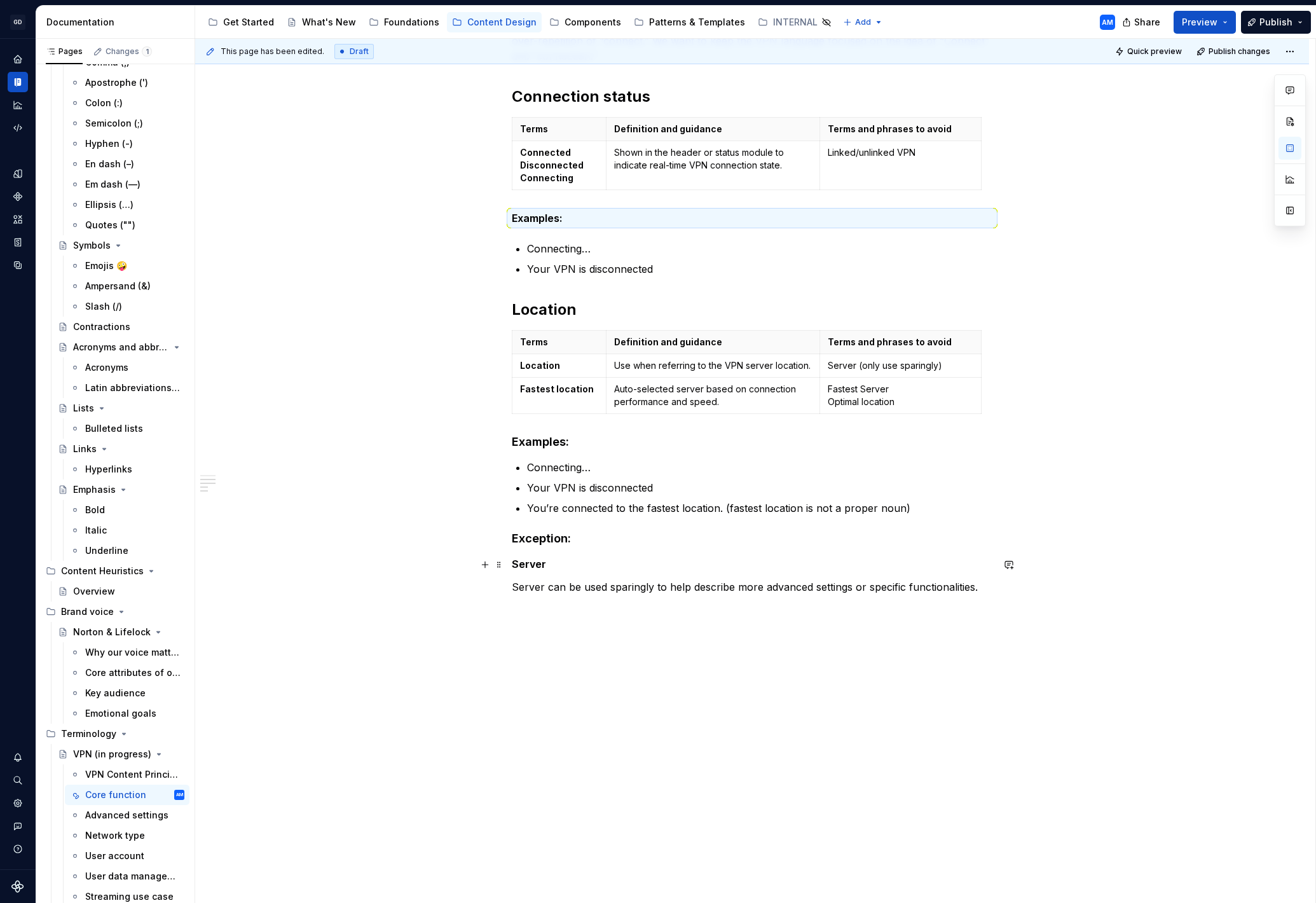
scroll to position [448, 0]
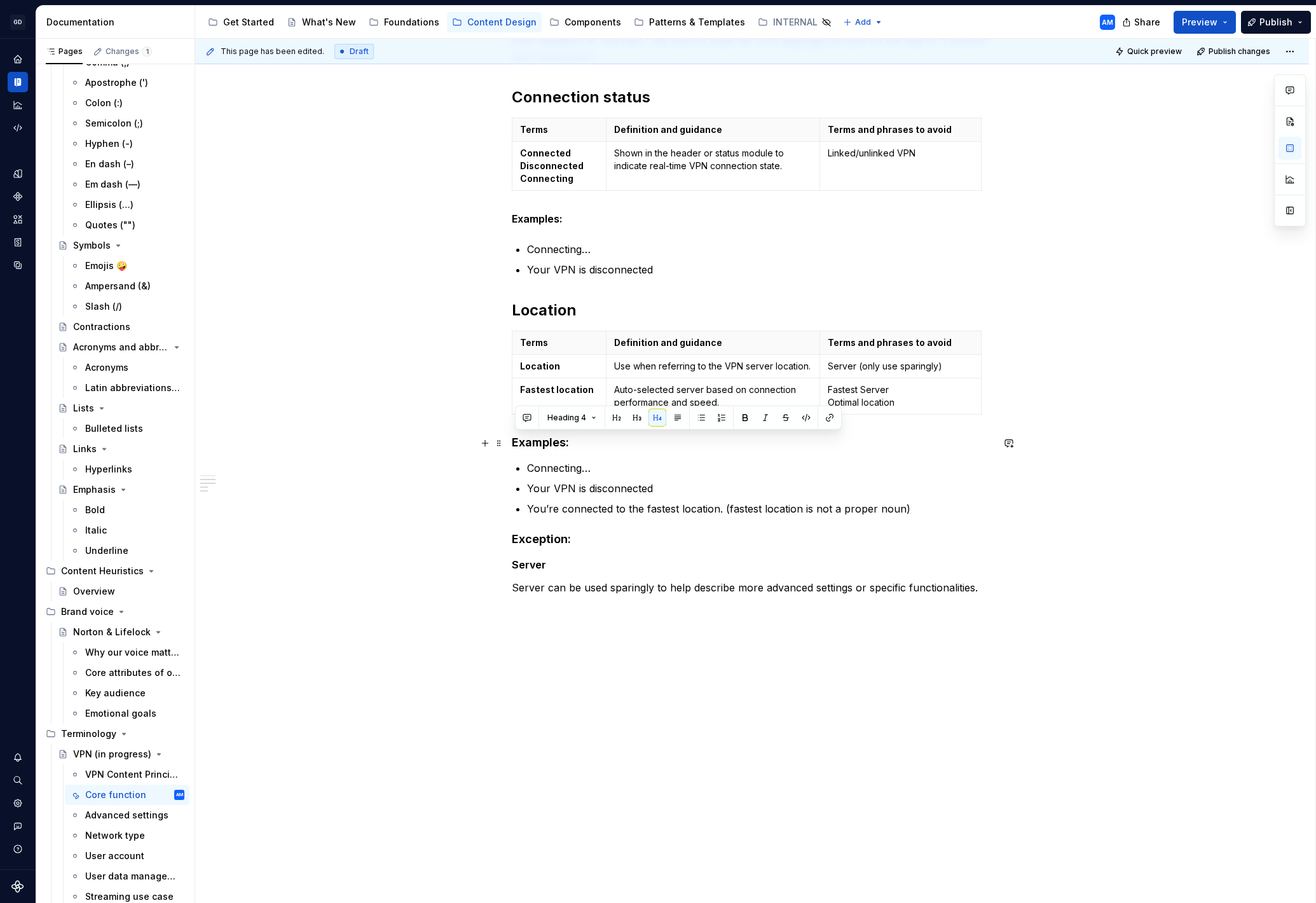
drag, startPoint x: 580, startPoint y: 436, endPoint x: 516, endPoint y: 448, distance: 65.1
click at [515, 448] on h4 "Examples:" at bounding box center [751, 442] width 481 height 15
click at [677, 422] on button "button" at bounding box center [677, 417] width 18 height 18
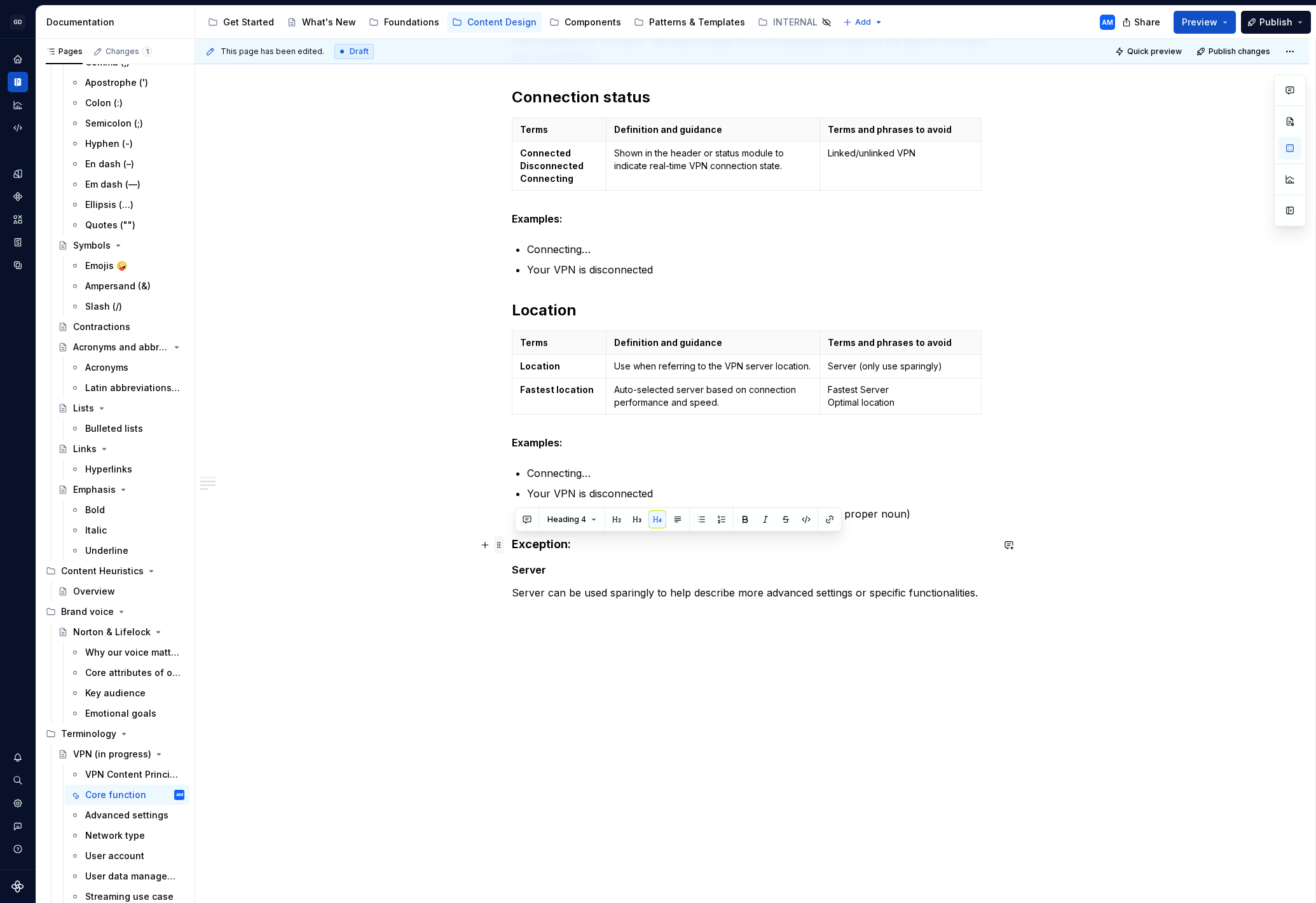
drag, startPoint x: 582, startPoint y: 547, endPoint x: 497, endPoint y: 544, distance: 85.1
click at [511, 546] on div "Core function on the dashboard Terms Definition and guidance Terms and phrases …" at bounding box center [751, 220] width 481 height 836
click at [672, 519] on button "button" at bounding box center [677, 519] width 18 height 18
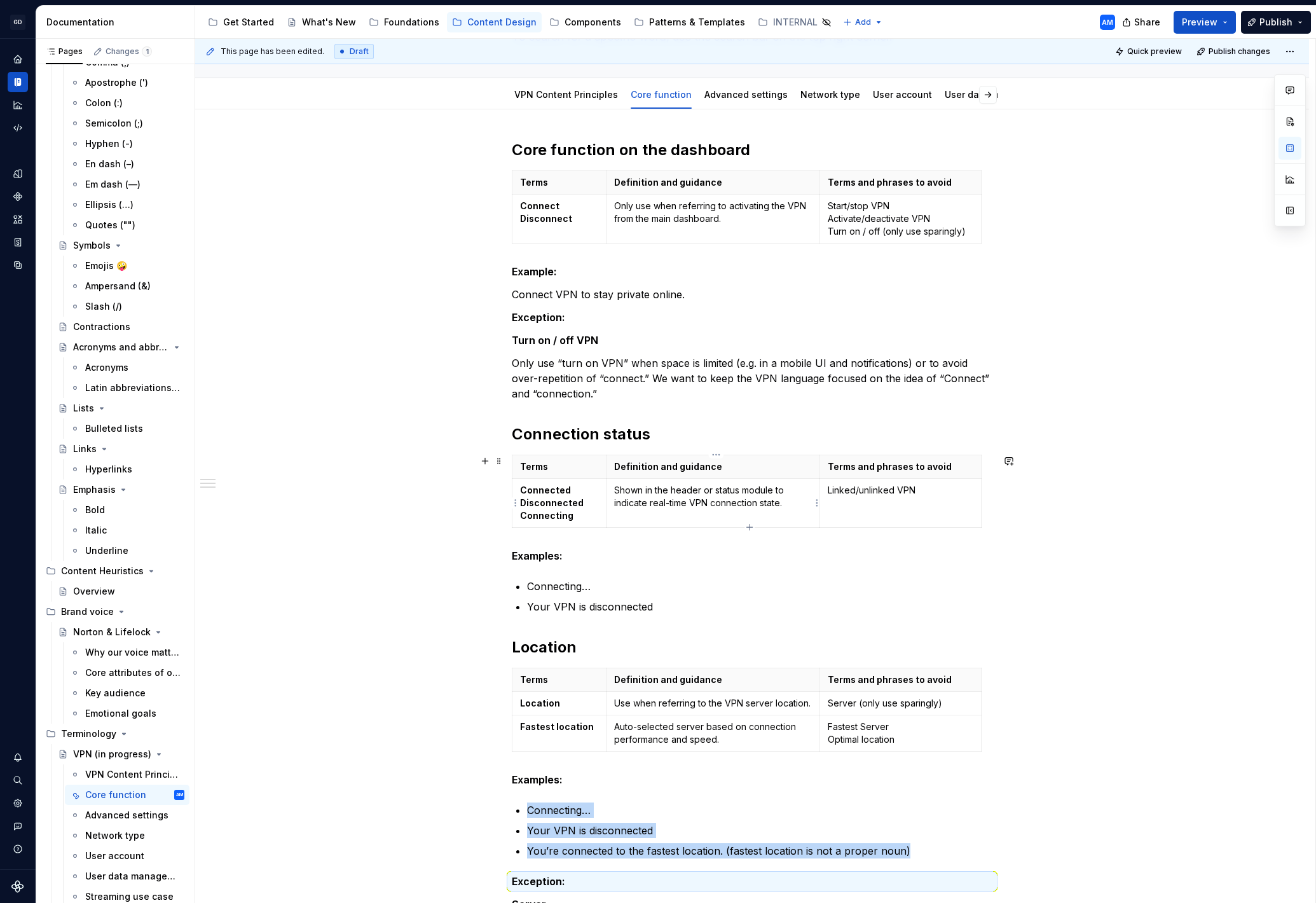
scroll to position [111, 0]
click at [735, 89] on link "Advanced settings" at bounding box center [747, 94] width 83 height 10
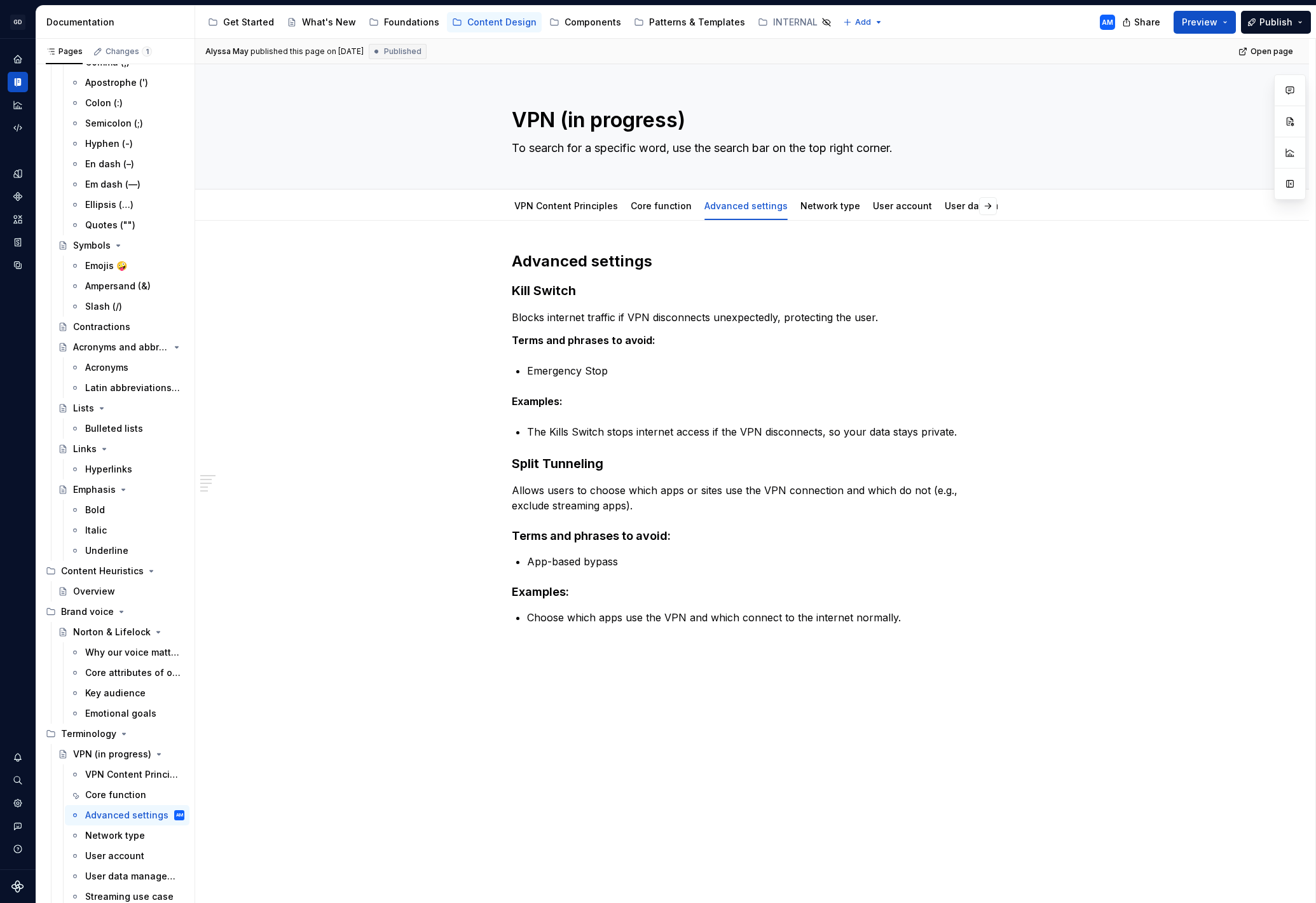
scroll to position [5, 0]
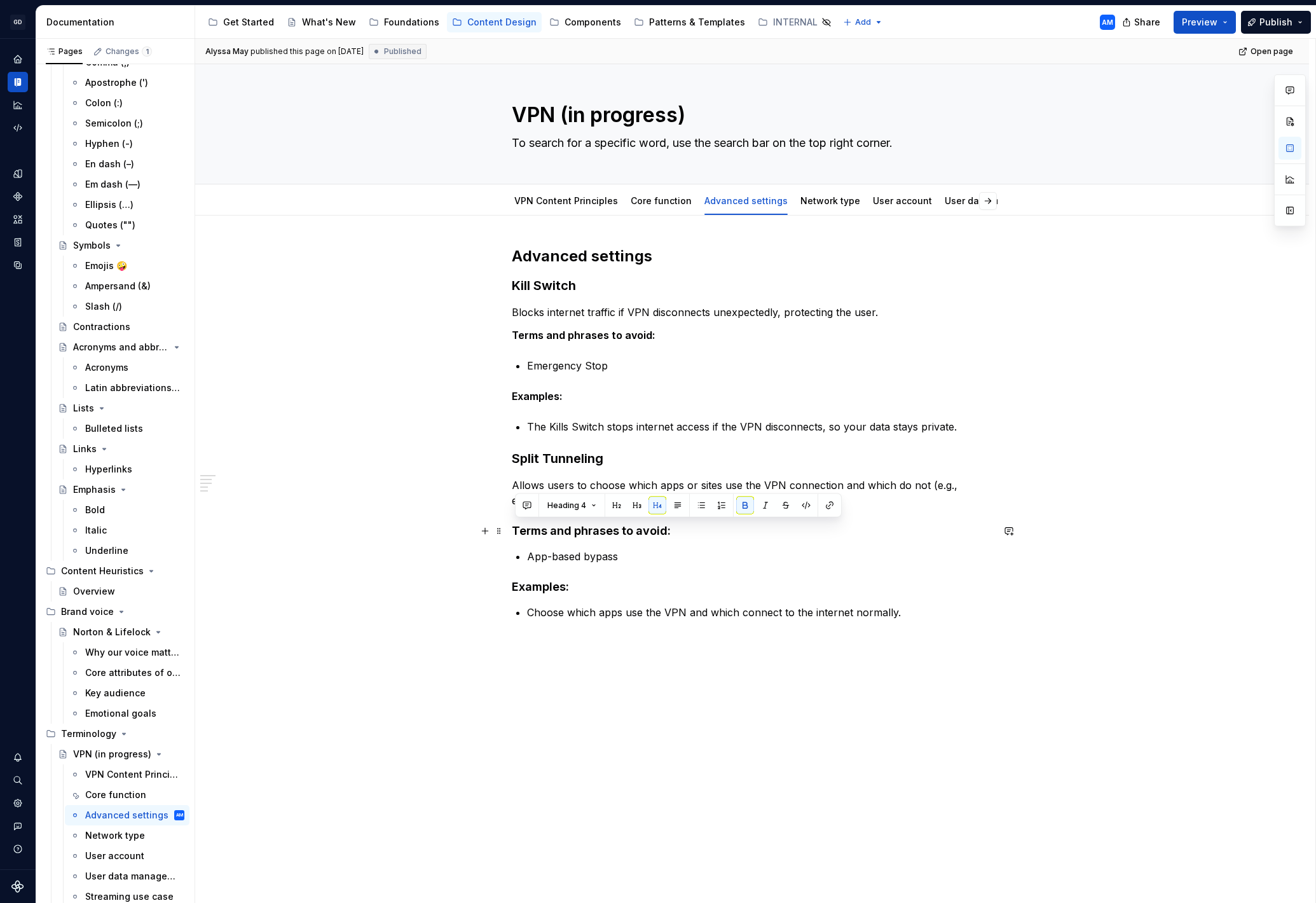
drag, startPoint x: 496, startPoint y: 524, endPoint x: 603, endPoint y: 524, distance: 107.0
click at [511, 525] on div "Advanced settings Kill Switch Blocks internet traffic if VPN disconnects unexpe…" at bounding box center [751, 455] width 481 height 419
click at [676, 507] on button "button" at bounding box center [677, 505] width 18 height 18
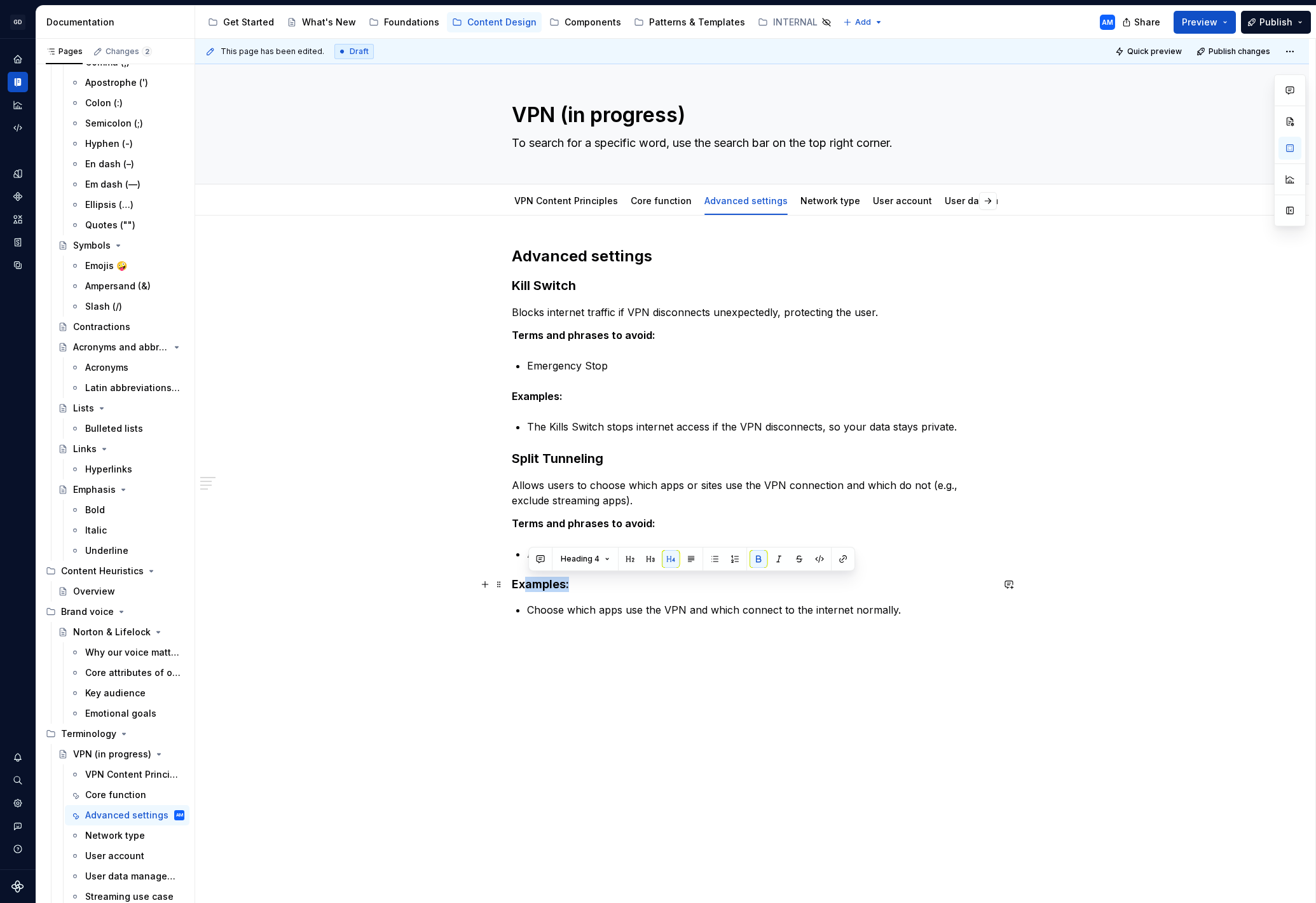
drag, startPoint x: 533, startPoint y: 578, endPoint x: 520, endPoint y: 580, distance: 13.2
click at [511, 578] on div "Advanced settings Kill Switch Blocks internet traffic if VPN disconnects unexpe…" at bounding box center [751, 454] width 481 height 417
drag, startPoint x: 597, startPoint y: 581, endPoint x: 590, endPoint y: 586, distance: 8.6
click at [597, 581] on h4 "Examples:" at bounding box center [751, 584] width 481 height 15
drag, startPoint x: 503, startPoint y: 585, endPoint x: 520, endPoint y: 583, distance: 17.1
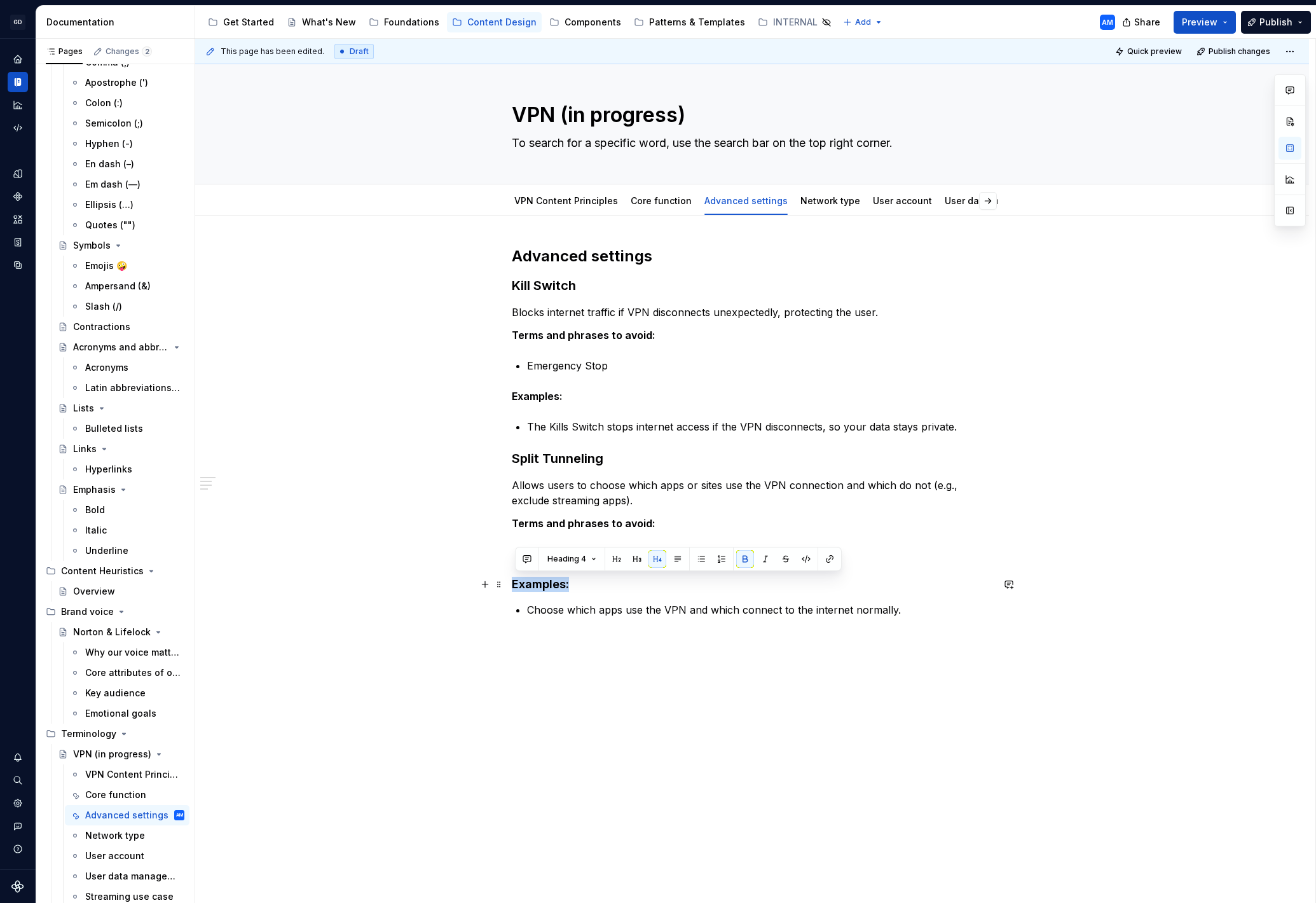
click at [510, 582] on div "Advanced settings Kill Switch Blocks internet traffic if VPN disconnects unexpe…" at bounding box center [752, 574] width 1114 height 718
drag, startPoint x: 677, startPoint y: 560, endPoint x: 681, endPoint y: 571, distance: 11.7
click at [677, 560] on button "button" at bounding box center [677, 559] width 18 height 18
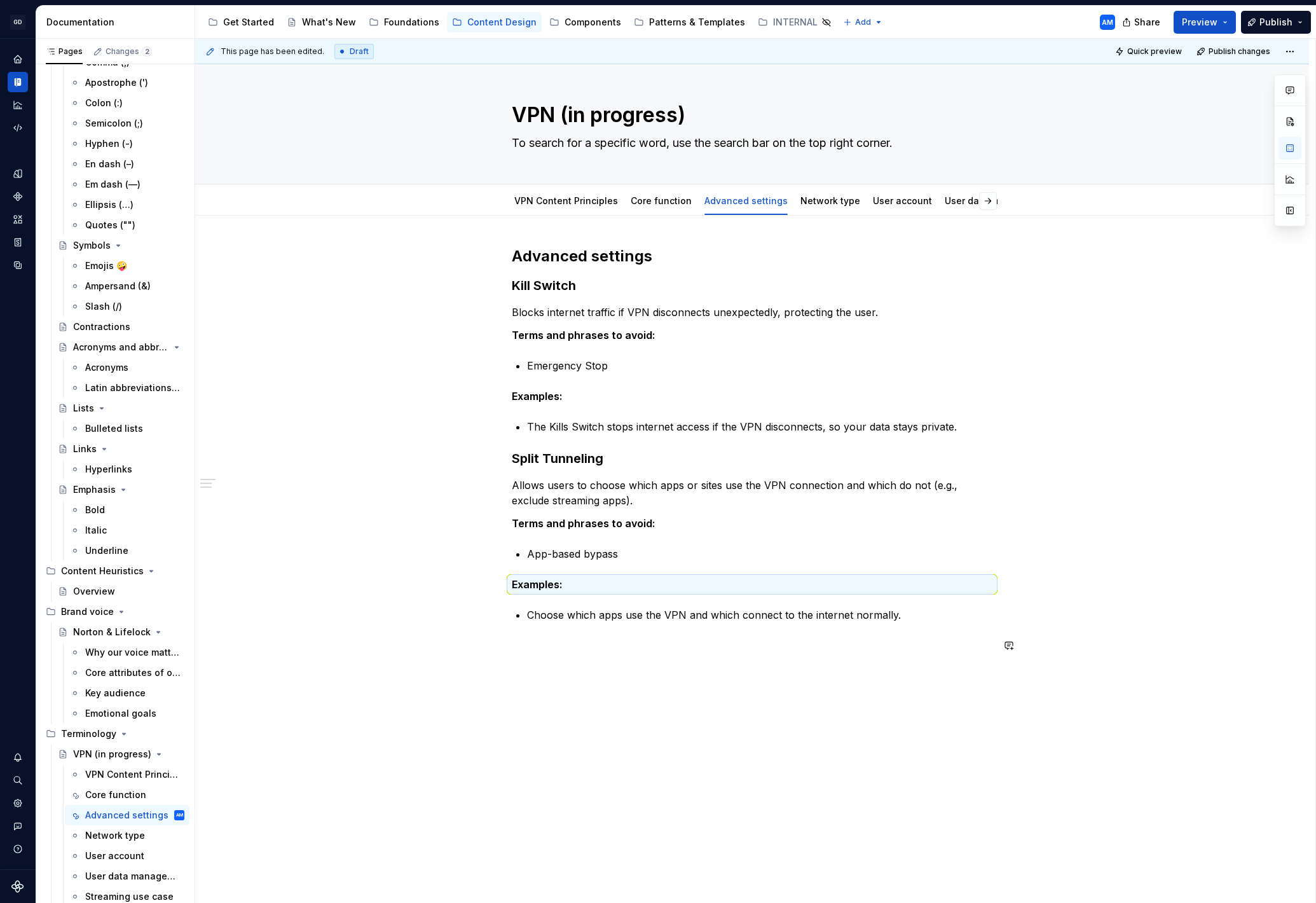
click at [592, 678] on div "This page has been edited. Draft Quick preview Publish changes VPN (in progress…" at bounding box center [755, 470] width 1121 height 864
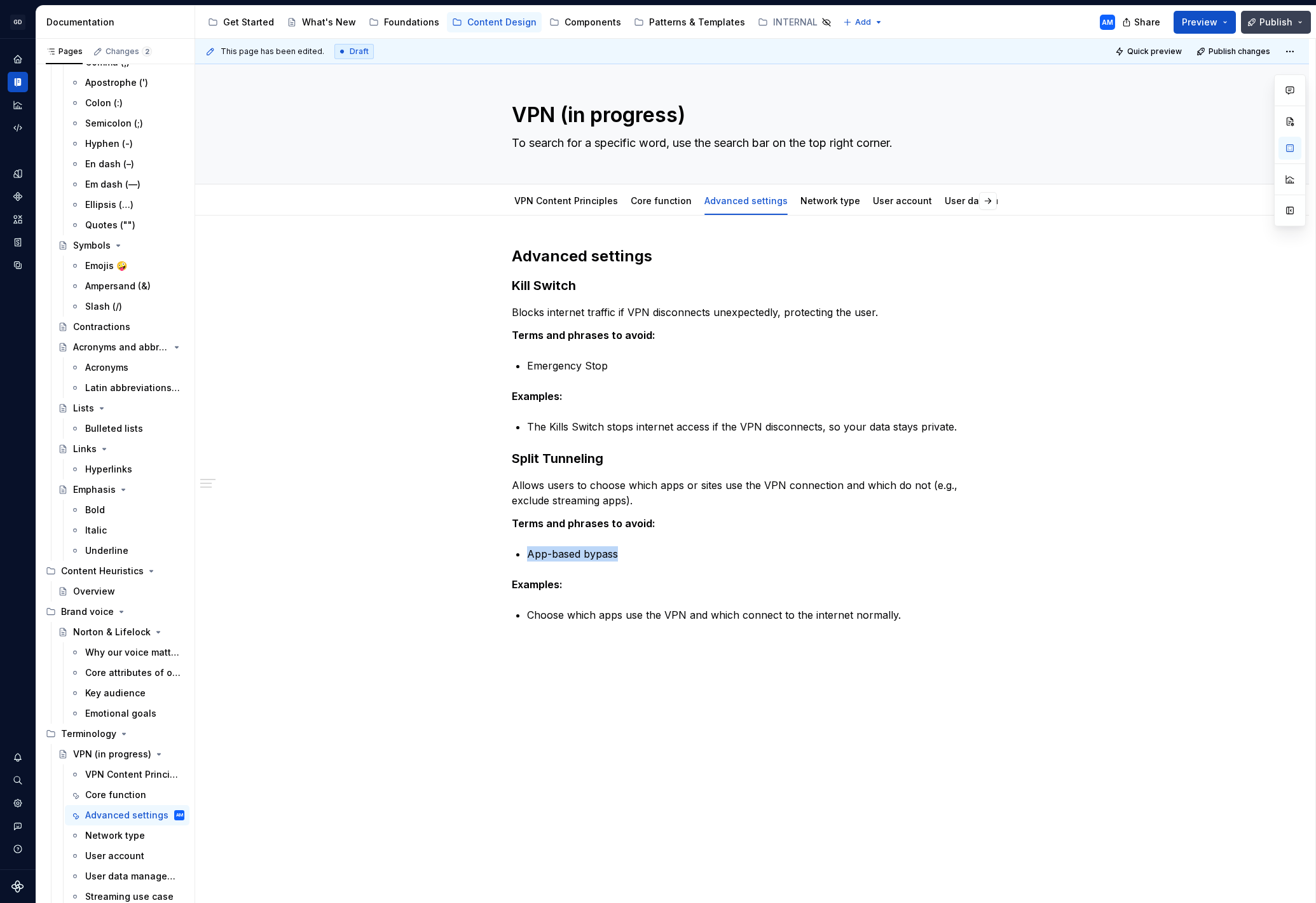
click at [1277, 16] on span "Publish" at bounding box center [1276, 22] width 33 height 12
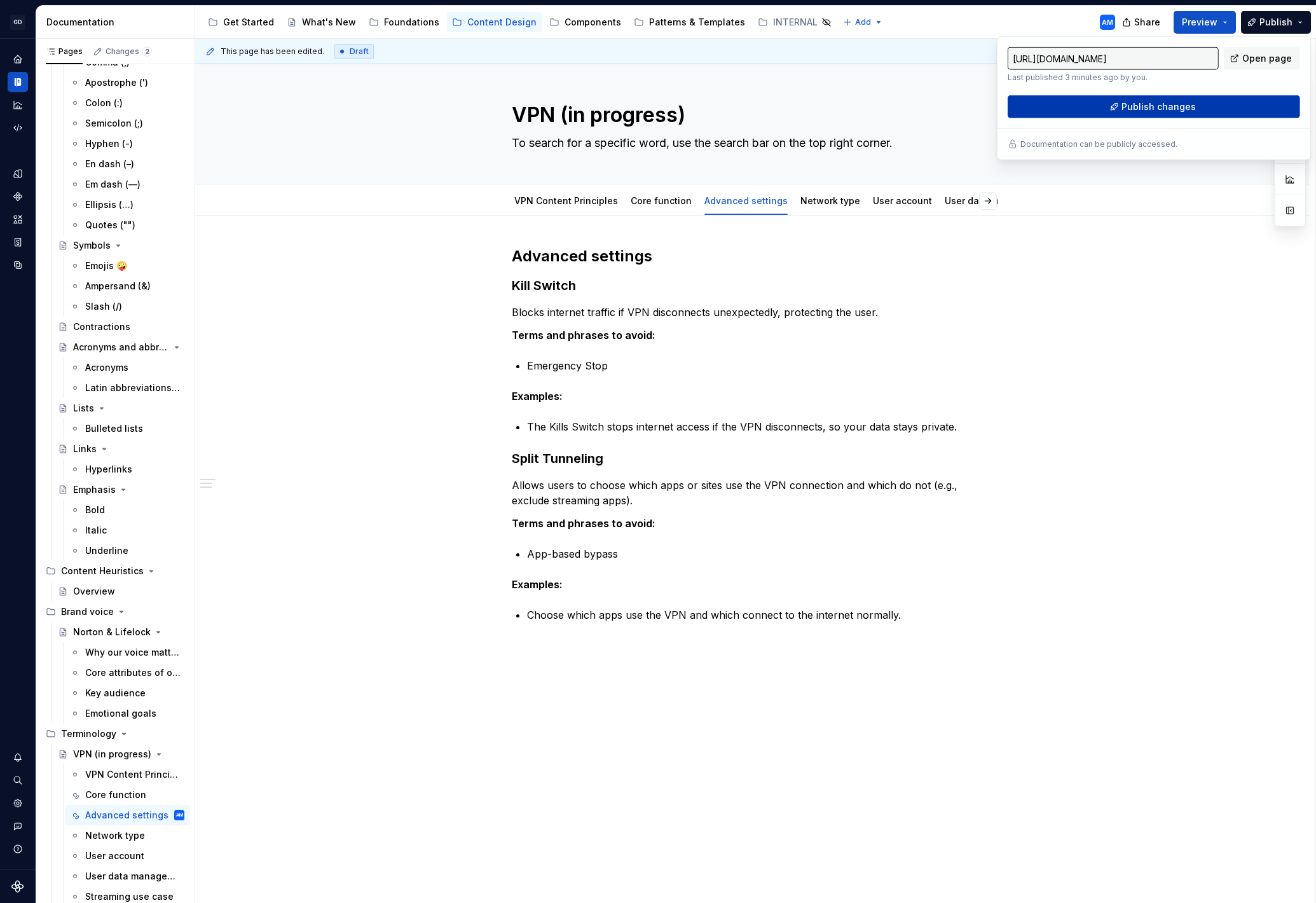
click at [1159, 106] on span "Publish changes" at bounding box center [1158, 106] width 74 height 12
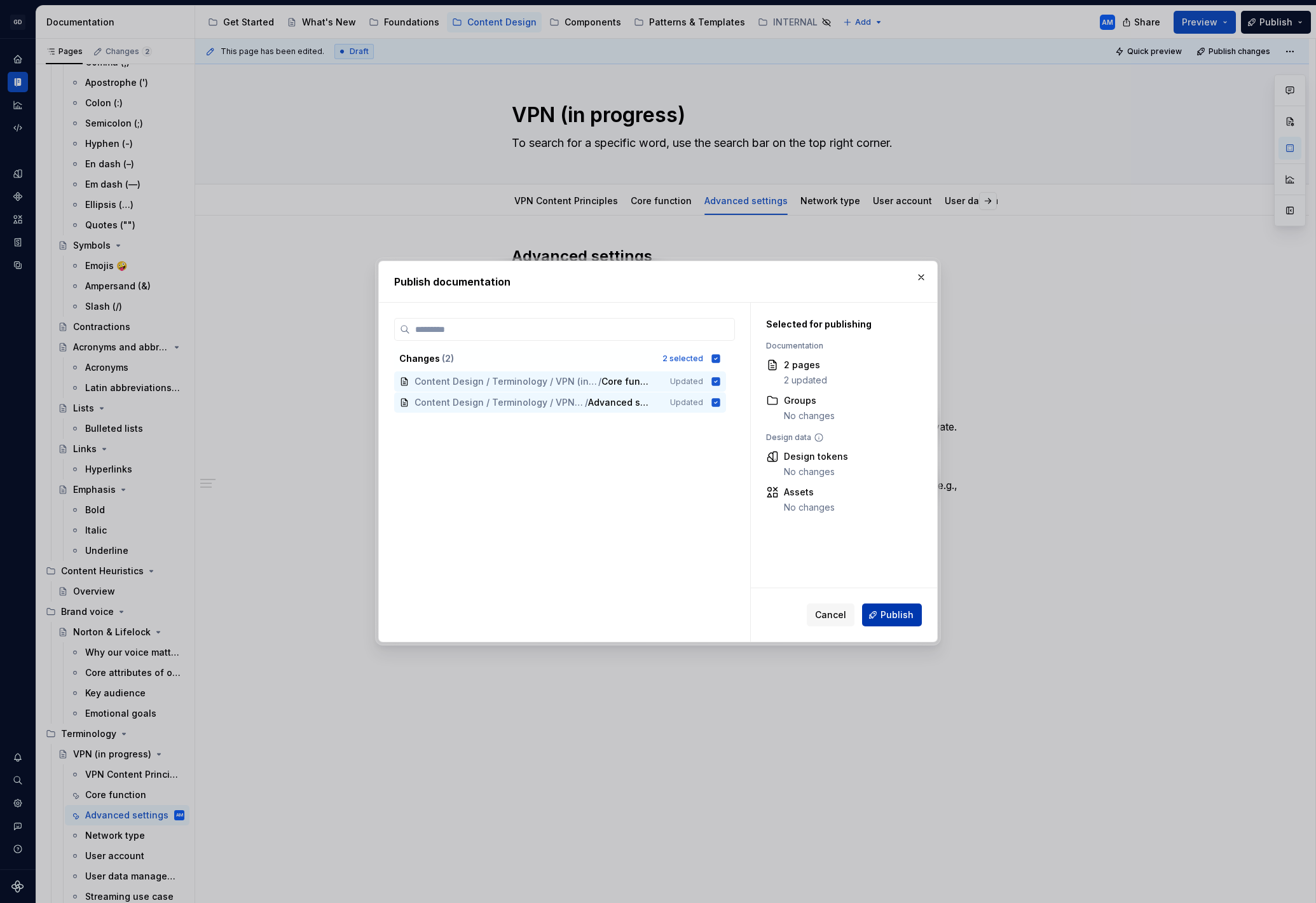
click at [911, 618] on span "Publish" at bounding box center [897, 614] width 33 height 12
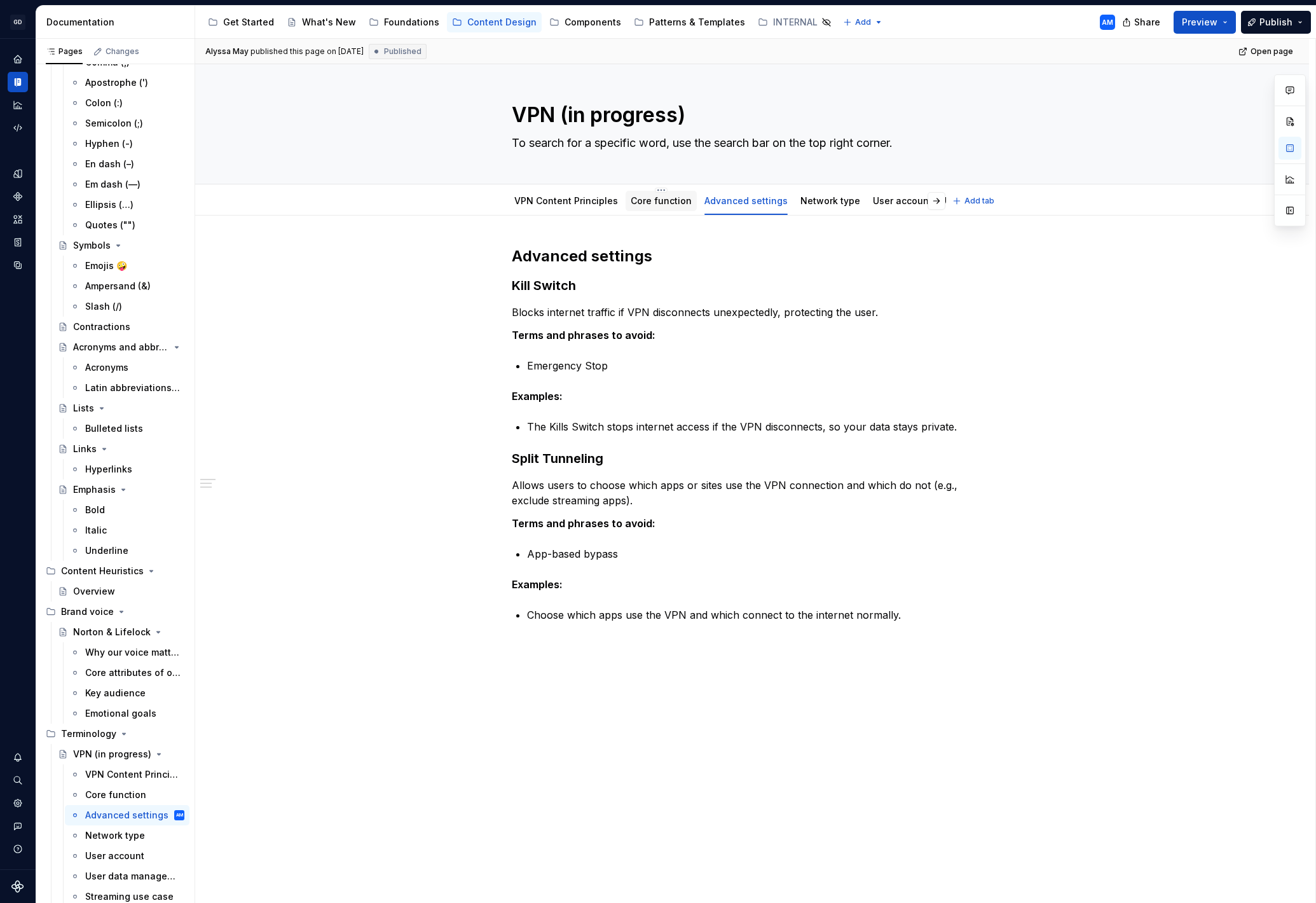
click at [658, 213] on div "VPN Content Principles Core function Advanced settings Network type User accoun…" at bounding box center [725, 204] width 442 height 34
click at [658, 199] on link "Core function" at bounding box center [661, 200] width 61 height 10
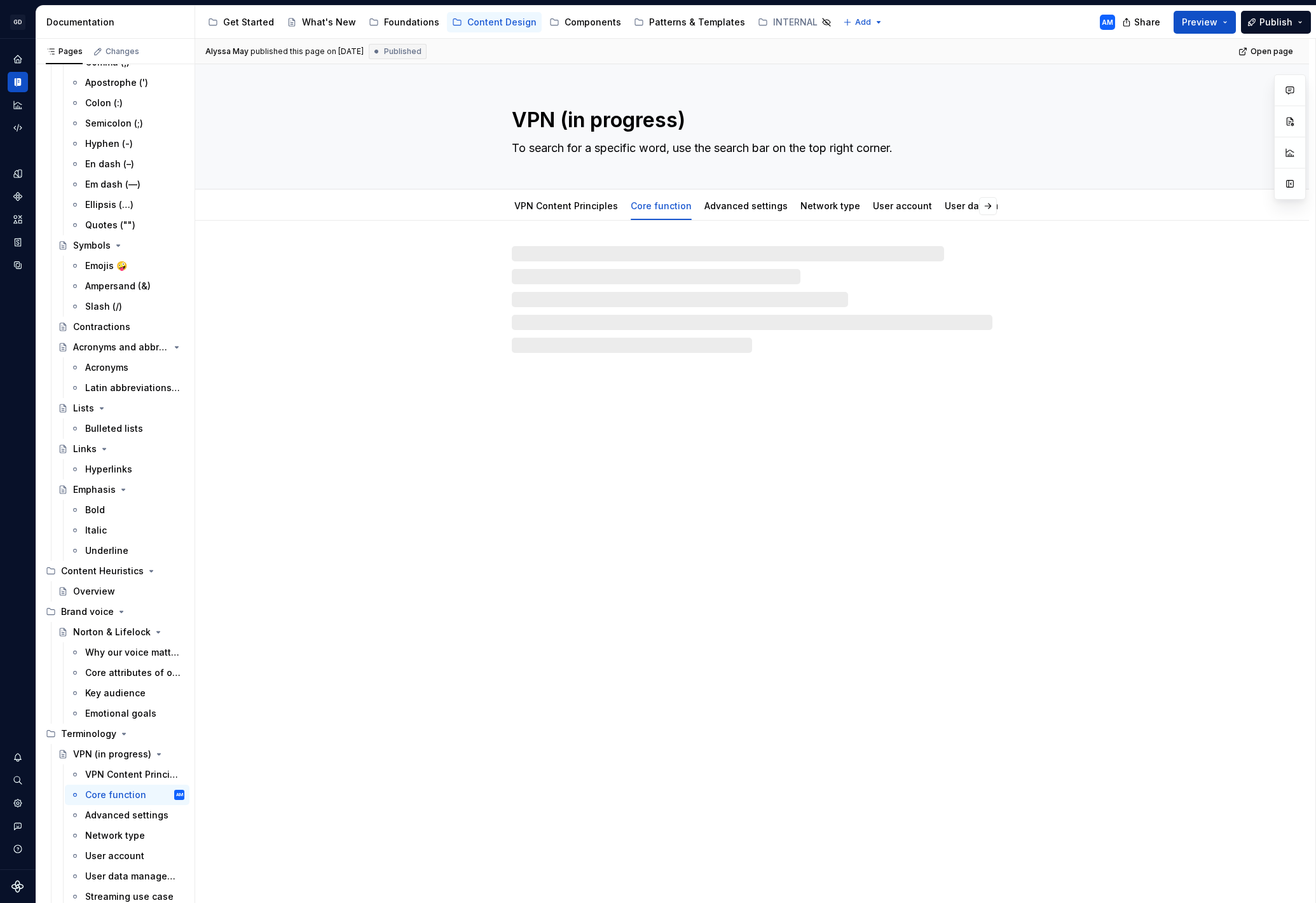
type textarea "*"
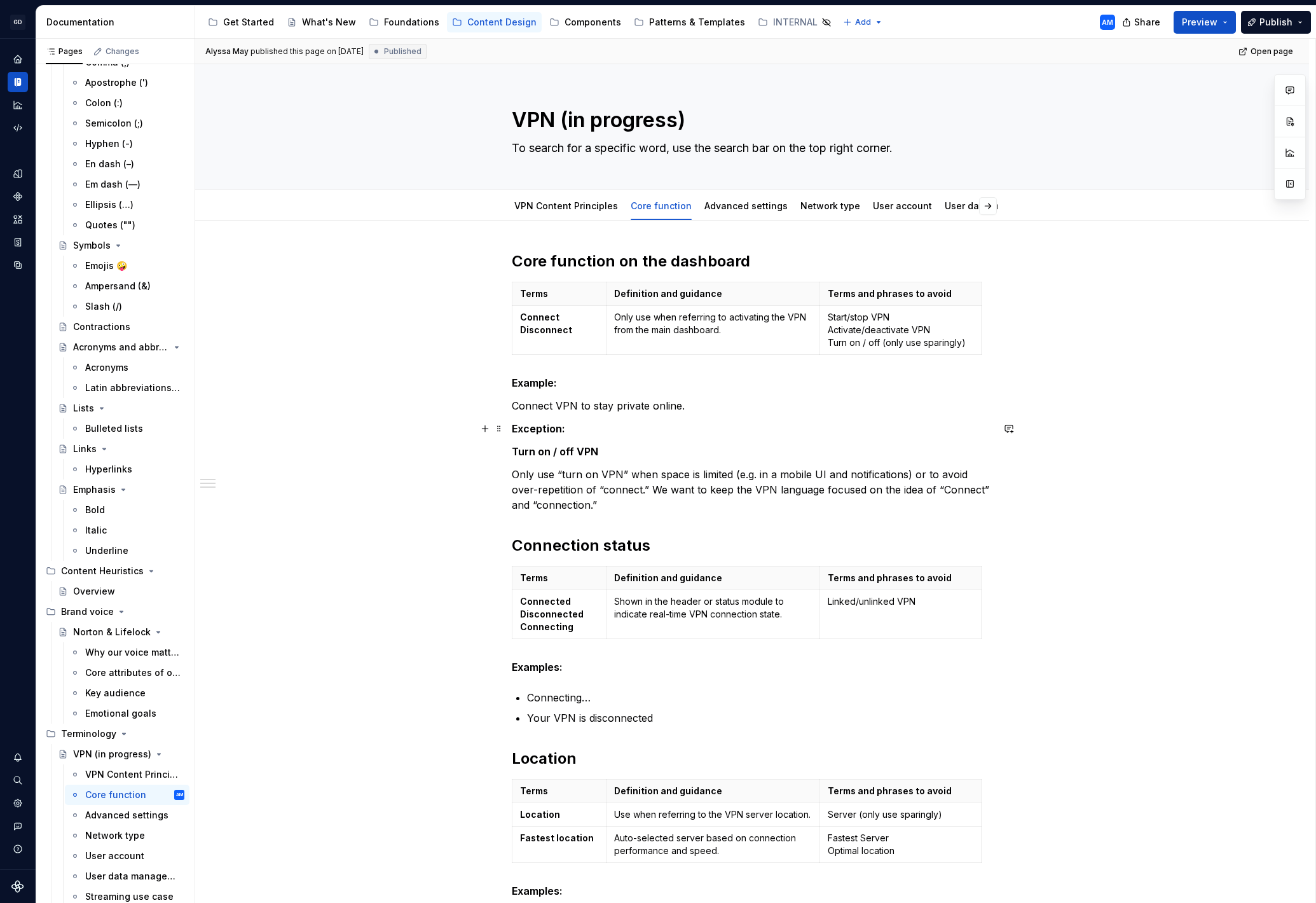
click at [513, 429] on div "Alyssa May published this page on [DATE] Published Open page VPN (in progress) …" at bounding box center [755, 470] width 1121 height 864
click at [514, 406] on div "Alyssa May published this page on [DATE] Published Open page VPN (in progress) …" at bounding box center [755, 470] width 1121 height 864
drag, startPoint x: 516, startPoint y: 405, endPoint x: 528, endPoint y: 406, distance: 12.0
click at [517, 406] on p "Connect VPN to stay private online." at bounding box center [751, 406] width 481 height 15
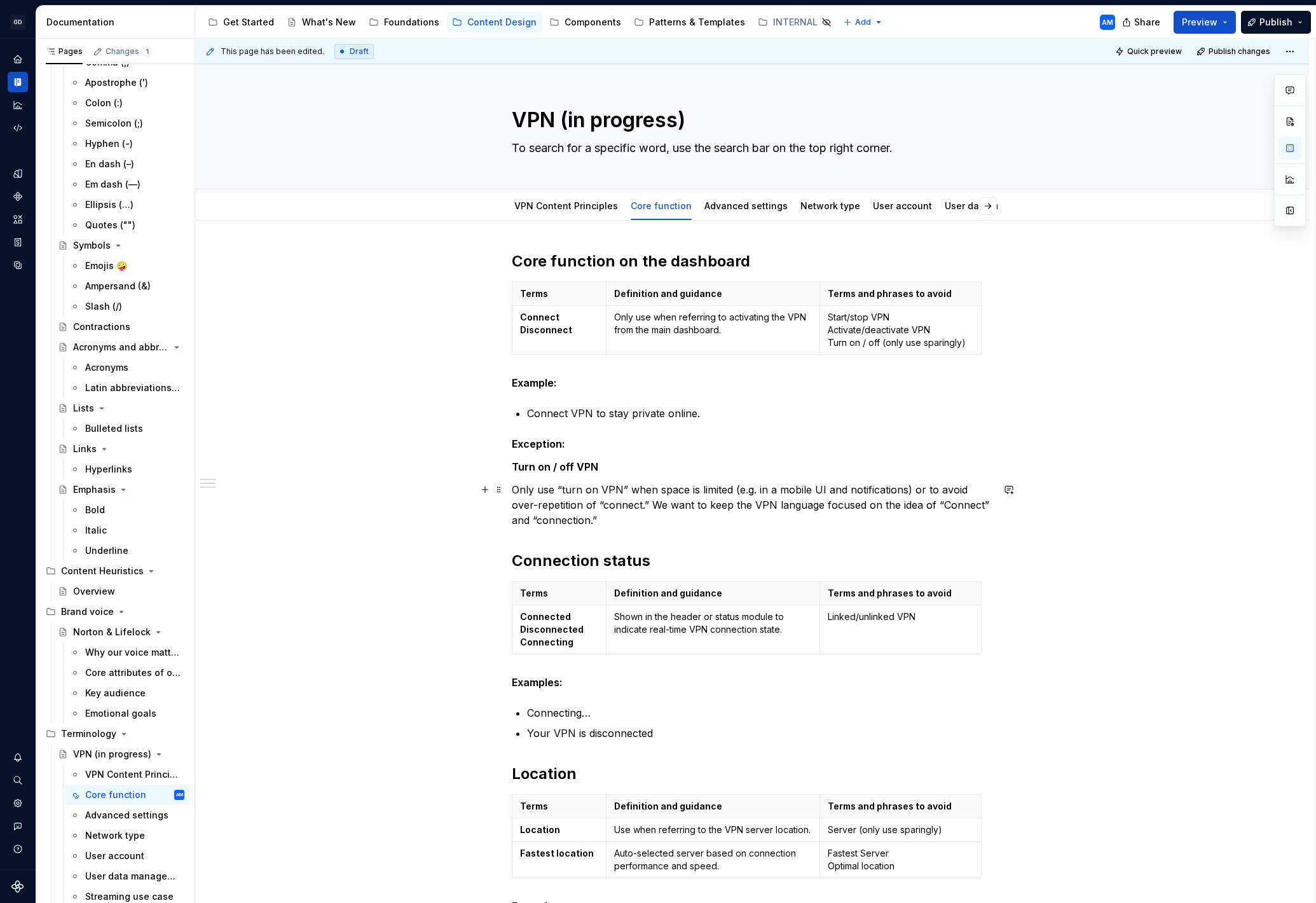
click at [641, 521] on p "Only use “turn on VPN” when space is limited (e.g. in a mobile UI and notificat…" at bounding box center [751, 505] width 481 height 46
click at [585, 535] on div "Core function on the dashboard Terms Definition and guidance Terms and phrases …" at bounding box center [751, 668] width 481 height 833
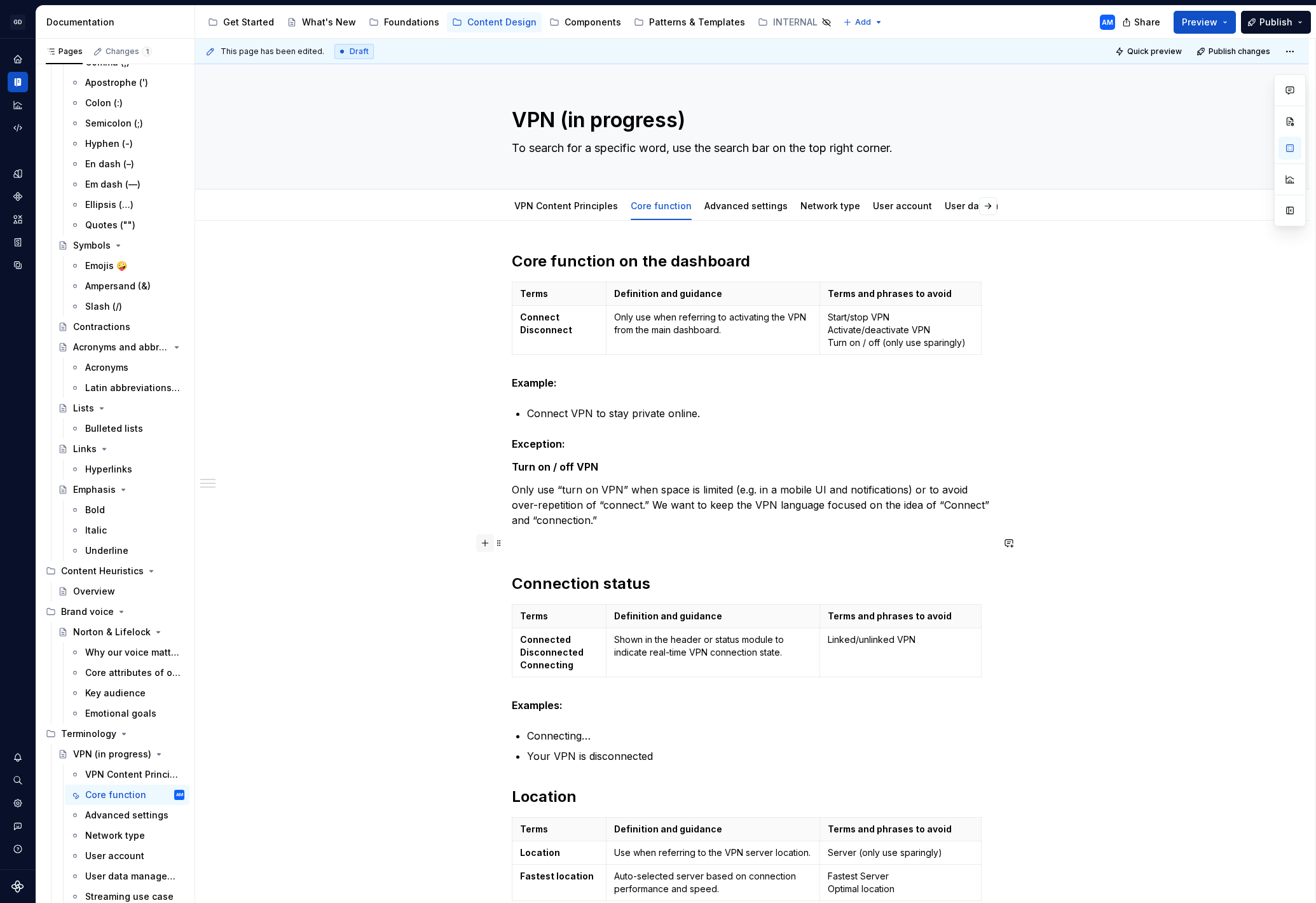
click at [489, 546] on button "button" at bounding box center [485, 543] width 18 height 18
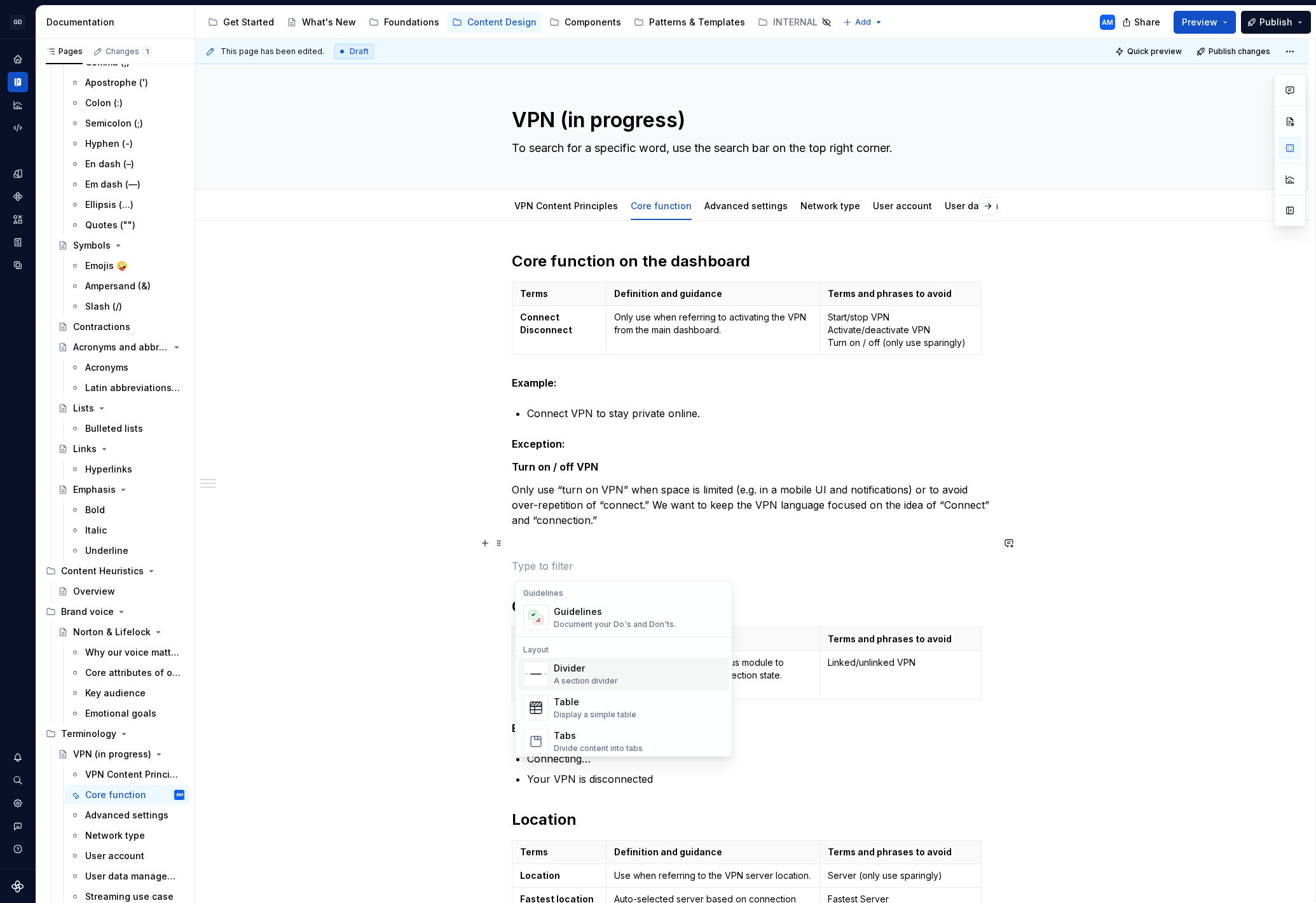
scroll to position [363, 0]
click at [620, 675] on div "Divider A section divider" at bounding box center [639, 671] width 171 height 26
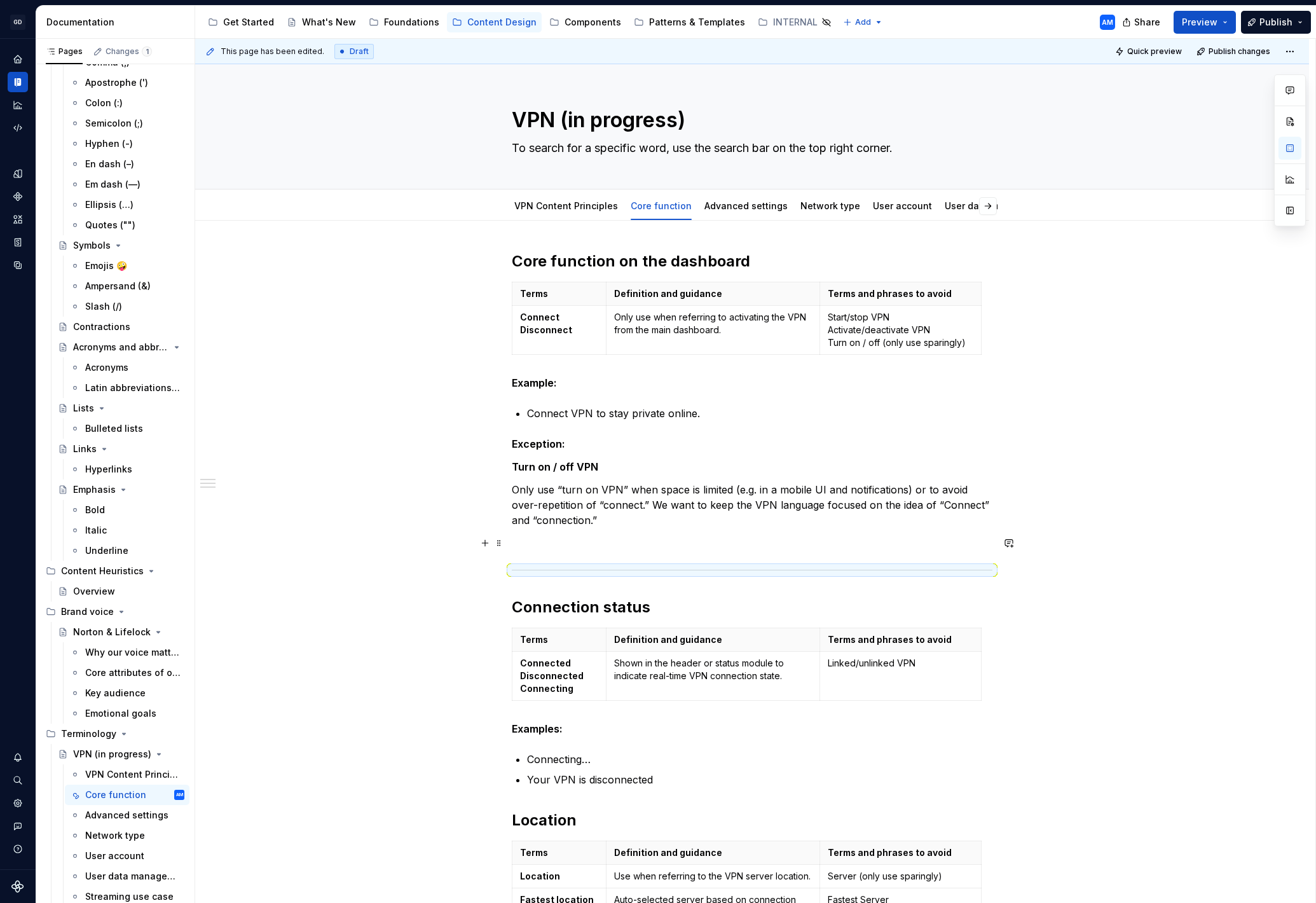
click at [542, 525] on p "Only use “turn on VPN” when space is limited (e.g. in a mobile UI and notificat…" at bounding box center [751, 505] width 481 height 46
click at [539, 550] on div "Core function on the dashboard Terms Definition and guidance Terms and phrases …" at bounding box center [751, 691] width 481 height 879
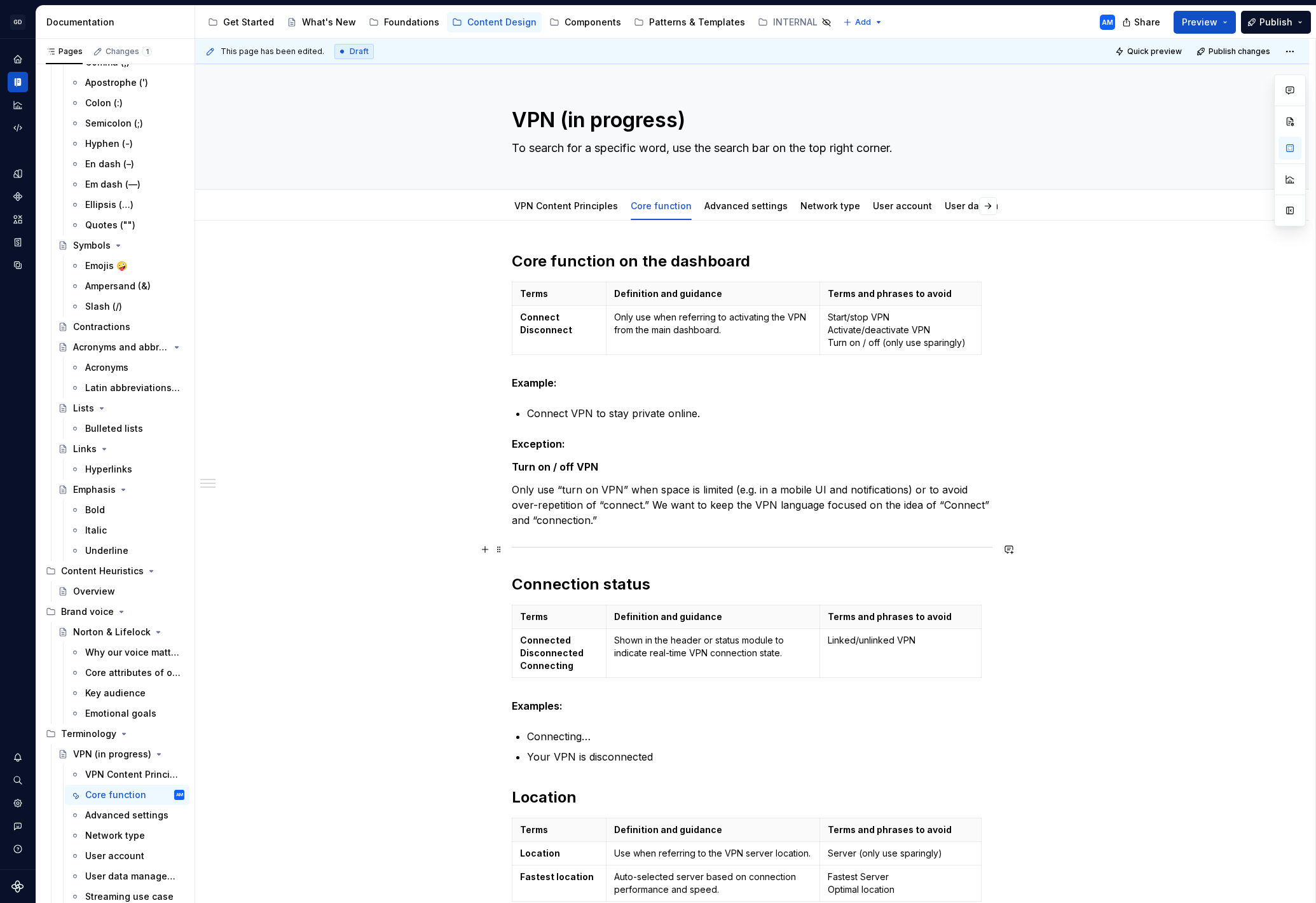
click at [537, 546] on hr at bounding box center [751, 546] width 481 height 1
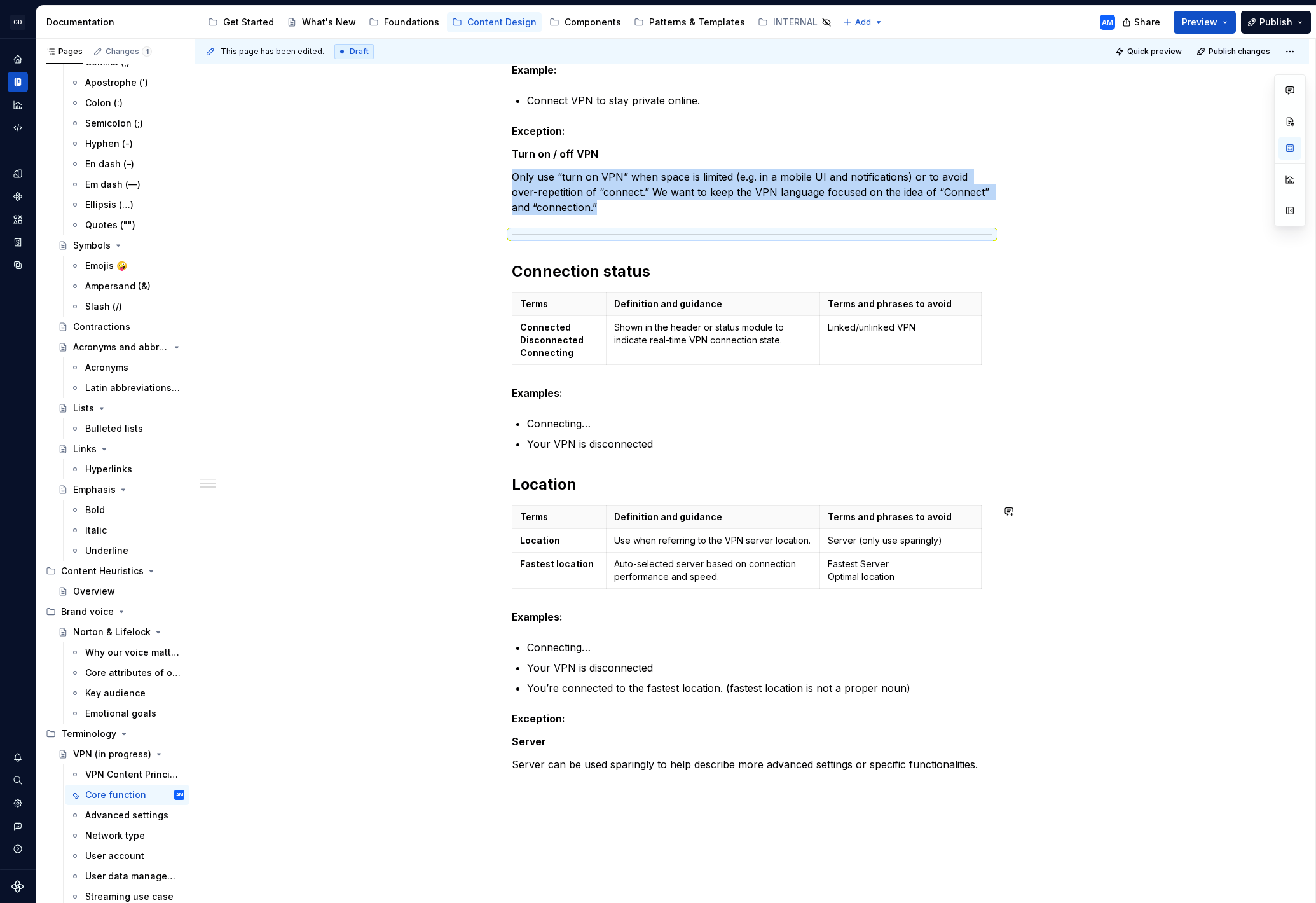
scroll to position [315, 0]
click at [504, 232] on span at bounding box center [499, 234] width 10 height 18
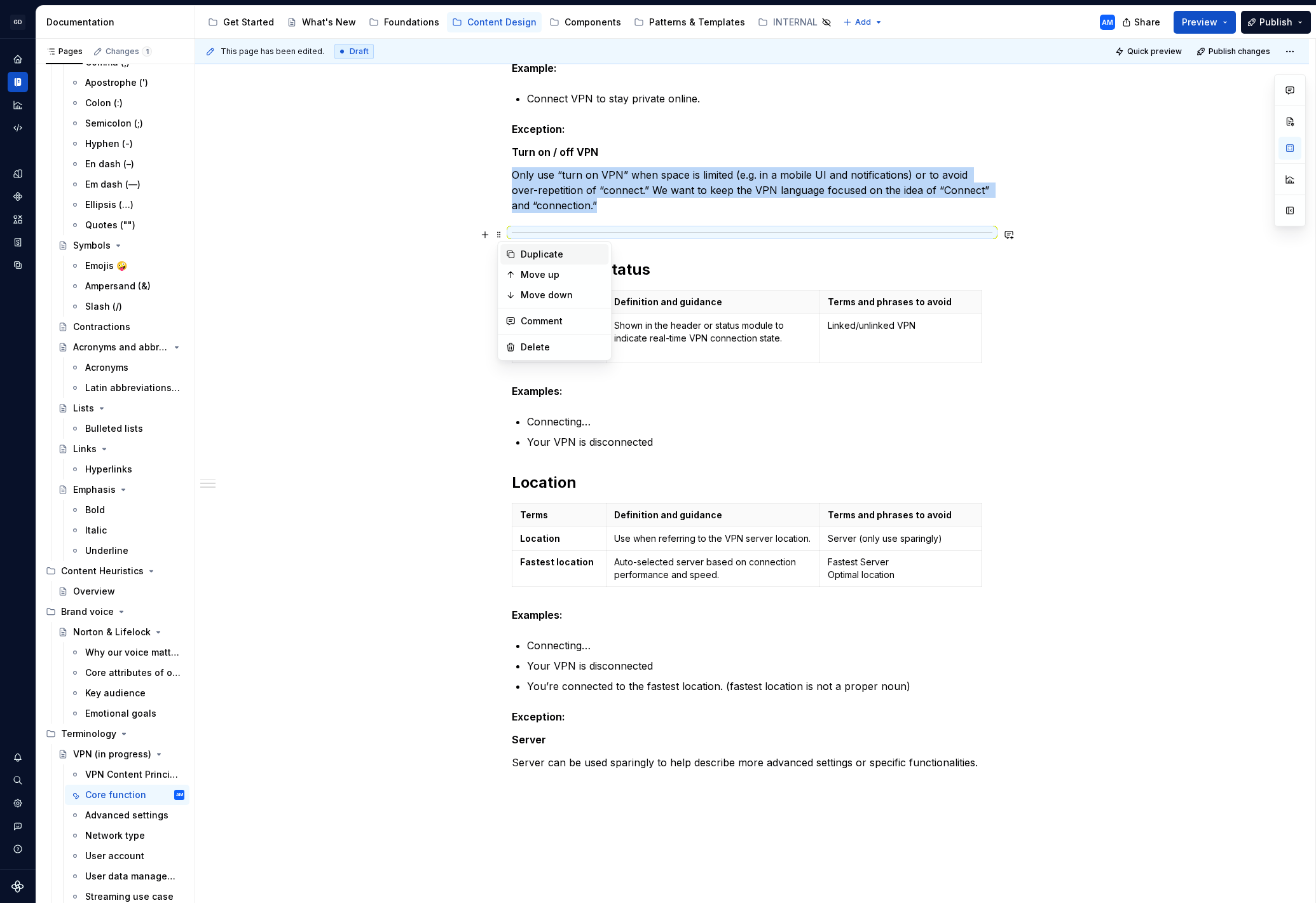
click at [529, 255] on div "Duplicate" at bounding box center [562, 253] width 83 height 12
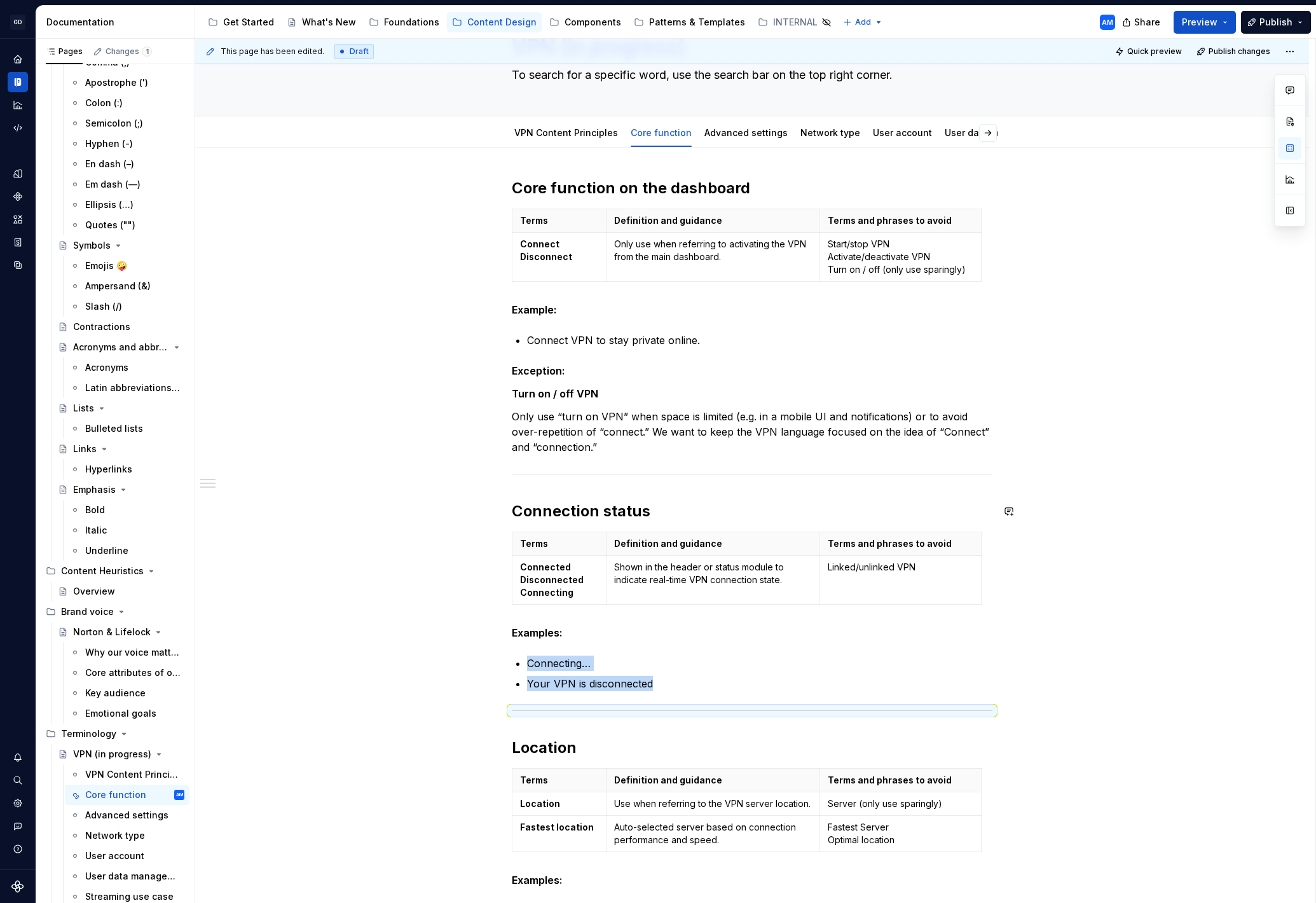
scroll to position [74, 0]
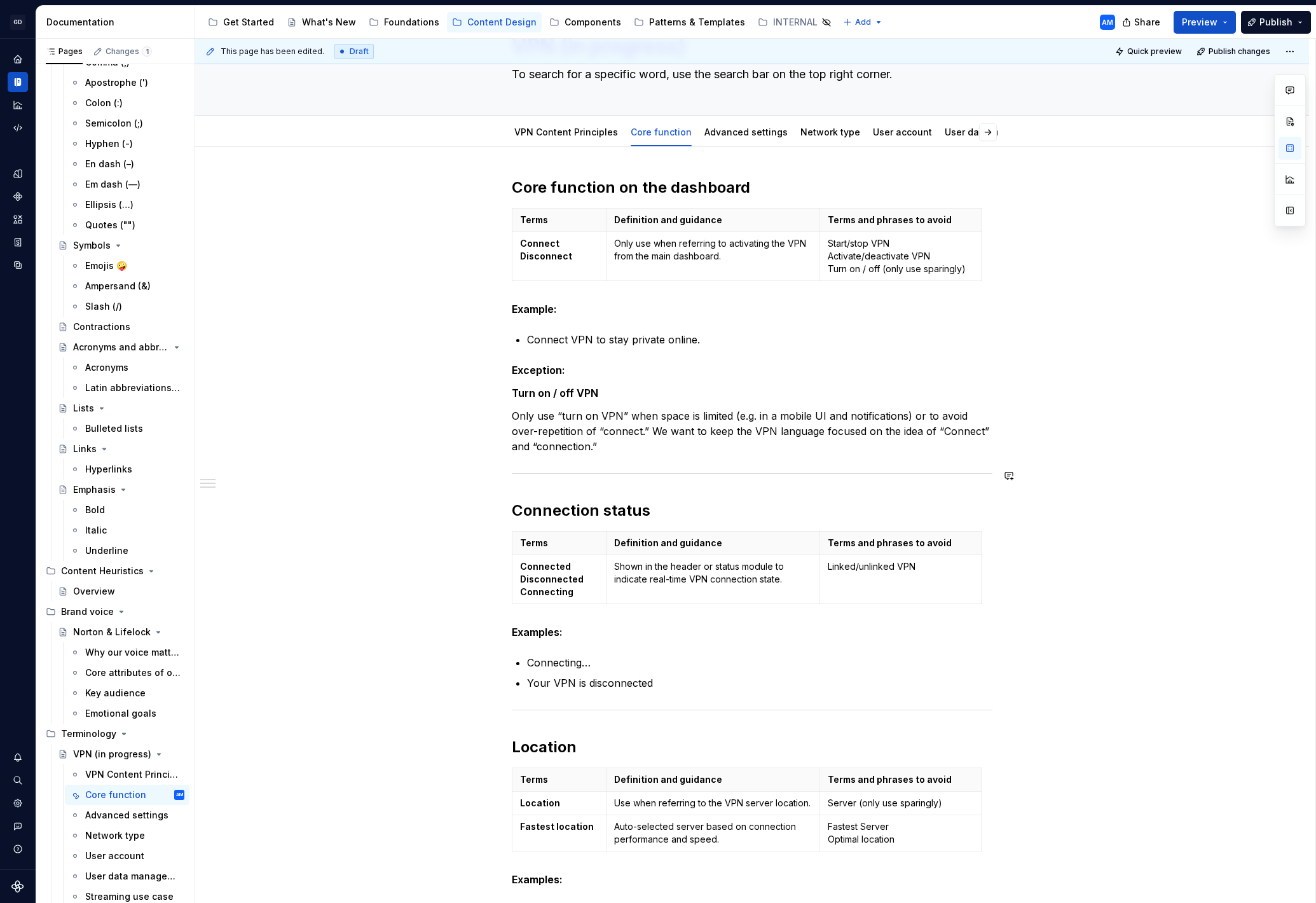
click at [520, 499] on div "Core function on the dashboard Terms Definition and guidance Terms and phrases …" at bounding box center [751, 617] width 481 height 880
click at [529, 488] on div "Core function on the dashboard Terms Definition and guidance Terms and phrases …" at bounding box center [751, 617] width 481 height 880
click at [510, 479] on div "Core function on the dashboard Terms Definition and guidance Terms and phrases …" at bounding box center [752, 745] width 1114 height 1196
click at [510, 472] on div "This page has been edited. Draft Quick preview Publish changes VPN (in progress…" at bounding box center [755, 470] width 1121 height 864
click at [565, 504] on h2 "Connection status" at bounding box center [751, 509] width 481 height 20
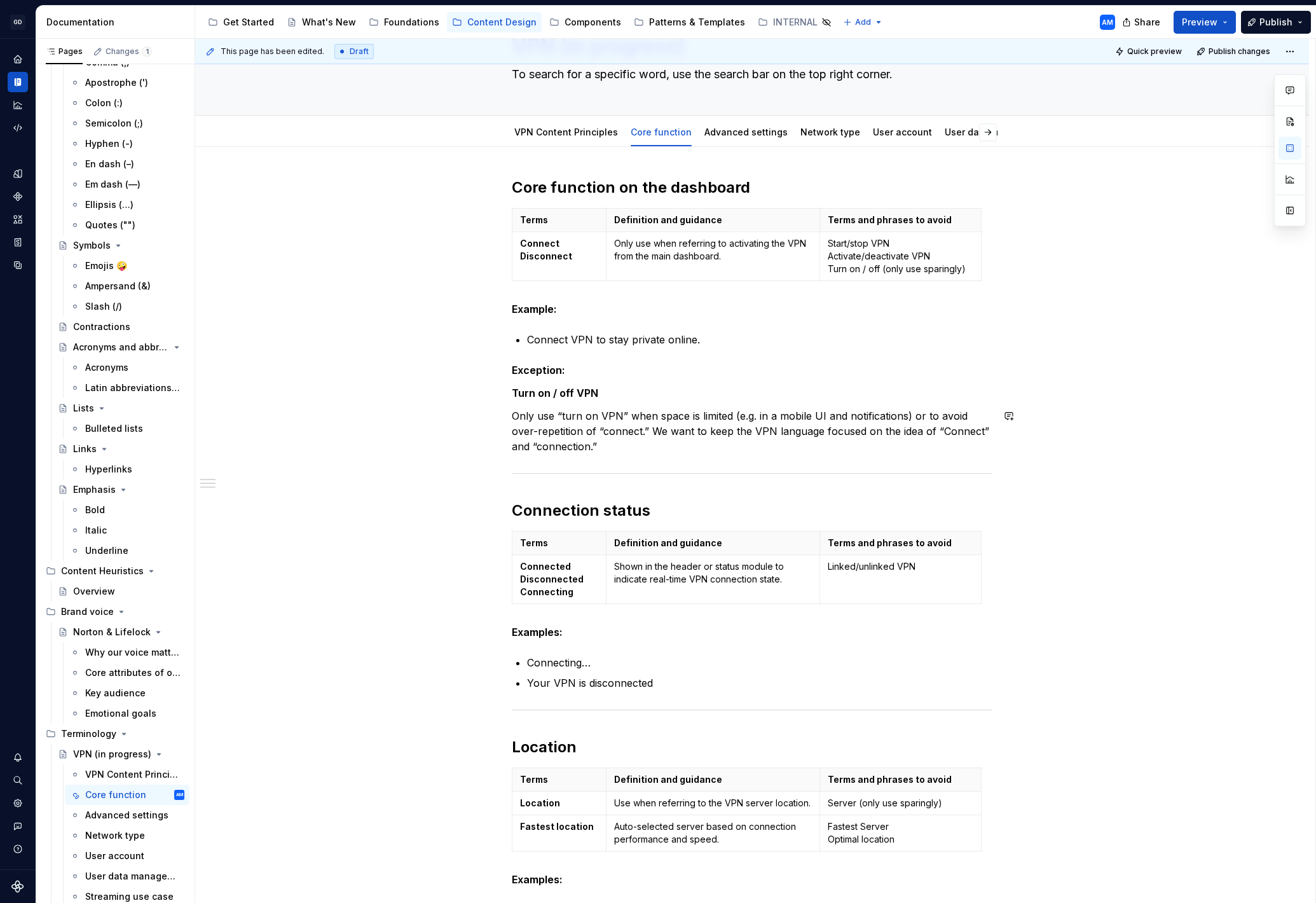
scroll to position [0, 0]
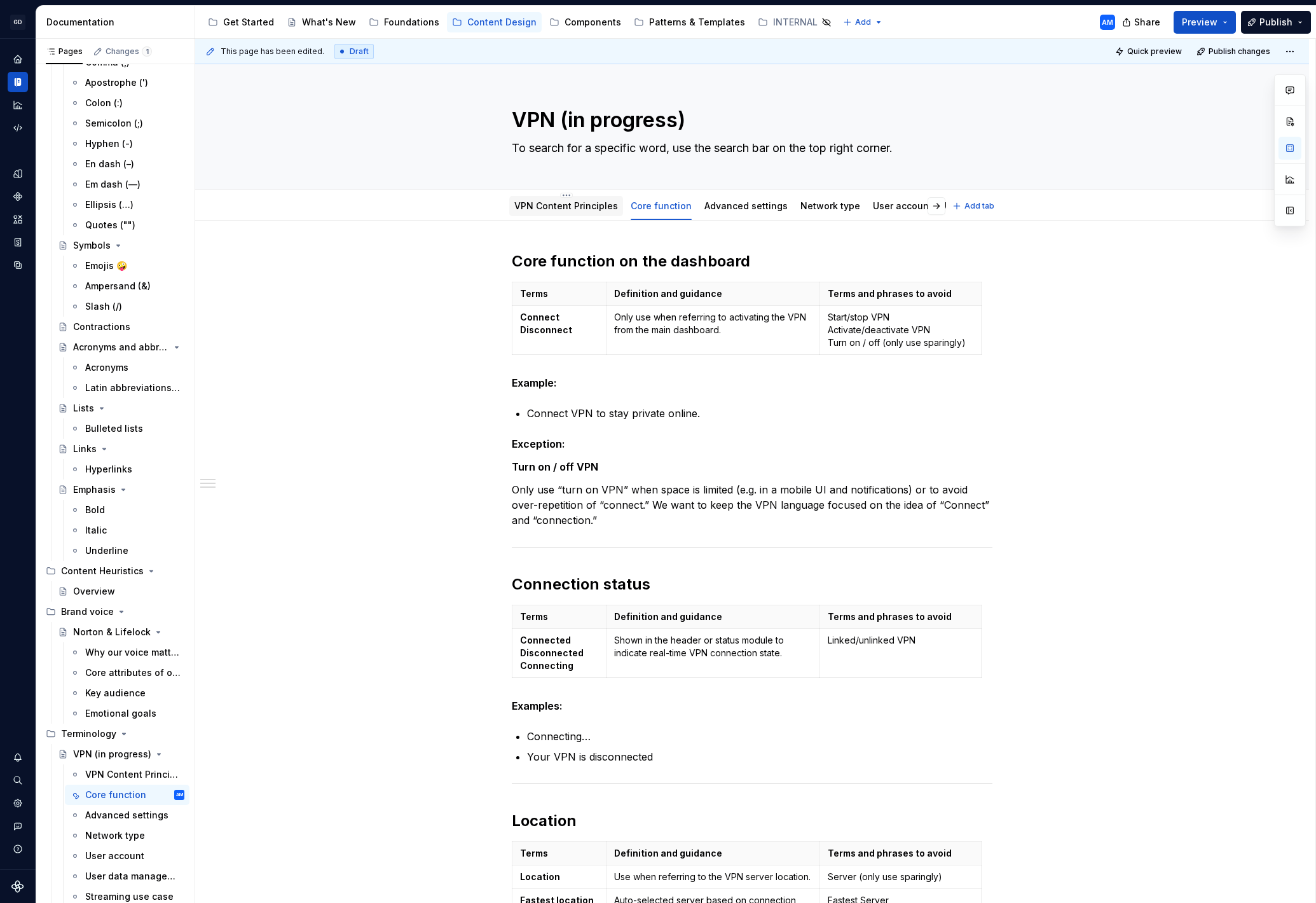
click at [593, 214] on div "VPN Content Principles" at bounding box center [566, 205] width 114 height 20
click at [589, 199] on div "VPN Content Principles" at bounding box center [556, 205] width 103 height 12
click at [589, 201] on link "VPN Content Principles" at bounding box center [563, 205] width 103 height 10
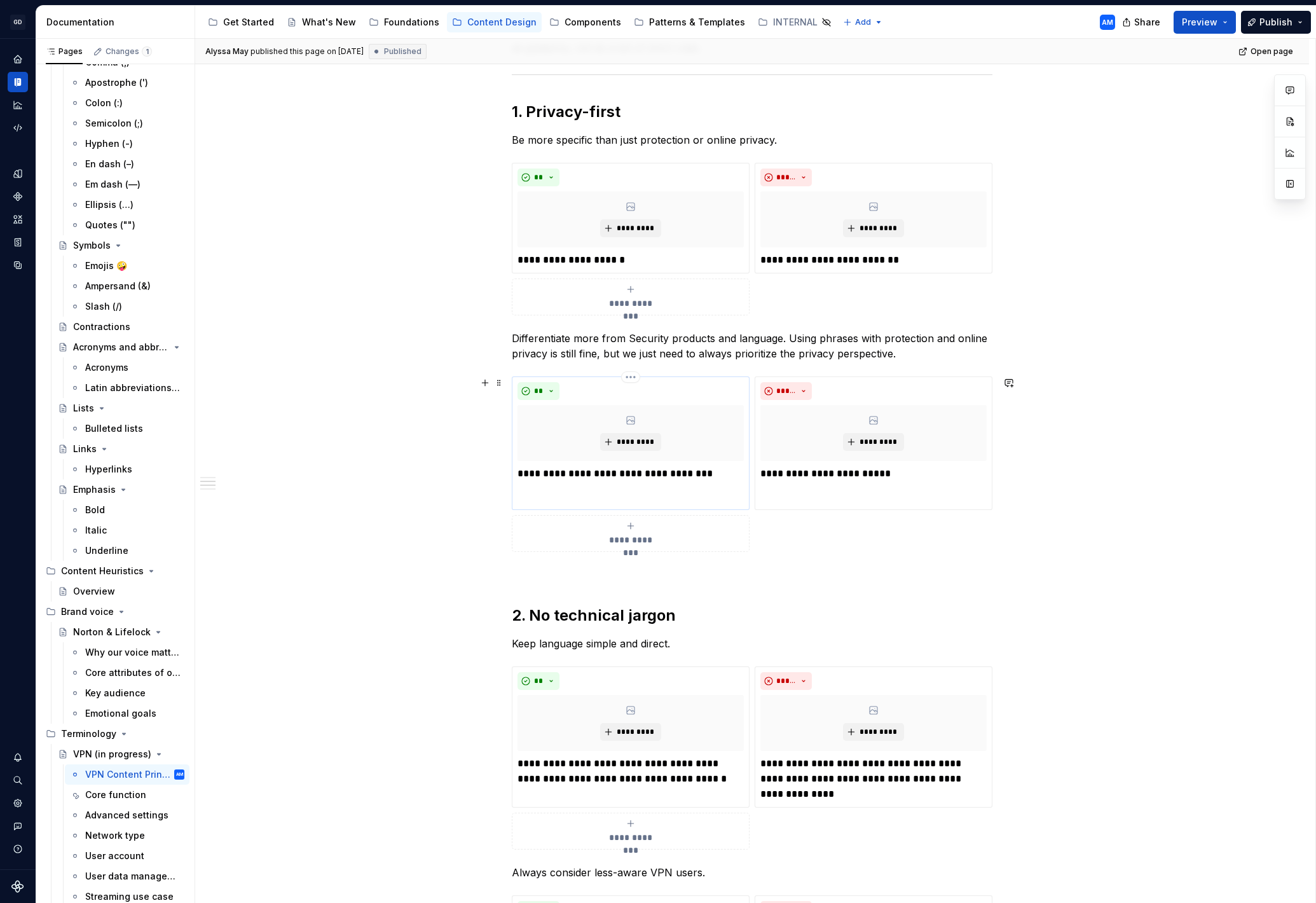
scroll to position [259, 0]
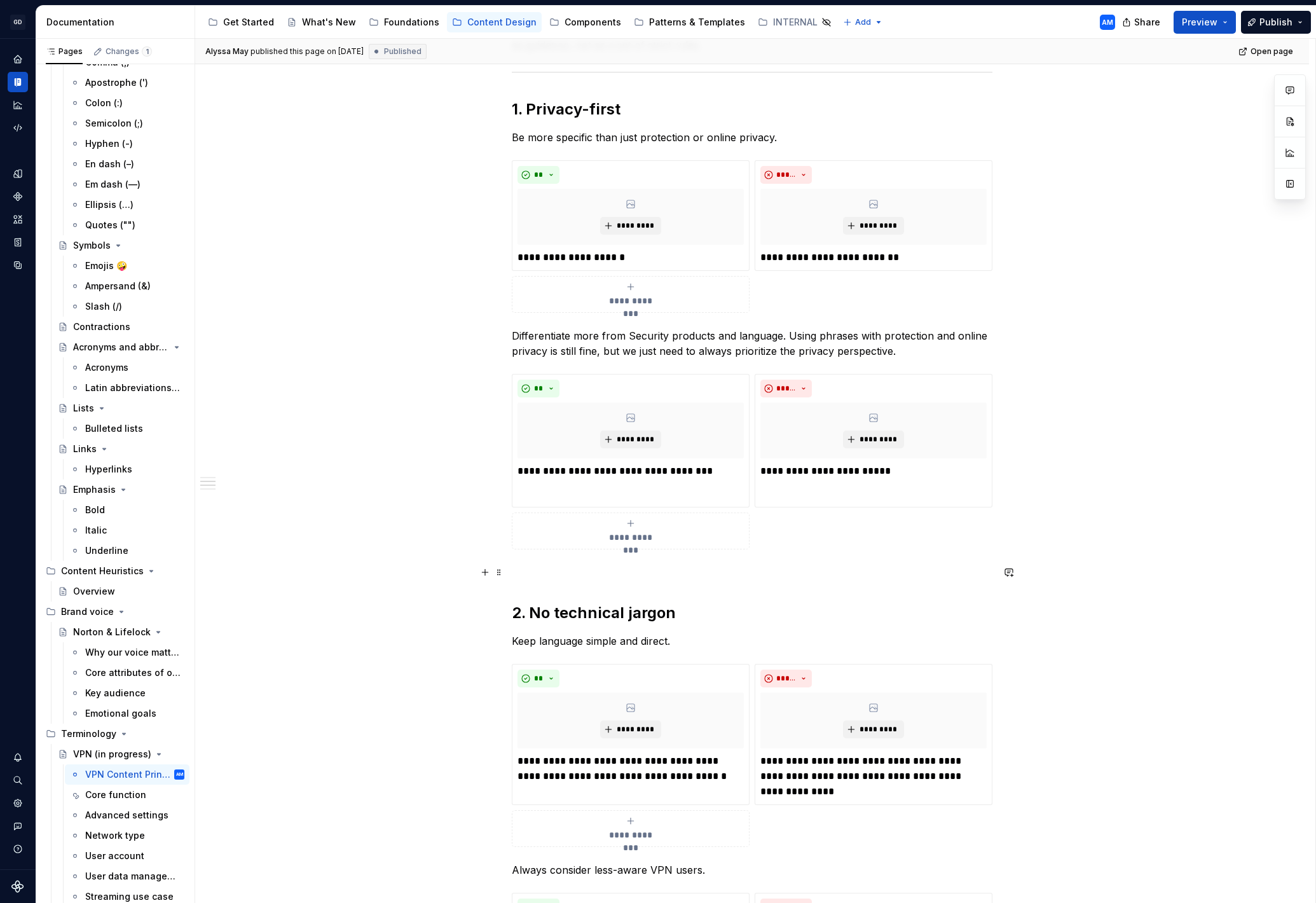
click at [567, 578] on p at bounding box center [751, 572] width 481 height 15
click at [555, 593] on div "**********" at bounding box center [751, 671] width 481 height 1358
click at [510, 567] on div "**********" at bounding box center [755, 470] width 1121 height 864
click at [500, 571] on span at bounding box center [499, 572] width 10 height 18
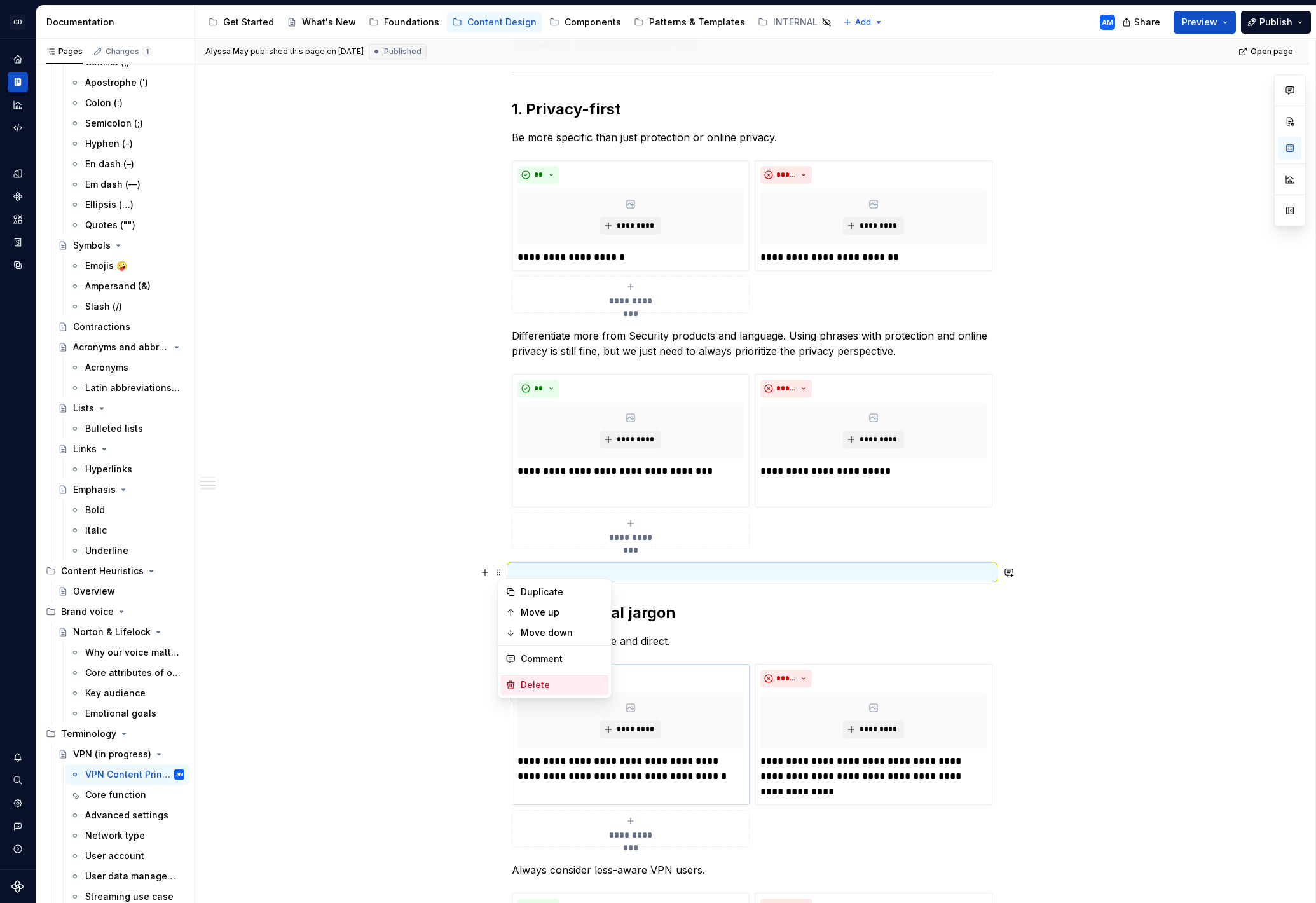
click at [541, 683] on div "Delete" at bounding box center [562, 684] width 83 height 12
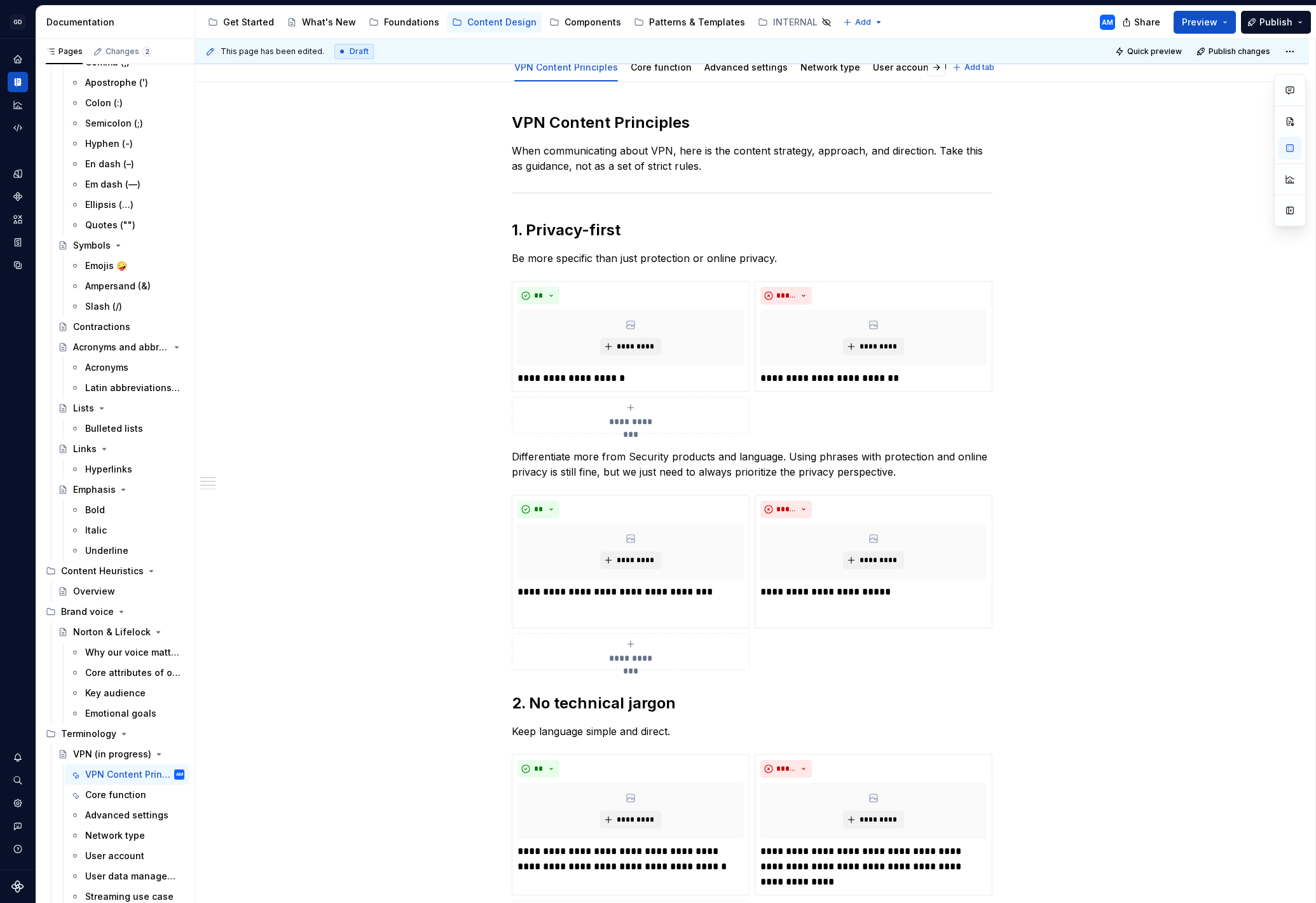
scroll to position [0, 0]
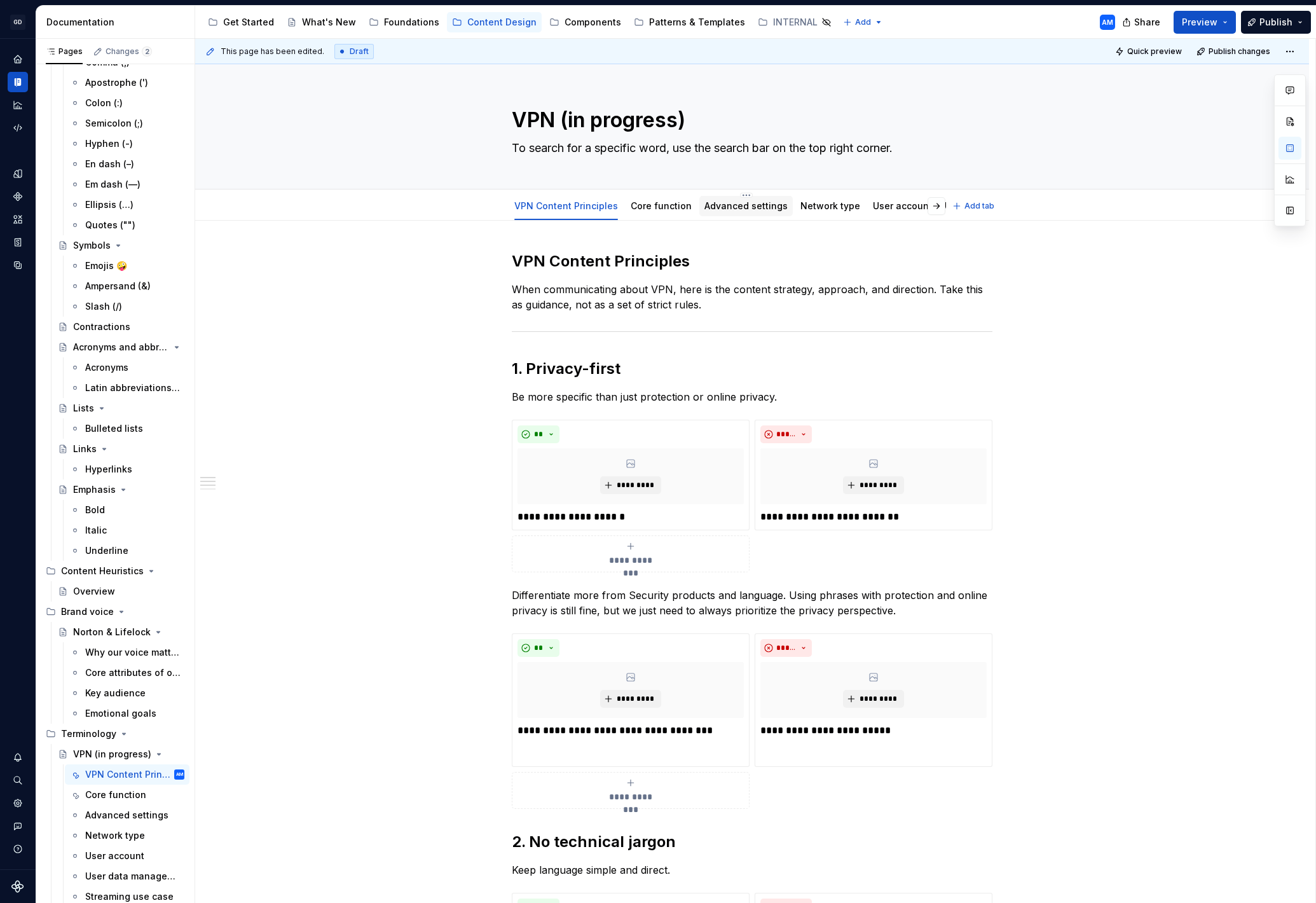
click at [744, 199] on div "Advanced settings" at bounding box center [747, 205] width 83 height 12
click at [720, 210] on link "Advanced settings" at bounding box center [747, 205] width 83 height 10
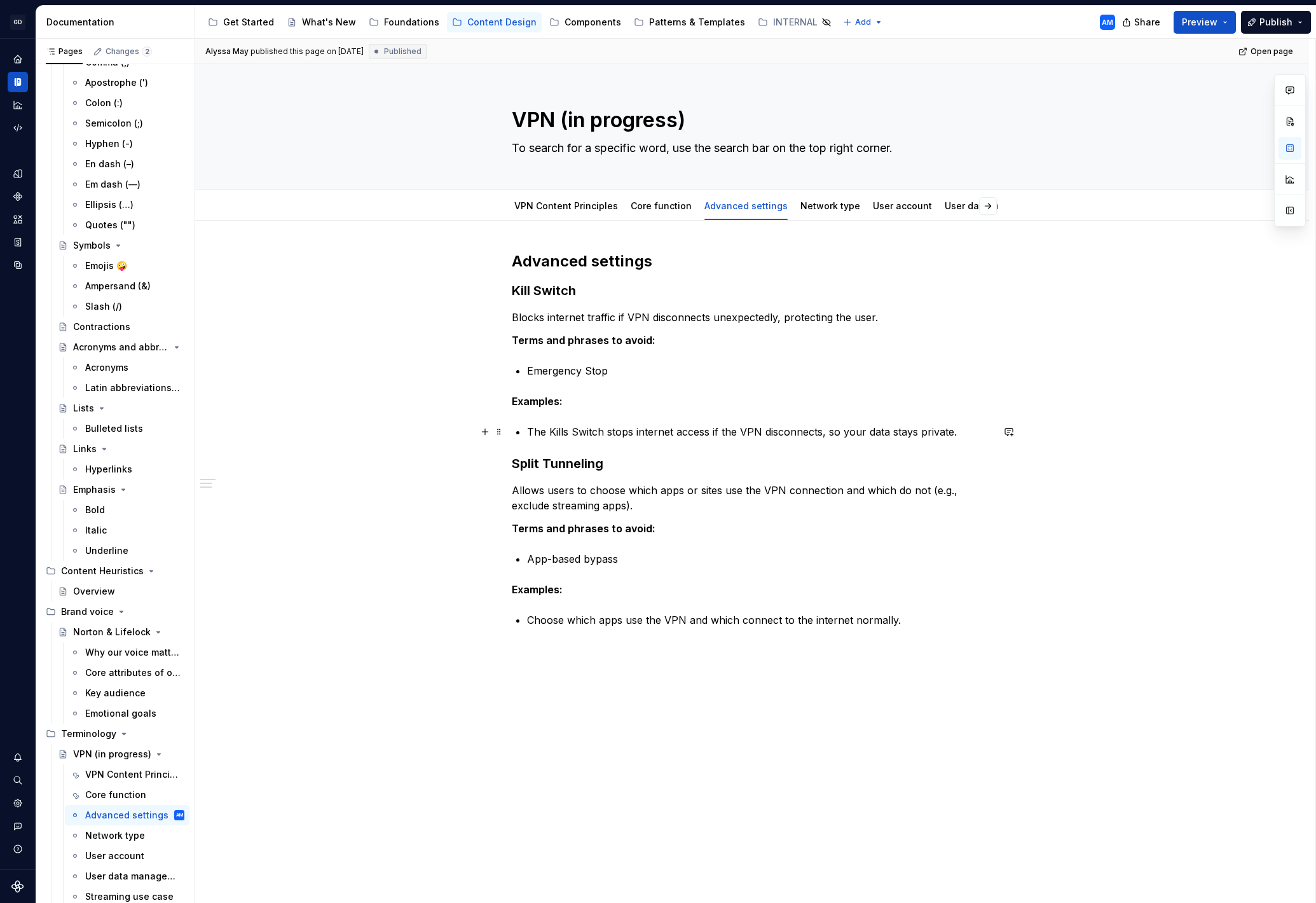
click at [970, 433] on p "The Kills Switch stops internet access if the VPN disconnects, so your data sta…" at bounding box center [760, 432] width 466 height 15
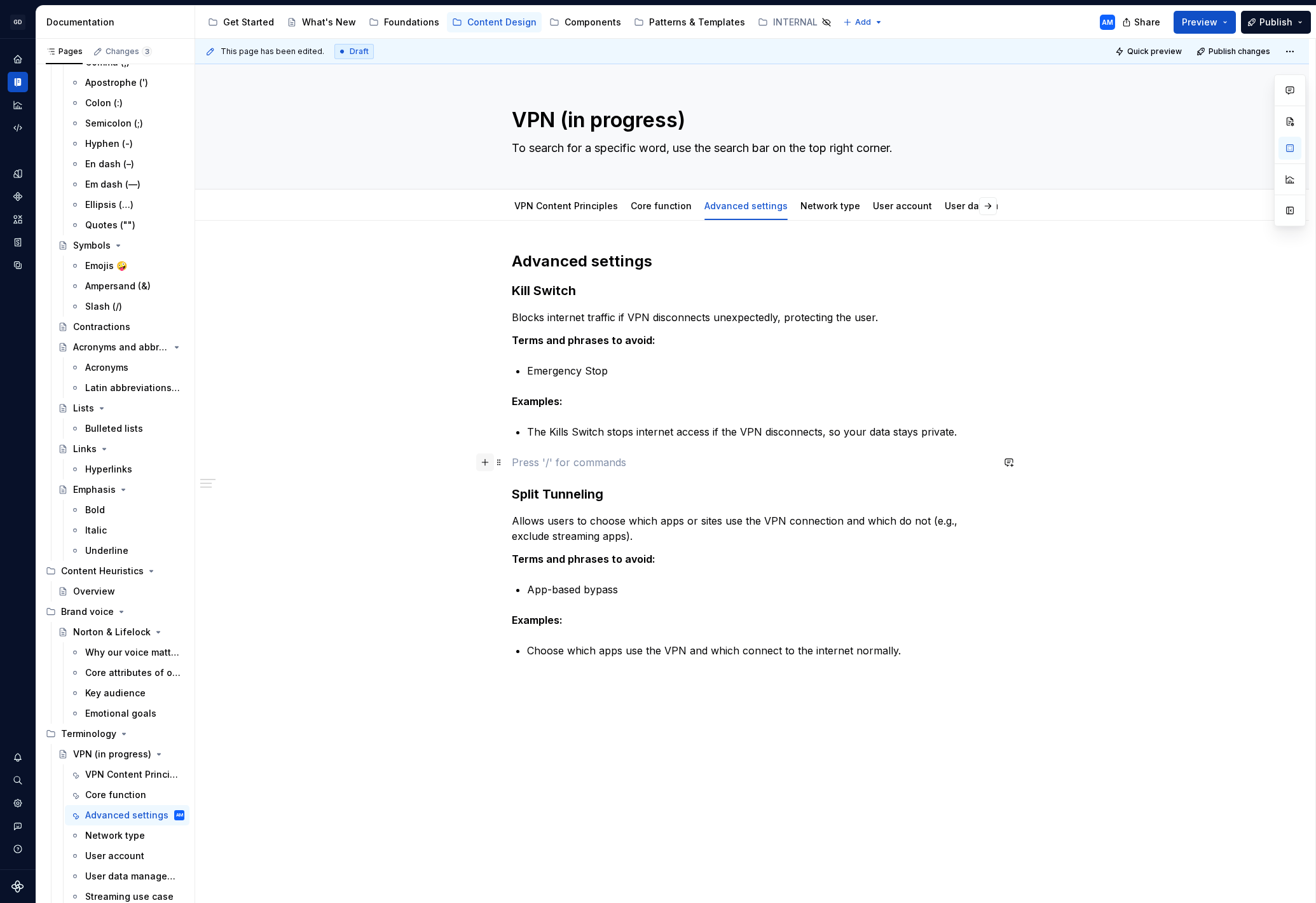
click at [491, 455] on button "button" at bounding box center [485, 462] width 18 height 18
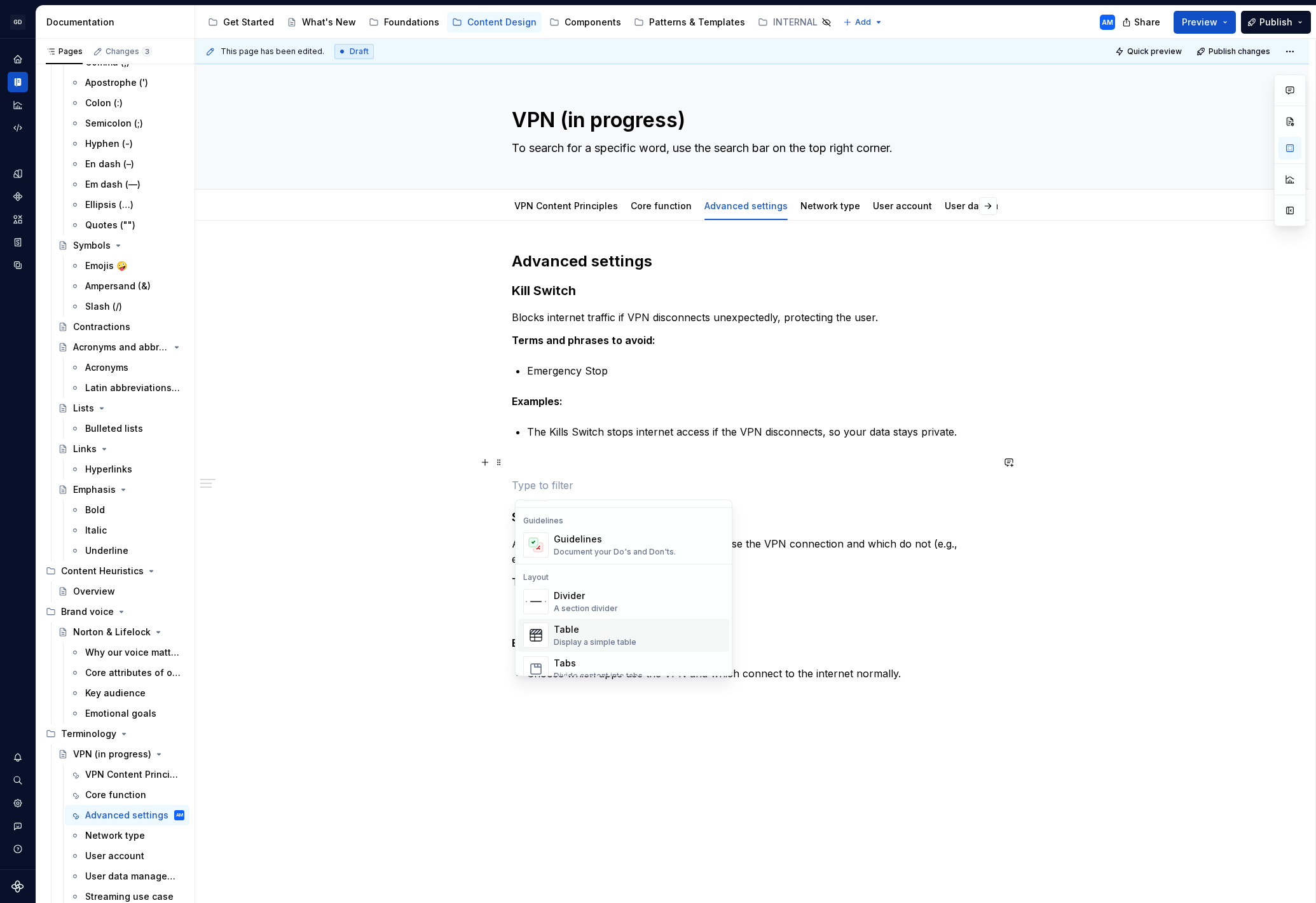
scroll to position [404, 0]
drag, startPoint x: 585, startPoint y: 544, endPoint x: 585, endPoint y: 551, distance: 7.0
click at [585, 544] on div "Divider" at bounding box center [586, 543] width 65 height 12
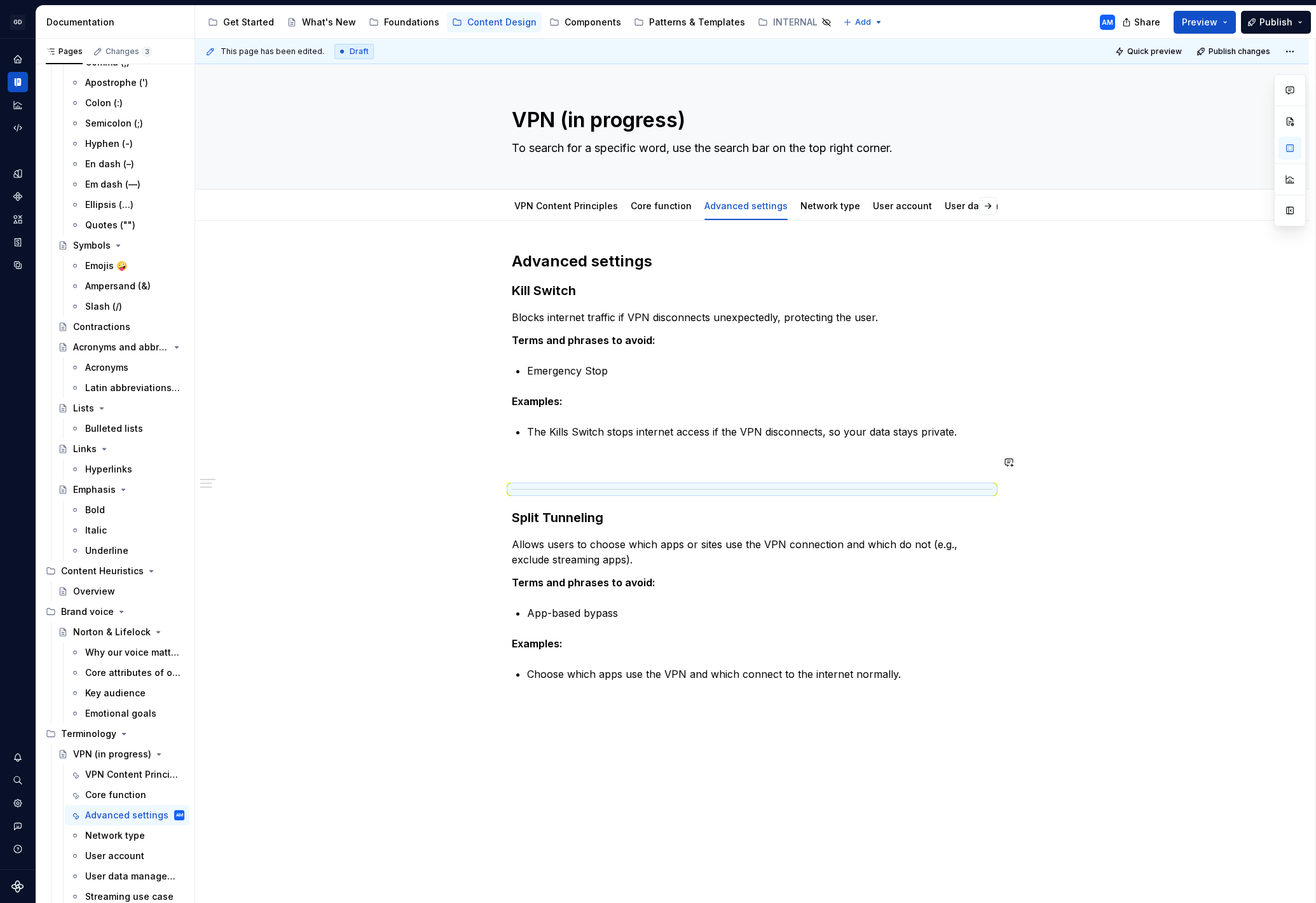
click at [531, 448] on div "Advanced settings Kill Switch Blocks internet traffic if VPN disconnects unexpe…" at bounding box center [751, 482] width 481 height 461
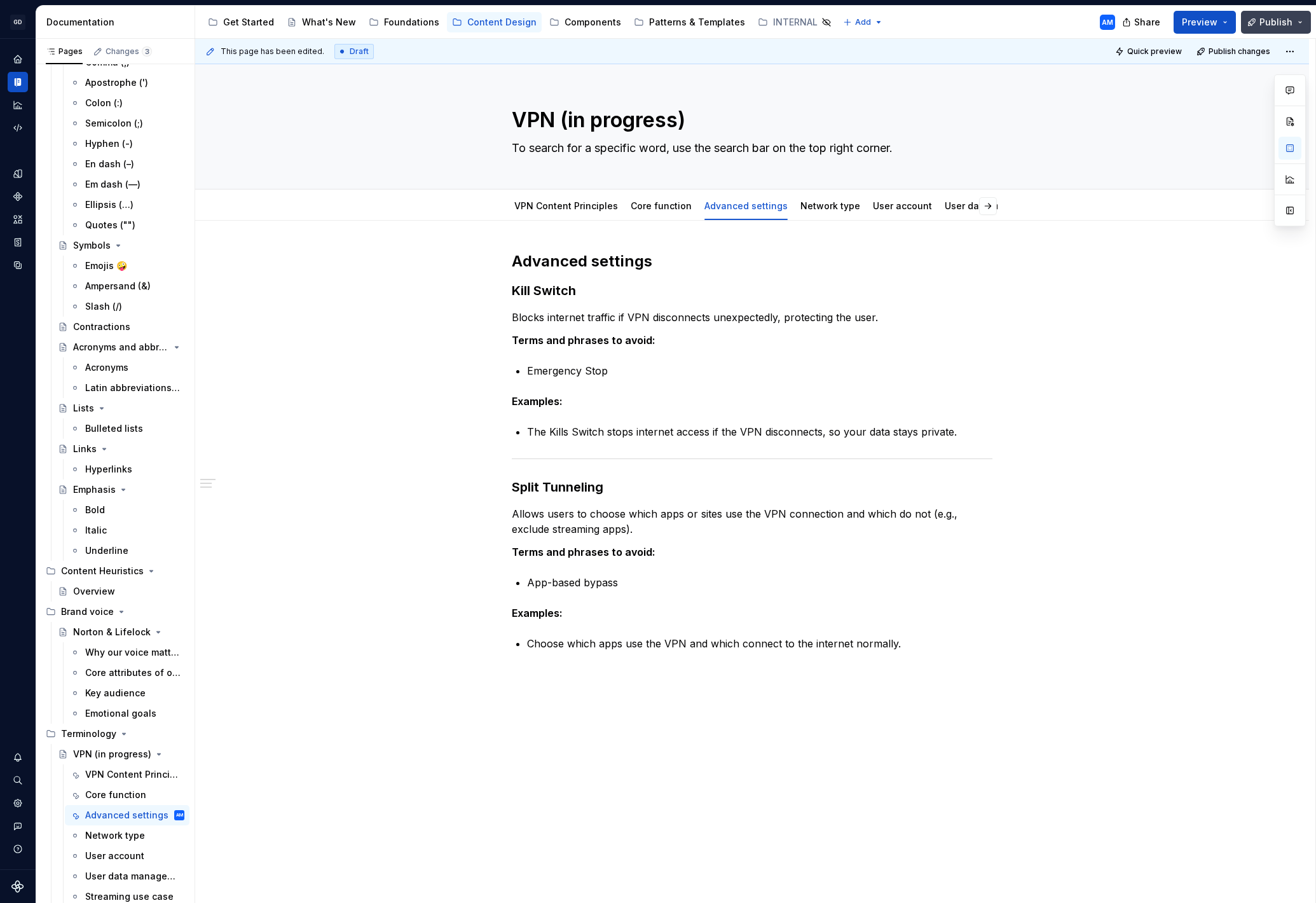
click at [1288, 26] on span "Publish" at bounding box center [1276, 22] width 33 height 12
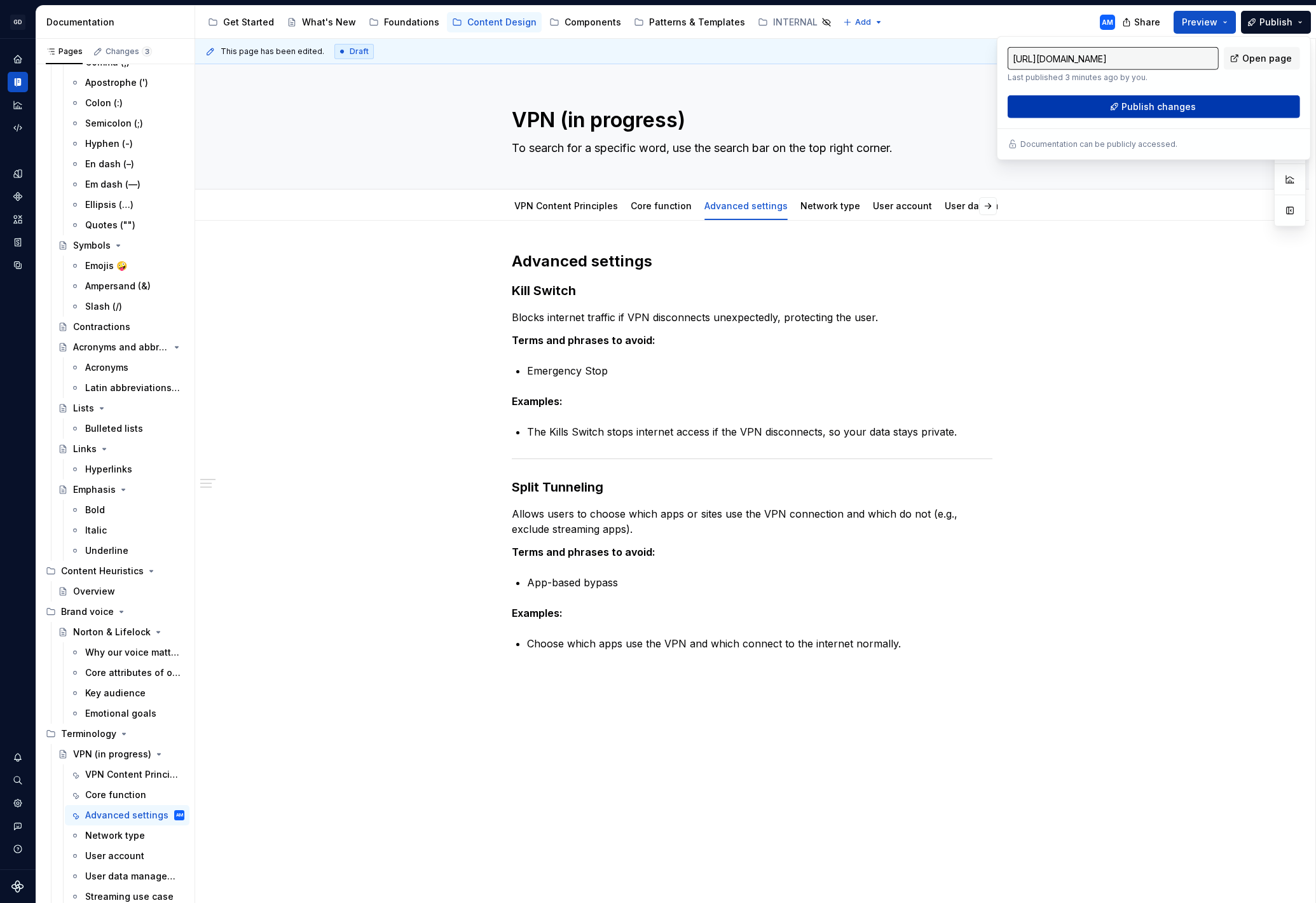
click at [1171, 104] on span "Publish changes" at bounding box center [1158, 106] width 74 height 12
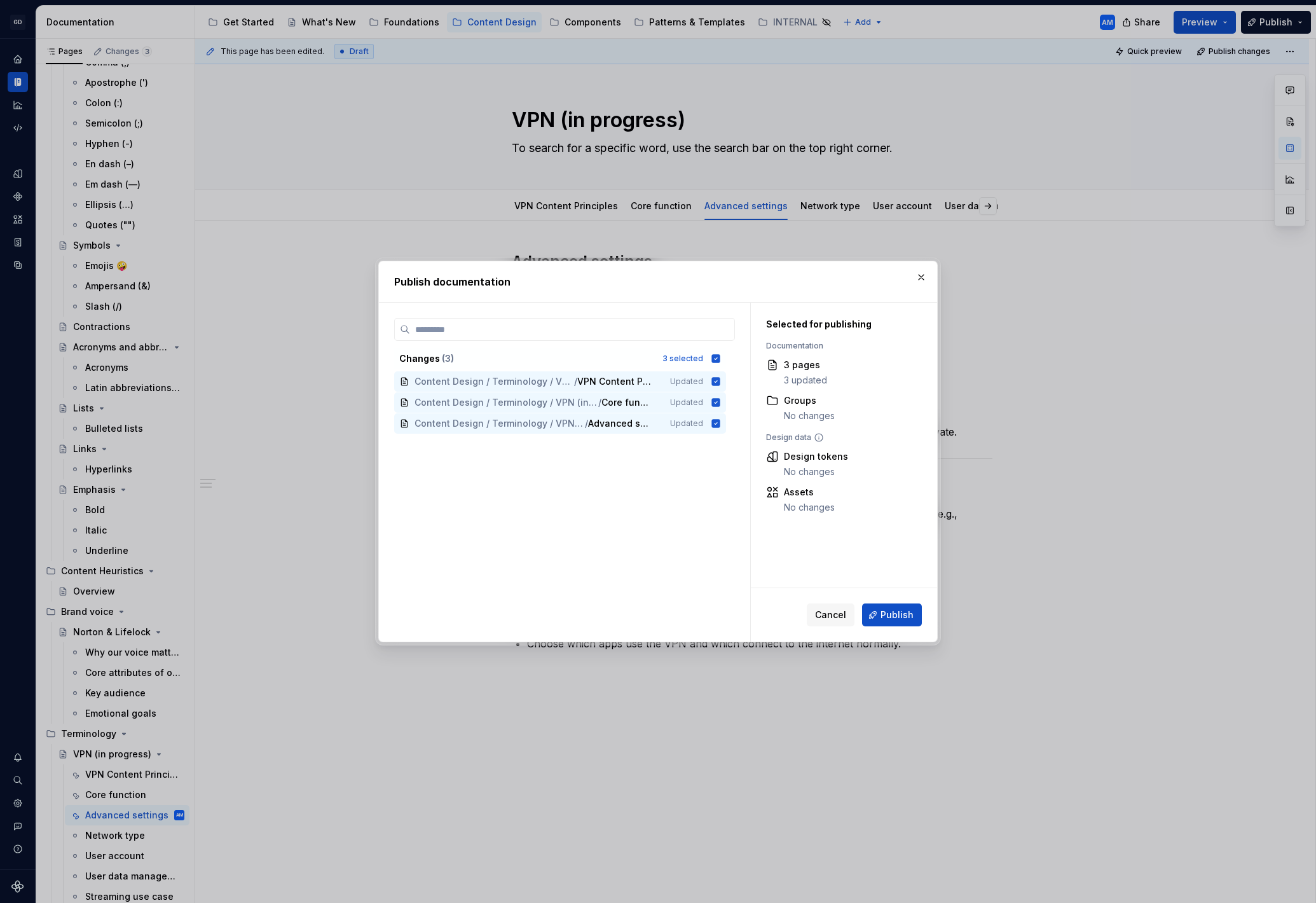
click at [888, 611] on span "Publish" at bounding box center [897, 614] width 33 height 12
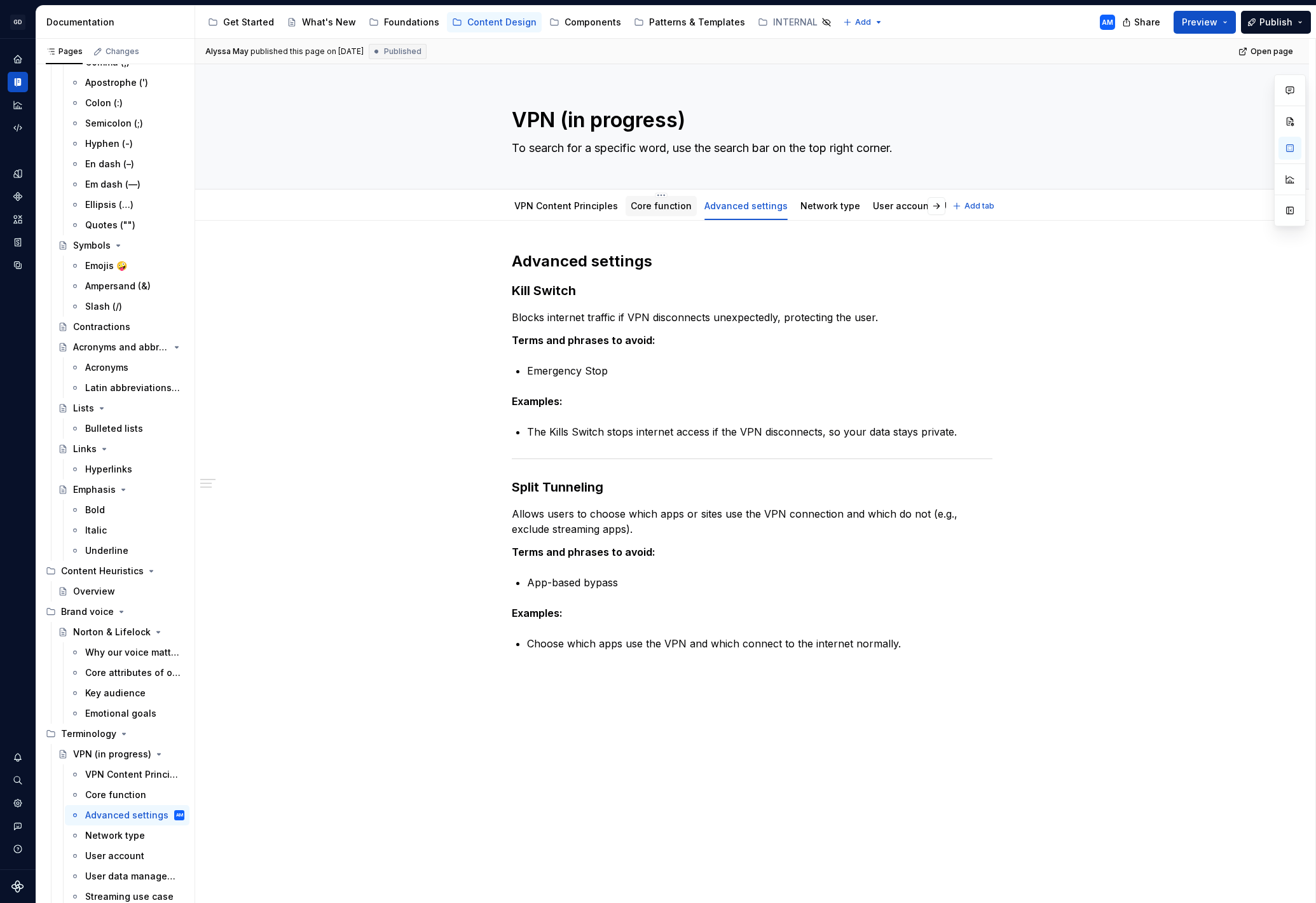
click at [643, 205] on link "Core function" at bounding box center [661, 205] width 61 height 10
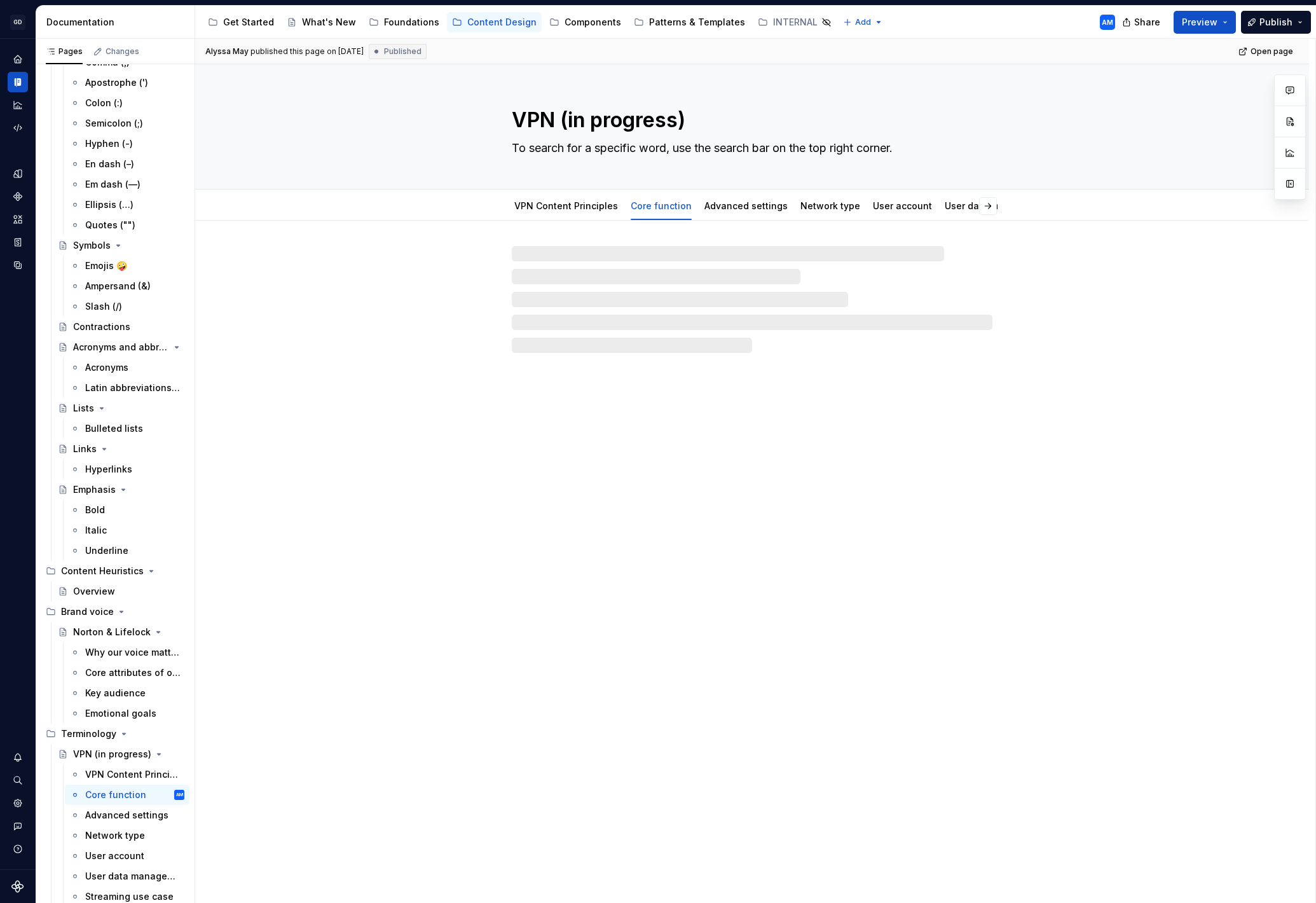
type textarea "*"
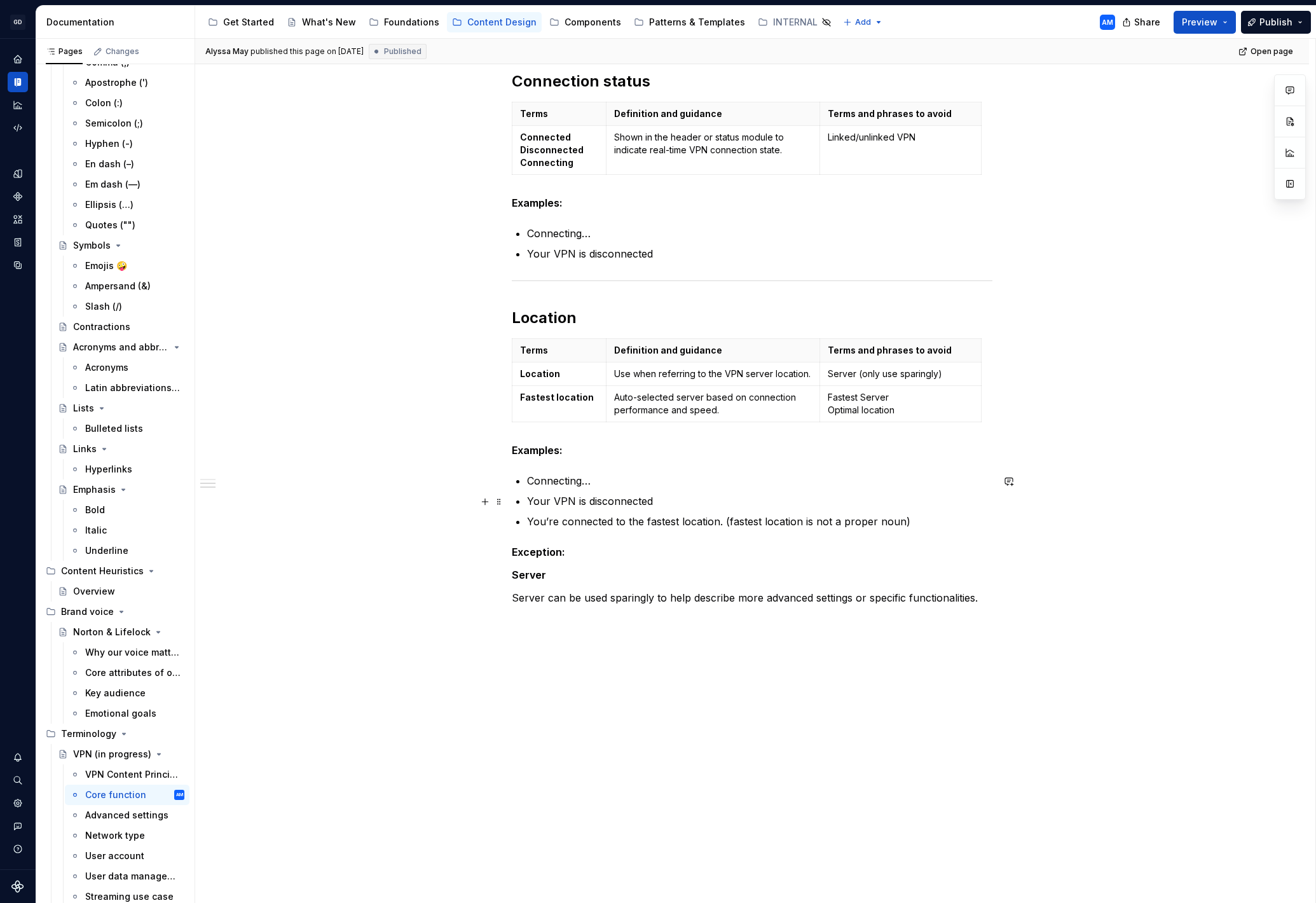
scroll to position [514, 0]
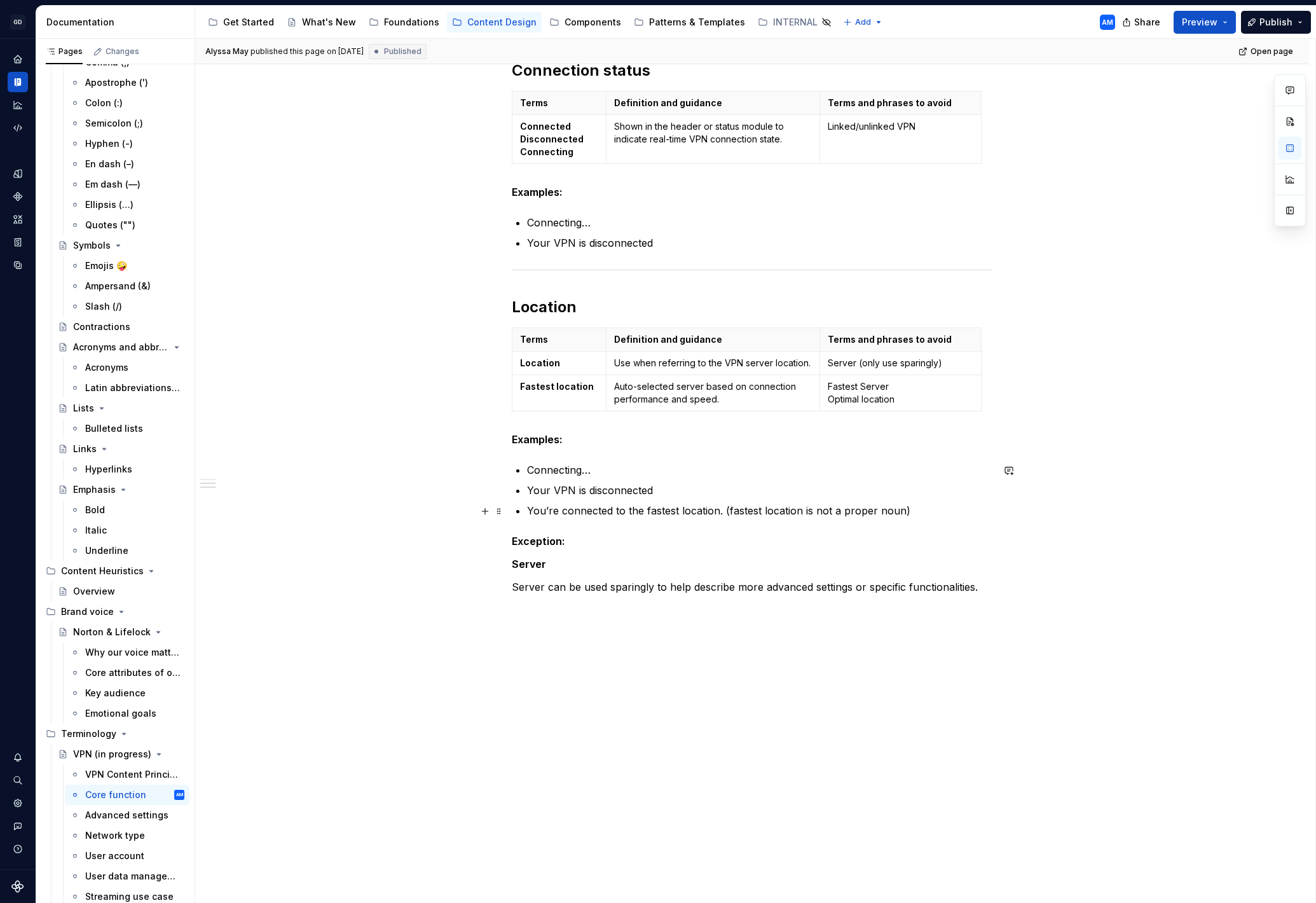
drag, startPoint x: 726, startPoint y: 509, endPoint x: 745, endPoint y: 508, distance: 19.0
click at [731, 509] on p "You’re connected to the fastest location. (fastest location is not a proper nou…" at bounding box center [760, 510] width 466 height 15
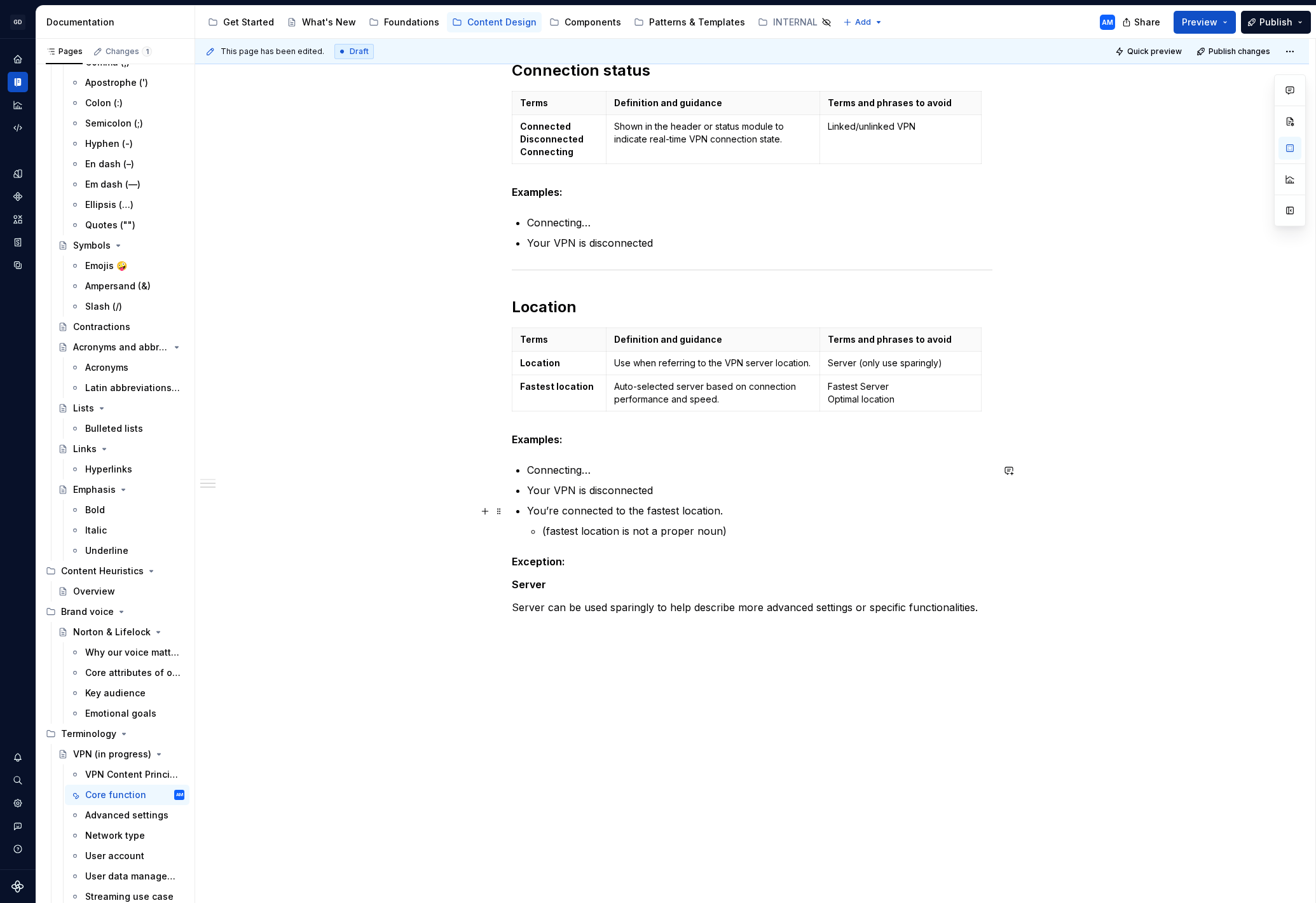
click at [793, 509] on p "You’re connected to the fastest location." at bounding box center [760, 510] width 466 height 15
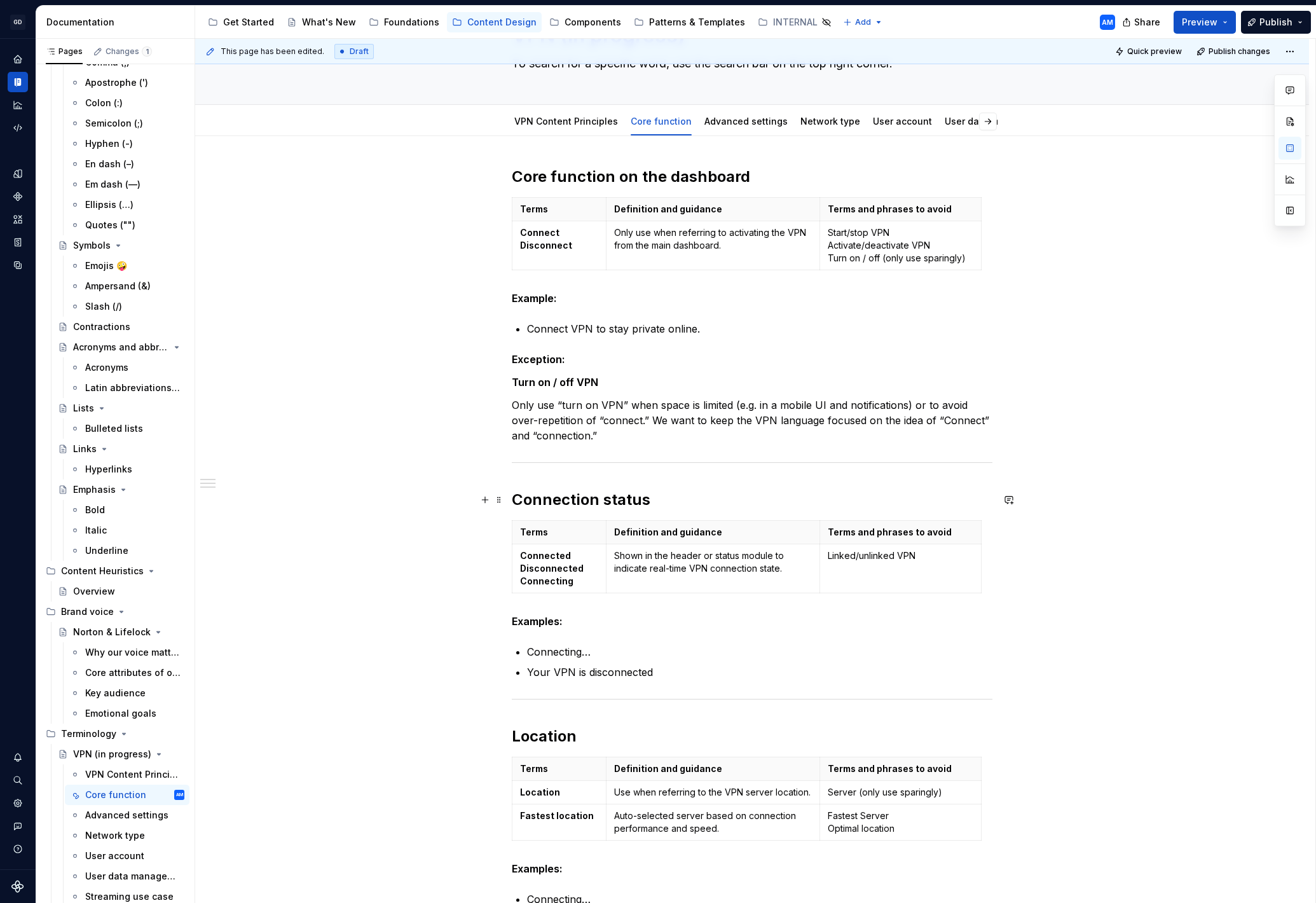
scroll to position [83, 0]
click at [554, 301] on strong "Example:" at bounding box center [534, 299] width 46 height 12
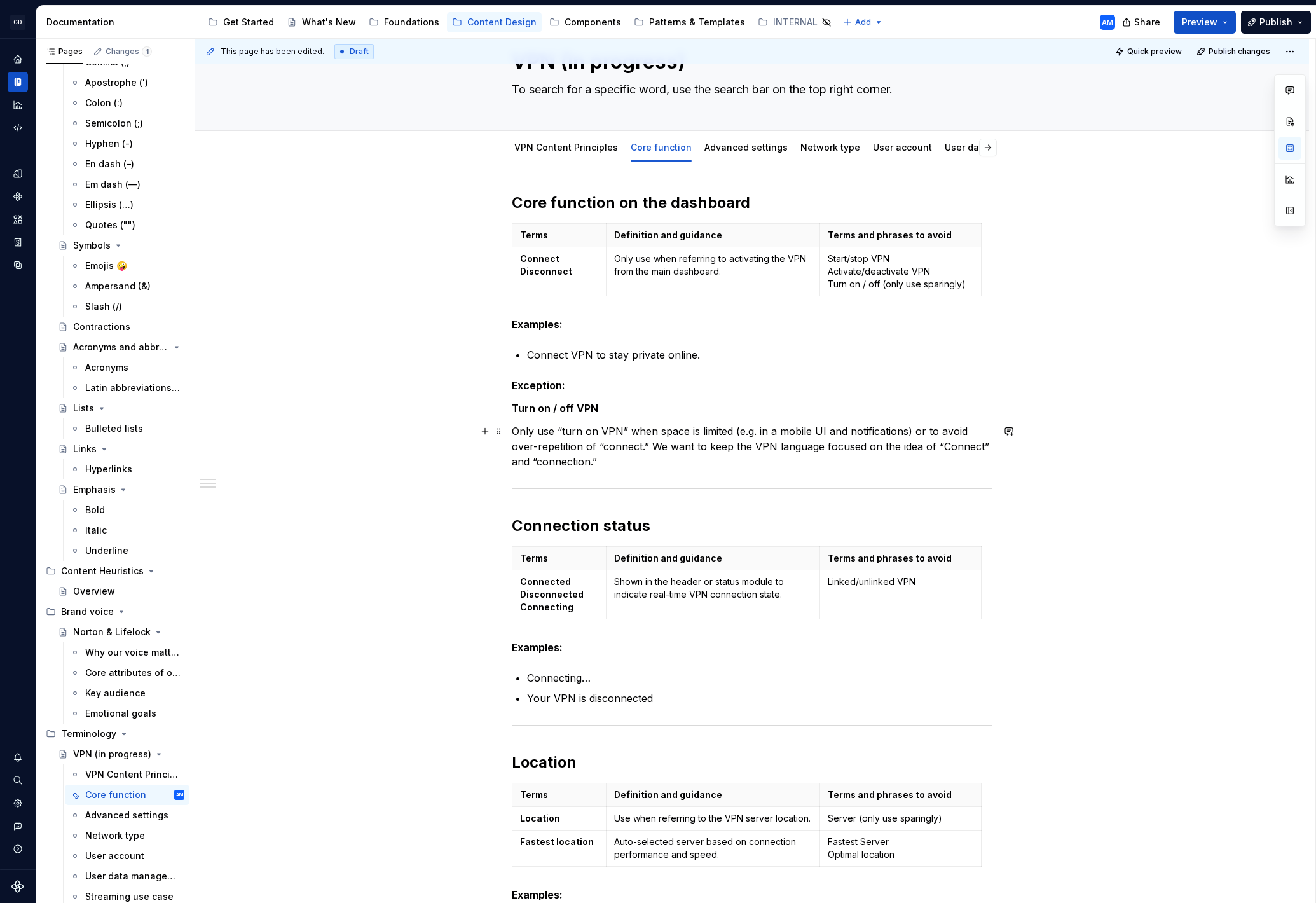
scroll to position [32, 0]
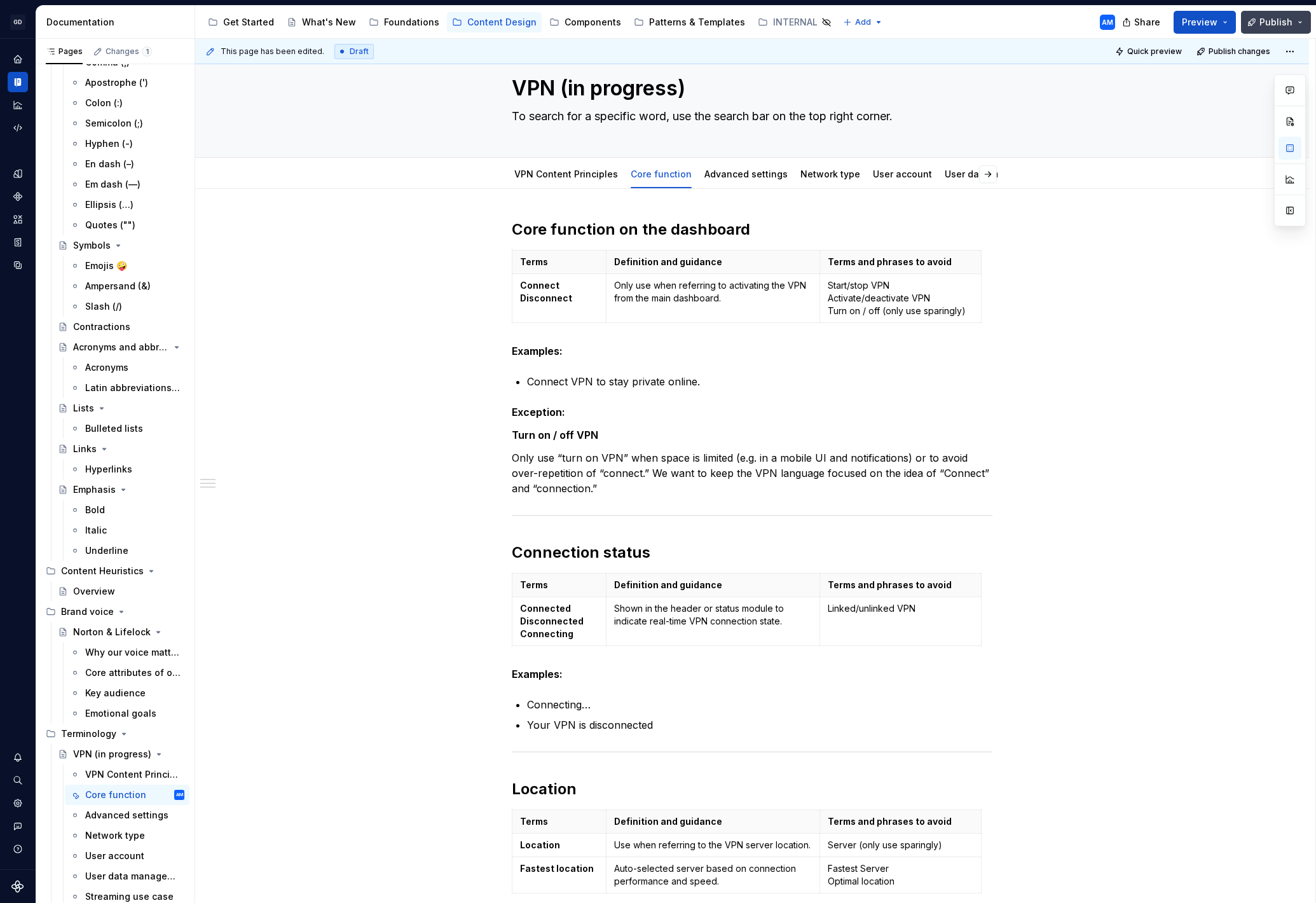
click at [1289, 23] on span "Publish" at bounding box center [1276, 22] width 33 height 12
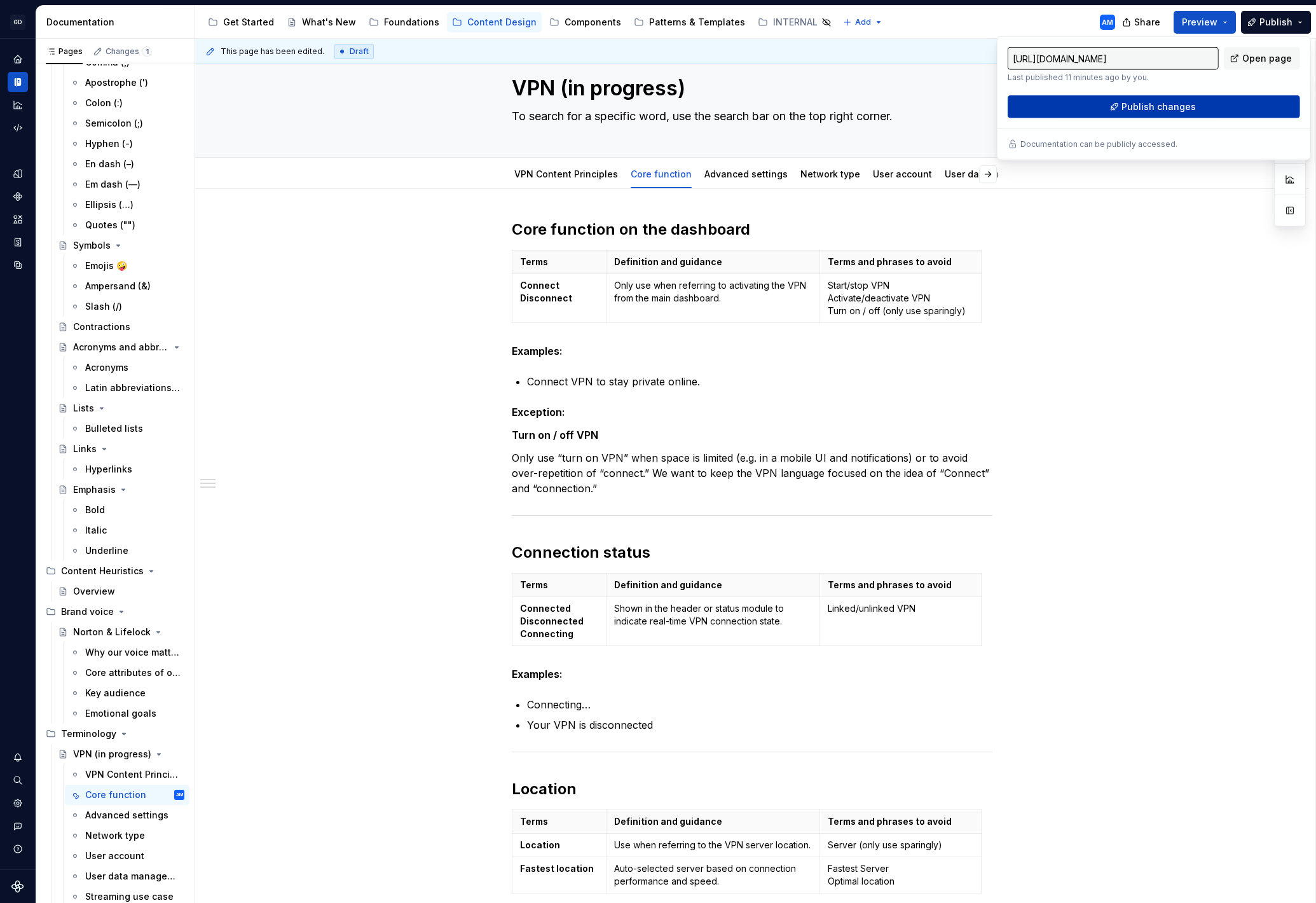
click at [1142, 109] on span "Publish changes" at bounding box center [1158, 106] width 74 height 12
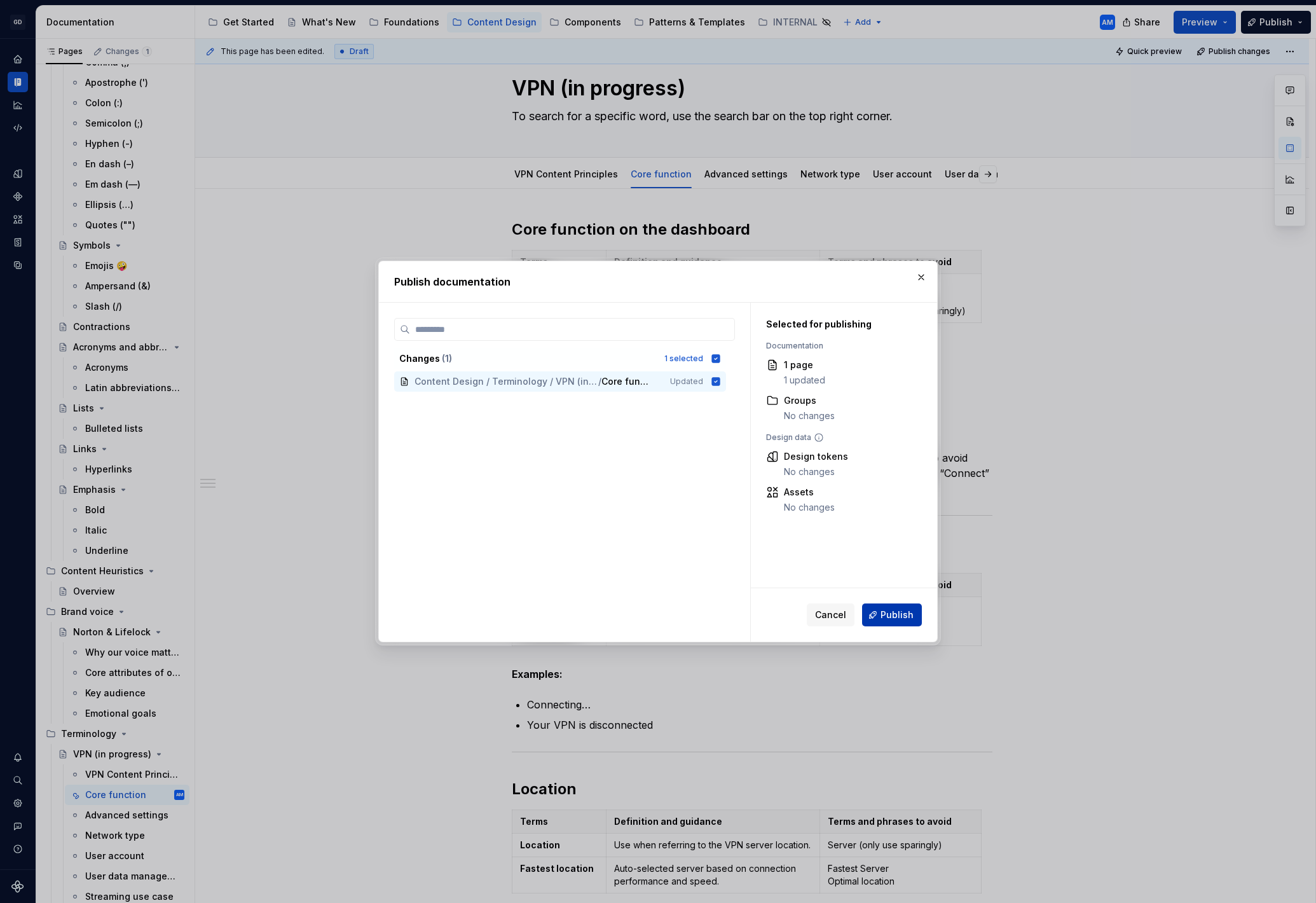
click at [886, 624] on button "Publish" at bounding box center [892, 615] width 60 height 23
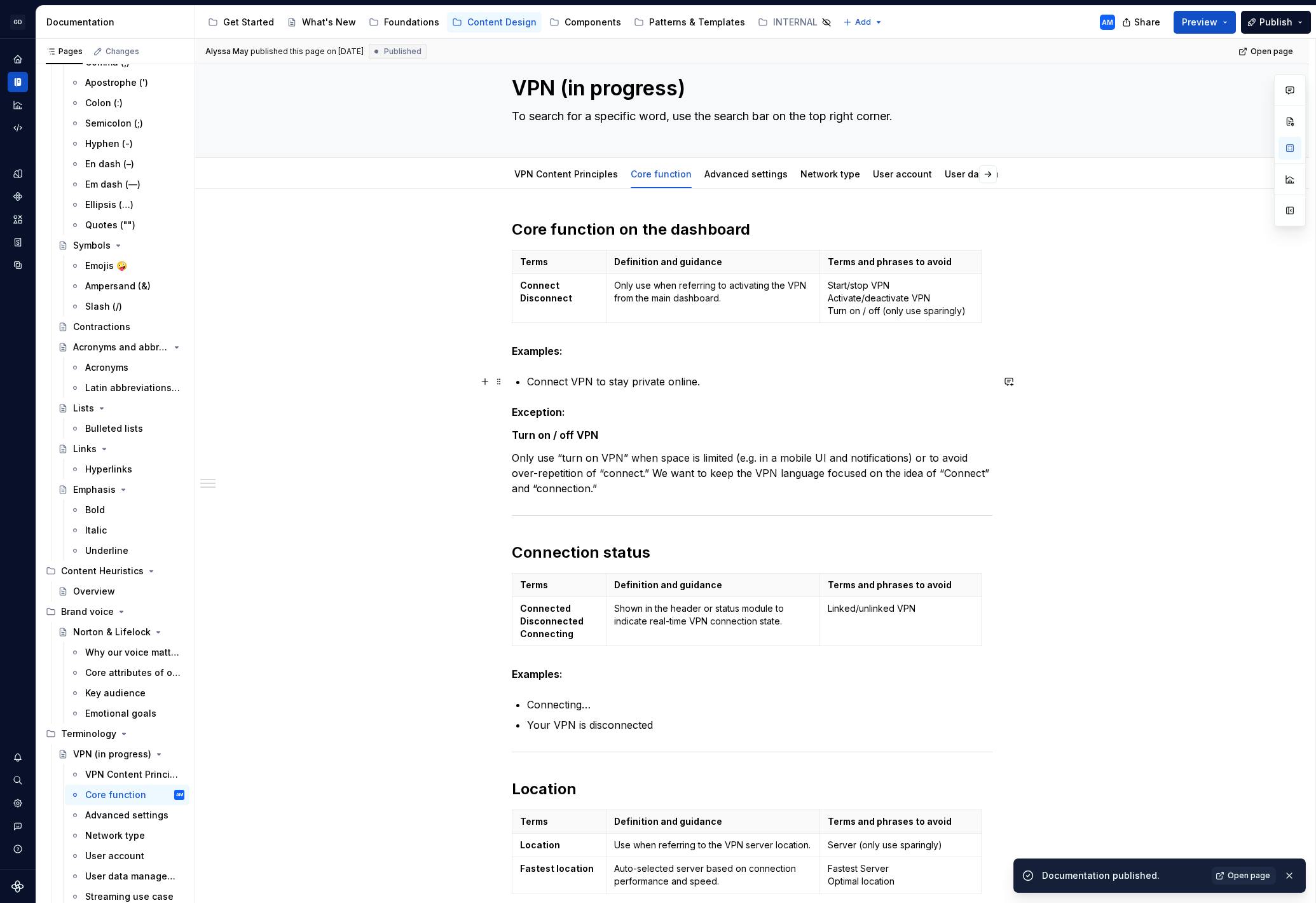
click at [739, 381] on p "Connect VPN to stay private online." at bounding box center [760, 381] width 466 height 15
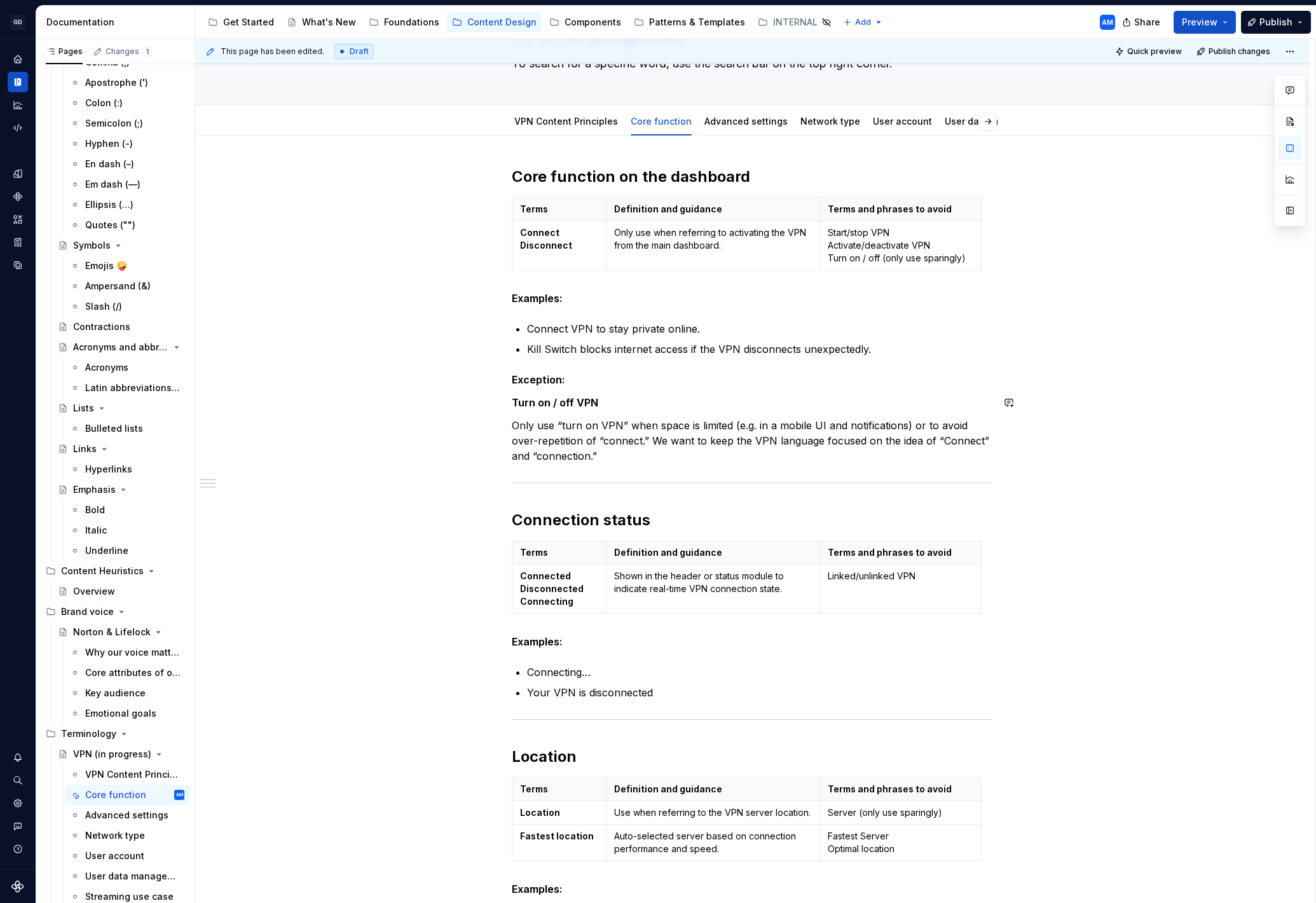
scroll to position [87, 0]
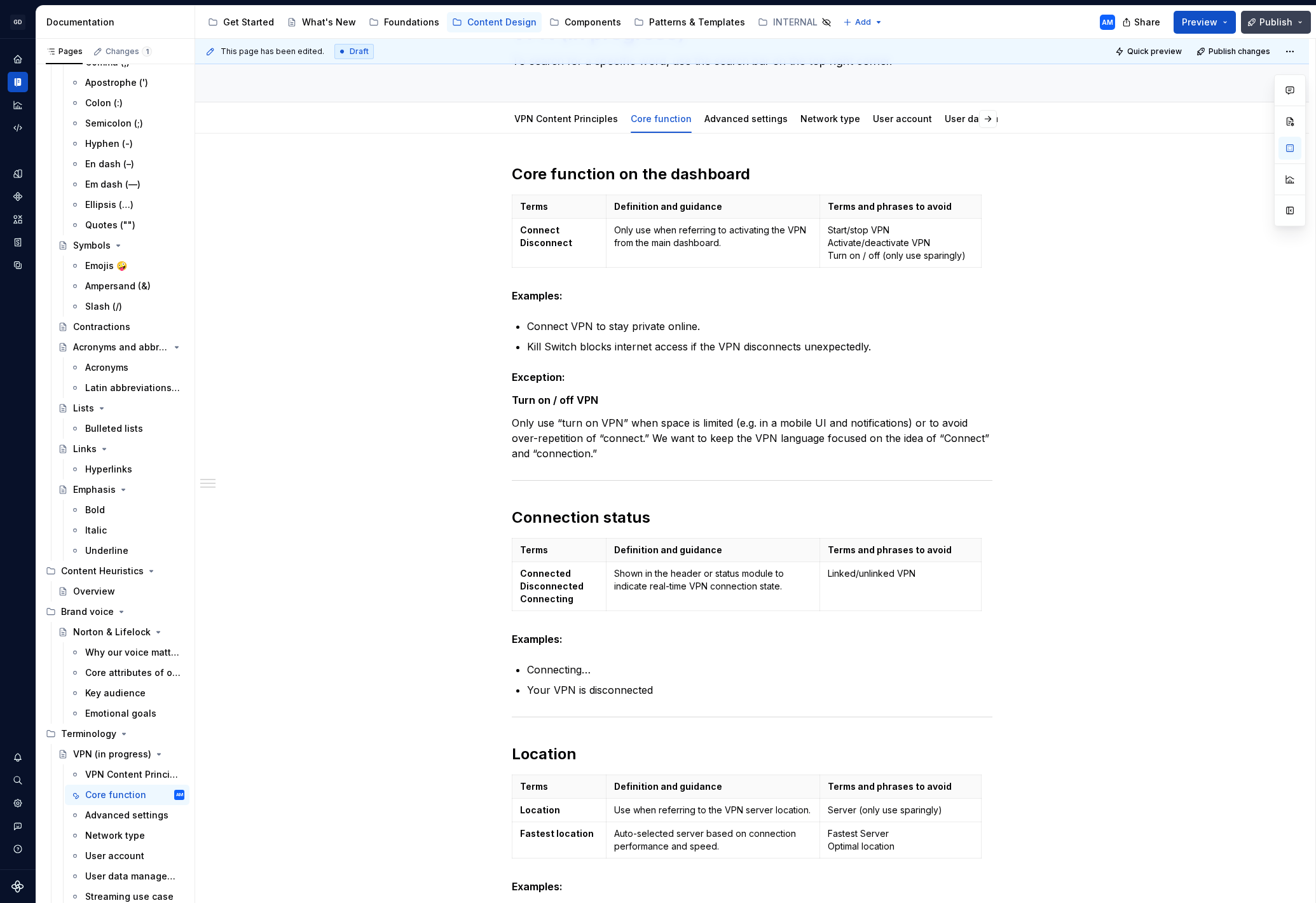
click at [1273, 22] on span "Publish" at bounding box center [1276, 22] width 33 height 12
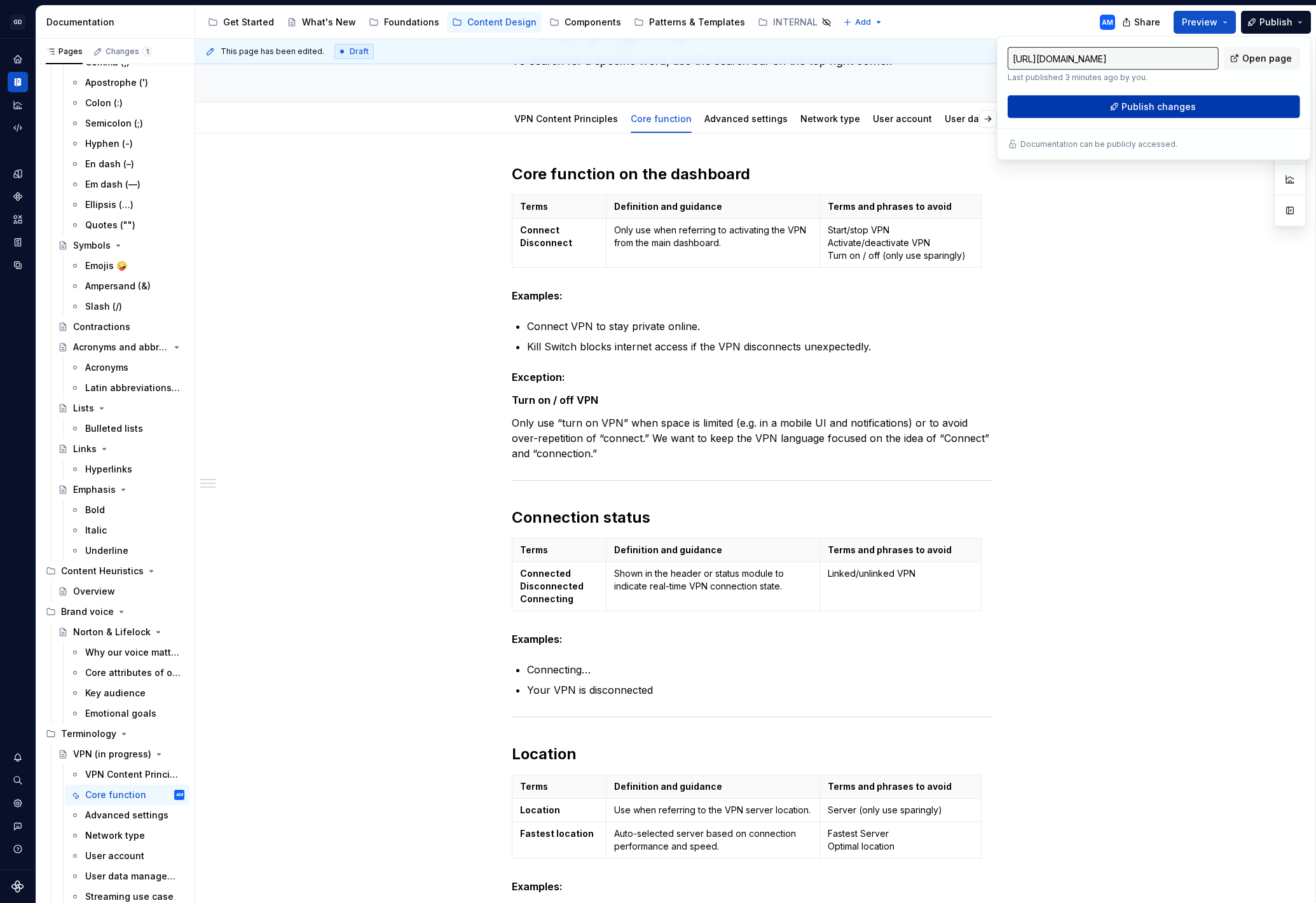
click at [1182, 103] on span "Publish changes" at bounding box center [1158, 106] width 74 height 12
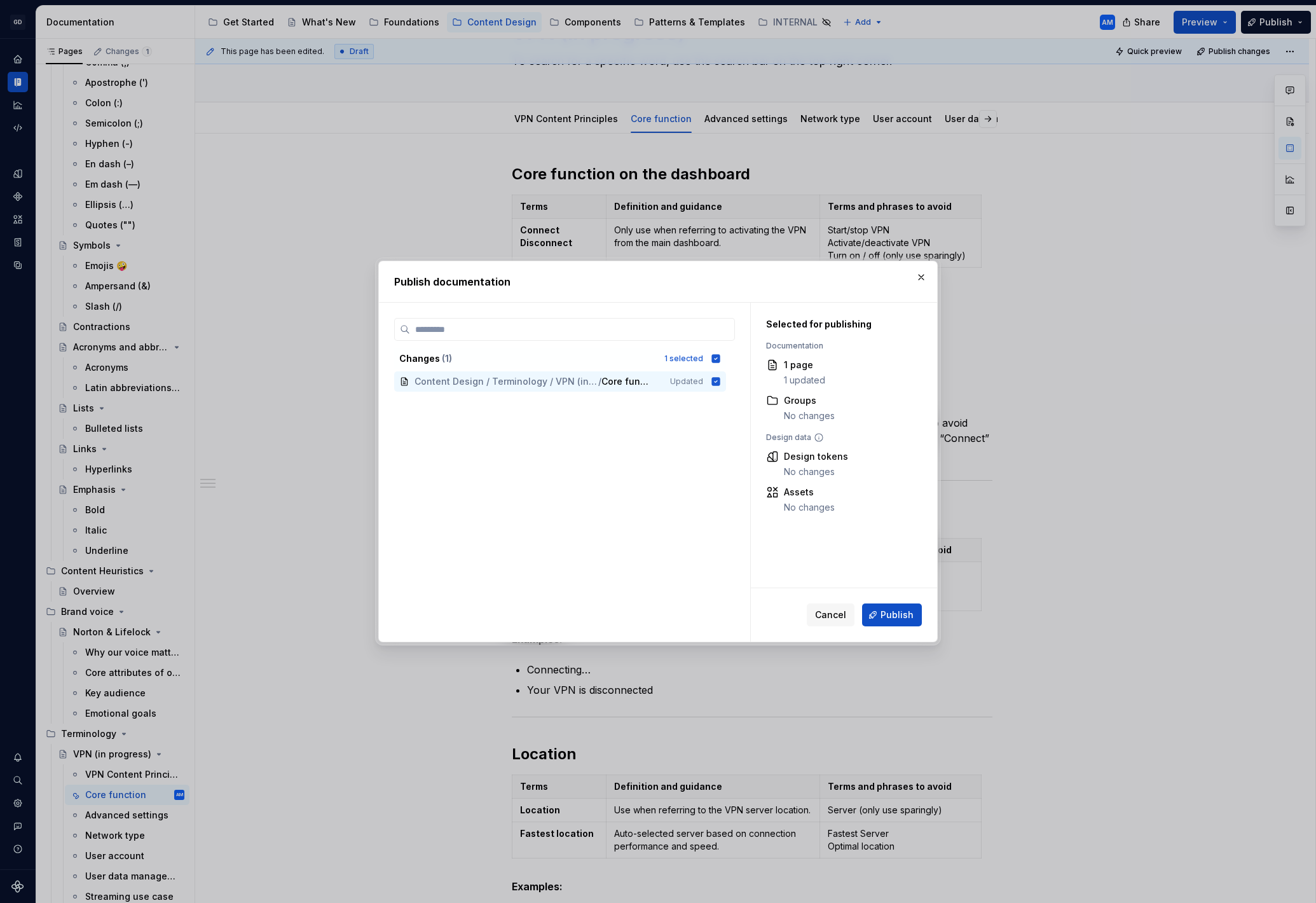
click at [898, 625] on button "Publish" at bounding box center [892, 615] width 60 height 23
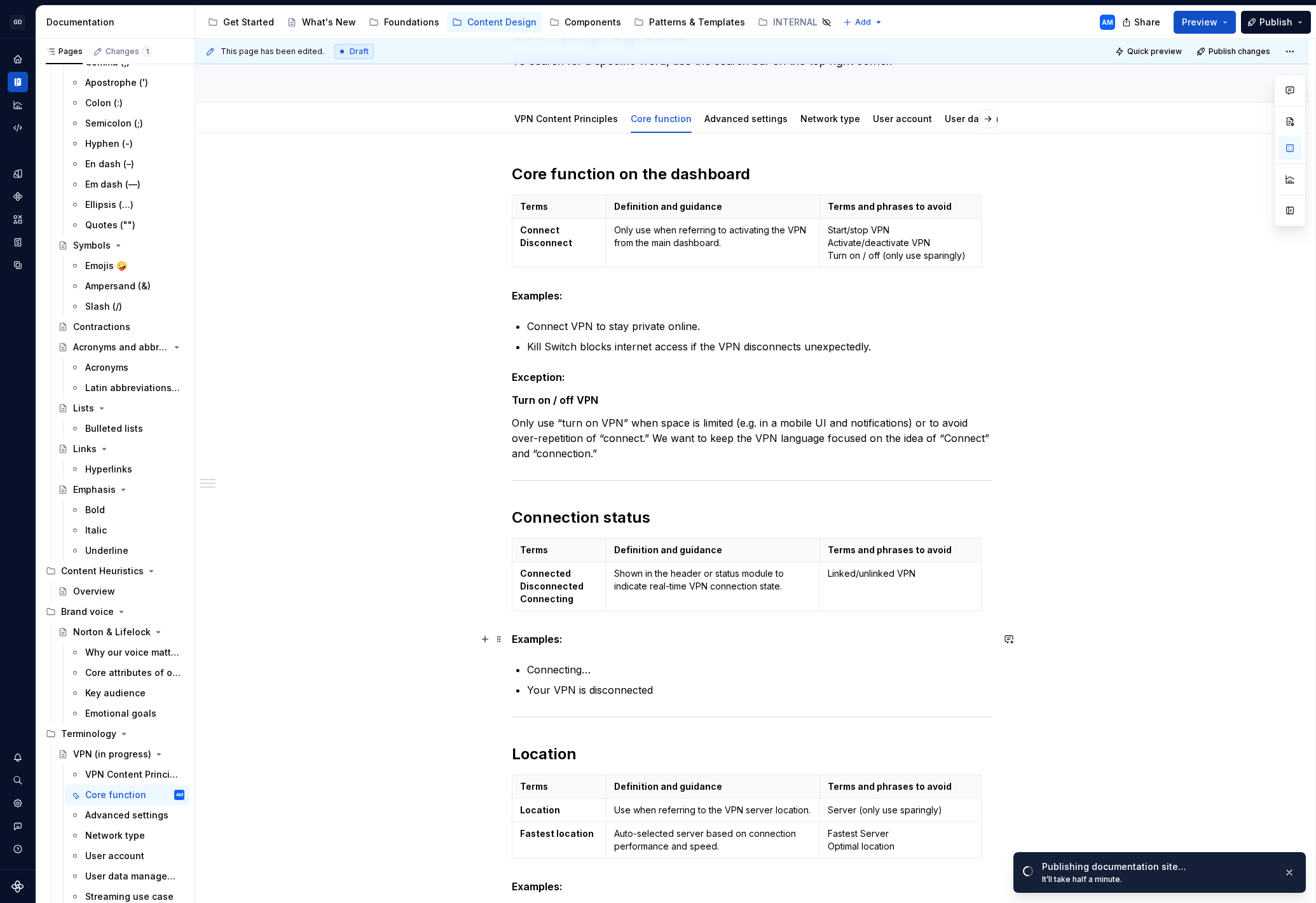
scroll to position [0, 0]
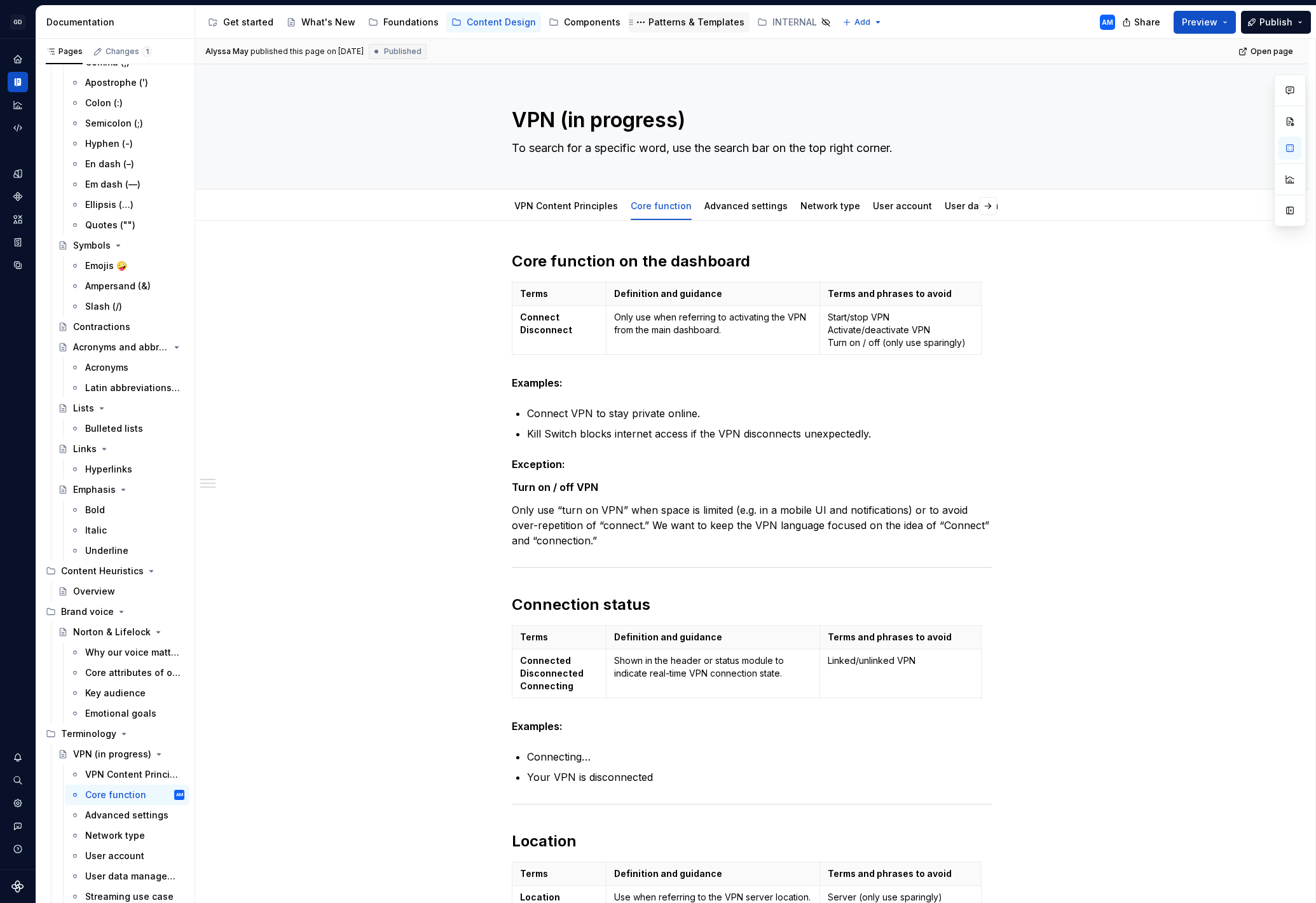
type textarea "*"
